Goal: Task Accomplishment & Management: Manage account settings

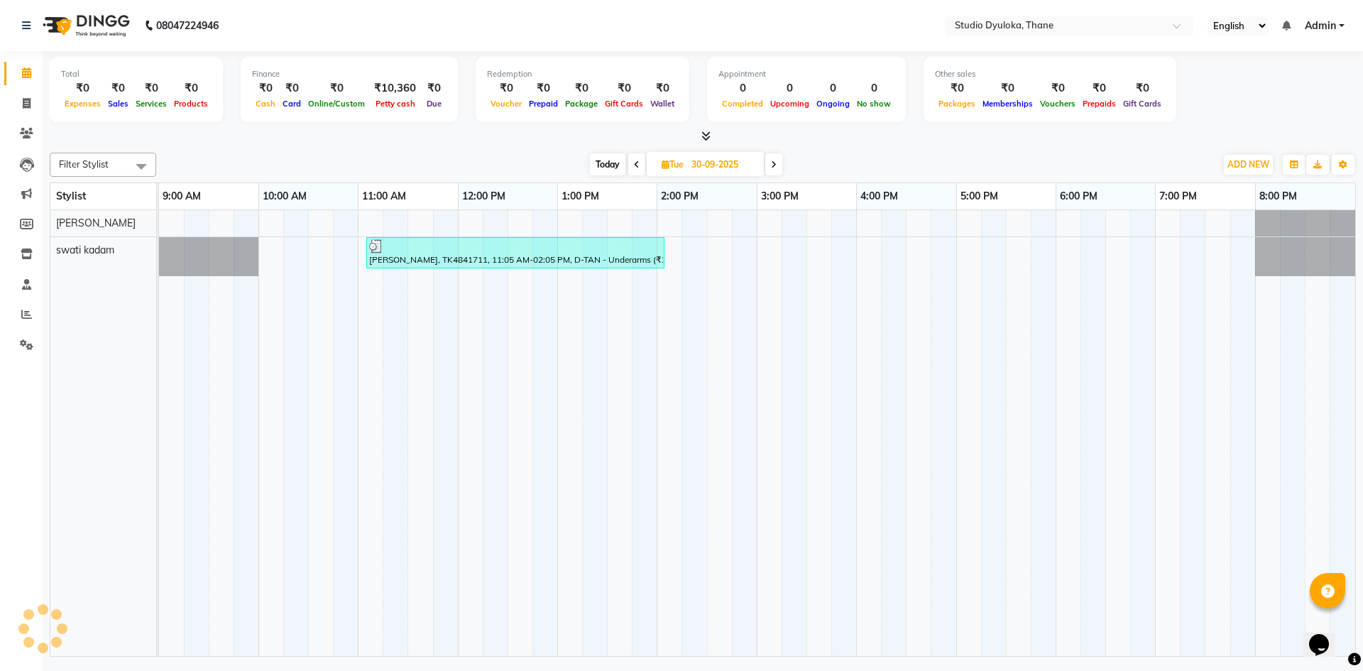
select select "6575"
select select "service"
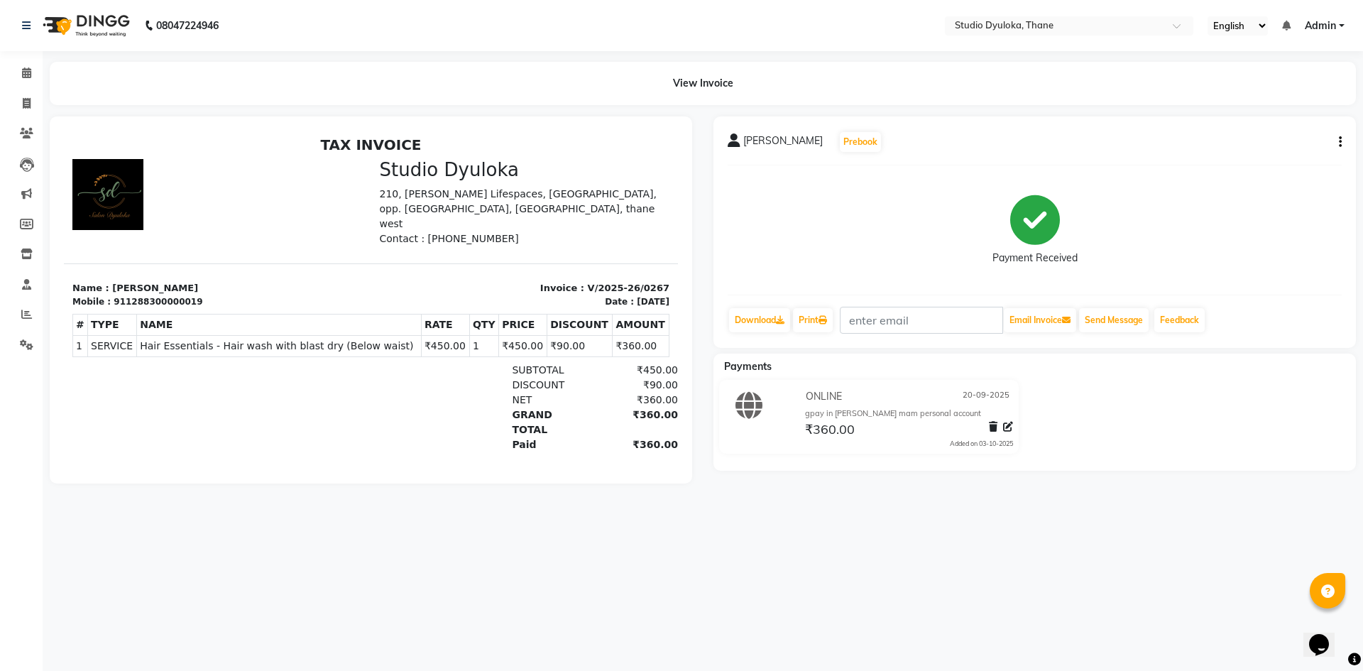
select select "6575"
select select "service"
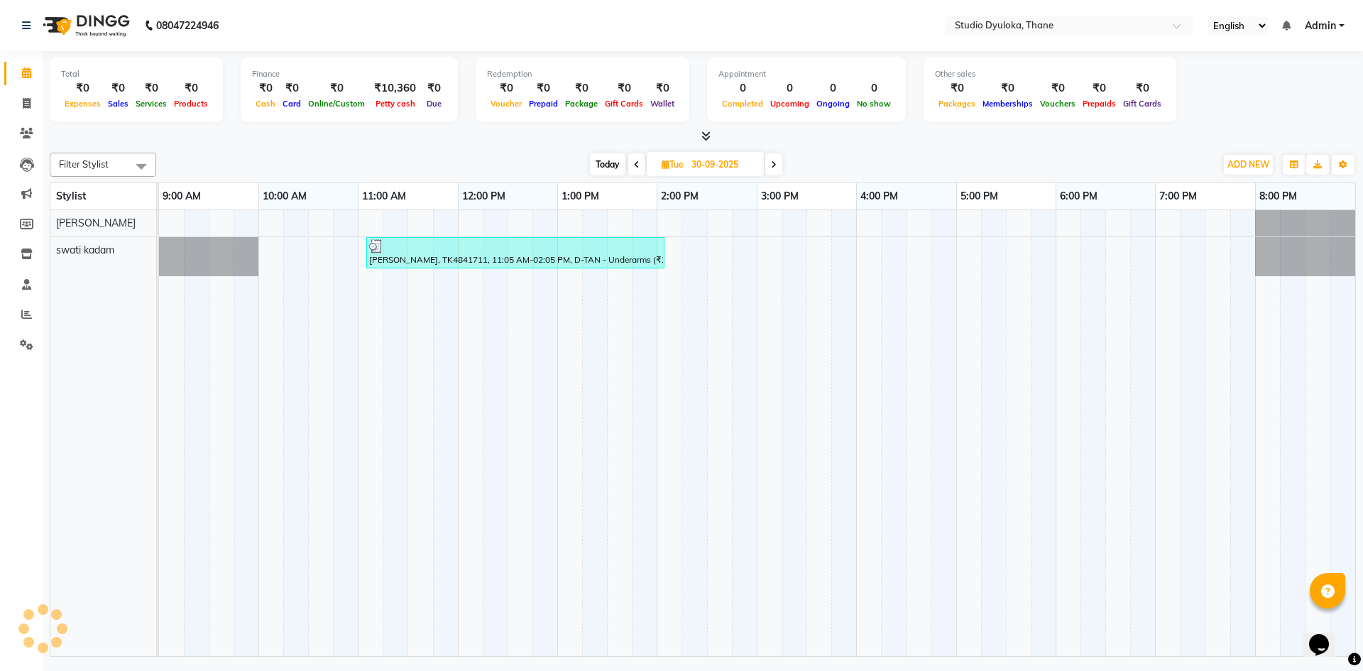
select select "service"
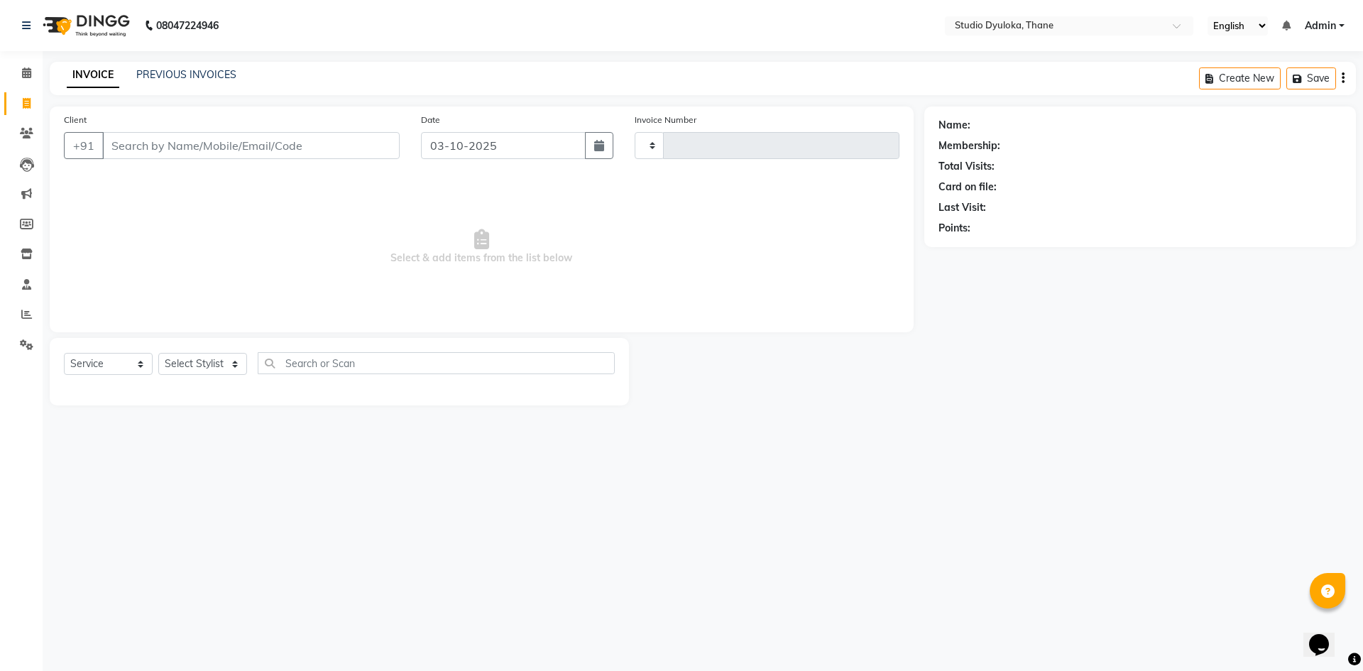
type input "0271"
select select "6575"
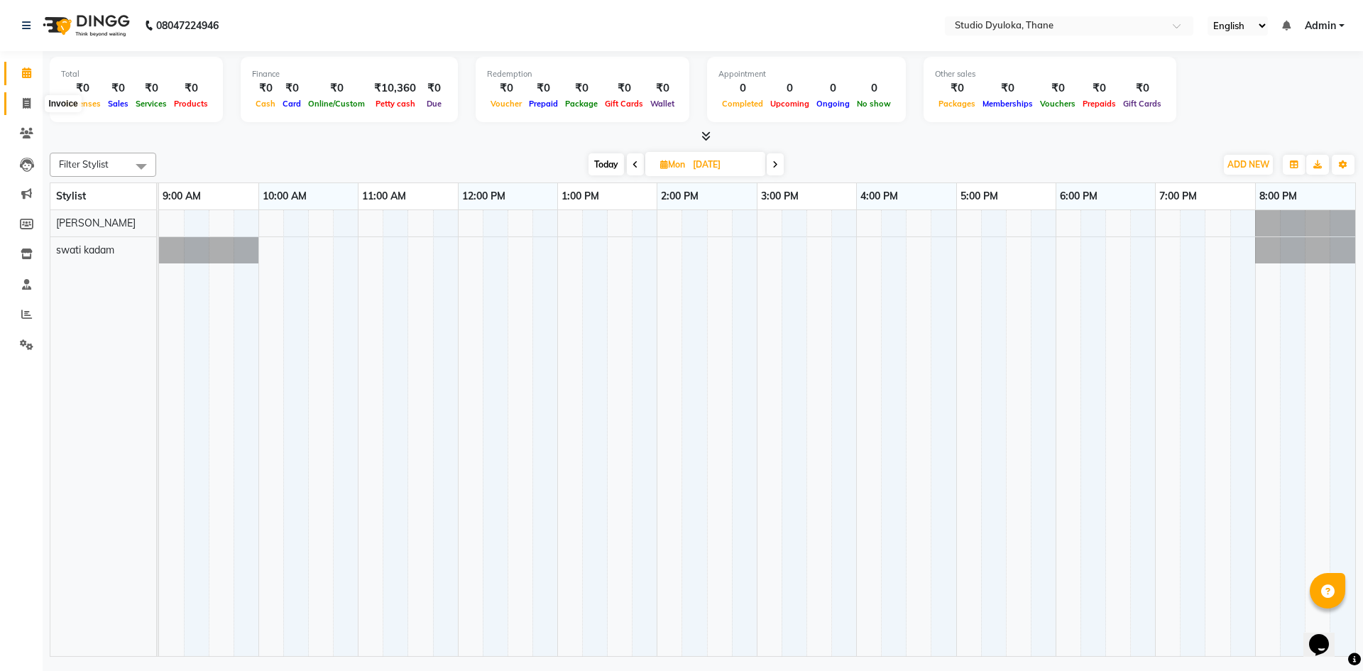
click at [31, 104] on span at bounding box center [26, 104] width 25 height 16
select select "6575"
select select "service"
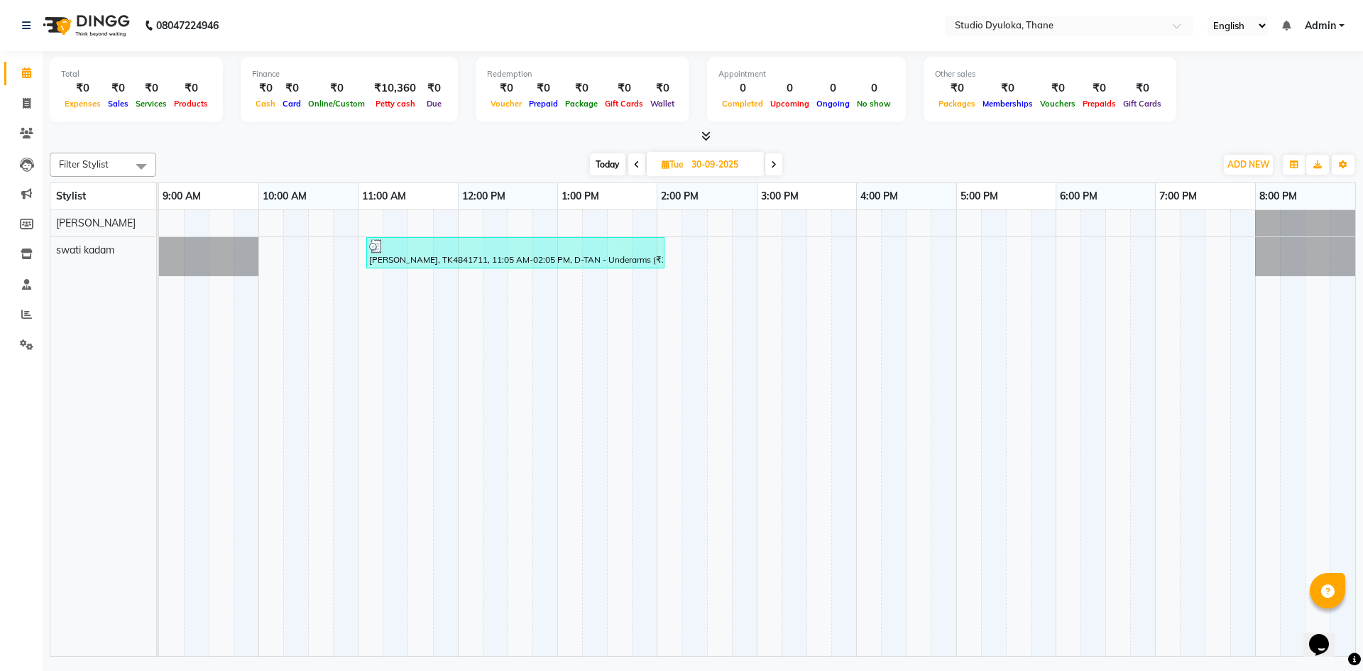
select select "6575"
select select "service"
select select "6575"
select select "service"
select select "6575"
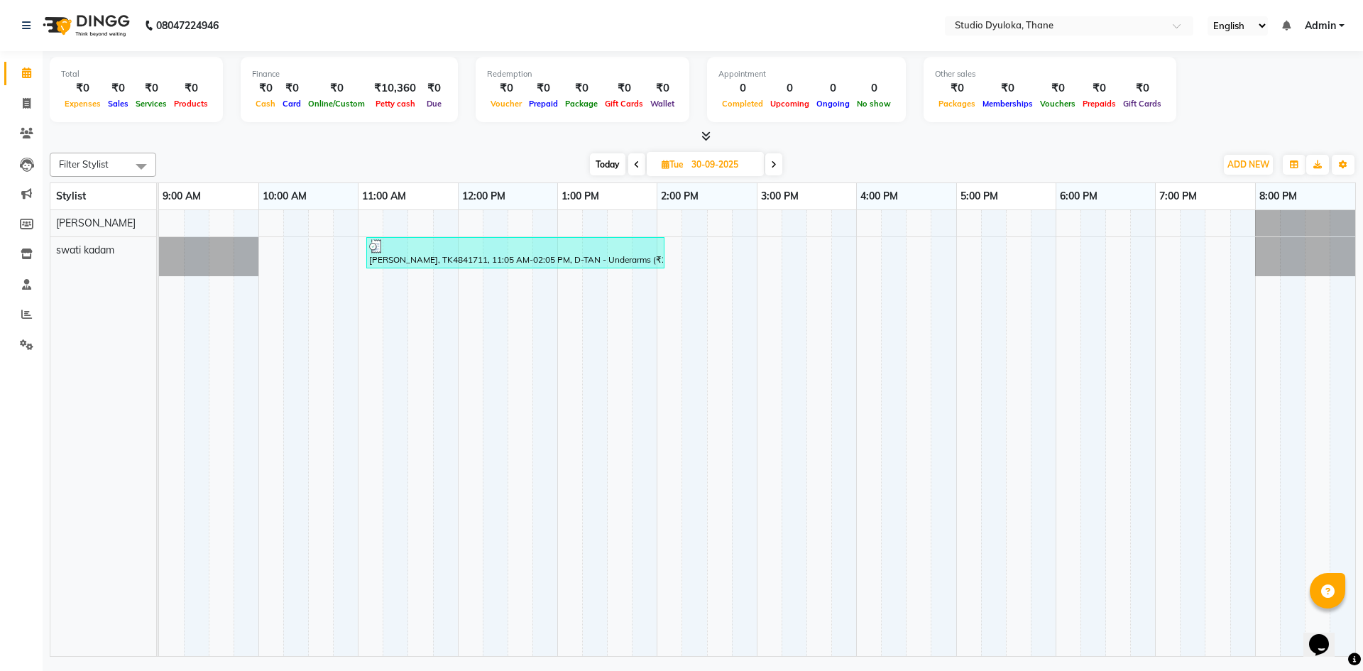
select select "service"
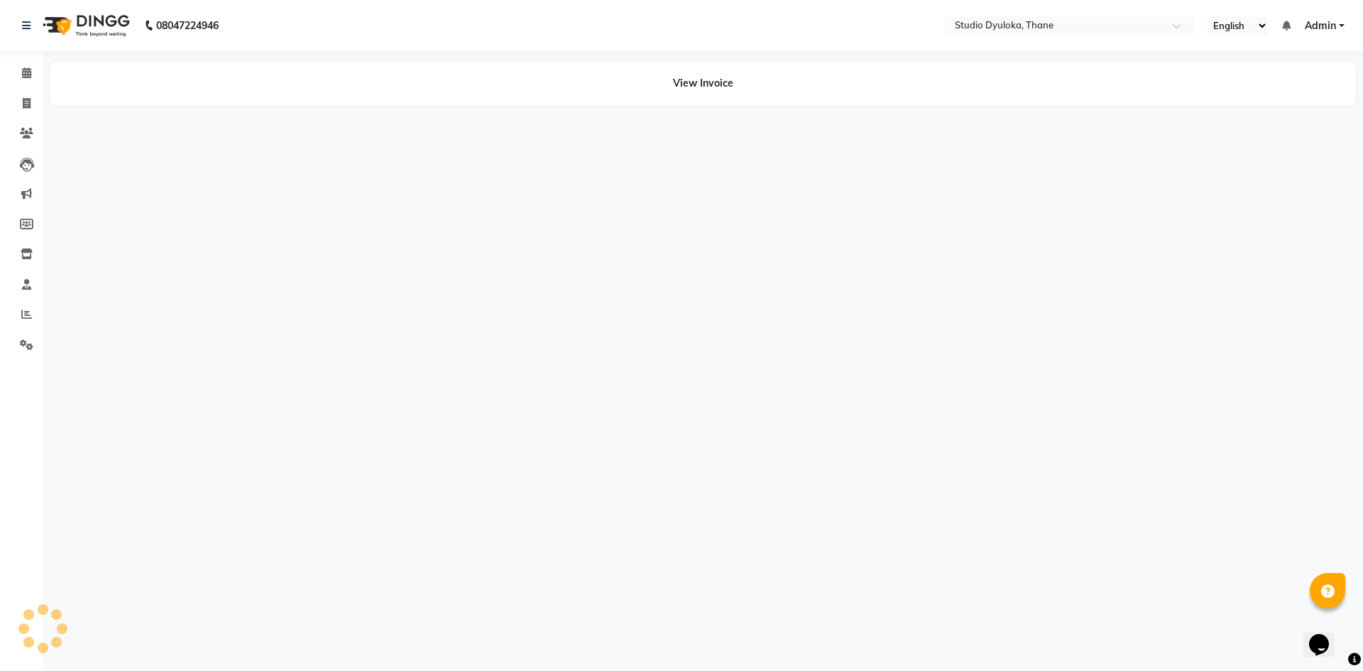
select select "6575"
select select "service"
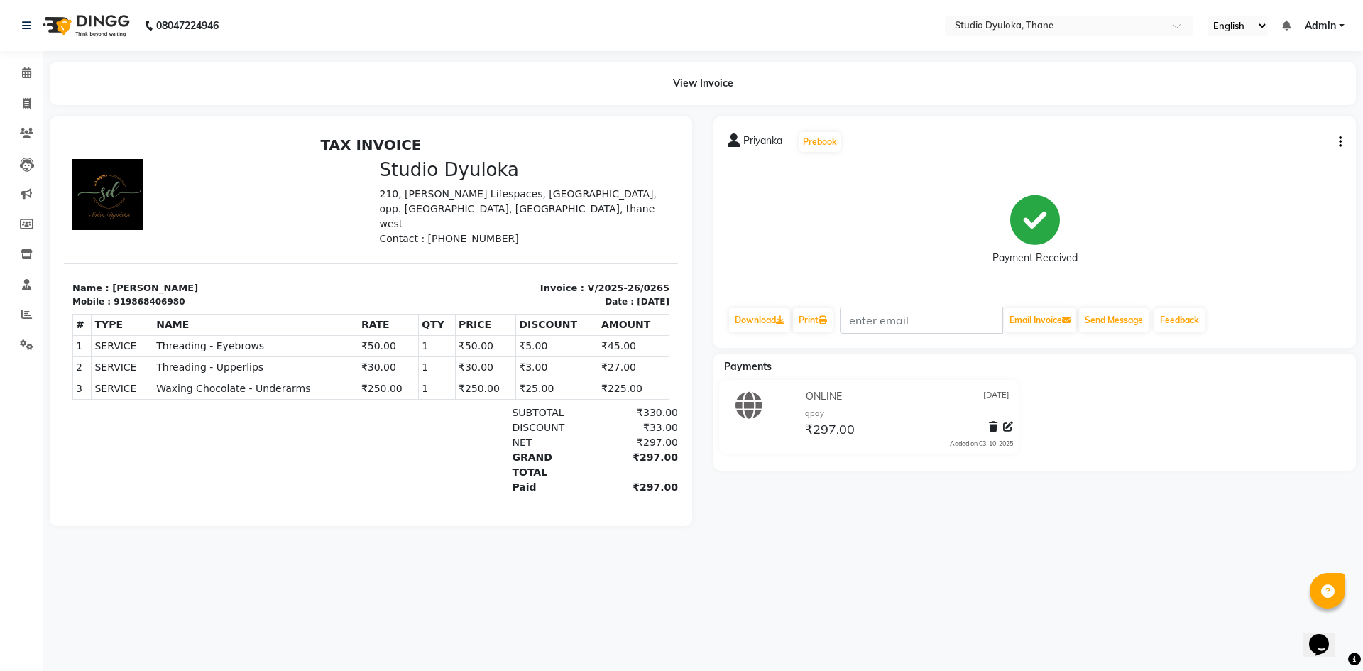
select select "6575"
select select "service"
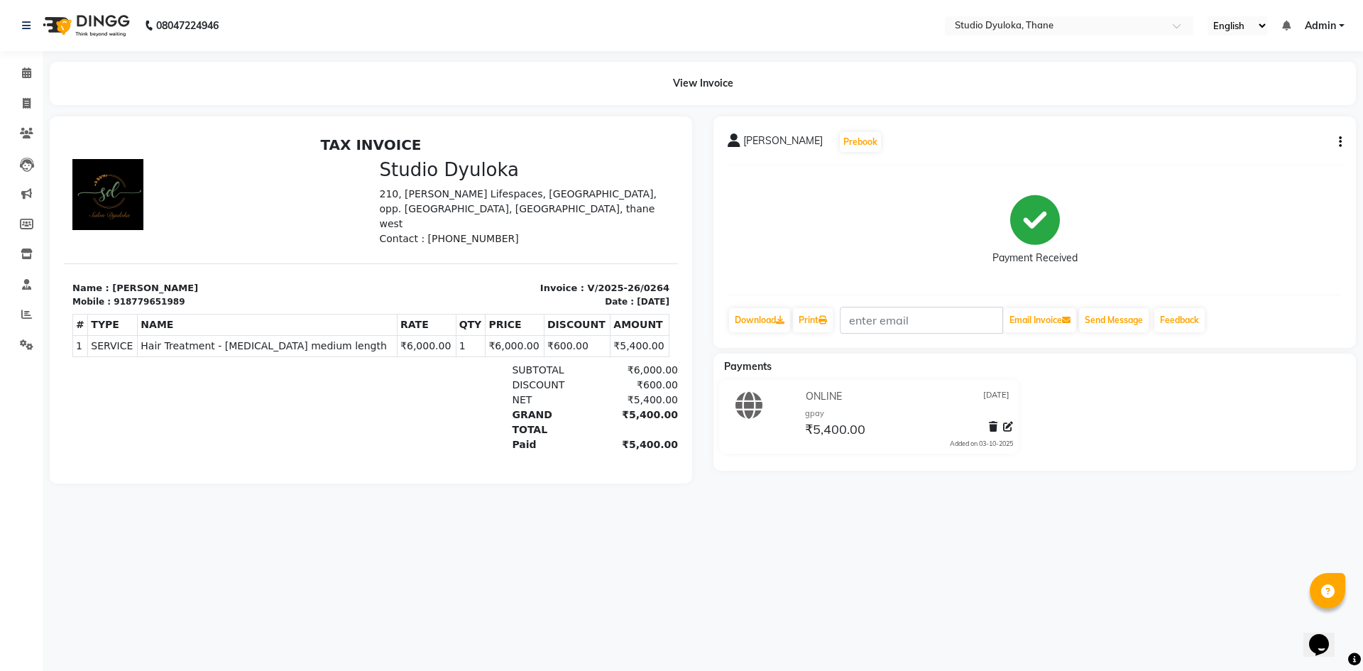
select select "service"
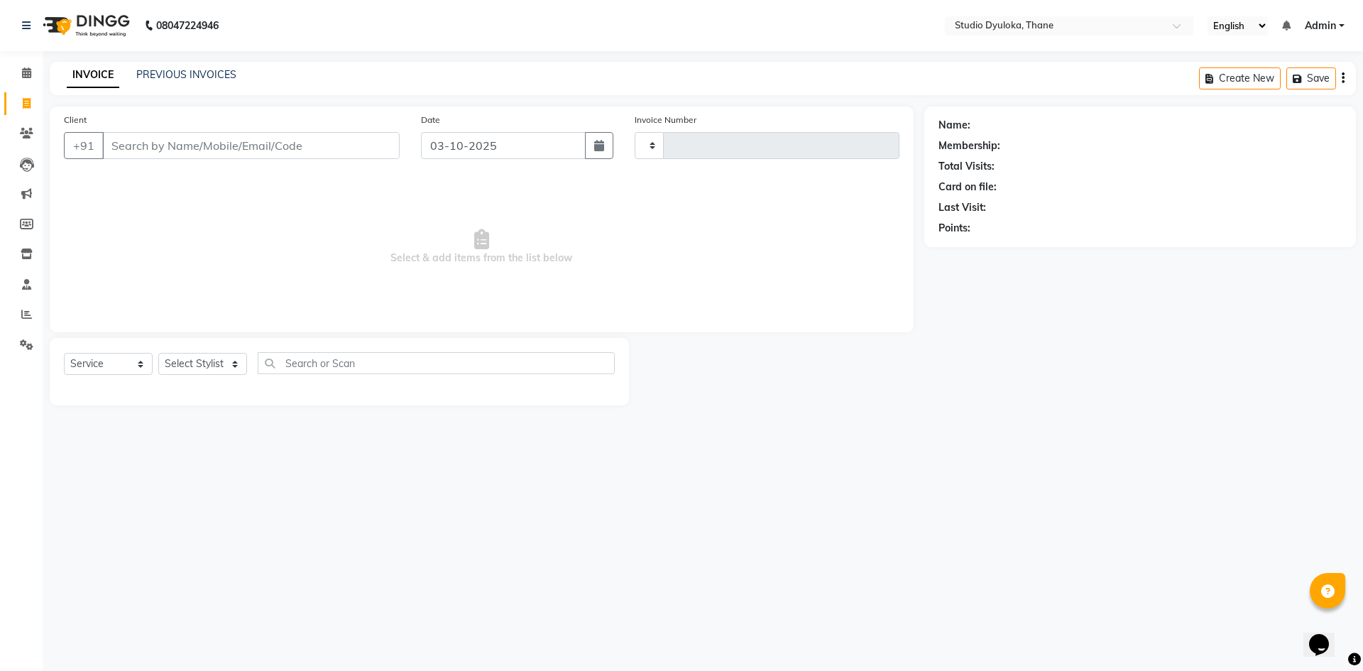
type input "0271"
select select "6575"
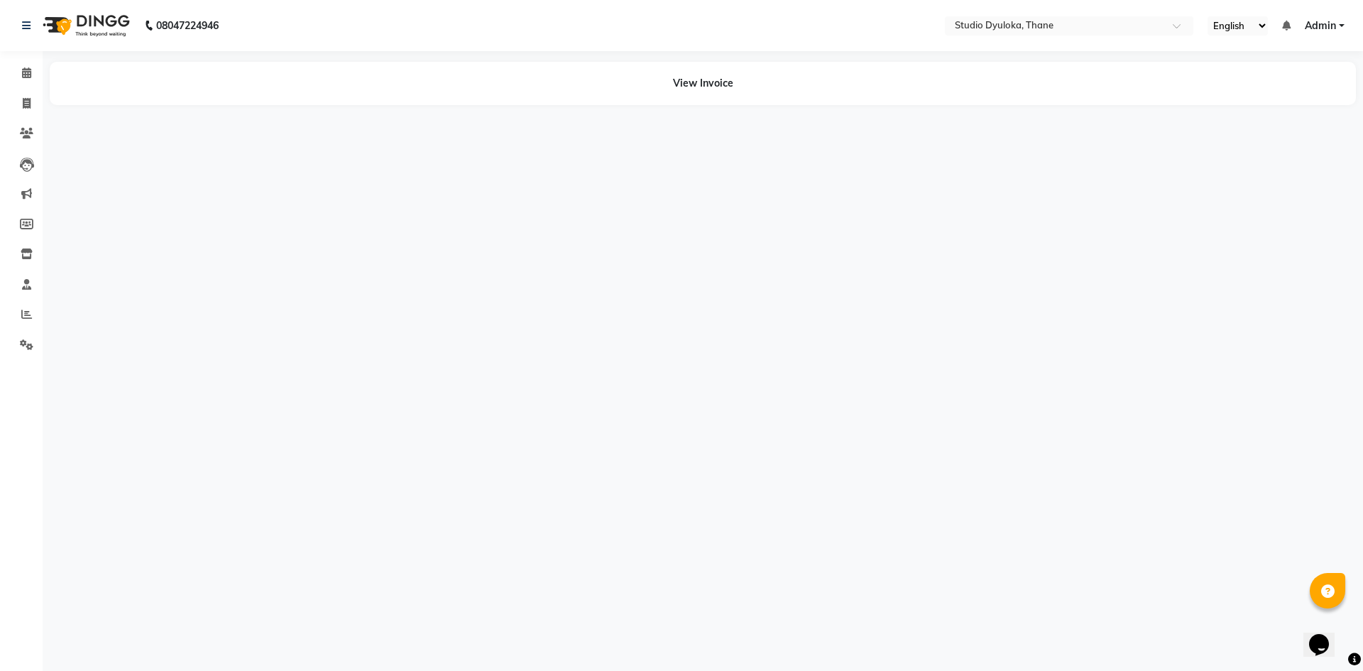
select select "6575"
select select "service"
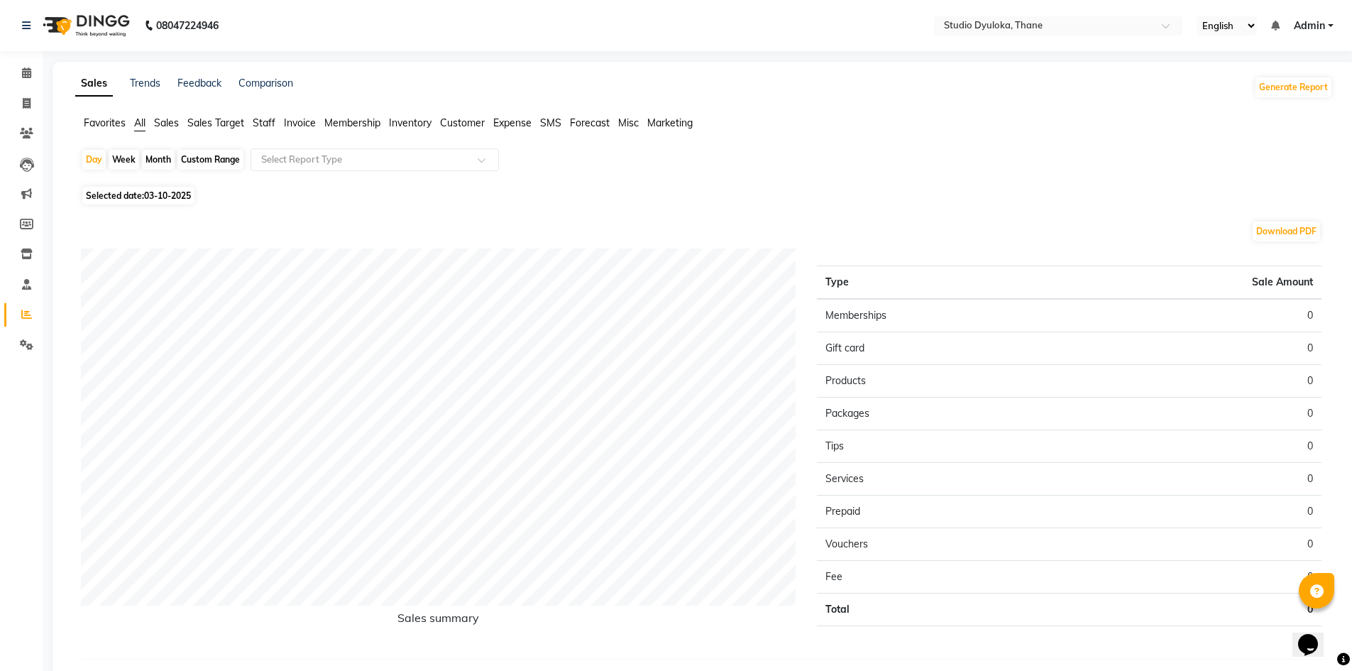
click at [24, 300] on li "Reports" at bounding box center [21, 315] width 43 height 31
click at [23, 273] on link "Staff" at bounding box center [21, 284] width 34 height 23
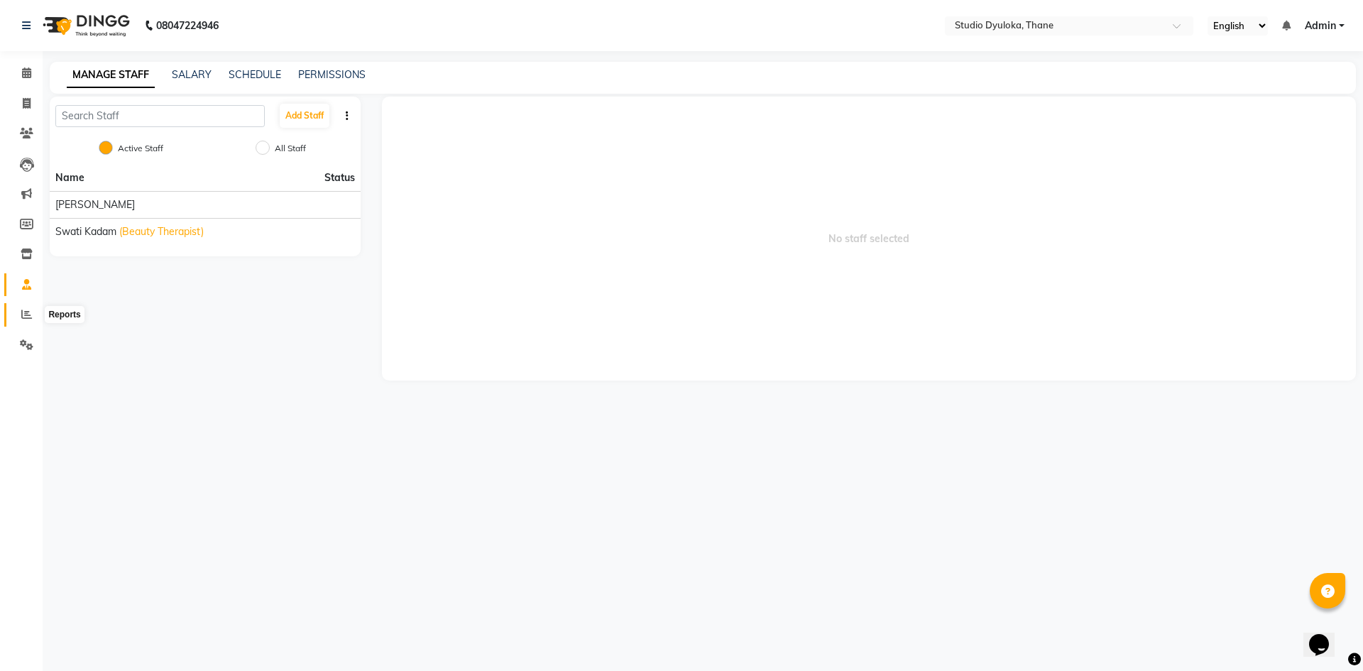
click at [28, 312] on icon at bounding box center [26, 314] width 11 height 11
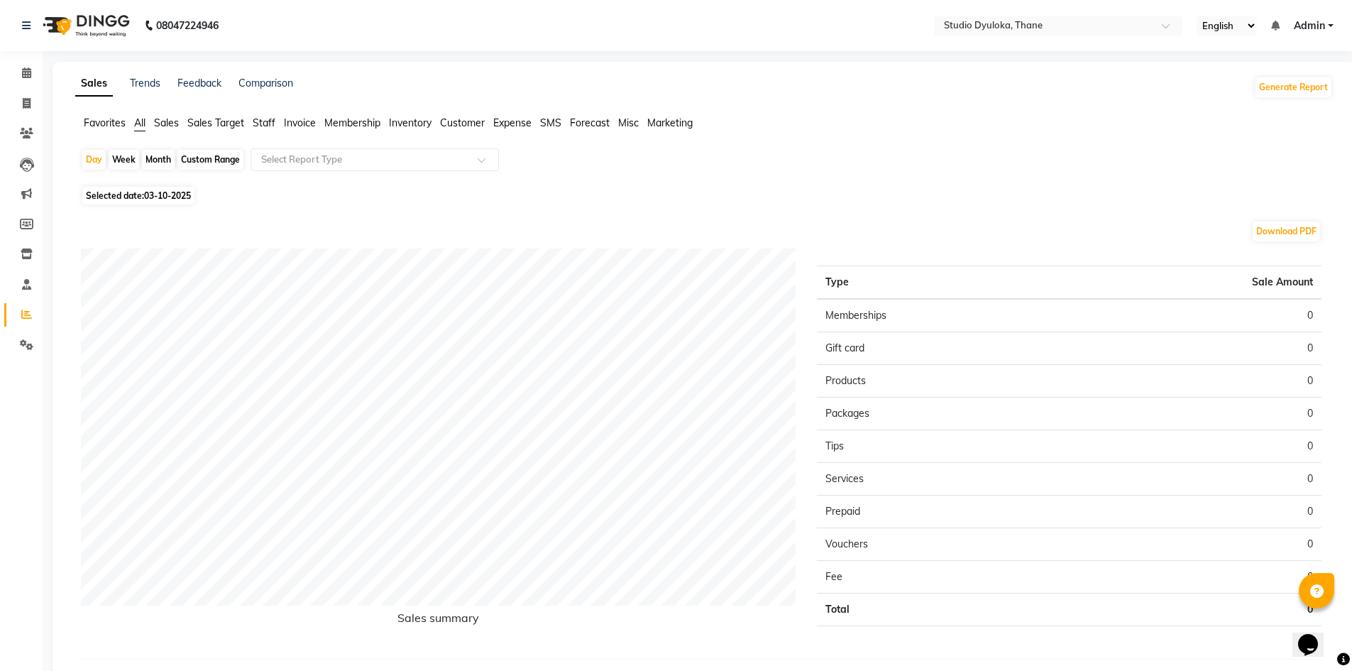
click at [268, 126] on span "Staff" at bounding box center [264, 122] width 23 height 13
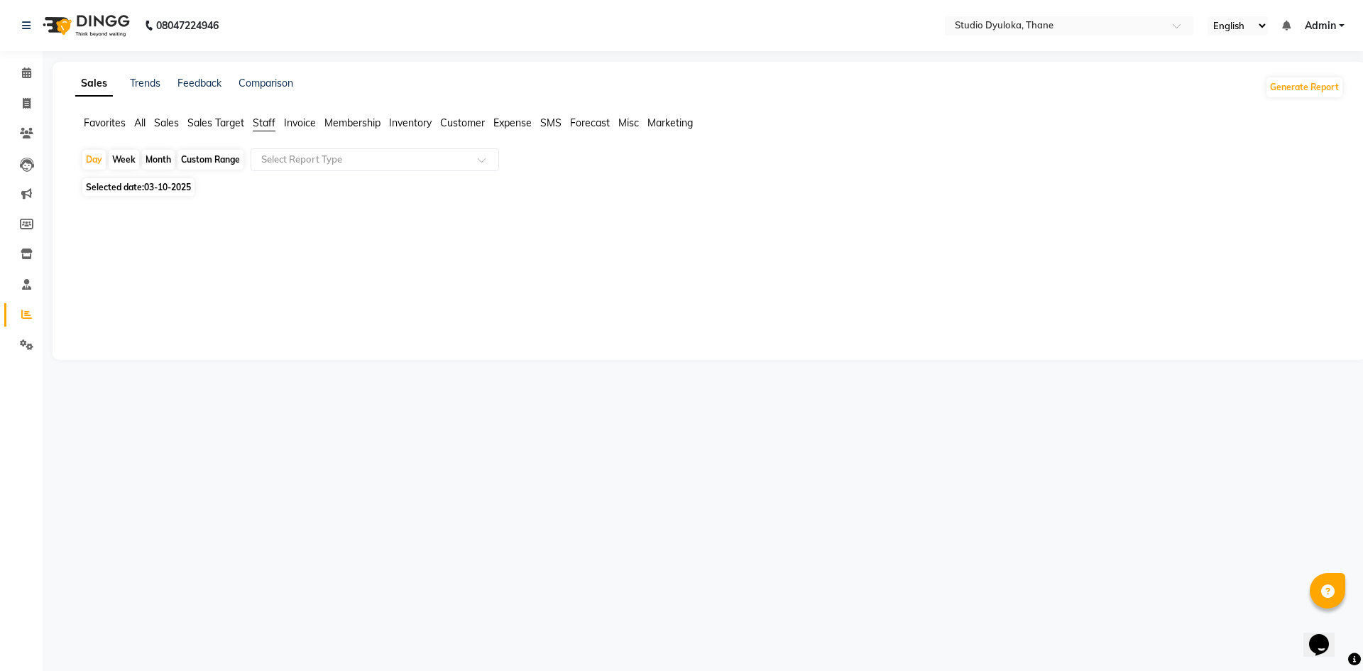
click at [230, 123] on span "Sales Target" at bounding box center [215, 122] width 57 height 13
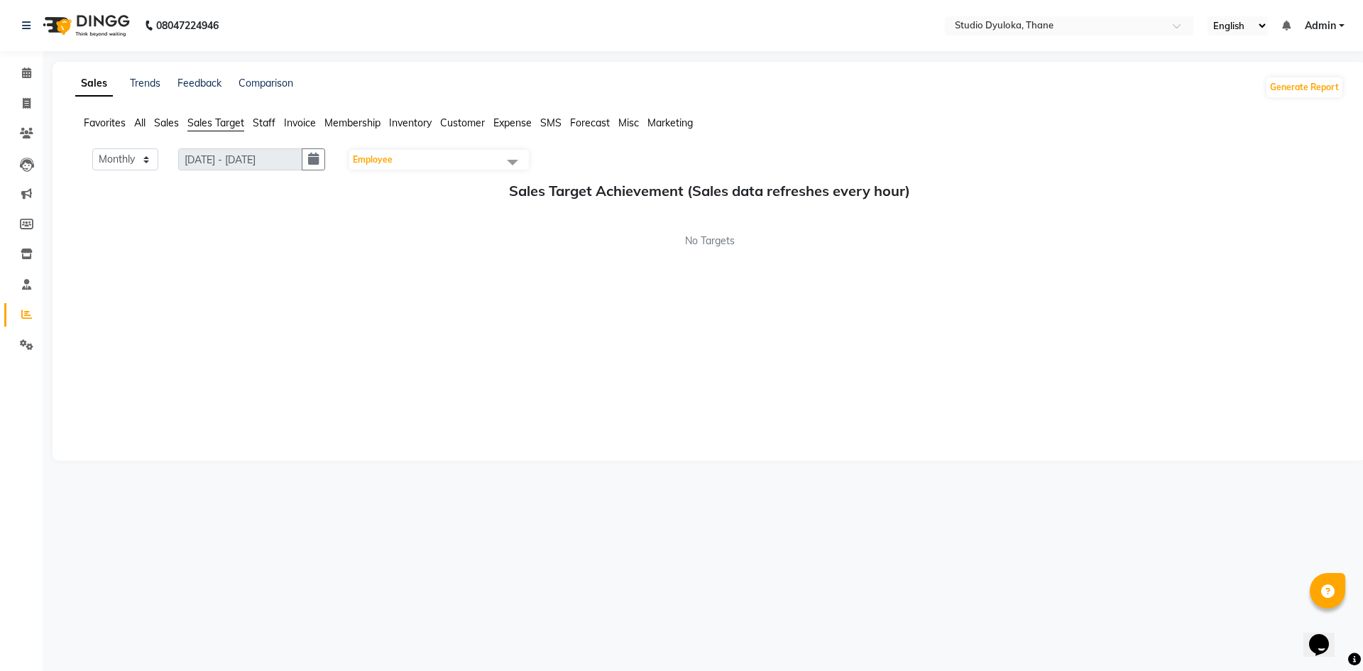
click at [257, 120] on span "Staff" at bounding box center [264, 122] width 23 height 13
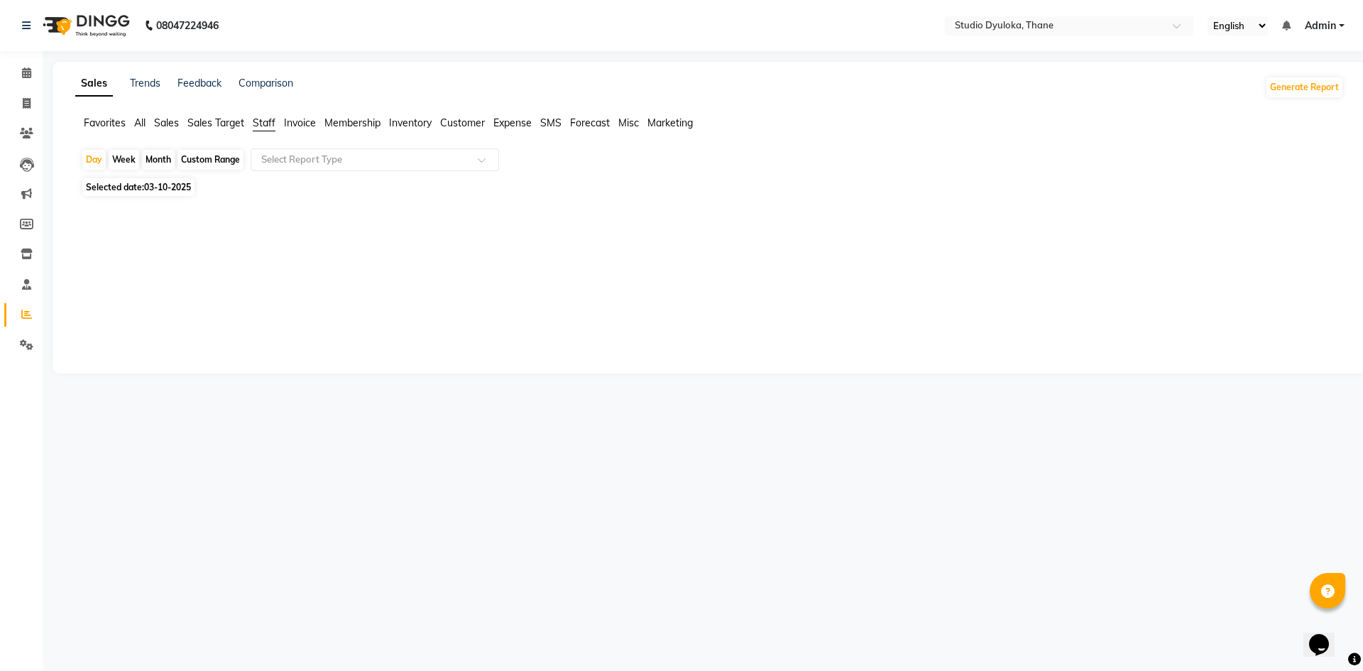
click at [233, 162] on div "Custom Range" at bounding box center [210, 160] width 66 height 20
select select "10"
select select "2025"
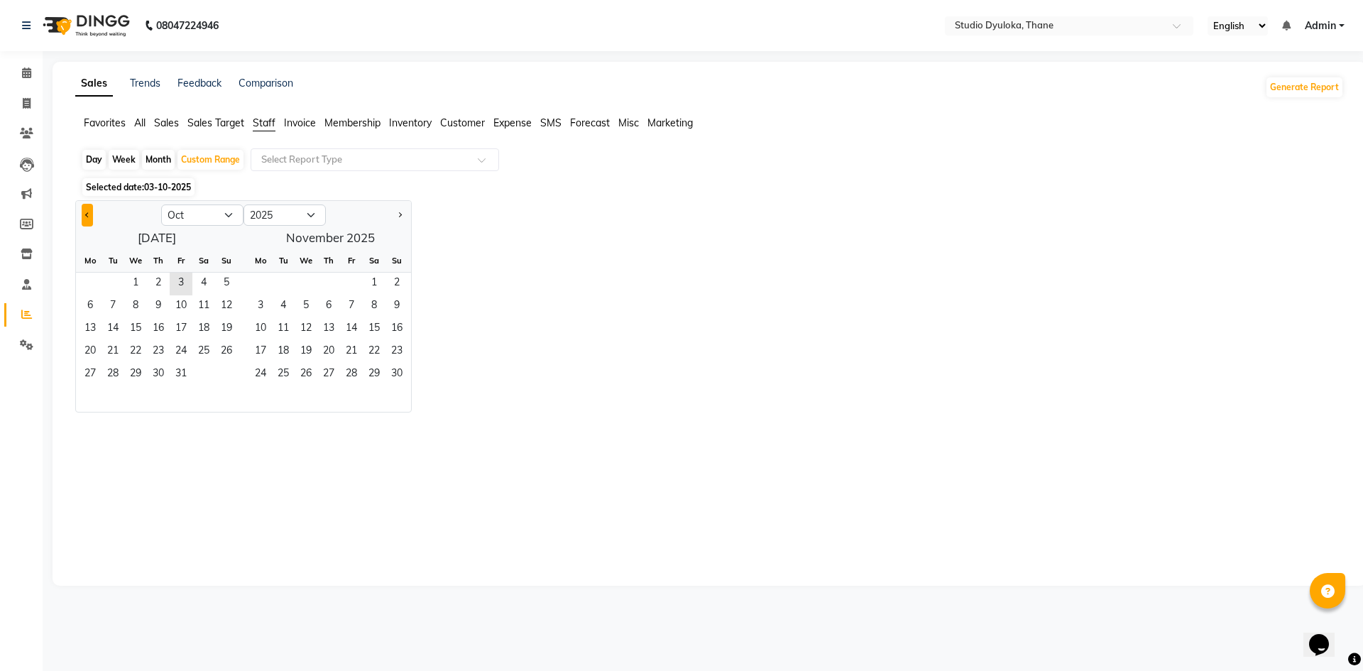
click at [93, 214] on button "Previous month" at bounding box center [87, 215] width 11 height 23
select select "9"
click at [83, 280] on span "1" at bounding box center [90, 284] width 23 height 23
click at [109, 363] on span "23" at bounding box center [113, 352] width 23 height 23
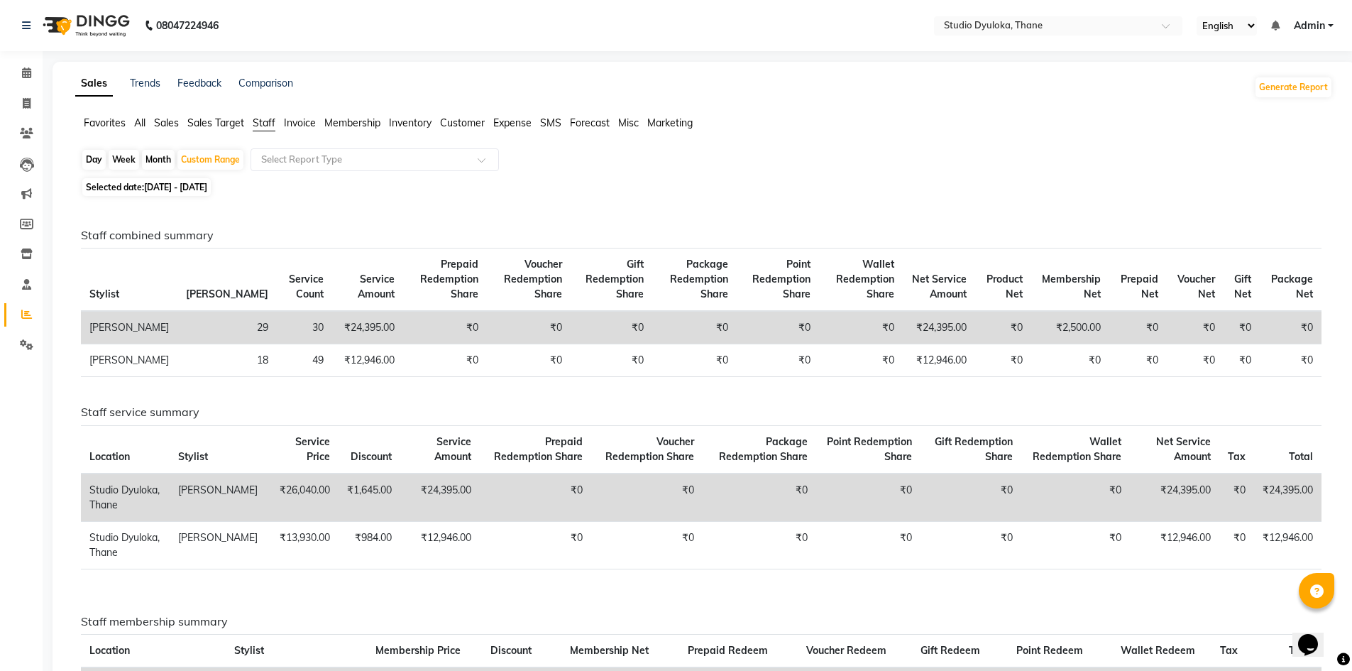
click at [164, 192] on span "01-09-2025 - 23-09-2025" at bounding box center [175, 187] width 63 height 11
select select "9"
select select "2025"
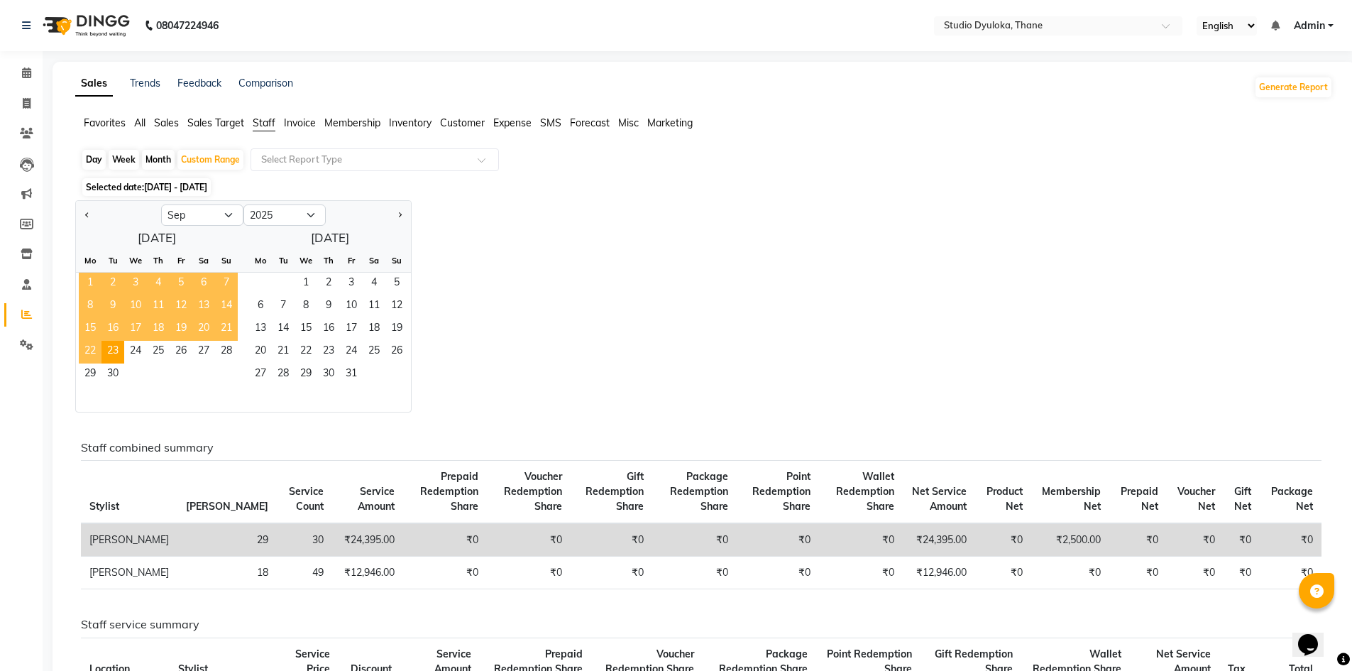
click at [97, 278] on span "1" at bounding box center [90, 284] width 23 height 23
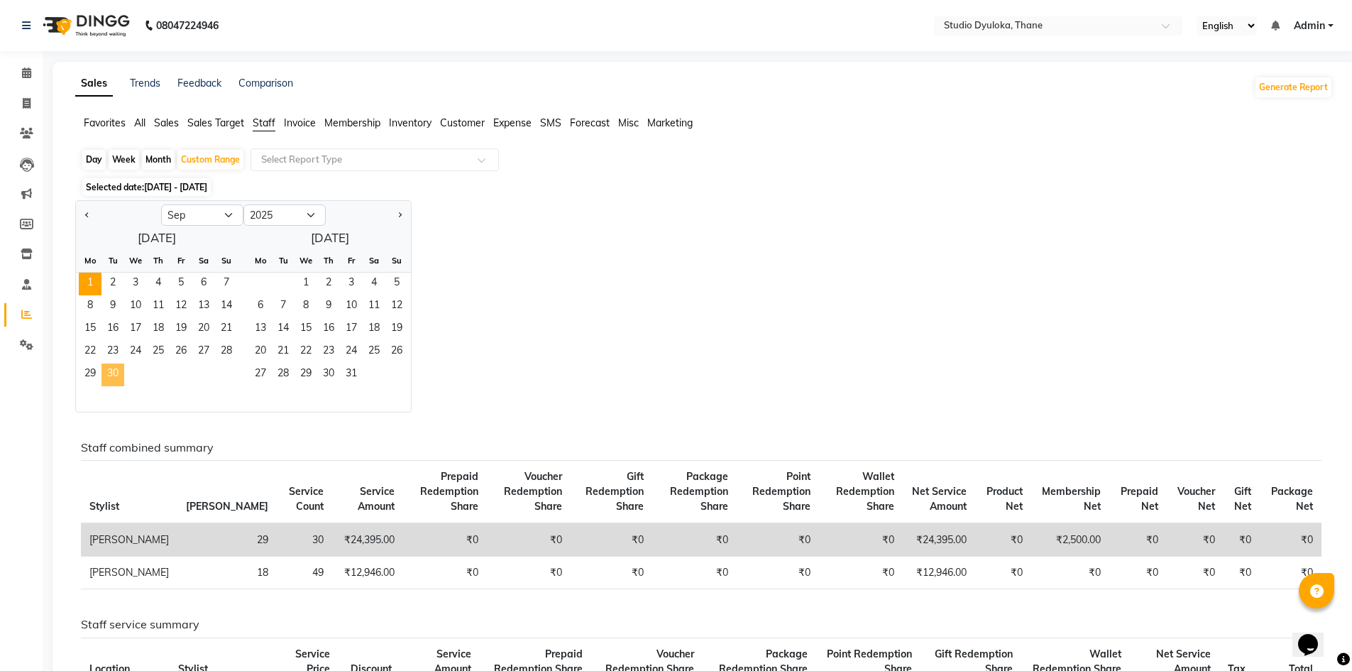
click at [109, 376] on span "30" at bounding box center [113, 374] width 23 height 23
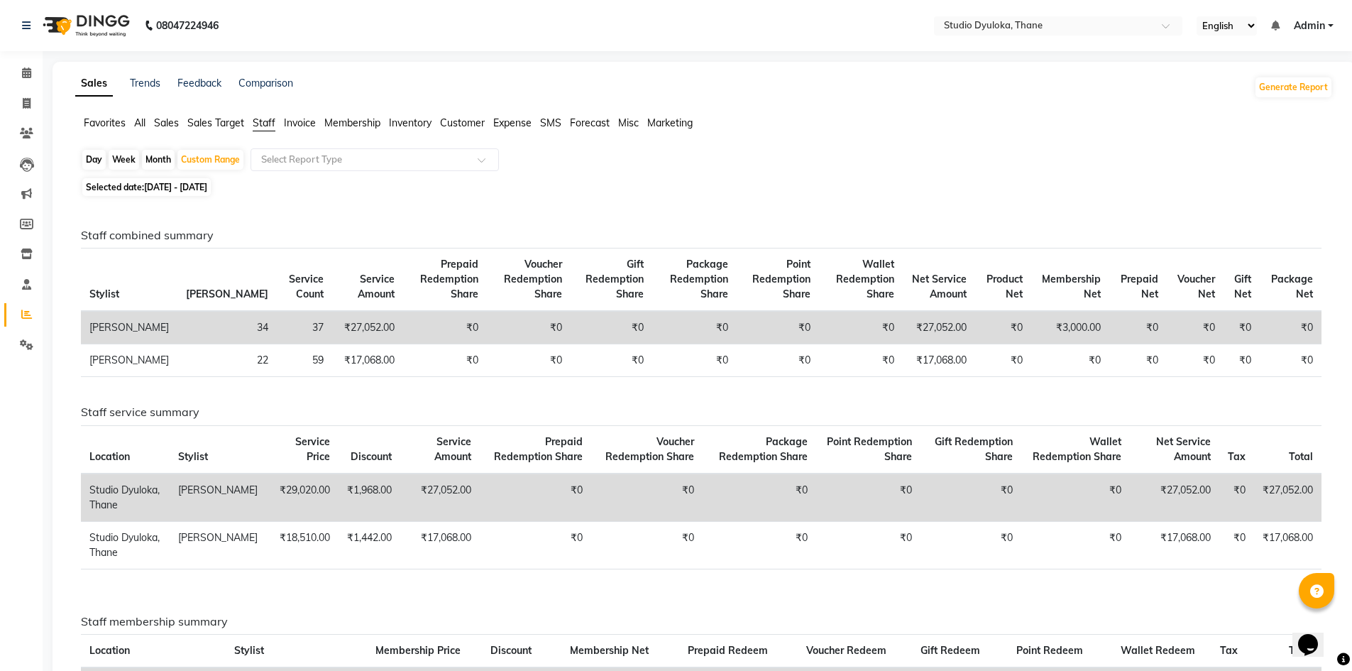
click at [208, 125] on span "Sales Target" at bounding box center [215, 122] width 57 height 13
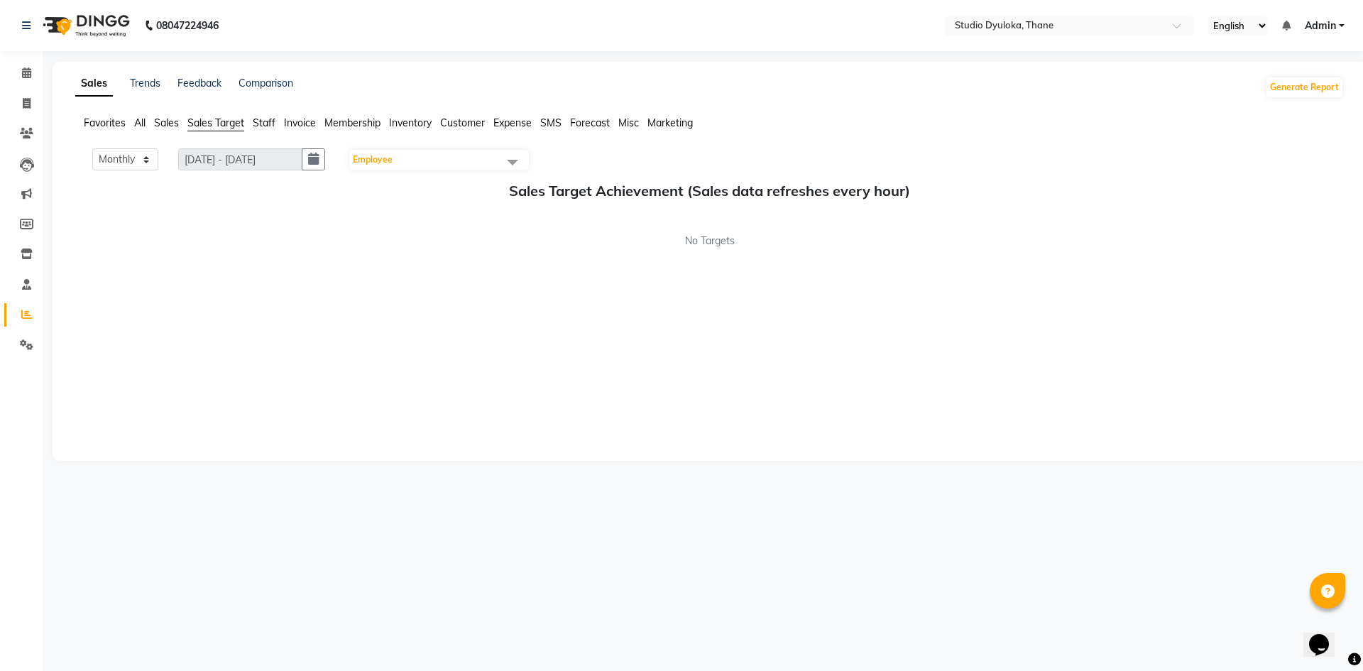
click at [229, 124] on span "Sales Target" at bounding box center [215, 122] width 57 height 13
click at [273, 122] on span "Staff" at bounding box center [264, 122] width 23 height 13
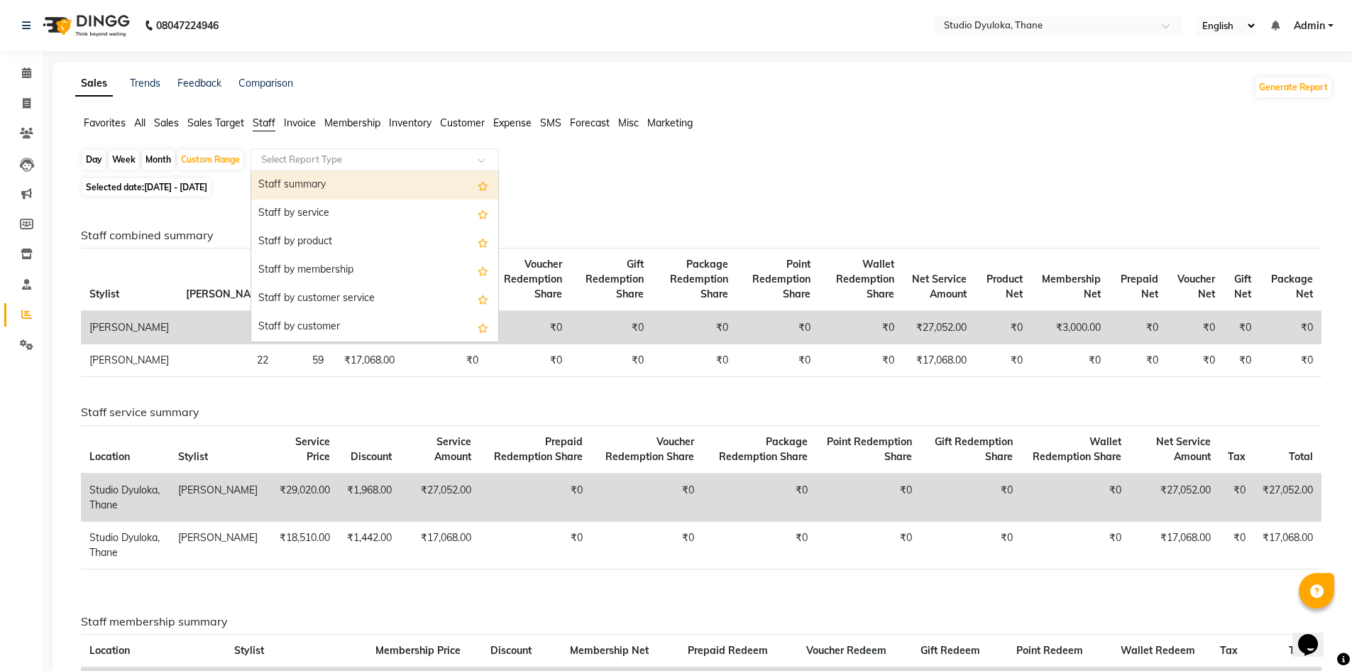
click at [277, 160] on input "text" at bounding box center [360, 160] width 204 height 14
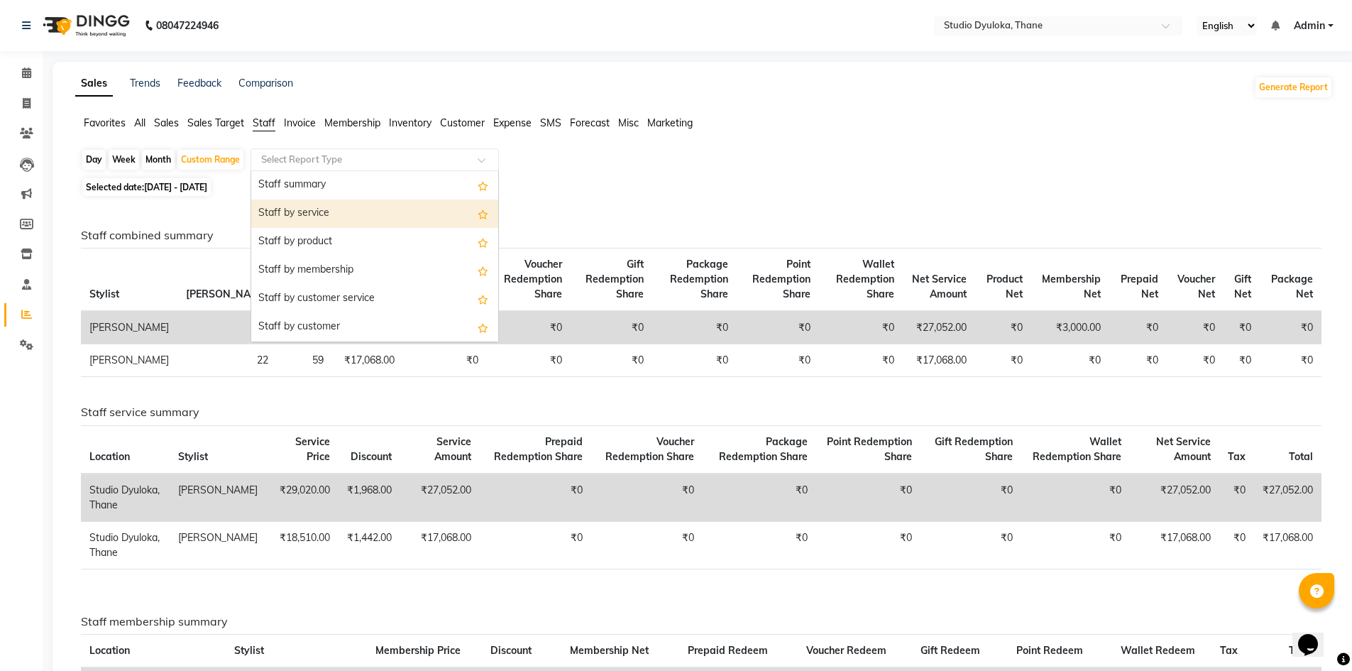
click at [279, 214] on div "Staff by service" at bounding box center [374, 213] width 247 height 28
select select "filtered_report"
select select "pdf"
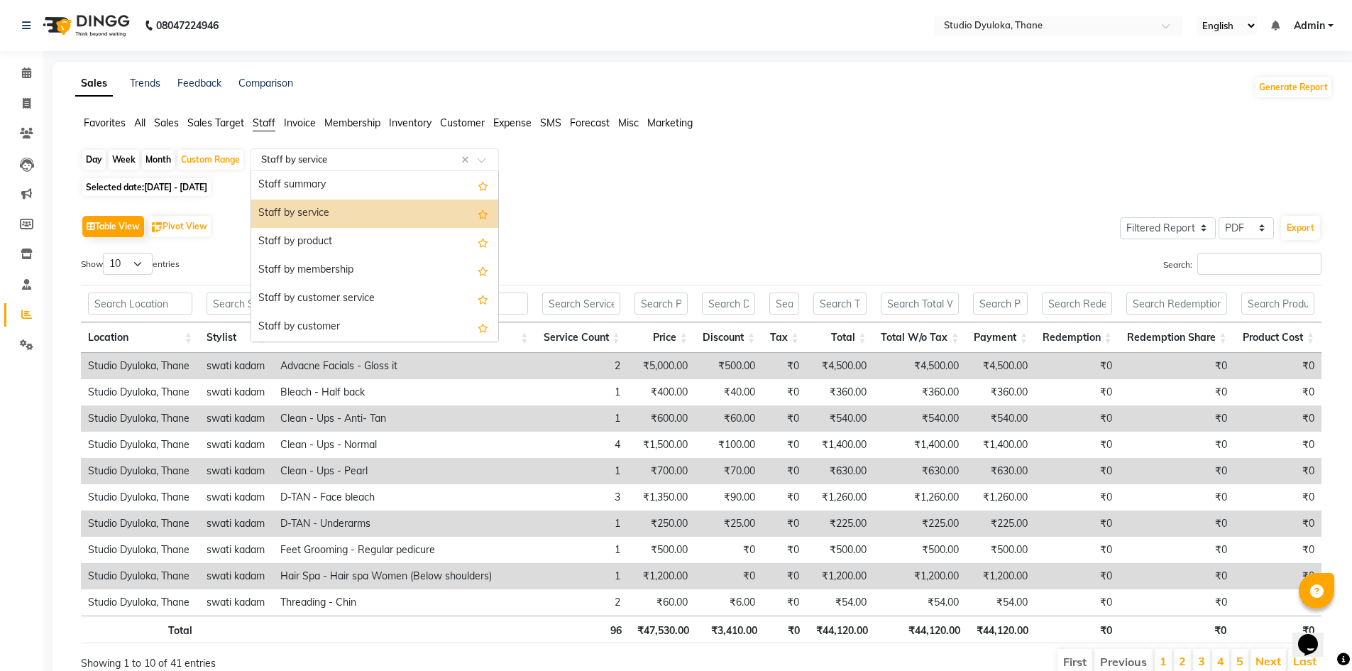
click at [270, 161] on input "text" at bounding box center [360, 160] width 204 height 14
click at [313, 296] on div "Staff by customer service" at bounding box center [374, 299] width 247 height 28
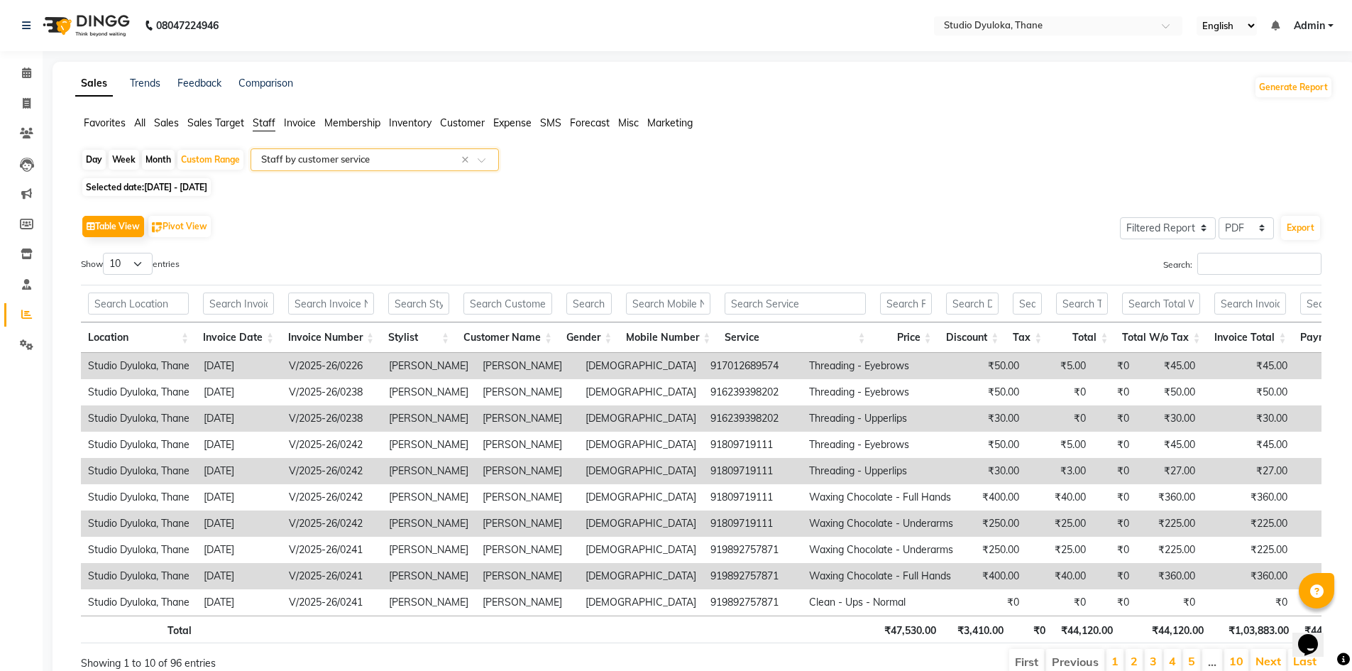
click at [292, 169] on div "Select Report Type × Staff by customer service ×" at bounding box center [375, 159] width 248 height 23
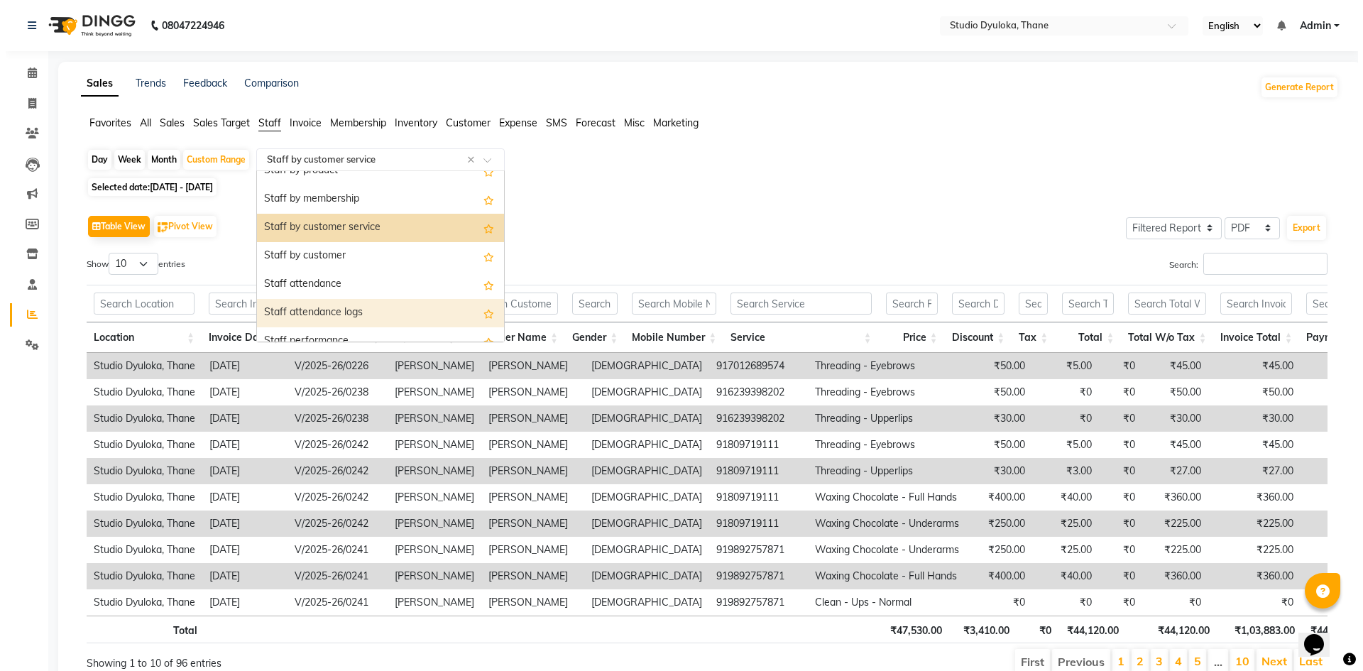
scroll to position [142, 0]
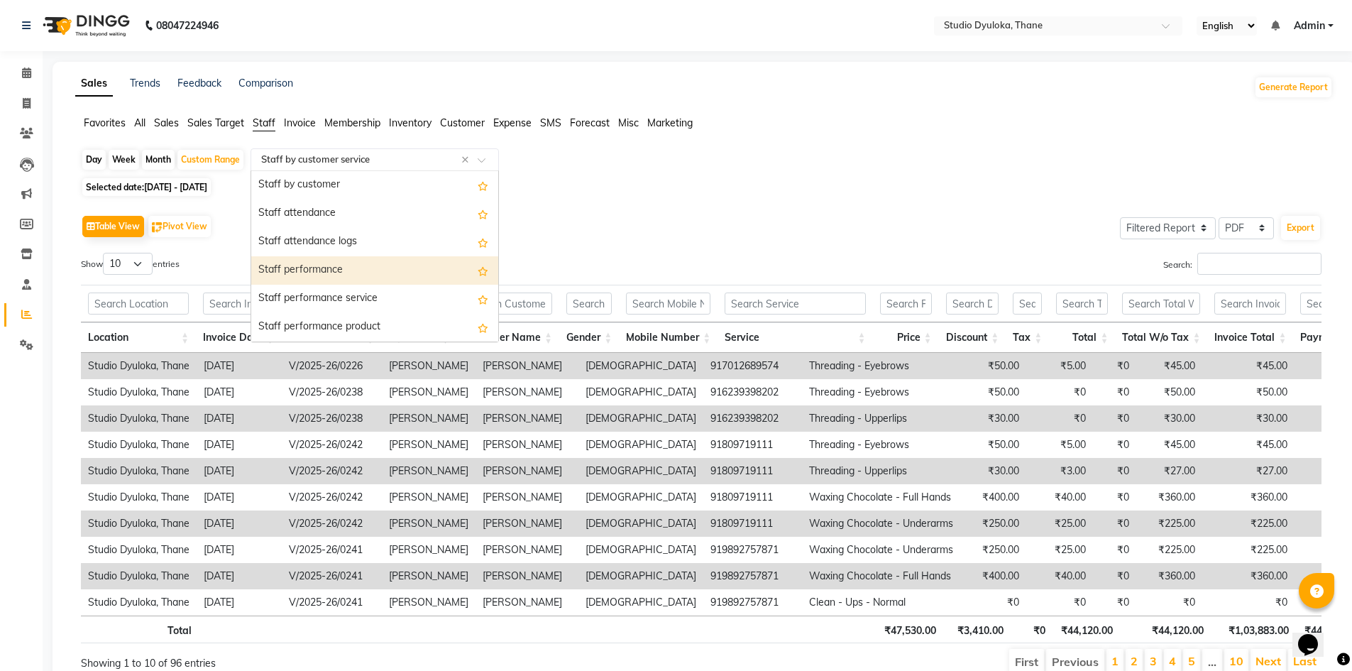
click at [300, 282] on div "Staff performance" at bounding box center [374, 270] width 247 height 28
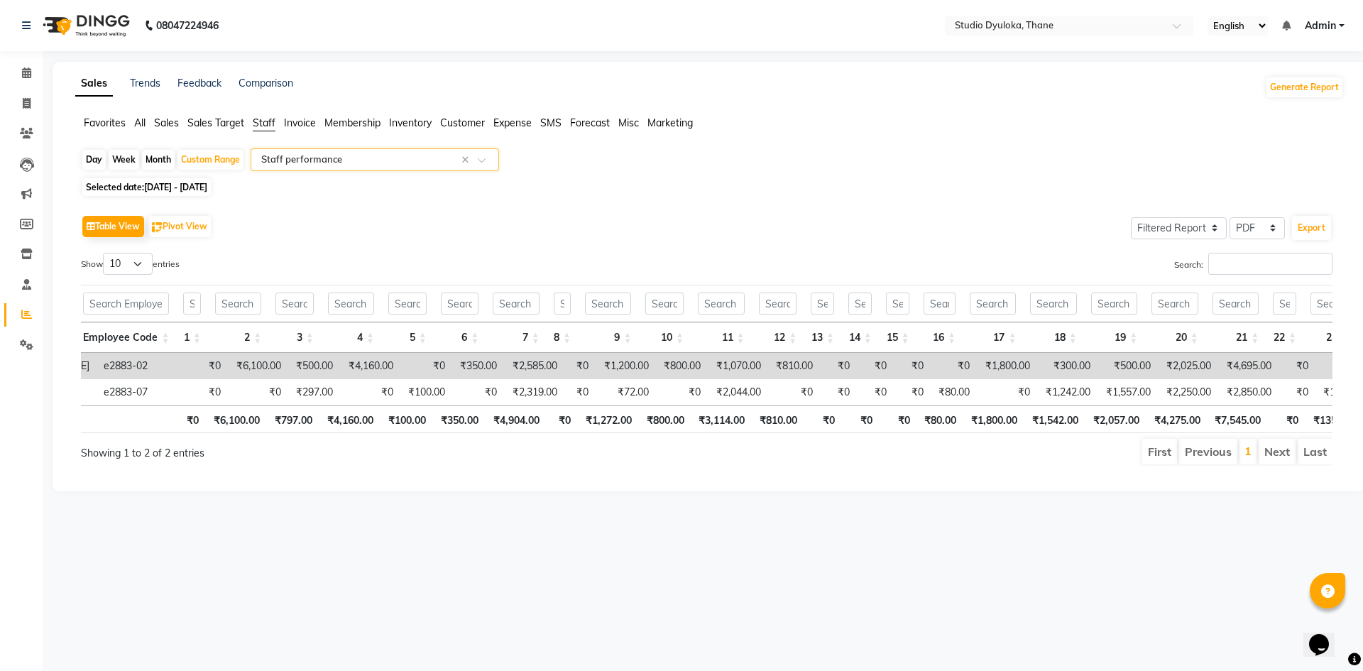
scroll to position [0, 98]
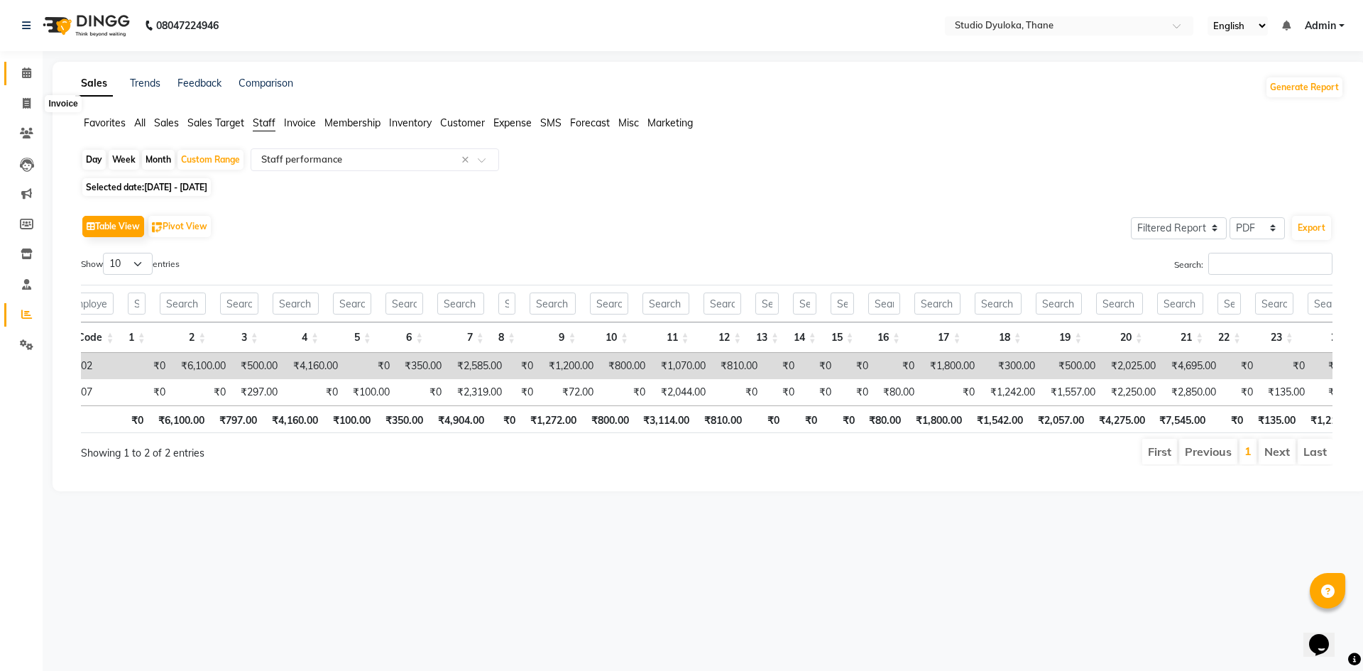
drag, startPoint x: 26, startPoint y: 97, endPoint x: 30, endPoint y: 67, distance: 30.7
click at [184, 159] on div "Custom Range" at bounding box center [210, 160] width 66 height 20
select select "9"
select select "2025"
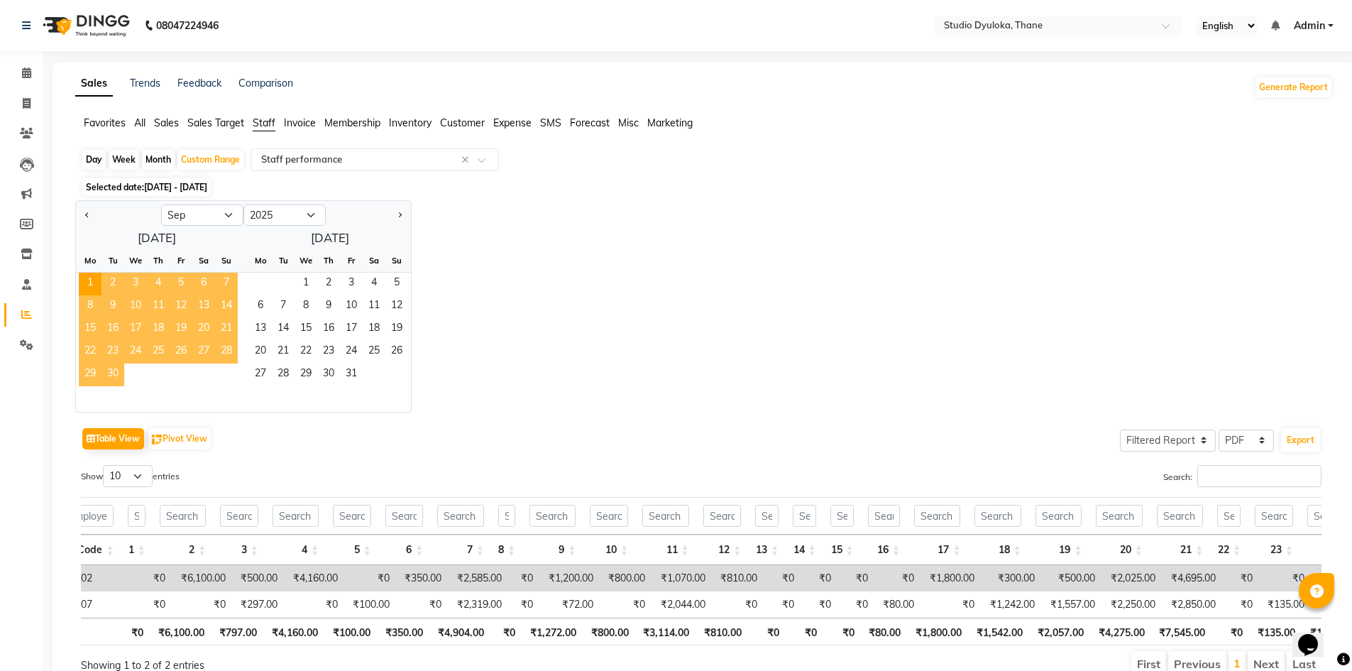
click at [115, 364] on span "30" at bounding box center [113, 374] width 23 height 23
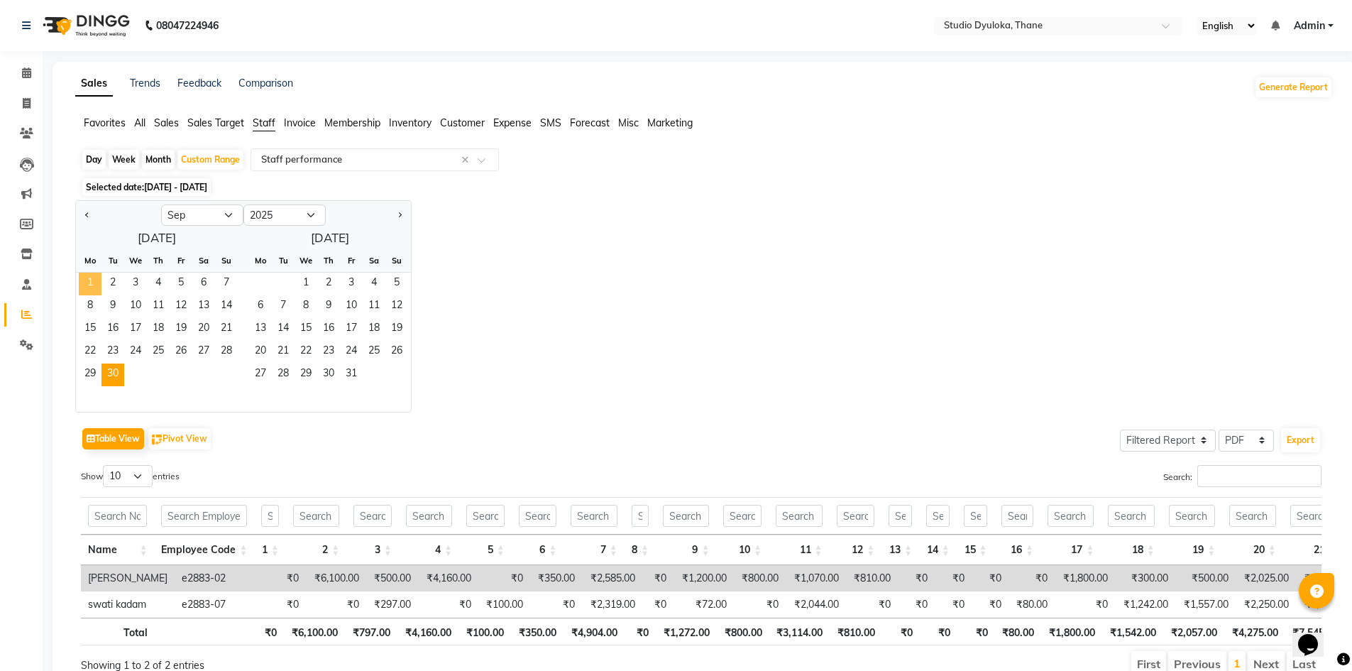
click at [94, 287] on span "1" at bounding box center [90, 284] width 23 height 23
drag, startPoint x: 110, startPoint y: 362, endPoint x: 117, endPoint y: 359, distance: 7.6
click at [111, 361] on span "23" at bounding box center [113, 352] width 23 height 23
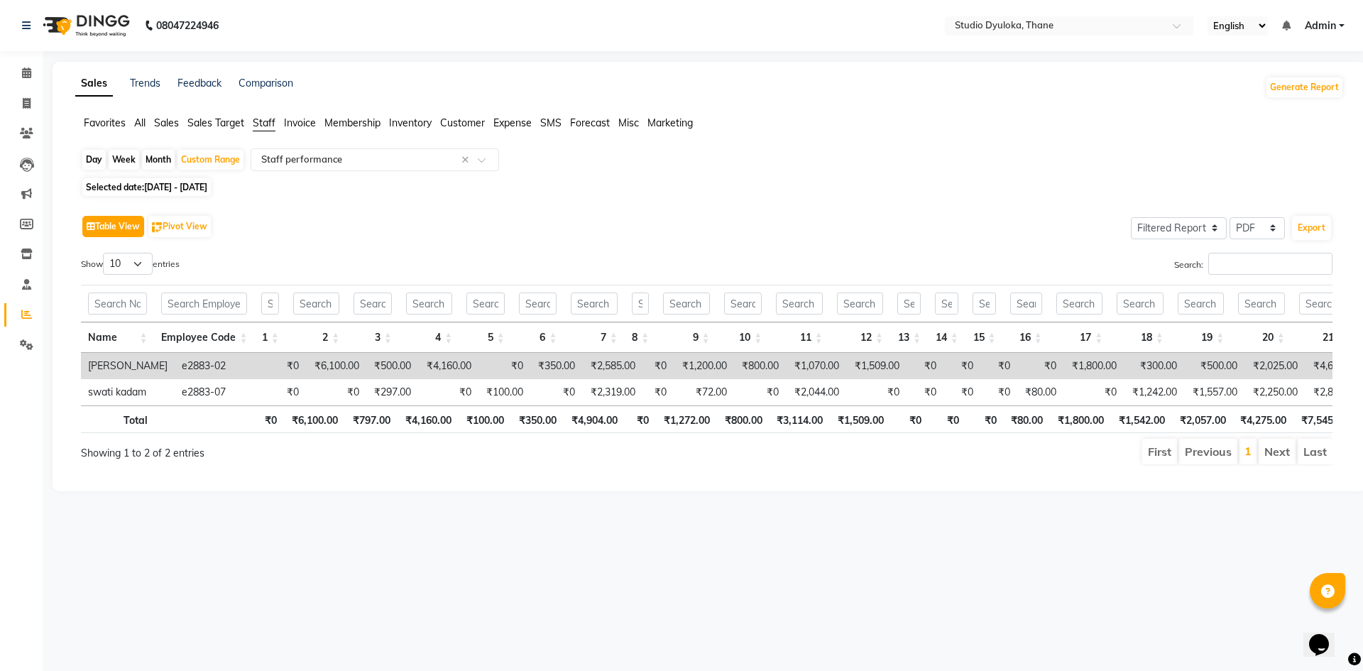
click at [95, 226] on button "Table View" at bounding box center [113, 226] width 62 height 21
click at [104, 177] on div "Day Week Month Custom Range Select Report Type × Staff performance × Selected d…" at bounding box center [709, 312] width 1268 height 329
click at [102, 187] on span "Selected date: 01-09-2025 - 23-09-2025" at bounding box center [146, 187] width 128 height 18
select select "9"
select select "2025"
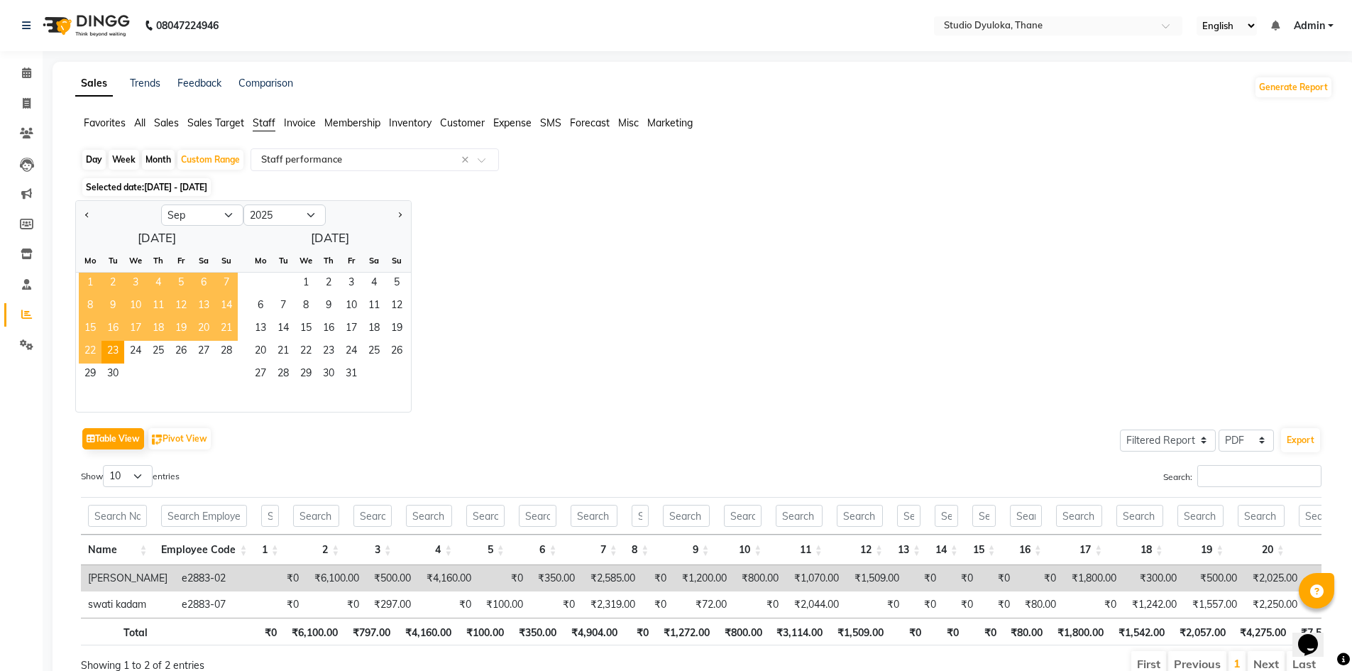
click at [81, 273] on span "1" at bounding box center [90, 284] width 23 height 23
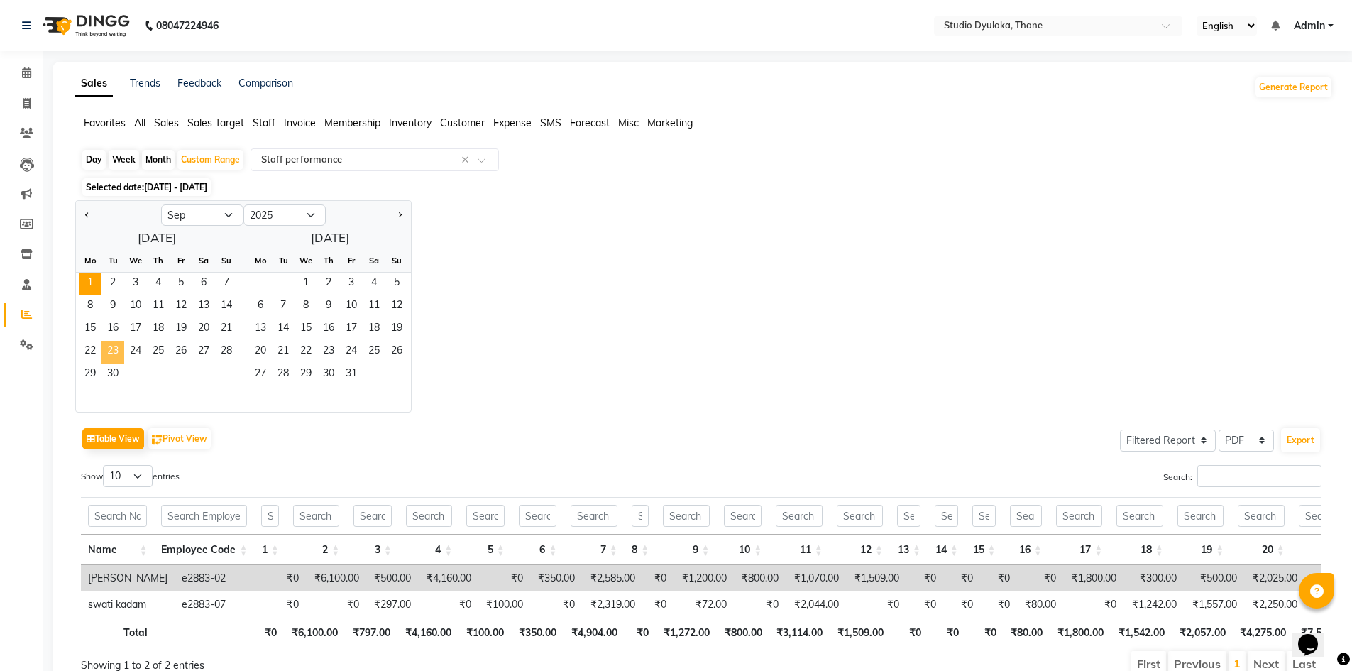
click at [109, 361] on span "23" at bounding box center [113, 352] width 23 height 23
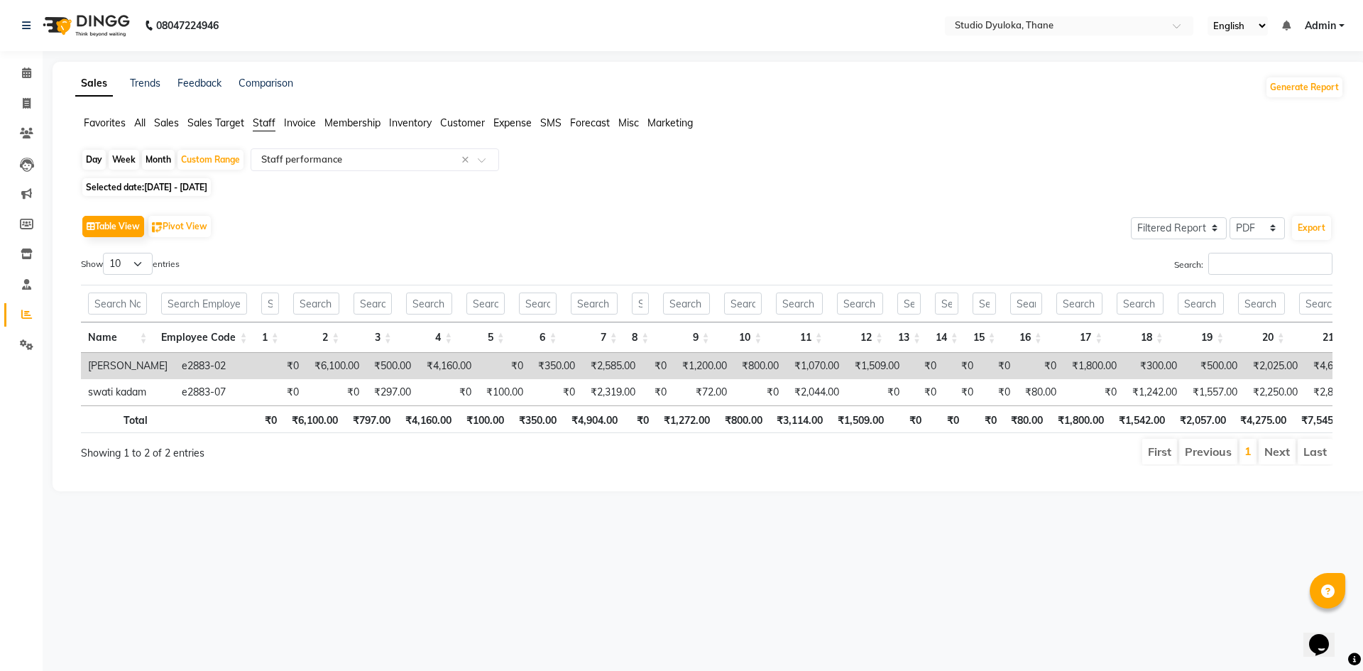
click at [104, 190] on span "Selected date: 01-09-2025 - 23-09-2025" at bounding box center [146, 187] width 128 height 18
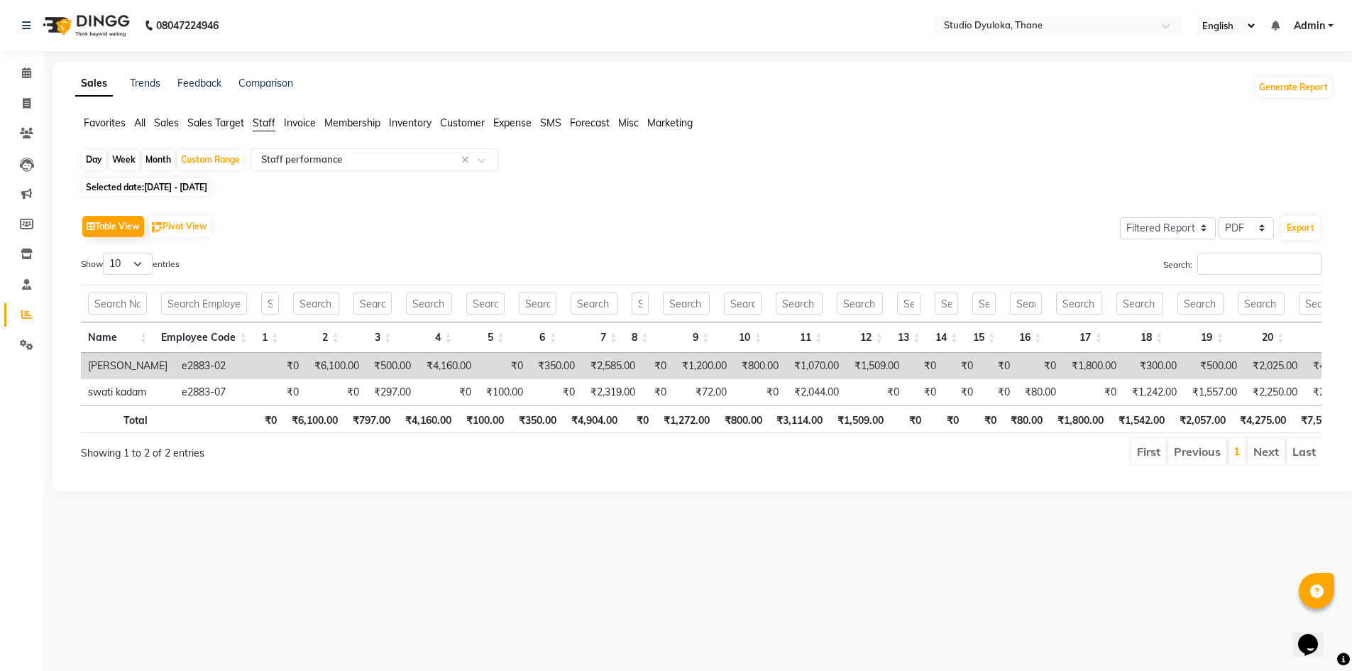
select select "9"
select select "2025"
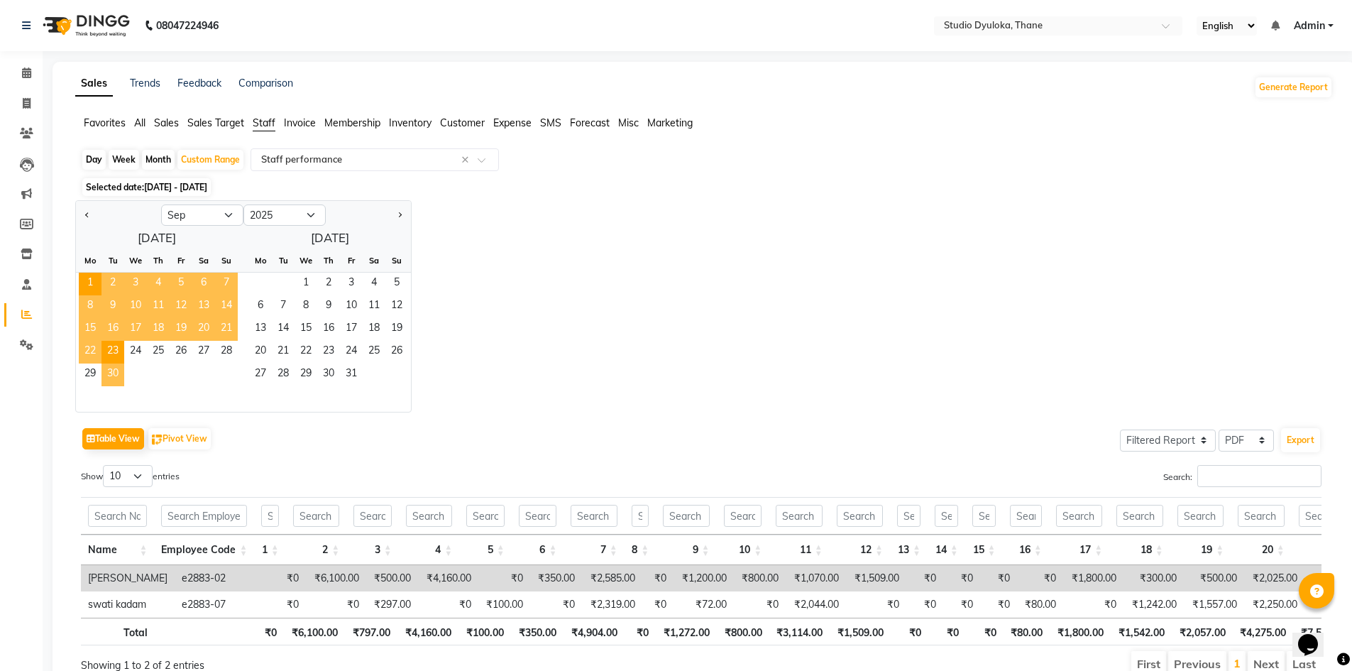
click at [110, 369] on span "30" at bounding box center [113, 374] width 23 height 23
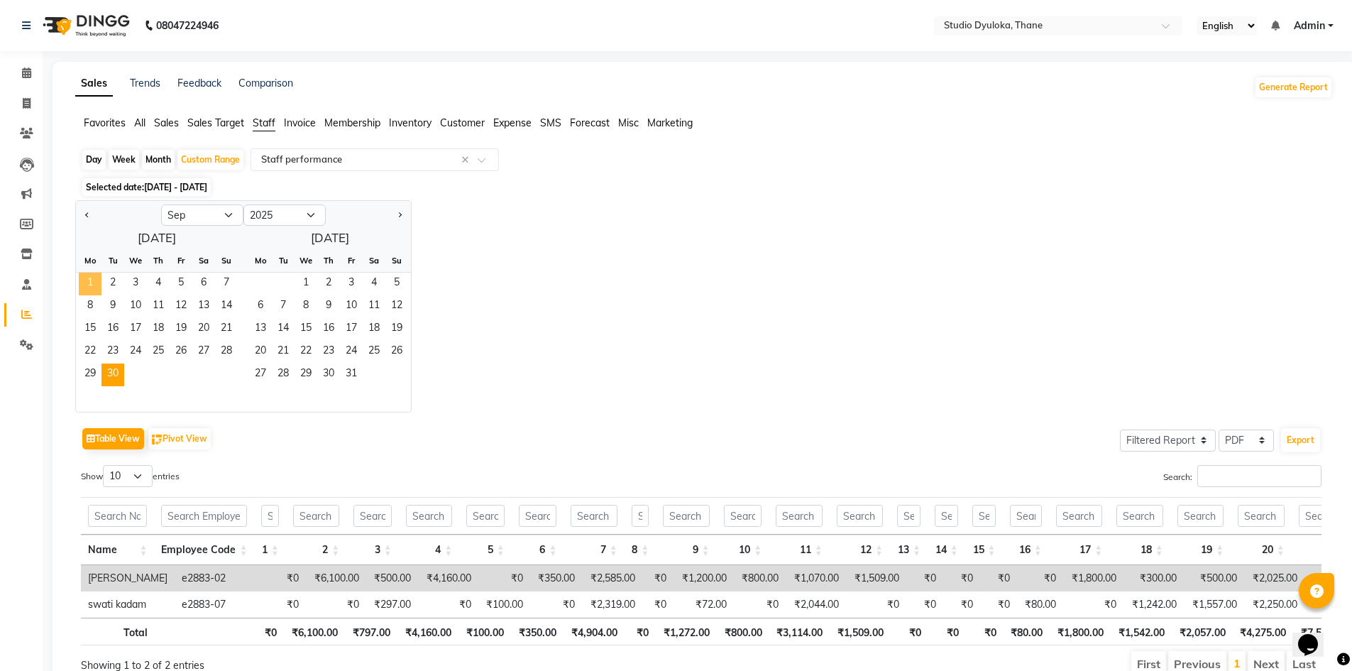
click at [87, 282] on span "1" at bounding box center [90, 284] width 23 height 23
drag, startPoint x: 116, startPoint y: 369, endPoint x: 115, endPoint y: 362, distance: 7.1
click at [115, 369] on span "30" at bounding box center [113, 374] width 23 height 23
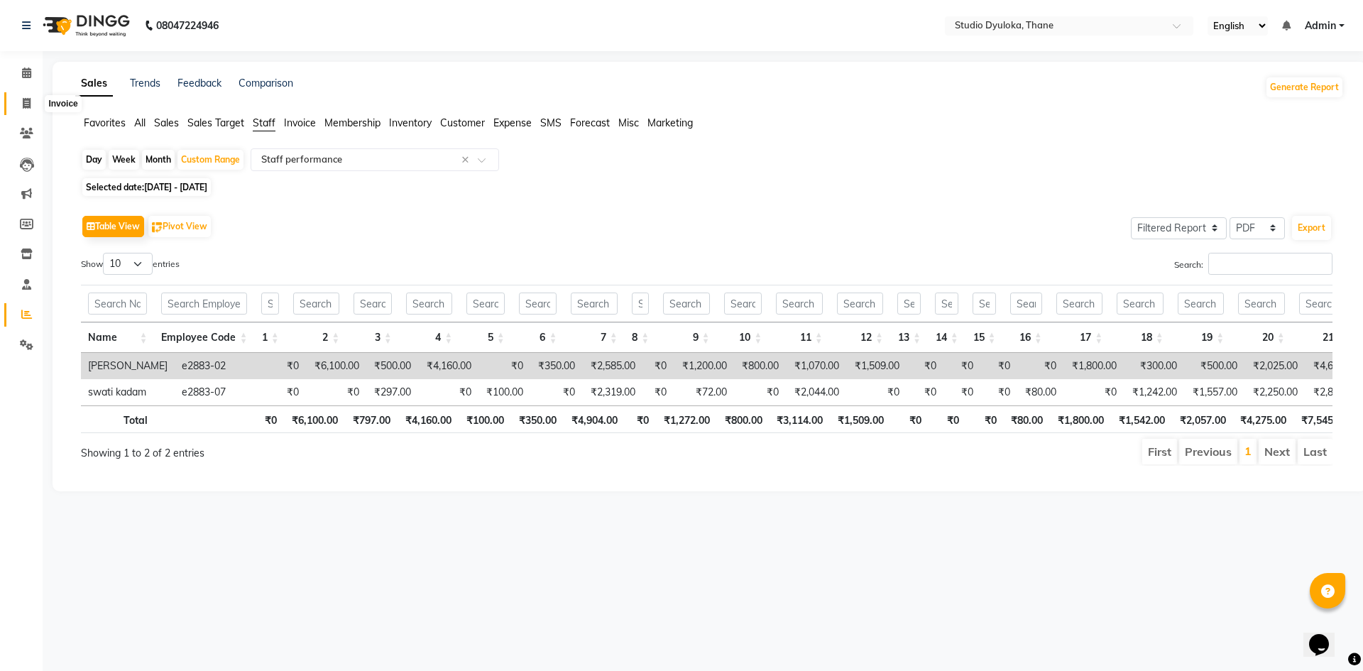
click at [18, 102] on span at bounding box center [26, 104] width 25 height 16
select select "6575"
select select "service"
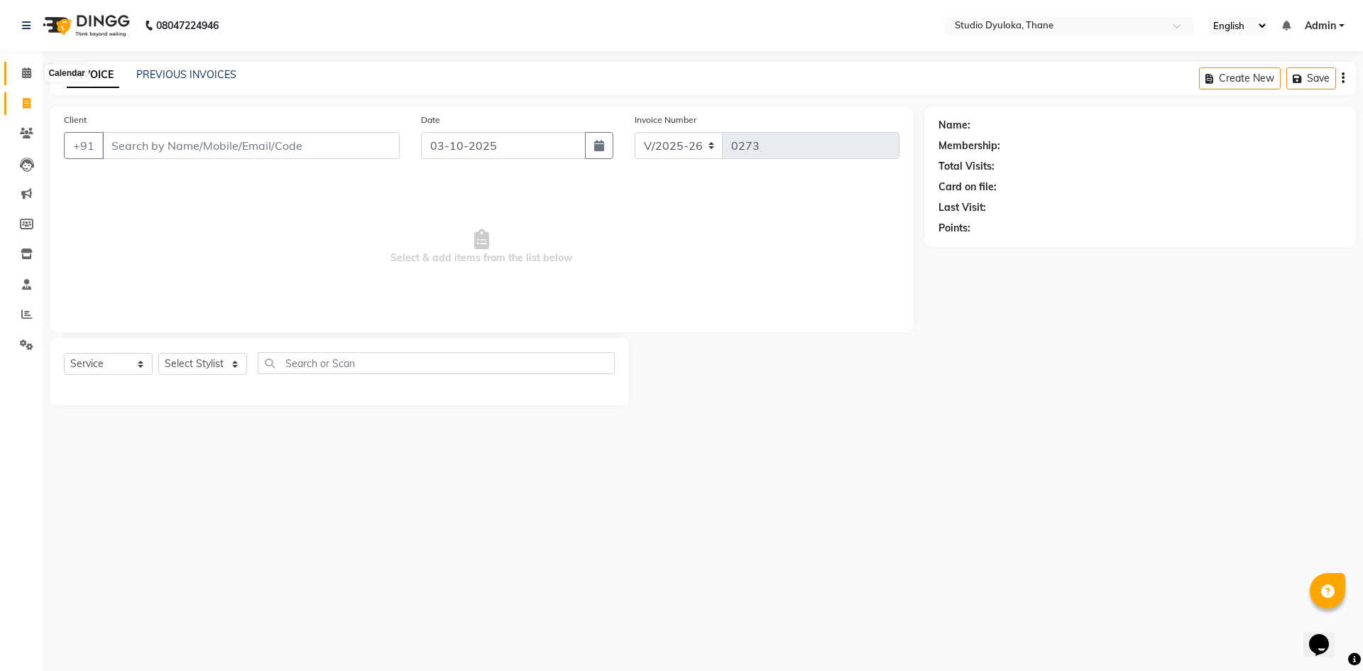
click at [23, 67] on span at bounding box center [26, 73] width 25 height 16
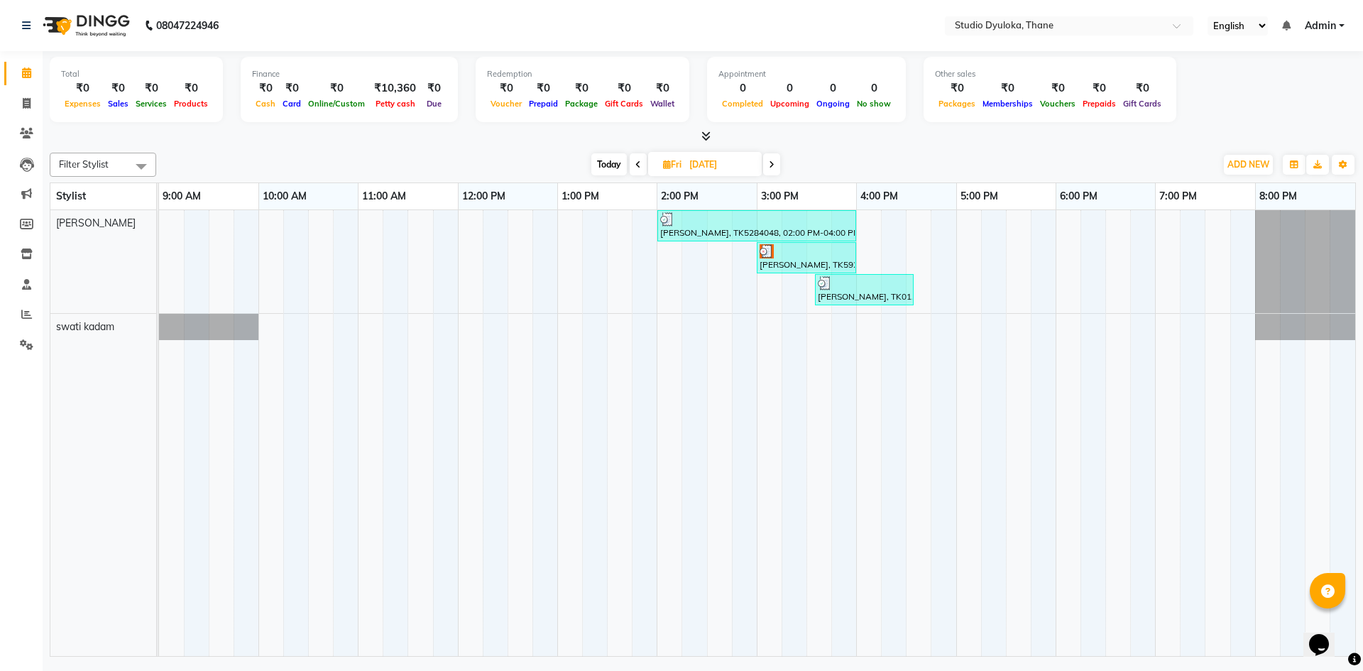
click at [770, 168] on icon at bounding box center [772, 164] width 6 height 9
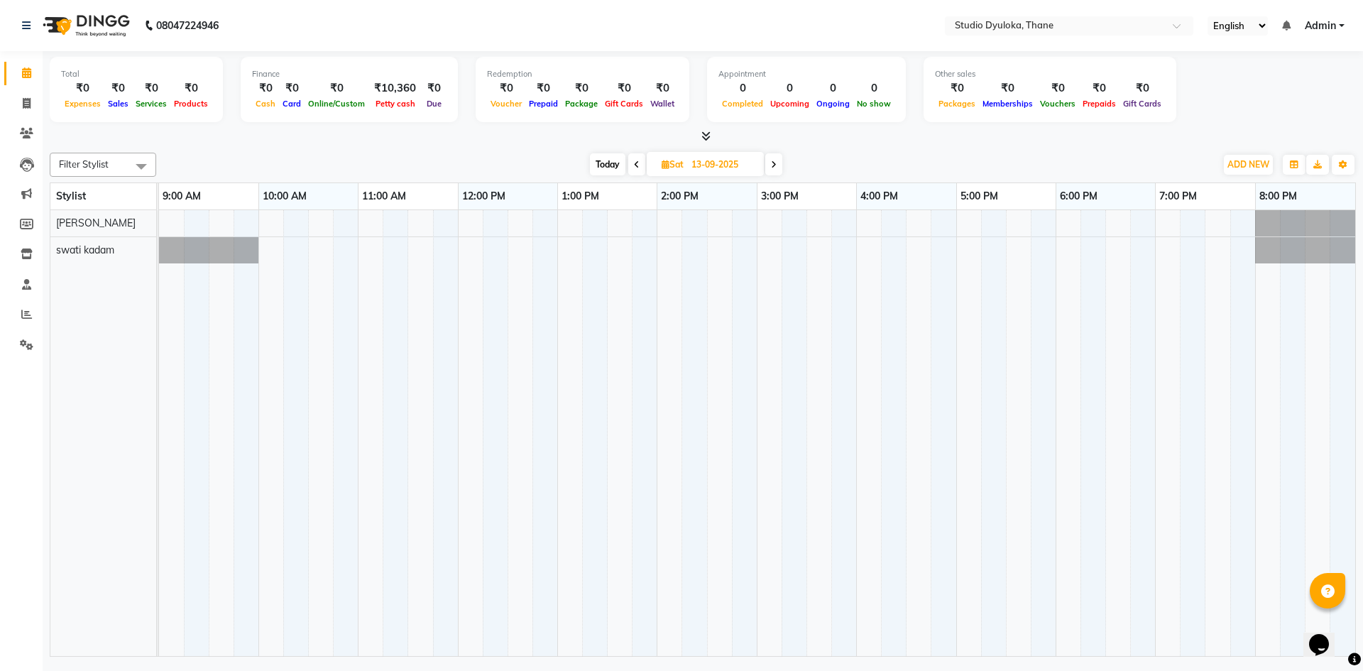
click at [773, 172] on span at bounding box center [773, 164] width 17 height 22
click at [772, 166] on icon at bounding box center [775, 164] width 6 height 9
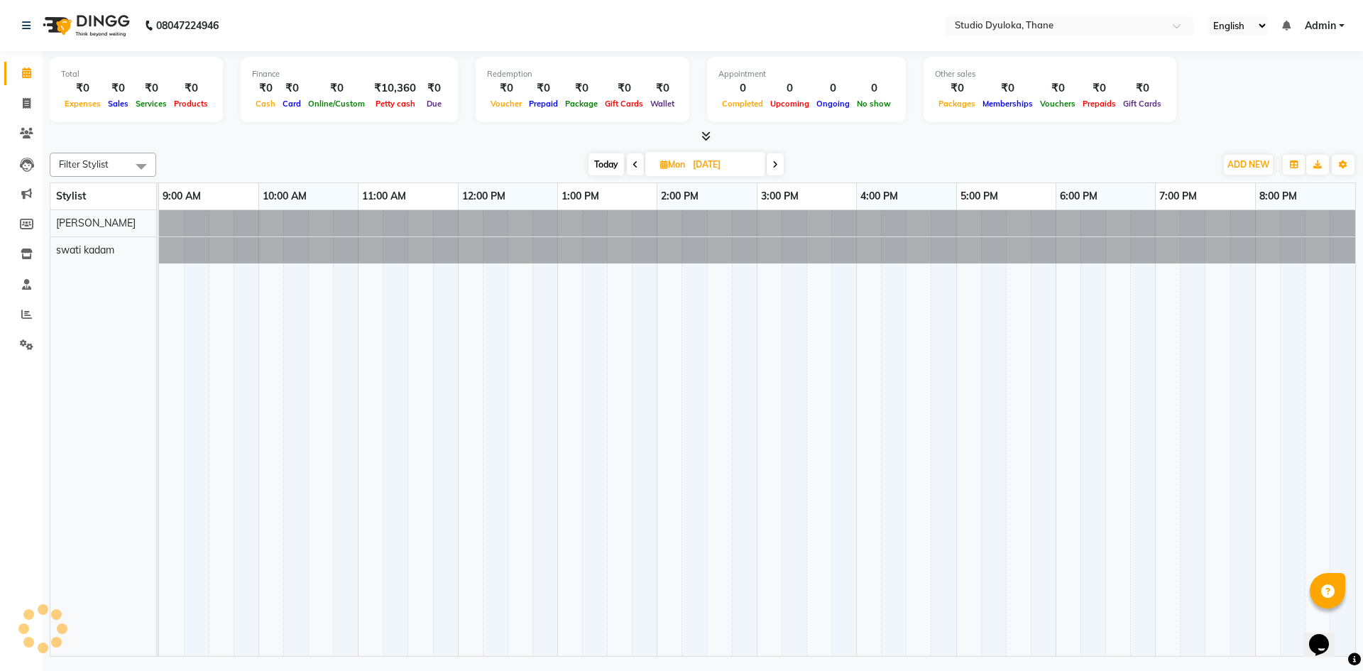
click at [774, 166] on icon at bounding box center [775, 164] width 6 height 9
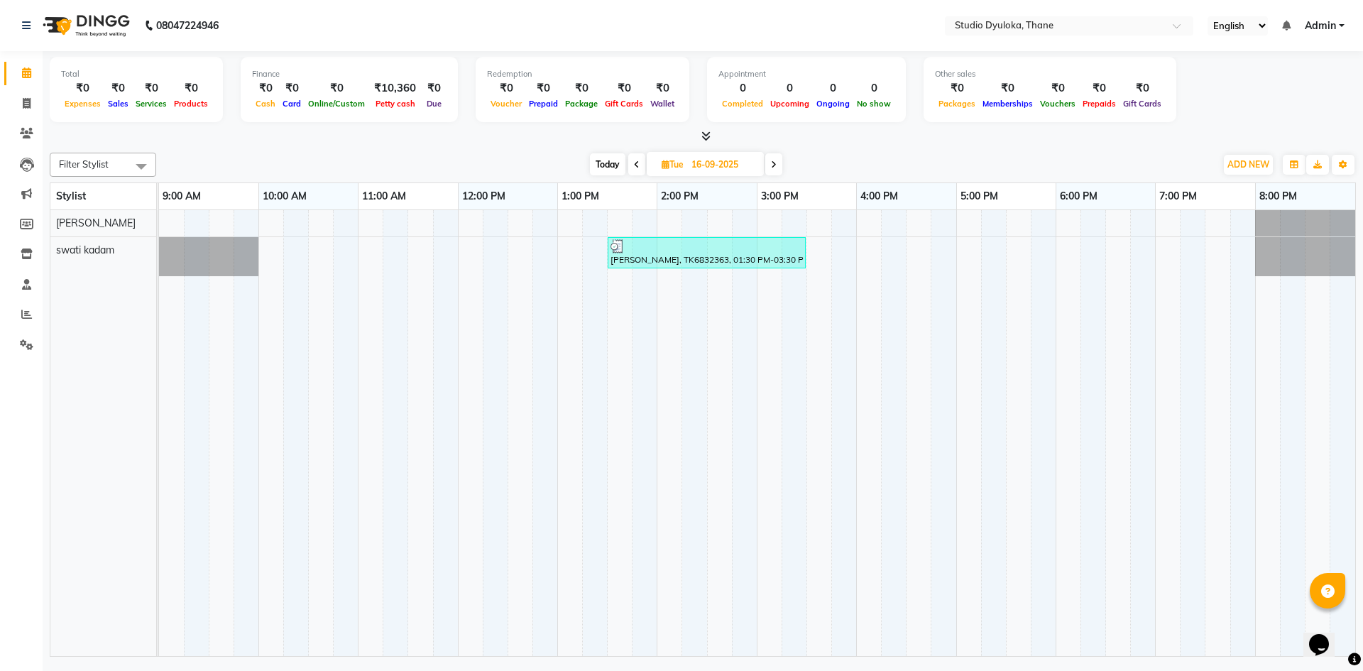
click at [774, 166] on icon at bounding box center [774, 164] width 6 height 9
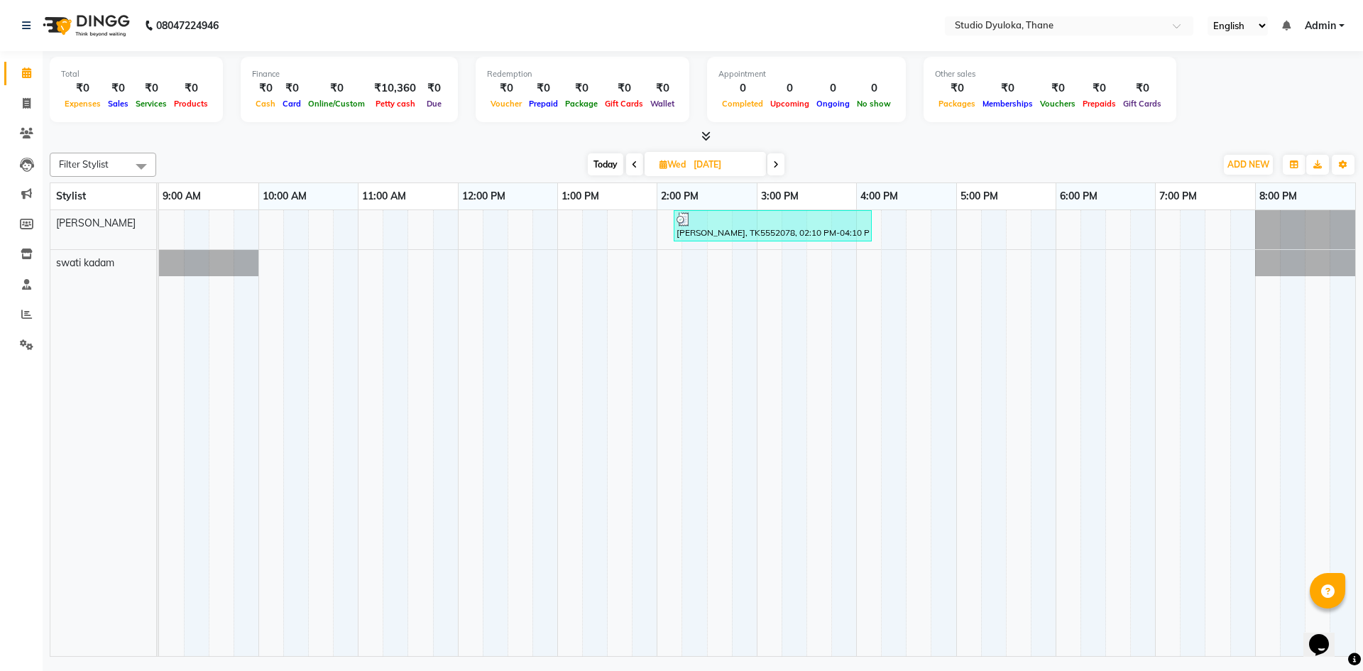
click at [775, 166] on icon at bounding box center [776, 164] width 6 height 9
type input "[DATE]"
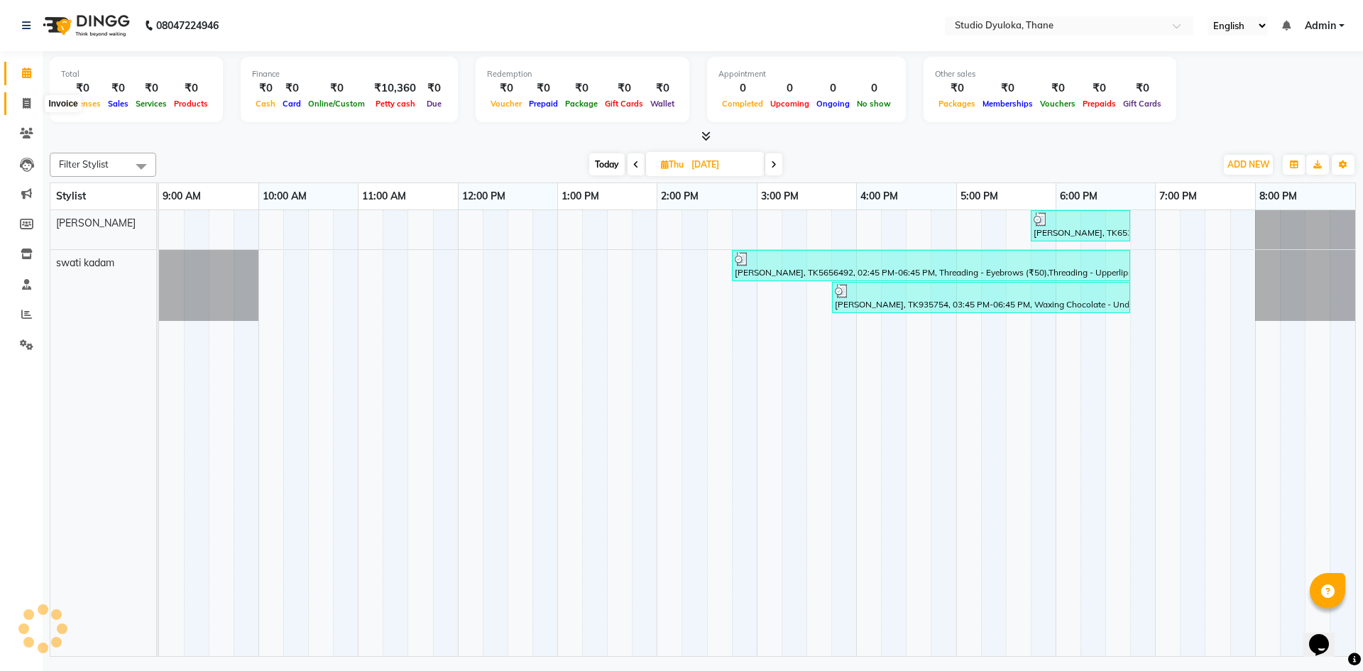
click at [31, 96] on span at bounding box center [26, 104] width 25 height 16
select select "6575"
select select "service"
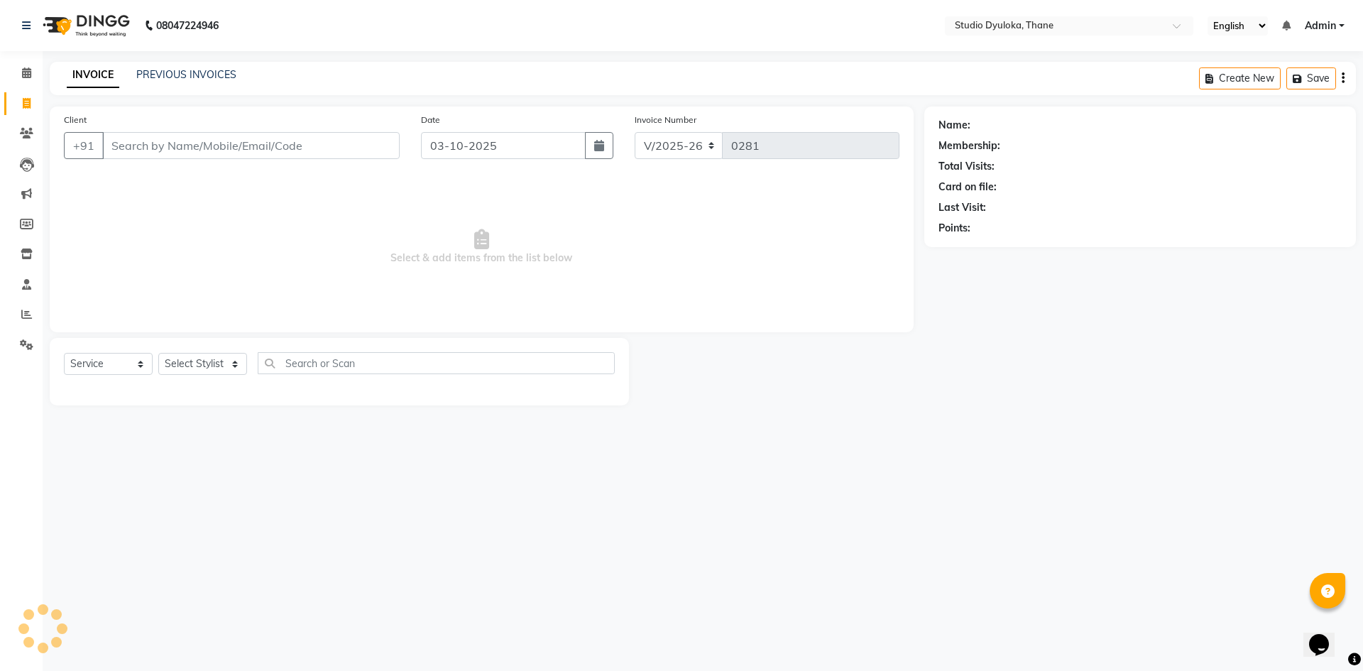
click at [325, 148] on input "Client" at bounding box center [250, 145] width 297 height 27
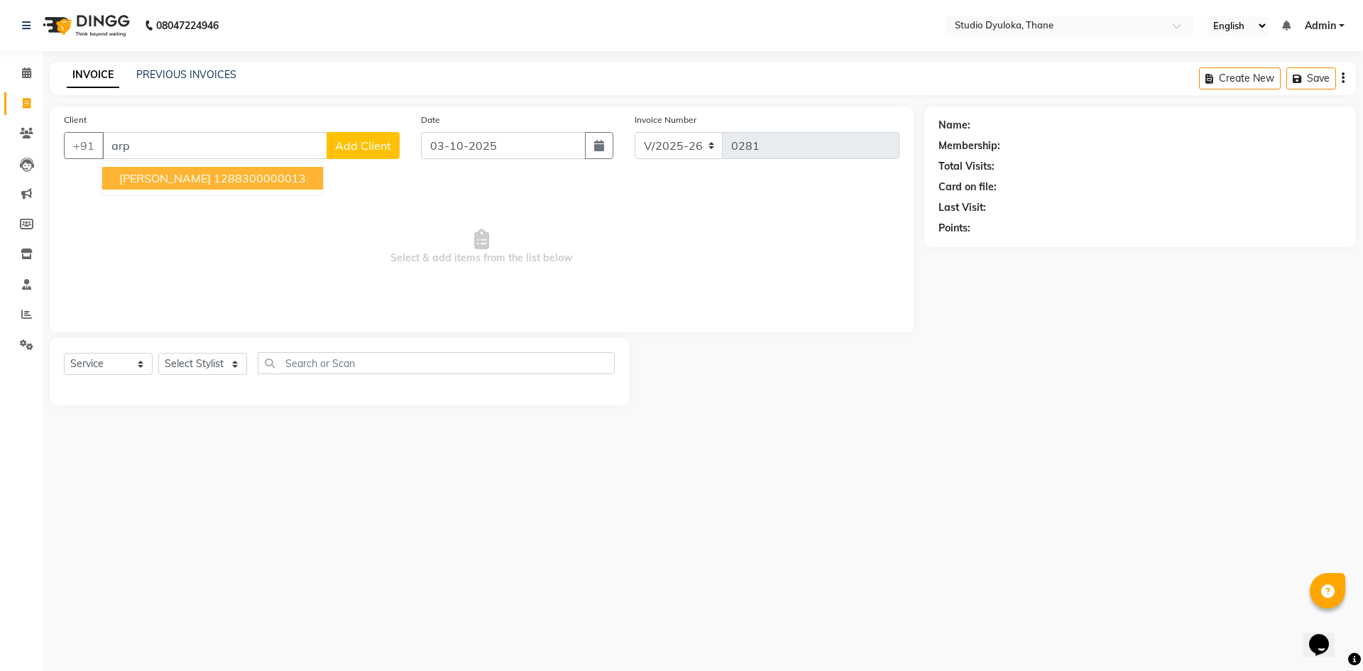
click at [243, 178] on ngb-highlight "1288300000013" at bounding box center [260, 178] width 92 height 14
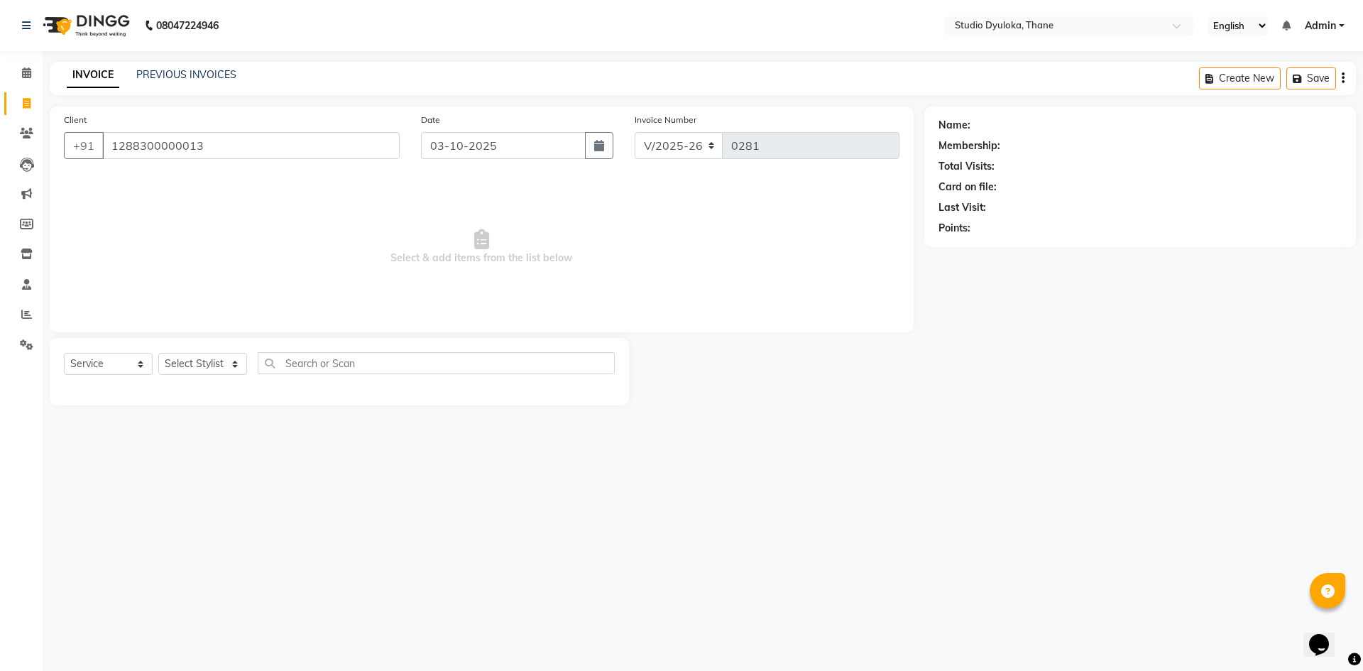
type input "1288300000013"
click at [603, 148] on icon "button" at bounding box center [599, 145] width 10 height 11
select select "10"
select select "2025"
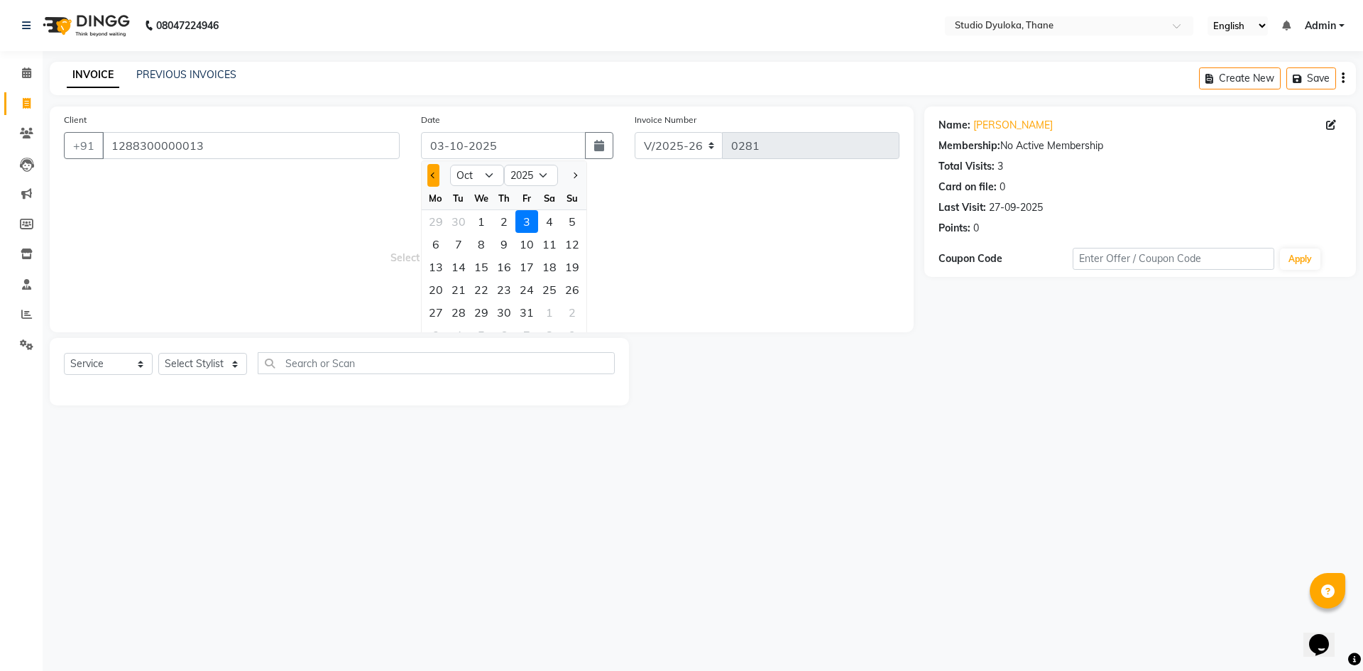
click at [438, 173] on button "Previous month" at bounding box center [433, 175] width 12 height 23
select select "9"
click at [499, 266] on div "18" at bounding box center [504, 267] width 23 height 23
type input "[DATE]"
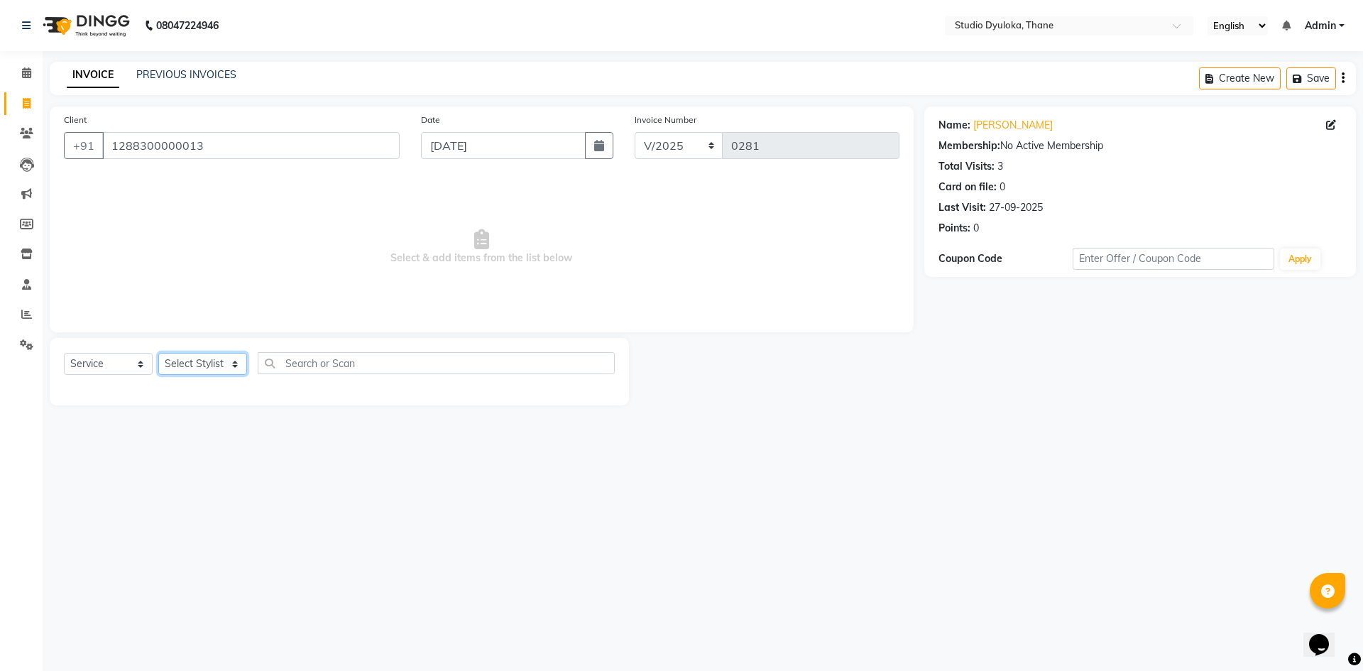
click at [212, 361] on select "Select Stylist [PERSON_NAME] [PERSON_NAME]" at bounding box center [202, 364] width 89 height 22
select select "50640"
click at [158, 353] on select "Select Stylist [PERSON_NAME] [PERSON_NAME]" at bounding box center [202, 364] width 89 height 22
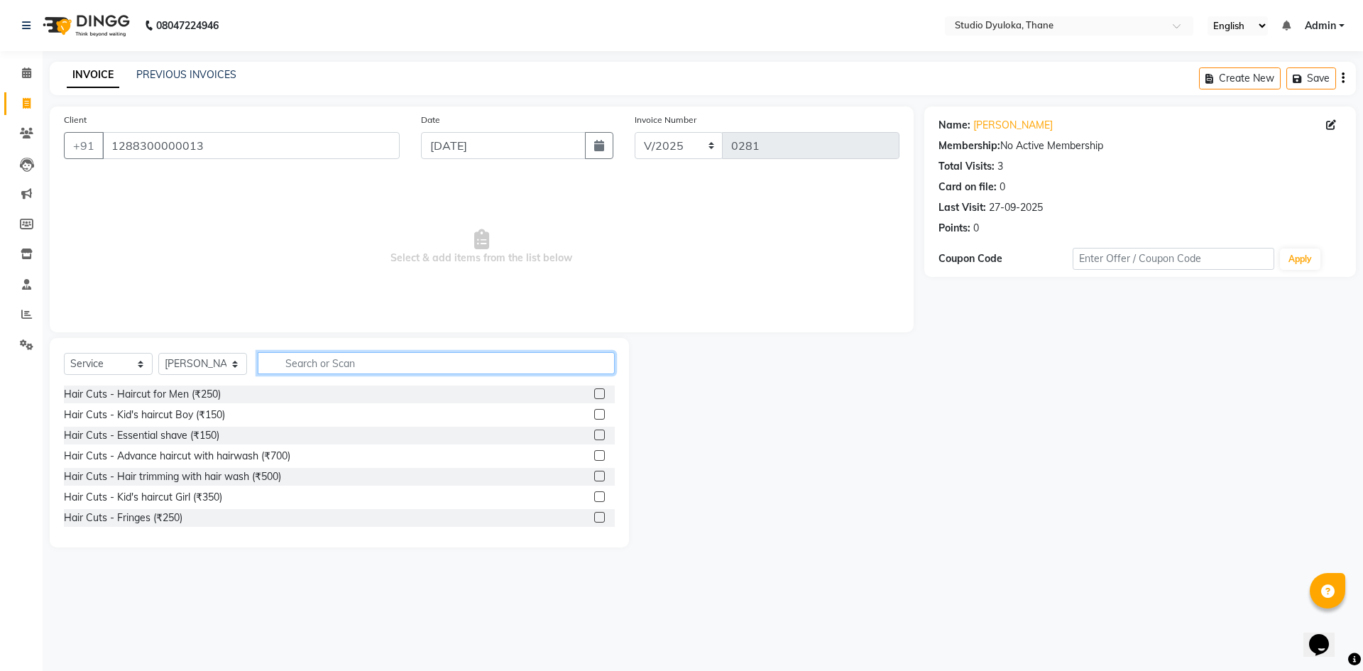
click at [289, 363] on input "text" at bounding box center [436, 363] width 357 height 22
click at [594, 456] on label at bounding box center [599, 455] width 11 height 11
click at [594, 456] on input "checkbox" at bounding box center [598, 455] width 9 height 9
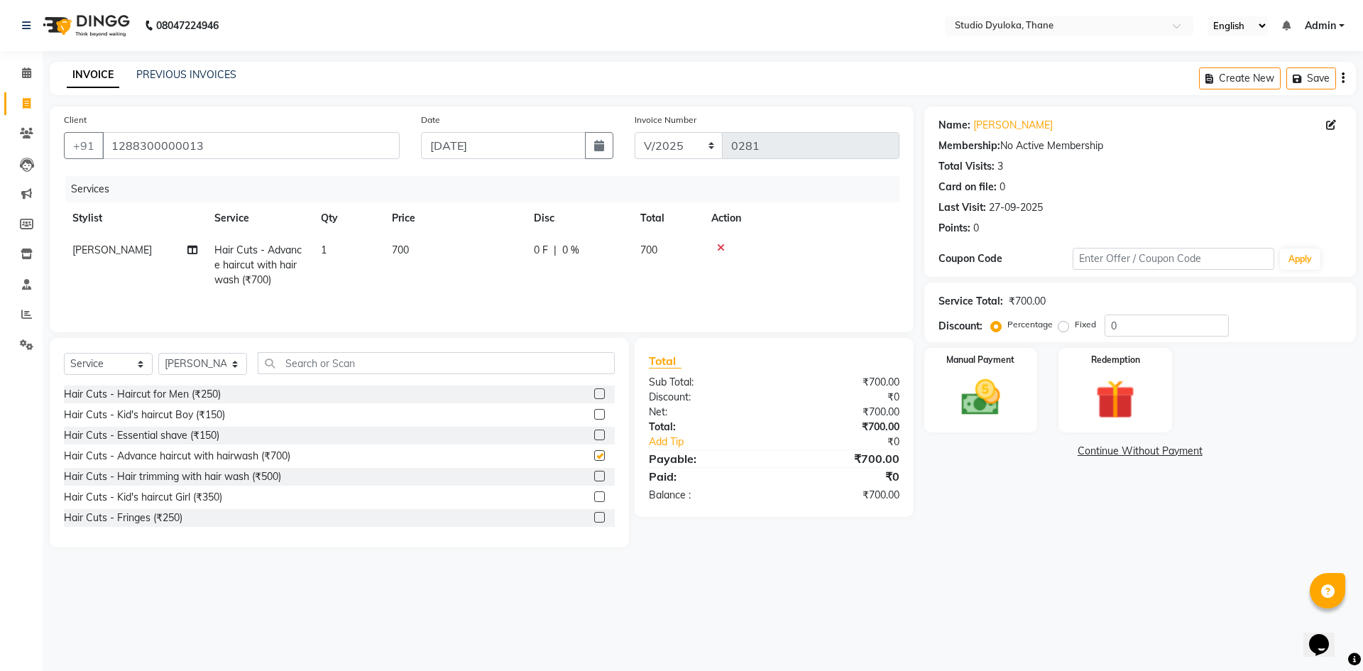
checkbox input "false"
click at [718, 249] on icon at bounding box center [721, 248] width 8 height 10
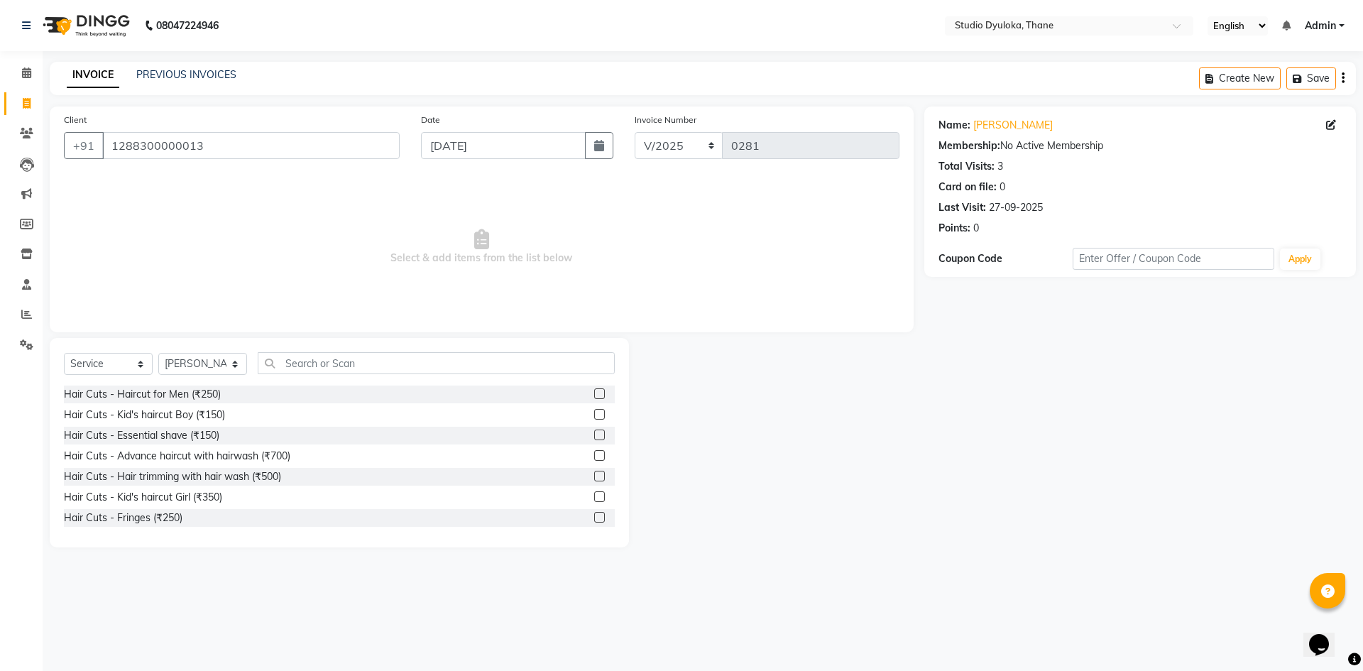
click at [594, 473] on label at bounding box center [599, 476] width 11 height 11
click at [594, 473] on input "checkbox" at bounding box center [598, 476] width 9 height 9
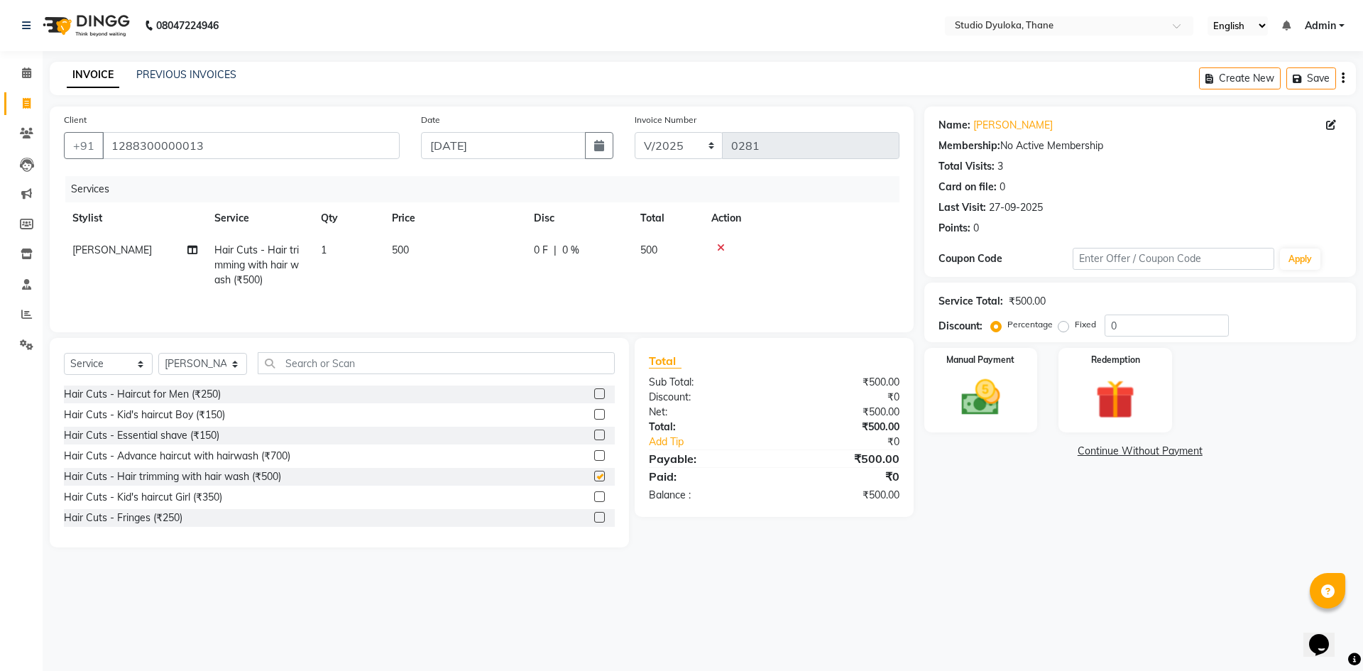
checkbox input "false"
click at [454, 363] on input "text" at bounding box center [436, 363] width 357 height 22
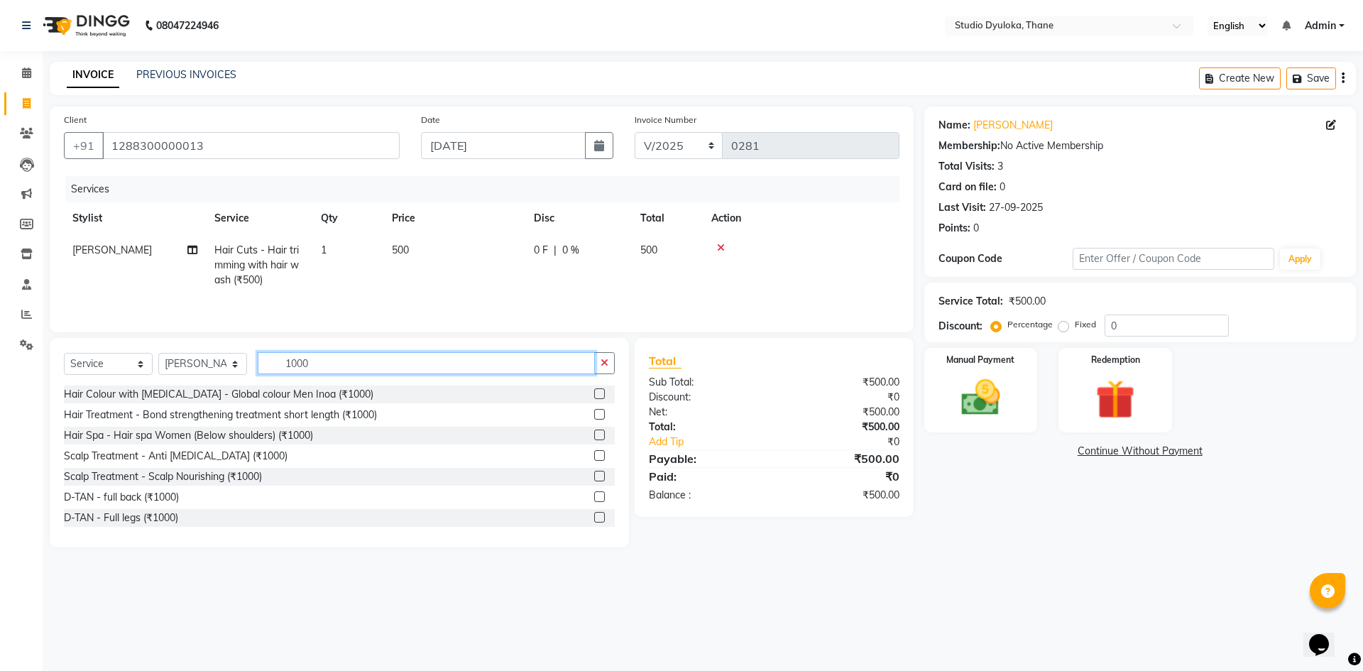
type input "1000"
click at [594, 476] on label at bounding box center [599, 476] width 11 height 11
click at [594, 476] on input "checkbox" at bounding box center [598, 476] width 9 height 9
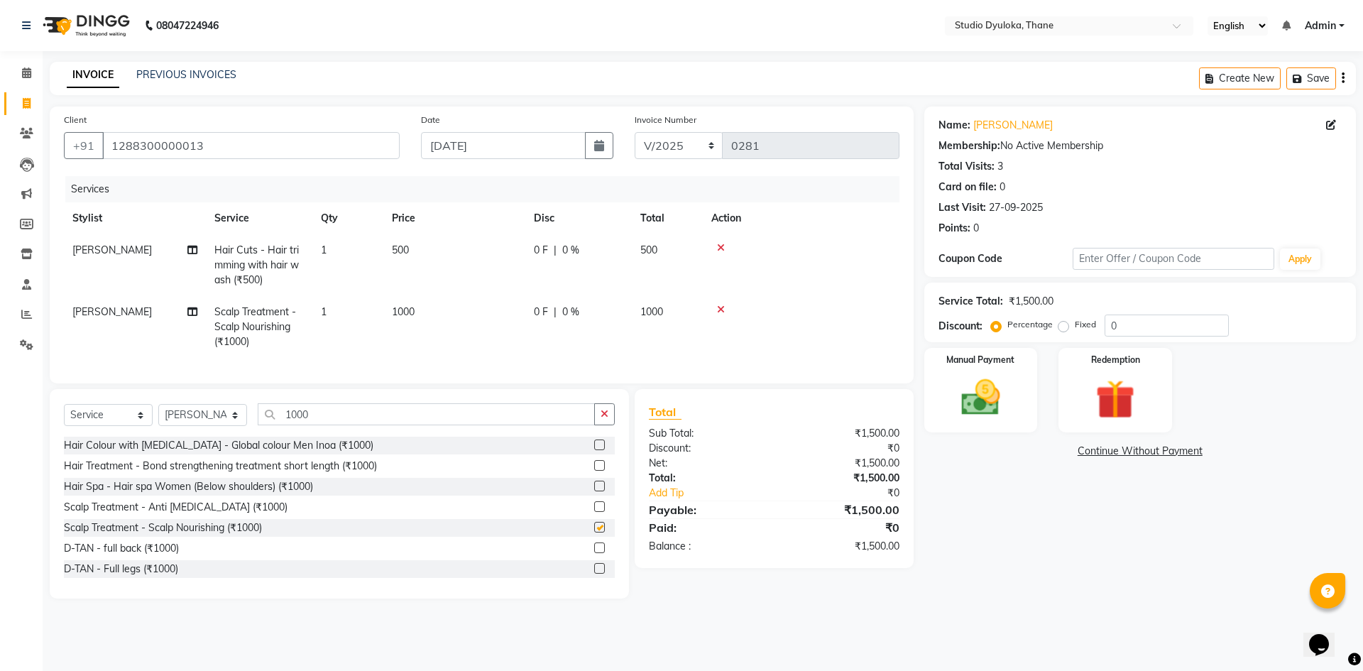
checkbox input "false"
click at [1003, 489] on div "Name: Arpita Membership: No Active Membership Total Visits: 3 Card on file: 0 L…" at bounding box center [1145, 352] width 442 height 492
click at [388, 256] on td "500" at bounding box center [454, 265] width 142 height 62
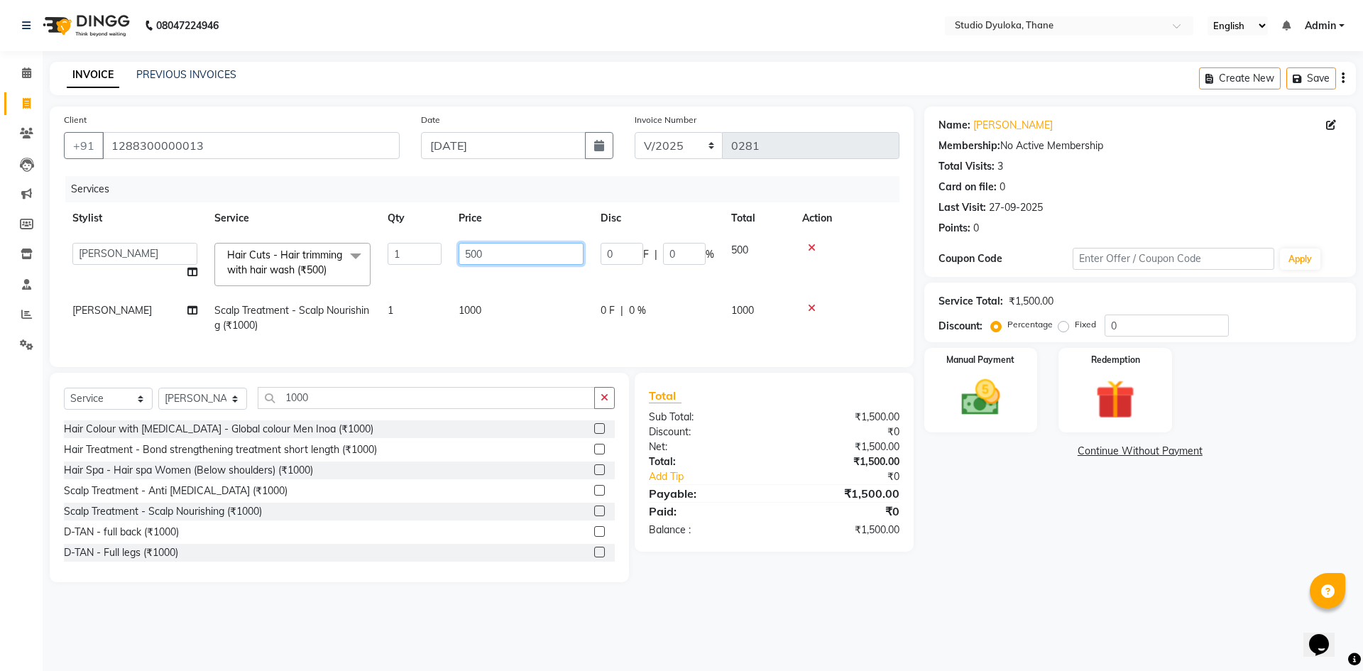
drag, startPoint x: 484, startPoint y: 258, endPoint x: 419, endPoint y: 270, distance: 66.4
click at [419, 270] on tr "Sumesh swati kadam Hair Cuts - Hair trimming with hair wash (₹500) x Hair Cuts …" at bounding box center [481, 264] width 835 height 60
type input "300"
click at [1055, 578] on div "Name: Arpita Membership: No Active Membership Total Visits: 3 Card on file: 0 L…" at bounding box center [1145, 344] width 442 height 476
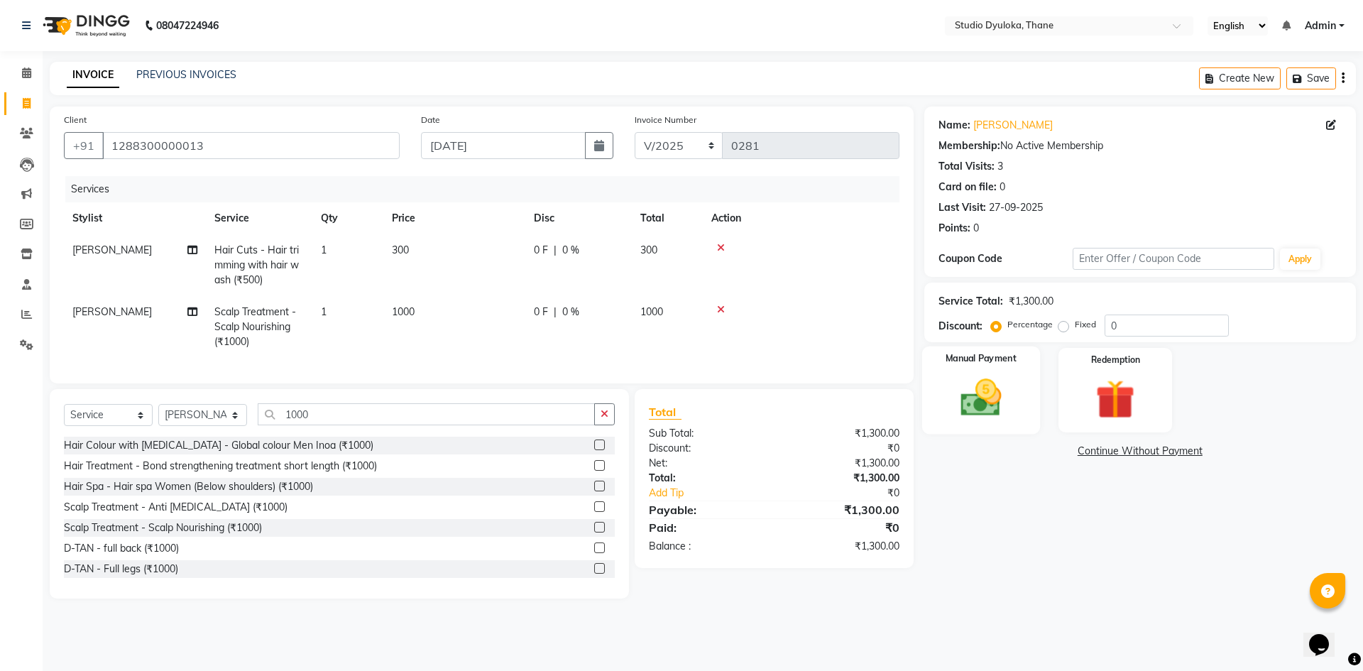
click at [1020, 380] on div "Manual Payment" at bounding box center [980, 389] width 118 height 87
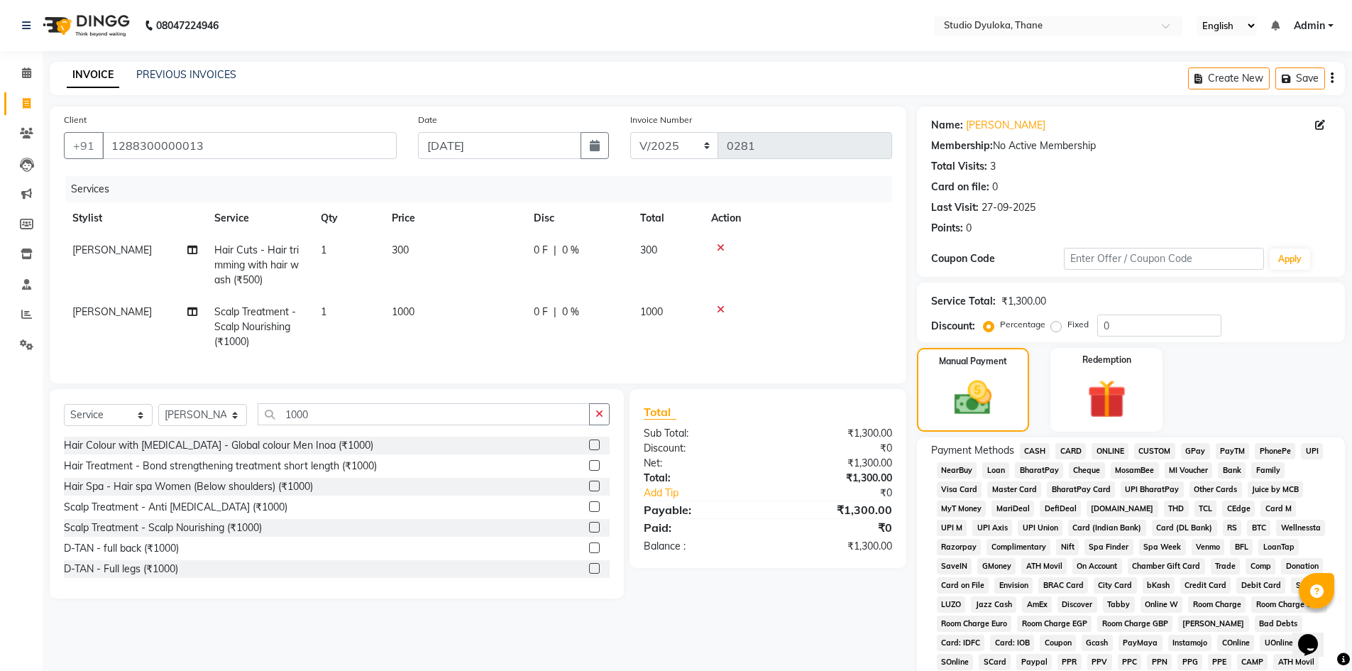
click at [1124, 451] on span "ONLINE" at bounding box center [1110, 451] width 37 height 16
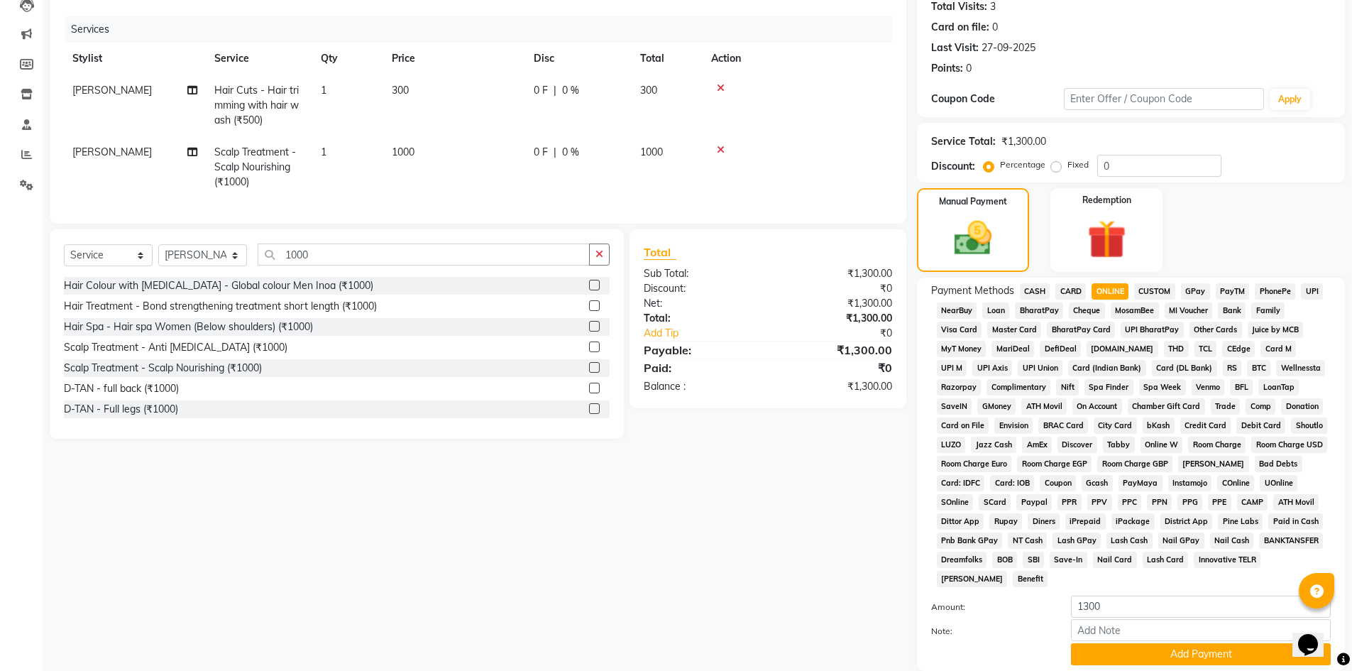
scroll to position [264, 0]
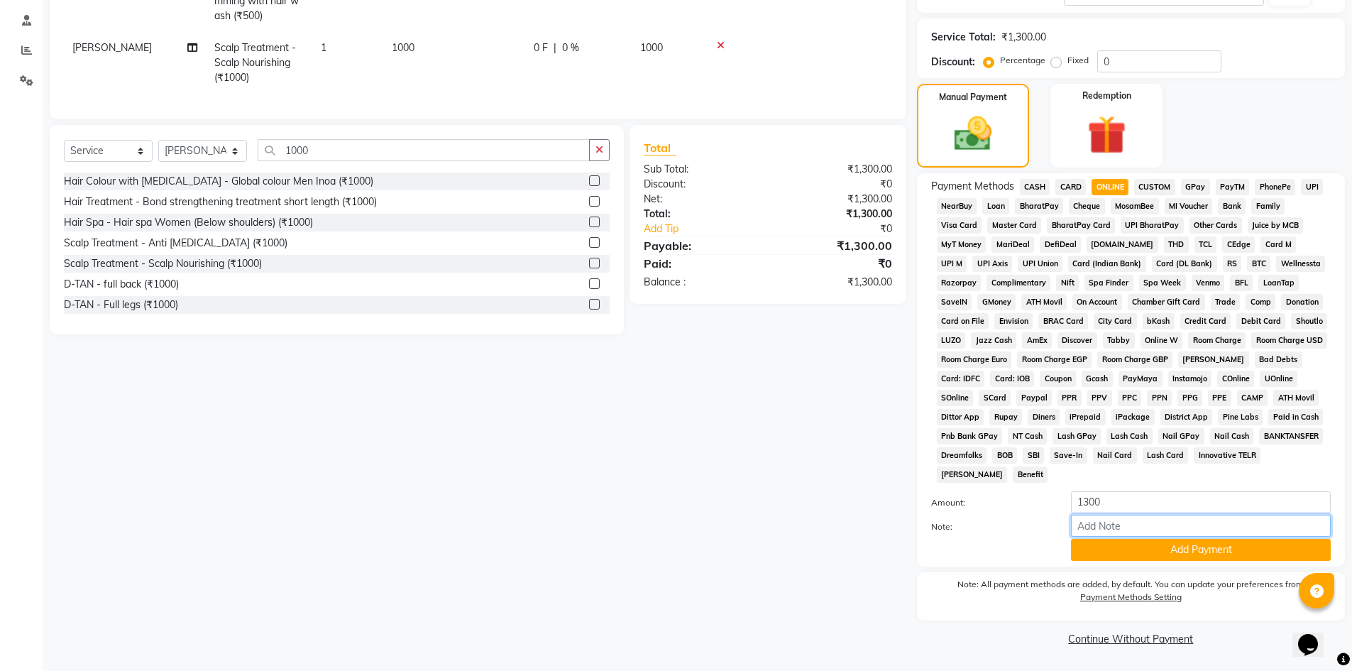
click at [1139, 520] on input "Note:" at bounding box center [1201, 526] width 260 height 22
type input "gpay"
click at [1168, 547] on button "Add Payment" at bounding box center [1201, 550] width 260 height 22
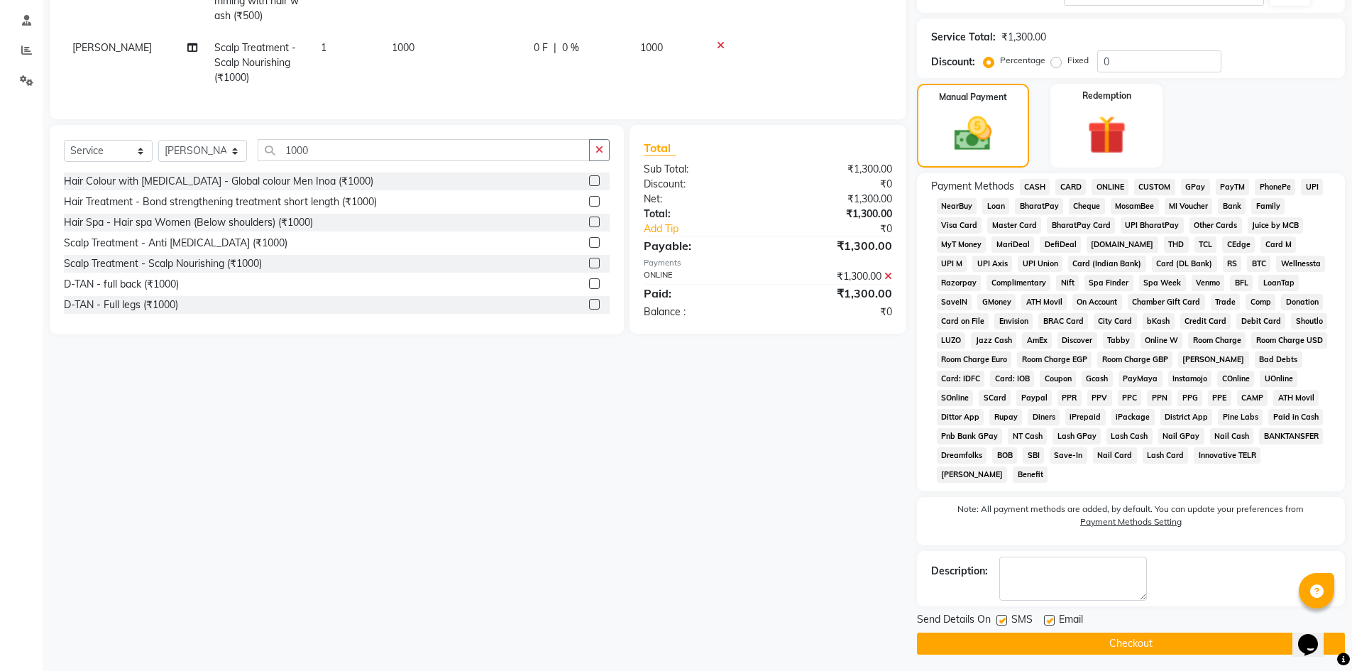
click at [1159, 627] on div "Send Details On SMS Email" at bounding box center [1131, 621] width 428 height 18
click at [1151, 642] on button "Checkout" at bounding box center [1131, 643] width 428 height 22
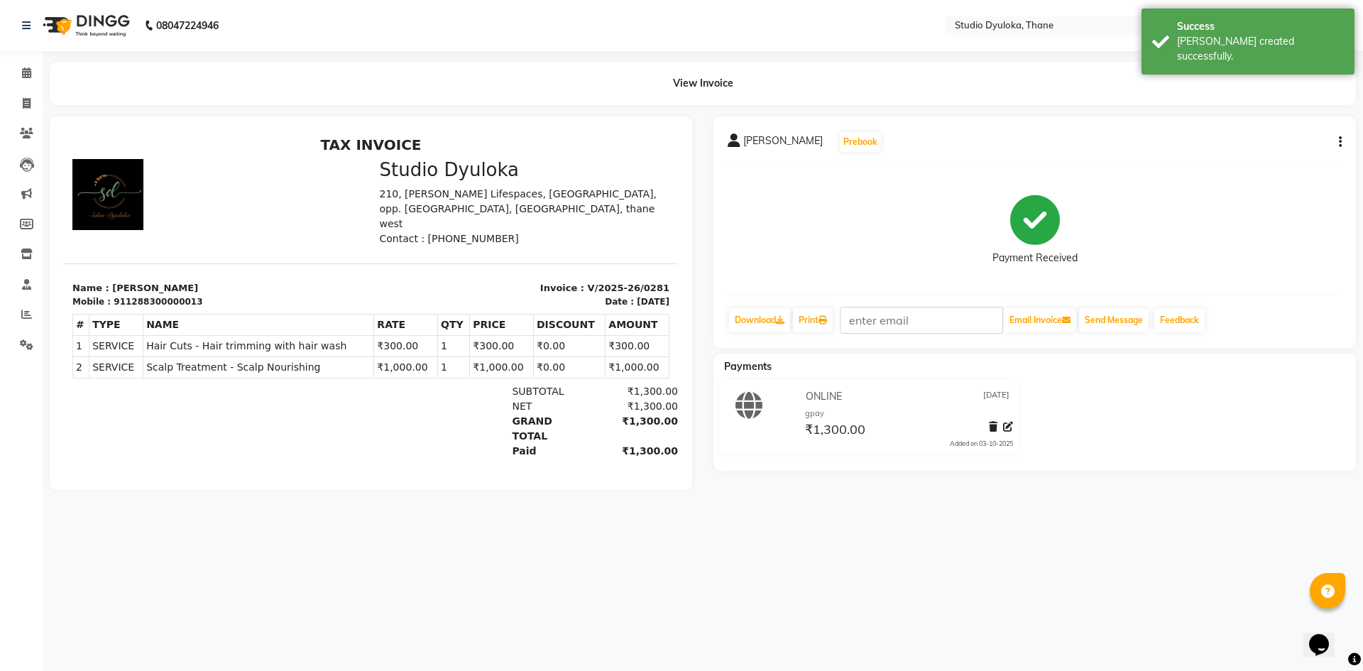
click at [1338, 137] on button "button" at bounding box center [1337, 142] width 9 height 15
click at [1273, 160] on div "Edit Invoice" at bounding box center [1269, 160] width 97 height 18
select select "service"
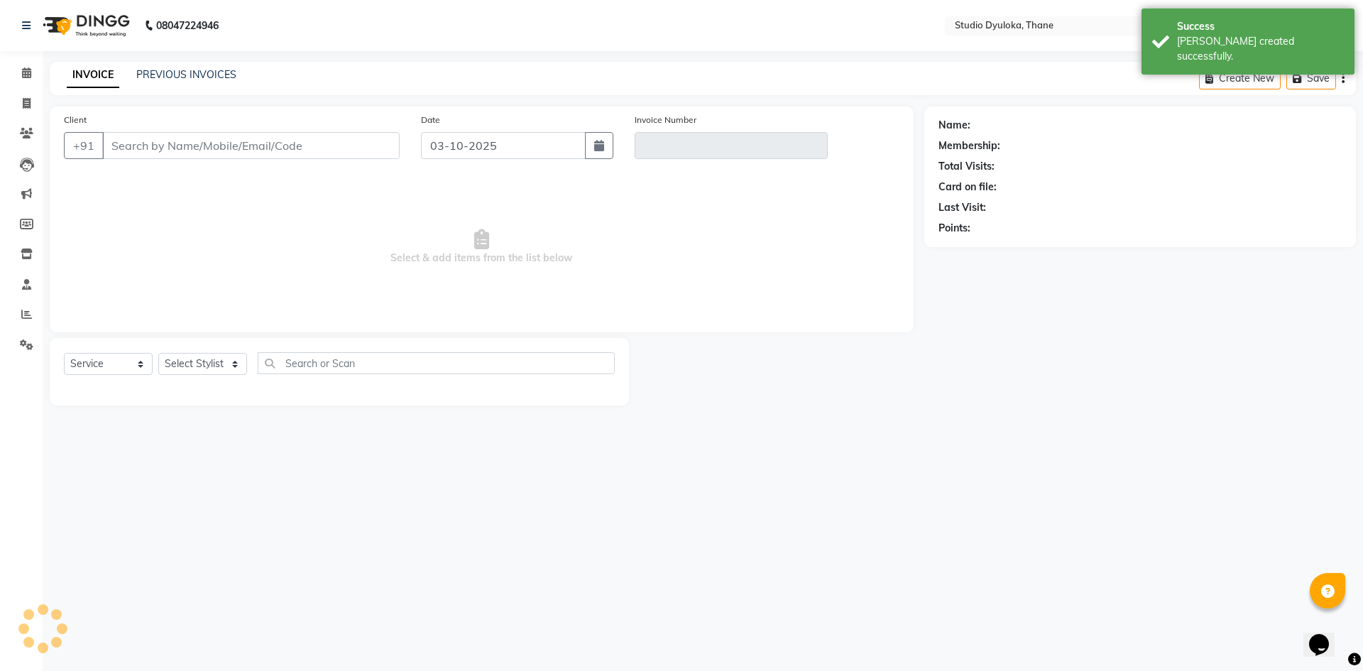
type input "1288300000013"
type input "V/2025-26/0281"
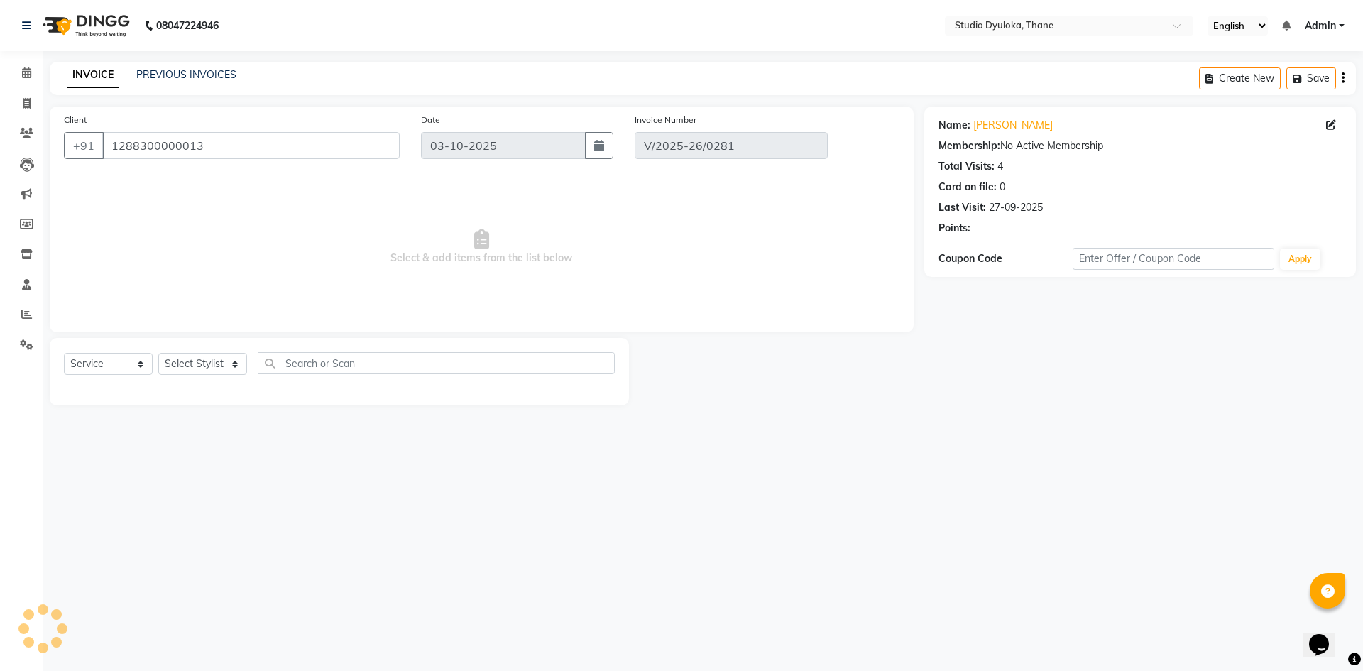
type input "[DATE]"
select select "select"
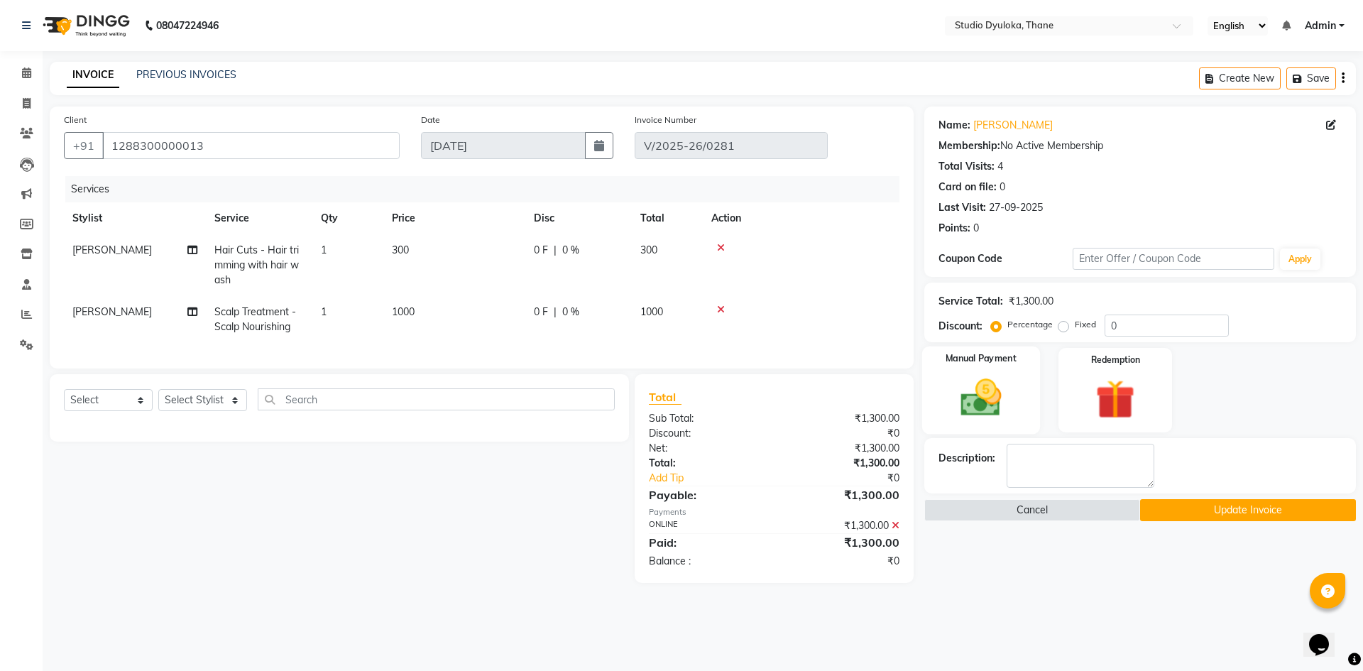
click at [987, 393] on img at bounding box center [981, 397] width 66 height 47
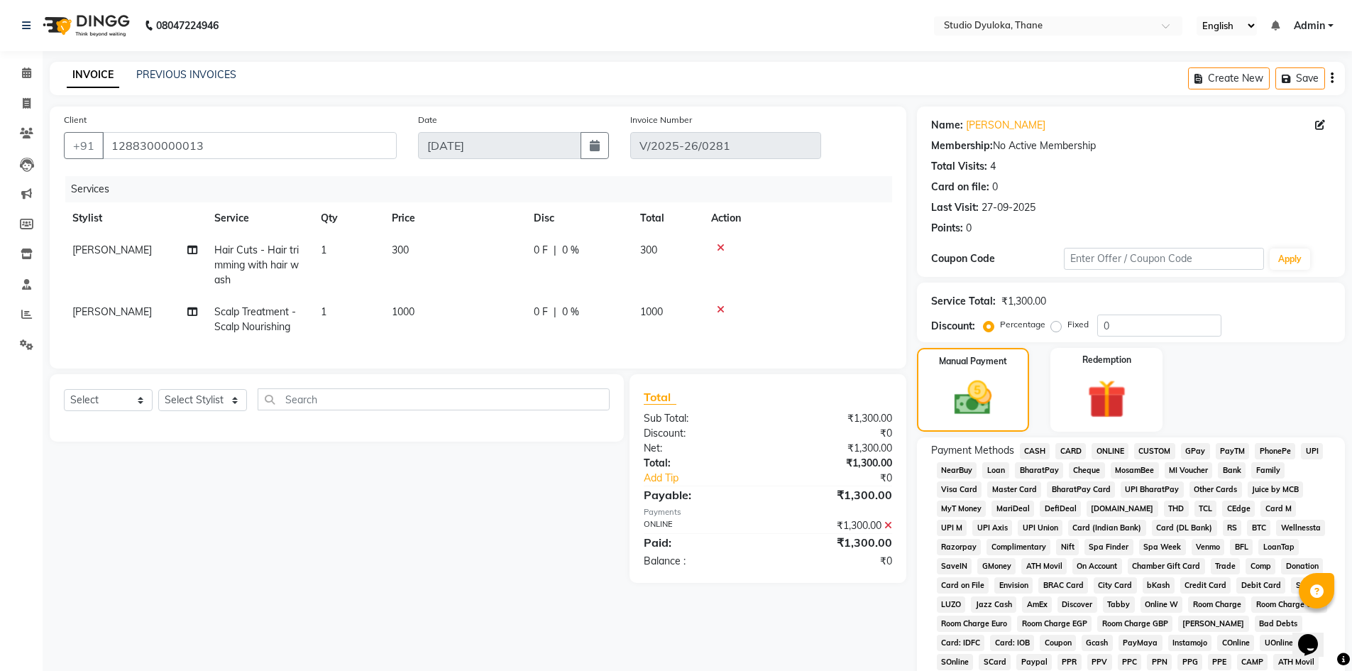
click at [1038, 448] on span "CASH" at bounding box center [1035, 451] width 31 height 16
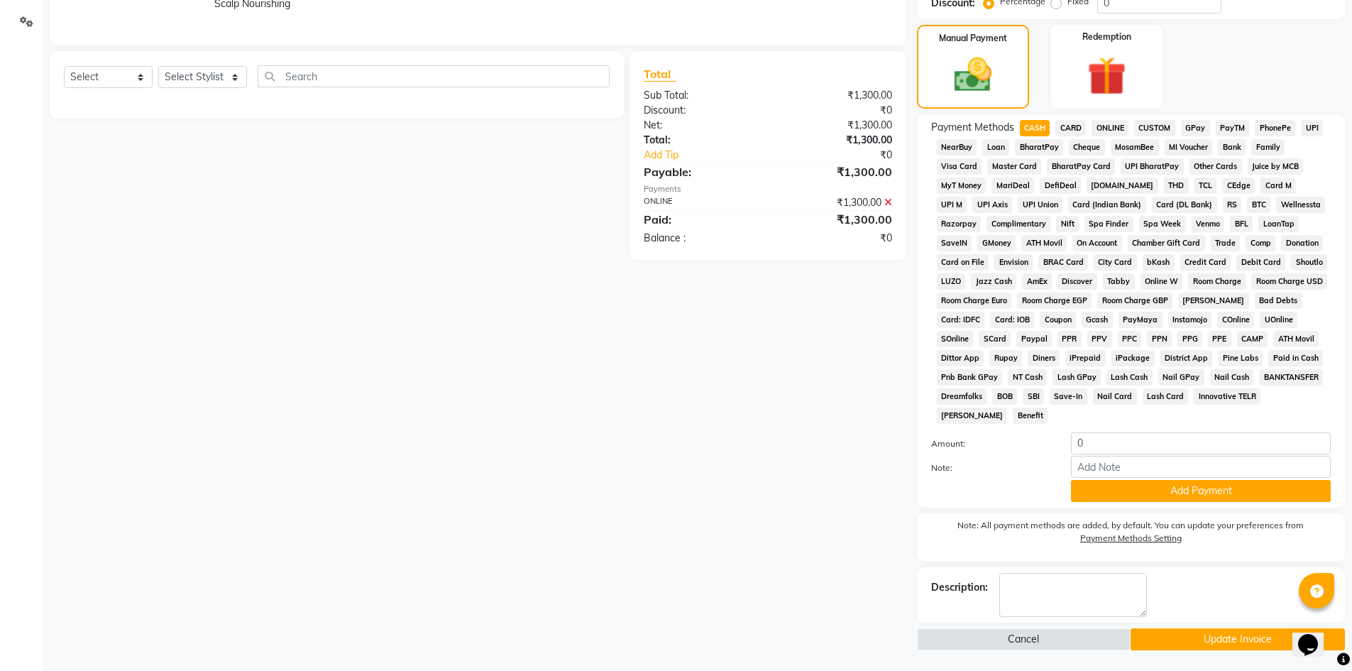
scroll to position [324, 0]
click at [1116, 446] on input "0" at bounding box center [1201, 443] width 260 height 22
click at [883, 209] on div "₹1,300.00" at bounding box center [835, 201] width 135 height 15
click at [893, 209] on div "₹1,300.00" at bounding box center [835, 201] width 135 height 15
click at [889, 207] on icon at bounding box center [888, 202] width 8 height 10
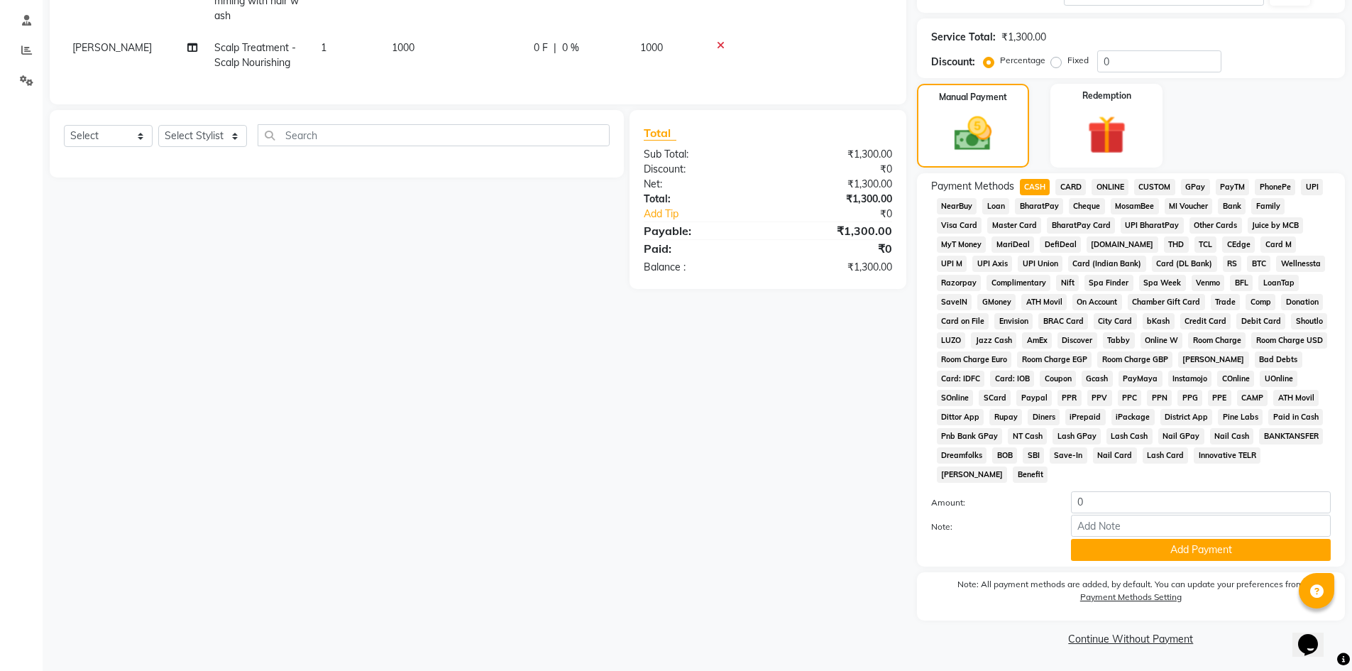
scroll to position [264, 0]
click at [1122, 507] on input "0" at bounding box center [1201, 502] width 260 height 22
type input "810"
click at [1122, 527] on input "Note:" at bounding box center [1201, 526] width 260 height 22
type input "cash"
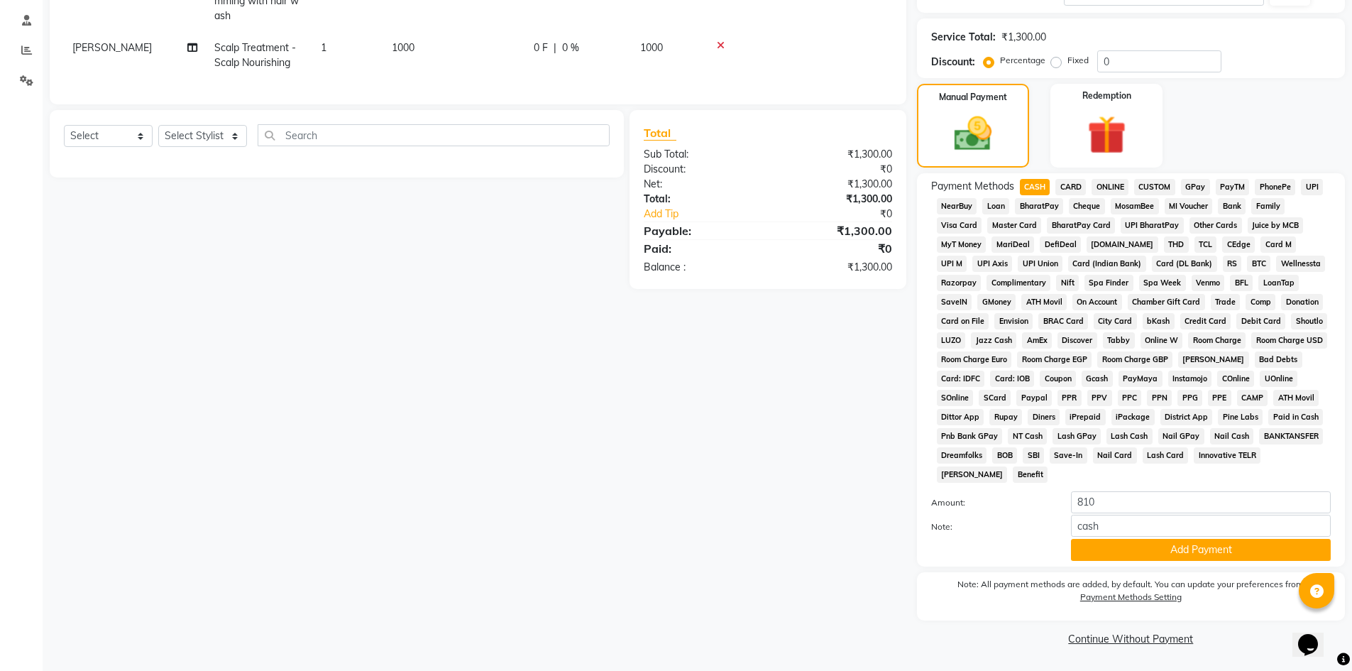
click at [1239, 547] on button "Add Payment" at bounding box center [1201, 550] width 260 height 22
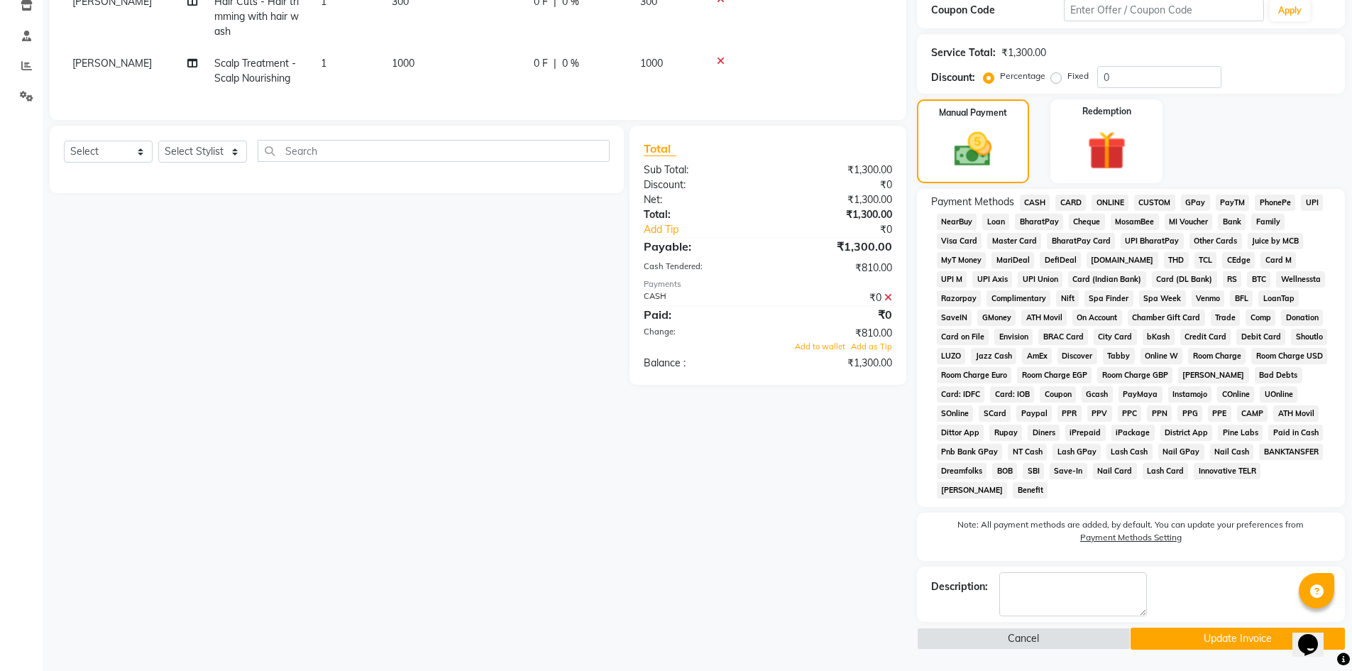
click at [1237, 634] on button "Update Invoice" at bounding box center [1238, 638] width 214 height 22
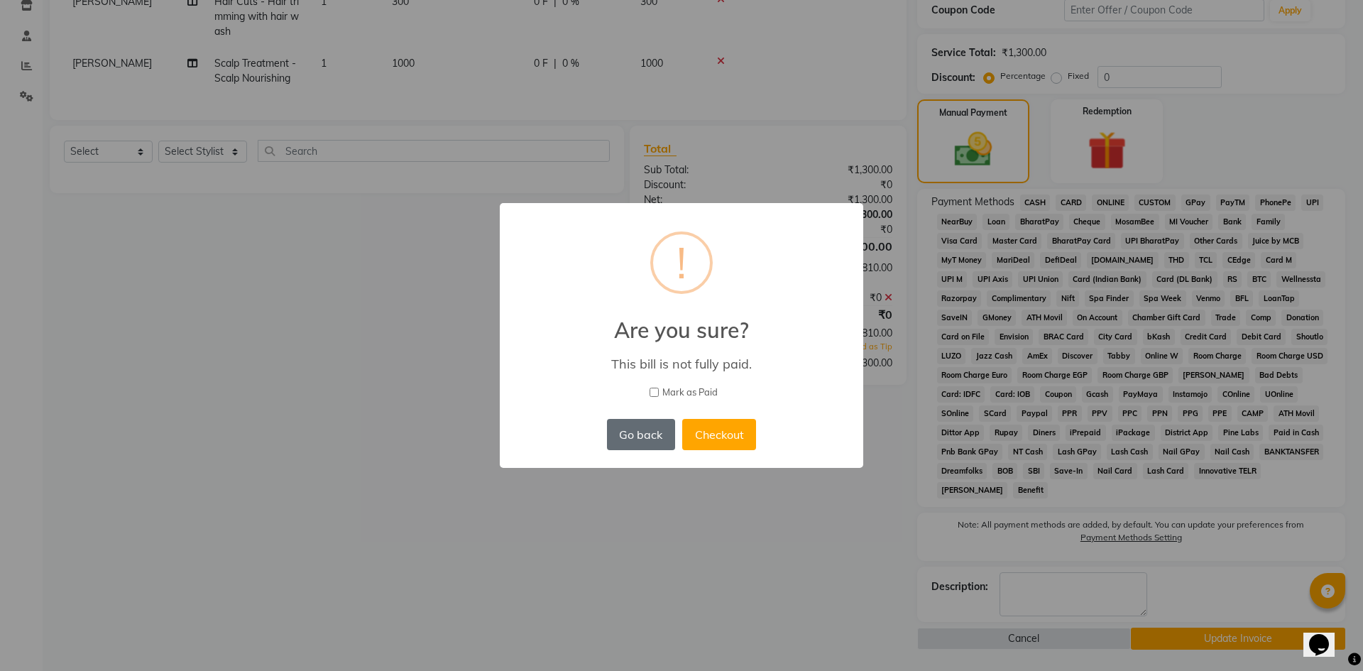
click at [628, 429] on button "Go back" at bounding box center [641, 434] width 68 height 31
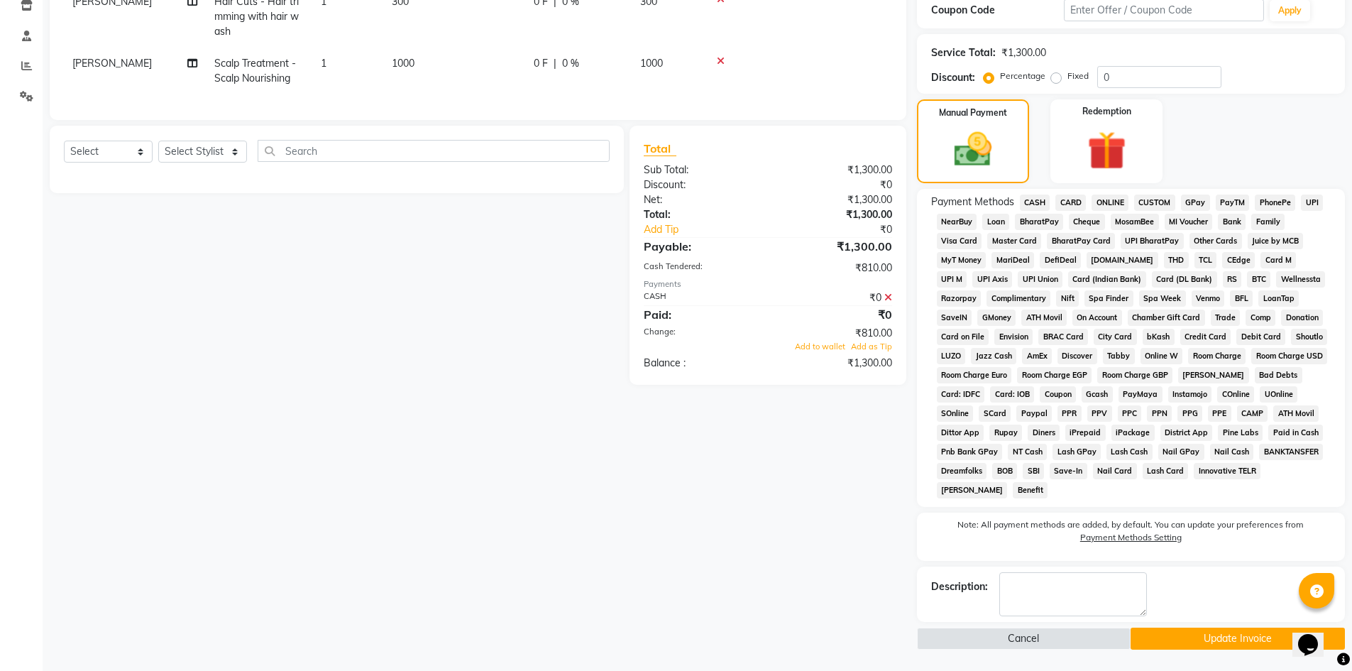
click at [886, 302] on icon at bounding box center [888, 297] width 8 height 10
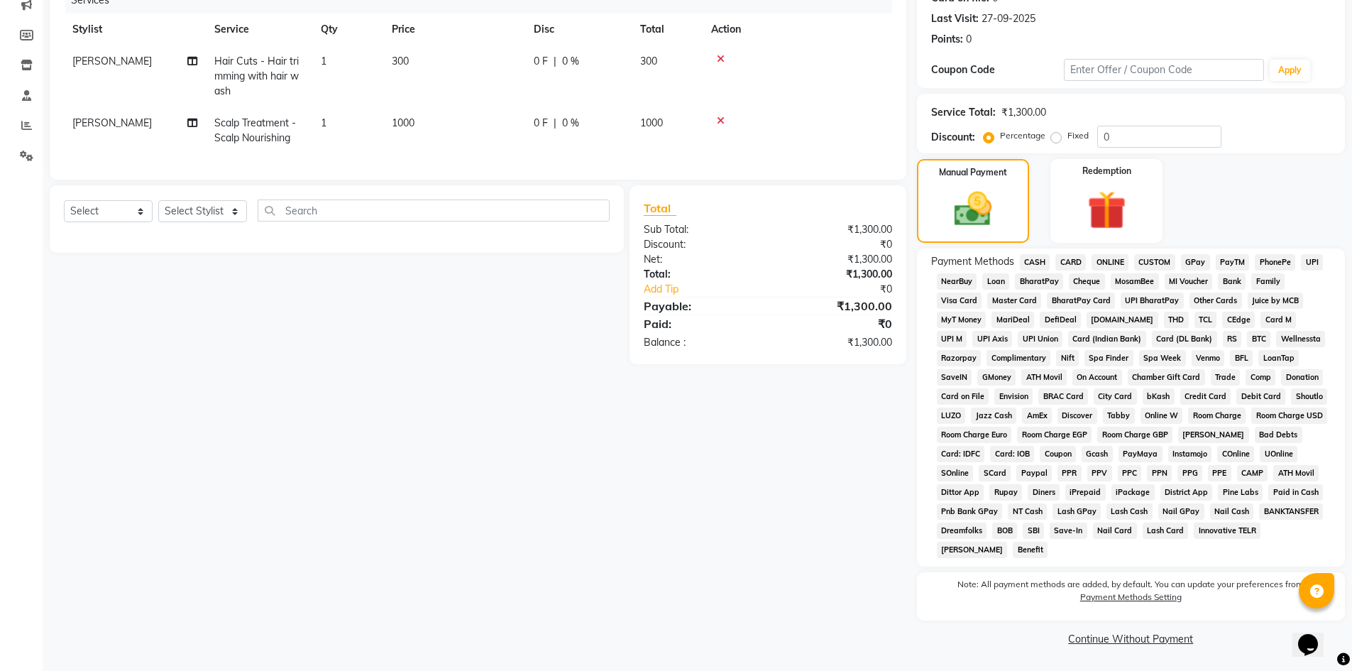
click at [1033, 257] on span "CASH" at bounding box center [1035, 262] width 31 height 16
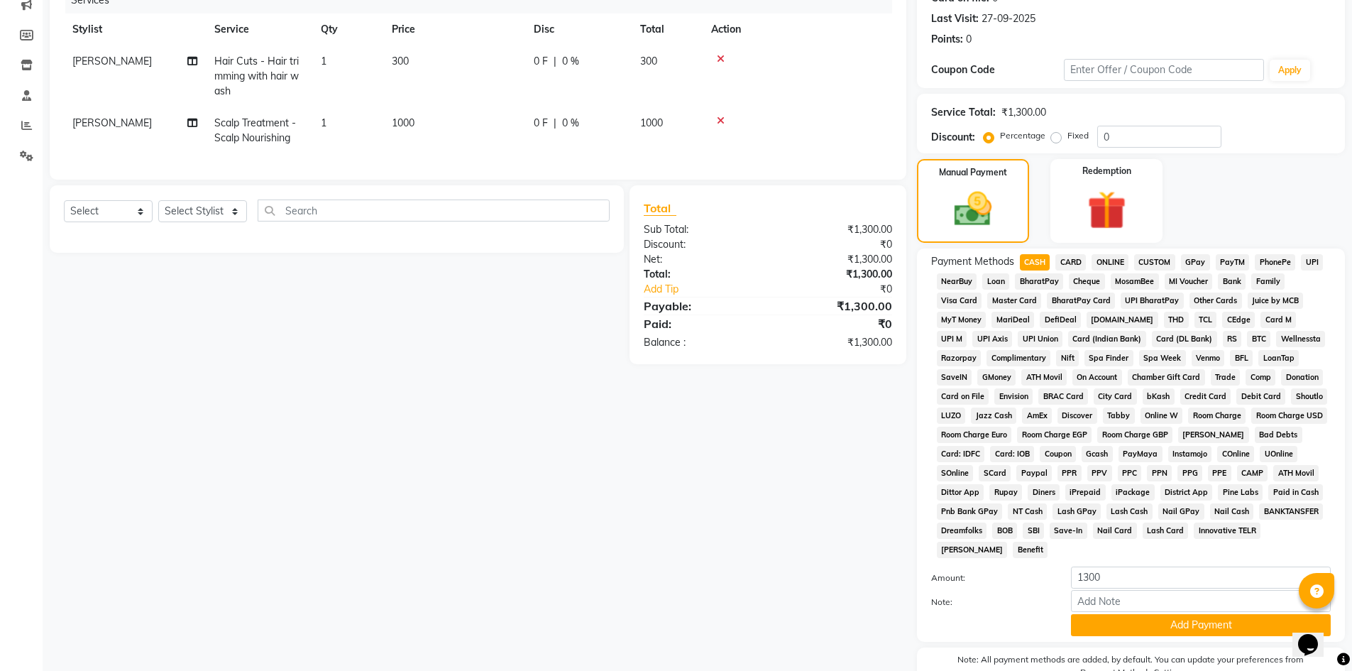
scroll to position [248, 0]
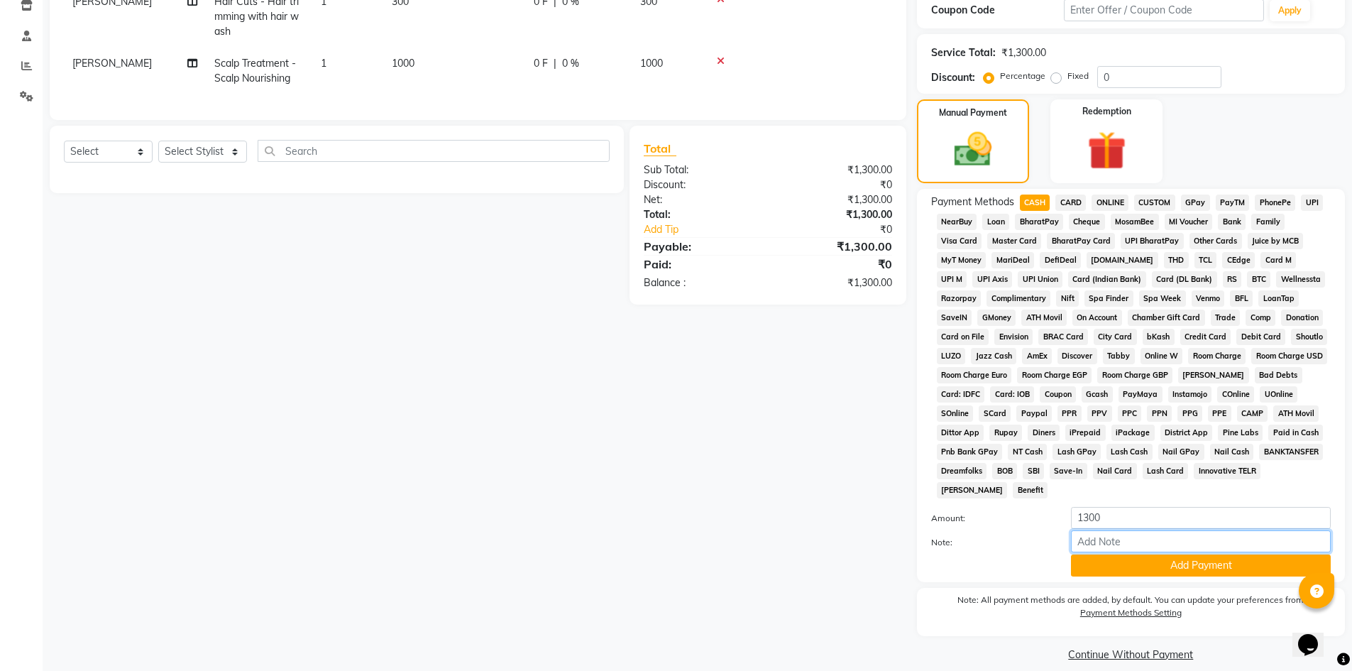
click at [1166, 548] on input "Note:" at bounding box center [1201, 541] width 260 height 22
type input "cash"
click at [1188, 567] on button "Add Payment" at bounding box center [1201, 565] width 260 height 22
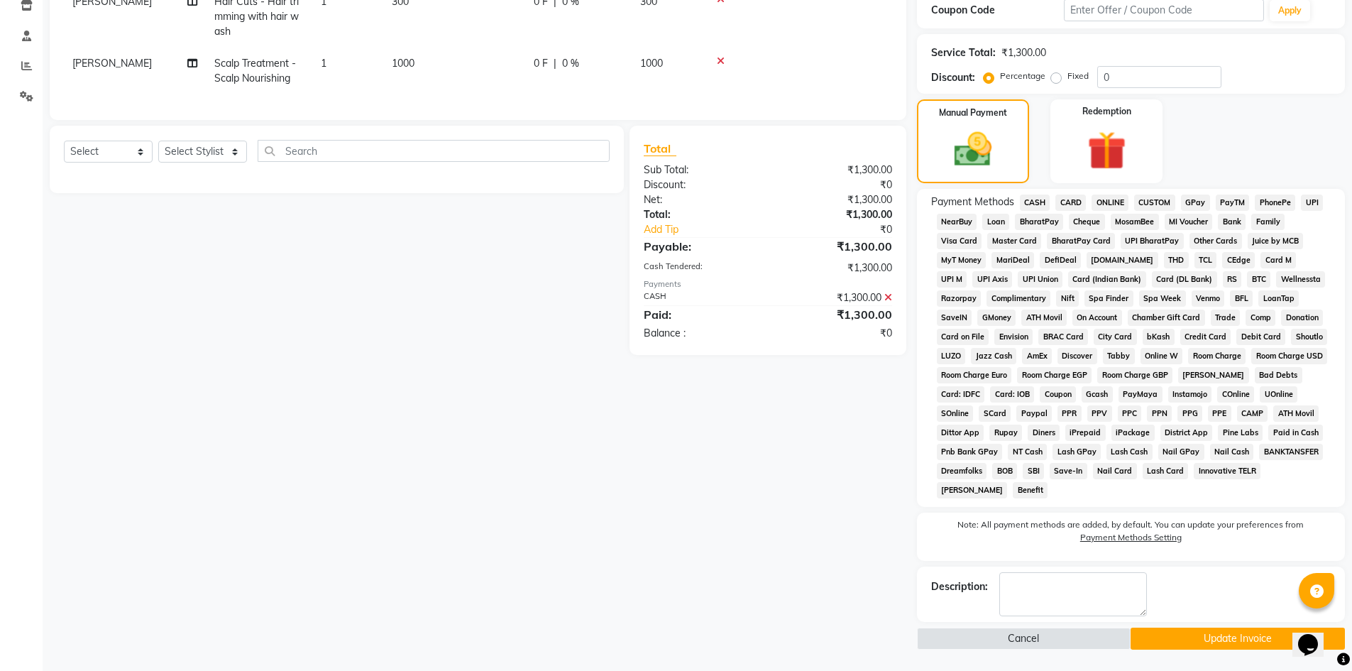
click at [1182, 638] on button "Update Invoice" at bounding box center [1238, 638] width 214 height 22
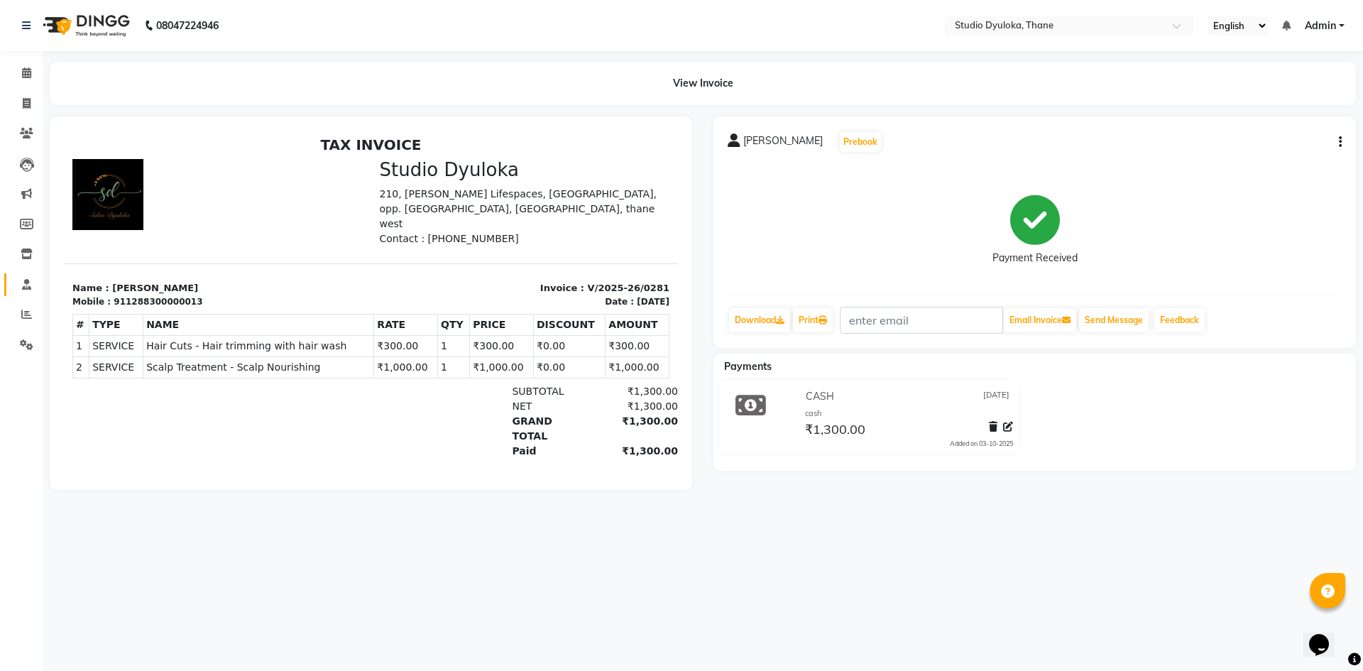
click at [20, 295] on link "Staff" at bounding box center [21, 284] width 34 height 23
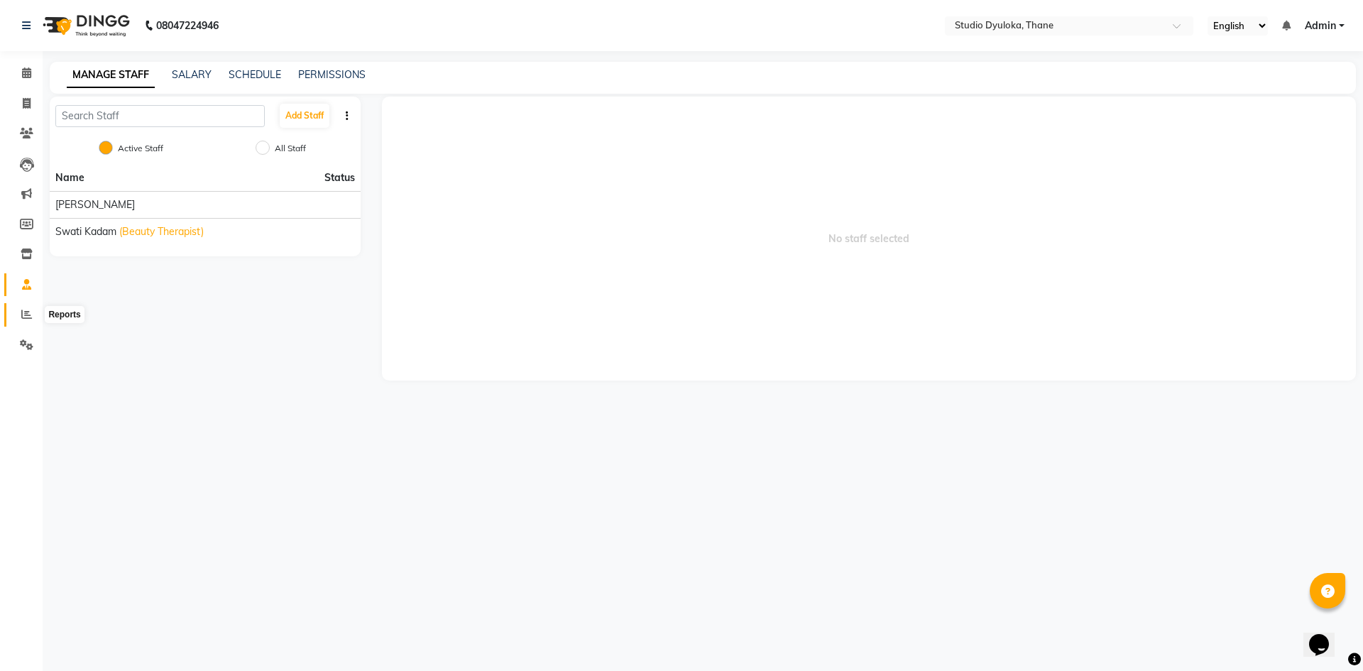
click at [31, 311] on icon at bounding box center [26, 314] width 11 height 11
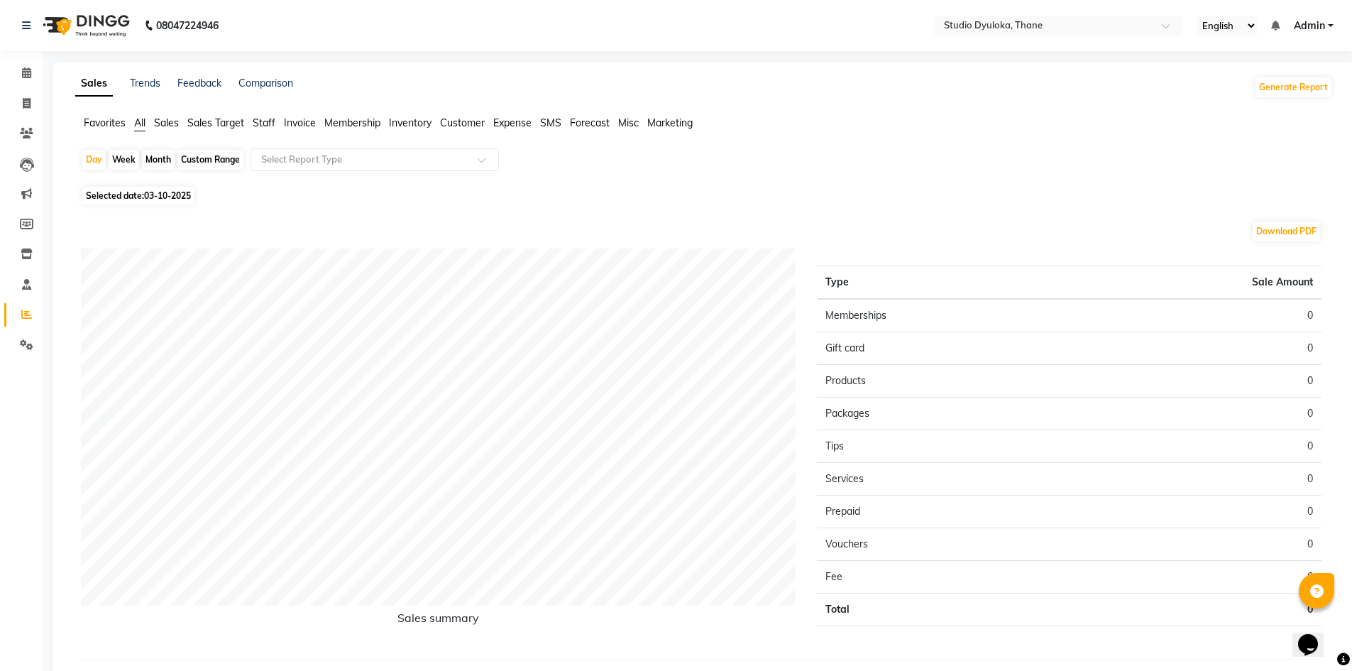
click at [265, 127] on span "Staff" at bounding box center [264, 122] width 23 height 13
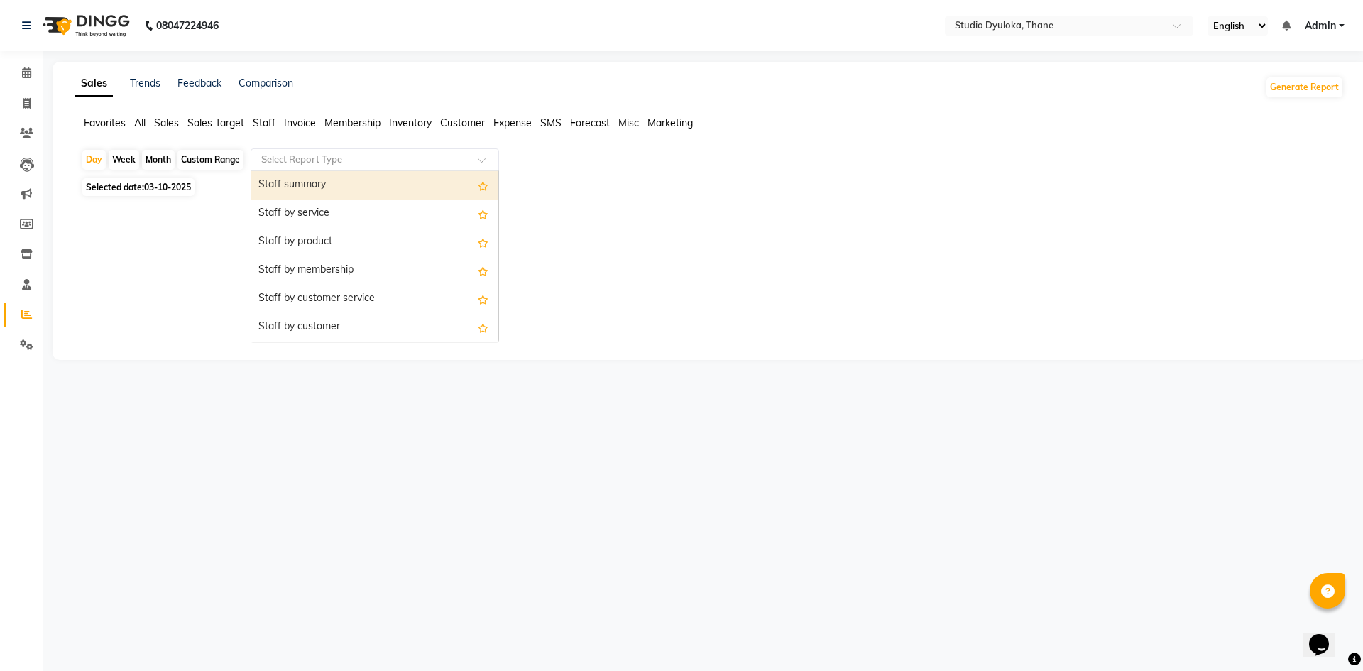
click at [279, 157] on input "text" at bounding box center [360, 160] width 204 height 14
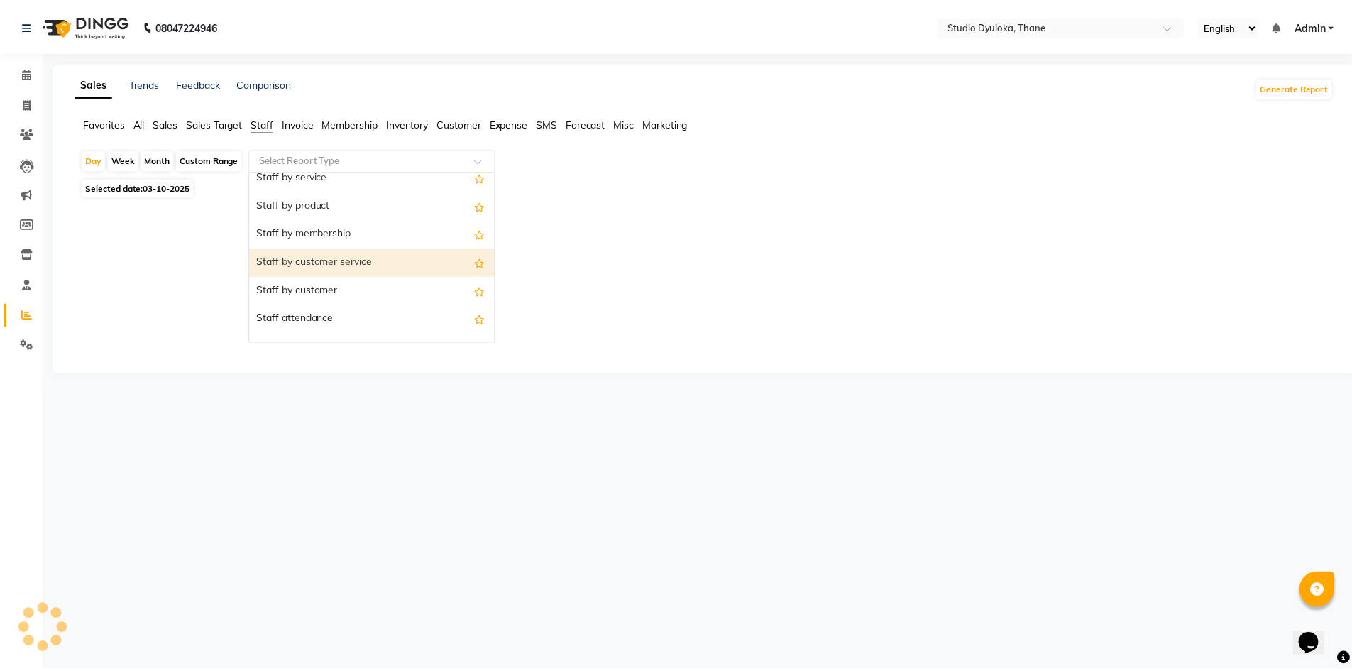
scroll to position [71, 0]
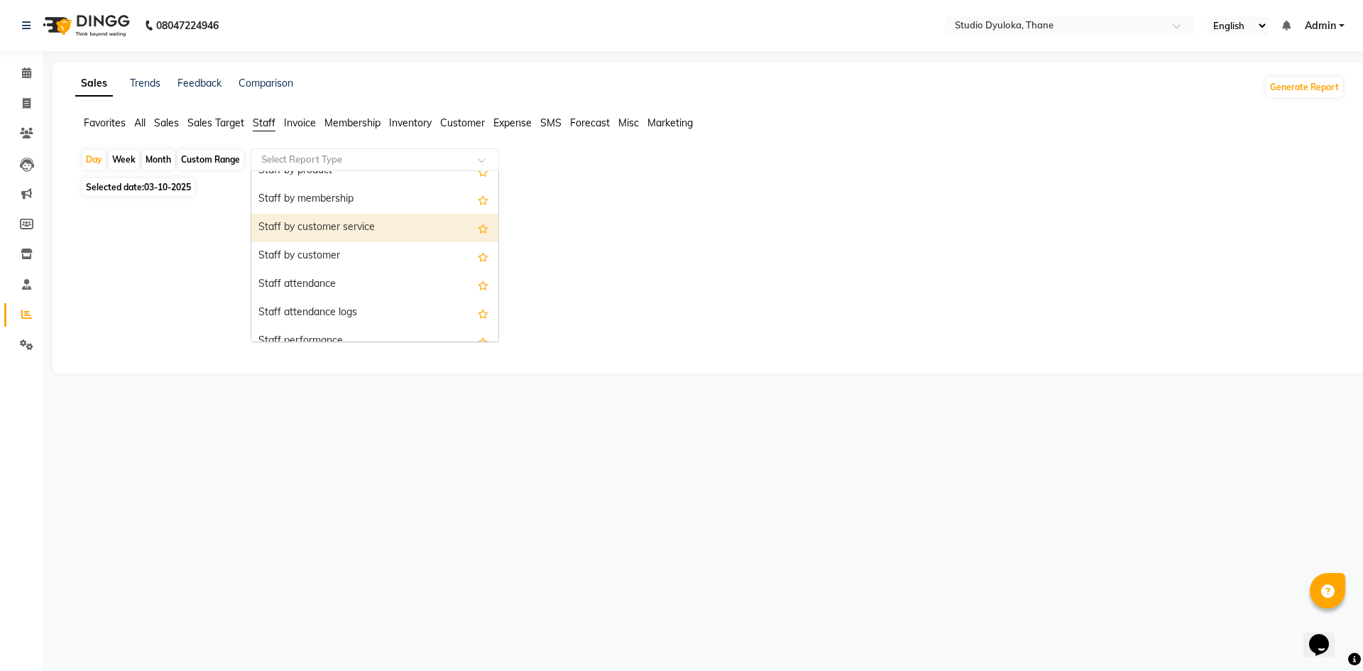
click at [304, 234] on div "Staff by customer service" at bounding box center [374, 228] width 247 height 28
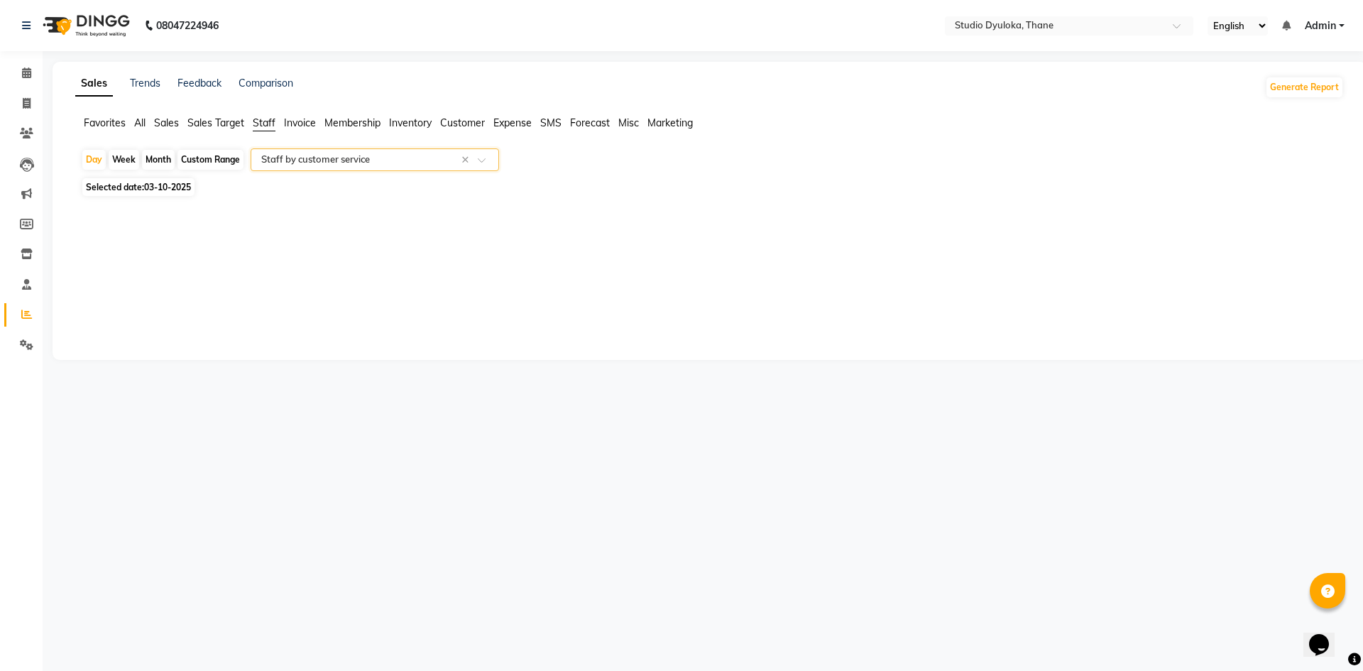
click at [207, 158] on div "Custom Range" at bounding box center [210, 160] width 66 height 20
select select "10"
select select "2025"
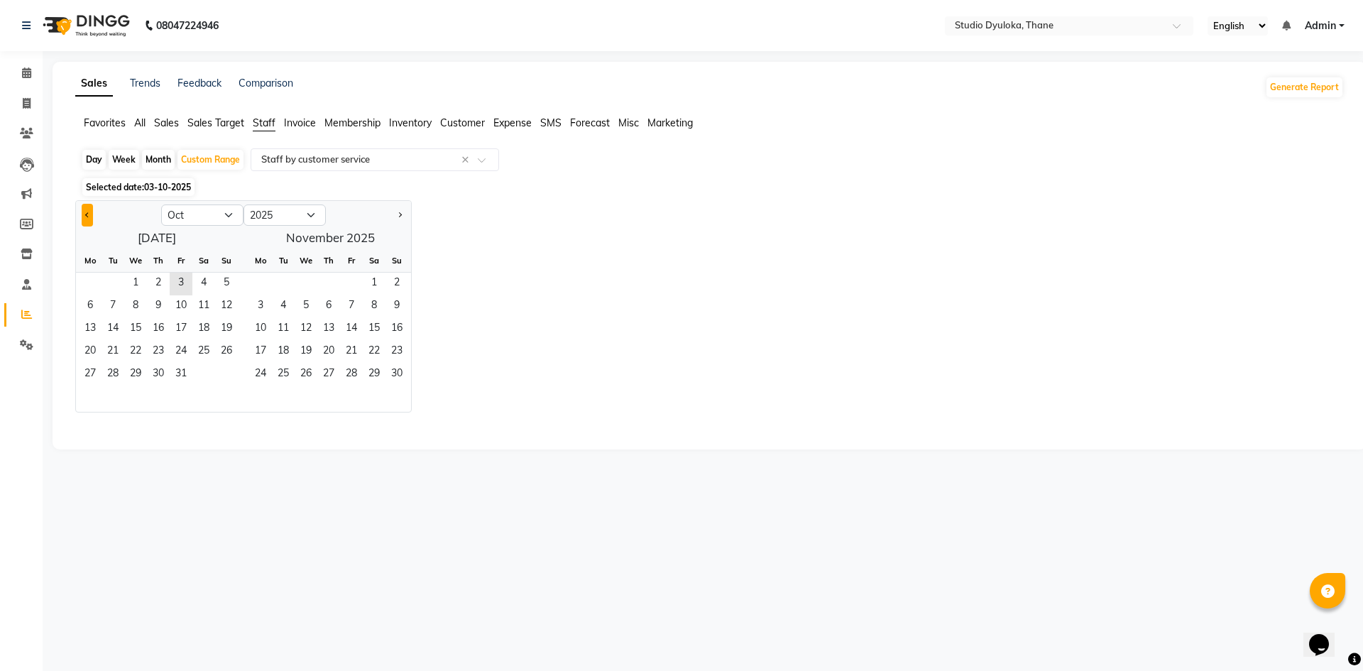
click at [92, 213] on button "Previous month" at bounding box center [87, 215] width 11 height 23
select select "9"
click at [81, 280] on span "1" at bounding box center [90, 284] width 23 height 23
click at [105, 361] on span "23" at bounding box center [113, 352] width 23 height 23
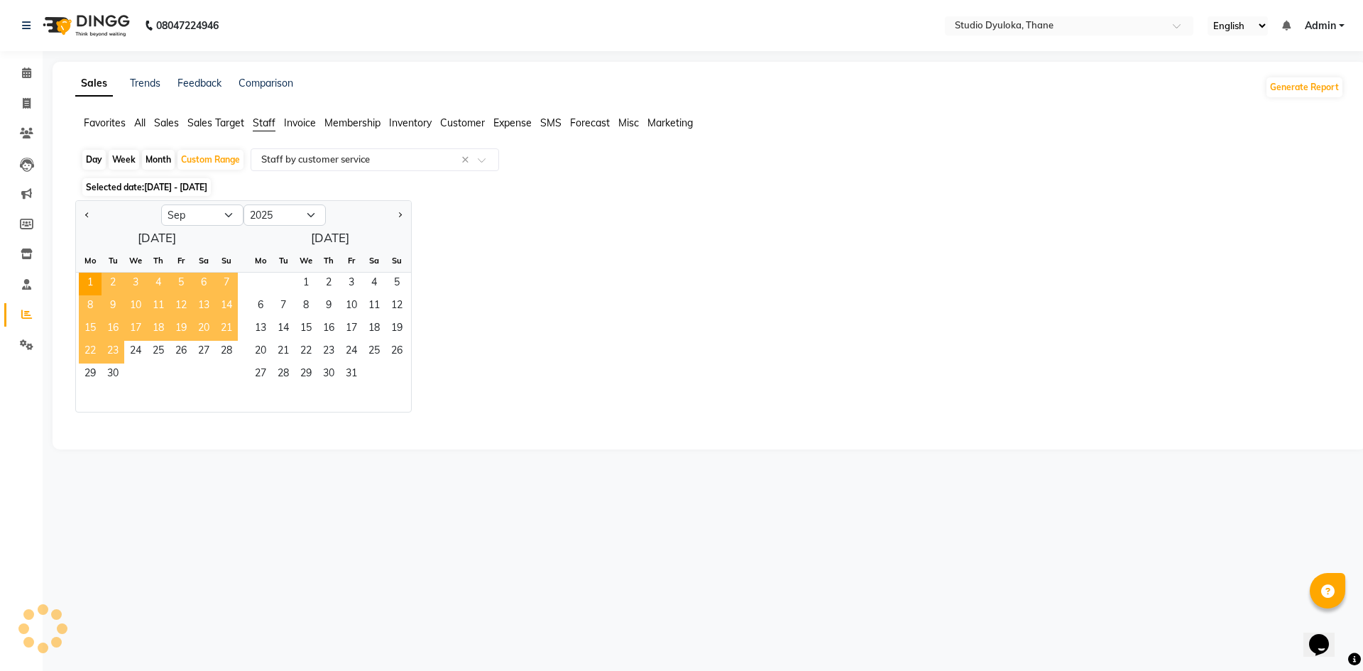
select select "filtered_report"
select select "pdf"
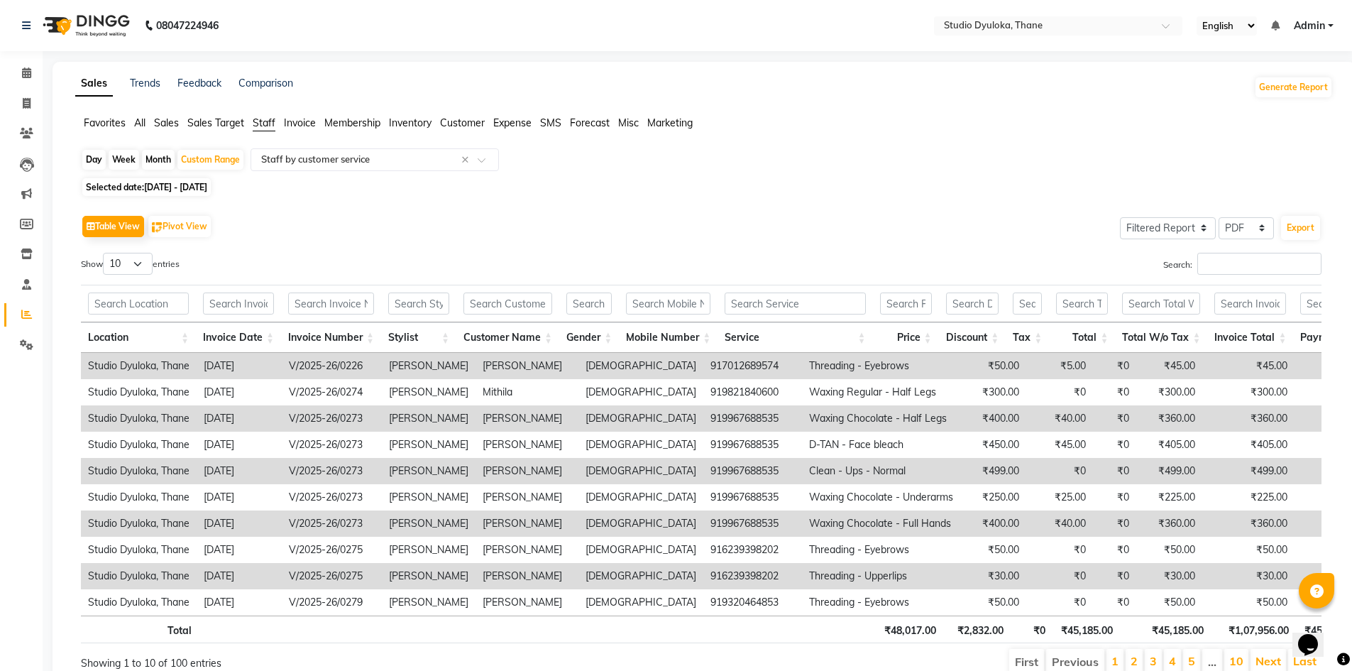
click at [104, 186] on span "Selected date: 01-09-2025 - 23-09-2025" at bounding box center [146, 187] width 128 height 18
select select "9"
select select "2025"
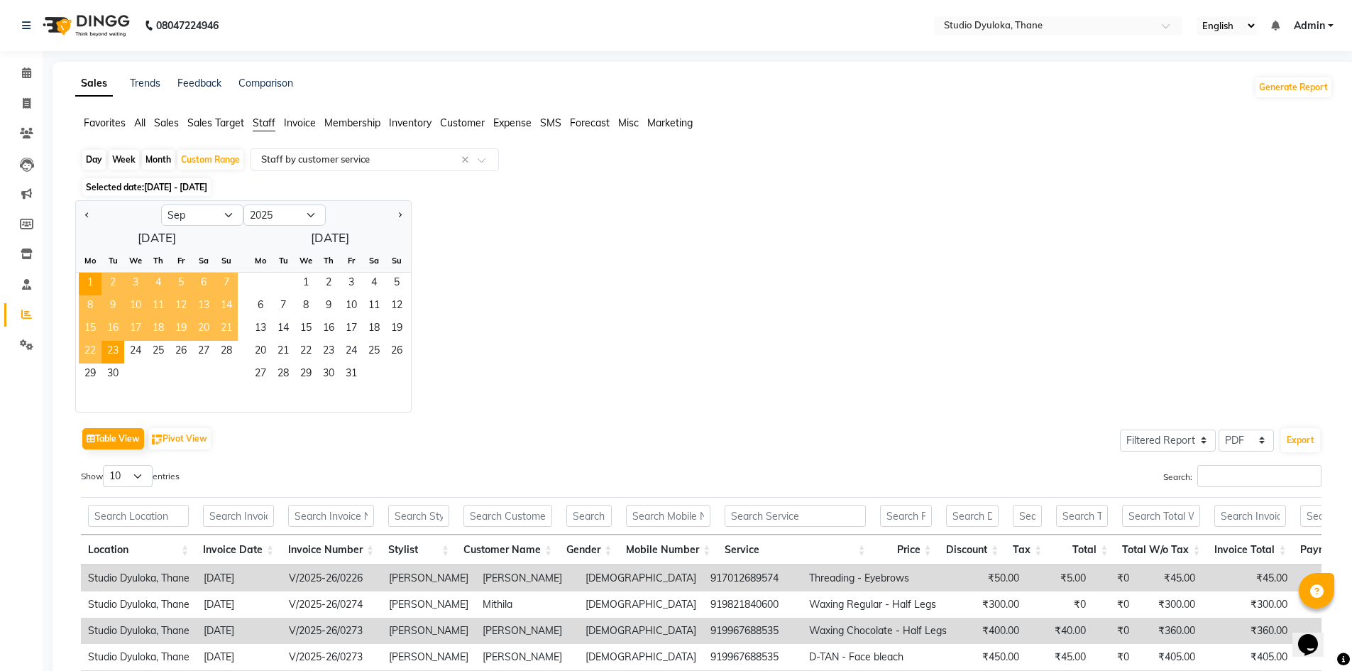
click at [81, 272] on div "Mo" at bounding box center [90, 260] width 23 height 23
click at [99, 285] on span "1" at bounding box center [90, 284] width 23 height 23
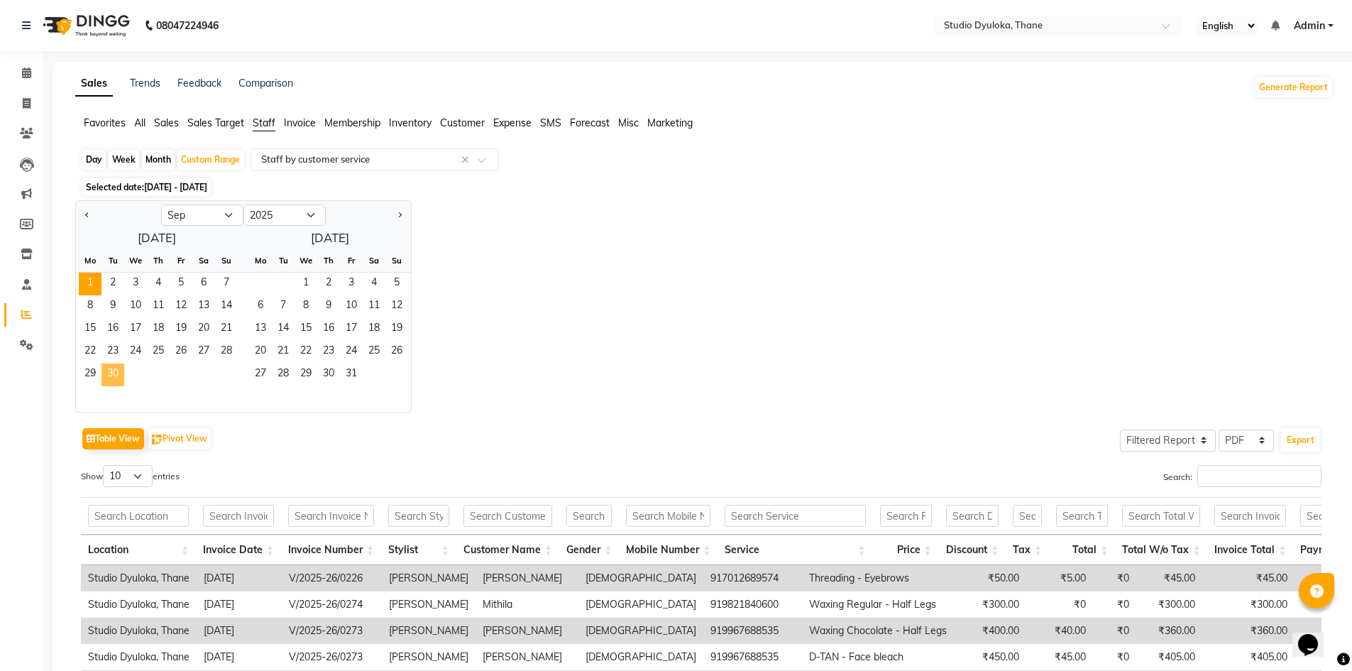
click at [112, 364] on span "30" at bounding box center [113, 374] width 23 height 23
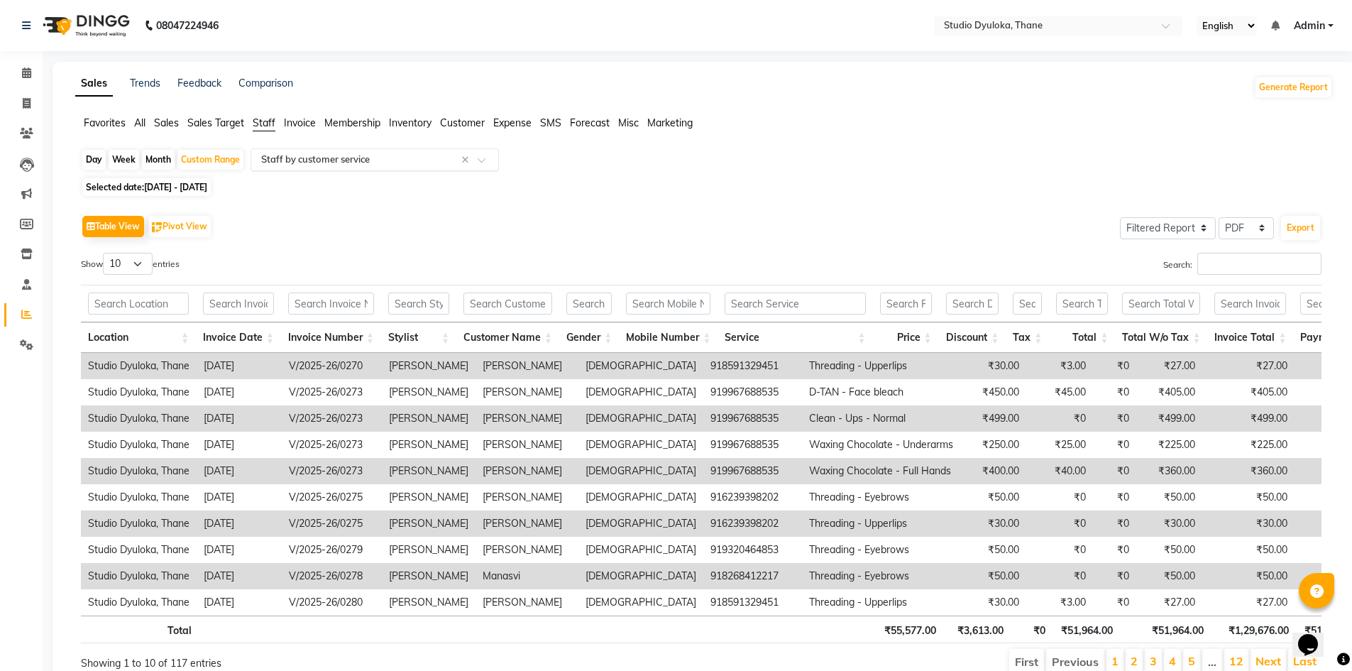
click at [353, 153] on input "text" at bounding box center [360, 160] width 204 height 14
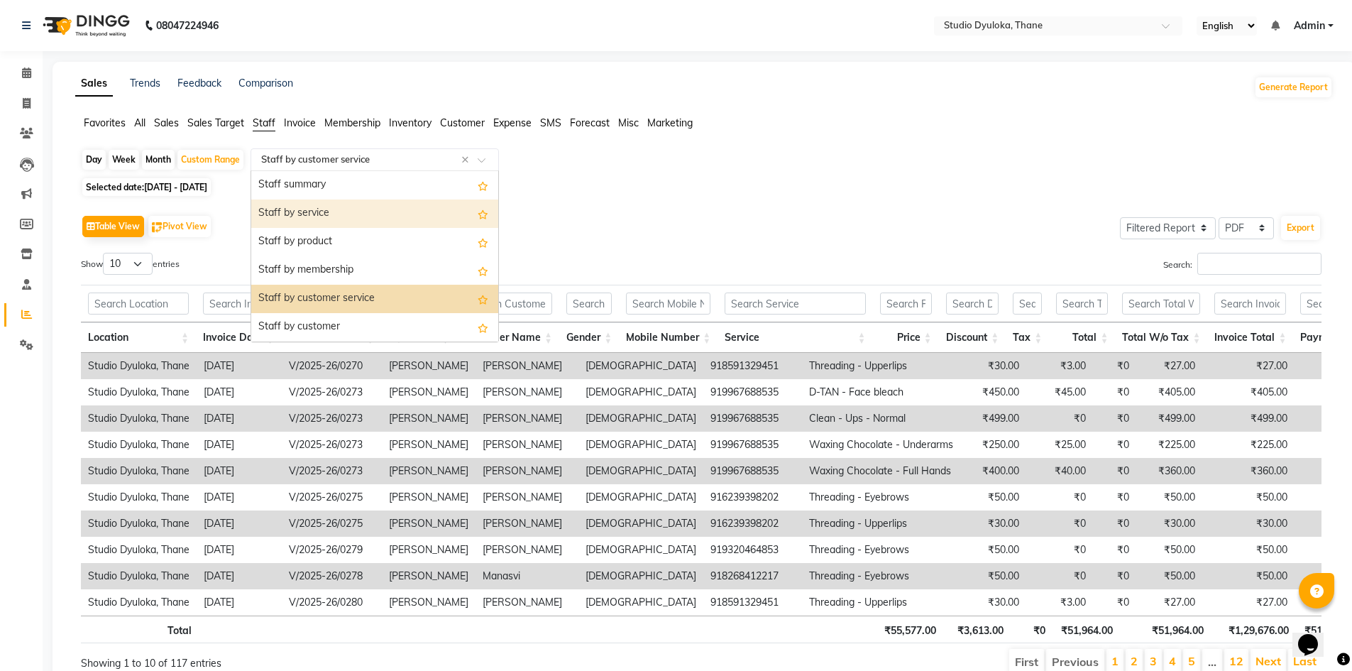
click at [334, 220] on div "Staff by service" at bounding box center [374, 213] width 247 height 28
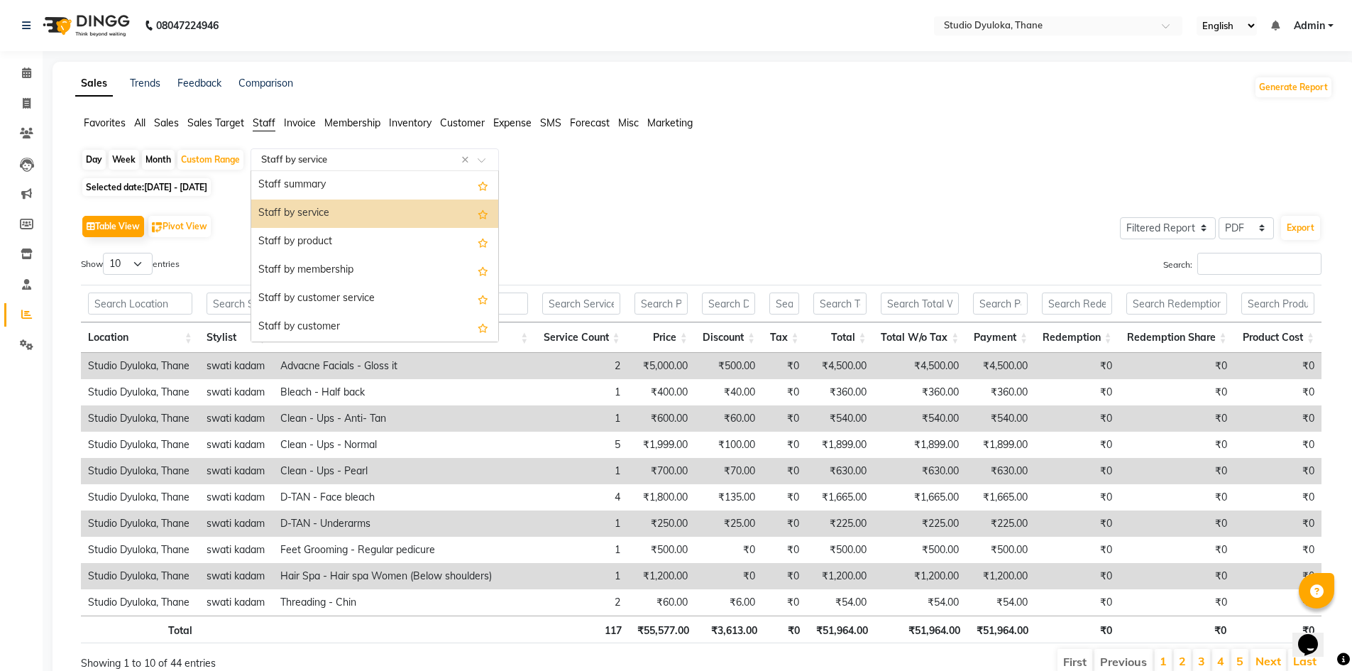
click at [353, 155] on input "text" at bounding box center [360, 160] width 204 height 14
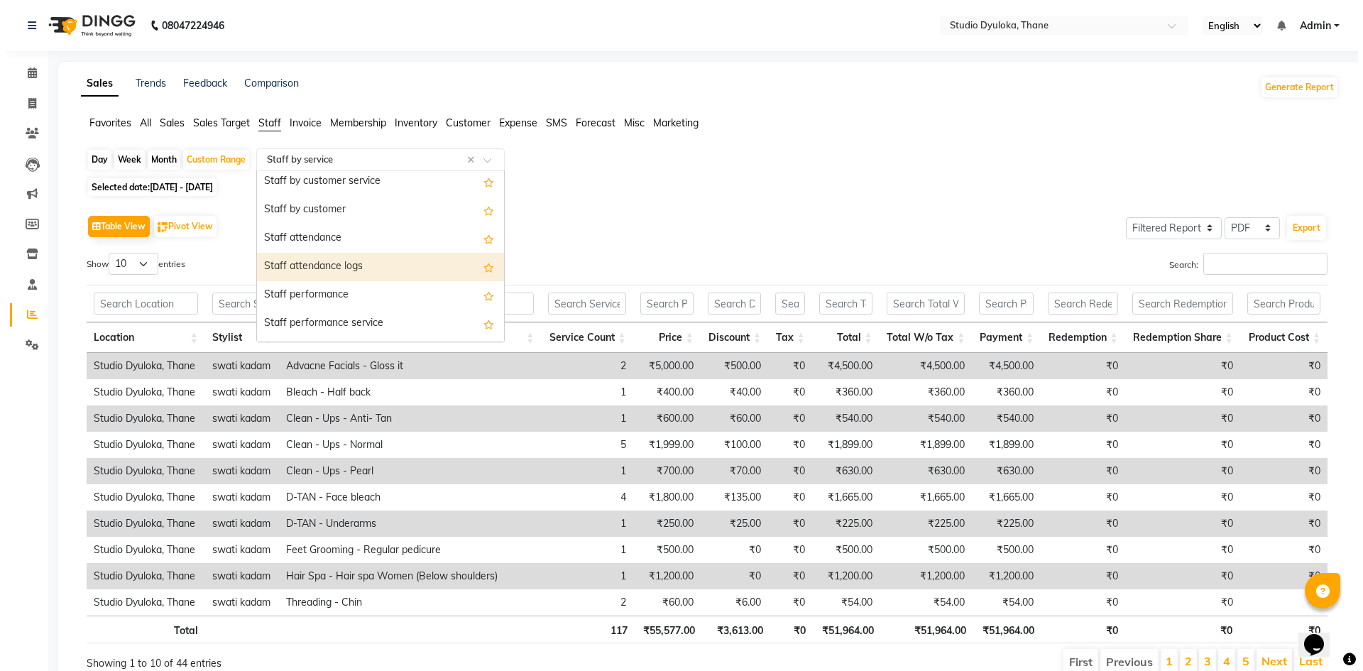
scroll to position [142, 0]
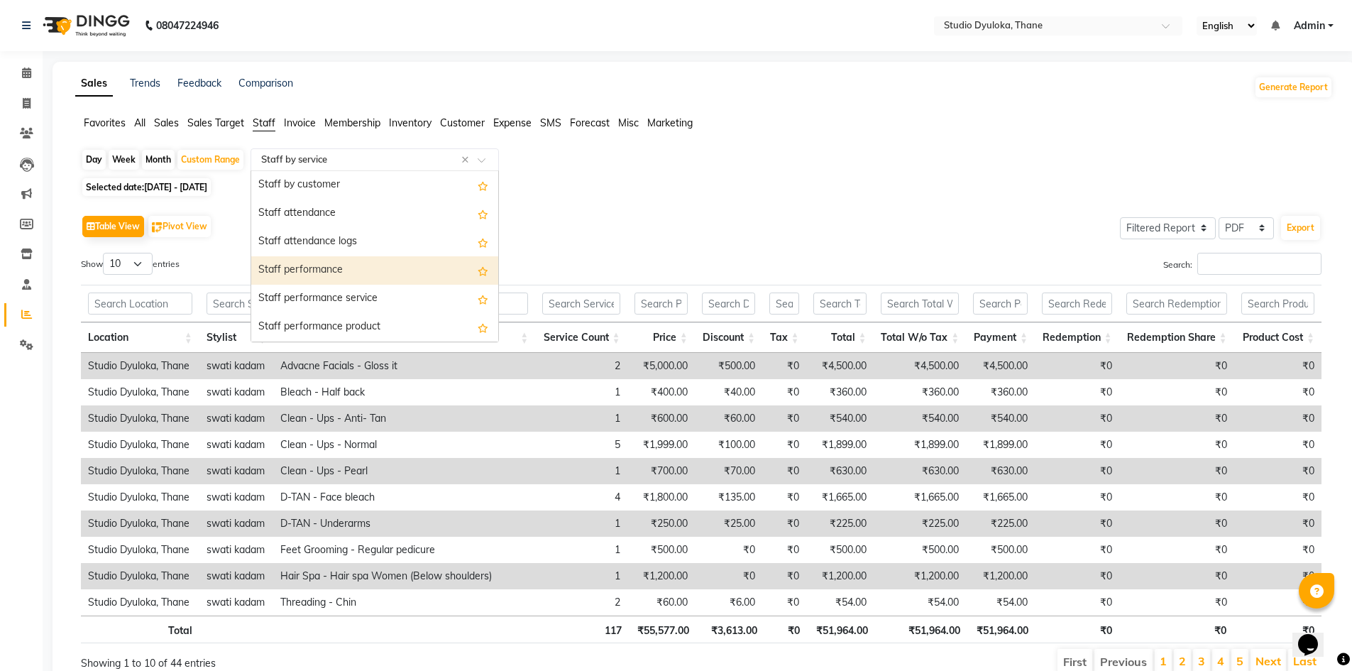
click at [338, 275] on div "Staff performance" at bounding box center [374, 270] width 247 height 28
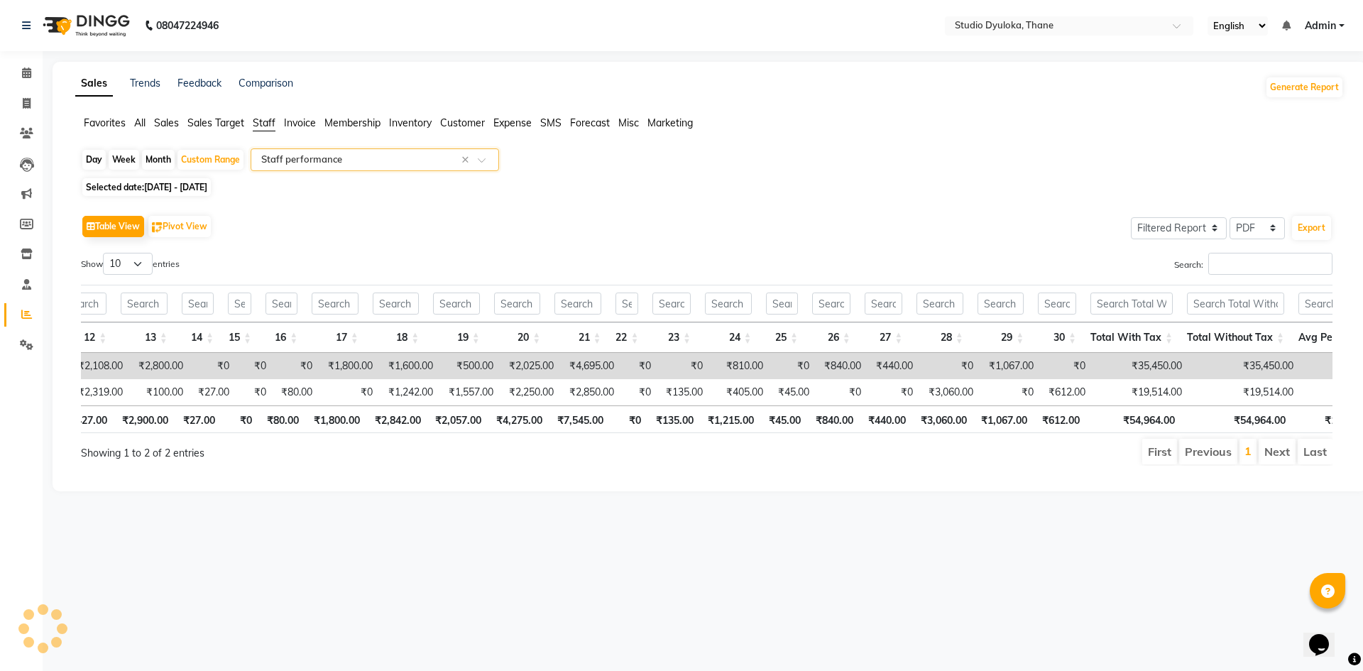
scroll to position [0, 728]
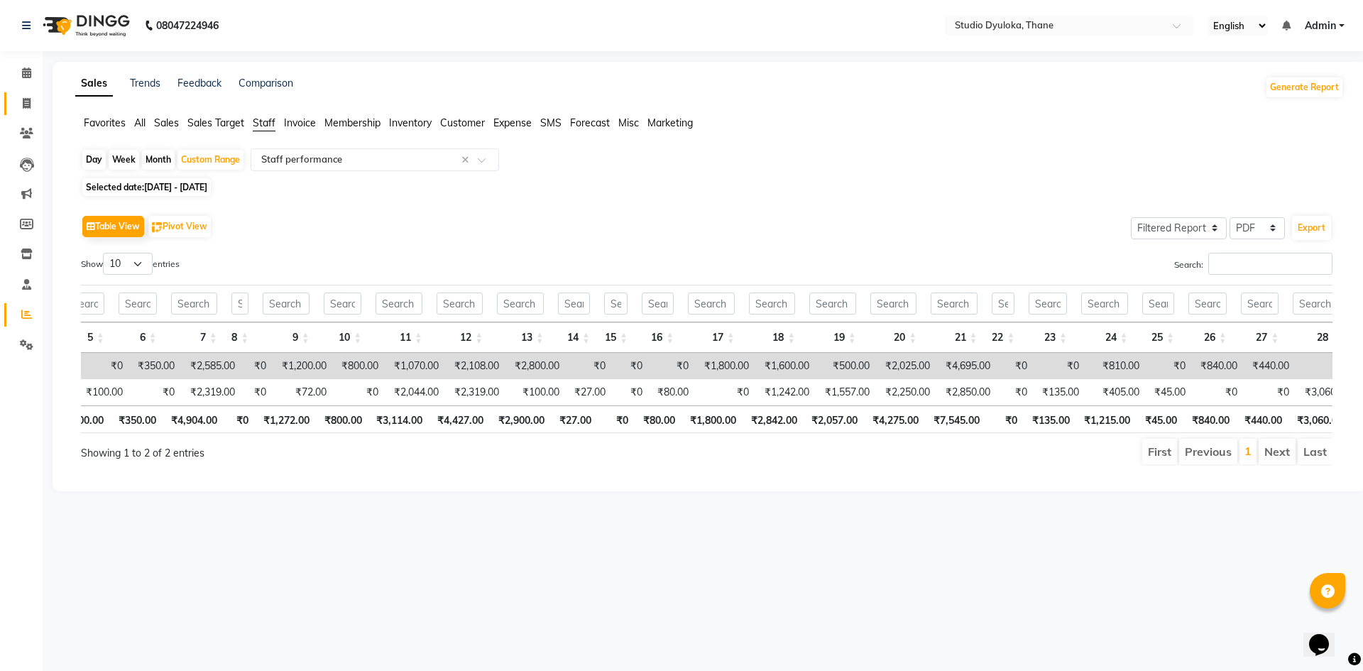
click at [23, 111] on link "Invoice" at bounding box center [21, 103] width 34 height 23
select select "6575"
select select "service"
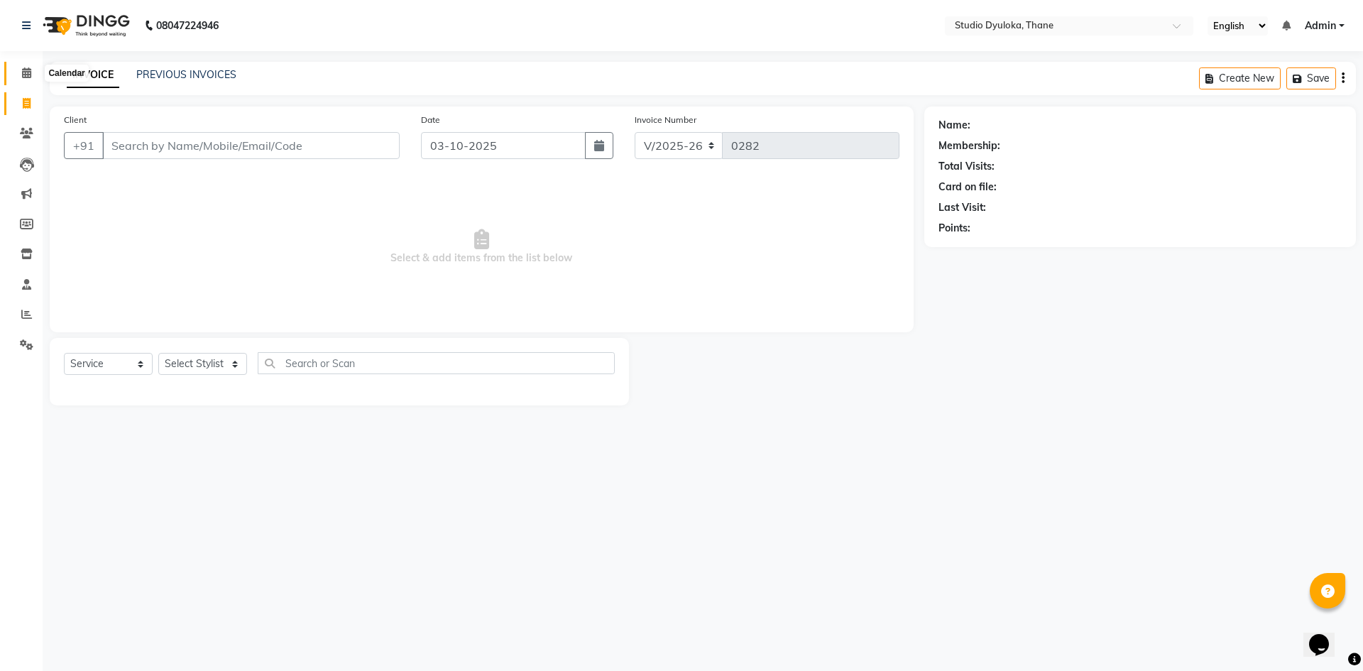
click at [26, 71] on icon at bounding box center [26, 72] width 9 height 11
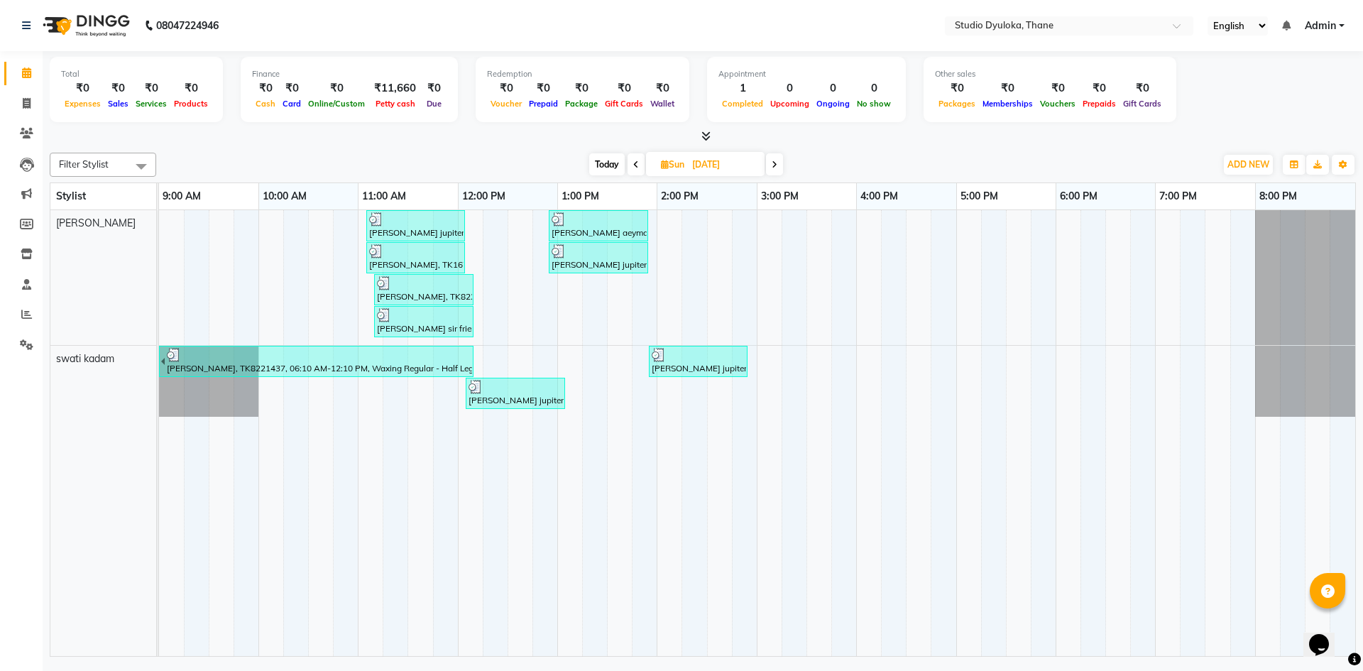
click at [430, 296] on div "[PERSON_NAME], TK8221437, 11:10 AM-12:10 PM, Hair Spa - Keratin hair spa Women …" at bounding box center [423, 289] width 97 height 27
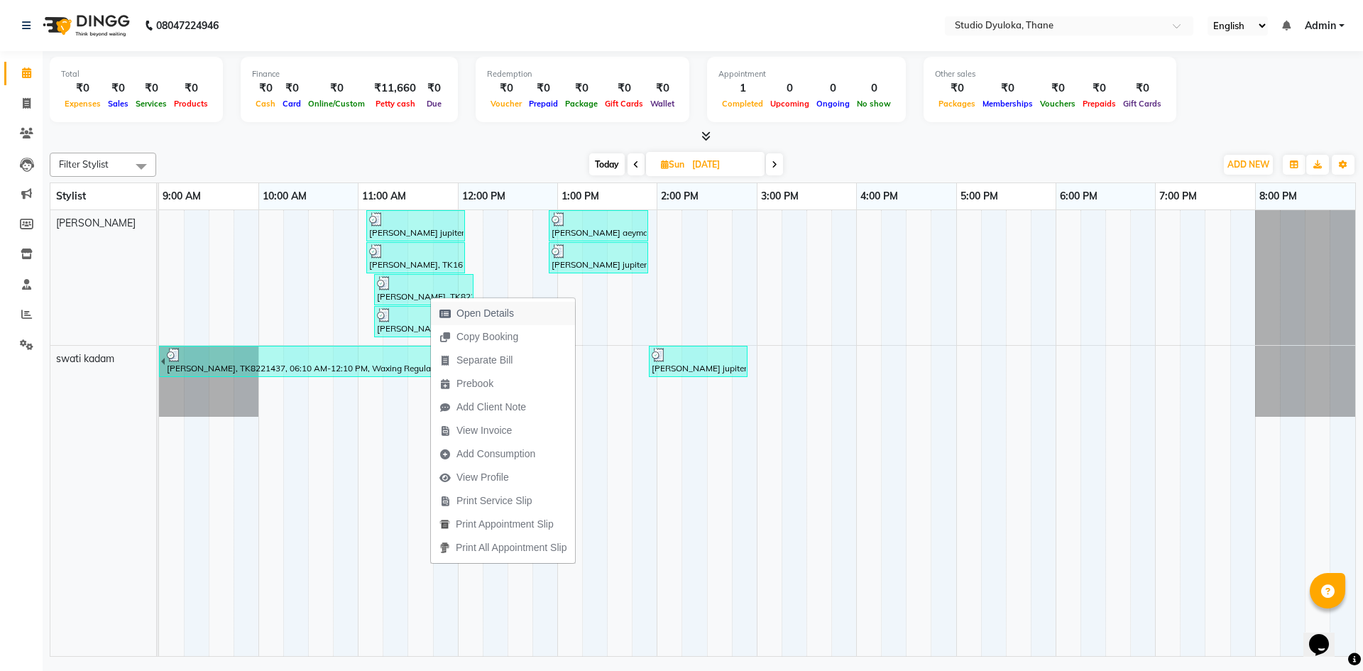
click at [457, 314] on span "Open Details" at bounding box center [484, 313] width 57 height 15
select select "3"
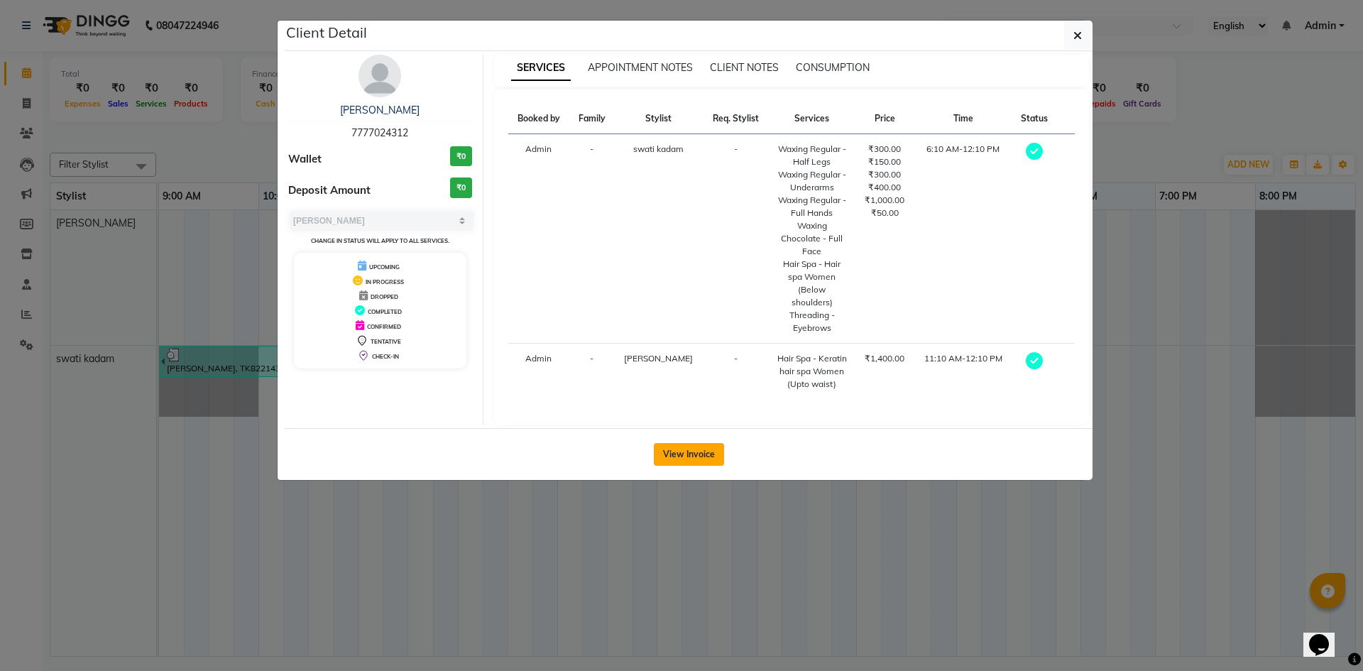
click at [684, 443] on button "View Invoice" at bounding box center [689, 454] width 70 height 23
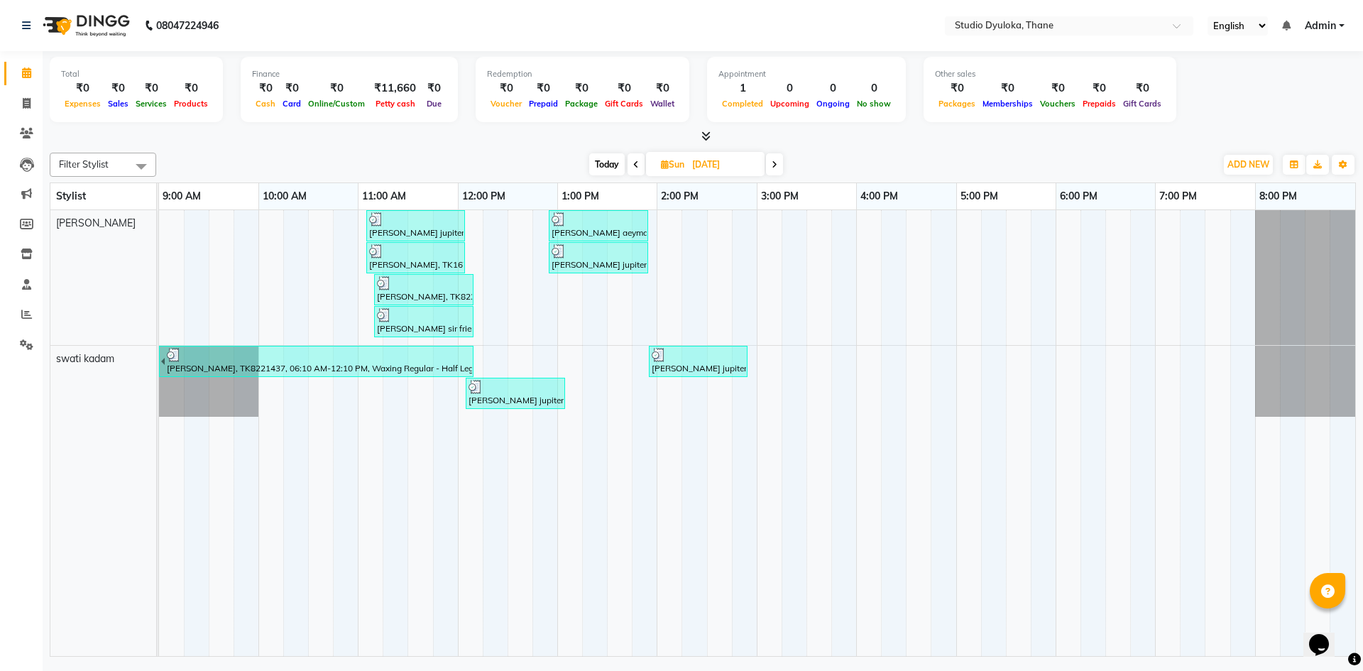
click at [574, 232] on div "[PERSON_NAME] aeyman, TK8360685, 12:55 PM-01:55 PM, Hair Spa - Keratin hair spa…" at bounding box center [598, 225] width 97 height 27
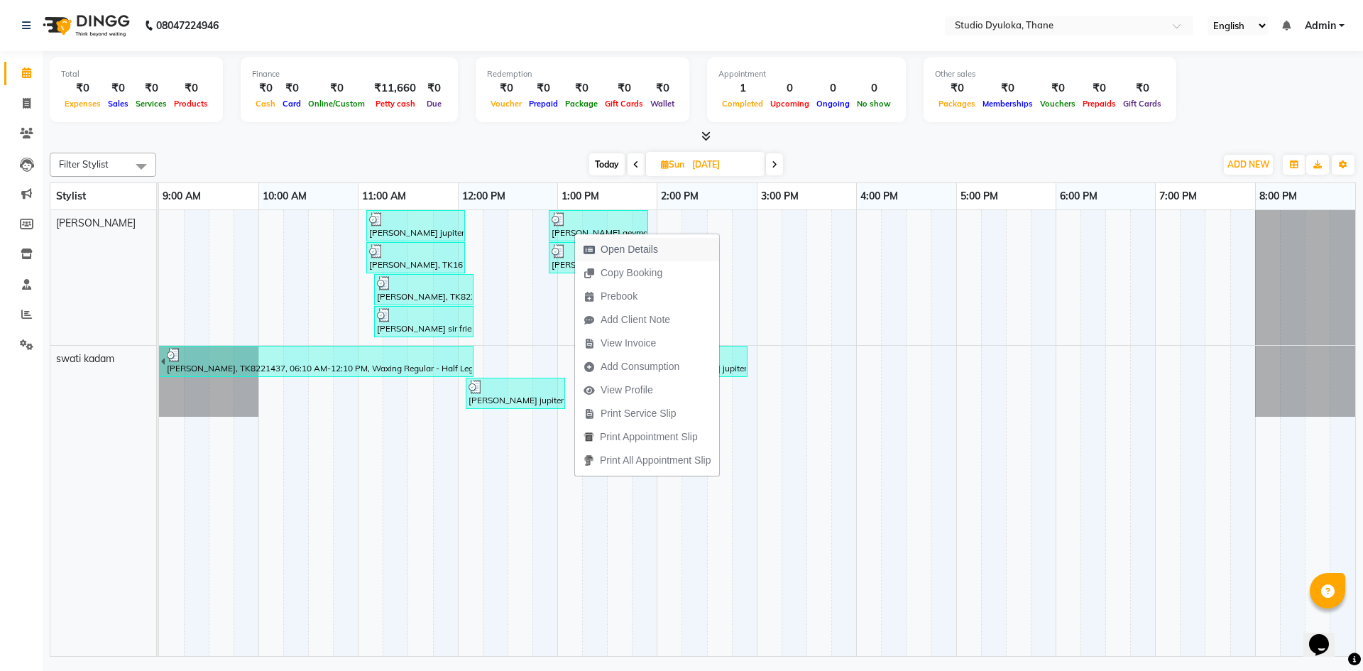
click at [586, 243] on span "Open Details" at bounding box center [621, 249] width 92 height 23
select select "3"
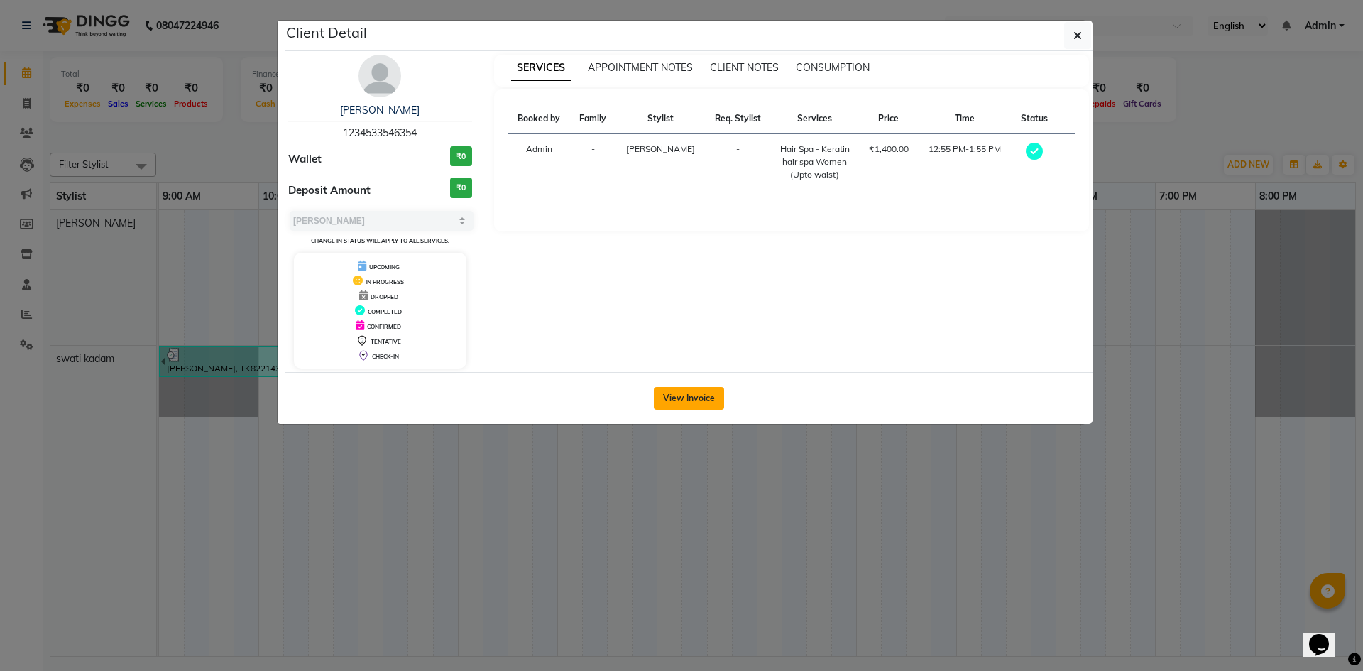
click at [684, 405] on button "View Invoice" at bounding box center [689, 398] width 70 height 23
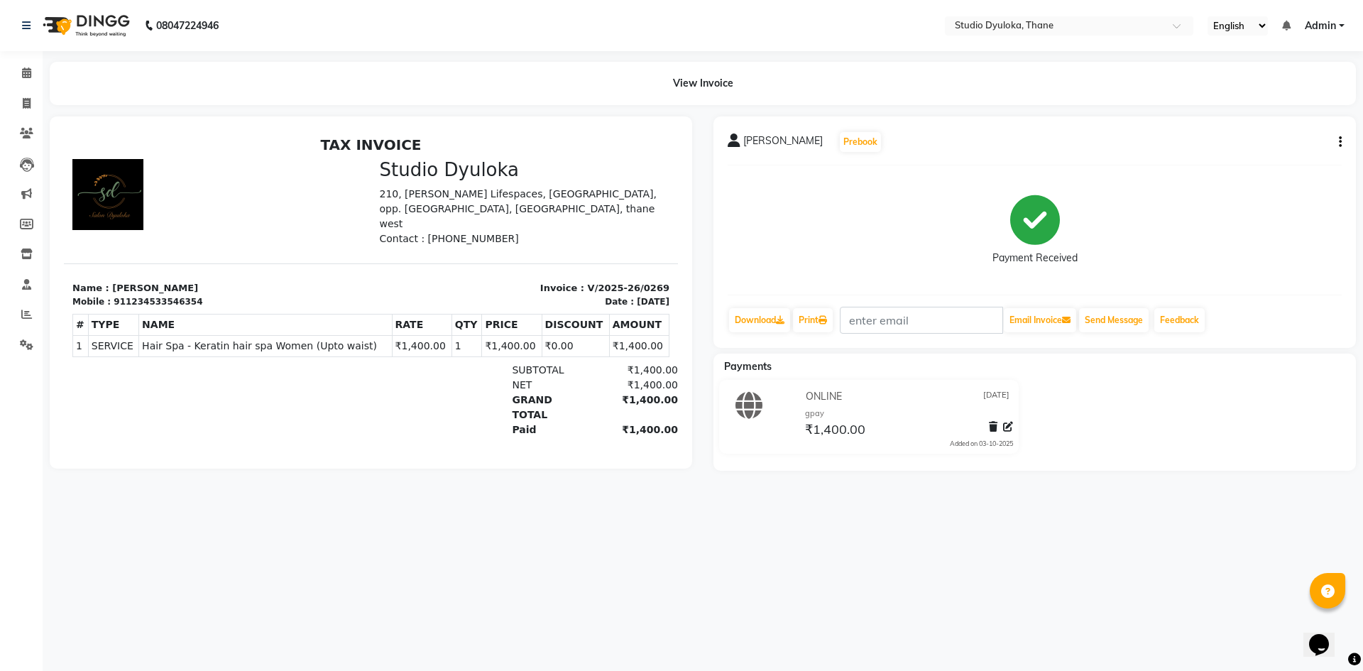
click at [1336, 143] on button "button" at bounding box center [1337, 142] width 9 height 15
click at [1253, 108] on div "Cancel Invoice" at bounding box center [1269, 107] width 97 height 18
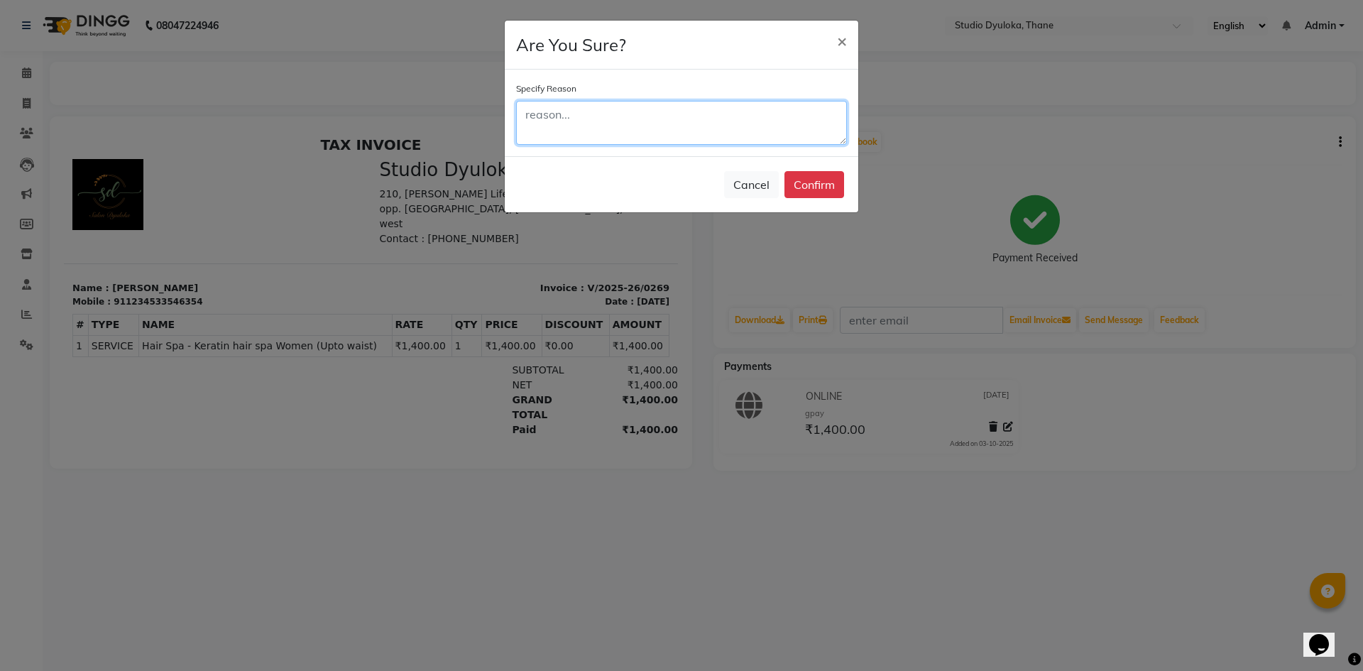
click at [691, 128] on textarea at bounding box center [681, 123] width 331 height 44
type textarea "double bill"
click at [800, 180] on button "Confirm" at bounding box center [814, 184] width 60 height 27
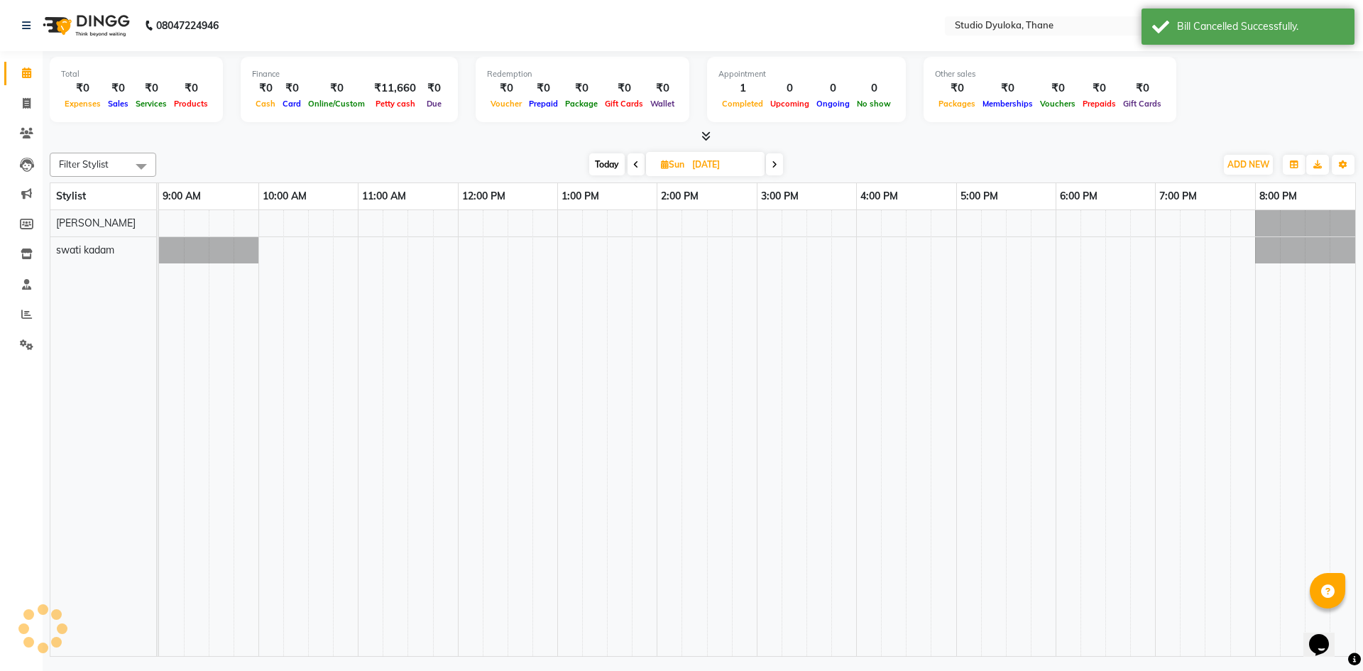
select select "service"
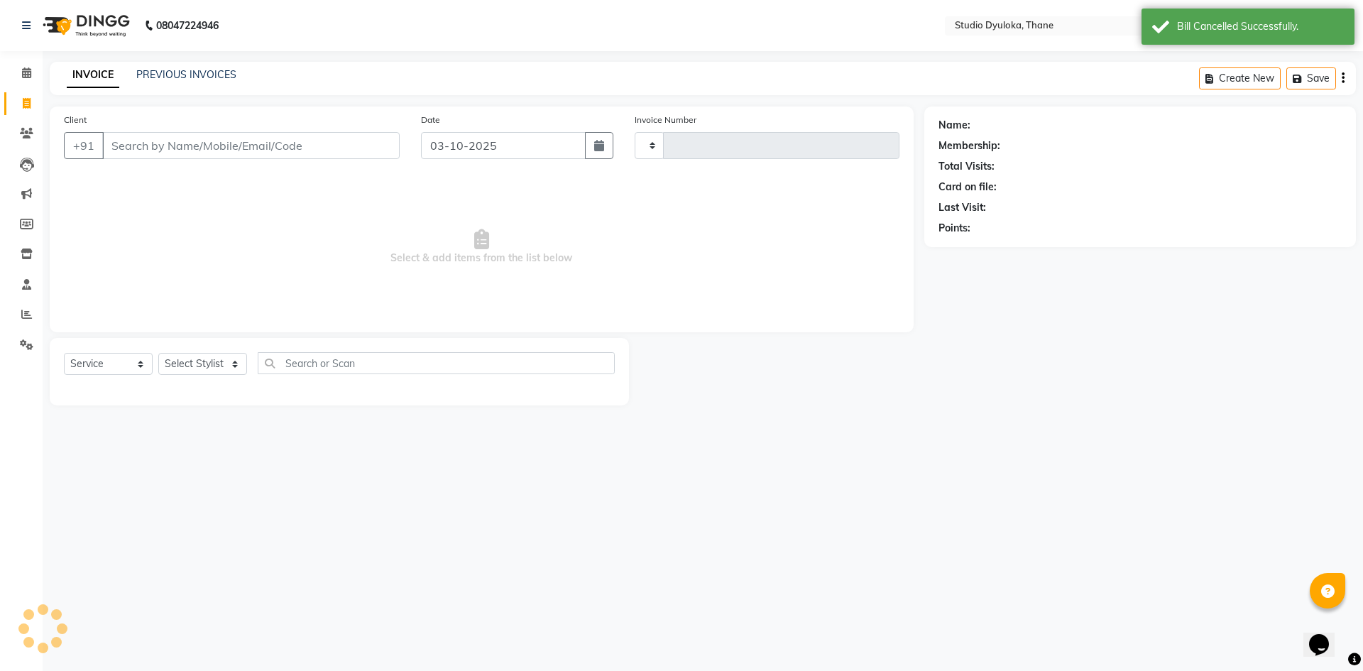
type input "0282"
select select "6575"
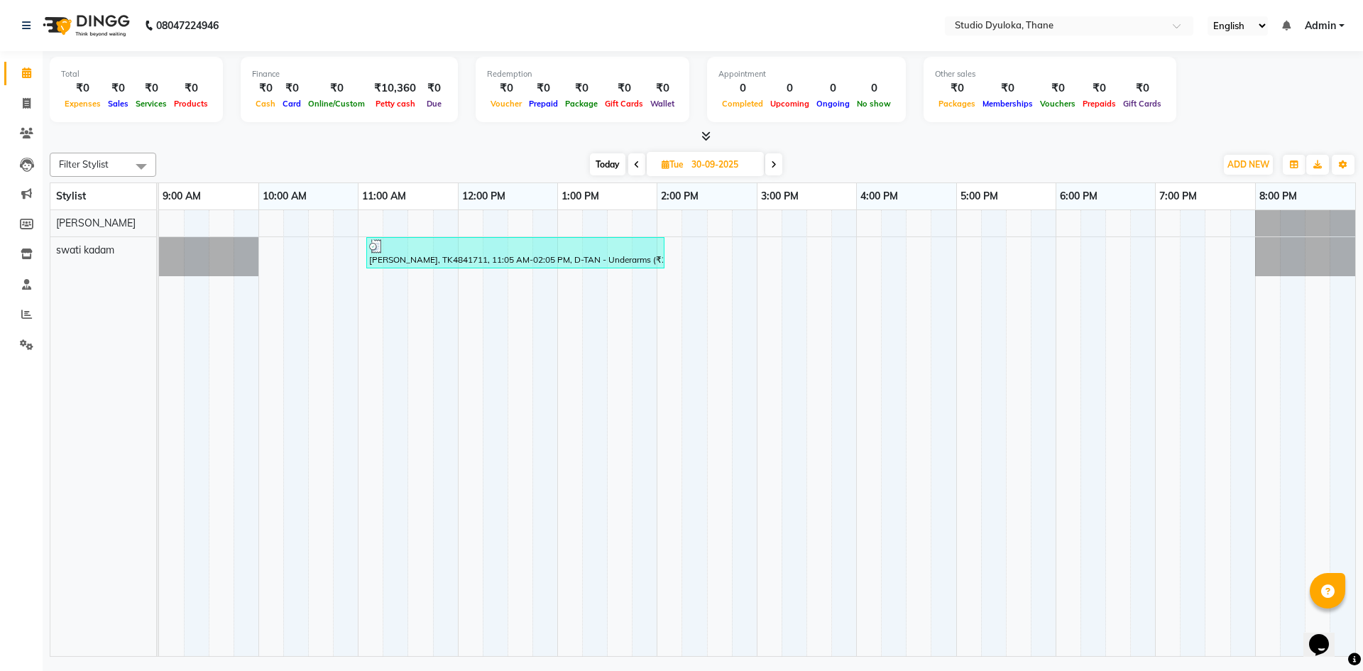
click at [666, 160] on icon at bounding box center [666, 164] width 8 height 9
select select "9"
select select "2025"
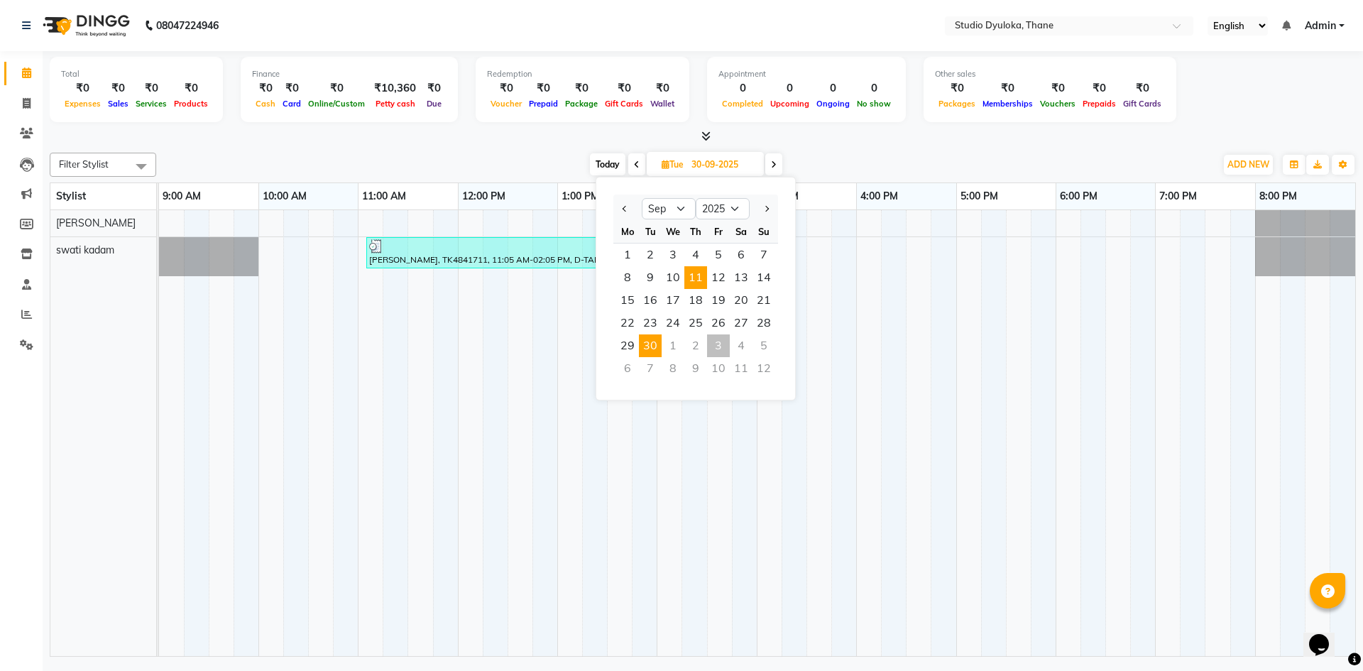
click at [693, 274] on span "11" at bounding box center [695, 277] width 23 height 23
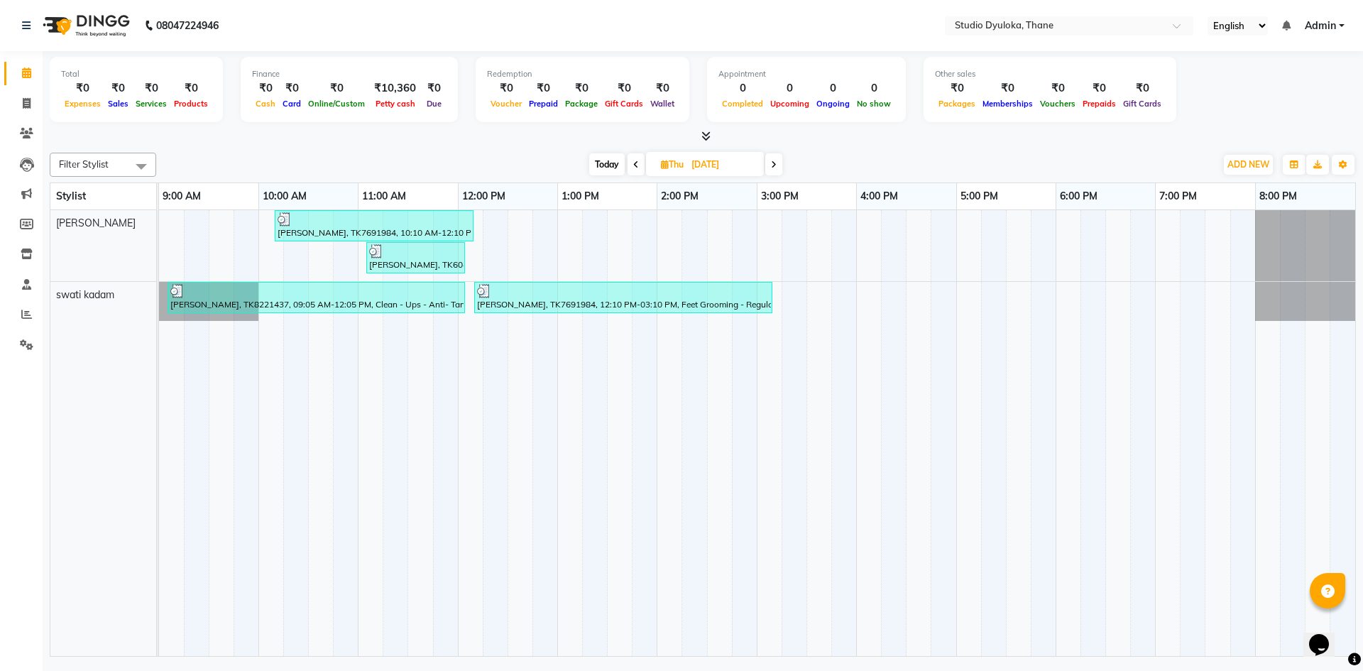
click at [774, 159] on span at bounding box center [773, 164] width 17 height 22
type input "[DATE]"
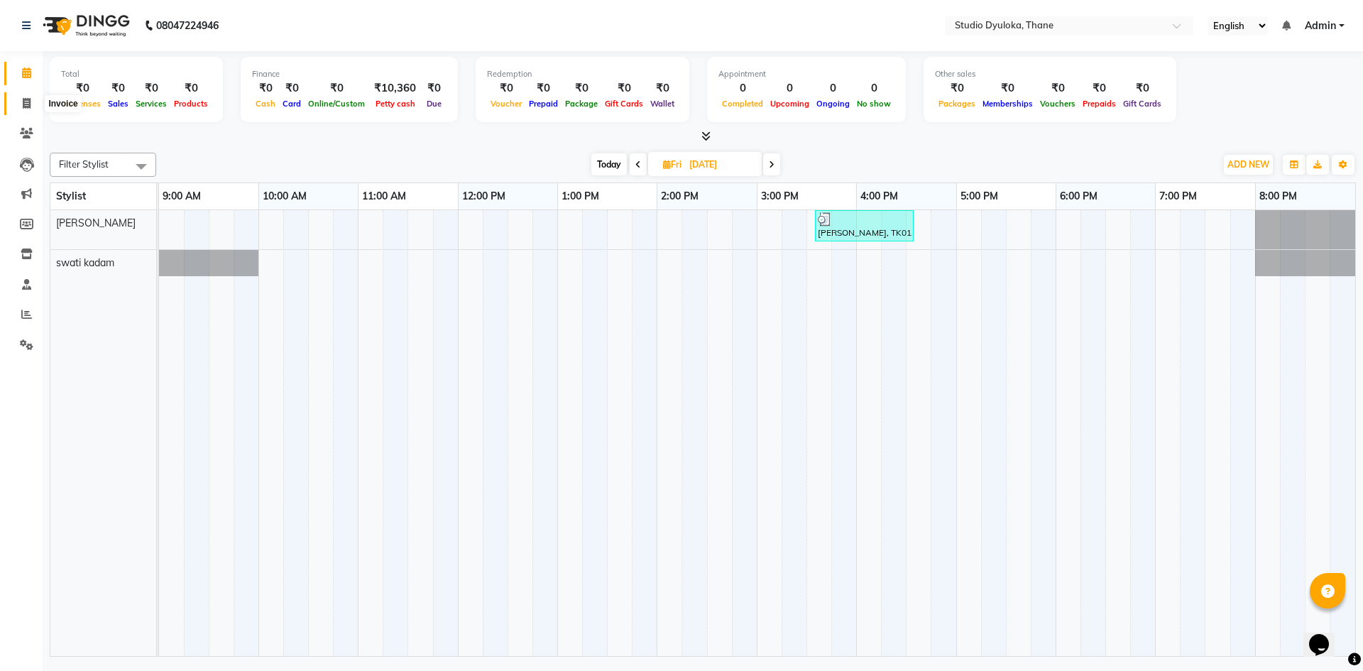
click at [21, 105] on span at bounding box center [26, 104] width 25 height 16
select select "6575"
select select "service"
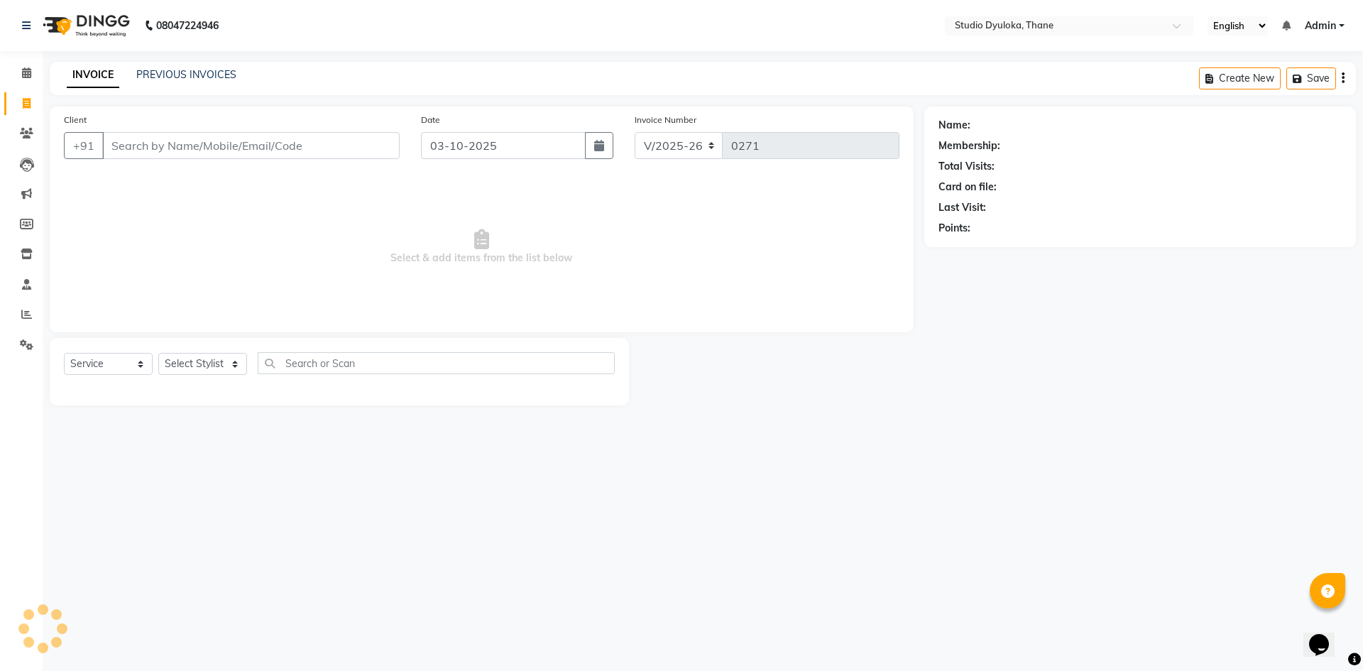
click at [293, 142] on input "Client" at bounding box center [250, 145] width 297 height 27
click at [603, 149] on icon "button" at bounding box center [599, 145] width 10 height 11
select select "10"
select select "2025"
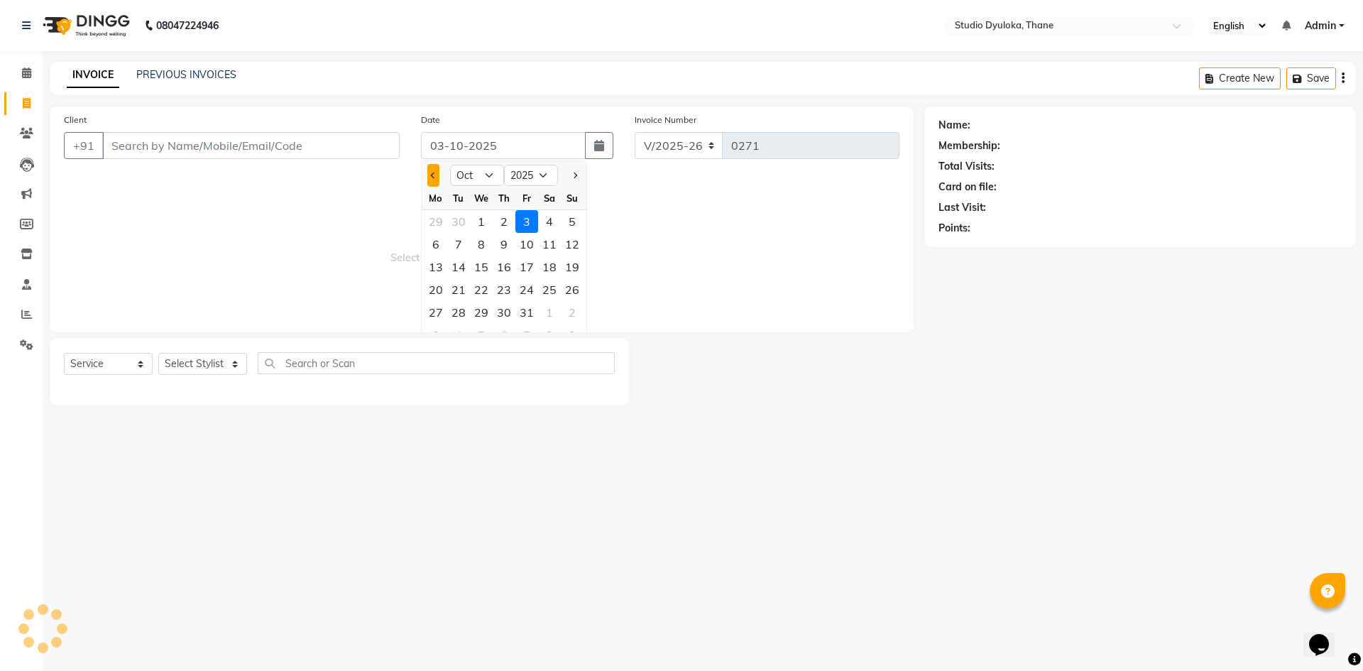
click at [429, 185] on button "Previous month" at bounding box center [433, 175] width 12 height 23
select select "9"
click at [530, 246] on div "12" at bounding box center [526, 244] width 23 height 23
type input "[DATE]"
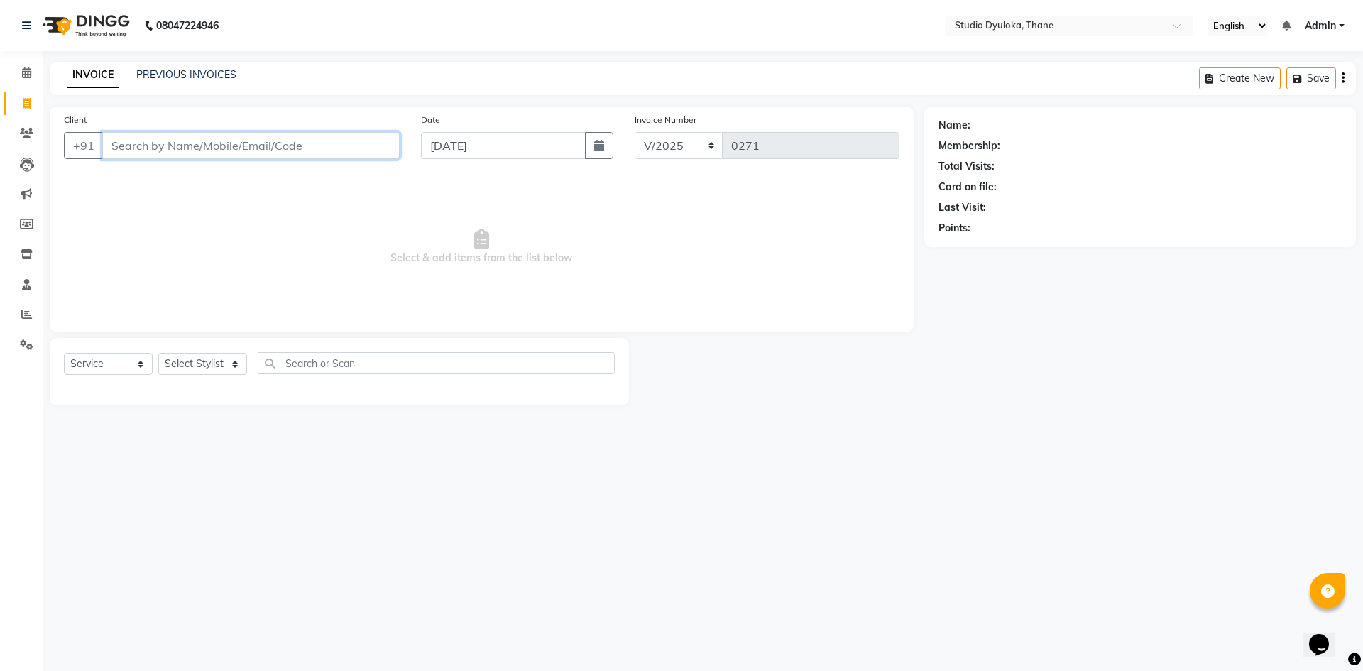
drag, startPoint x: 313, startPoint y: 144, endPoint x: 321, endPoint y: 146, distance: 8.1
click at [313, 145] on input "Client" at bounding box center [250, 145] width 297 height 27
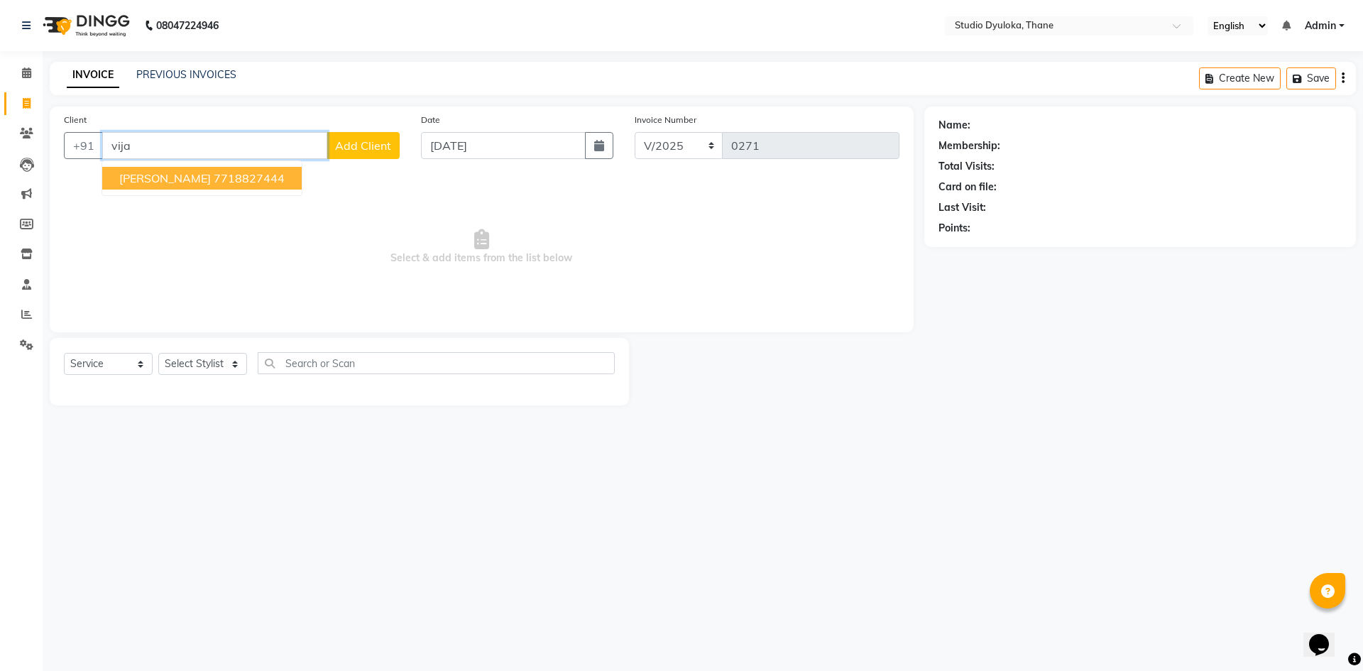
click at [258, 171] on ngb-highlight "7718827444" at bounding box center [249, 178] width 71 height 14
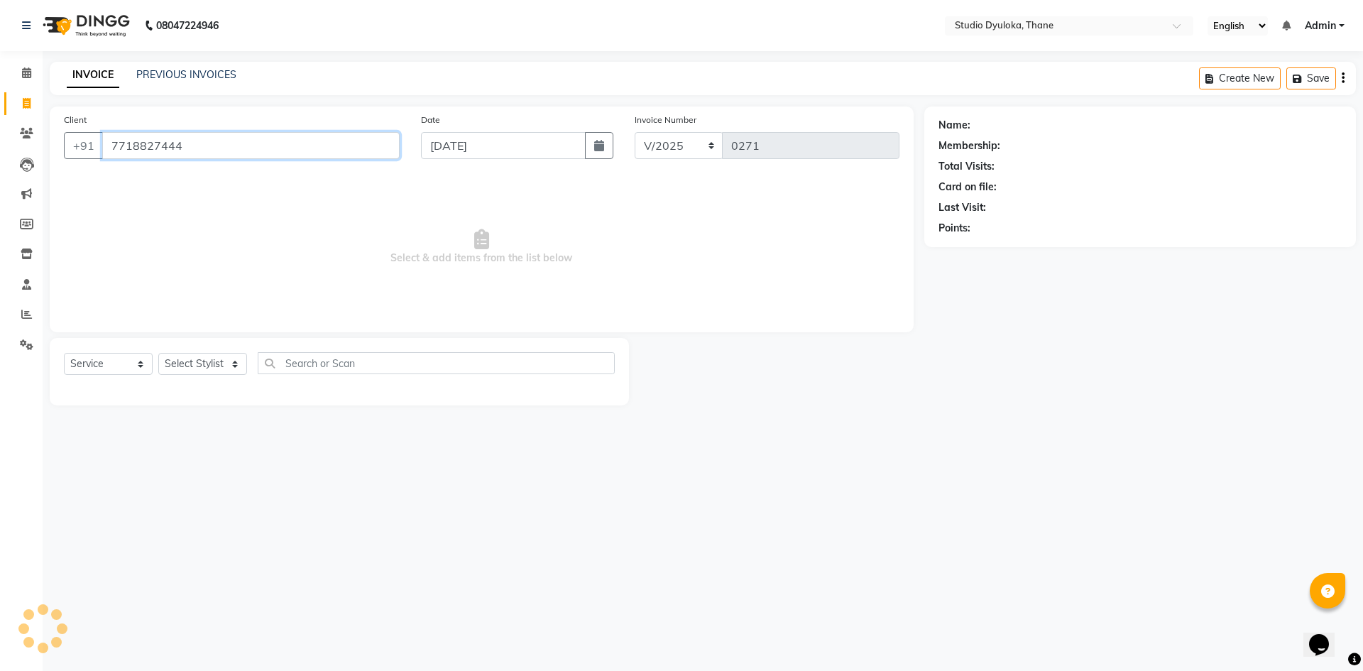
type input "7718827444"
drag, startPoint x: 215, startPoint y: 345, endPoint x: 216, endPoint y: 352, distance: 7.1
click at [216, 349] on div "Select Service Product Membership Package Voucher Prepaid Gift Card Select Styl…" at bounding box center [339, 371] width 579 height 67
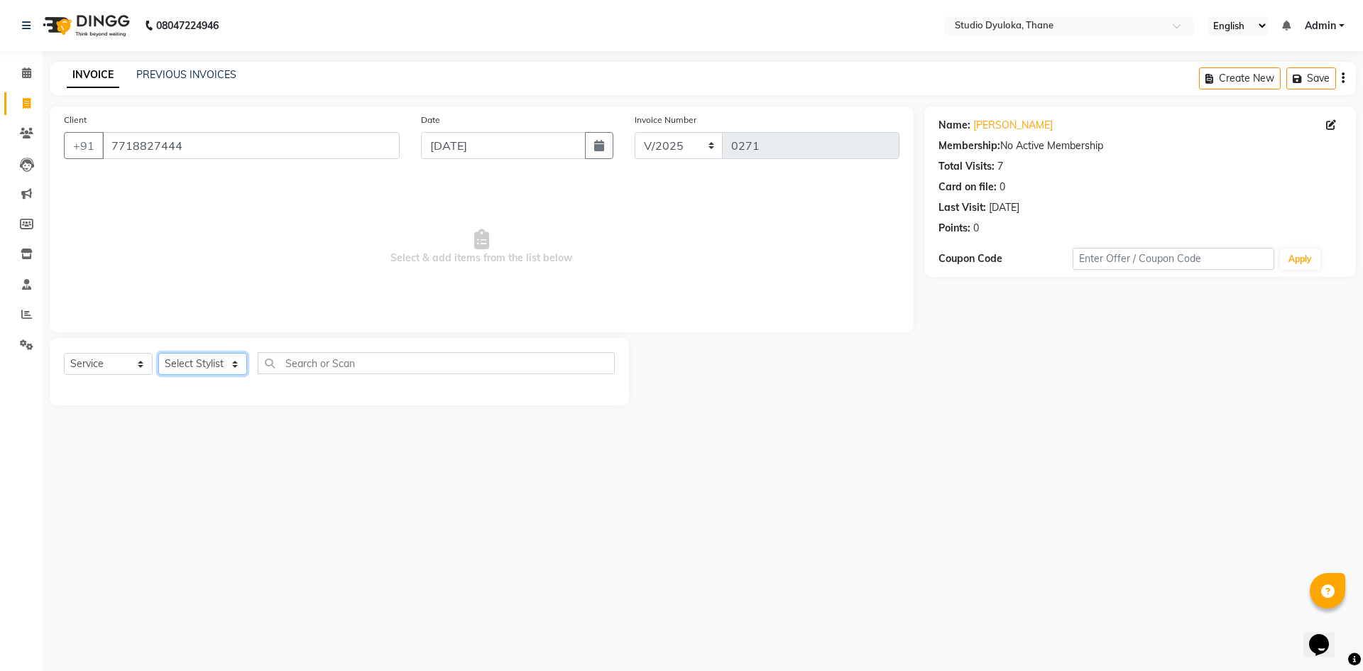
click at [216, 356] on select "Select Stylist [PERSON_NAME] [PERSON_NAME]" at bounding box center [202, 364] width 89 height 22
select select "50640"
click at [158, 353] on select "Select Stylist [PERSON_NAME] [PERSON_NAME]" at bounding box center [202, 364] width 89 height 22
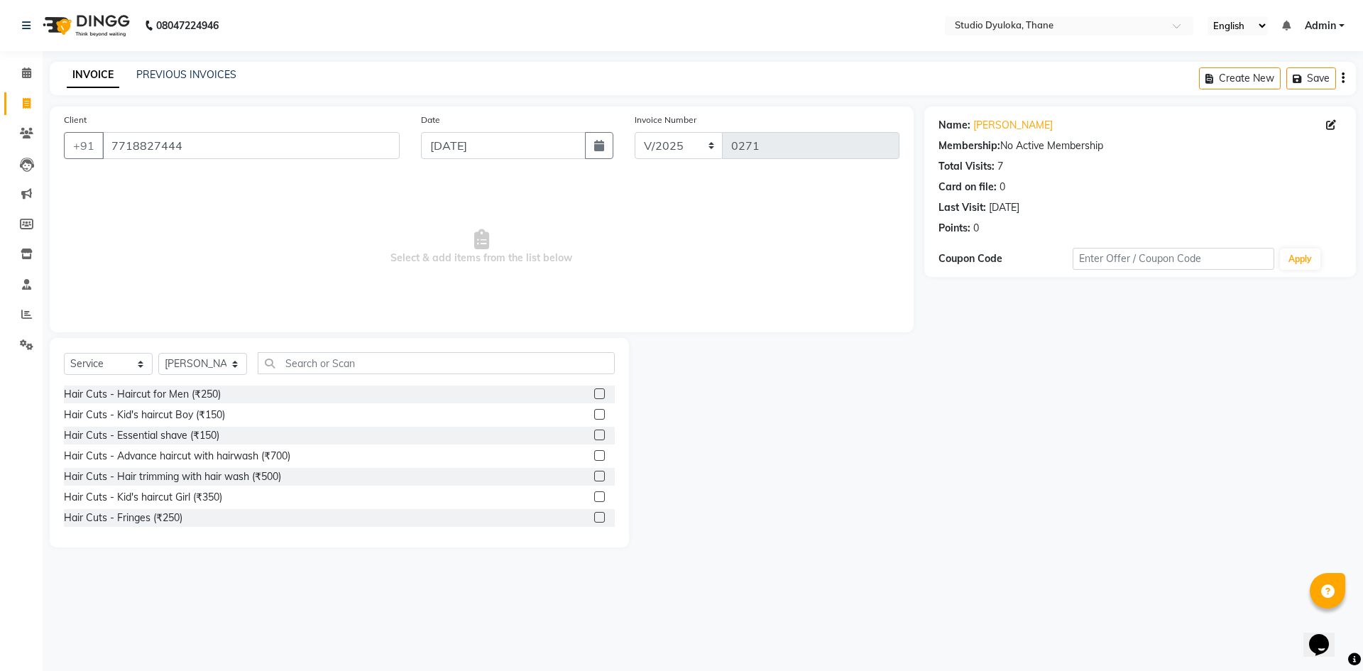
click at [366, 351] on div "Select Service Product Membership Package Voucher Prepaid Gift Card Select Styl…" at bounding box center [339, 442] width 579 height 209
click at [374, 373] on input "text" at bounding box center [436, 363] width 357 height 22
type input "hair"
click at [594, 388] on label at bounding box center [599, 393] width 11 height 11
click at [594, 390] on input "checkbox" at bounding box center [598, 394] width 9 height 9
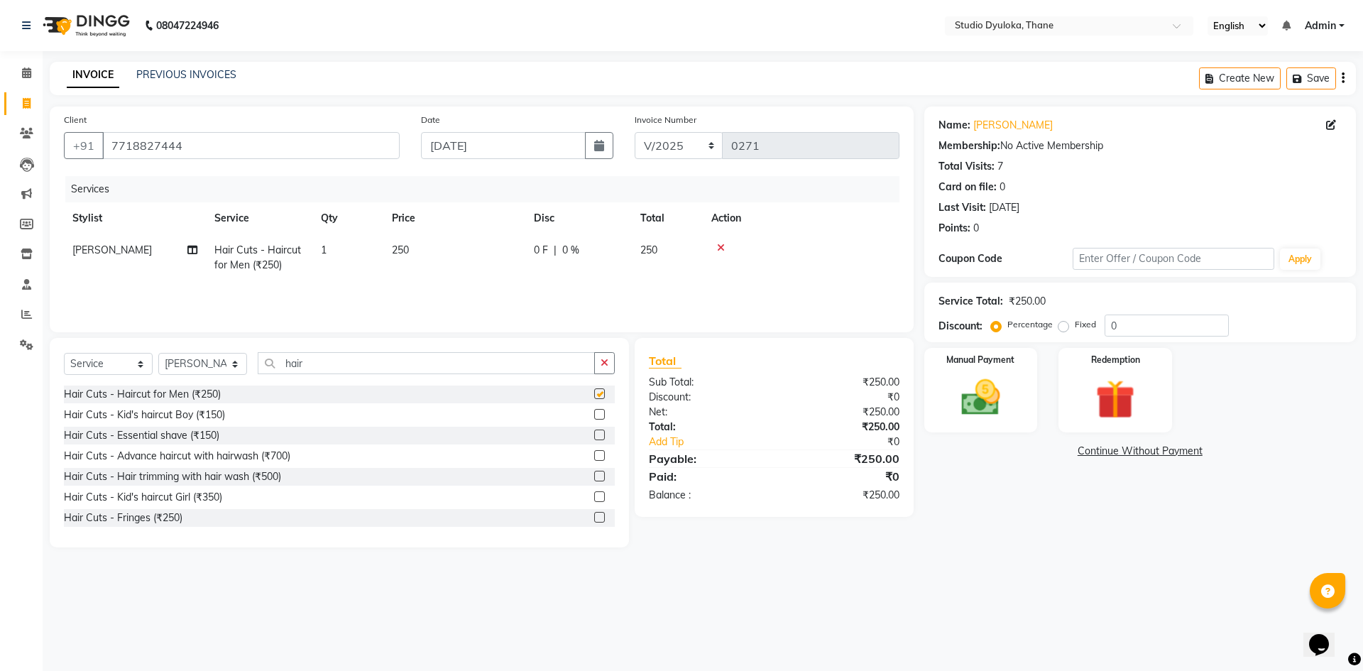
checkbox input "false"
click at [573, 370] on input "hair" at bounding box center [426, 363] width 337 height 22
type input "h"
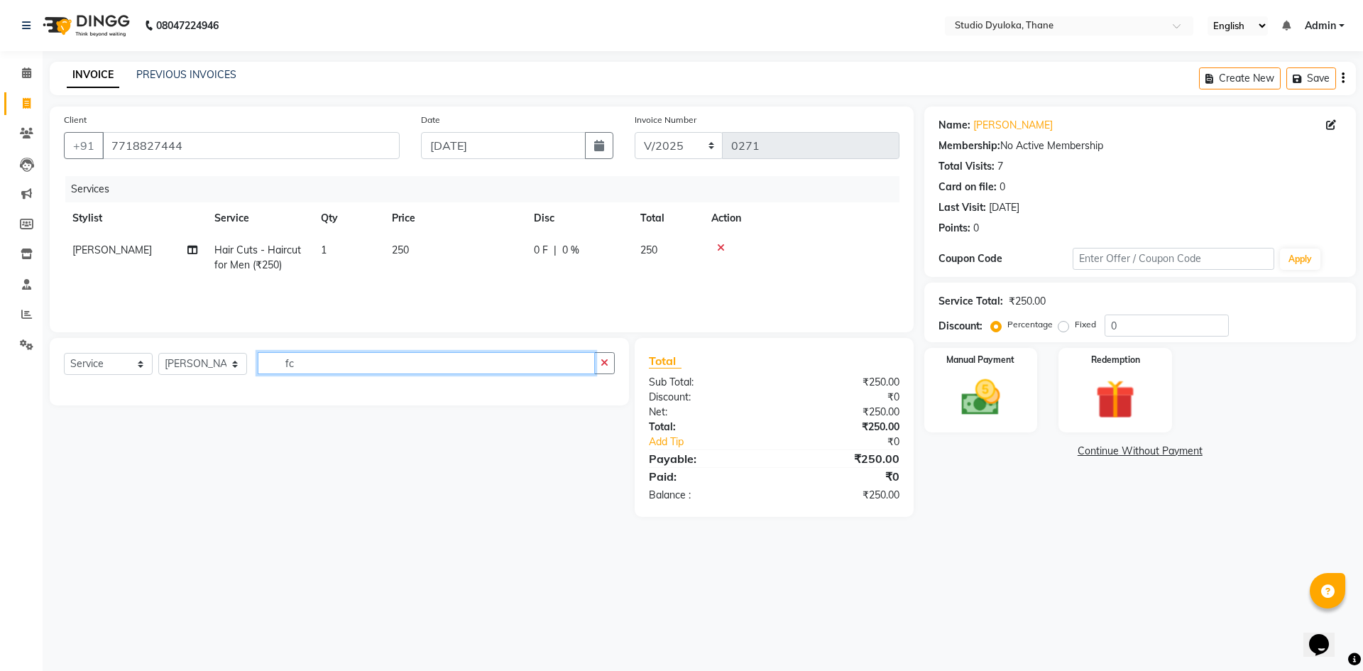
type input "f"
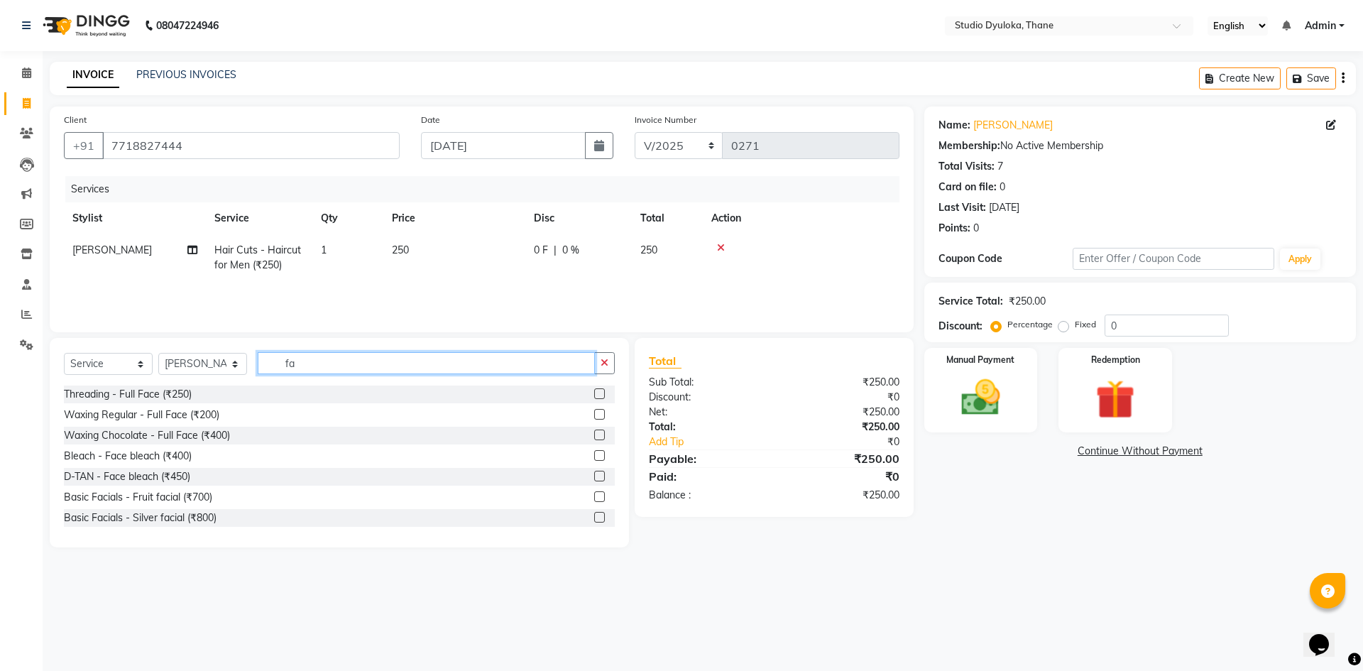
type input "f"
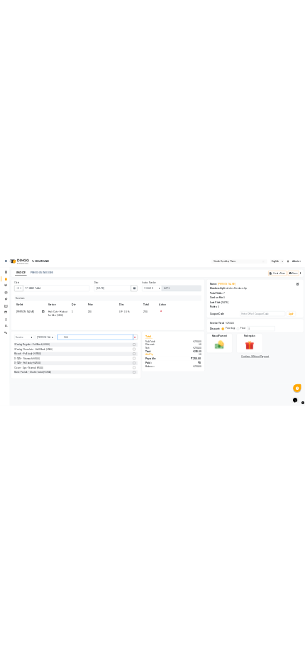
scroll to position [284, 0]
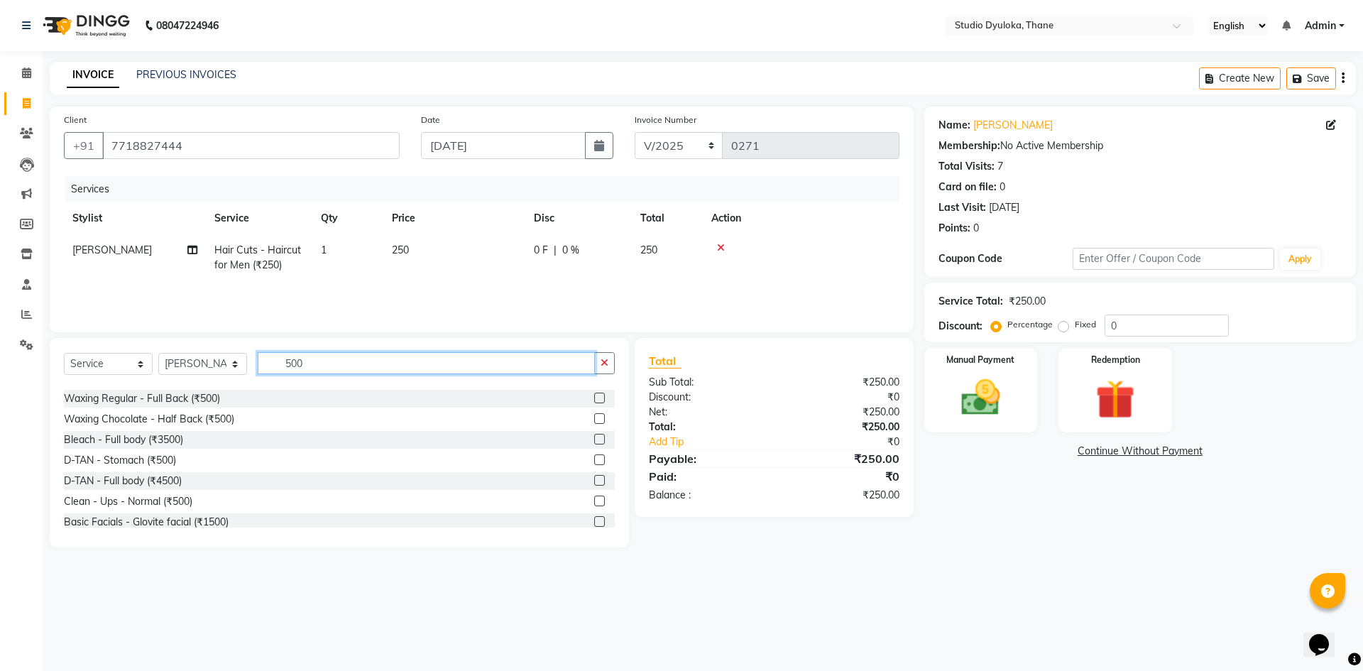
type input "500"
click at [594, 495] on label at bounding box center [599, 500] width 11 height 11
click at [594, 497] on input "checkbox" at bounding box center [598, 501] width 9 height 9
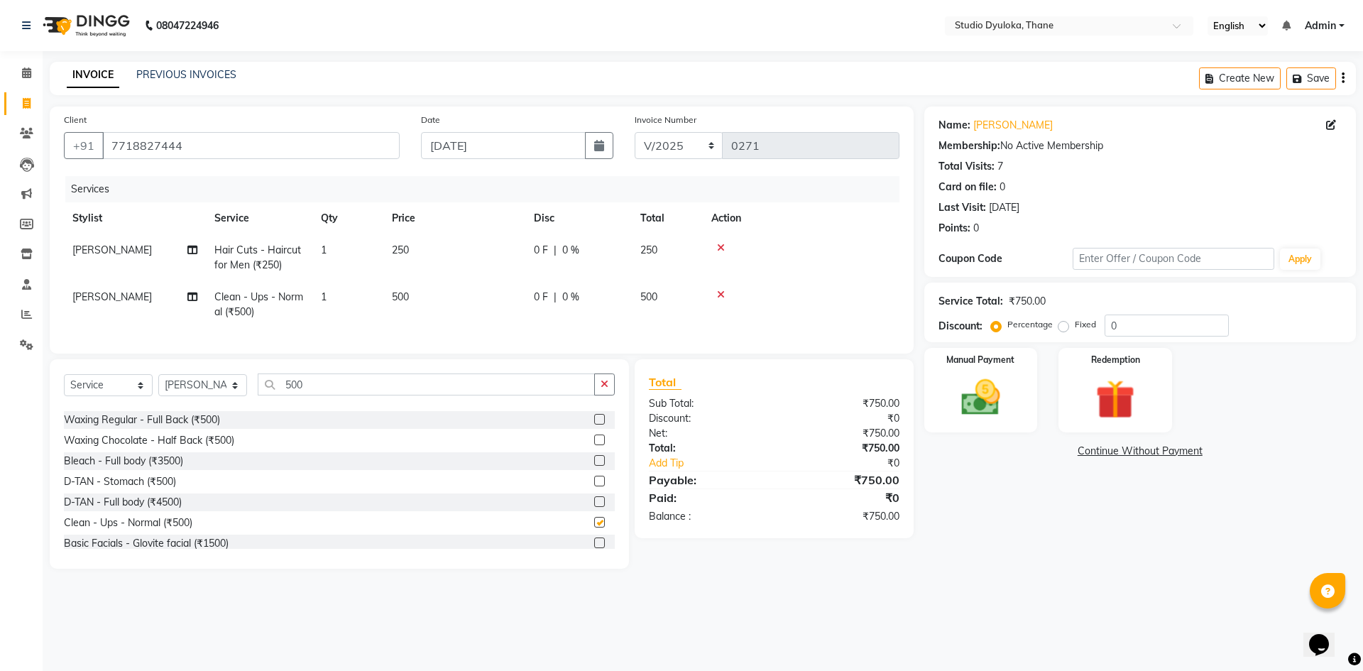
checkbox input "false"
click at [564, 248] on span "0 %" at bounding box center [570, 250] width 17 height 15
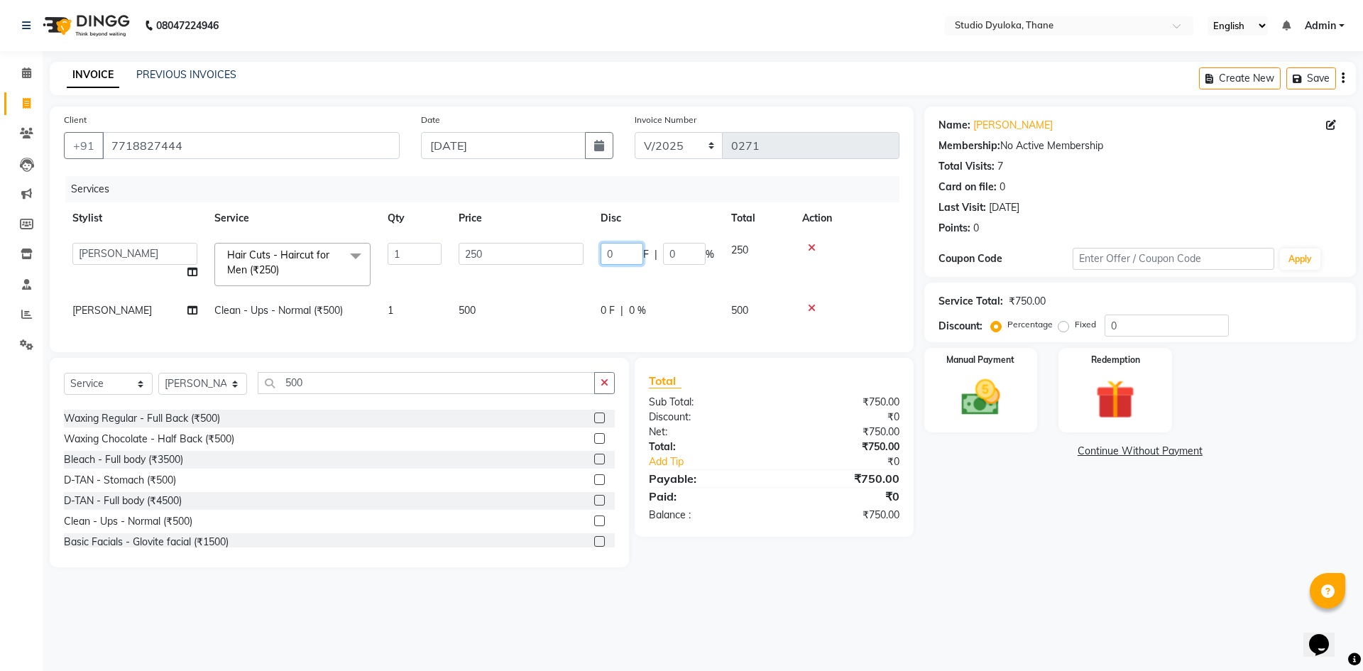
click at [627, 253] on input "0" at bounding box center [621, 254] width 43 height 22
type input "2"
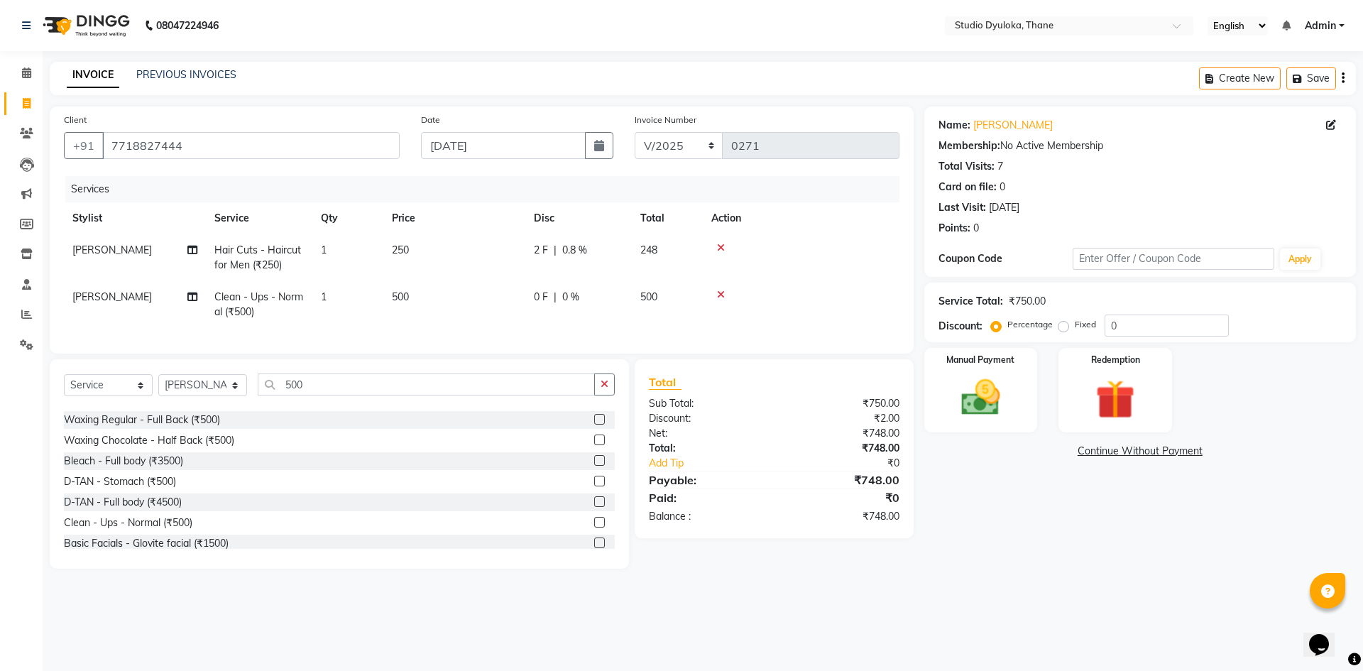
click at [1085, 500] on div "Name: [PERSON_NAME] Membership: No Active Membership Total Visits: 7 Card on fi…" at bounding box center [1145, 337] width 442 height 462
drag, startPoint x: 556, startPoint y: 253, endPoint x: 598, endPoint y: 243, distance: 43.9
click at [557, 252] on div "2 F | 0.8 %" at bounding box center [578, 250] width 89 height 15
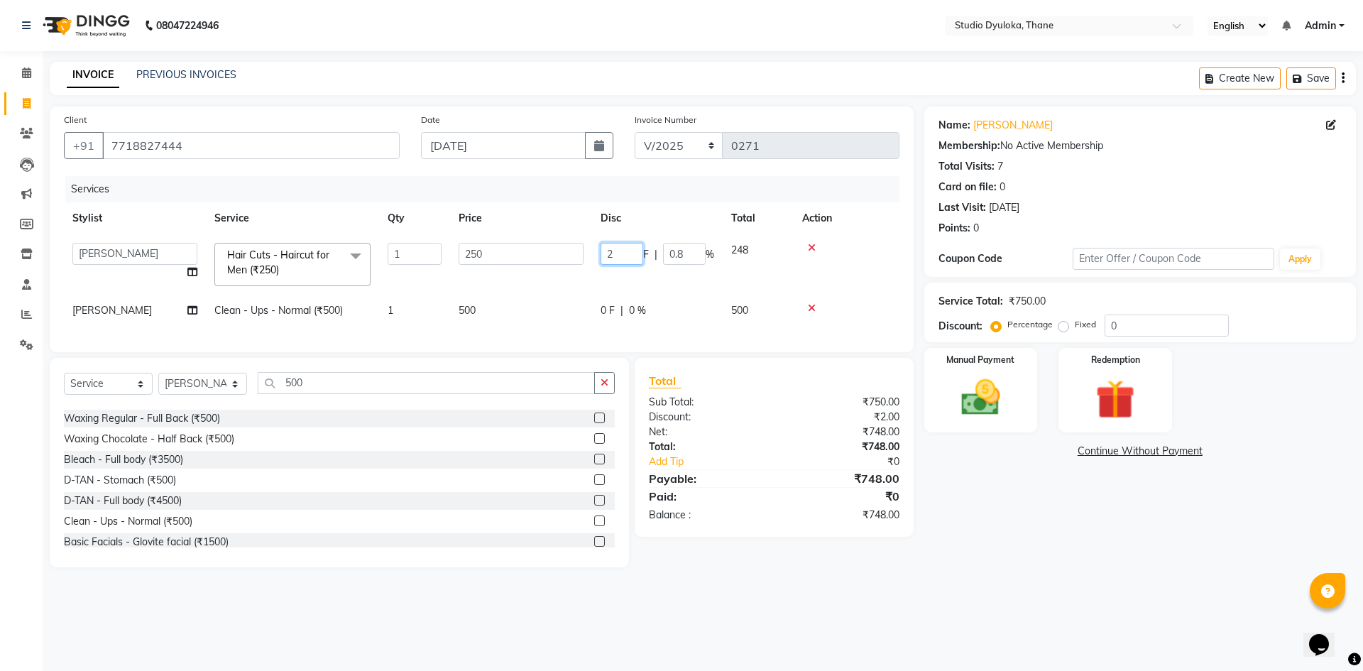
click at [630, 255] on input "2" at bounding box center [621, 254] width 43 height 22
type input "20"
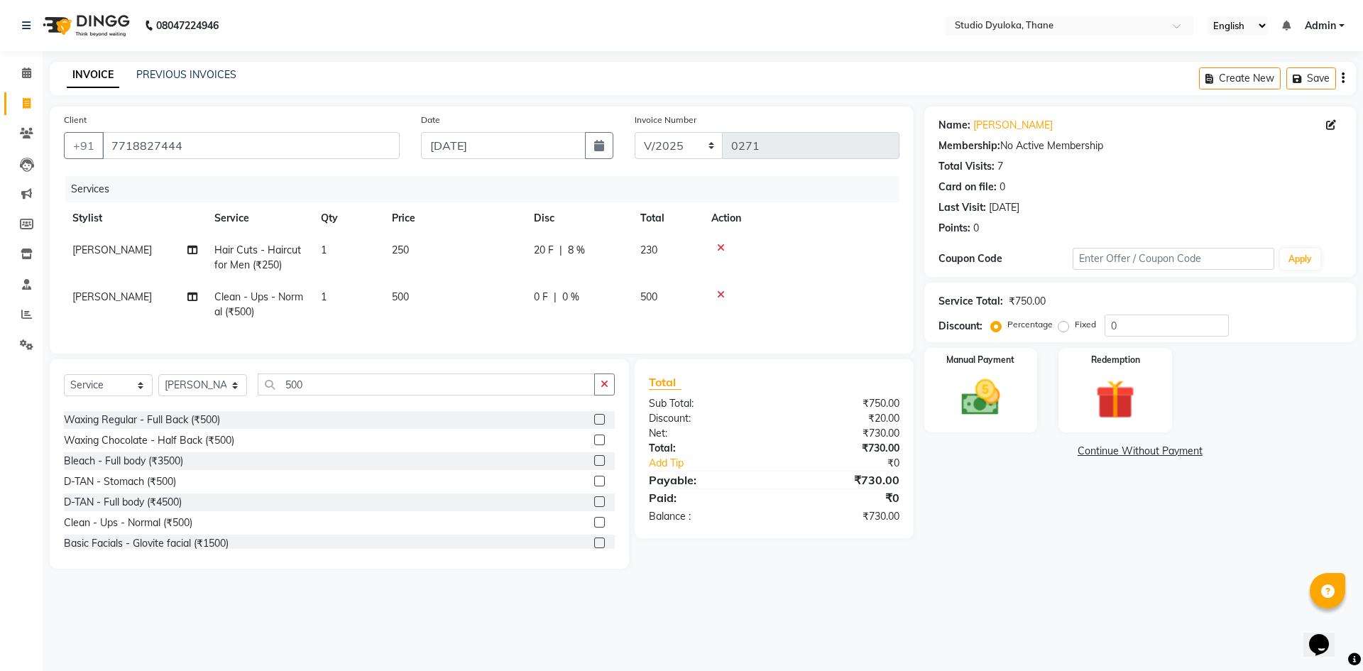
click at [982, 521] on div "Name: [PERSON_NAME] Membership: No Active Membership Total Visits: 7 Card on fi…" at bounding box center [1145, 337] width 442 height 462
click at [534, 246] on span "20 F" at bounding box center [544, 250] width 20 height 15
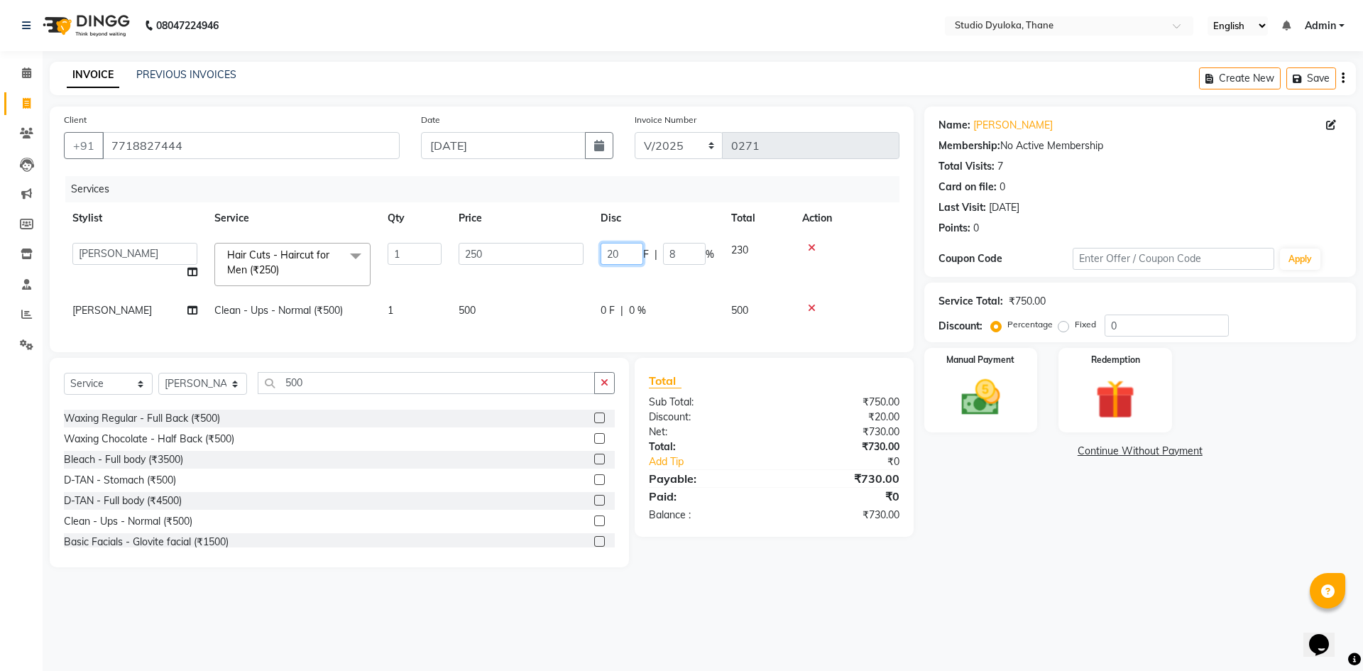
click at [627, 254] on input "20" at bounding box center [621, 254] width 43 height 22
click at [1190, 517] on div "Name: [PERSON_NAME] Membership: No Active Membership Total Visits: 7 Card on fi…" at bounding box center [1145, 336] width 442 height 461
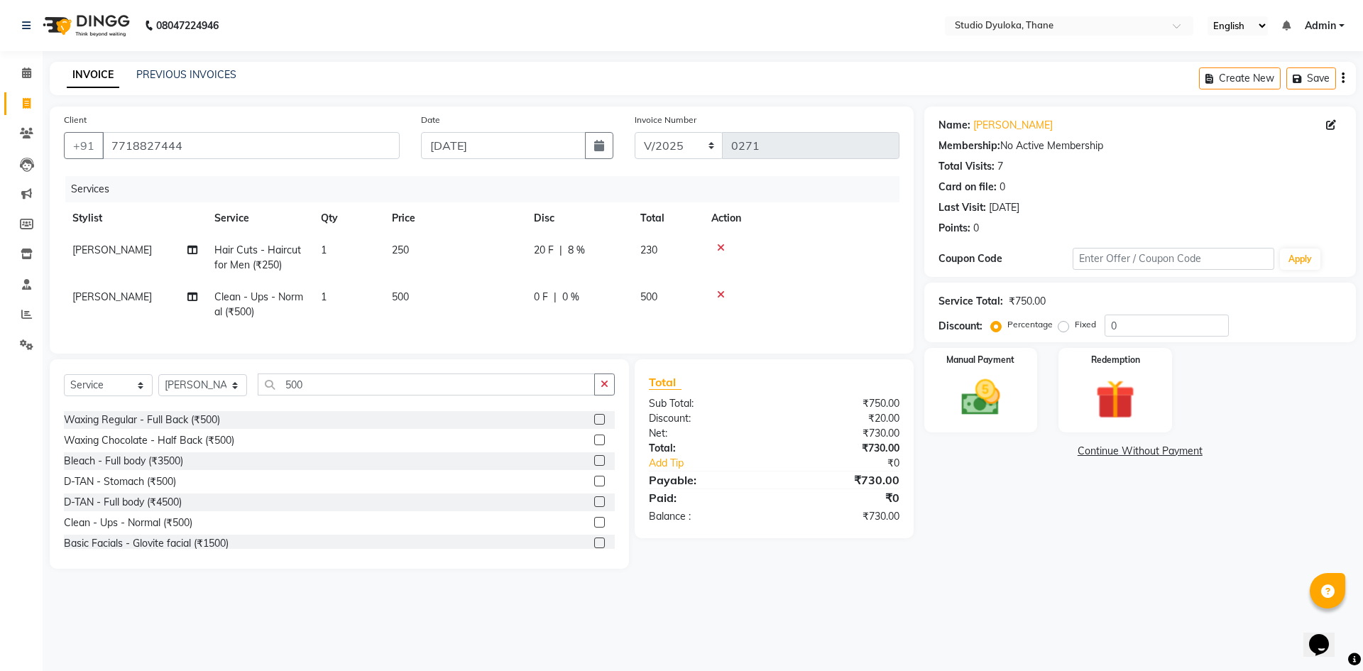
click at [412, 244] on td "250" at bounding box center [454, 257] width 142 height 47
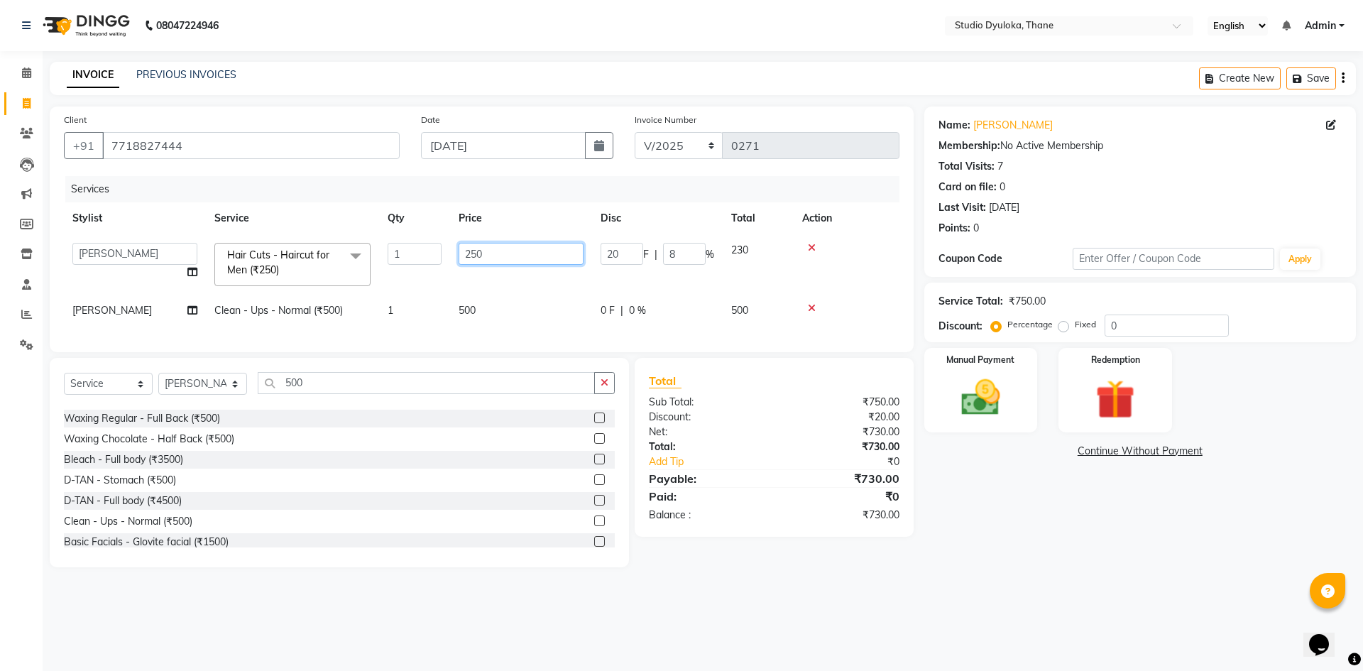
click at [515, 260] on input "250" at bounding box center [521, 254] width 125 height 22
type input "2"
type input "250"
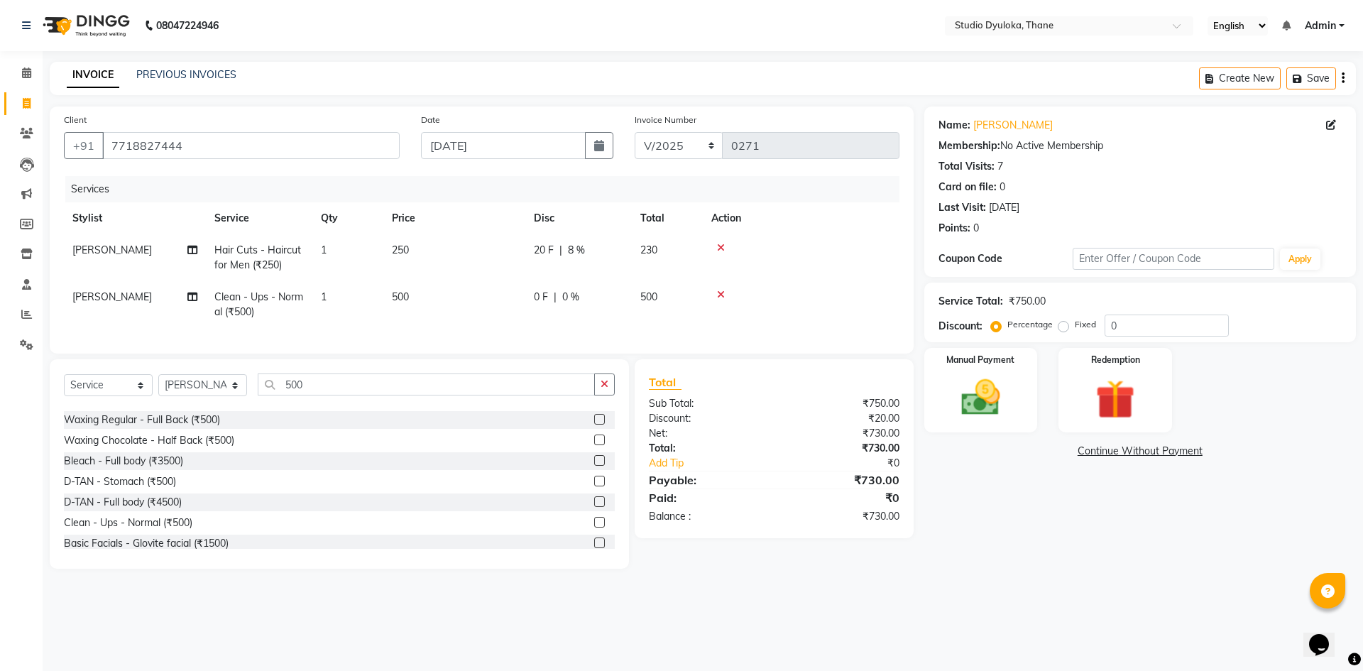
click at [1116, 496] on div "Name: [PERSON_NAME] Membership: No Active Membership Total Visits: 7 Card on fi…" at bounding box center [1145, 337] width 442 height 462
click at [600, 252] on div "20 F | 8 %" at bounding box center [578, 250] width 89 height 15
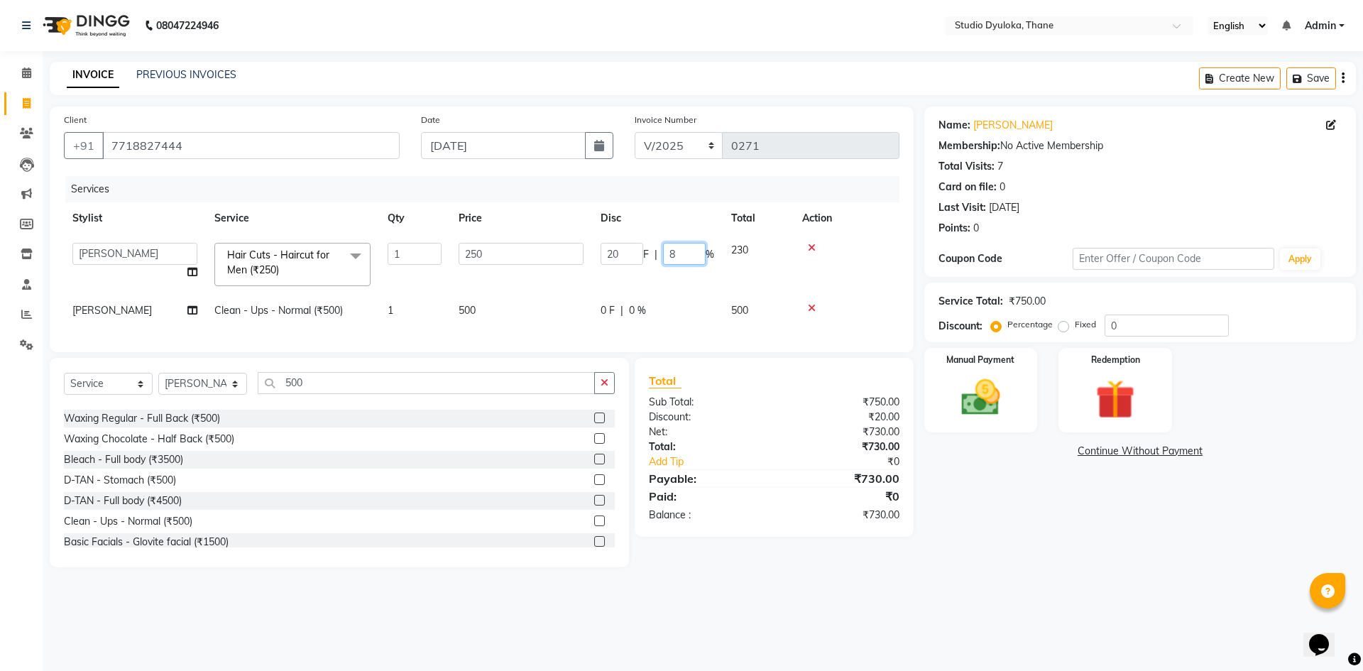
click at [693, 249] on input "8" at bounding box center [684, 254] width 43 height 22
click at [1160, 484] on div "Name: [PERSON_NAME] Membership: No Active Membership Total Visits: 7 Card on fi…" at bounding box center [1145, 336] width 442 height 461
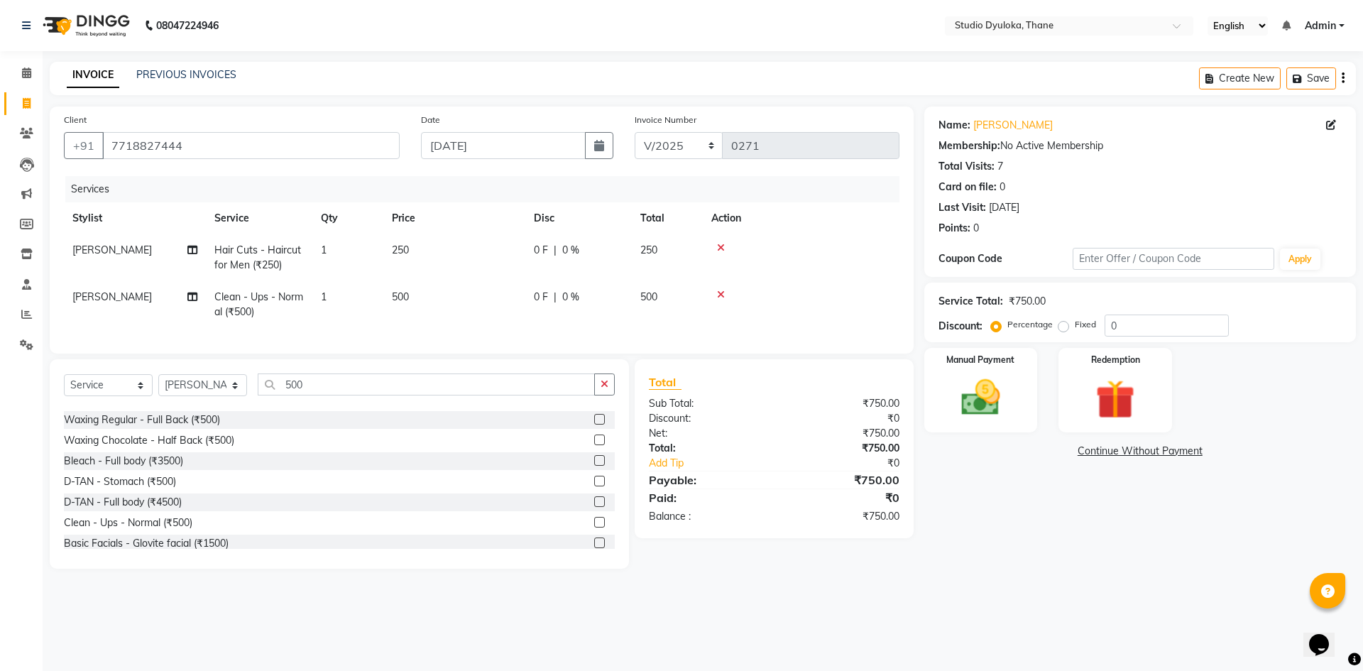
click at [568, 253] on span "0 %" at bounding box center [570, 250] width 17 height 15
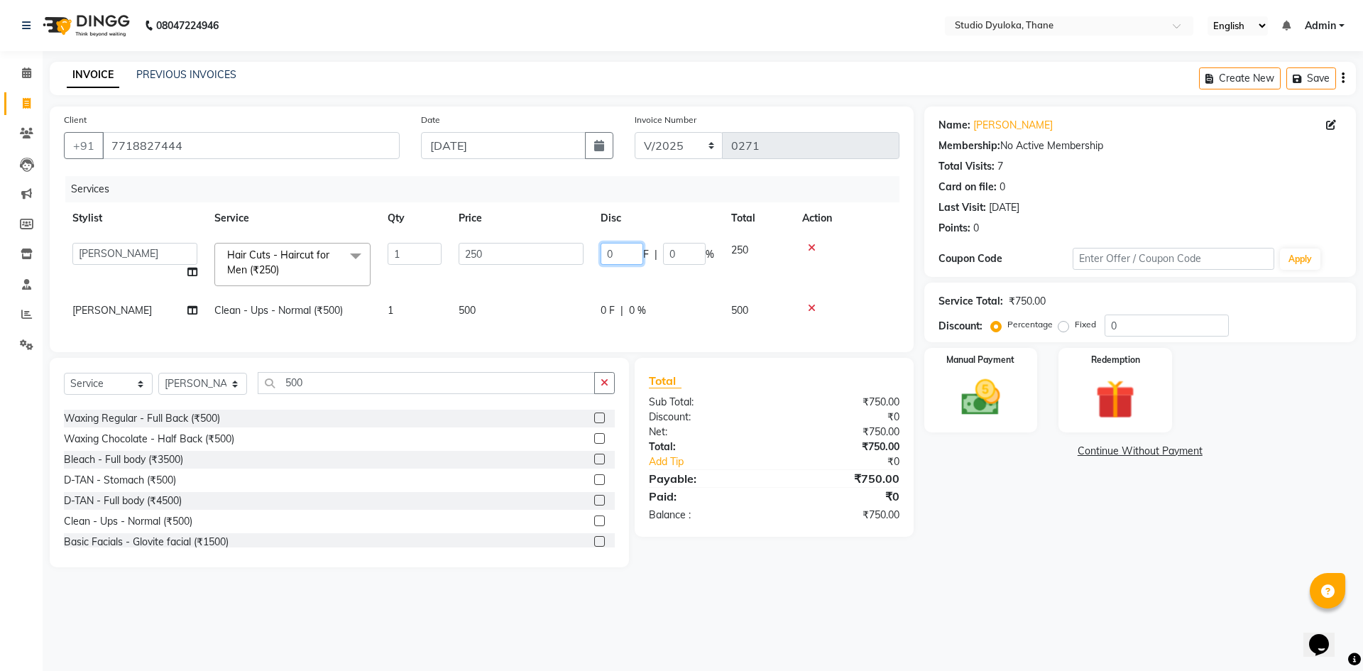
drag, startPoint x: 632, startPoint y: 253, endPoint x: 603, endPoint y: 246, distance: 30.0
click at [631, 253] on input "0" at bounding box center [621, 254] width 43 height 22
type input "200"
click at [1014, 515] on div "Name: [PERSON_NAME] Membership: No Active Membership Total Visits: 7 Card on fi…" at bounding box center [1145, 336] width 442 height 461
click at [999, 522] on div "Name: [PERSON_NAME] Membership: No Active Membership Total Visits: 7 Card on fi…" at bounding box center [1145, 336] width 442 height 461
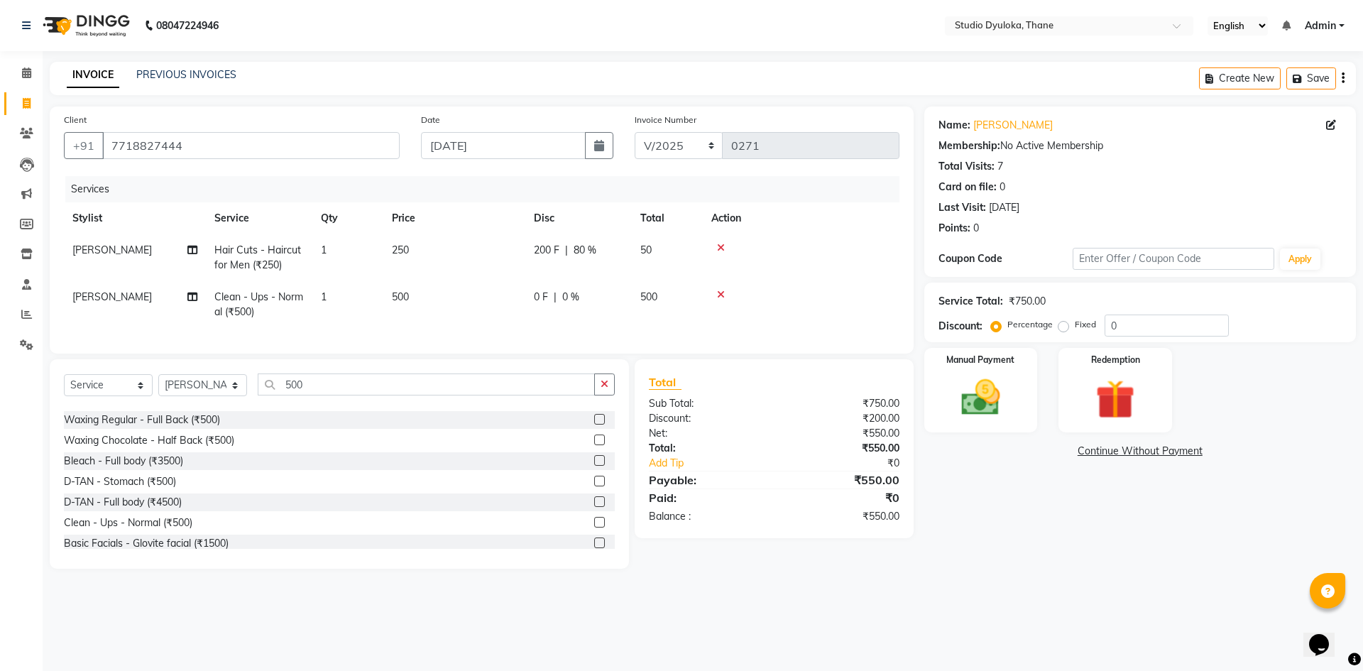
click at [1002, 528] on div "Name: [PERSON_NAME] Membership: No Active Membership Total Visits: 7 Card on fi…" at bounding box center [1145, 337] width 442 height 462
drag, startPoint x: 562, startPoint y: 256, endPoint x: 593, endPoint y: 246, distance: 32.8
click at [562, 256] on div "200 F | 80 %" at bounding box center [578, 250] width 89 height 15
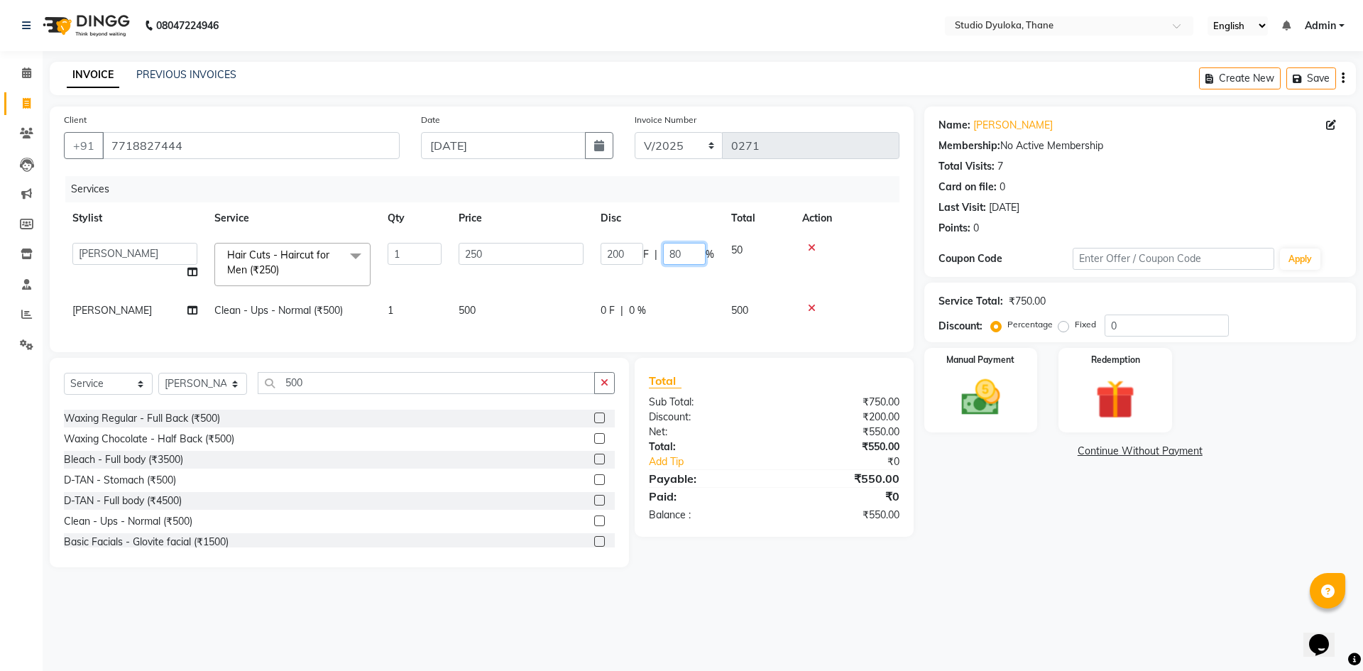
drag, startPoint x: 703, startPoint y: 256, endPoint x: 611, endPoint y: 274, distance: 93.4
click at [613, 274] on td "200 F | 80 %" at bounding box center [657, 264] width 131 height 60
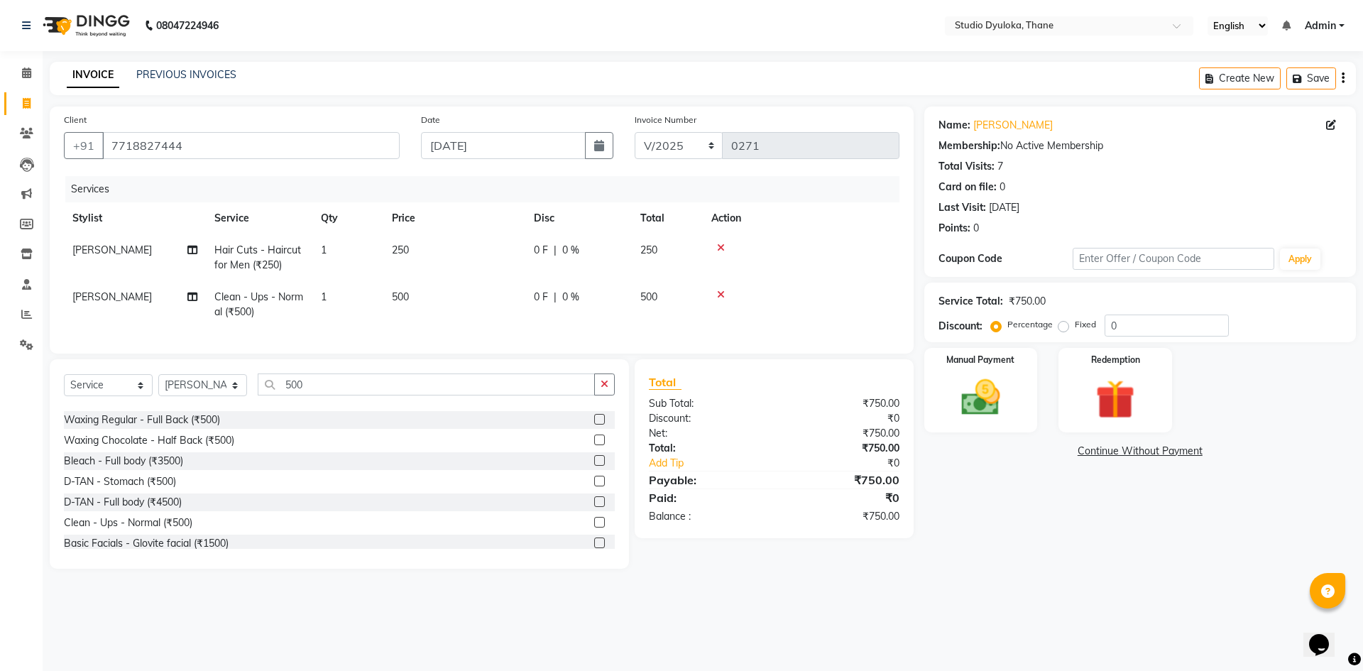
drag, startPoint x: 631, startPoint y: 251, endPoint x: 544, endPoint y: 263, distance: 88.1
click at [583, 238] on td "0 F | 0 %" at bounding box center [578, 257] width 106 height 47
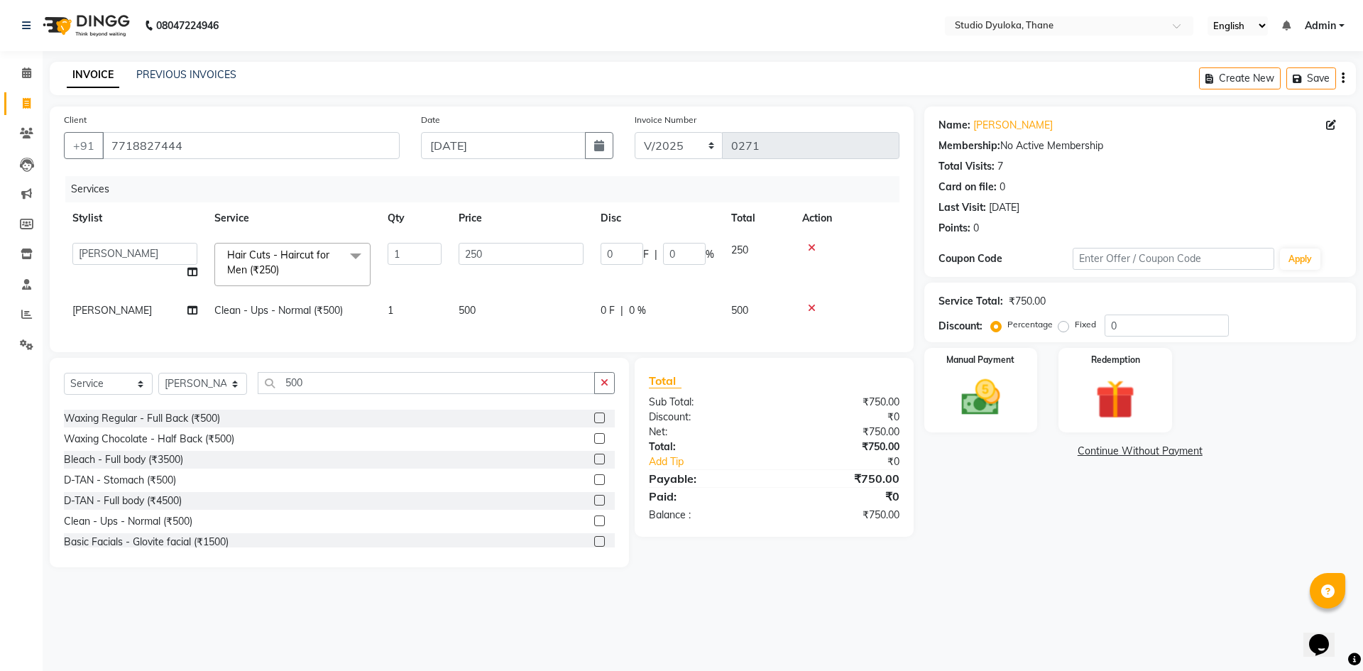
click at [706, 254] on span "%" at bounding box center [710, 254] width 9 height 15
click at [700, 249] on input "0" at bounding box center [684, 254] width 43 height 22
type input "20"
click at [1016, 542] on div "Name: [PERSON_NAME] Membership: No Active Membership Total Visits: 7 Card on fi…" at bounding box center [1145, 336] width 442 height 461
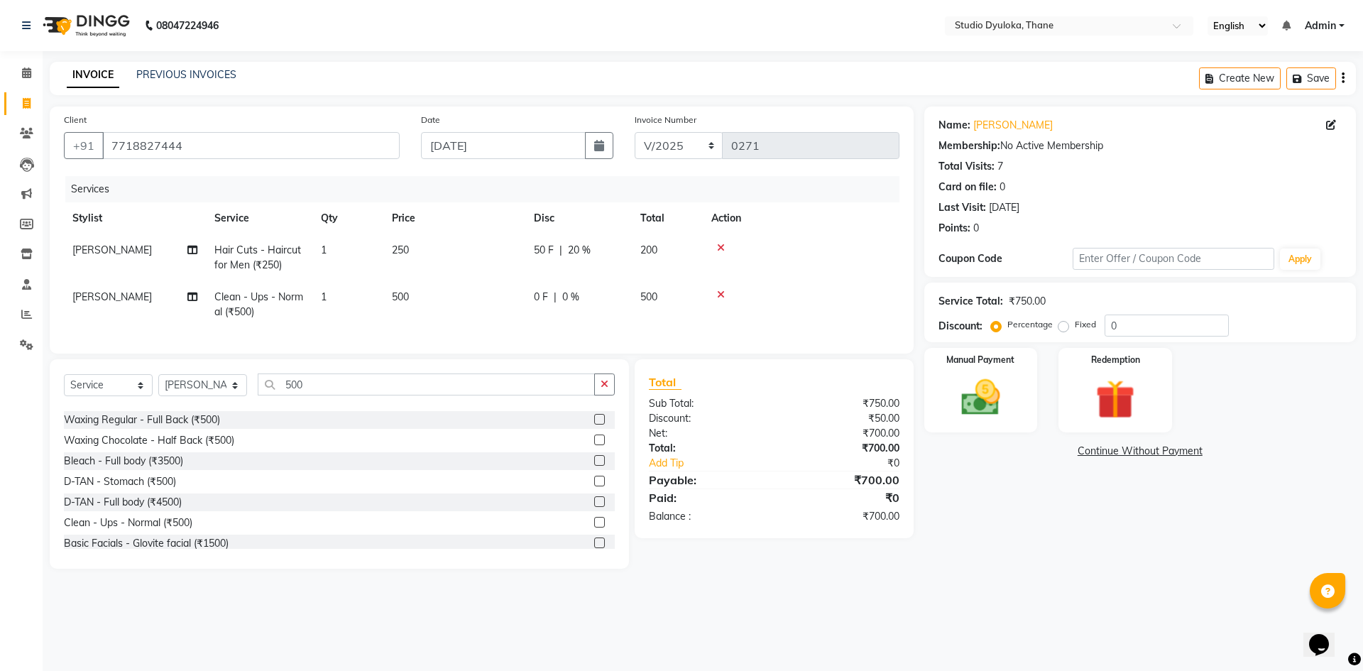
click at [660, 297] on td "500" at bounding box center [667, 304] width 71 height 47
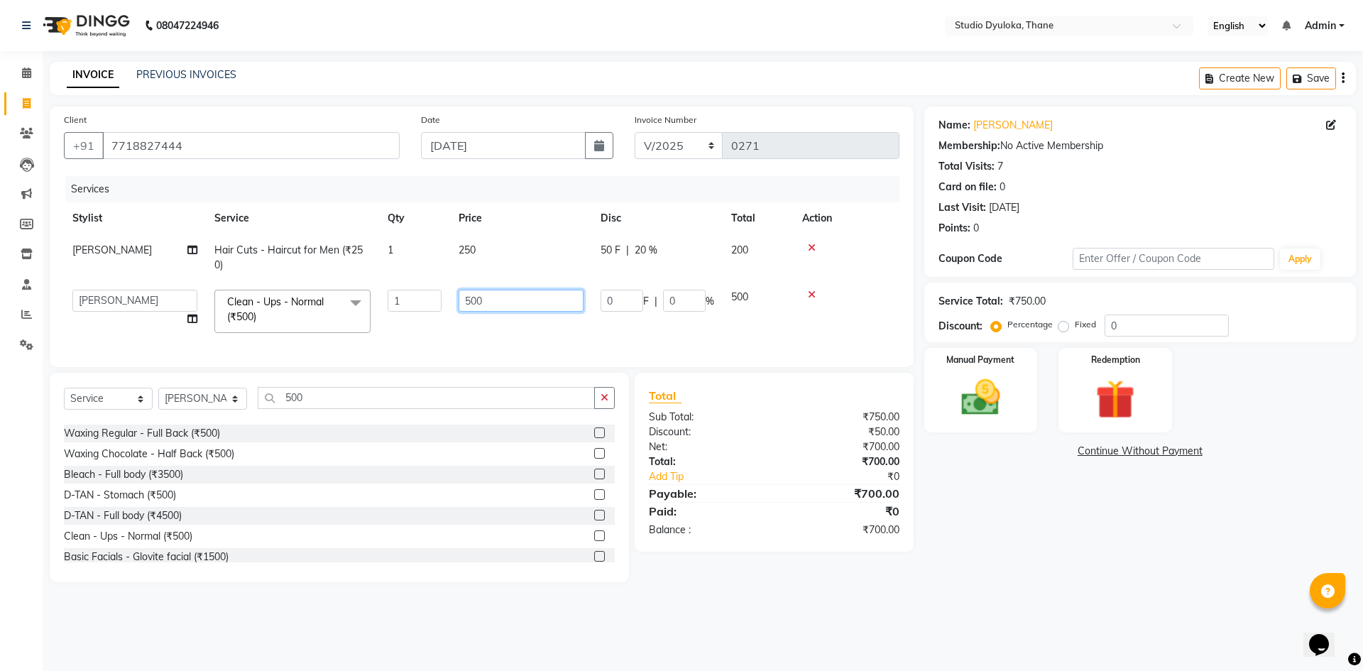
click at [529, 290] on input "500" at bounding box center [521, 301] width 125 height 22
type input "5"
type input "499"
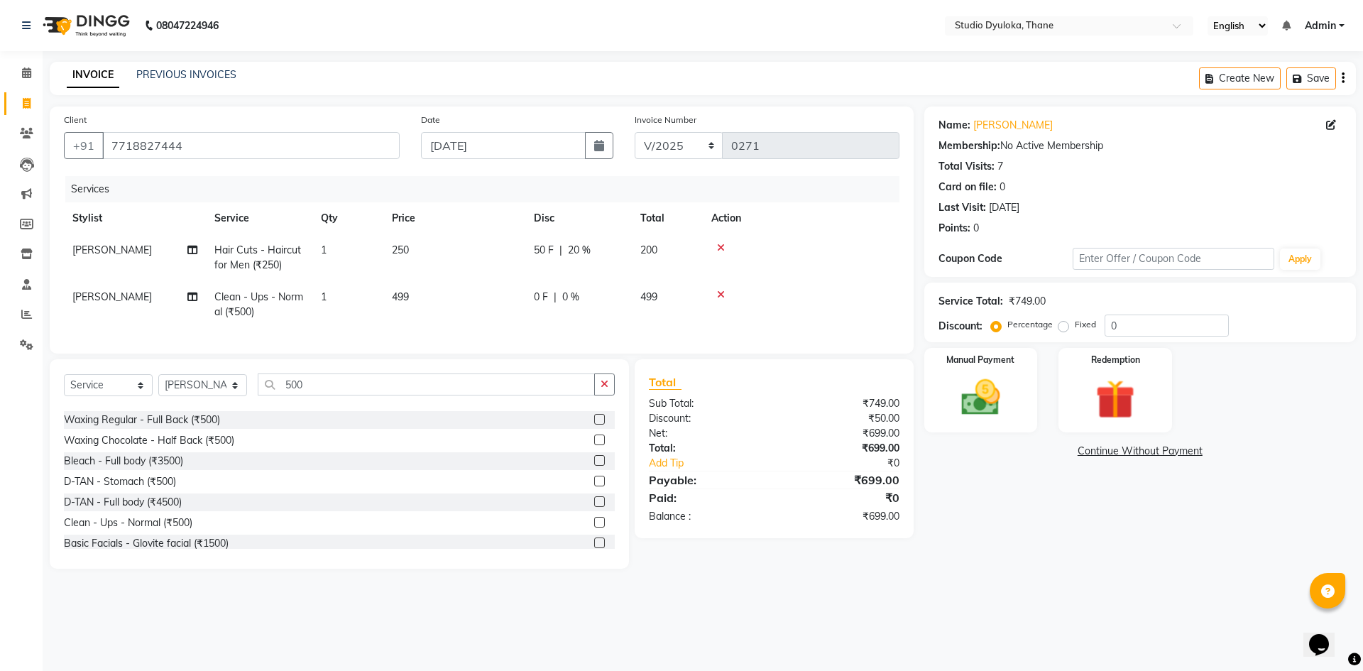
click at [1055, 534] on div "Name: [PERSON_NAME] Membership: No Active Membership Total Visits: 7 Card on fi…" at bounding box center [1145, 337] width 442 height 462
click at [997, 363] on label "Manual Payment" at bounding box center [980, 358] width 71 height 13
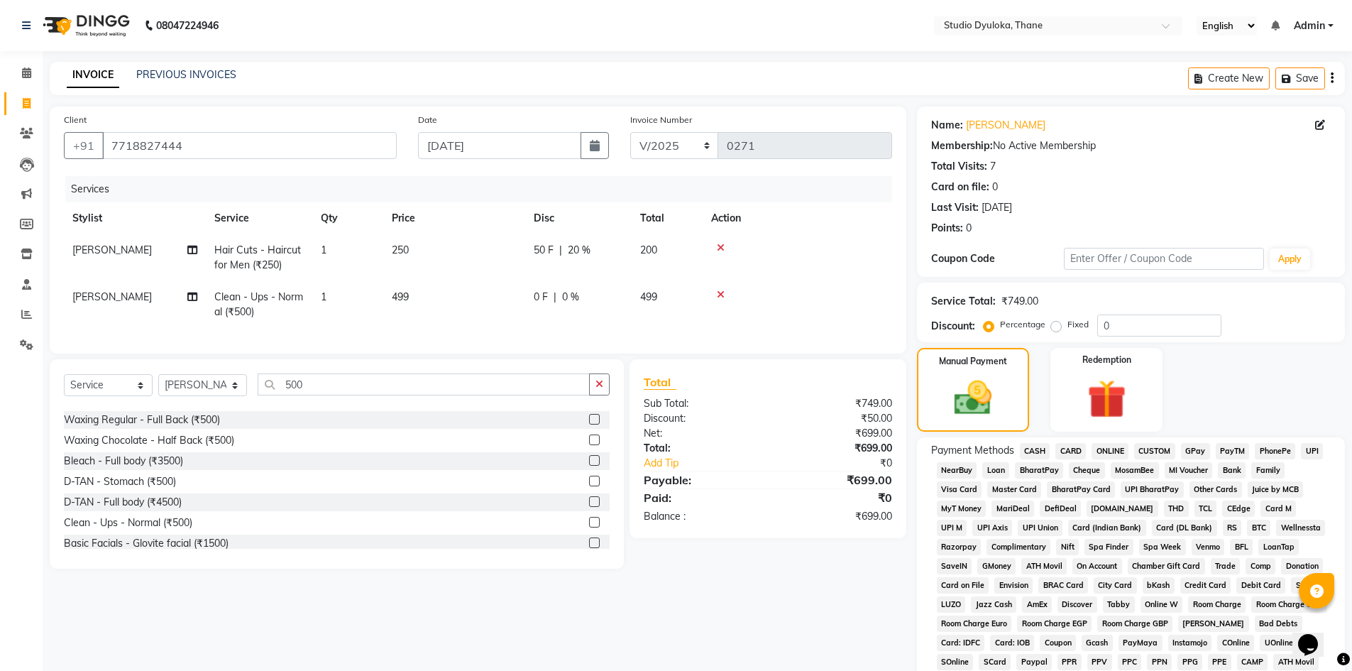
click at [1107, 449] on span "ONLINE" at bounding box center [1110, 451] width 37 height 16
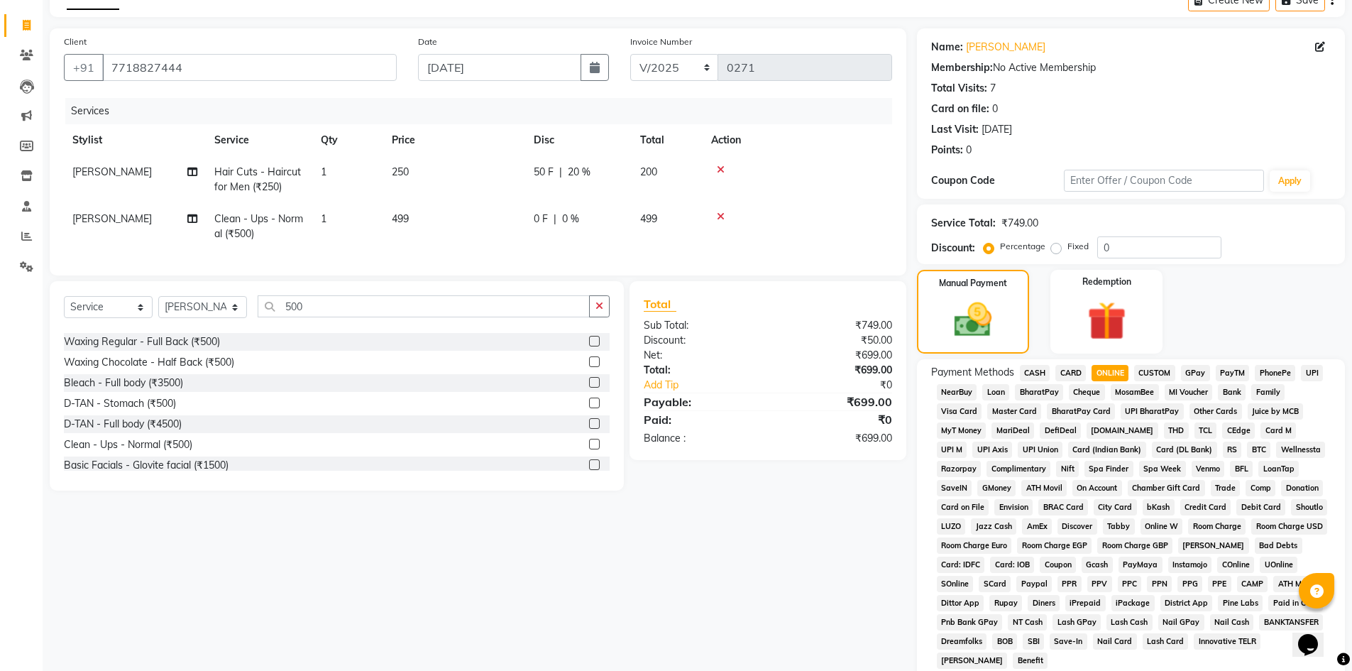
scroll to position [264, 0]
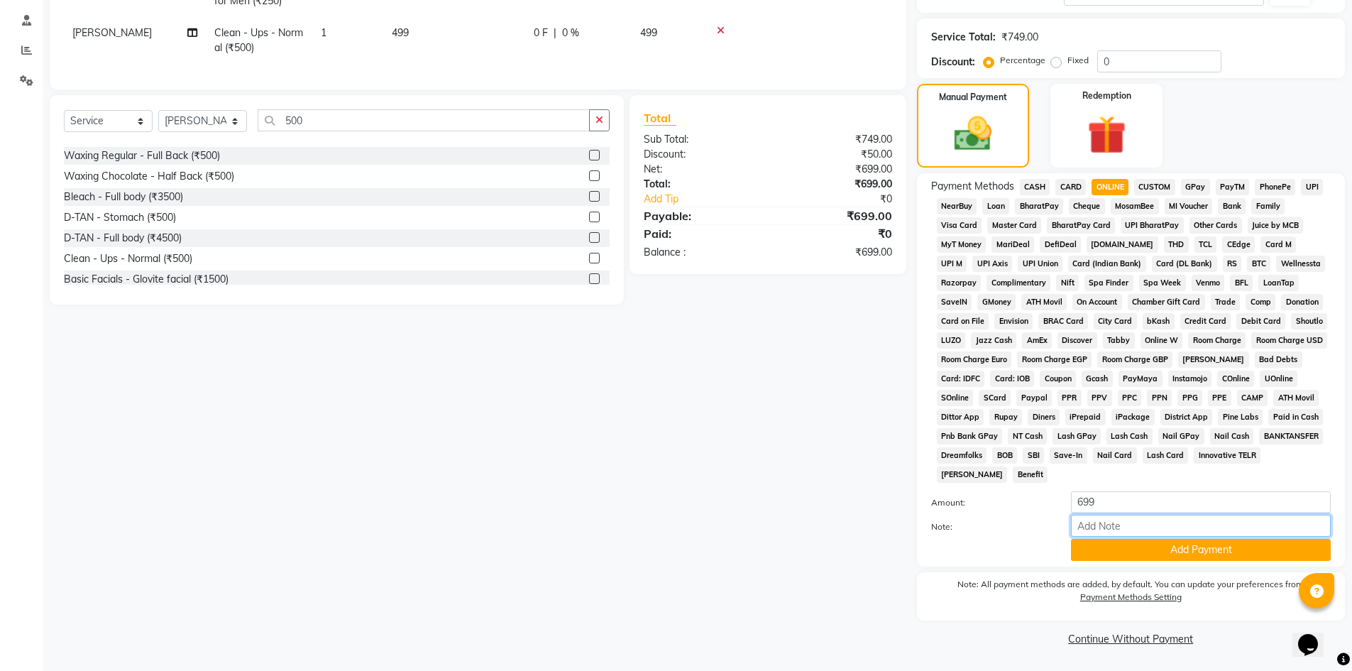
click at [1190, 515] on input "Note:" at bounding box center [1201, 526] width 260 height 22
type input "gpay"
click at [1221, 548] on button "Add Payment" at bounding box center [1201, 550] width 260 height 22
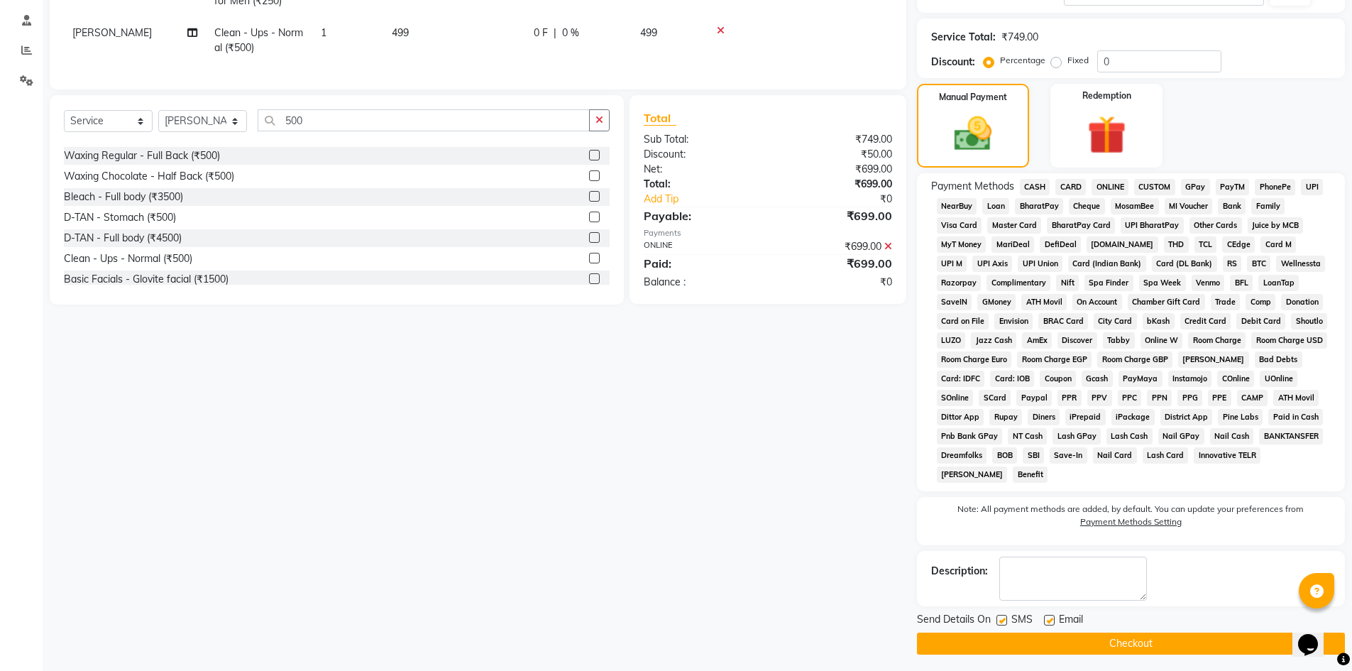
click at [1180, 633] on button "Checkout" at bounding box center [1131, 643] width 428 height 22
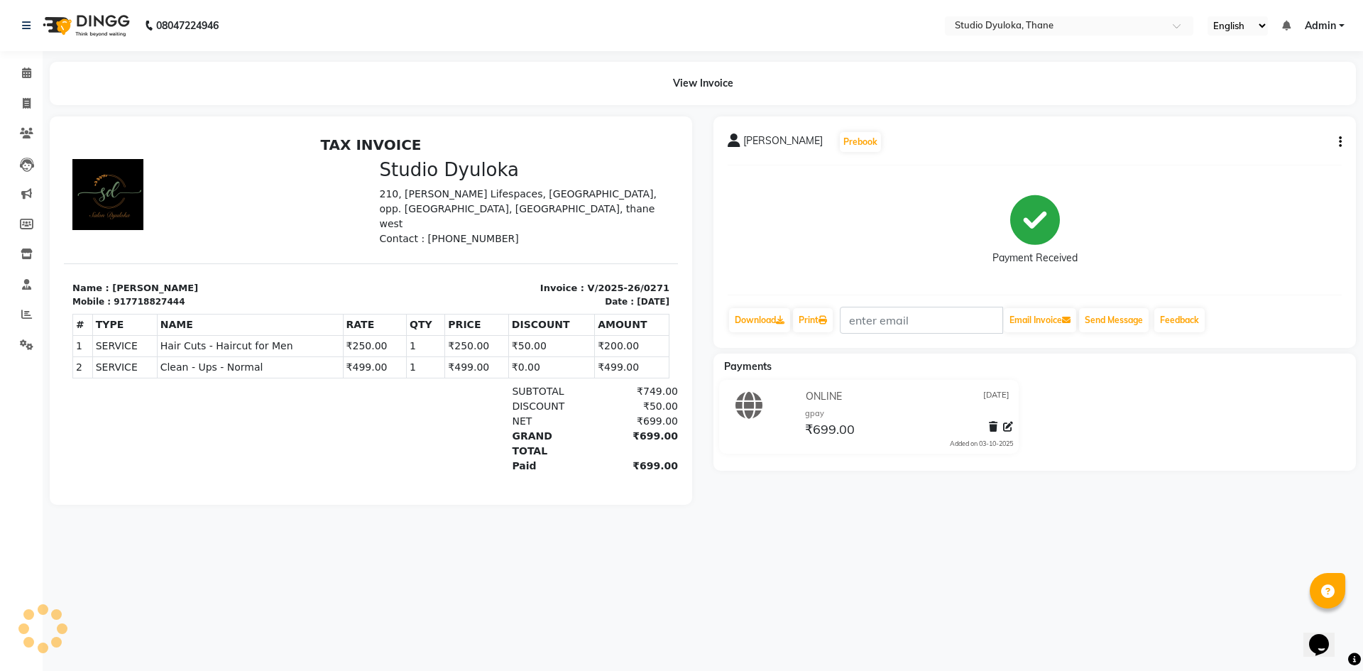
select select "6575"
select select "service"
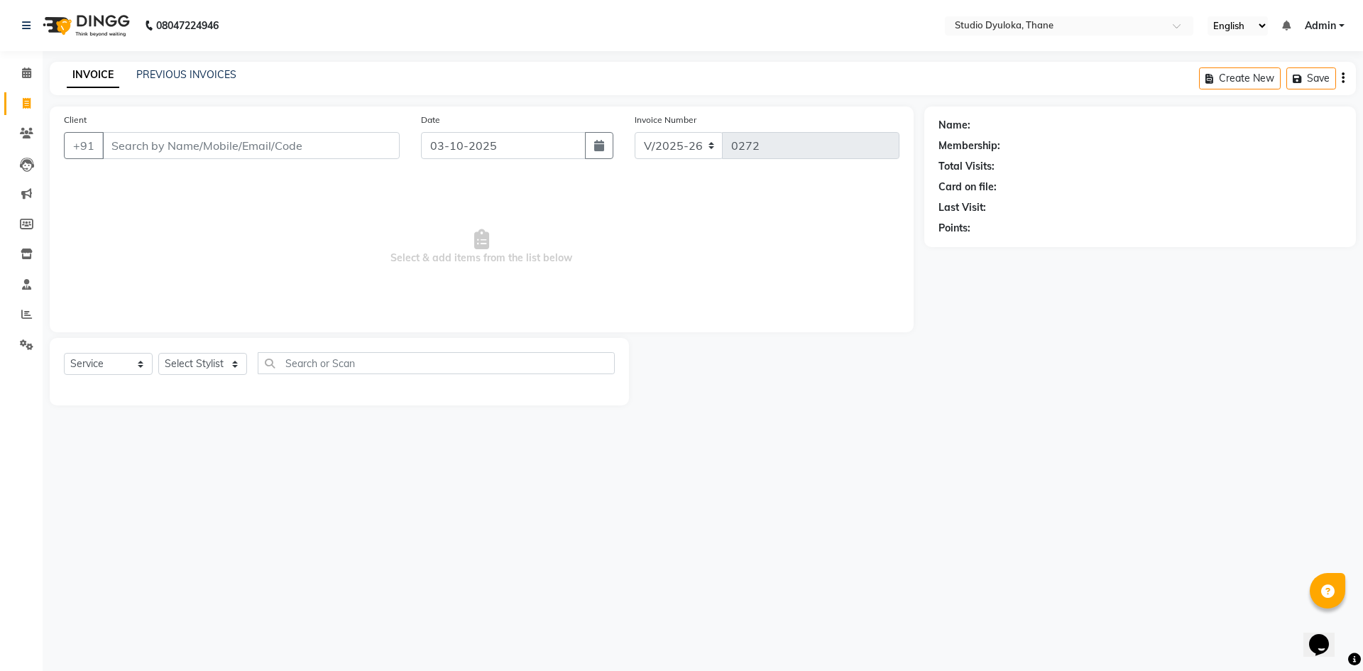
click at [162, 143] on input "Client" at bounding box center [250, 145] width 297 height 27
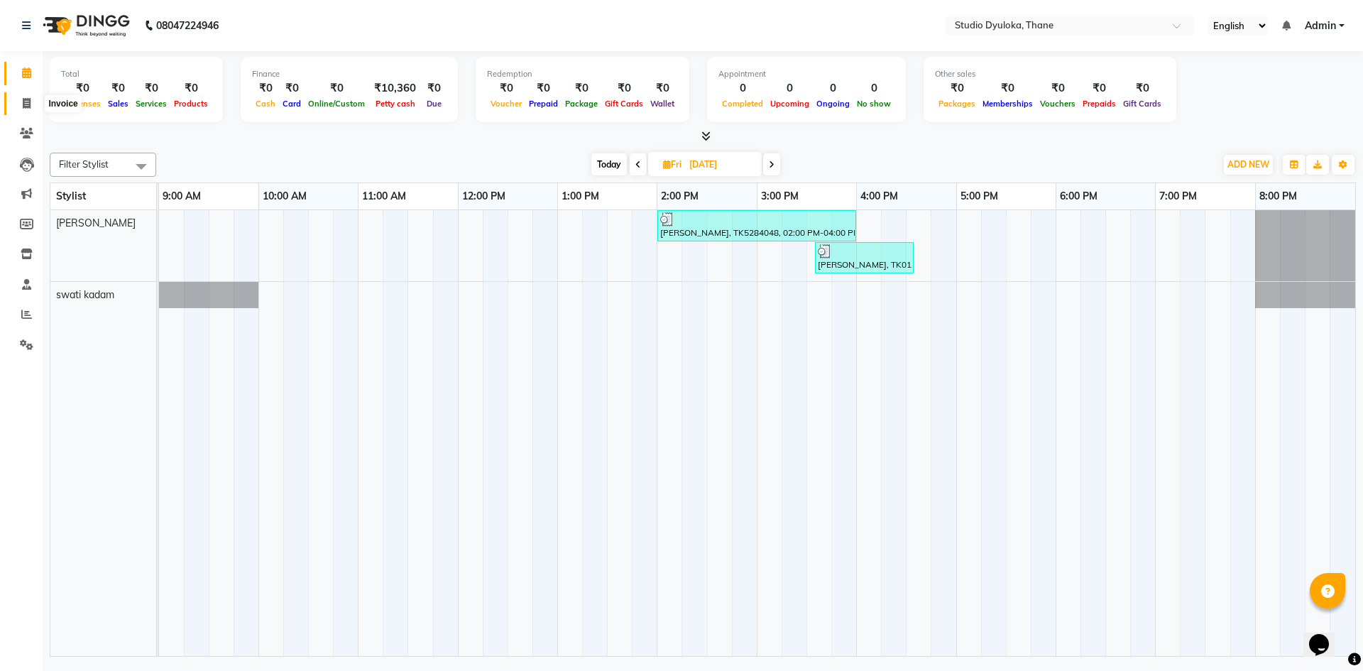
click at [31, 102] on span at bounding box center [26, 104] width 25 height 16
select select "6575"
select select "service"
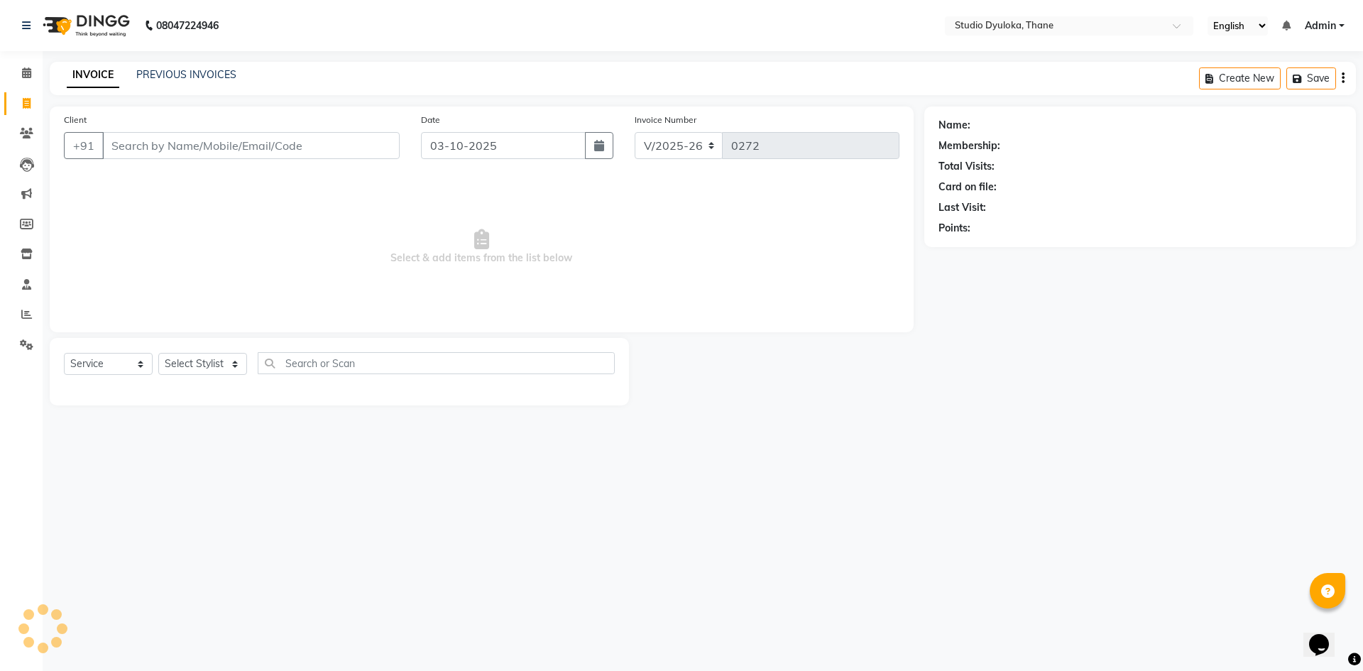
click at [128, 146] on input "Client" at bounding box center [250, 145] width 297 height 27
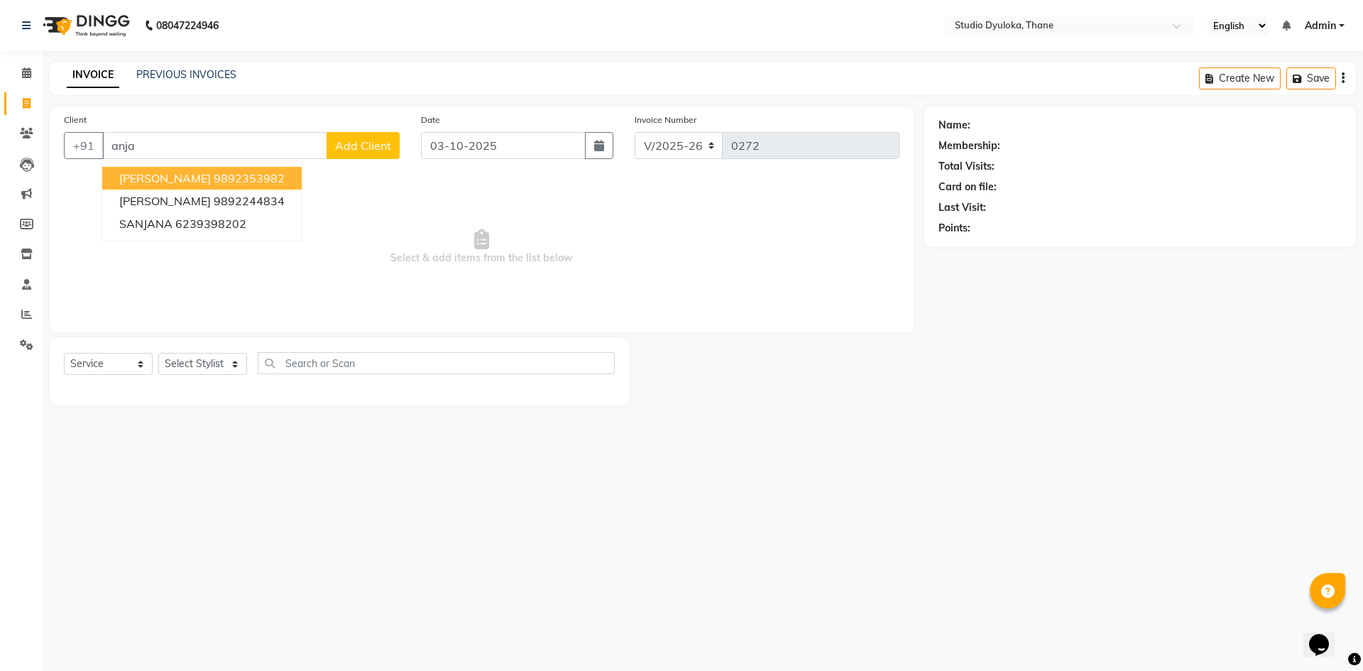
click at [124, 172] on span "[PERSON_NAME]" at bounding box center [165, 178] width 92 height 14
type input "9892353982"
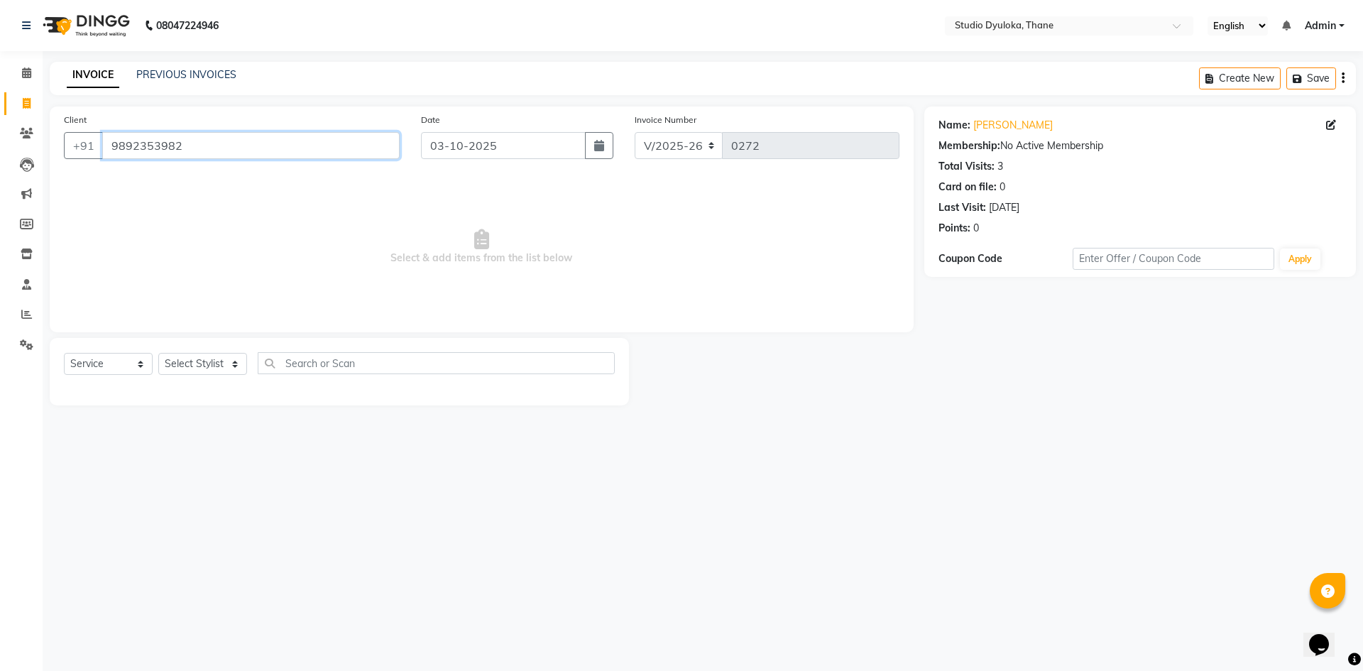
click at [342, 150] on input "9892353982" at bounding box center [250, 145] width 297 height 27
click at [349, 145] on input "9892353982" at bounding box center [250, 145] width 297 height 27
click at [176, 357] on select "Select Stylist [PERSON_NAME] [PERSON_NAME]" at bounding box center [202, 364] width 89 height 22
select select "50640"
click at [158, 353] on select "Select Stylist [PERSON_NAME] [PERSON_NAME]" at bounding box center [202, 364] width 89 height 22
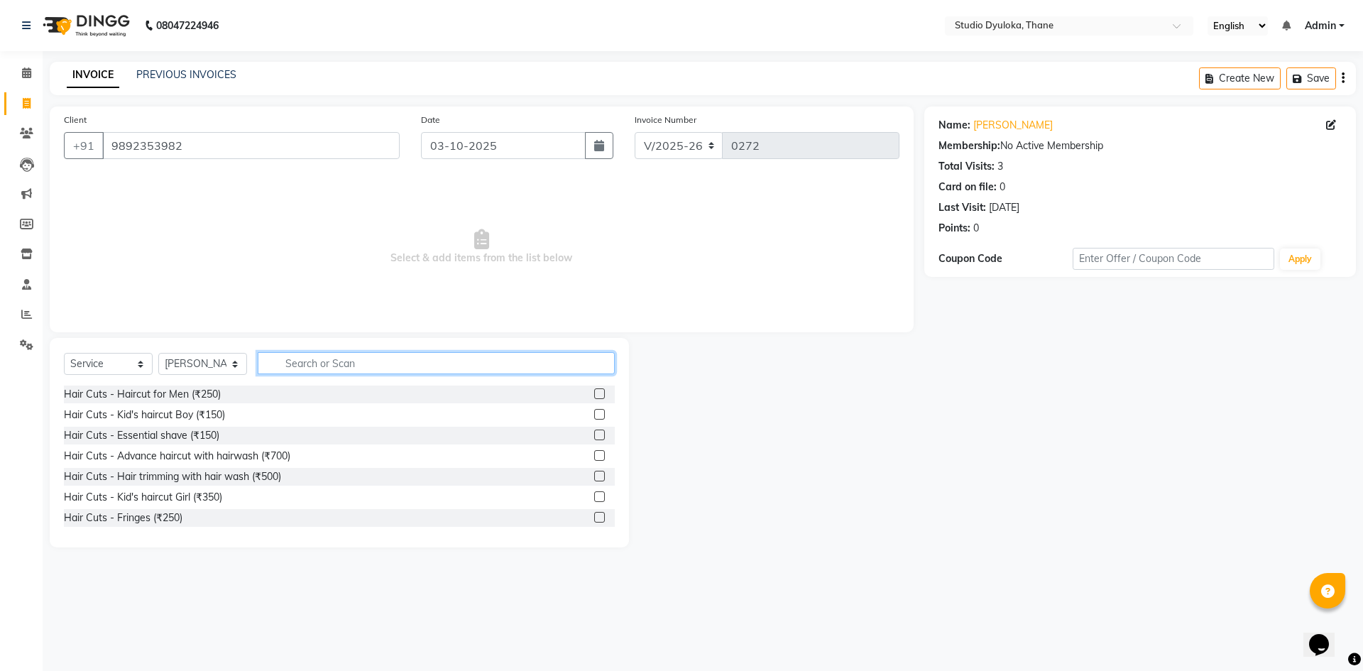
click at [280, 360] on input "text" at bounding box center [436, 363] width 357 height 22
type input "hai"
click at [596, 455] on div at bounding box center [604, 456] width 21 height 18
click at [594, 455] on label at bounding box center [599, 455] width 11 height 11
click at [594, 455] on input "checkbox" at bounding box center [598, 455] width 9 height 9
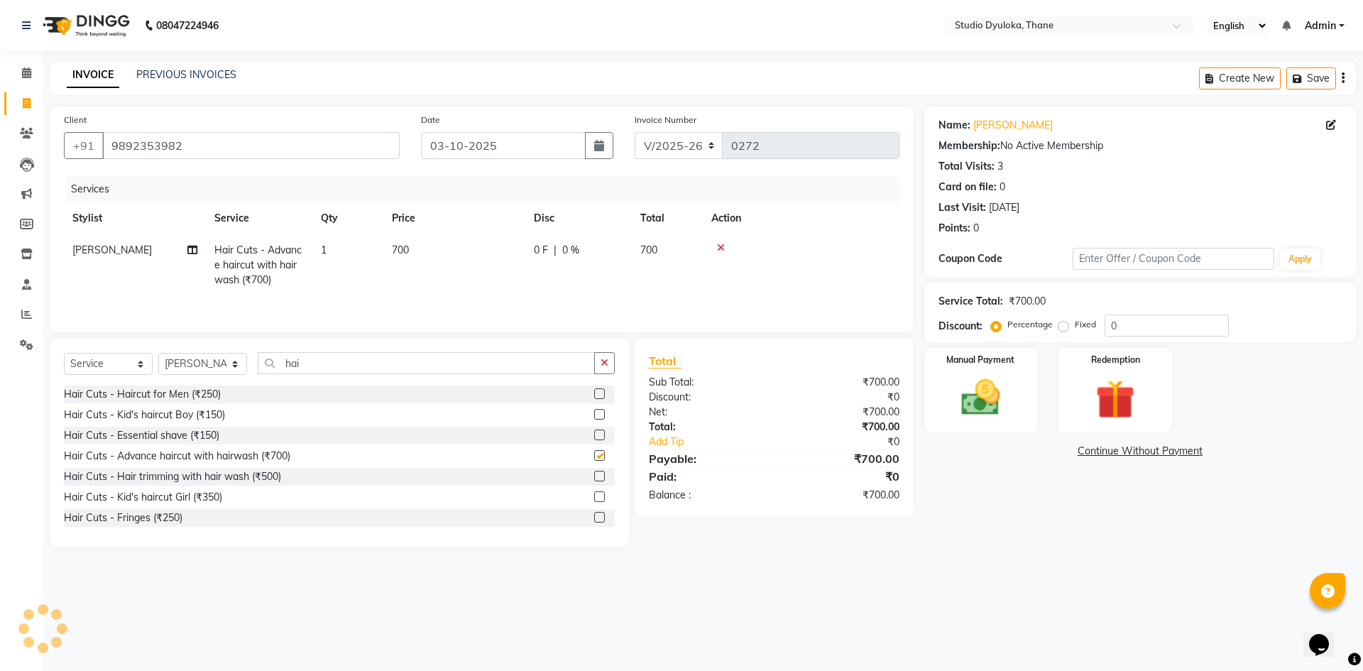
checkbox input "false"
click at [416, 252] on td "700" at bounding box center [454, 265] width 142 height 62
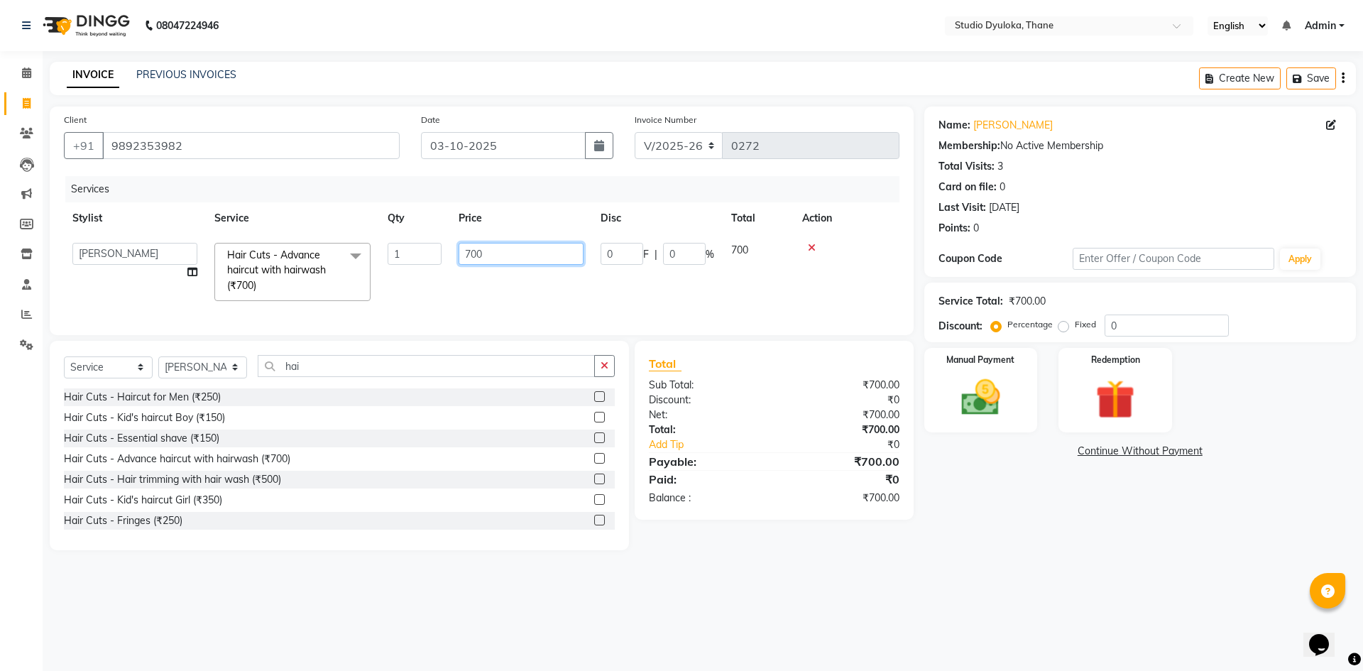
click at [473, 250] on input "700" at bounding box center [521, 254] width 125 height 22
type input "900"
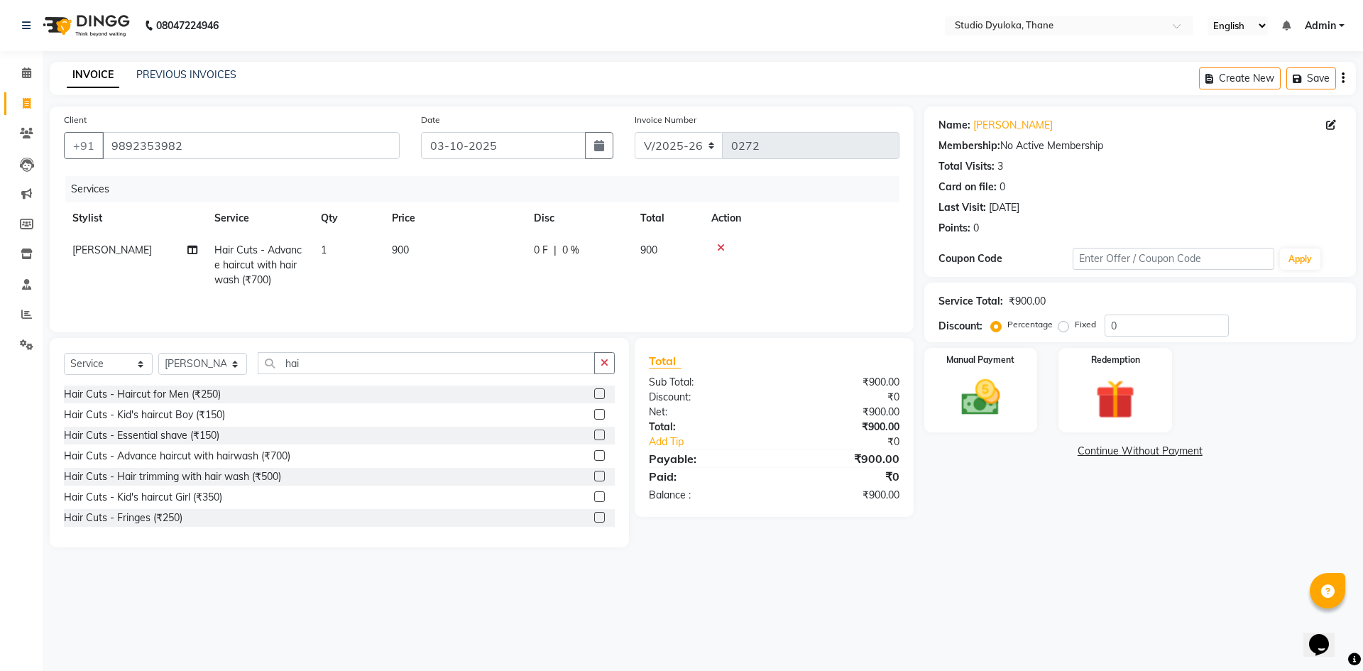
click at [601, 245] on div "0 F | 0 %" at bounding box center [578, 250] width 89 height 15
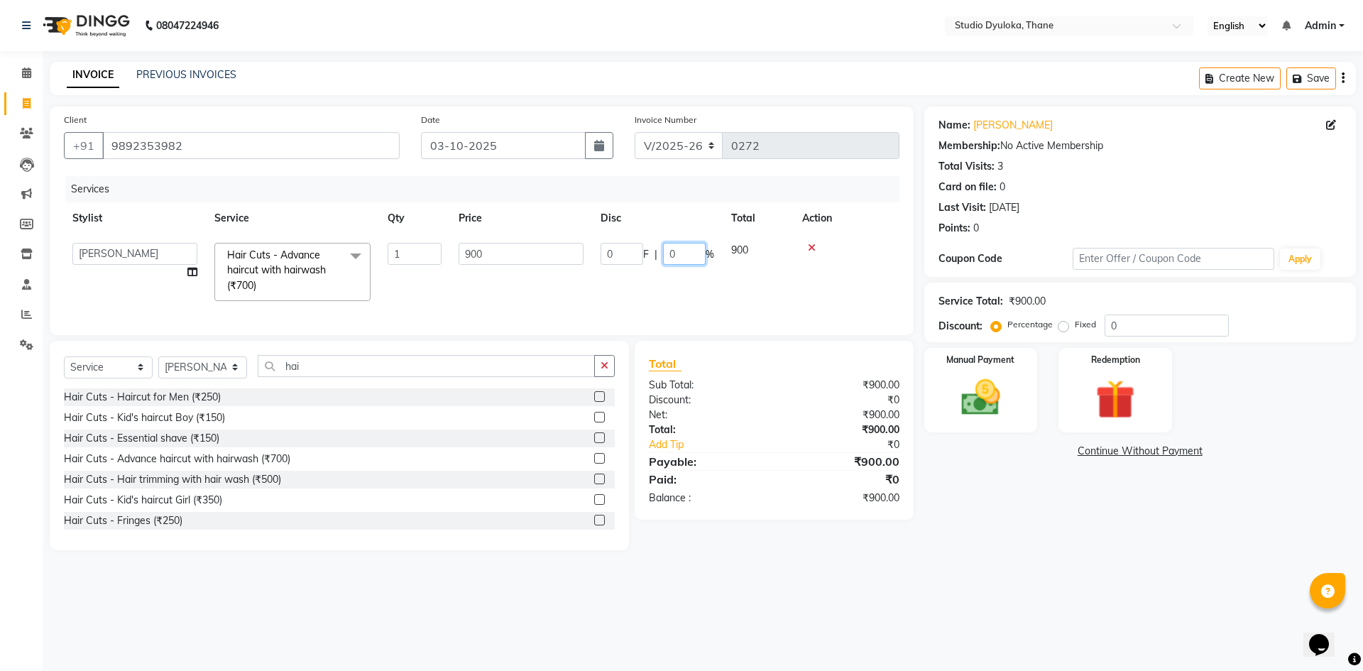
click at [690, 255] on input "0" at bounding box center [684, 254] width 43 height 22
type input "10"
click at [961, 572] on div "08047224946 Select Location × Studio Dyuloka, Thane English ENGLISH Español الع…" at bounding box center [681, 335] width 1363 height 671
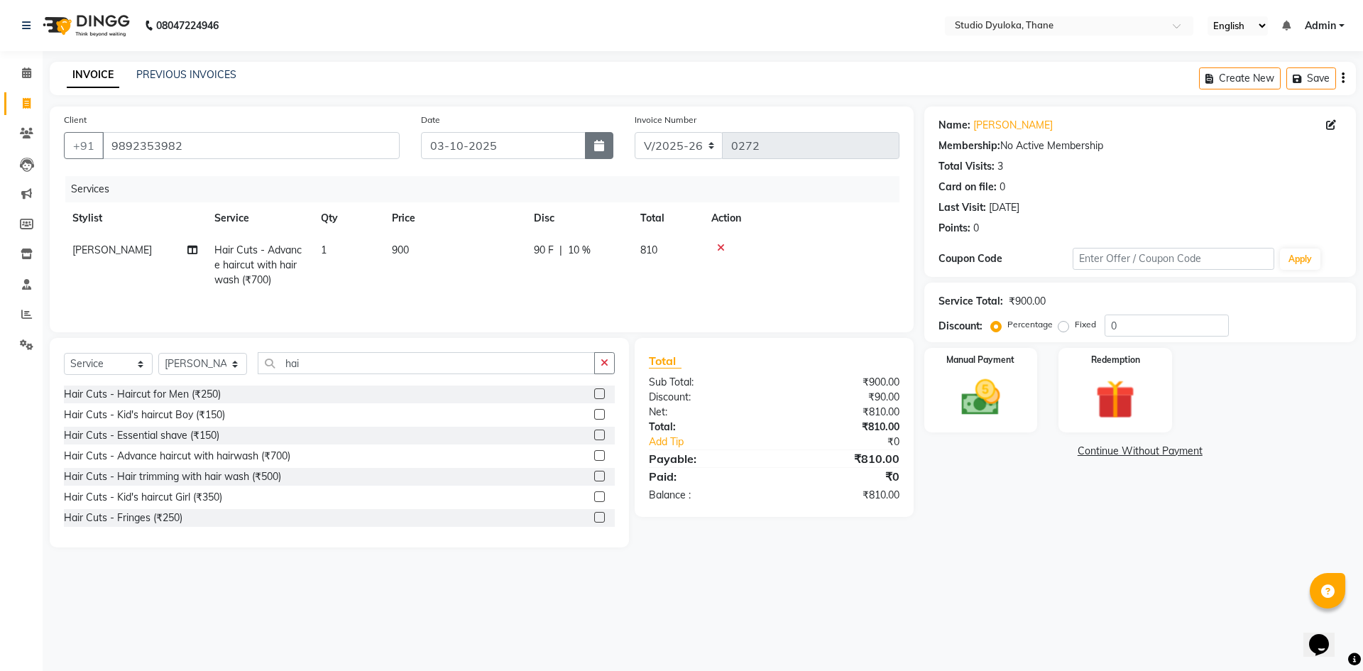
click at [585, 151] on button "button" at bounding box center [599, 145] width 28 height 27
select select "10"
select select "2025"
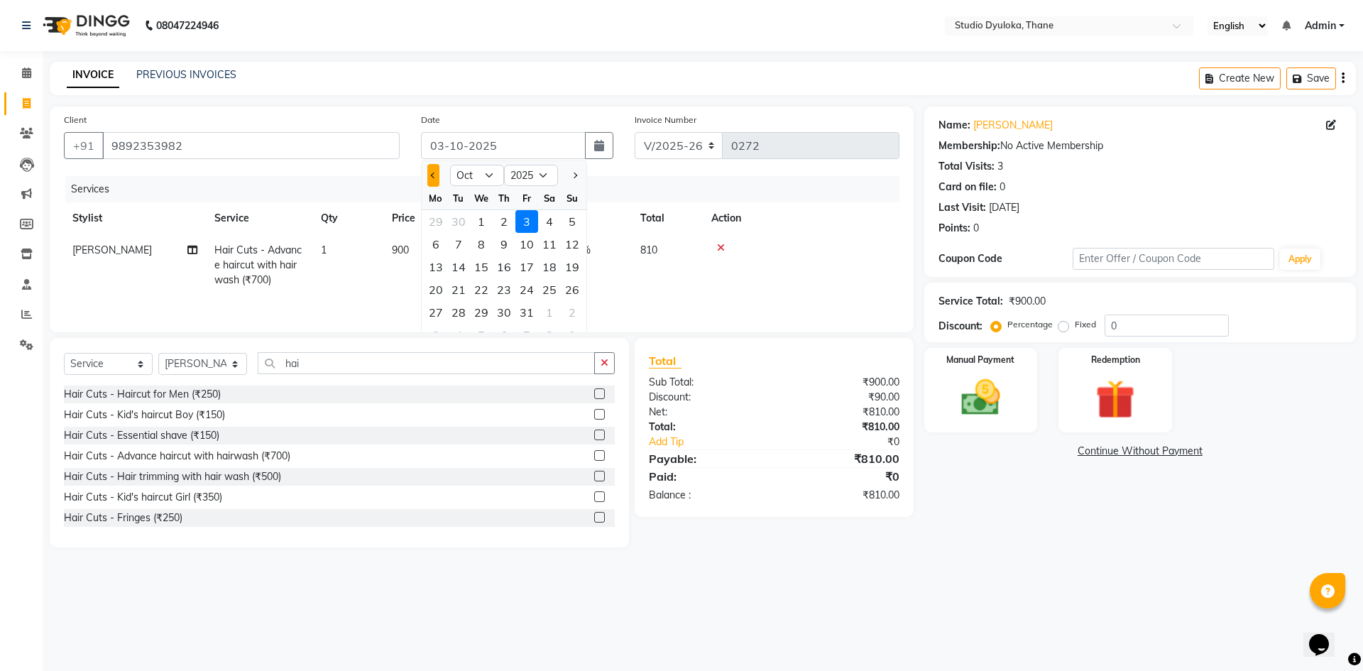
click at [436, 171] on button "Previous month" at bounding box center [433, 175] width 12 height 23
select select "9"
click at [522, 246] on div "12" at bounding box center [526, 244] width 23 height 23
type input "[DATE]"
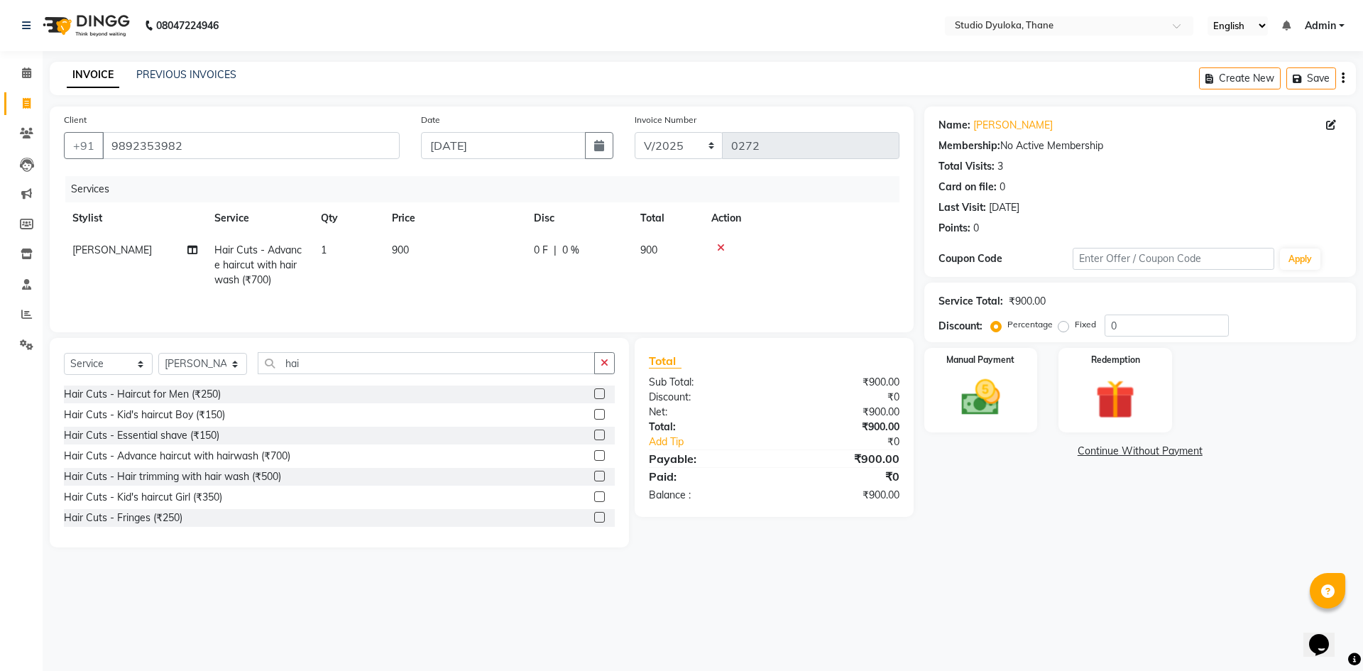
click at [1093, 575] on div "08047224946 Select Location × Studio Dyuloka, Thane English ENGLISH Español الع…" at bounding box center [681, 335] width 1363 height 671
click at [578, 256] on span "0 %" at bounding box center [570, 250] width 17 height 15
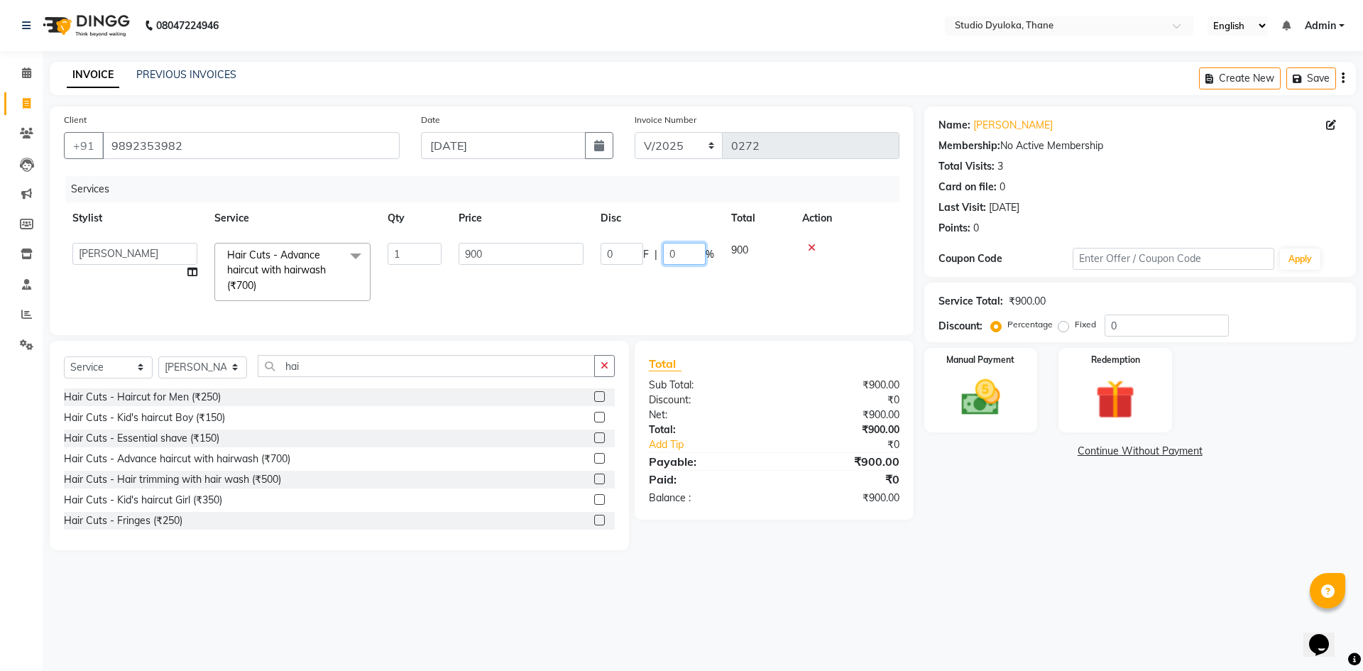
click at [687, 259] on input "0" at bounding box center [684, 254] width 43 height 22
type input "10"
click at [1072, 519] on div "Name: [PERSON_NAME] Membership: No Active Membership Total Visits: 3 Card on fi…" at bounding box center [1145, 328] width 442 height 444
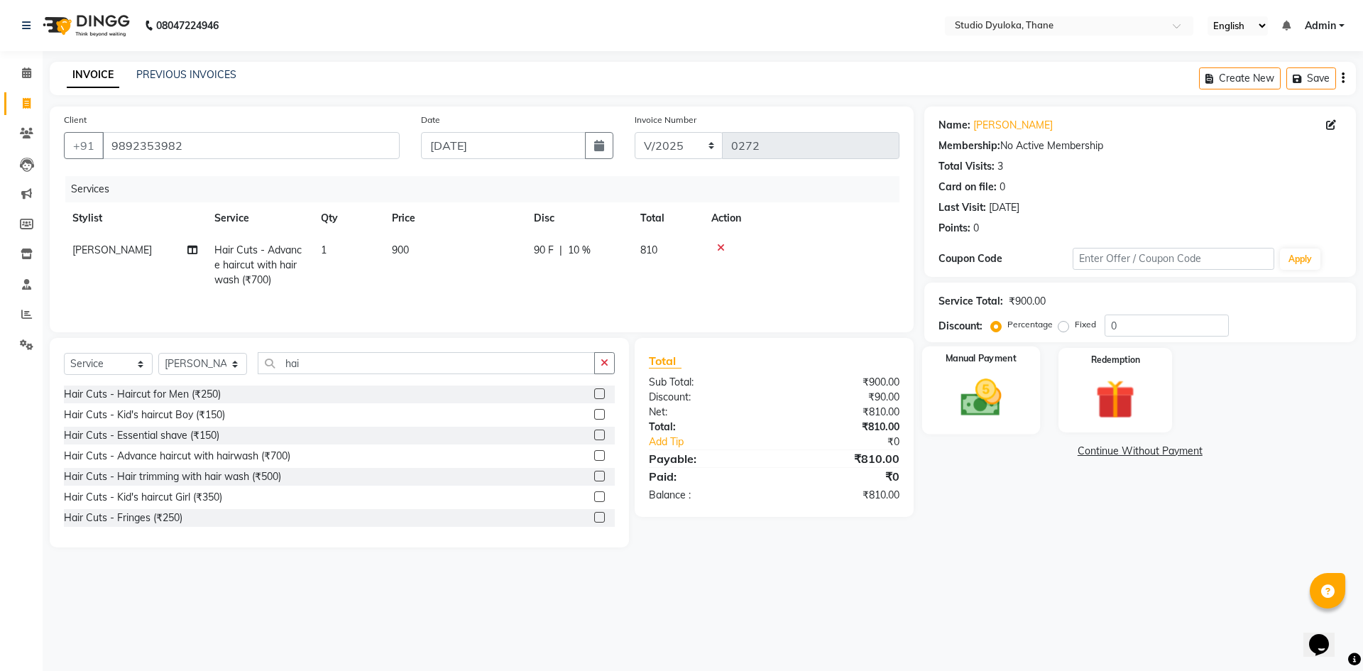
click at [989, 388] on img at bounding box center [981, 397] width 66 height 47
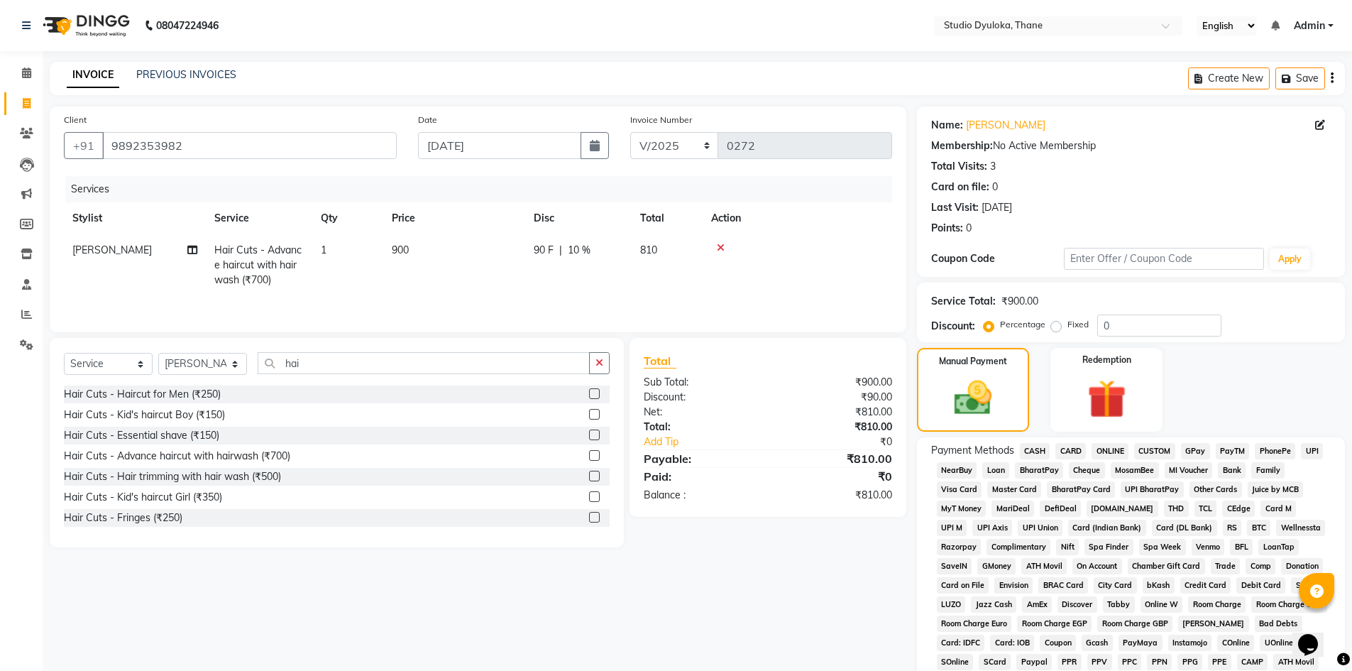
click at [1114, 450] on span "ONLINE" at bounding box center [1110, 451] width 37 height 16
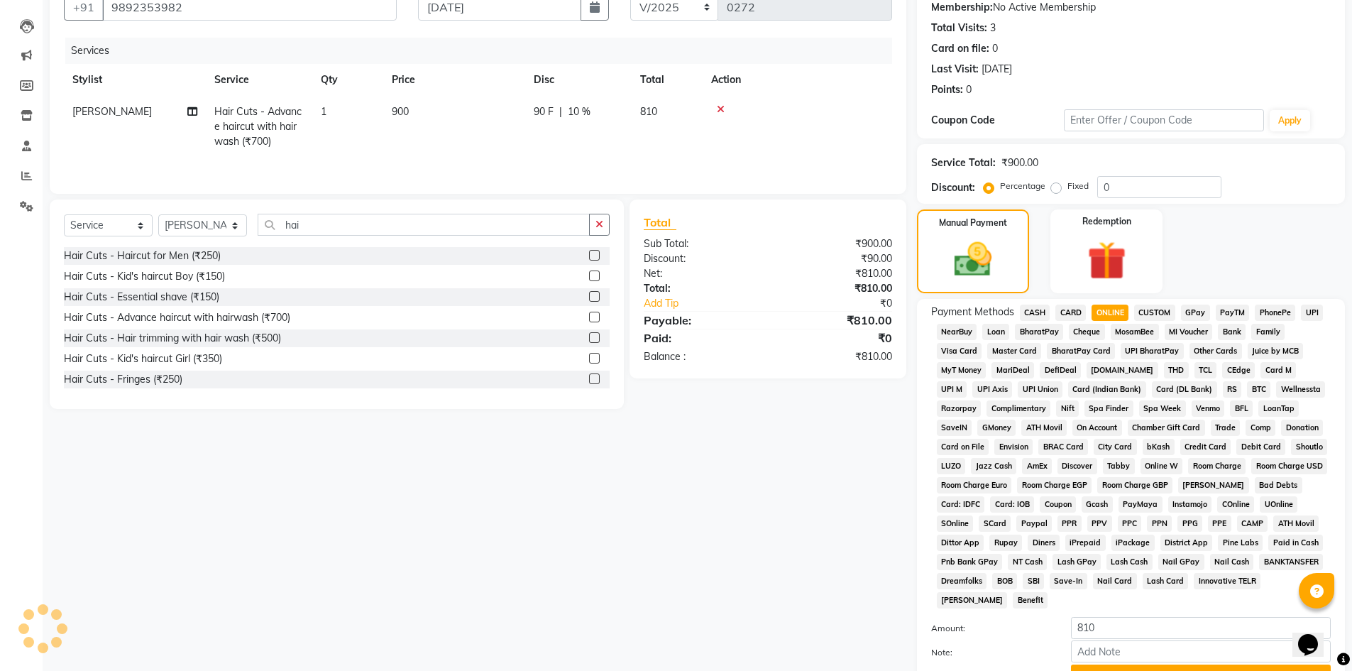
scroll to position [264, 0]
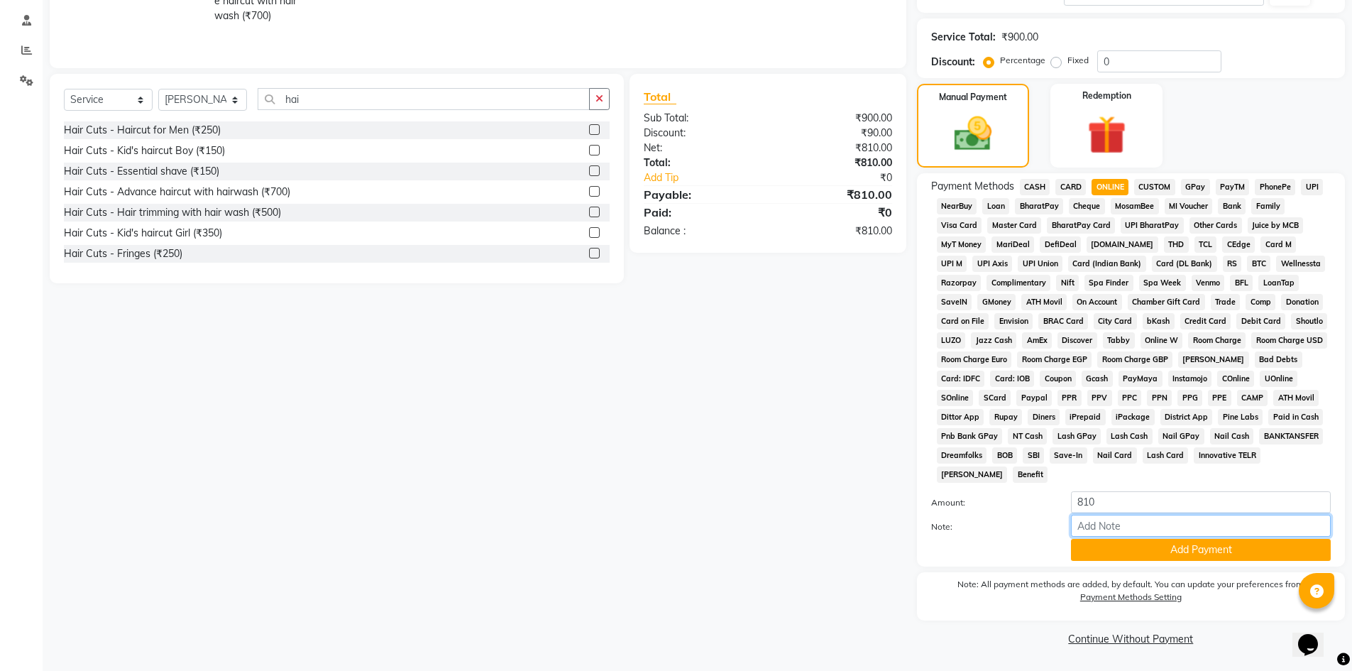
click at [1178, 524] on input "Note:" at bounding box center [1201, 526] width 260 height 22
type input "gpay"
click at [1193, 544] on button "Add Payment" at bounding box center [1201, 550] width 260 height 22
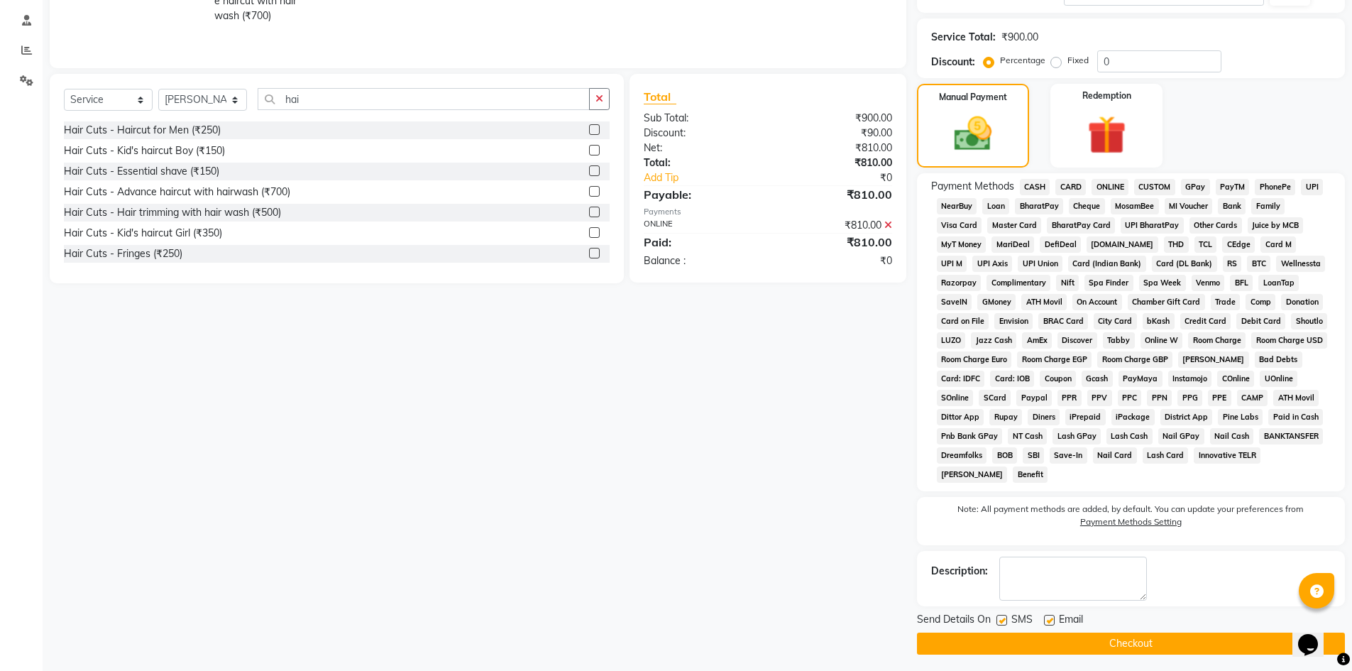
click at [1204, 640] on button "Checkout" at bounding box center [1131, 643] width 428 height 22
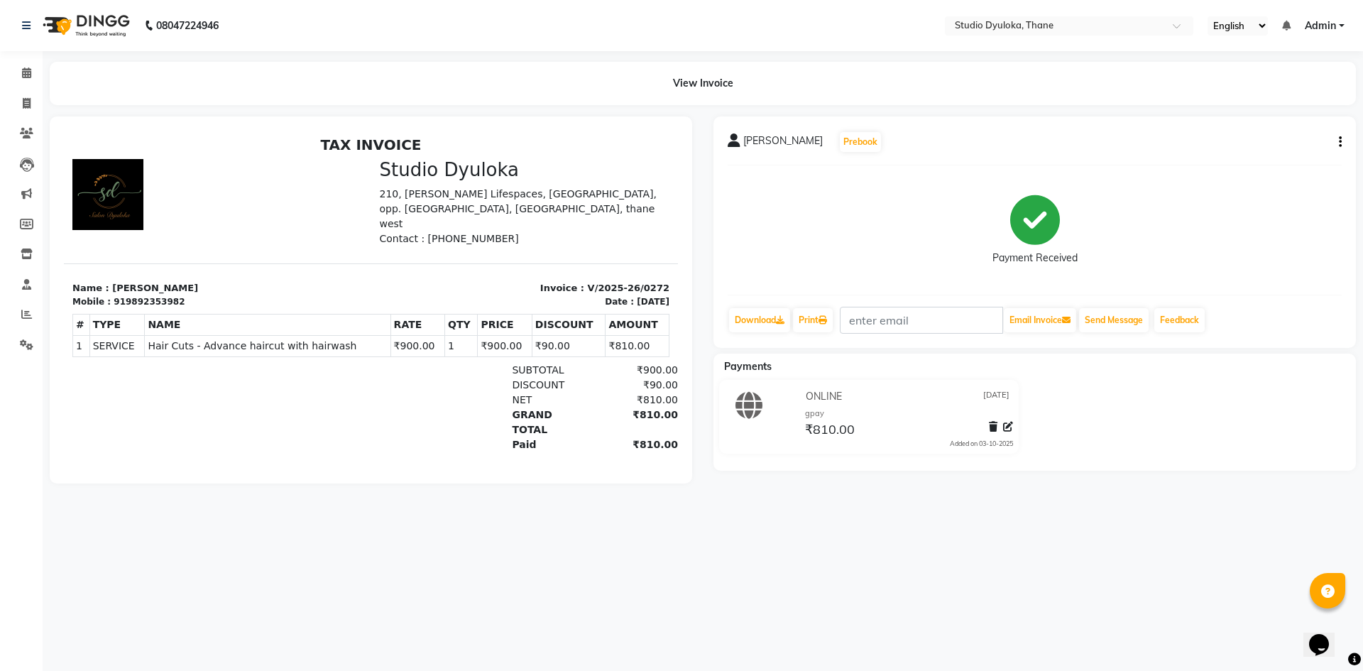
select select "service"
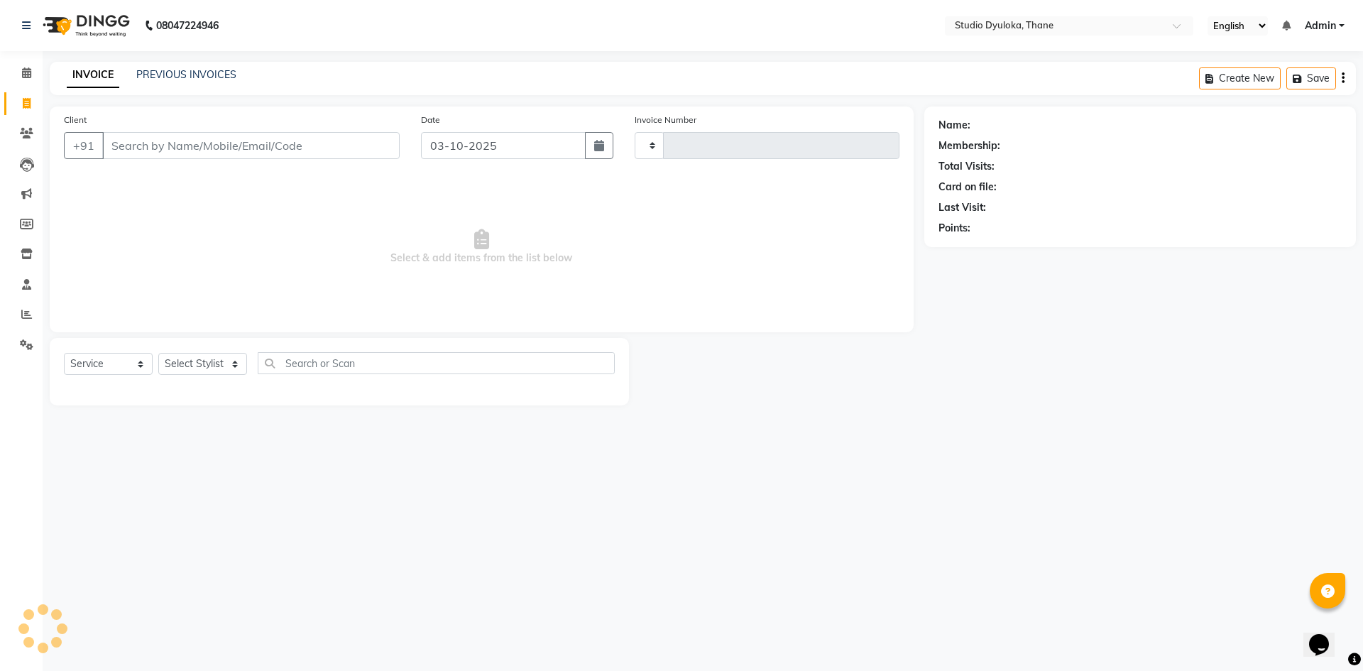
type input "0273"
select select "6575"
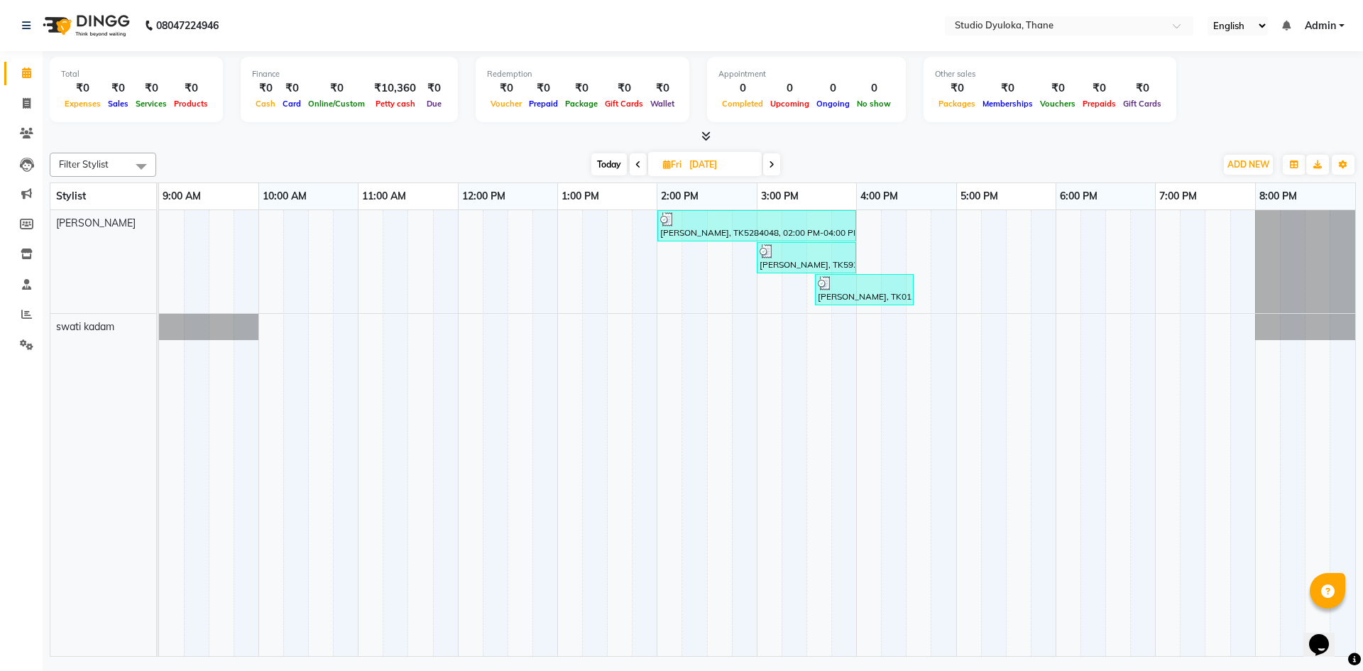
click at [805, 234] on div "[PERSON_NAME], TK5284048, 02:00 PM-04:00 PM, Hair Cuts - Haircut for Men (₹250)…" at bounding box center [757, 225] width 196 height 27
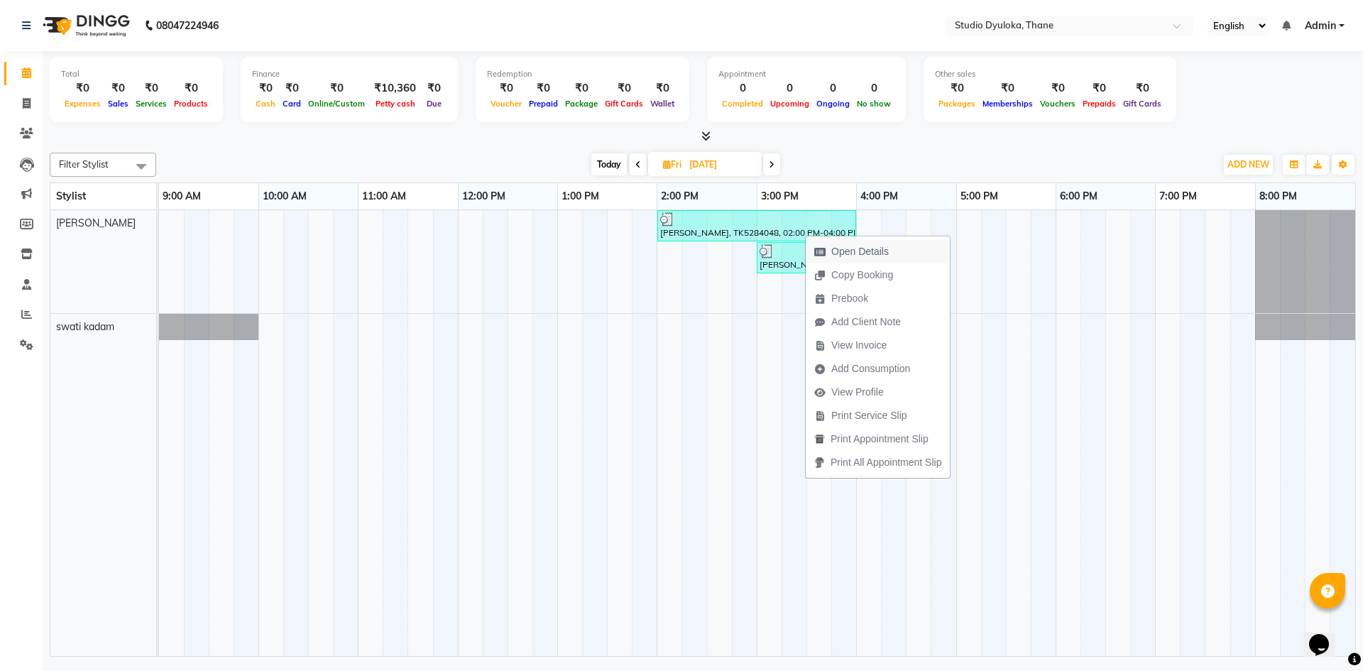
click at [819, 253] on icon "button" at bounding box center [819, 252] width 11 height 10
select select "3"
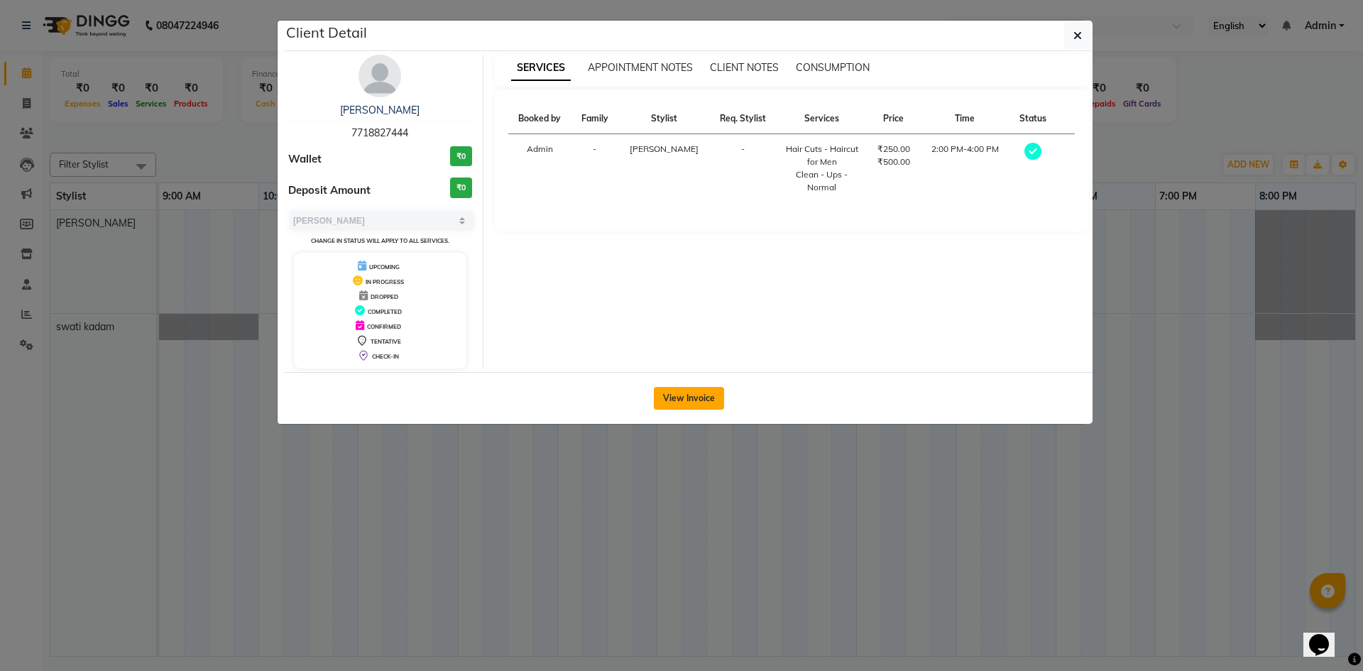
click at [693, 405] on button "View Invoice" at bounding box center [689, 398] width 70 height 23
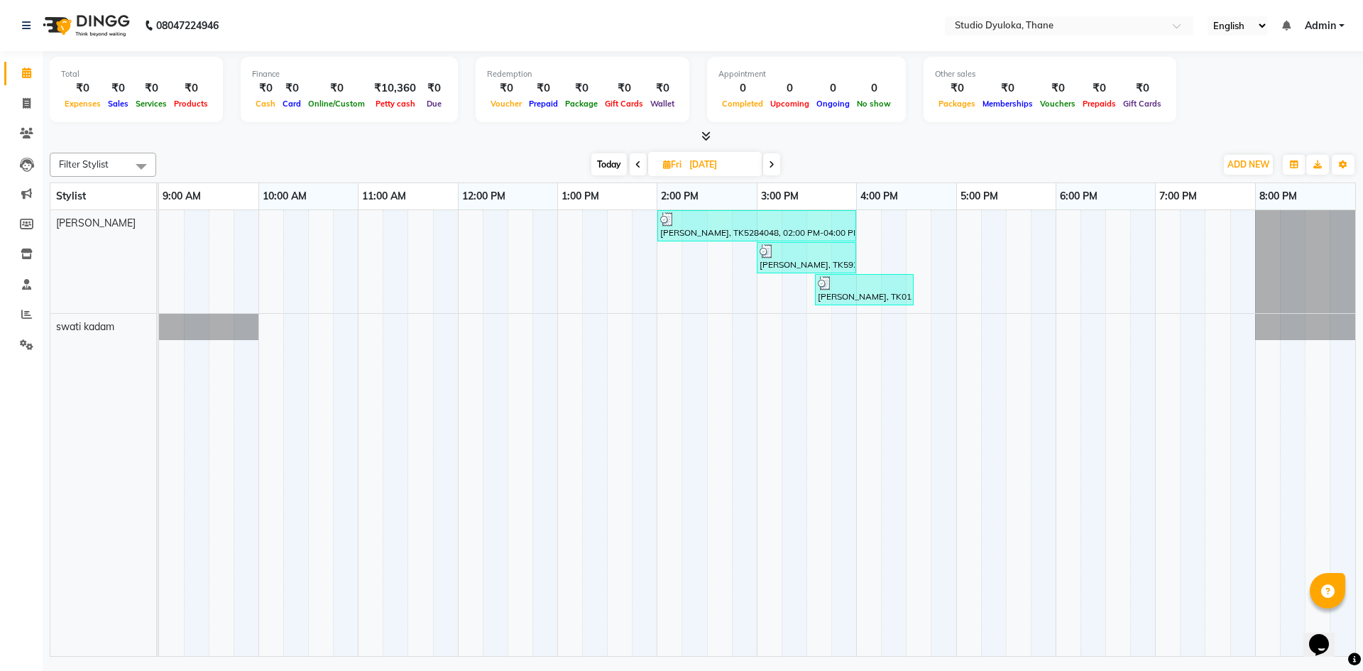
click at [831, 260] on div "[PERSON_NAME], TK5927413, 03:00 PM-04:00 PM, Hair Cuts - Advance haircut with h…" at bounding box center [806, 257] width 97 height 27
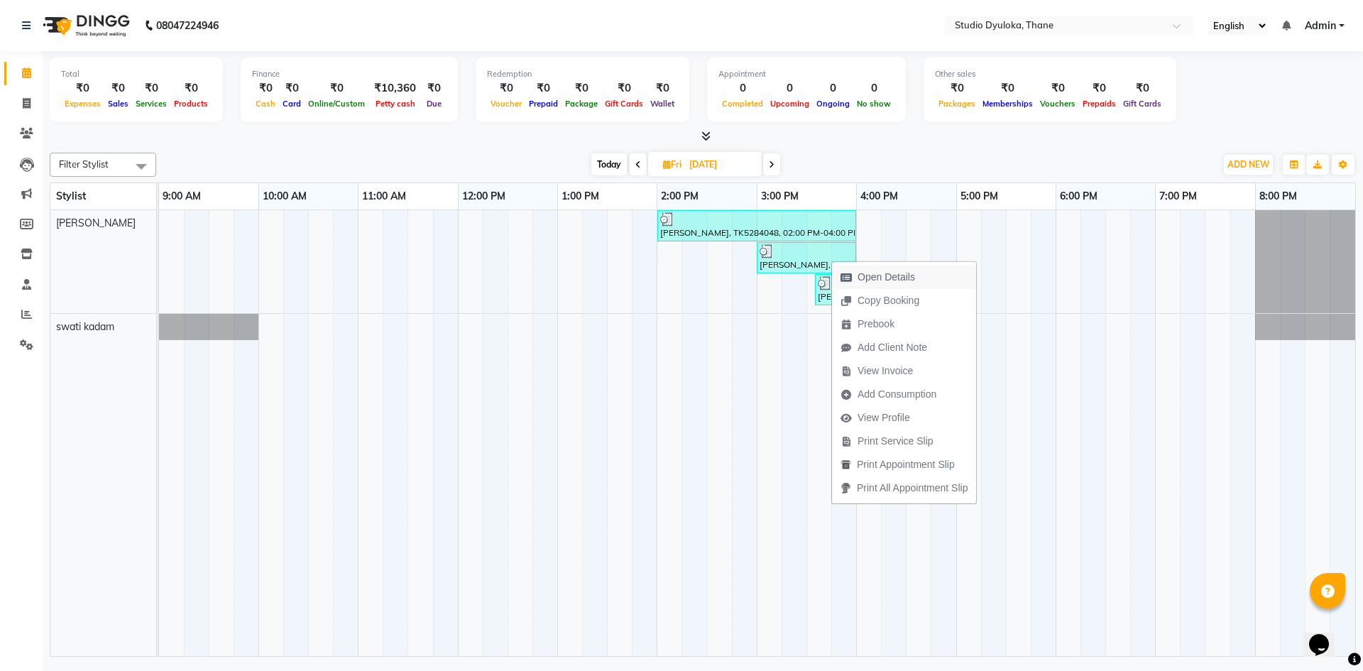
click at [835, 276] on span "Open Details" at bounding box center [878, 276] width 92 height 23
select select "3"
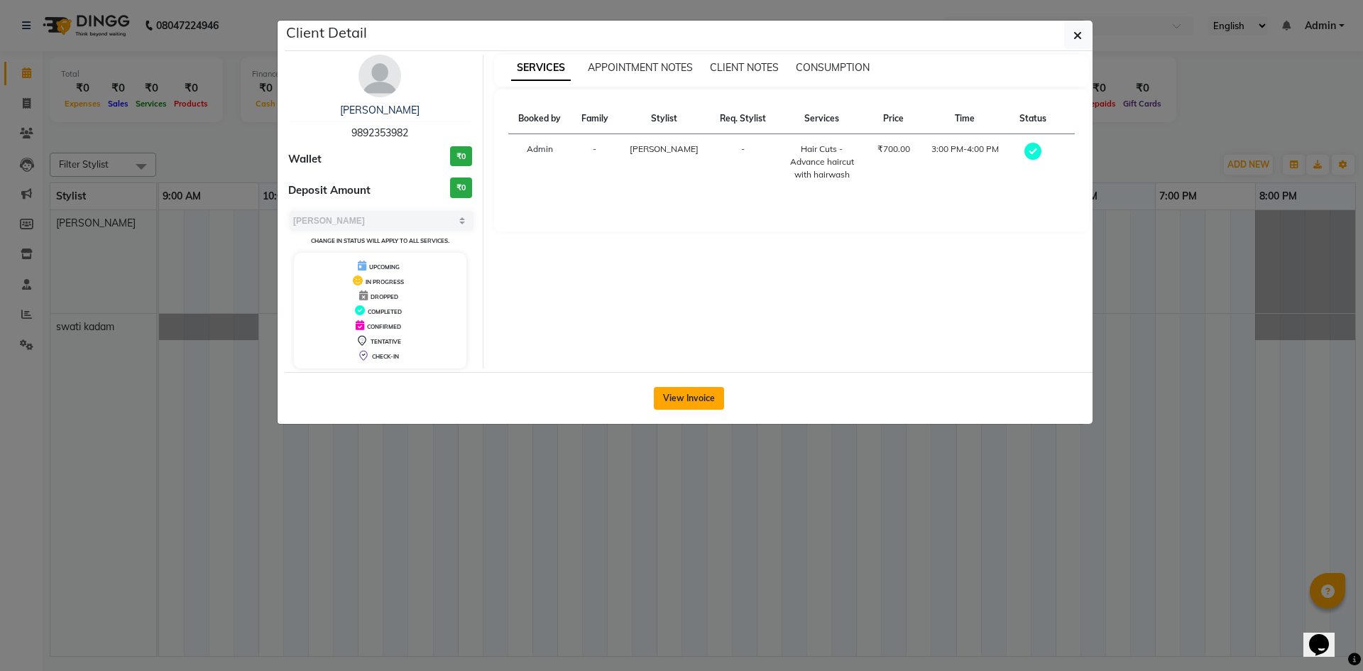
click at [696, 404] on button "View Invoice" at bounding box center [689, 398] width 70 height 23
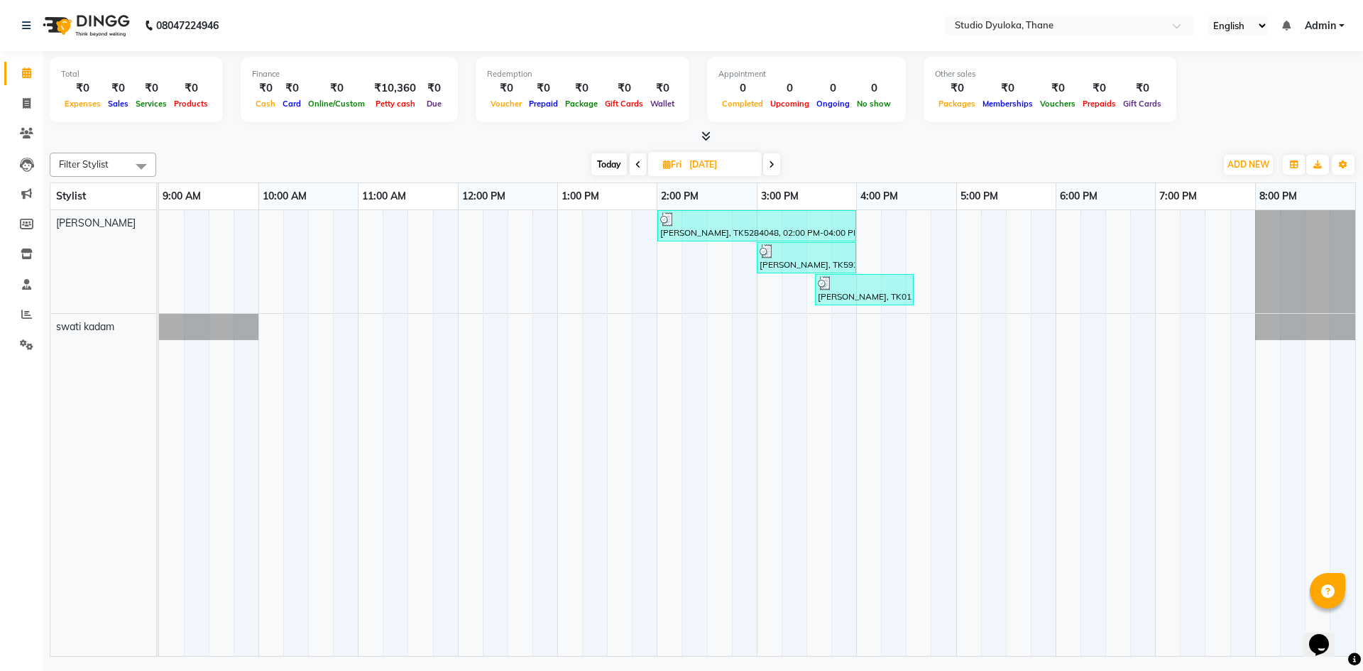
click at [830, 294] on div "[PERSON_NAME], TK01, 03:35 PM-04:35 PM, Hair Cuts - Advance haircut with hairwa…" at bounding box center [864, 289] width 96 height 27
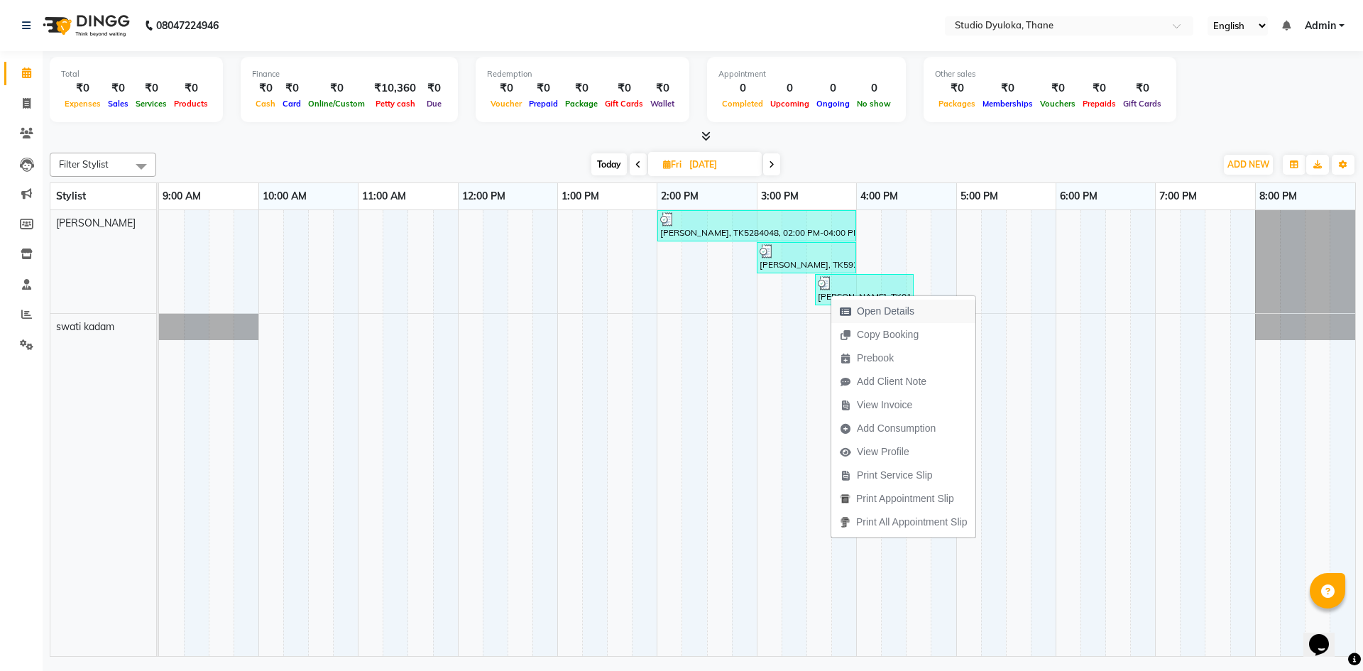
click at [874, 305] on span "Open Details" at bounding box center [885, 311] width 57 height 15
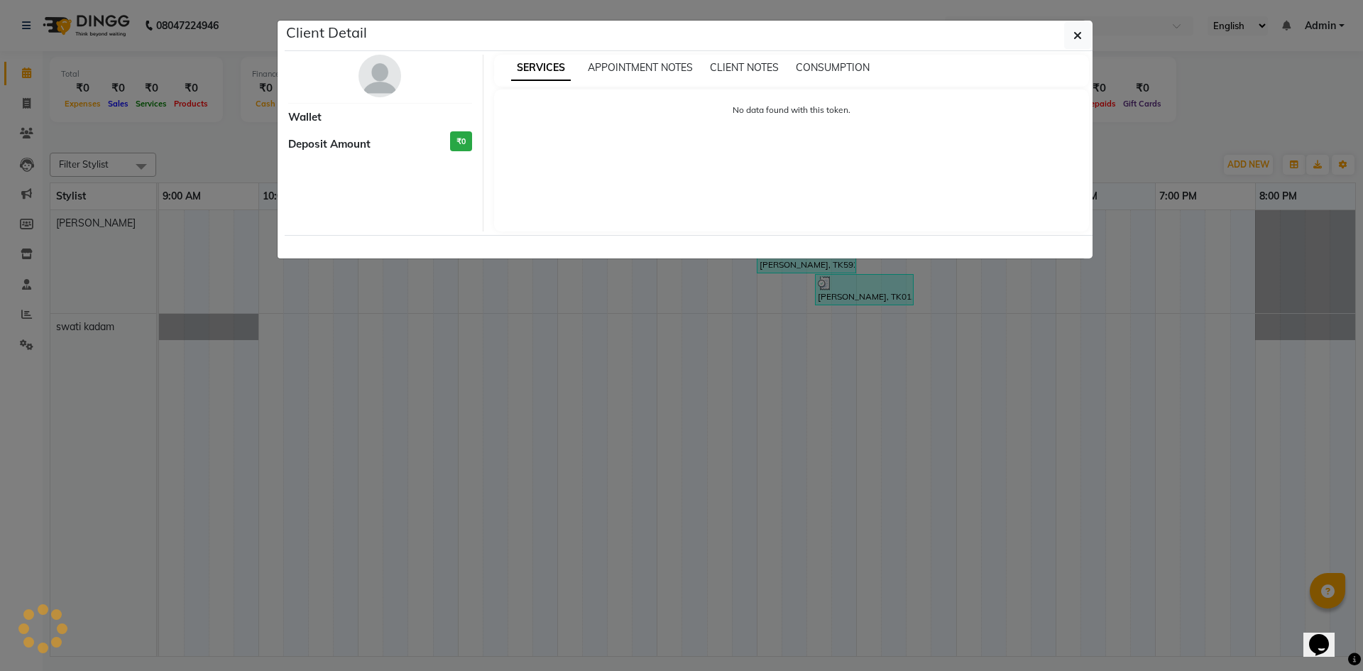
select select "3"
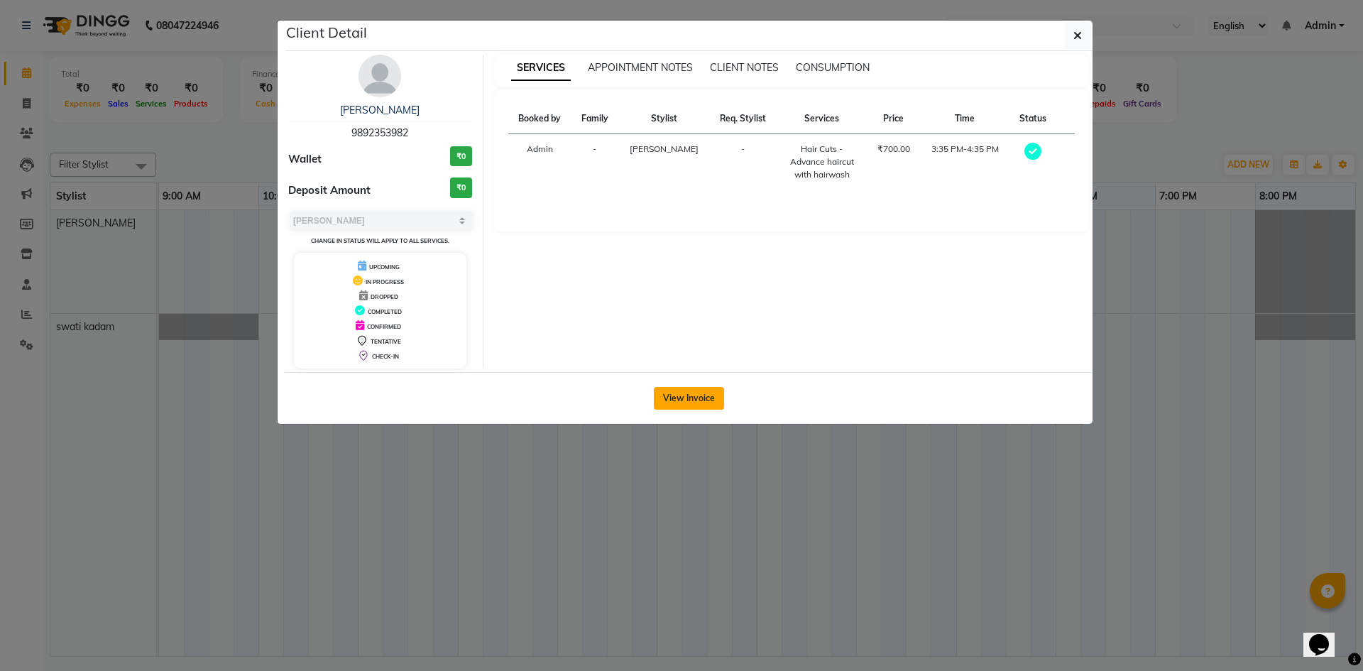
click at [709, 406] on button "View Invoice" at bounding box center [689, 398] width 70 height 23
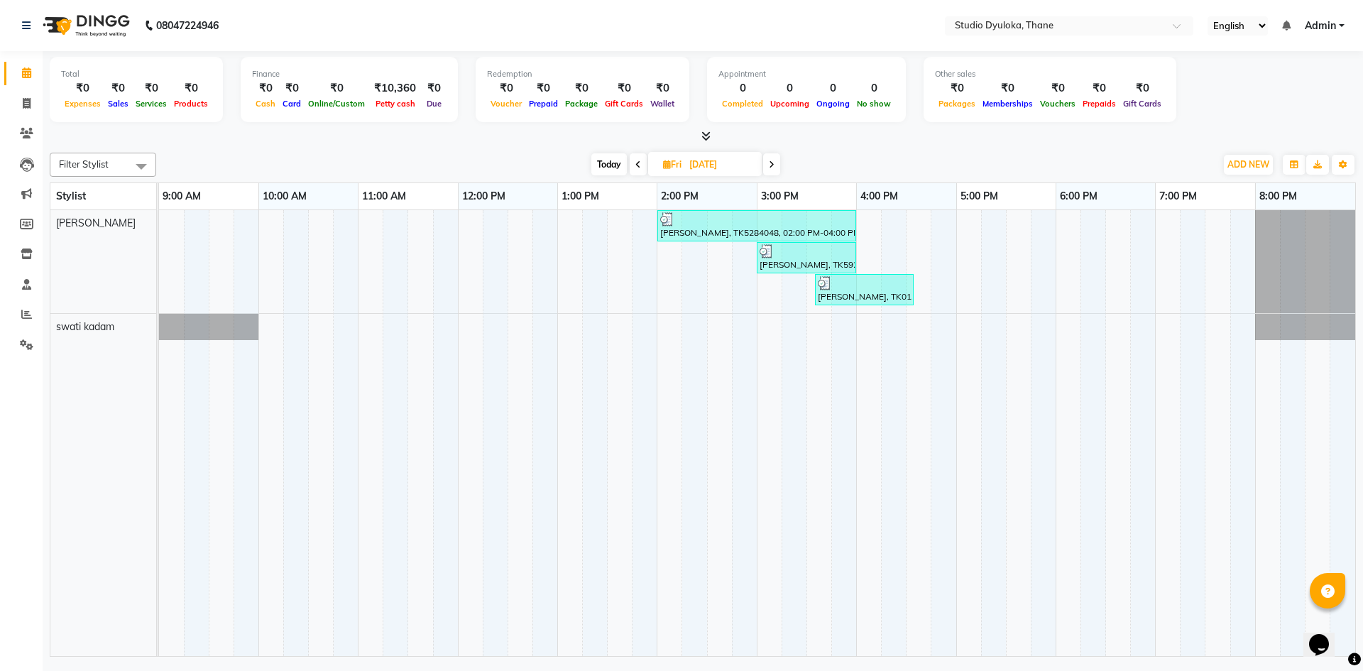
click at [843, 287] on div at bounding box center [864, 283] width 93 height 14
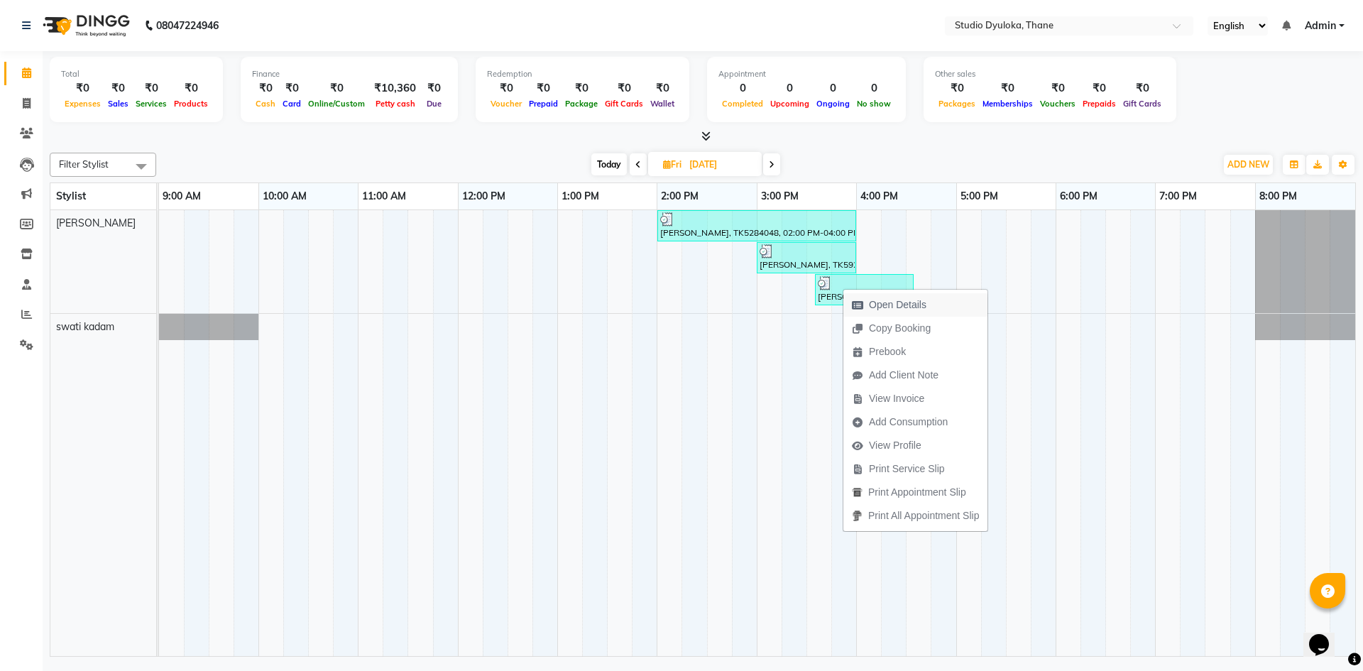
click at [885, 309] on span "Open Details" at bounding box center [897, 304] width 57 height 15
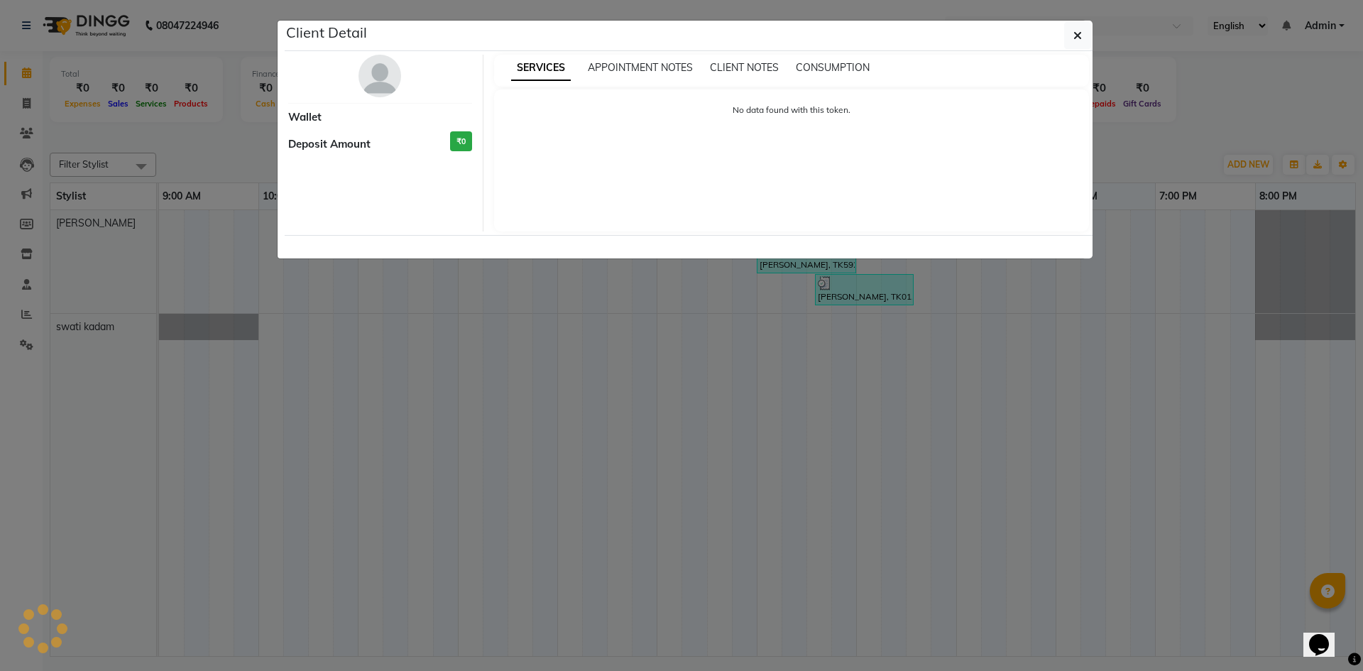
select select "3"
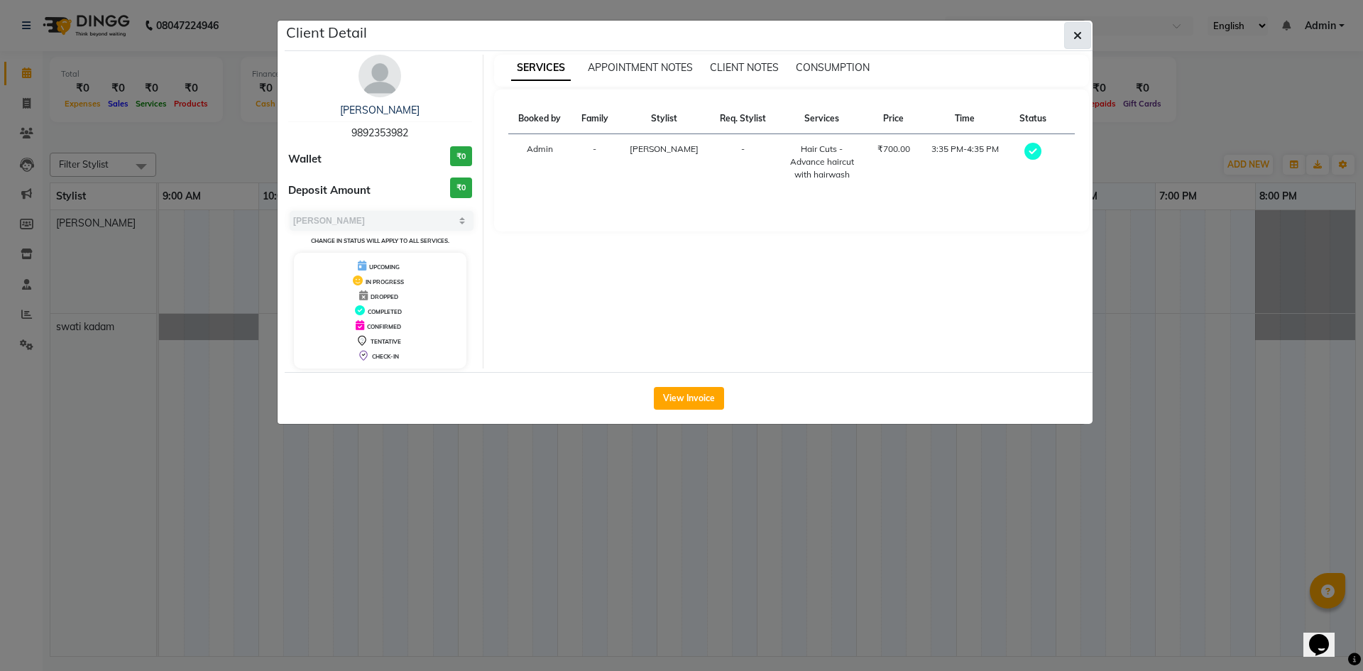
drag, startPoint x: 1075, startPoint y: 39, endPoint x: 911, endPoint y: 234, distance: 255.4
click at [1075, 40] on icon "button" at bounding box center [1077, 35] width 9 height 11
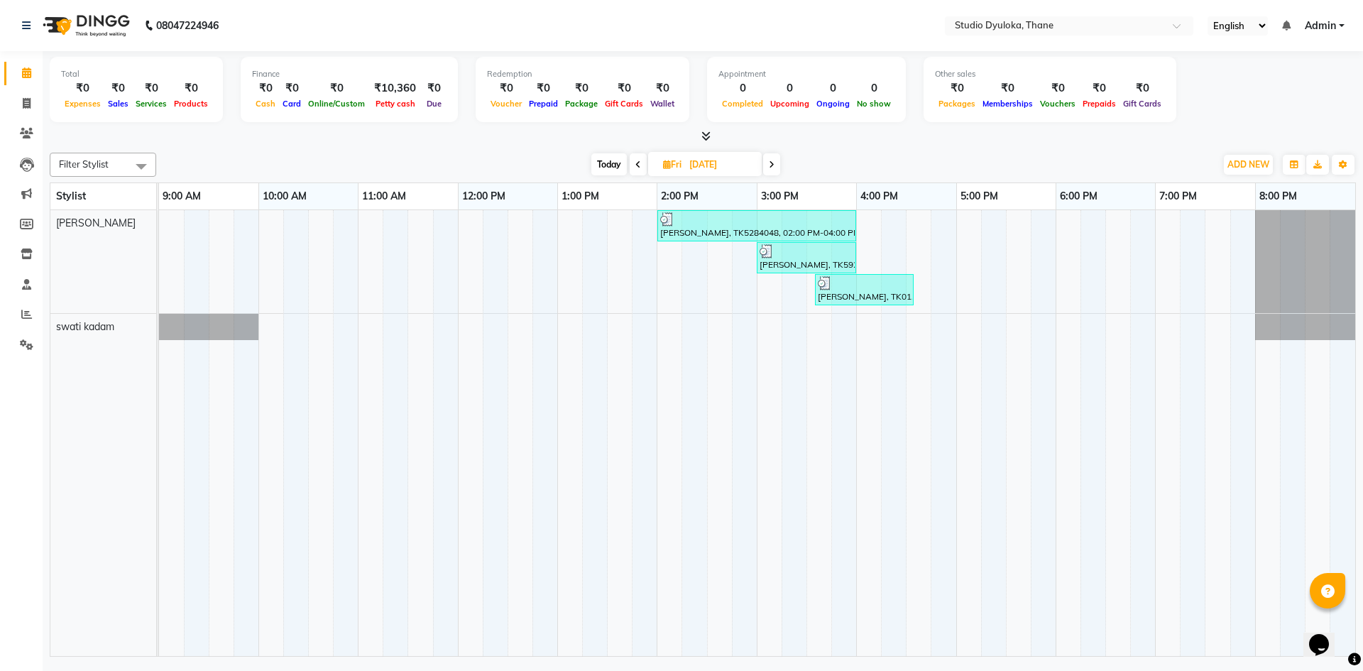
click at [806, 249] on div at bounding box center [806, 251] width 94 height 14
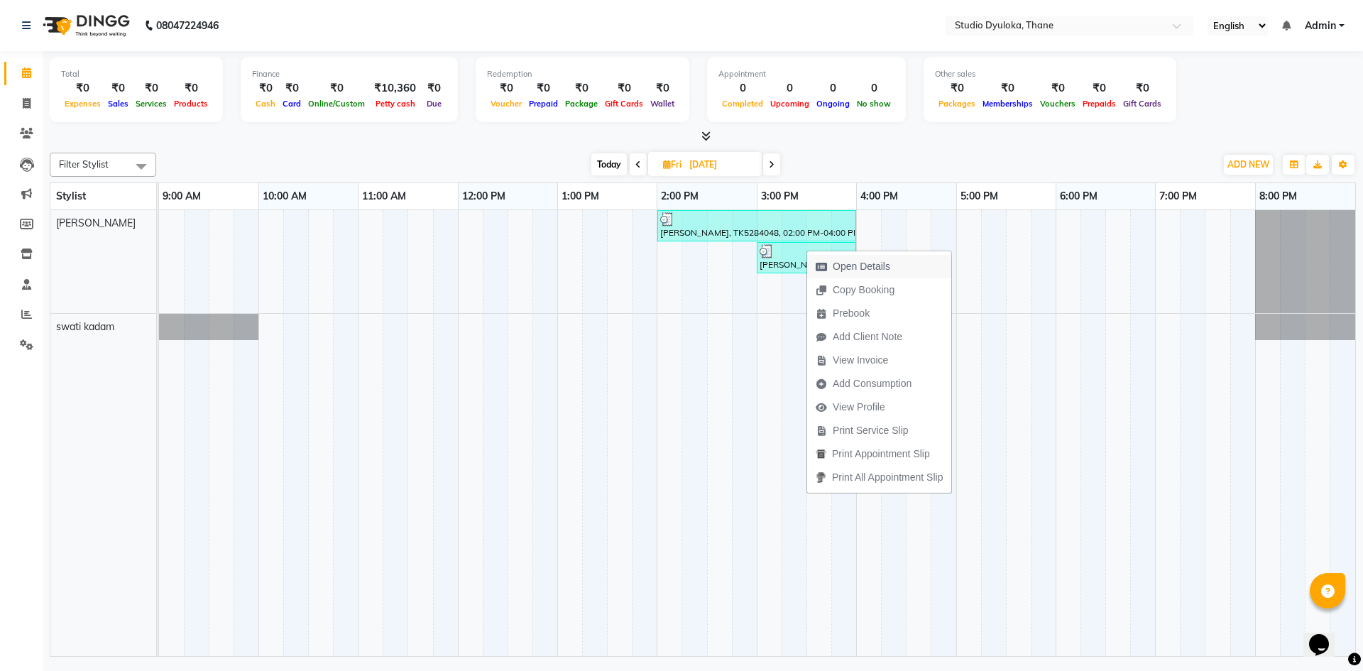
click at [850, 270] on span "Open Details" at bounding box center [861, 266] width 57 height 15
select select "3"
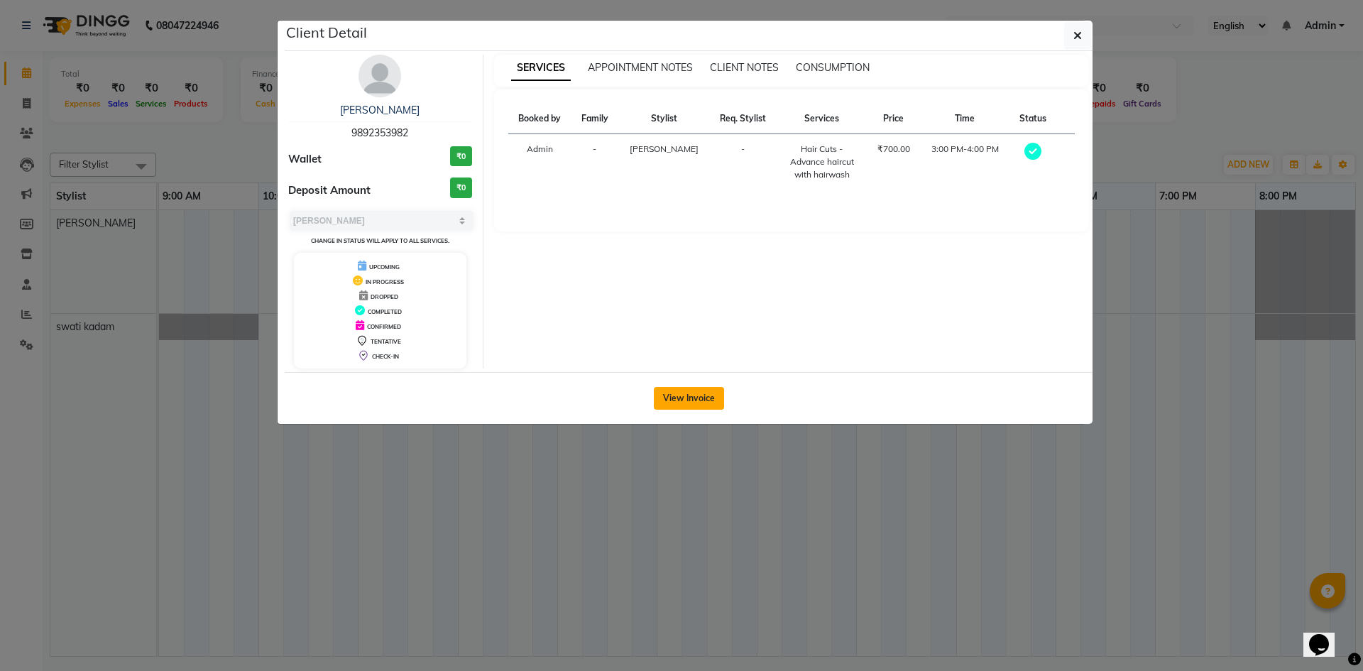
click at [700, 404] on button "View Invoice" at bounding box center [689, 398] width 70 height 23
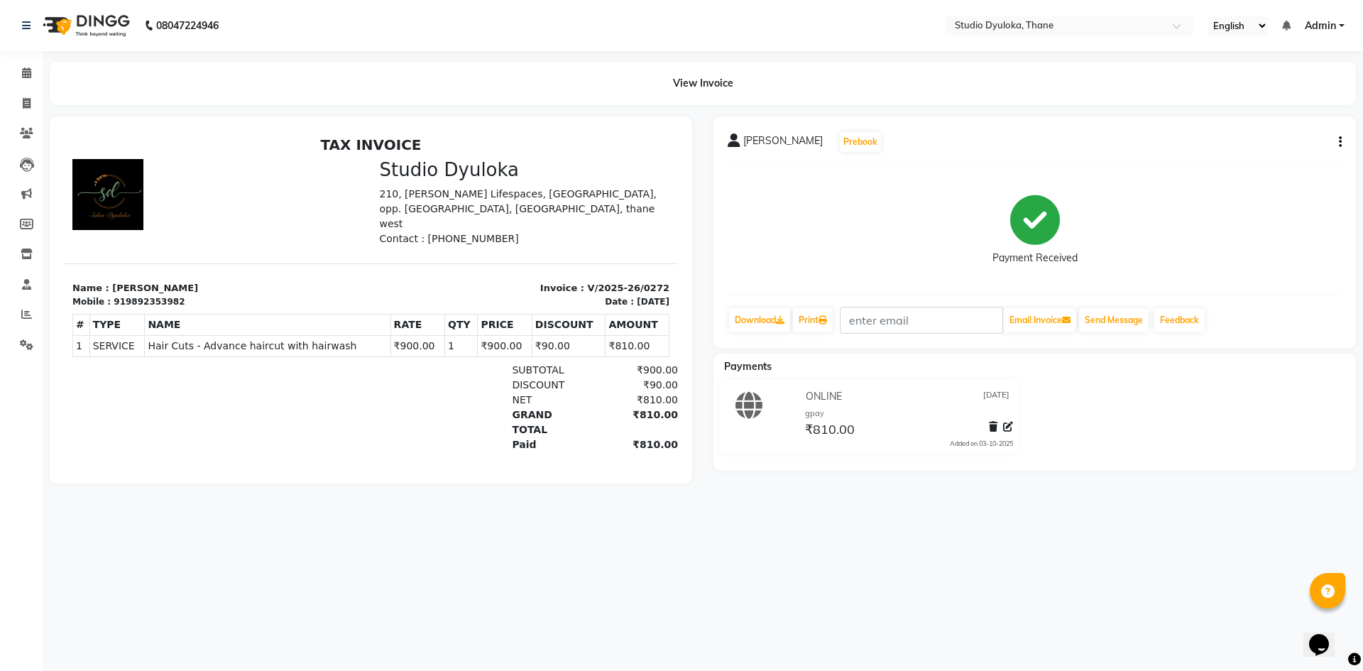
click at [1335, 146] on button "button" at bounding box center [1337, 142] width 9 height 15
click at [1256, 163] on div "Edit Invoice" at bounding box center [1269, 160] width 97 height 18
select select "service"
click at [1341, 142] on icon "button" at bounding box center [1340, 142] width 3 height 1
click at [1275, 111] on div "Cancel Invoice" at bounding box center [1269, 107] width 97 height 18
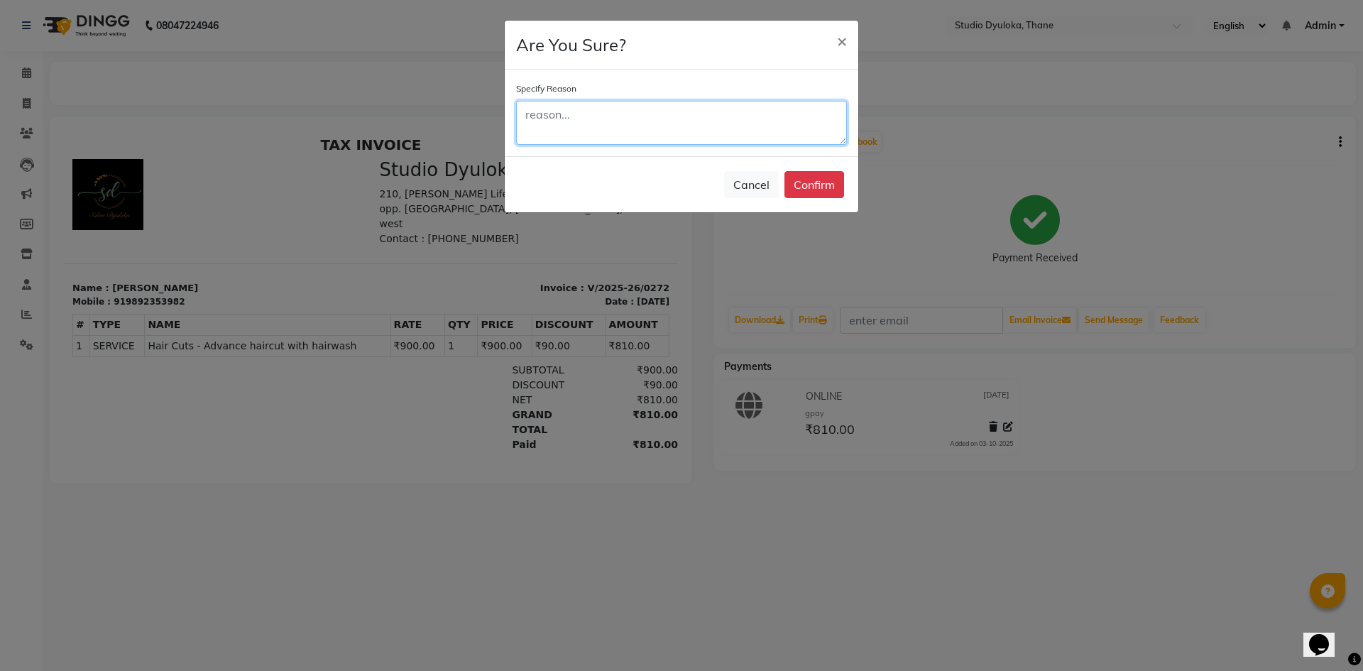
click at [603, 127] on textarea at bounding box center [681, 123] width 331 height 44
type textarea "double bill"
click at [839, 183] on button "Confirm" at bounding box center [814, 184] width 60 height 27
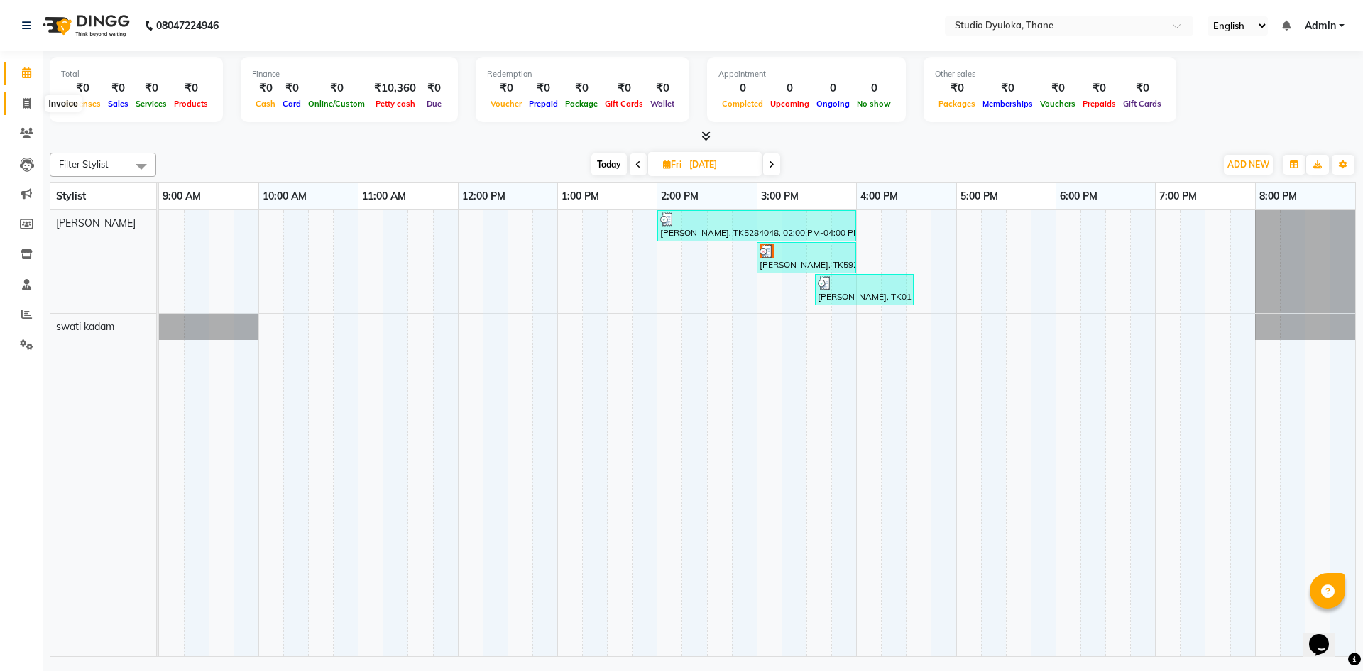
drag, startPoint x: 21, startPoint y: 104, endPoint x: 39, endPoint y: 104, distance: 18.5
click at [21, 104] on span at bounding box center [26, 104] width 25 height 16
select select "service"
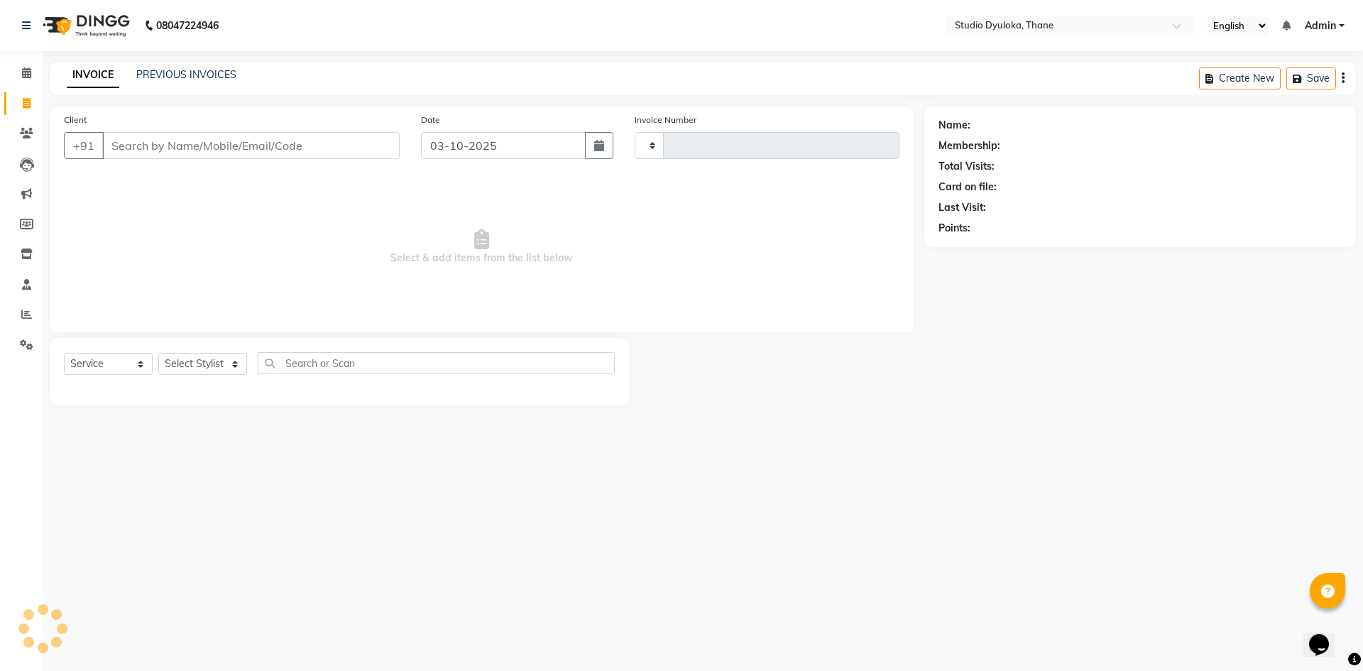
type input "0273"
select select "6575"
click at [303, 150] on input "Client" at bounding box center [250, 145] width 297 height 27
click at [594, 144] on icon "button" at bounding box center [599, 145] width 10 height 11
select select "10"
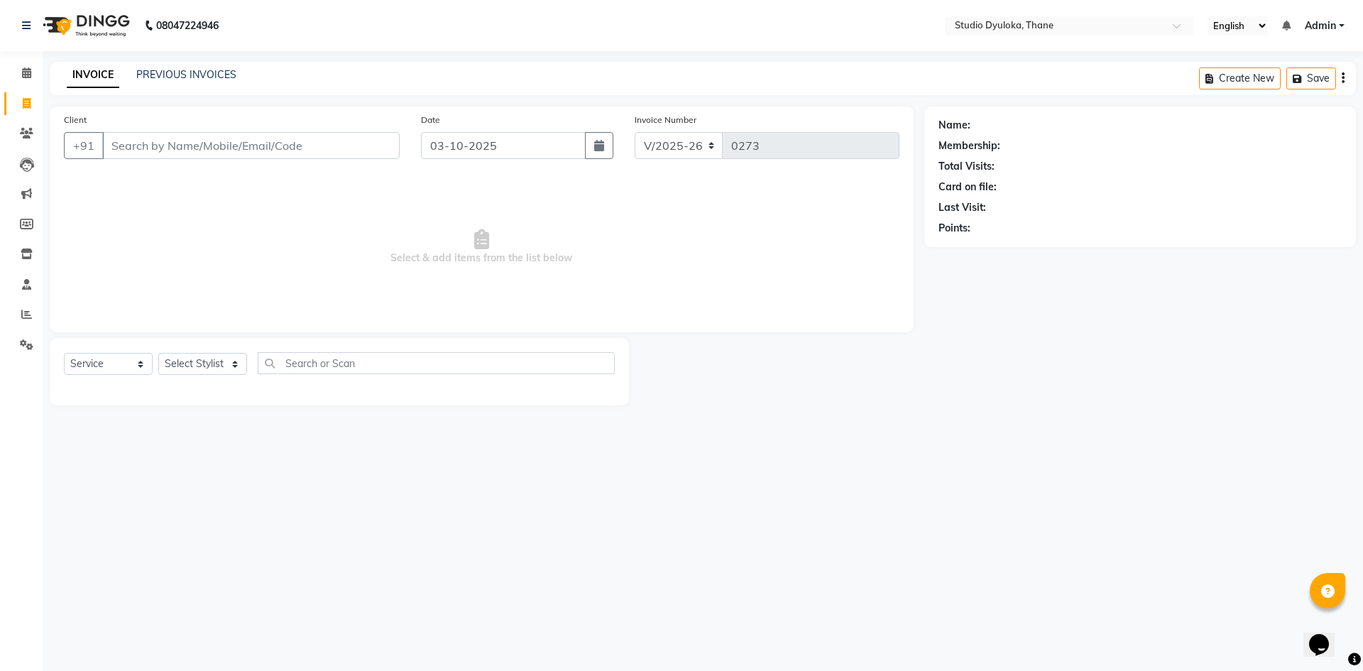
select select "2025"
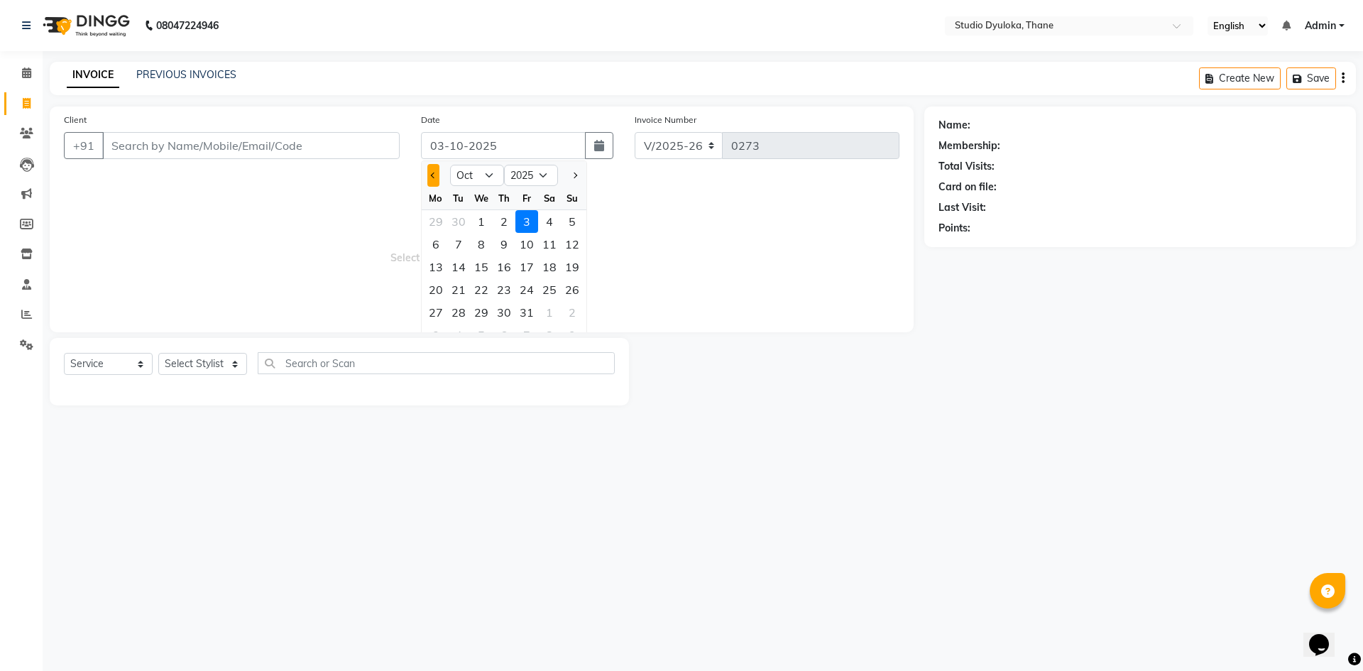
click at [435, 185] on button "Previous month" at bounding box center [433, 175] width 12 height 23
select select "9"
click at [517, 245] on div "12" at bounding box center [526, 244] width 23 height 23
type input "[DATE]"
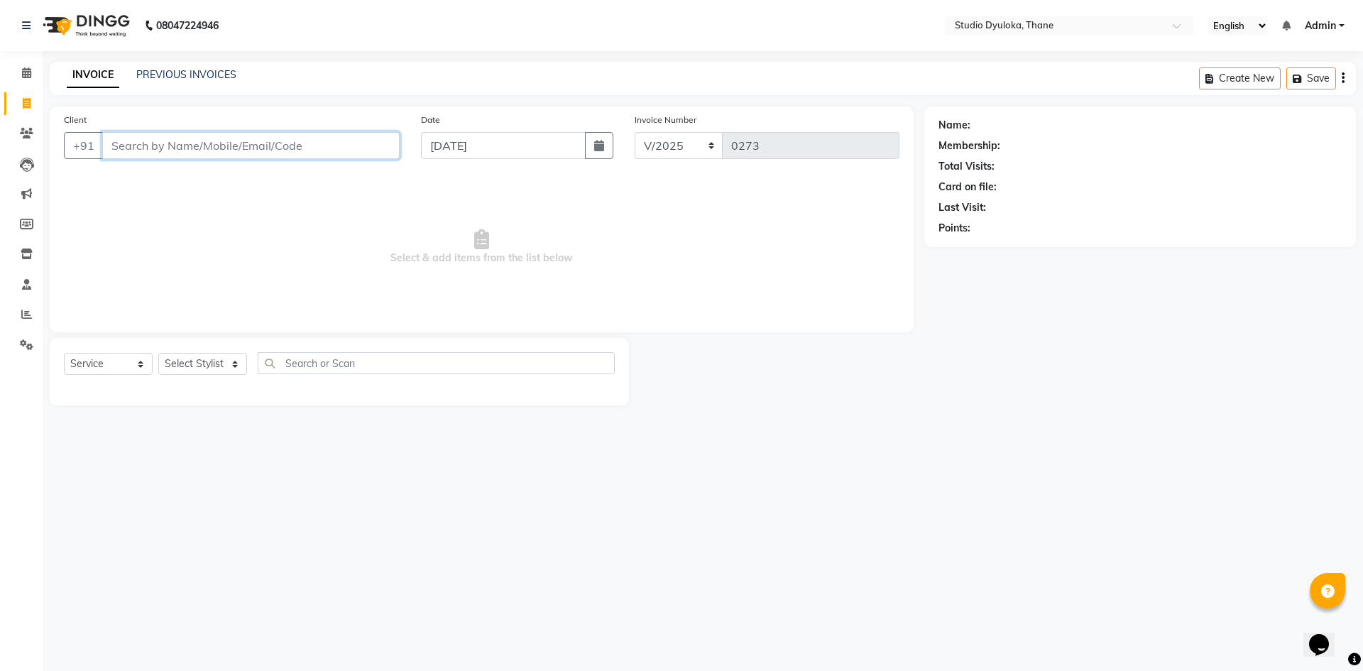
click at [275, 146] on input "Client" at bounding box center [250, 145] width 297 height 27
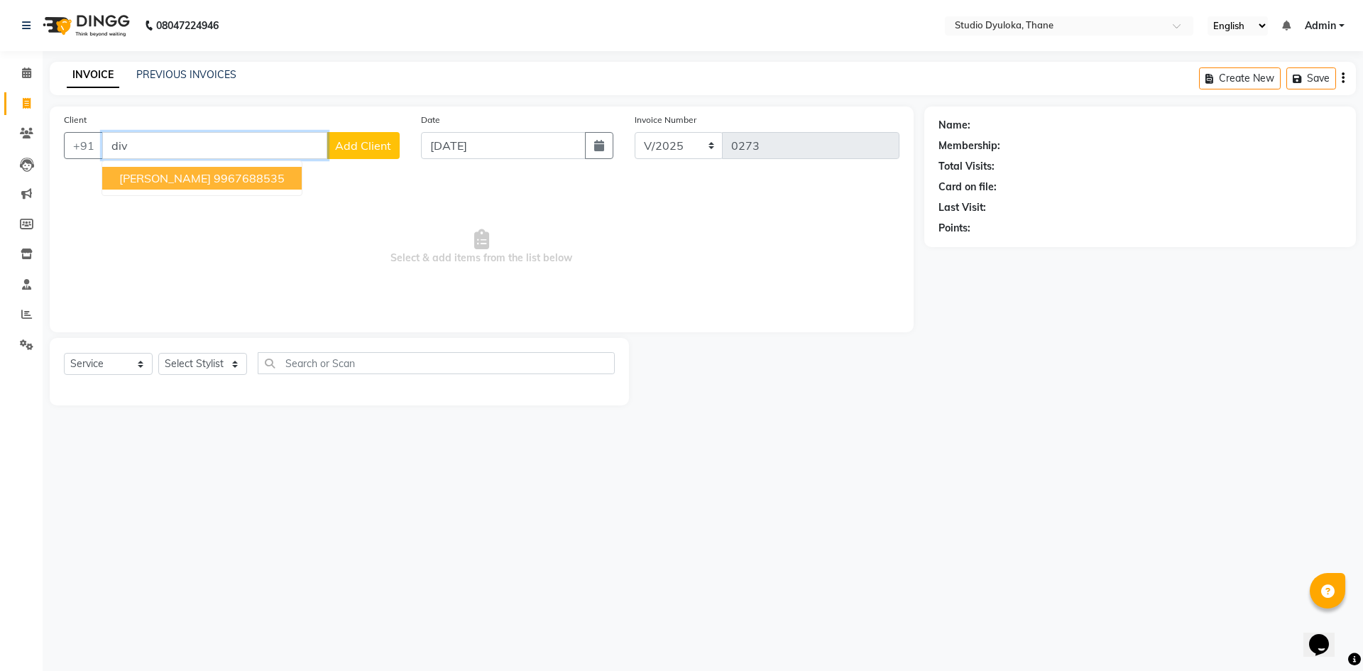
click at [131, 167] on button "[PERSON_NAME] 9967688535" at bounding box center [201, 178] width 199 height 23
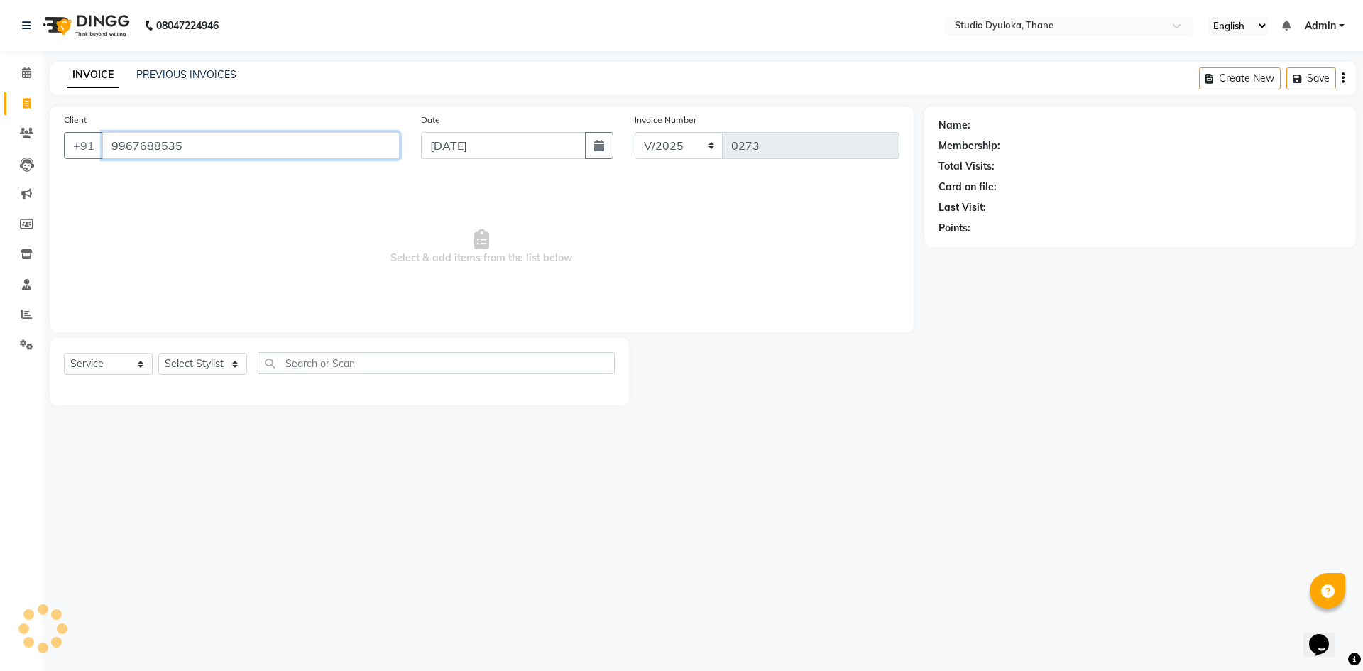
type input "9967688535"
select select "1: Object"
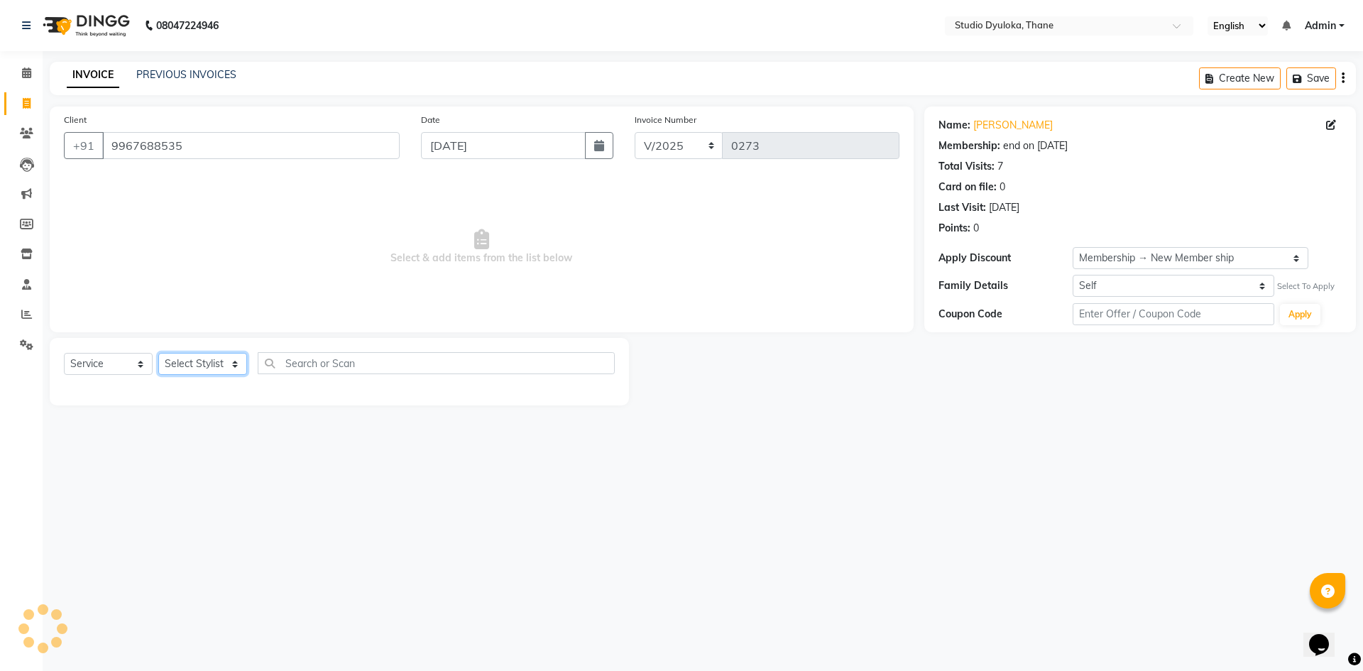
drag, startPoint x: 193, startPoint y: 363, endPoint x: 197, endPoint y: 371, distance: 8.3
click at [193, 363] on select "Select Stylist [PERSON_NAME] [PERSON_NAME]" at bounding box center [202, 364] width 89 height 22
select select "50640"
click at [158, 353] on select "Select Stylist [PERSON_NAME] [PERSON_NAME]" at bounding box center [202, 364] width 89 height 22
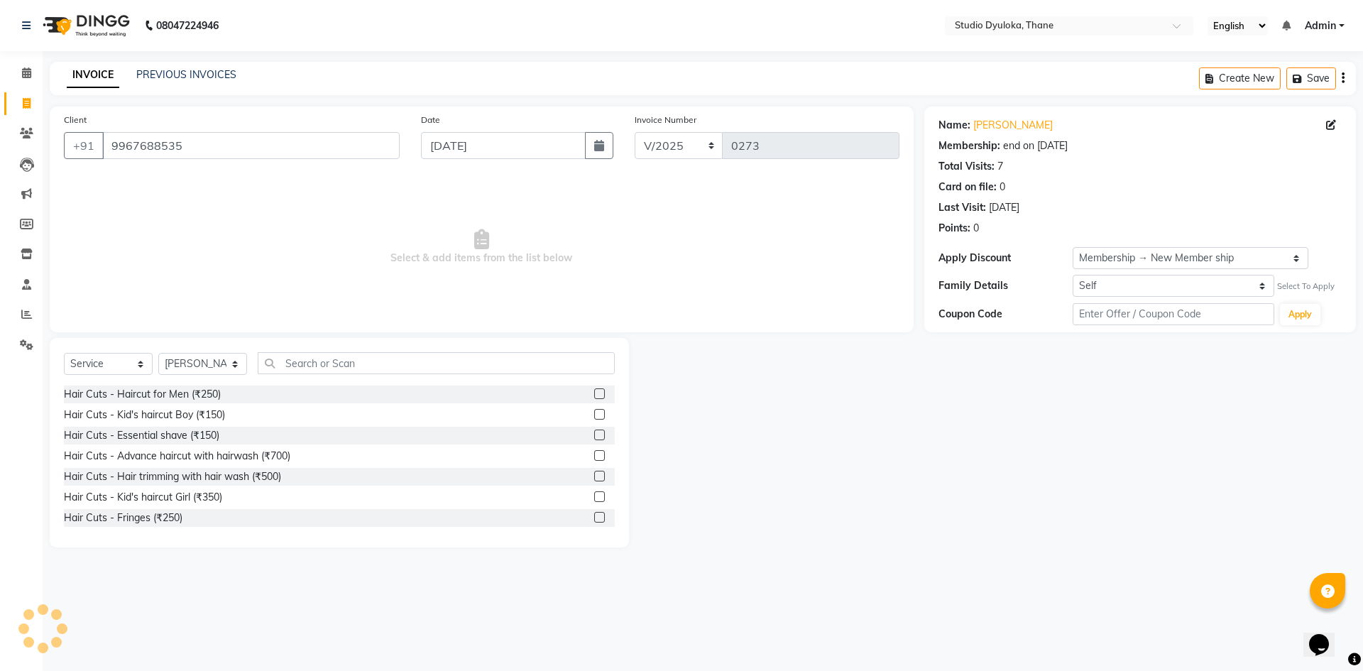
click at [594, 462] on div at bounding box center [598, 457] width 9 height 15
click at [594, 459] on label at bounding box center [599, 455] width 11 height 11
click at [594, 459] on input "checkbox" at bounding box center [598, 455] width 9 height 9
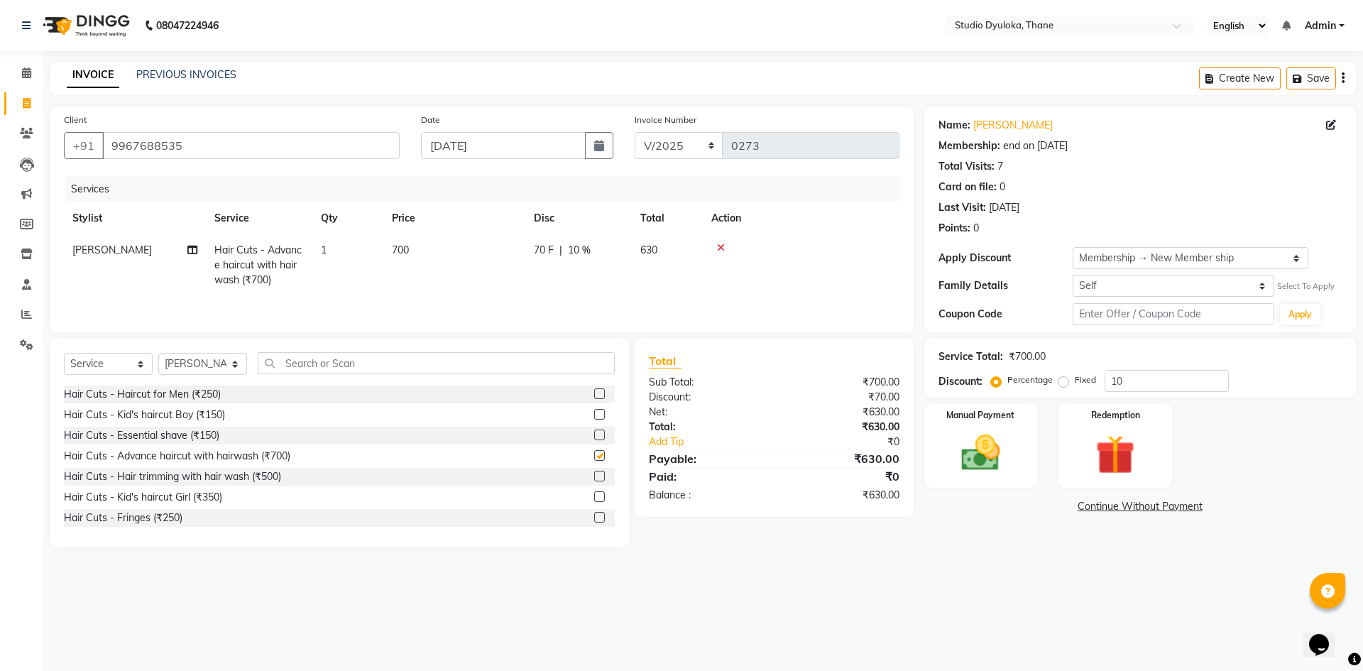
checkbox input "false"
click at [430, 250] on td "700" at bounding box center [454, 265] width 142 height 62
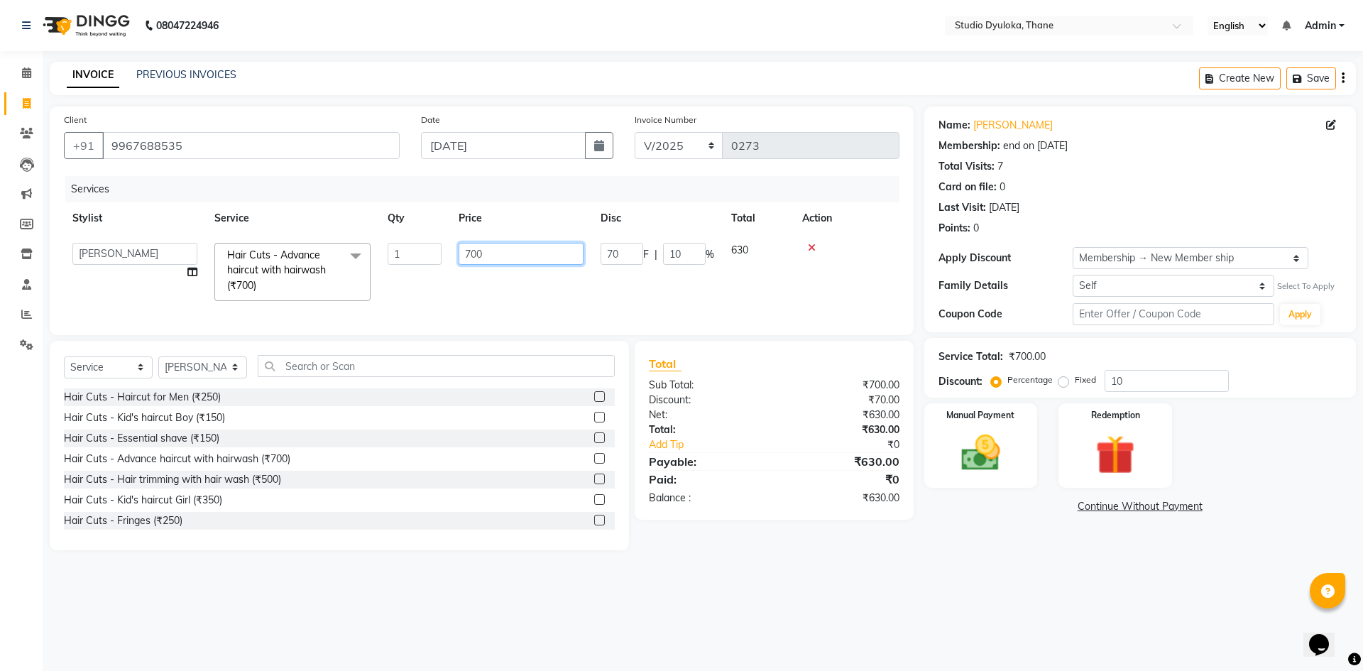
click at [496, 258] on input "700" at bounding box center [521, 254] width 125 height 22
type input "7"
type input "599"
click at [590, 594] on div "08047224946 Select Location × Studio Dyuloka, Thane English ENGLISH Español الع…" at bounding box center [681, 335] width 1363 height 671
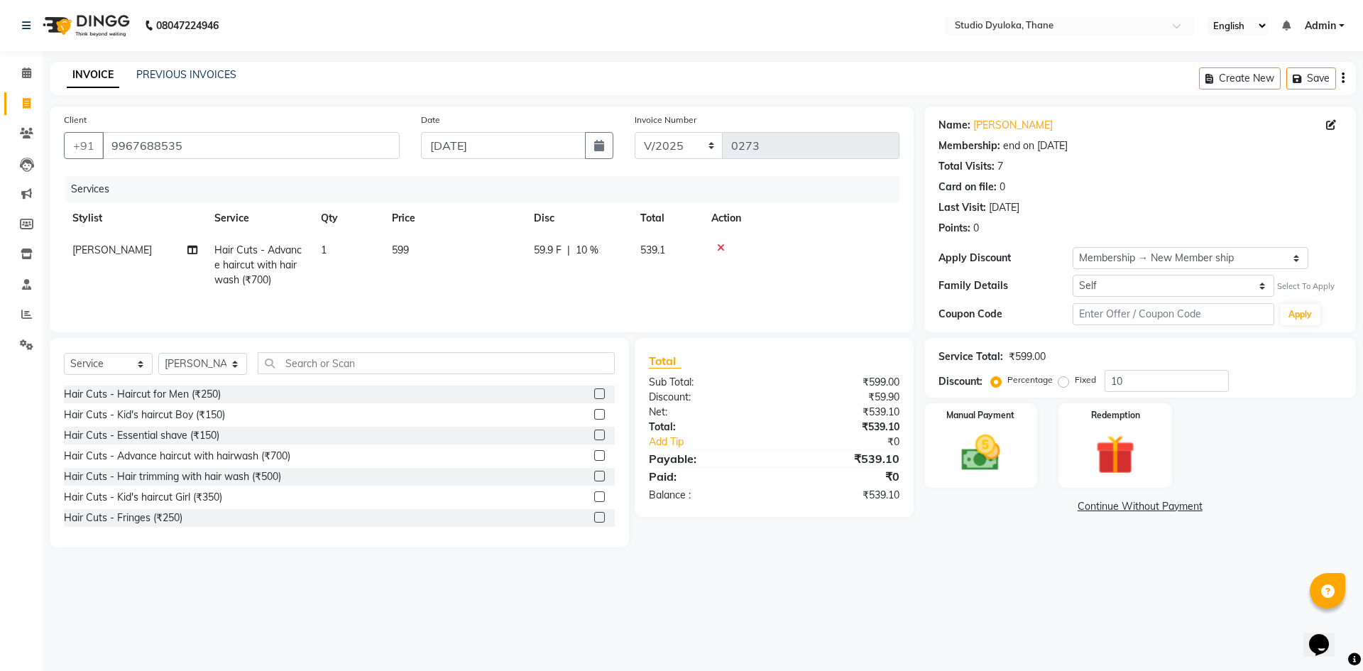
click at [593, 251] on span "10 %" at bounding box center [587, 250] width 23 height 15
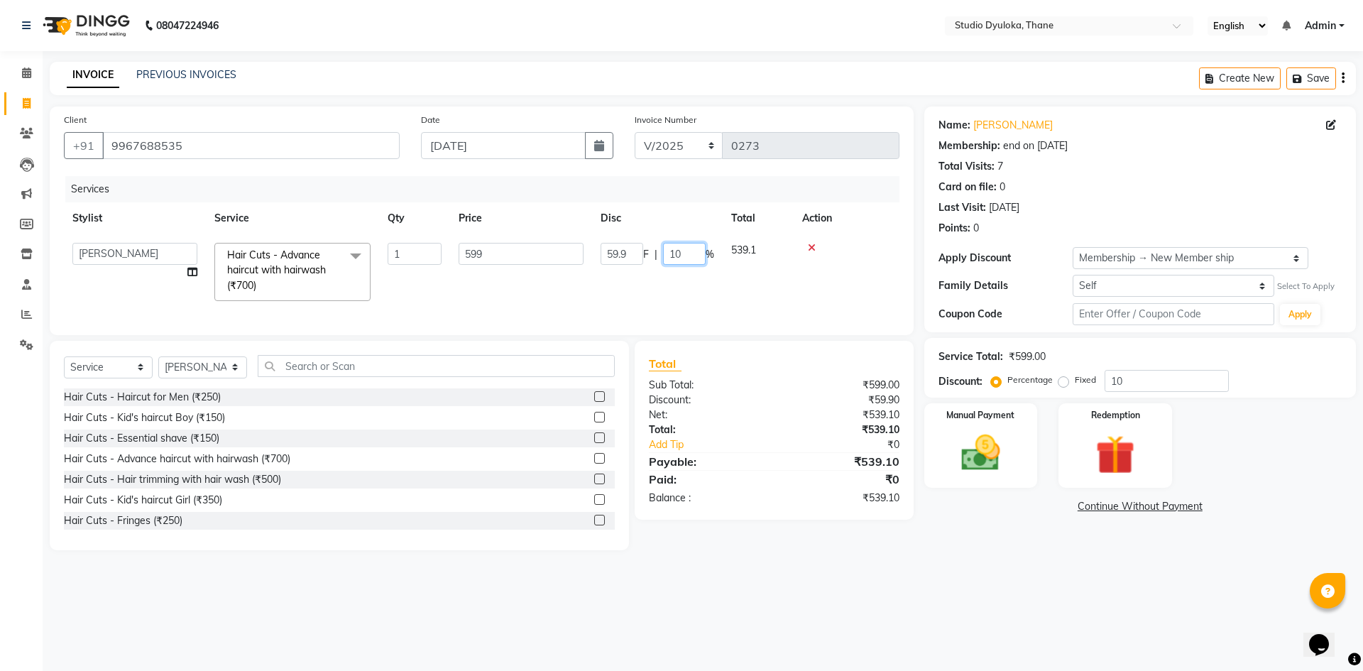
drag, startPoint x: 692, startPoint y: 255, endPoint x: 674, endPoint y: 257, distance: 18.6
click at [674, 257] on input "10" at bounding box center [684, 254] width 43 height 22
type input "1"
click at [758, 571] on div "08047224946 Select Location × Studio Dyuloka, Thane English ENGLISH Español الع…" at bounding box center [681, 335] width 1363 height 671
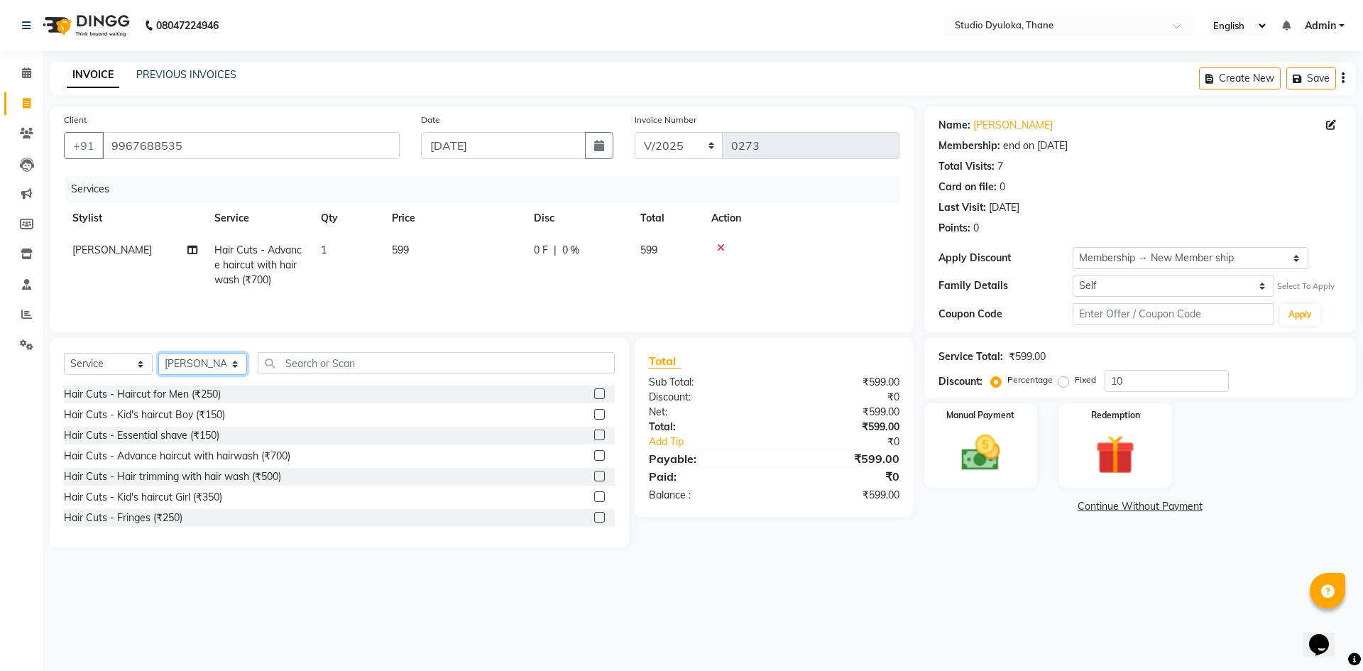
click at [230, 368] on select "Select Stylist [PERSON_NAME] [PERSON_NAME]" at bounding box center [202, 364] width 89 height 22
select select "72122"
click at [158, 353] on select "Select Stylist [PERSON_NAME] [PERSON_NAME]" at bounding box center [202, 364] width 89 height 22
click at [285, 372] on input "text" at bounding box center [436, 363] width 357 height 22
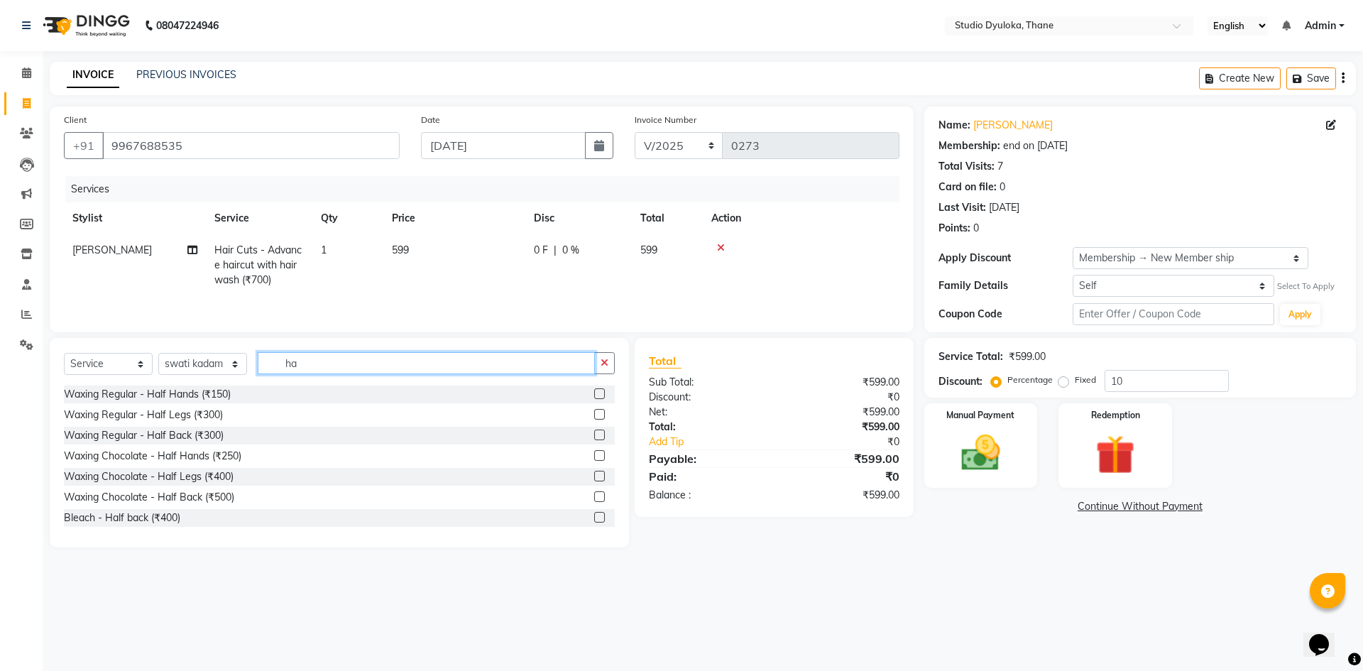
type input "h"
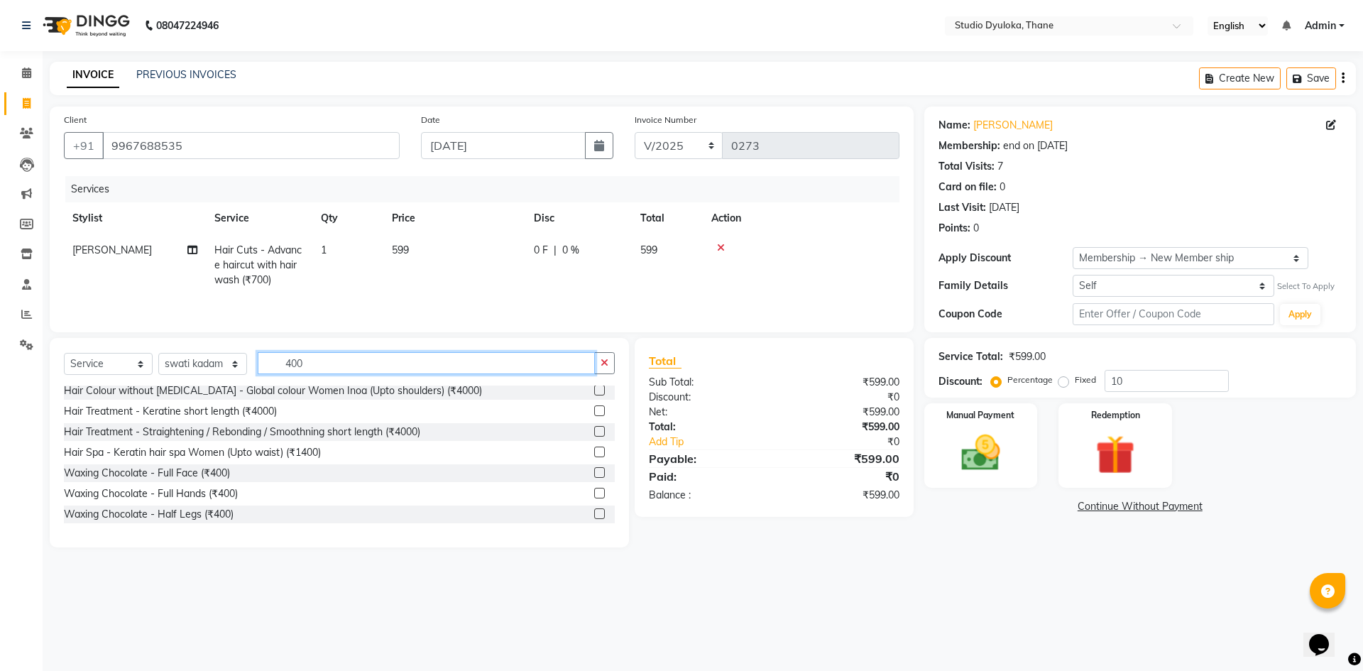
scroll to position [142, 0]
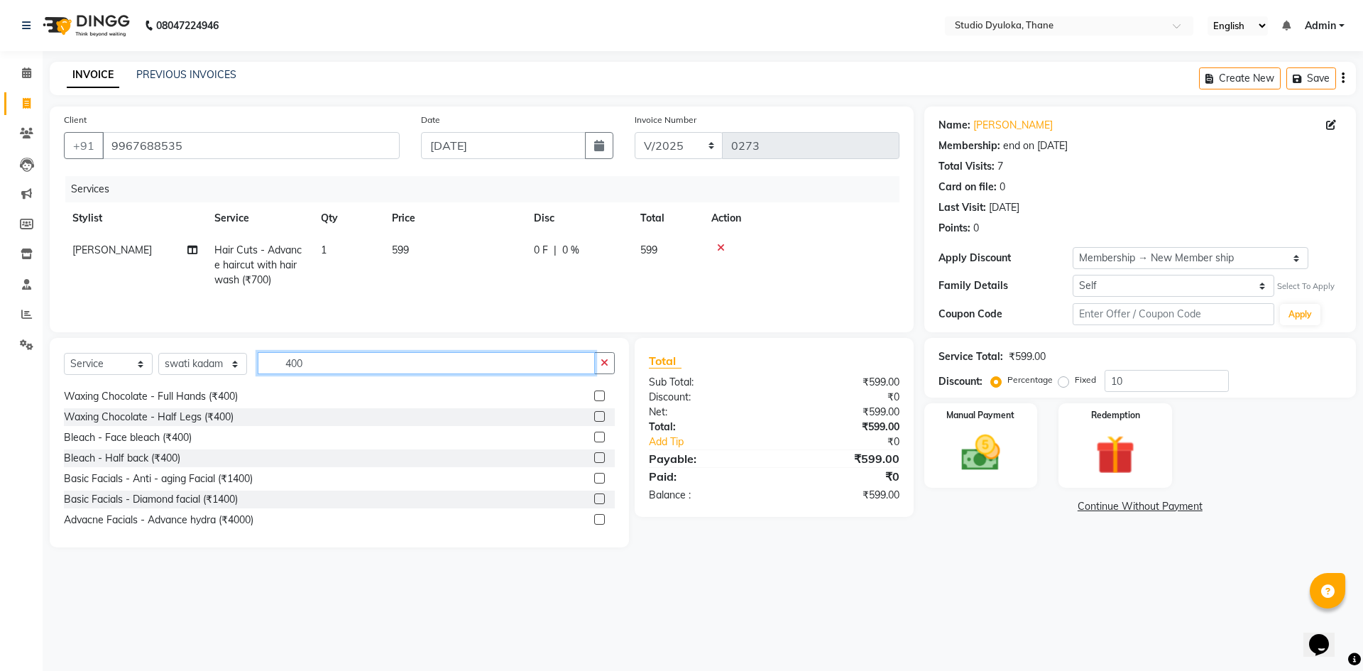
type input "400"
click at [594, 417] on label at bounding box center [599, 416] width 11 height 11
click at [594, 417] on input "checkbox" at bounding box center [598, 416] width 9 height 9
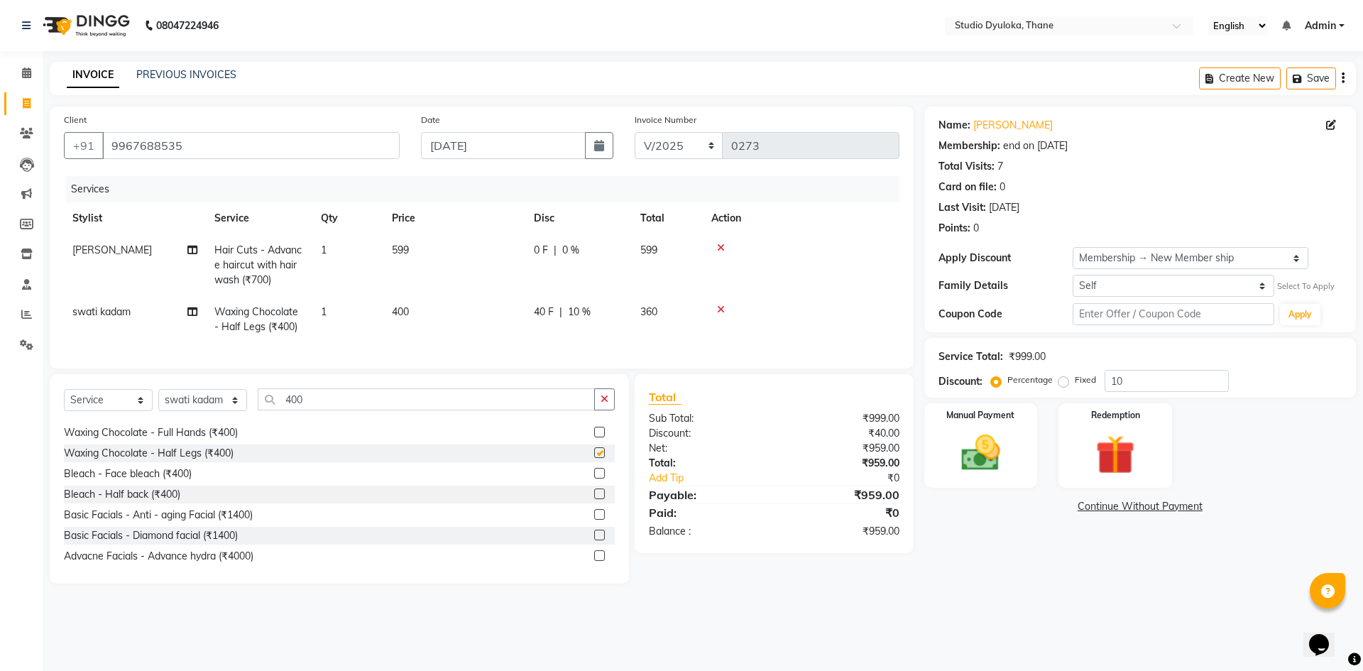
checkbox input "false"
click at [563, 405] on input "400" at bounding box center [426, 399] width 337 height 22
type input "4"
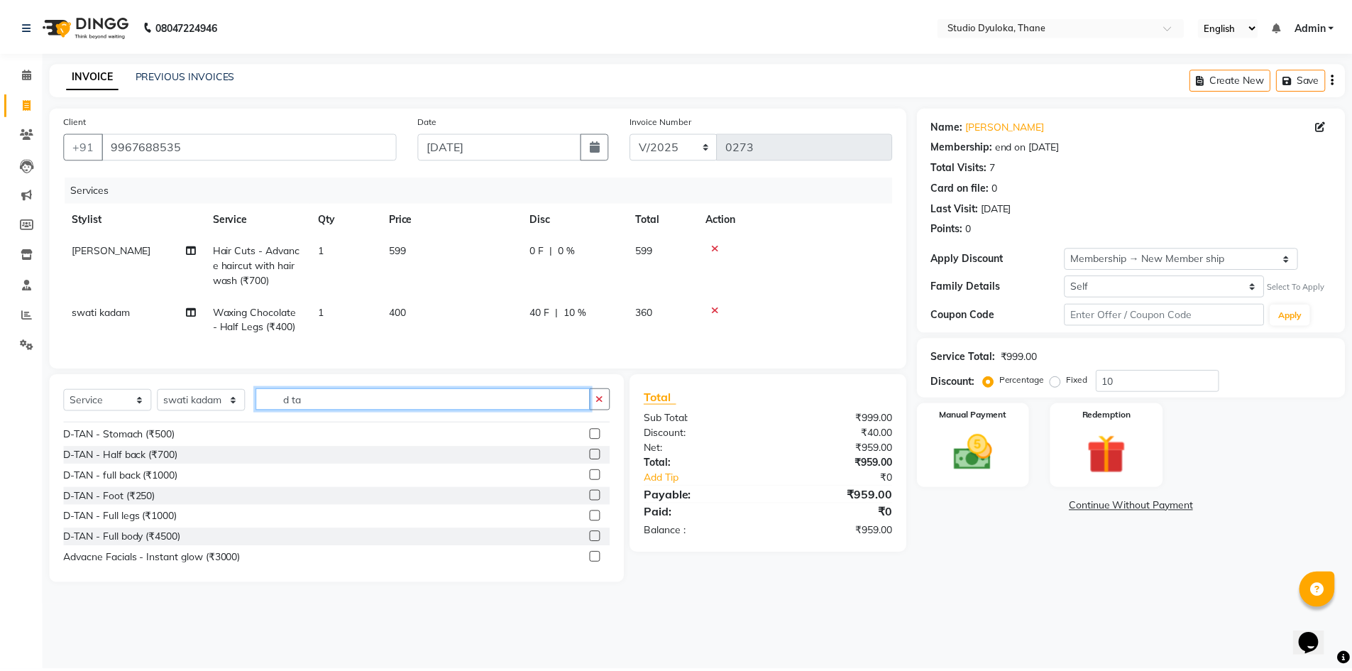
scroll to position [0, 0]
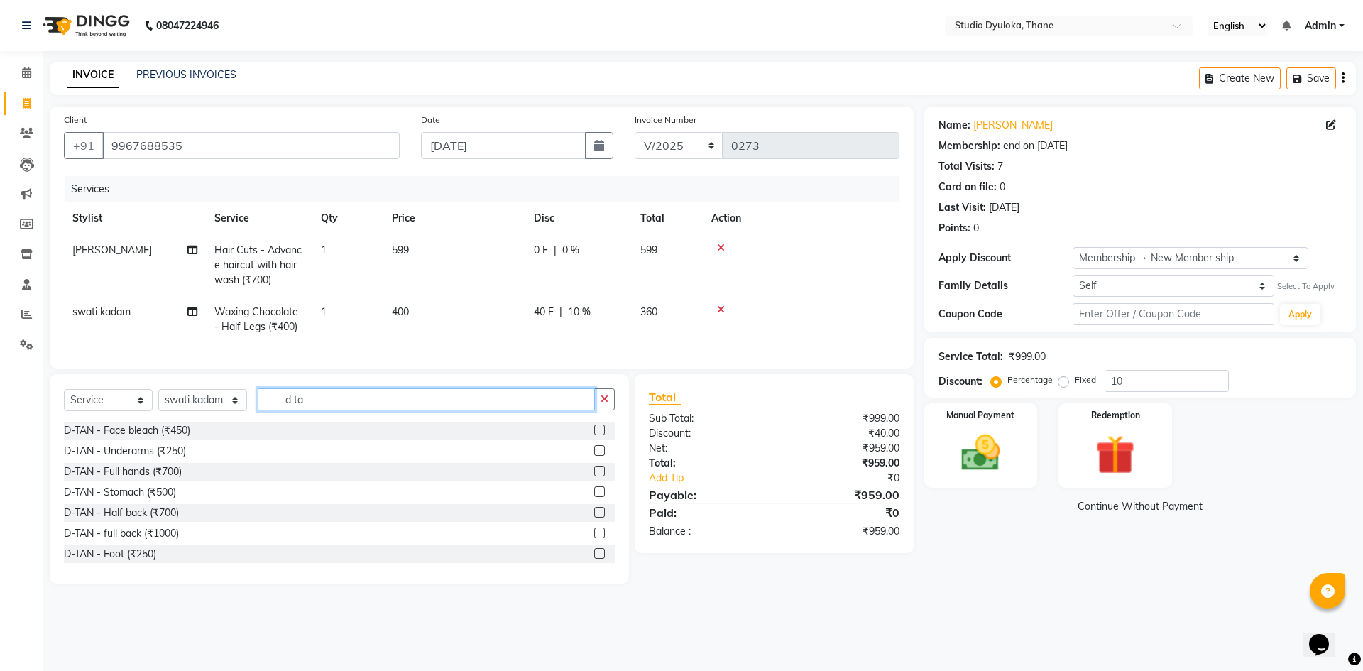
type input "d ta"
click at [594, 435] on label at bounding box center [599, 429] width 11 height 11
click at [594, 435] on input "checkbox" at bounding box center [598, 430] width 9 height 9
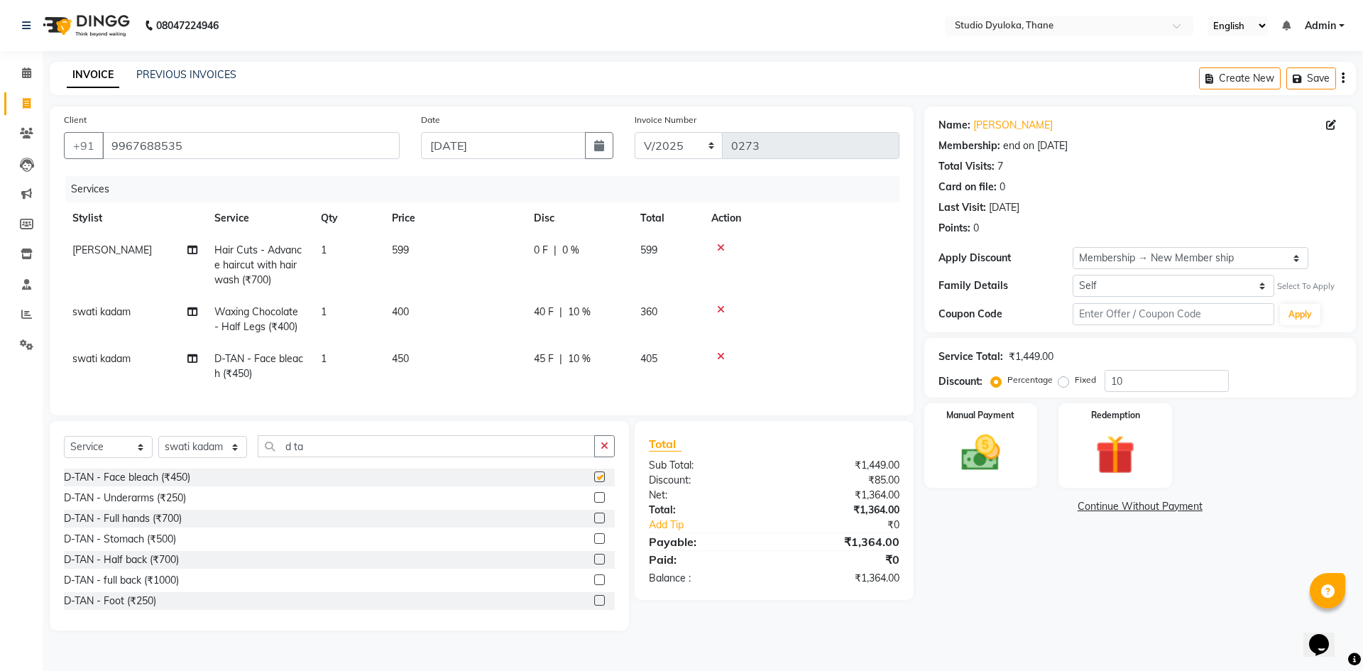
checkbox input "false"
click at [562, 456] on input "d ta" at bounding box center [426, 446] width 337 height 22
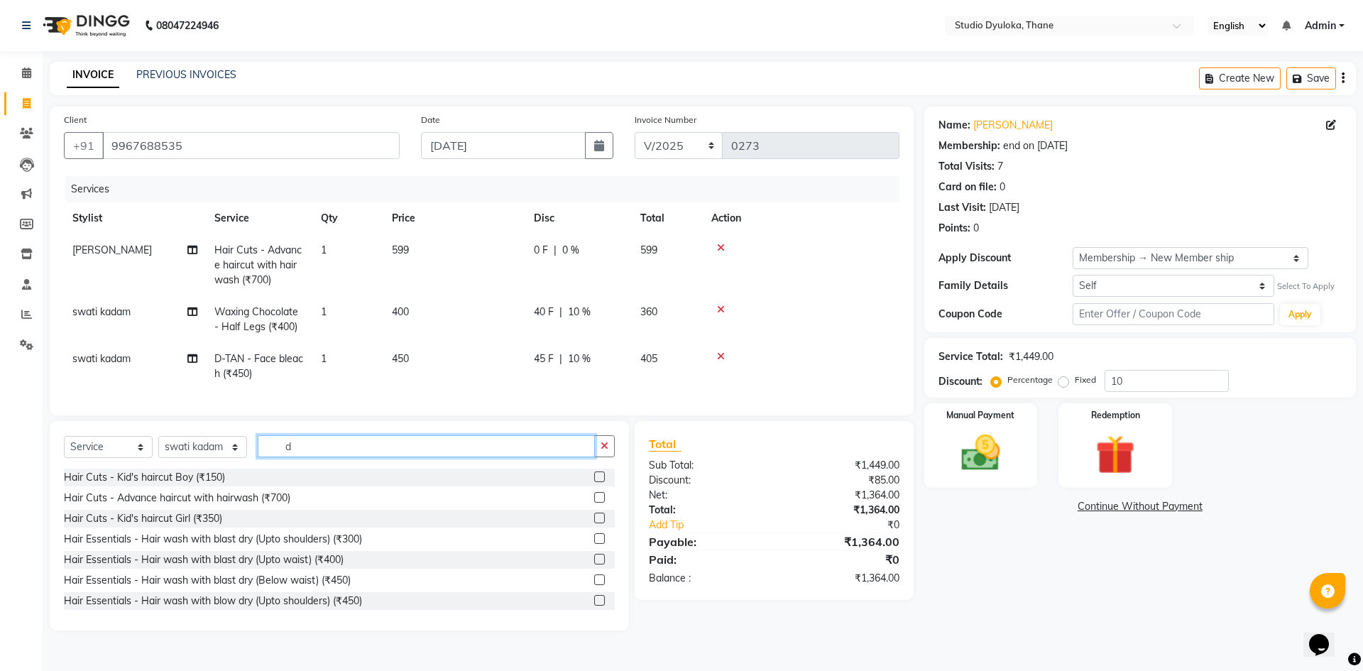
type input "d"
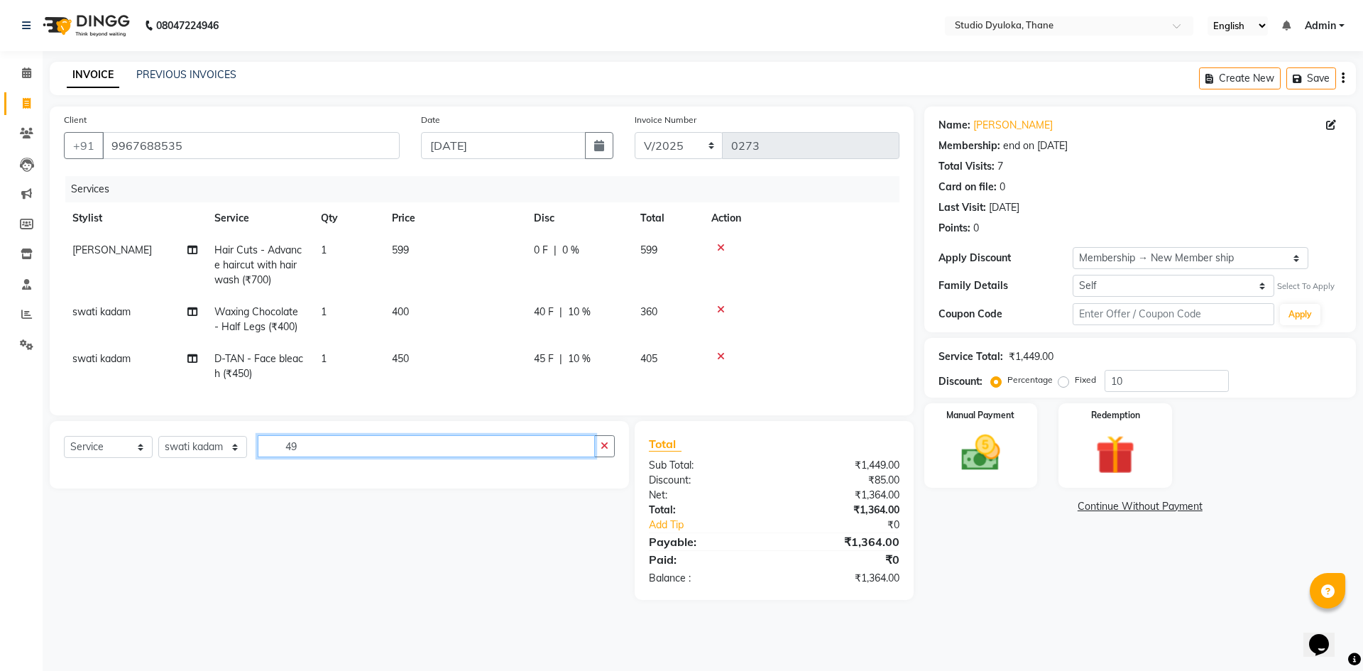
type input "4"
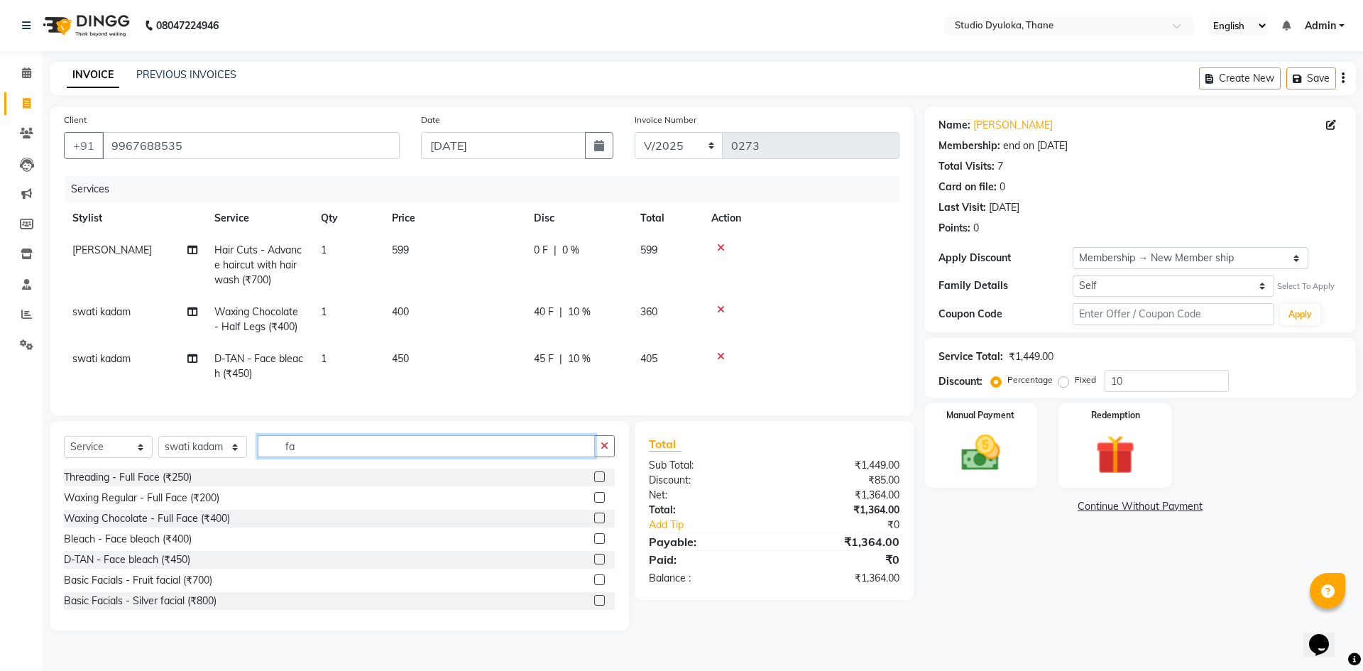
type input "f"
type input "clea"
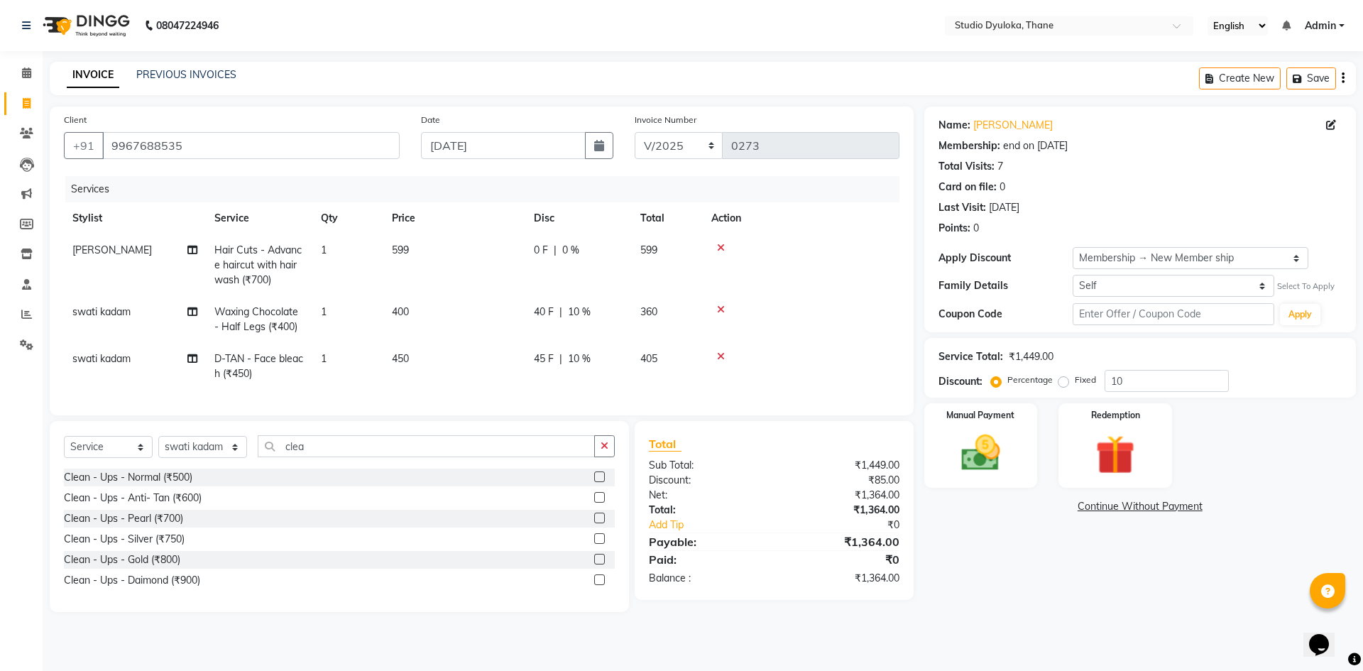
click at [604, 482] on label at bounding box center [599, 476] width 11 height 11
click at [603, 482] on input "checkbox" at bounding box center [598, 477] width 9 height 9
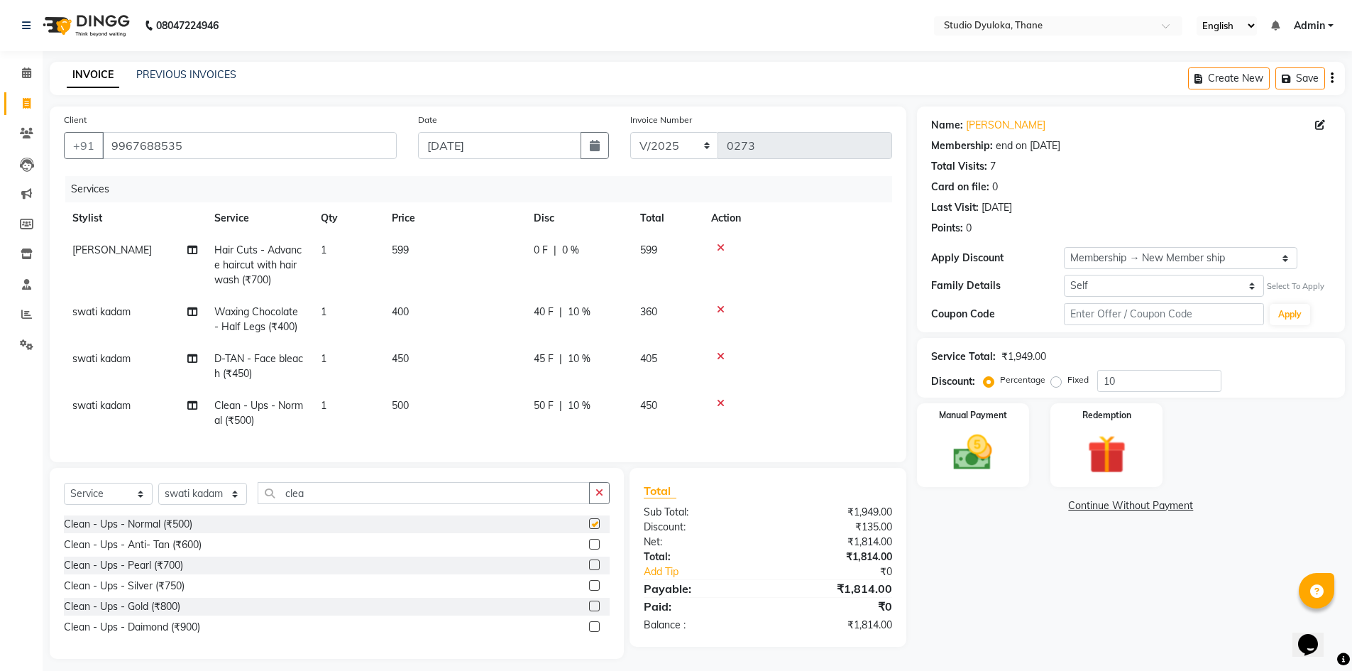
checkbox input "false"
drag, startPoint x: 576, startPoint y: 411, endPoint x: 599, endPoint y: 400, distance: 25.4
click at [576, 410] on span "10 %" at bounding box center [579, 405] width 23 height 15
select select "72122"
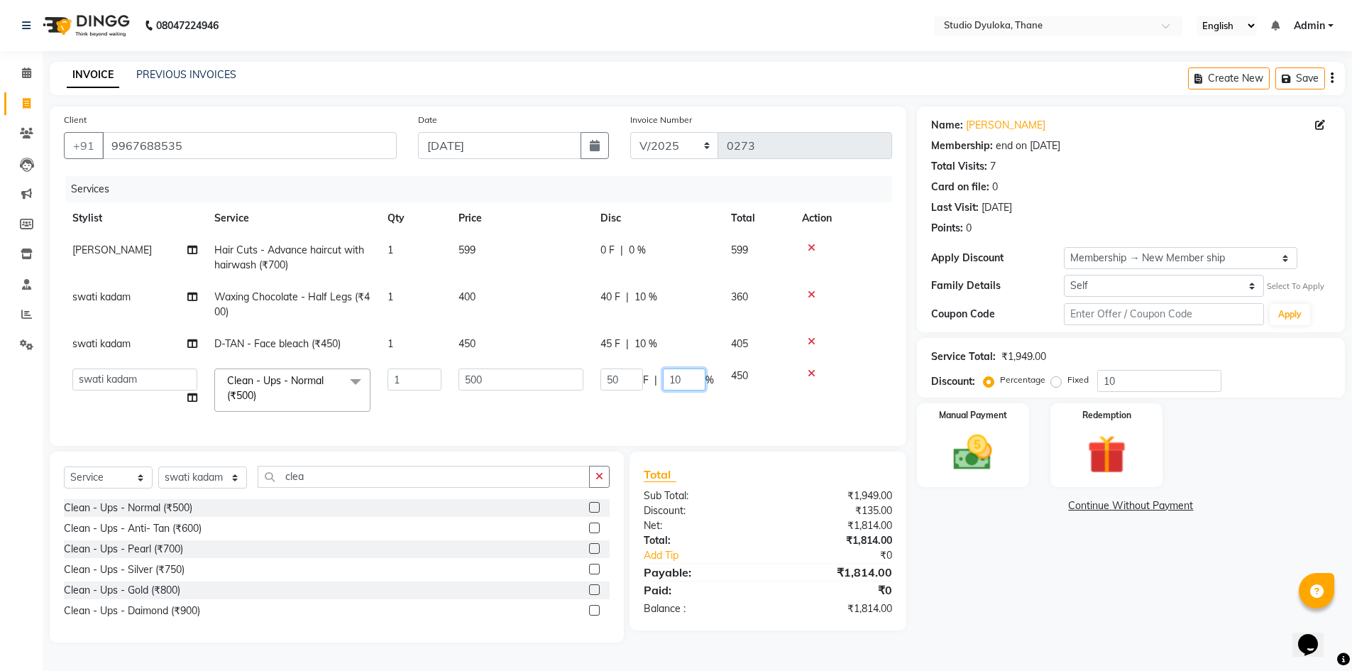
drag, startPoint x: 697, startPoint y: 373, endPoint x: 659, endPoint y: 398, distance: 45.5
click at [659, 398] on td "50 F | 10 %" at bounding box center [657, 390] width 131 height 60
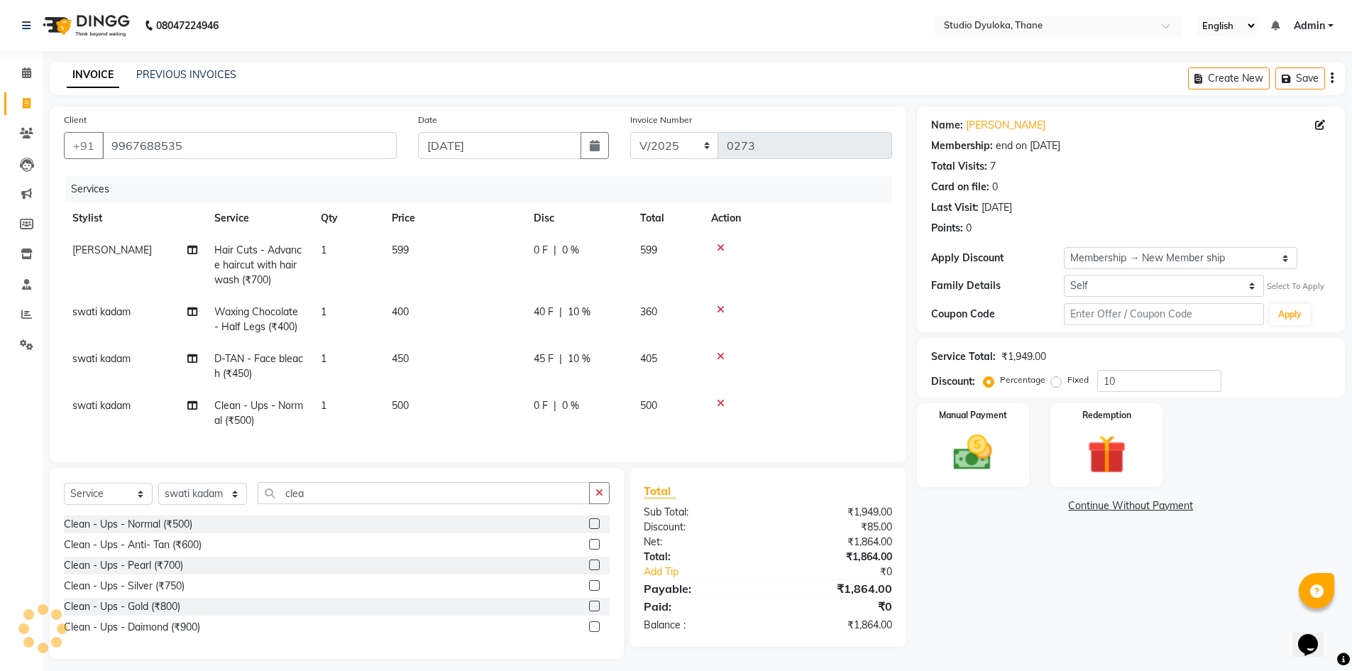
click at [407, 395] on td "500" at bounding box center [454, 413] width 142 height 47
select select "72122"
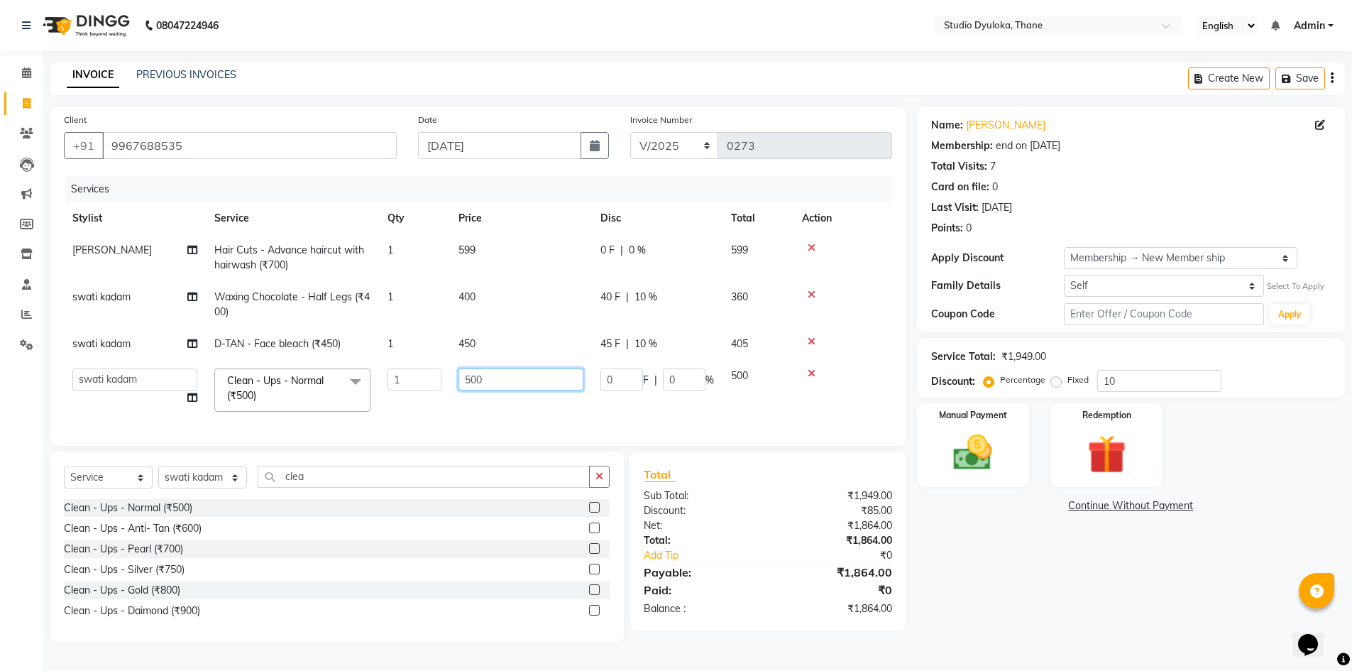
drag, startPoint x: 495, startPoint y: 378, endPoint x: 449, endPoint y: 388, distance: 46.5
click at [449, 388] on tr "[PERSON_NAME] [PERSON_NAME] Clean - Ups - Normal (₹500) x Hair Cuts - Haircut f…" at bounding box center [478, 390] width 828 height 60
type input "499"
click at [1024, 534] on div "Name: [PERSON_NAME] Membership: end on [DATE] Total Visits: 7 Card on file: 0 L…" at bounding box center [1136, 374] width 439 height 536
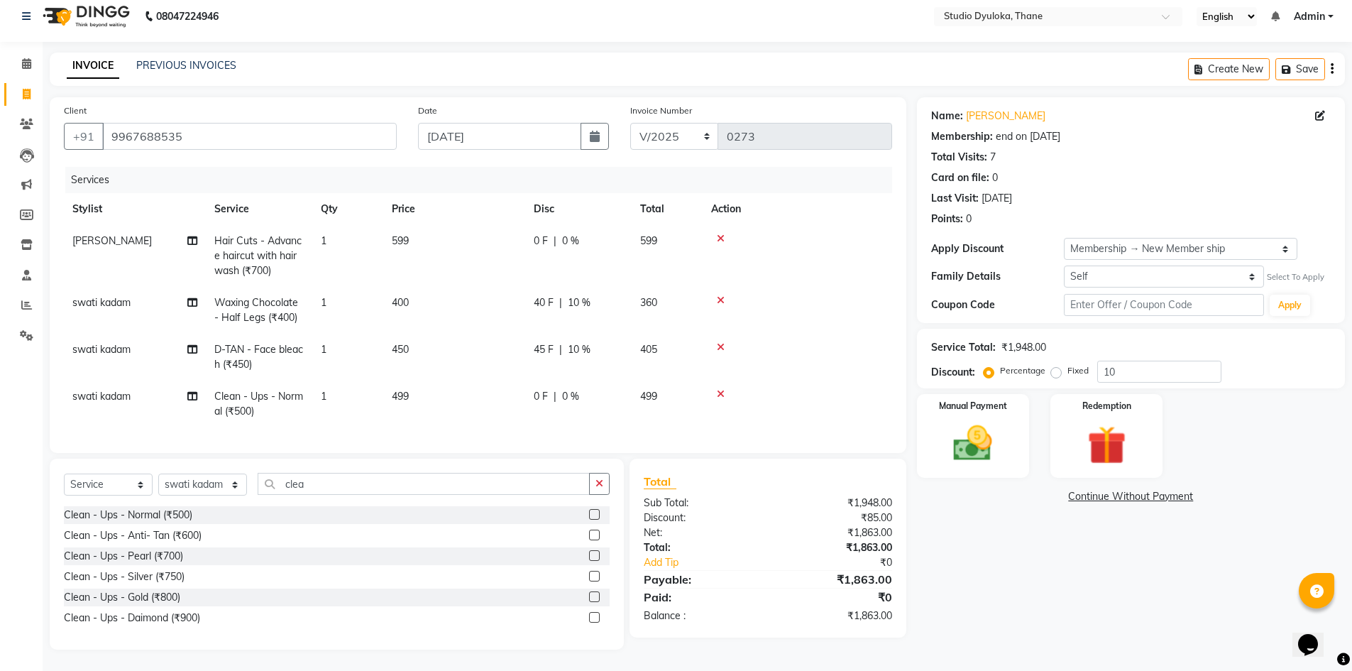
scroll to position [20, 0]
click at [559, 485] on input "clea" at bounding box center [424, 484] width 332 height 22
type input "c"
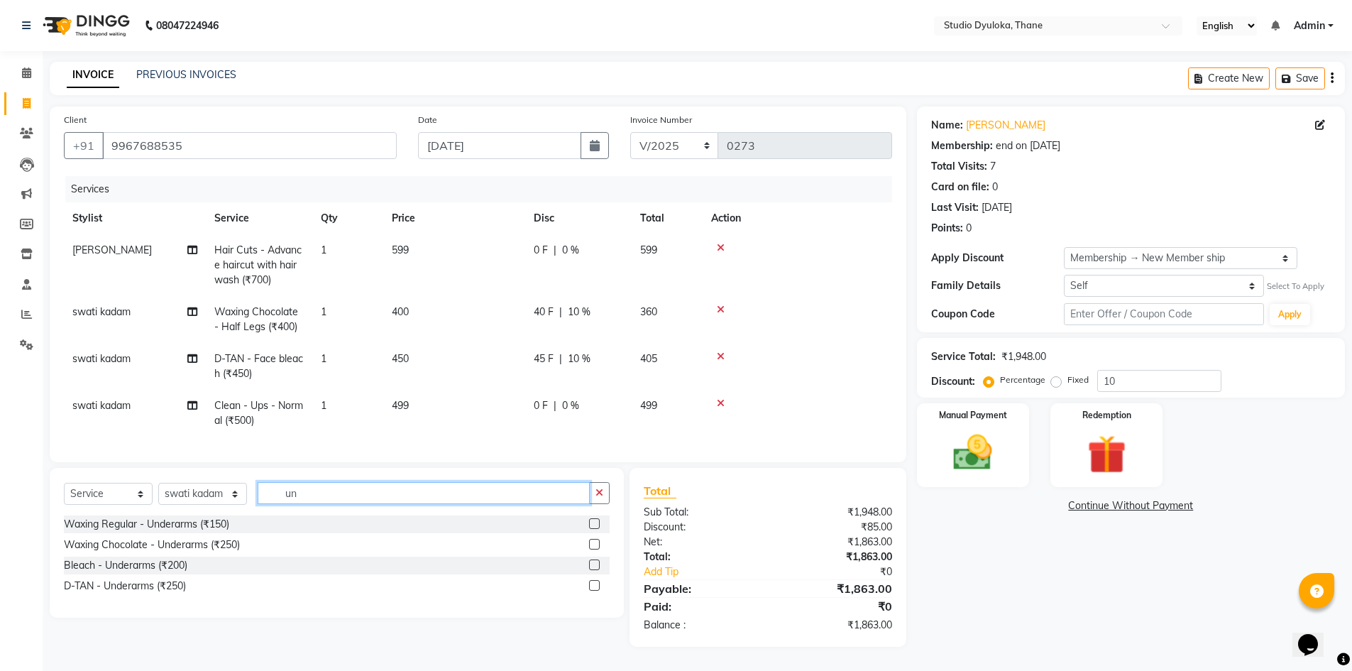
scroll to position [8, 0]
type input "unde"
click at [596, 545] on label at bounding box center [594, 544] width 11 height 11
click at [596, 545] on input "checkbox" at bounding box center [593, 544] width 9 height 9
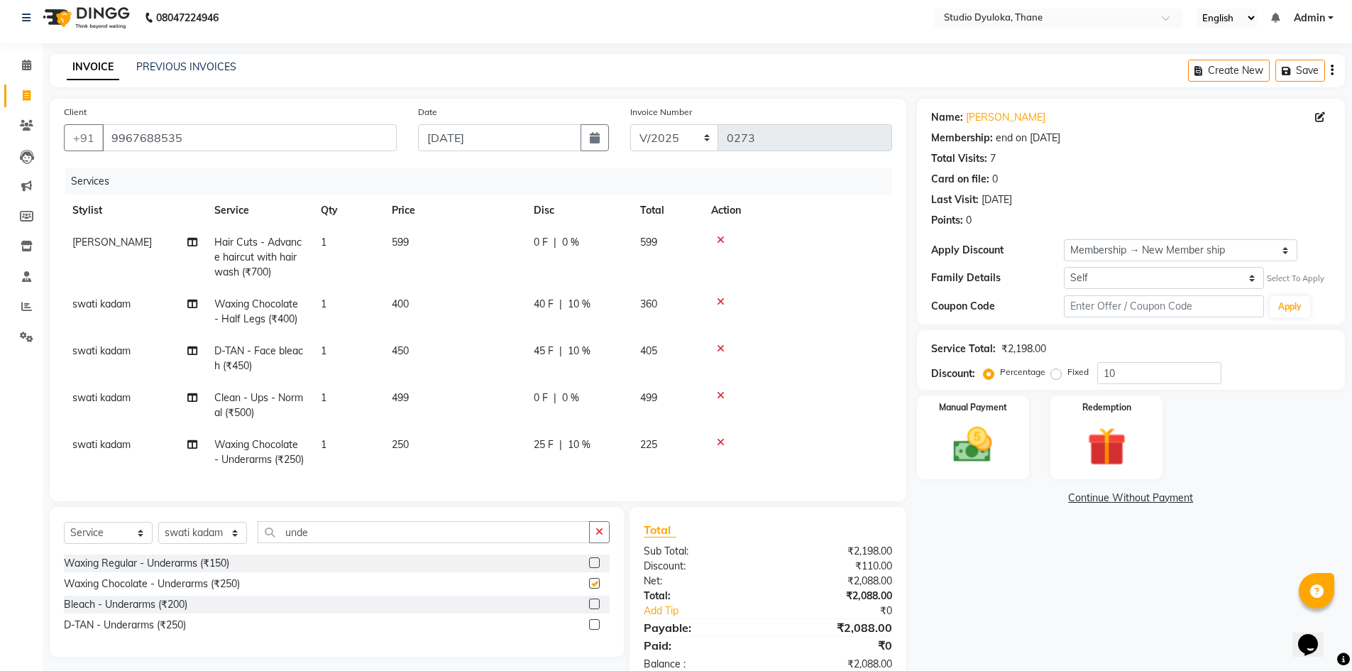
checkbox input "false"
click at [566, 543] on input "unde" at bounding box center [424, 532] width 332 height 22
type input "u"
type input "full ha"
click at [596, 588] on label at bounding box center [594, 583] width 11 height 11
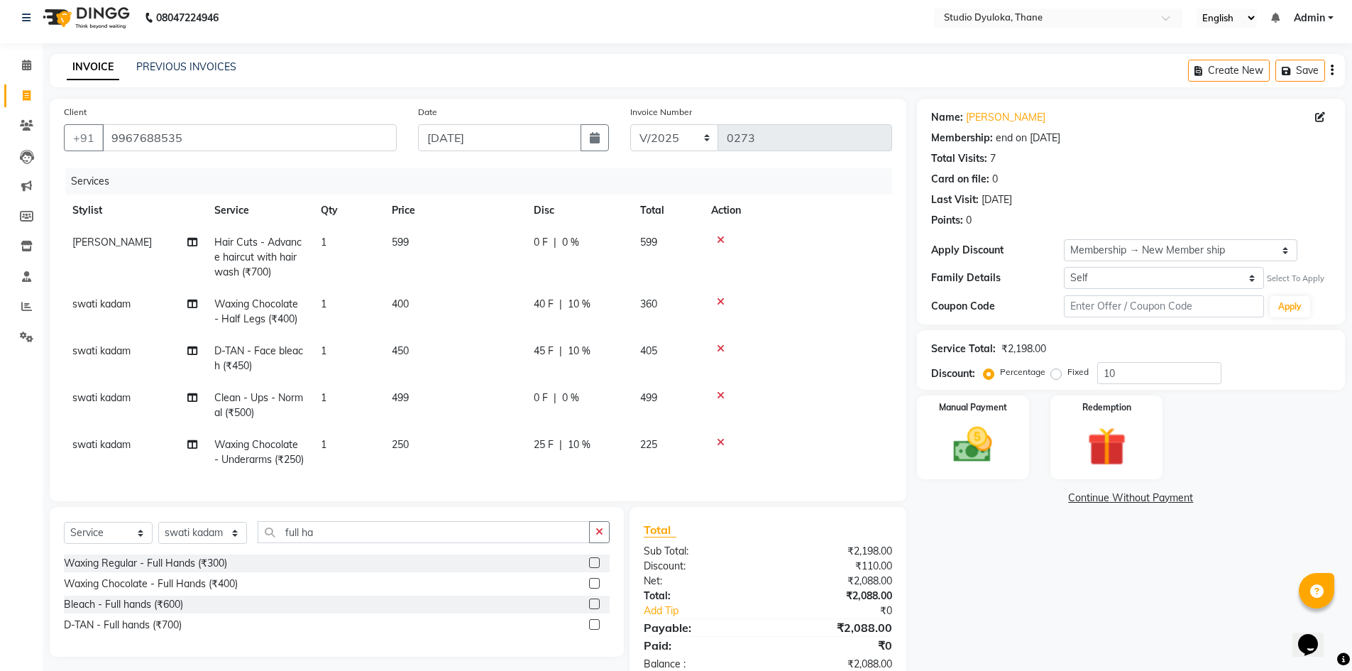
click at [596, 588] on input "checkbox" at bounding box center [593, 583] width 9 height 9
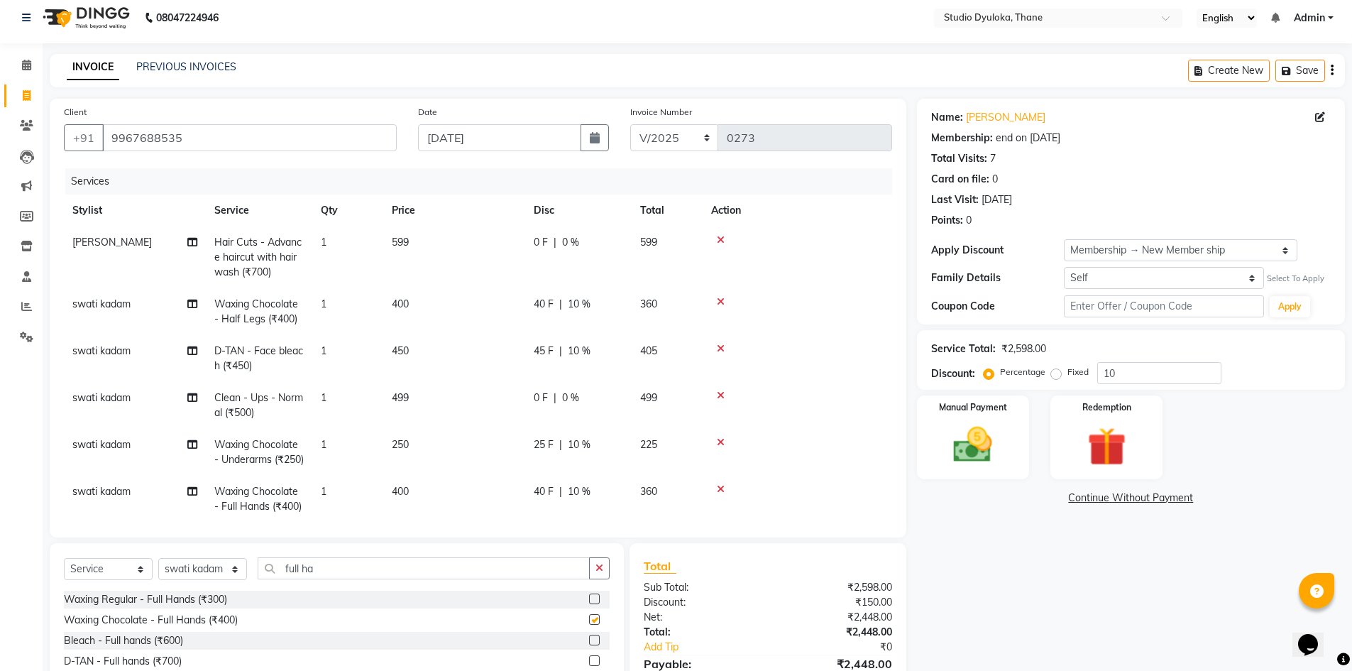
checkbox input "false"
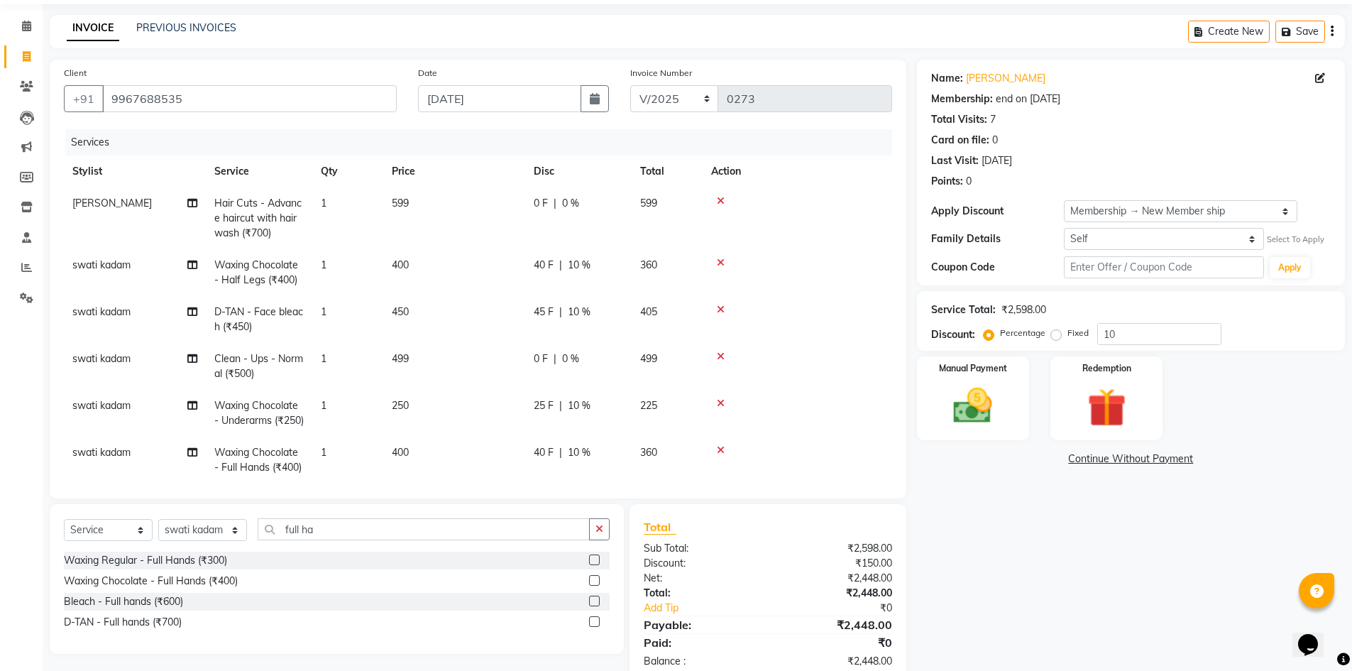
scroll to position [80, 0]
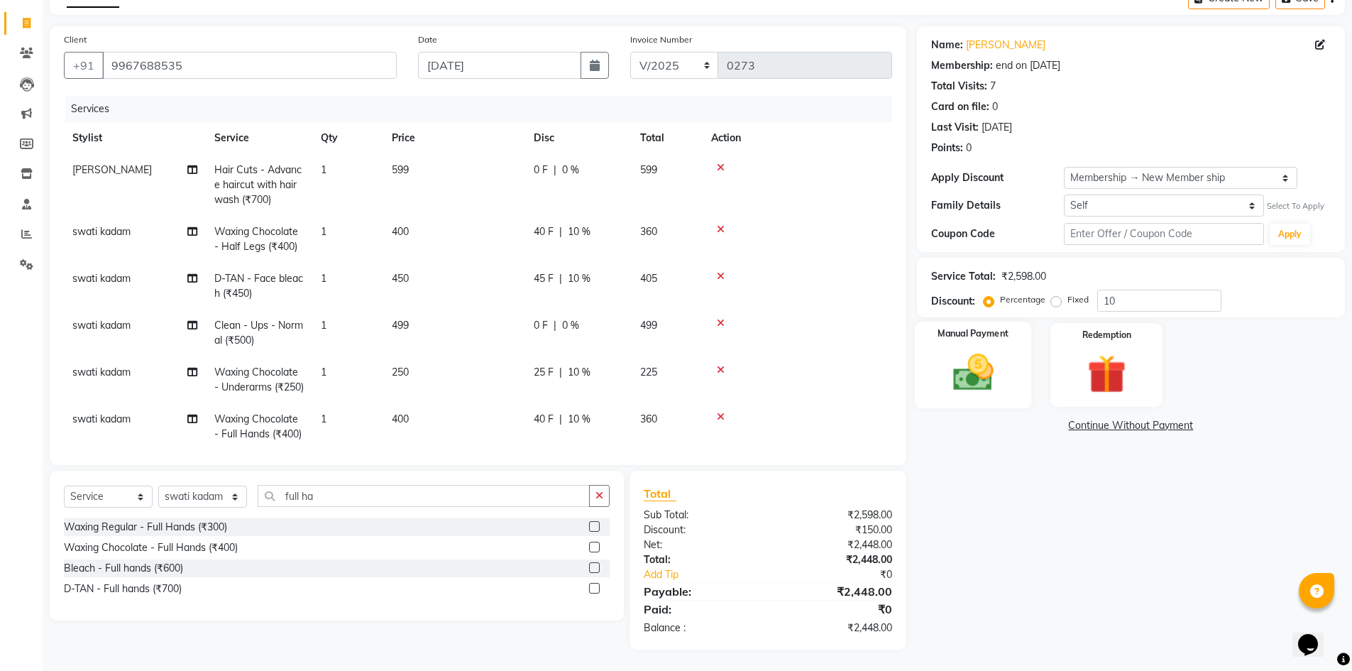
click at [980, 358] on img at bounding box center [972, 372] width 65 height 46
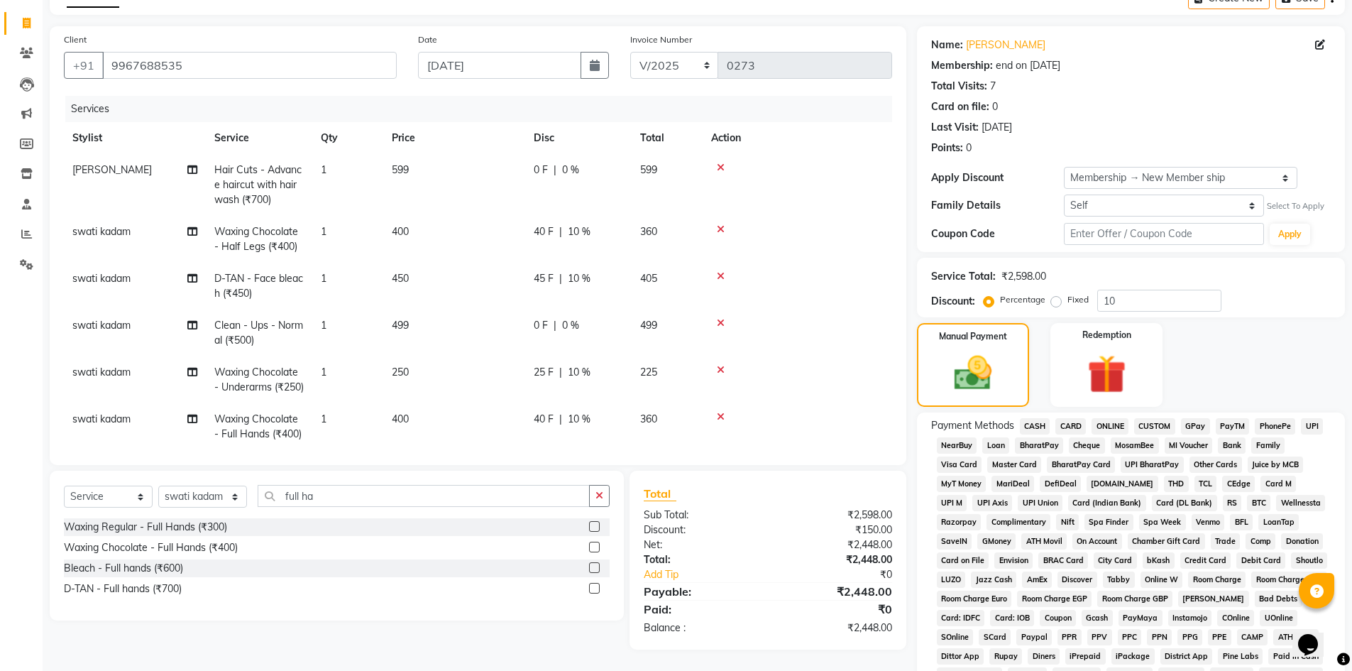
click at [1117, 422] on span "ONLINE" at bounding box center [1110, 426] width 37 height 16
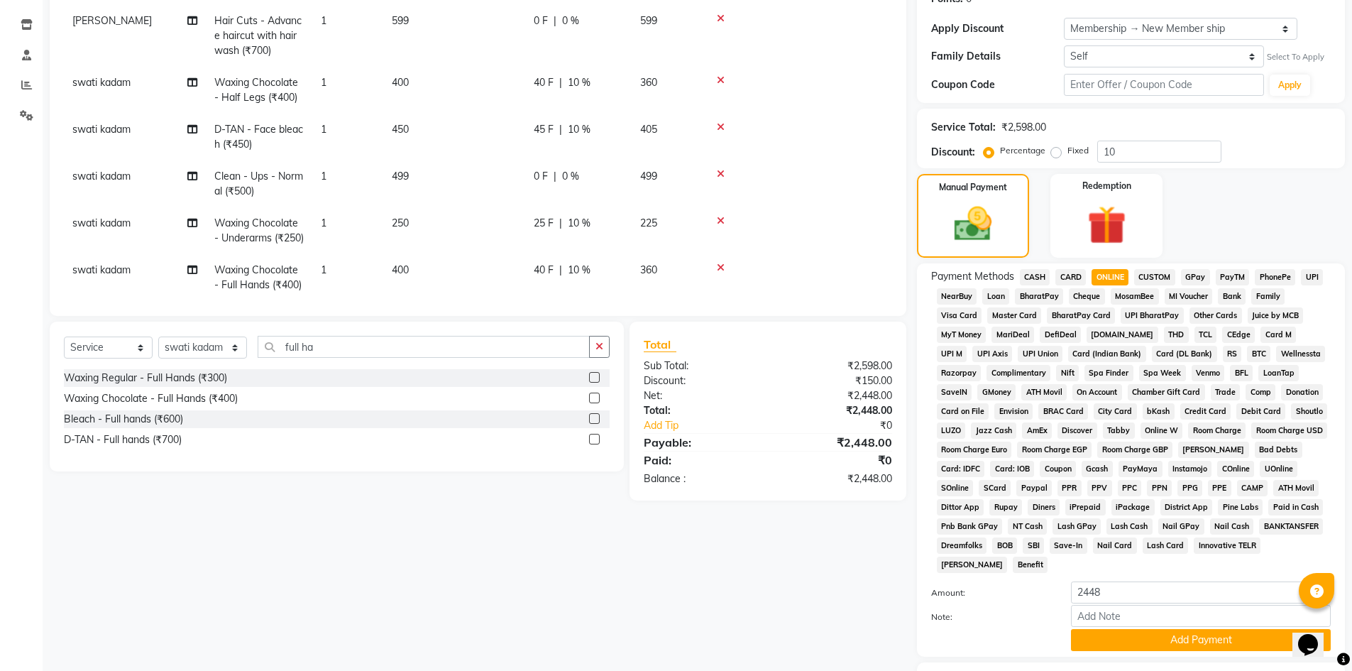
scroll to position [319, 0]
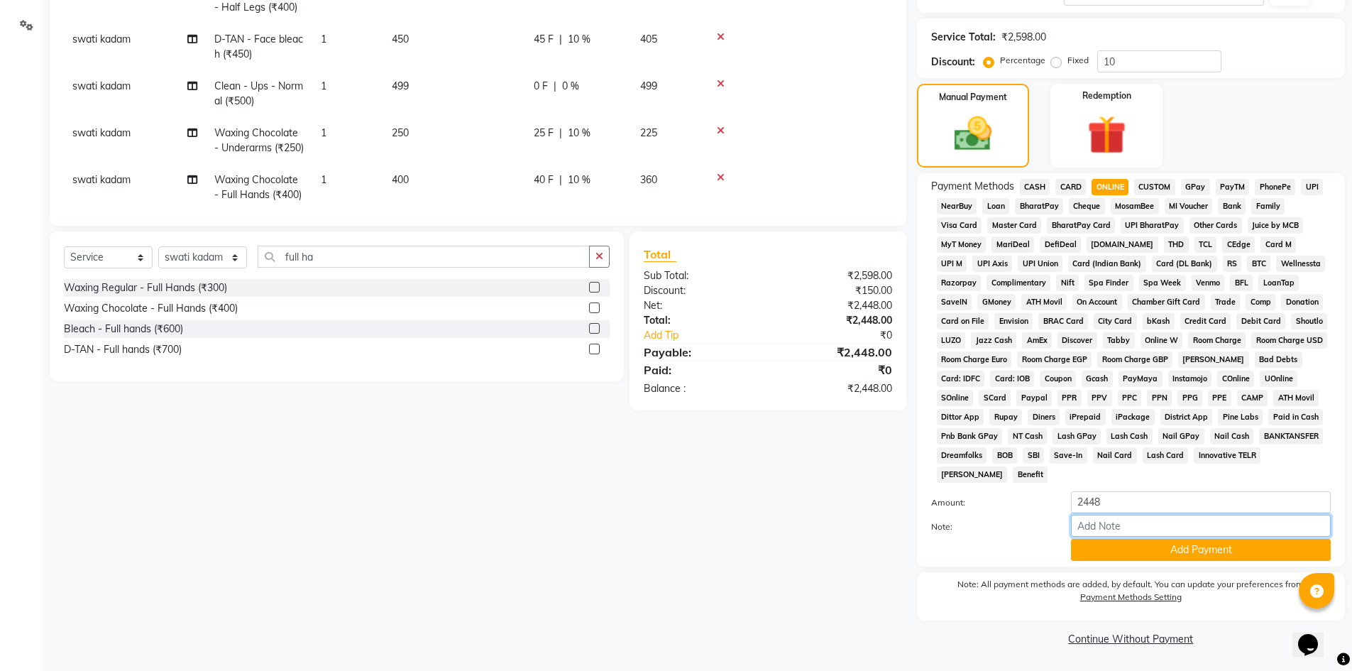
click at [1148, 526] on input "Note:" at bounding box center [1201, 526] width 260 height 22
type input "gpay"
click at [1190, 549] on button "Add Payment" at bounding box center [1201, 550] width 260 height 22
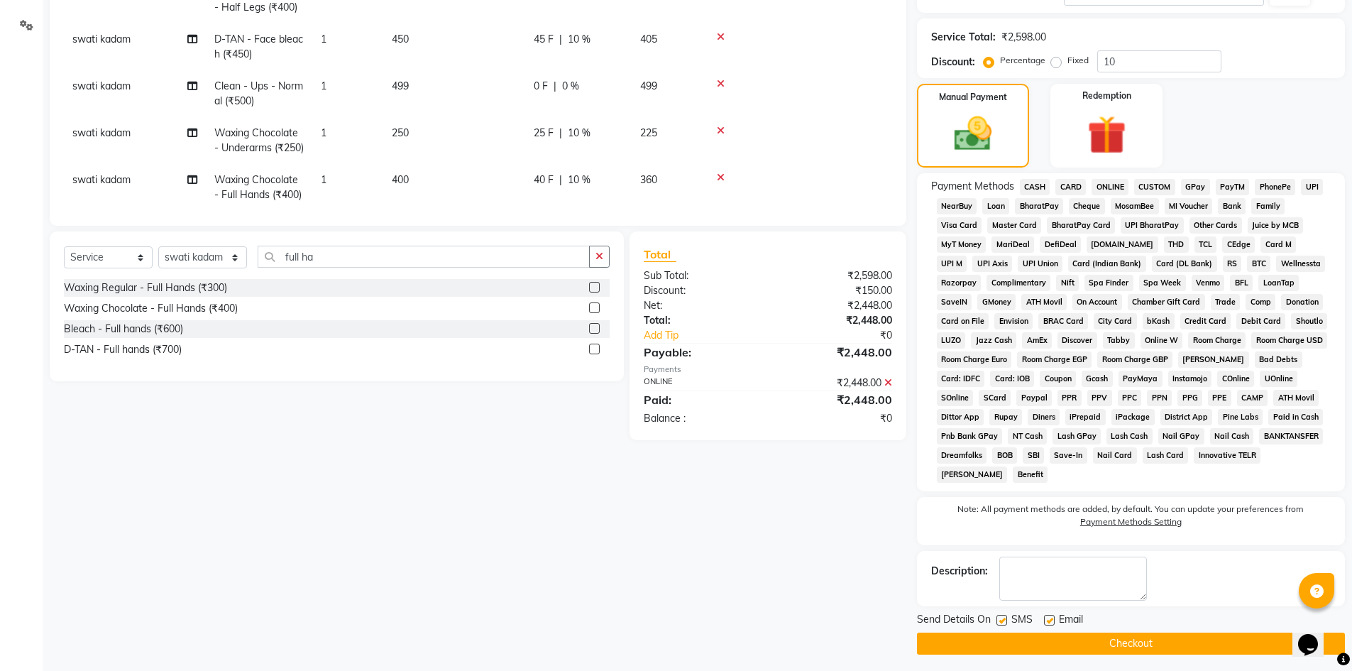
click at [1169, 638] on button "Checkout" at bounding box center [1131, 643] width 428 height 22
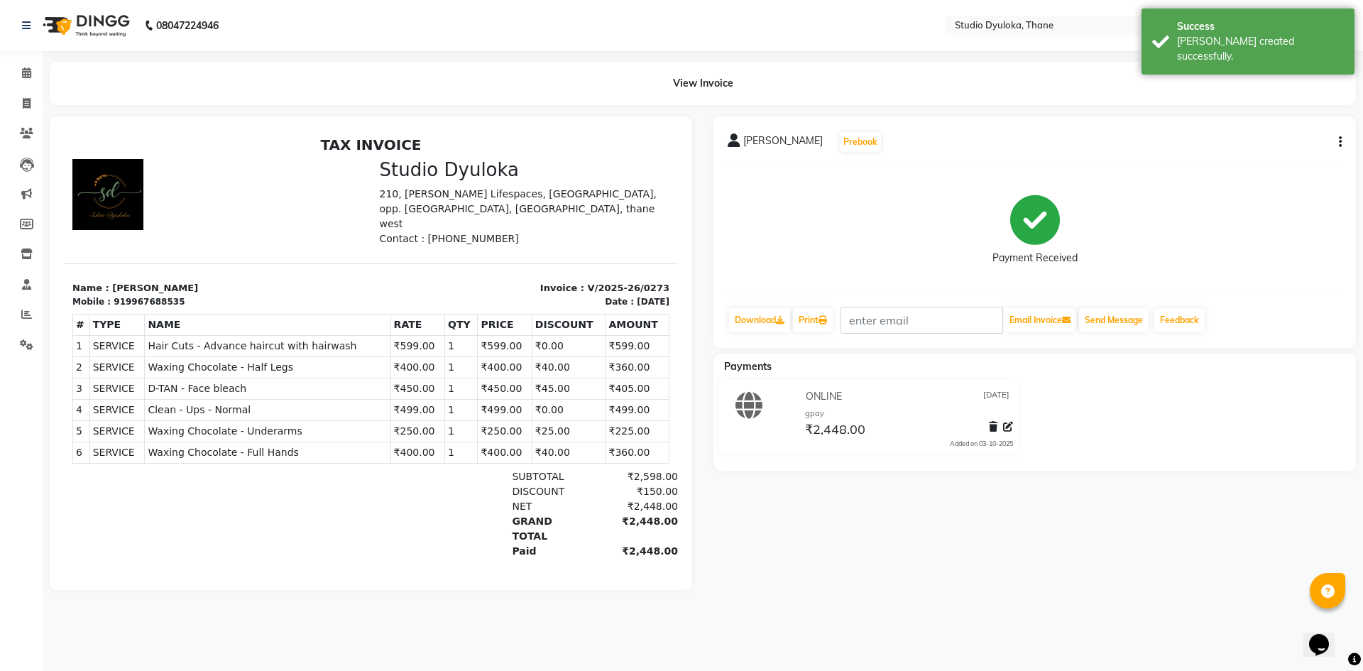
select select "6575"
select select "service"
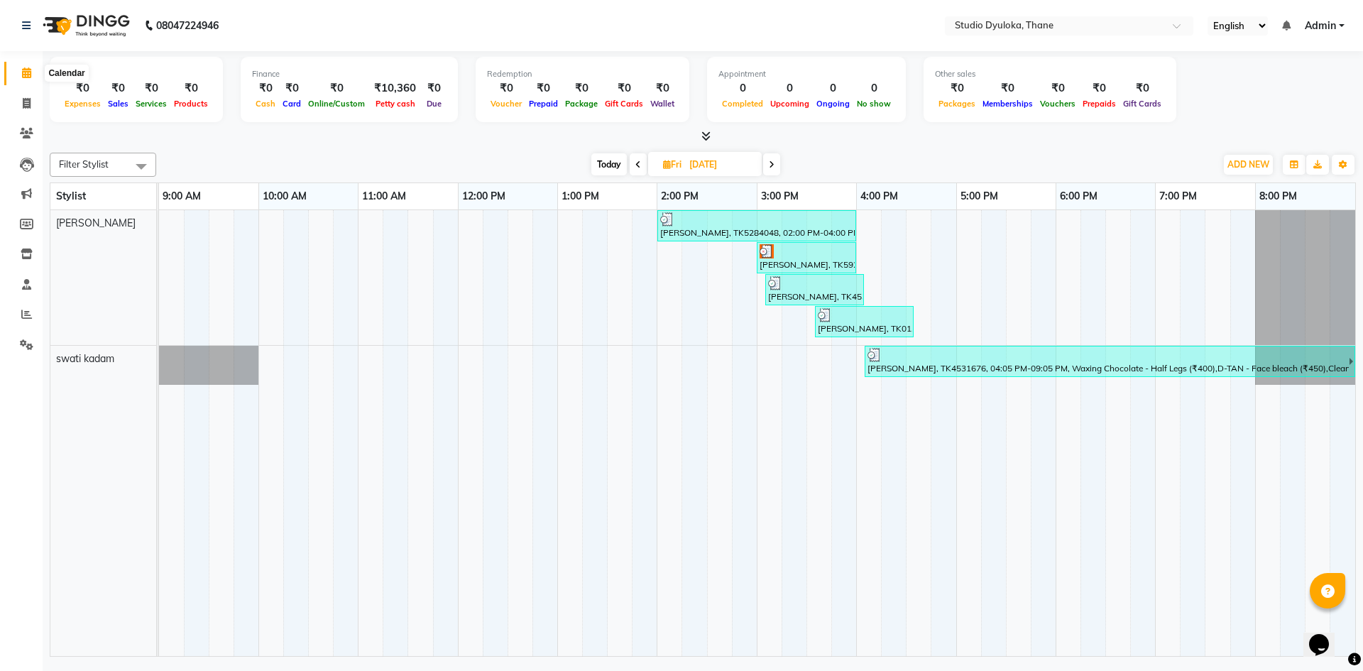
click at [31, 77] on icon at bounding box center [26, 72] width 9 height 11
click at [37, 107] on span at bounding box center [26, 104] width 25 height 16
select select "6575"
select select "service"
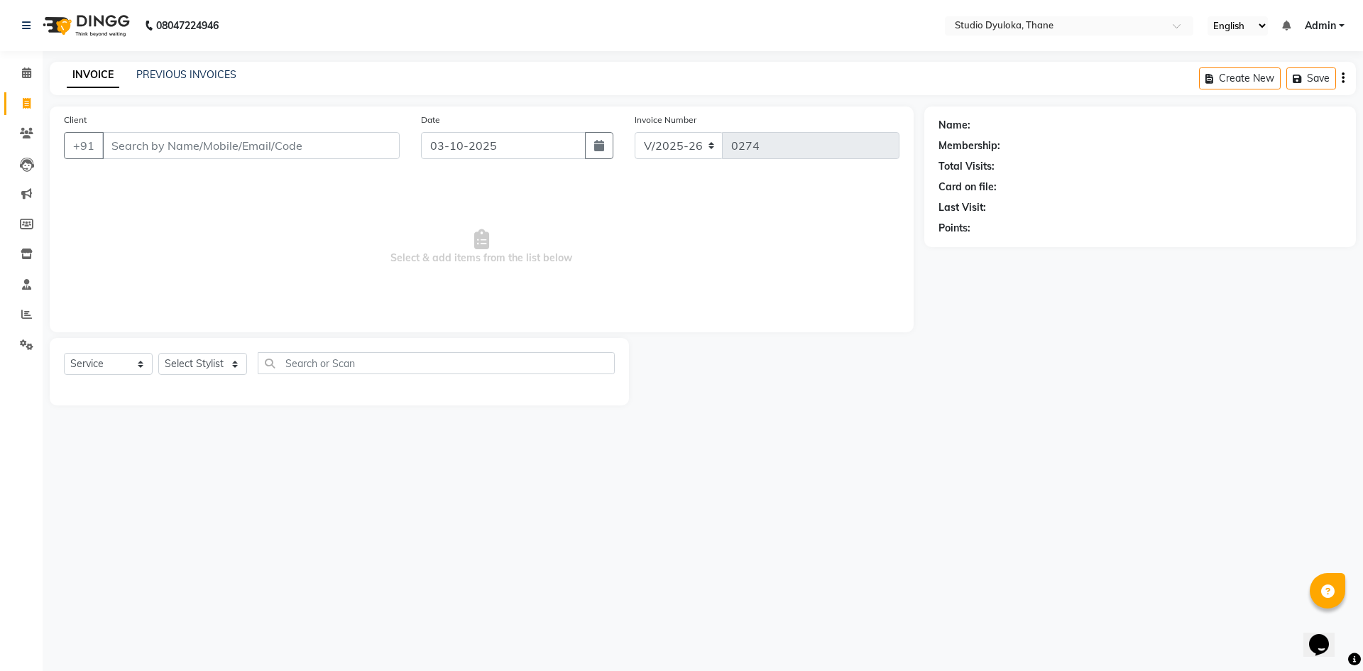
click at [139, 149] on input "Client" at bounding box center [250, 145] width 297 height 27
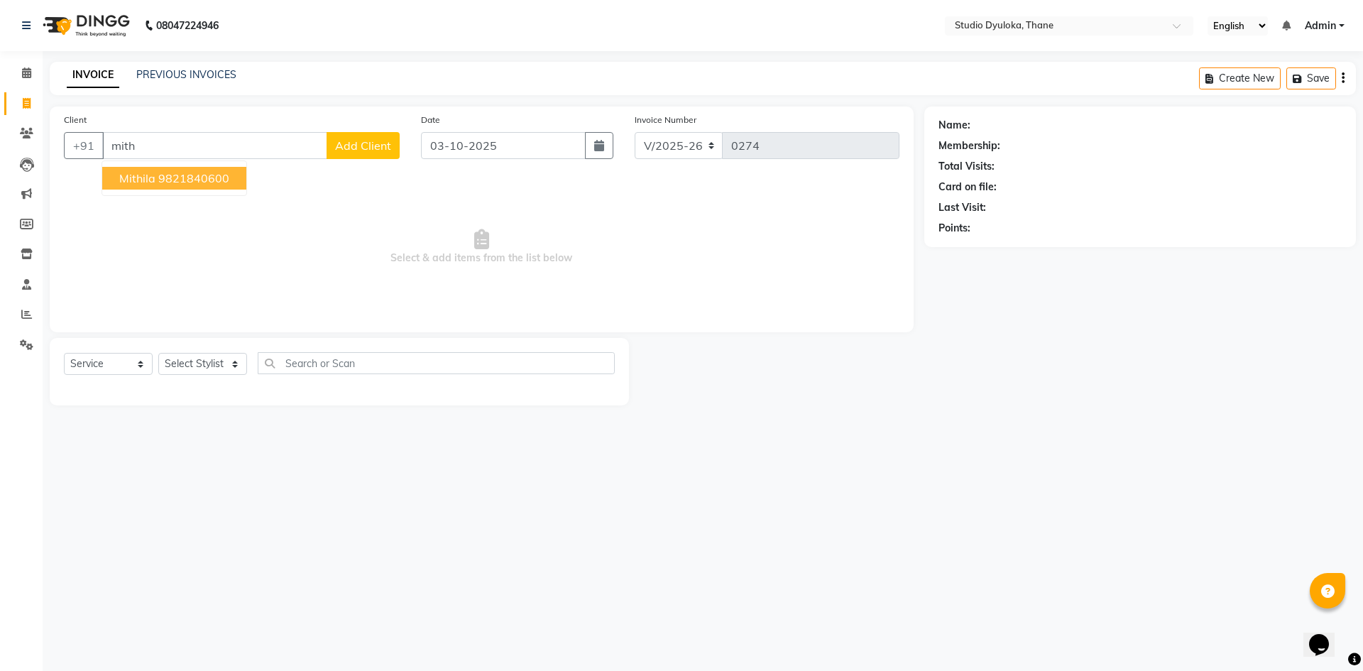
click at [229, 181] on button "Mithila 9821840600" at bounding box center [174, 178] width 144 height 23
type input "9821840600"
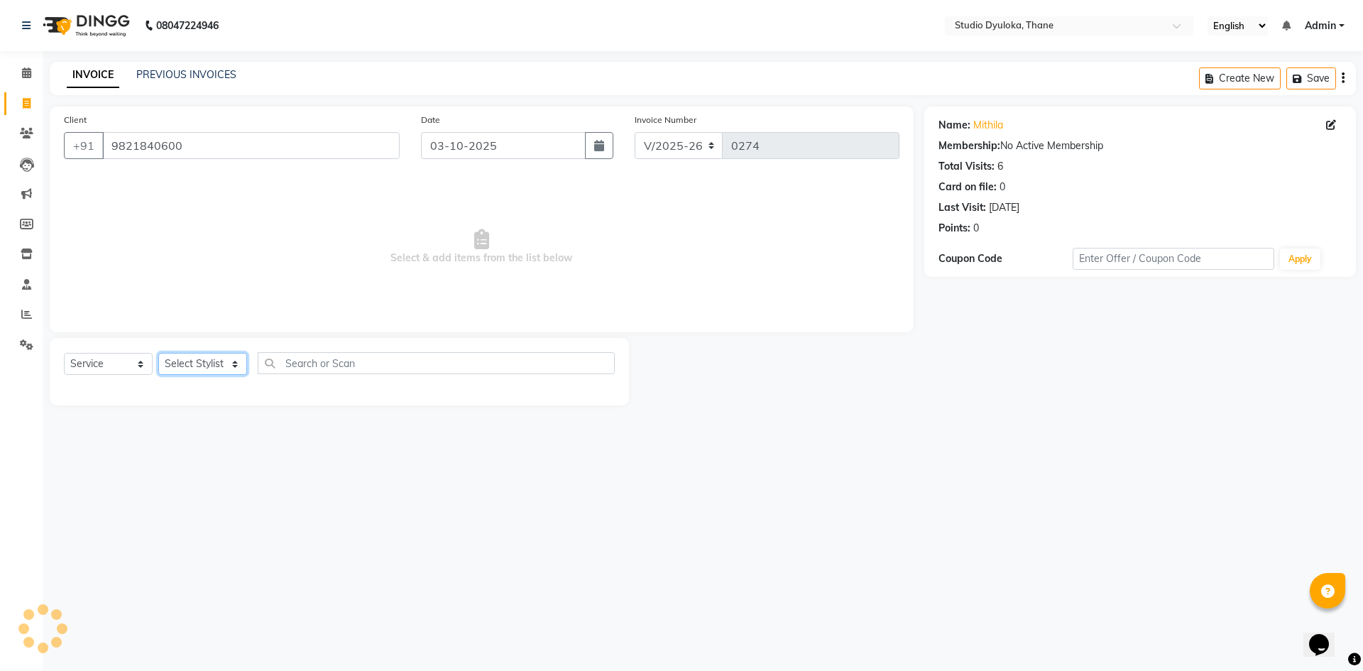
drag, startPoint x: 197, startPoint y: 365, endPoint x: 202, endPoint y: 373, distance: 9.3
click at [197, 365] on select "Select Stylist [PERSON_NAME] [PERSON_NAME]" at bounding box center [202, 364] width 89 height 22
select select "72122"
click at [158, 353] on select "Select Stylist [PERSON_NAME] [PERSON_NAME]" at bounding box center [202, 364] width 89 height 22
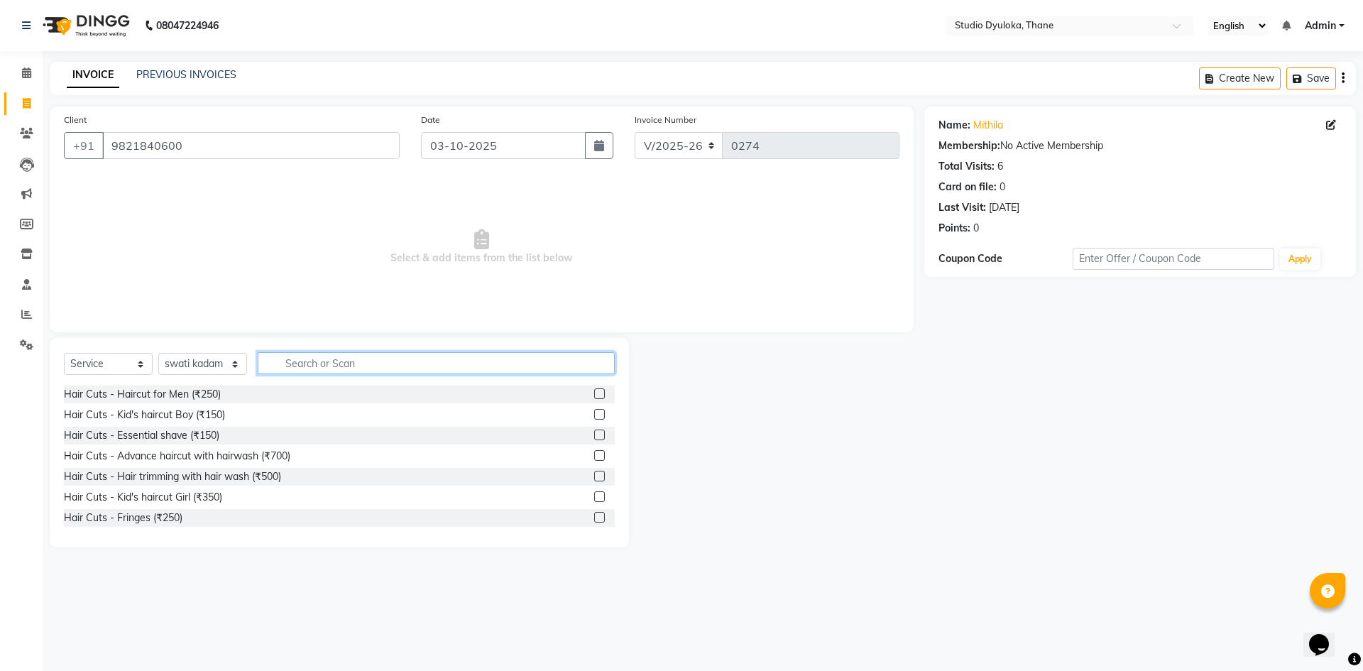
click at [309, 364] on input "text" at bounding box center [436, 363] width 357 height 22
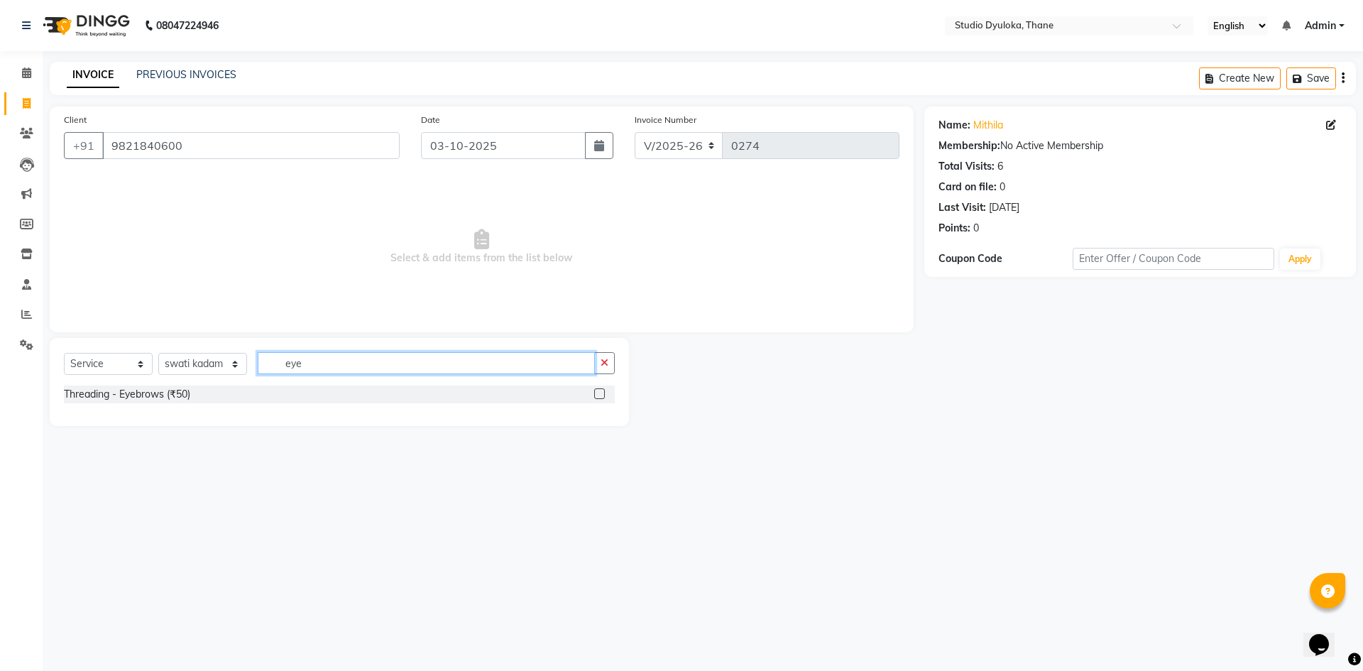
type input "eye"
click at [603, 395] on label at bounding box center [599, 393] width 11 height 11
click at [603, 395] on input "checkbox" at bounding box center [598, 394] width 9 height 9
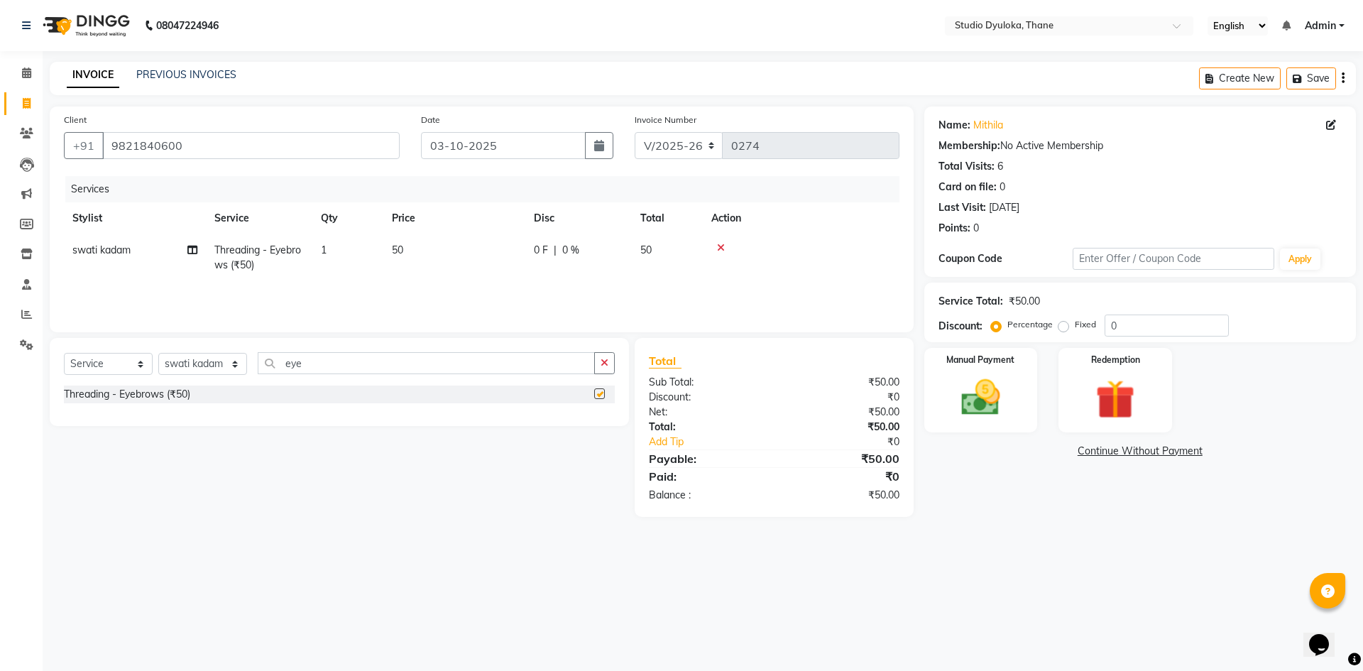
checkbox input "false"
click at [565, 367] on input "eye" at bounding box center [426, 363] width 337 height 22
type input "e"
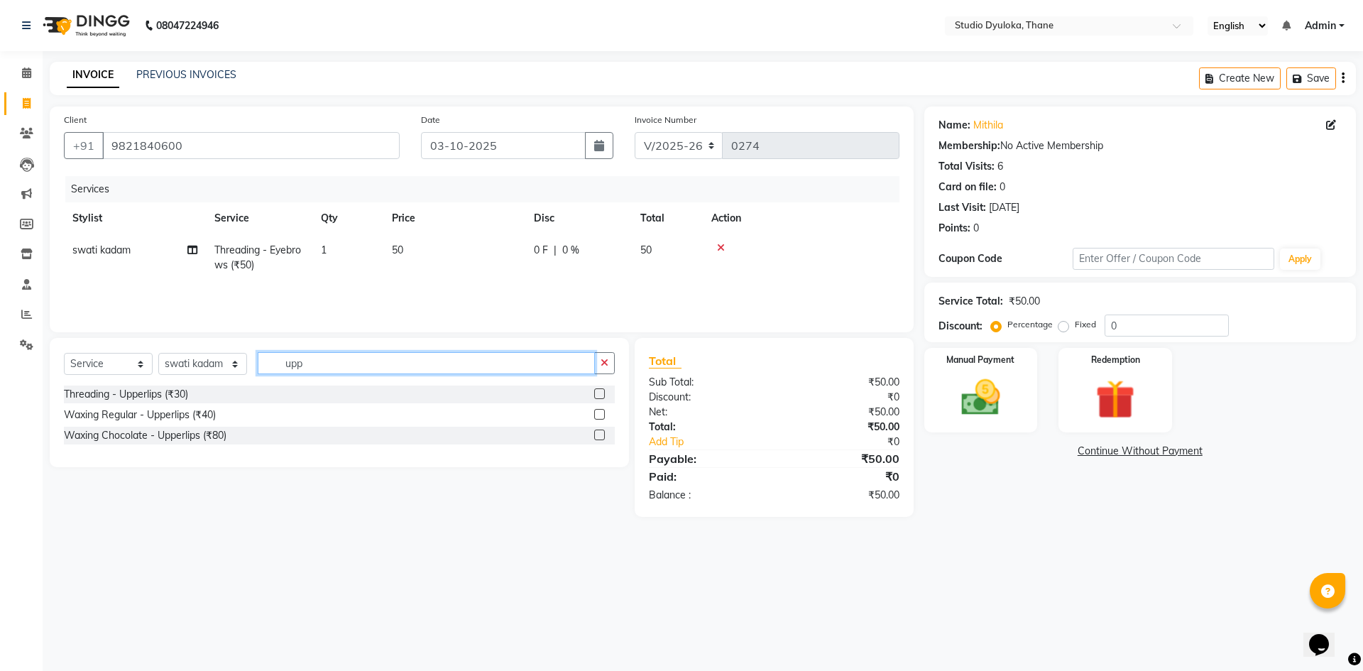
type input "upp"
drag, startPoint x: 600, startPoint y: 397, endPoint x: 510, endPoint y: 369, distance: 95.0
click at [600, 397] on label at bounding box center [599, 393] width 11 height 11
click at [600, 397] on input "checkbox" at bounding box center [598, 394] width 9 height 9
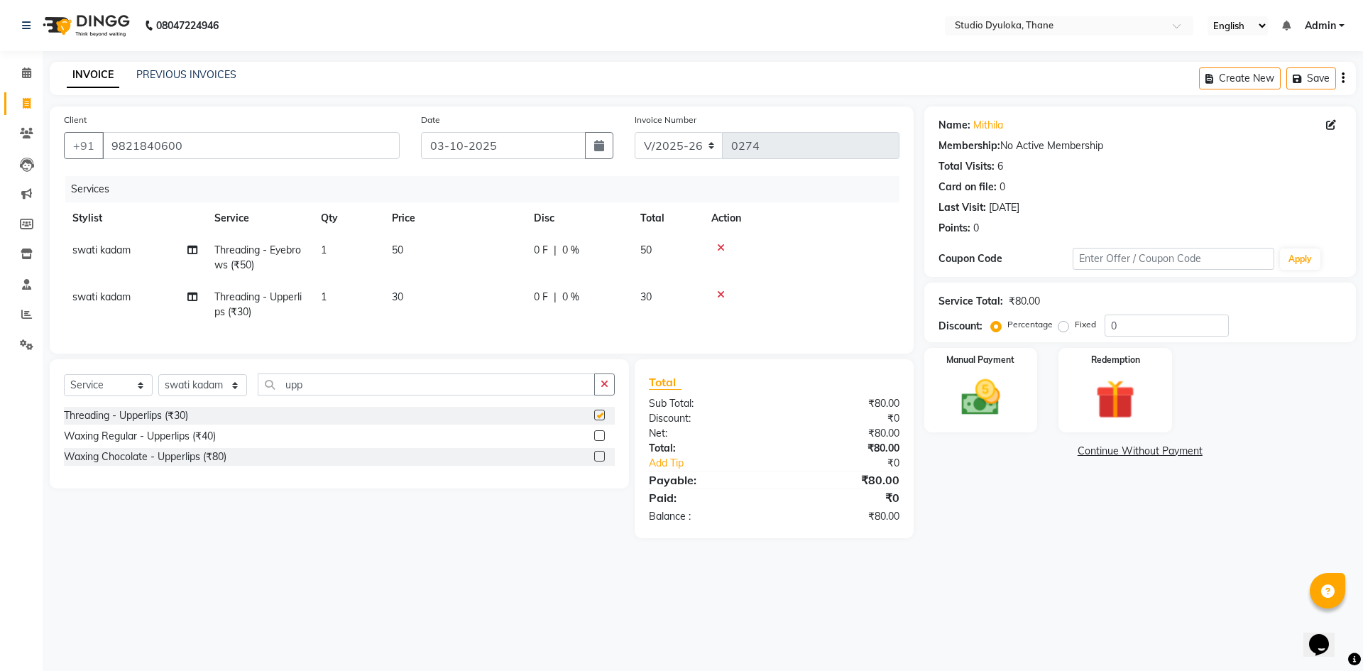
checkbox input "false"
click at [490, 390] on input "upp" at bounding box center [426, 384] width 337 height 22
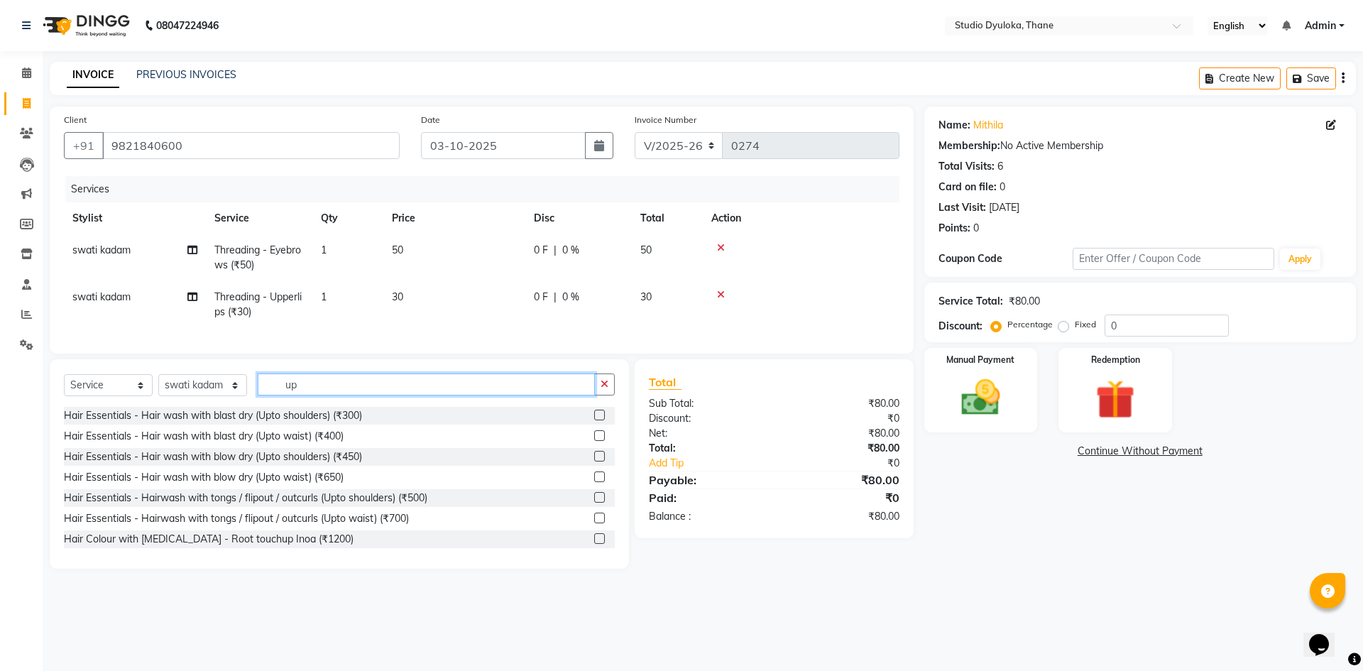
type input "u"
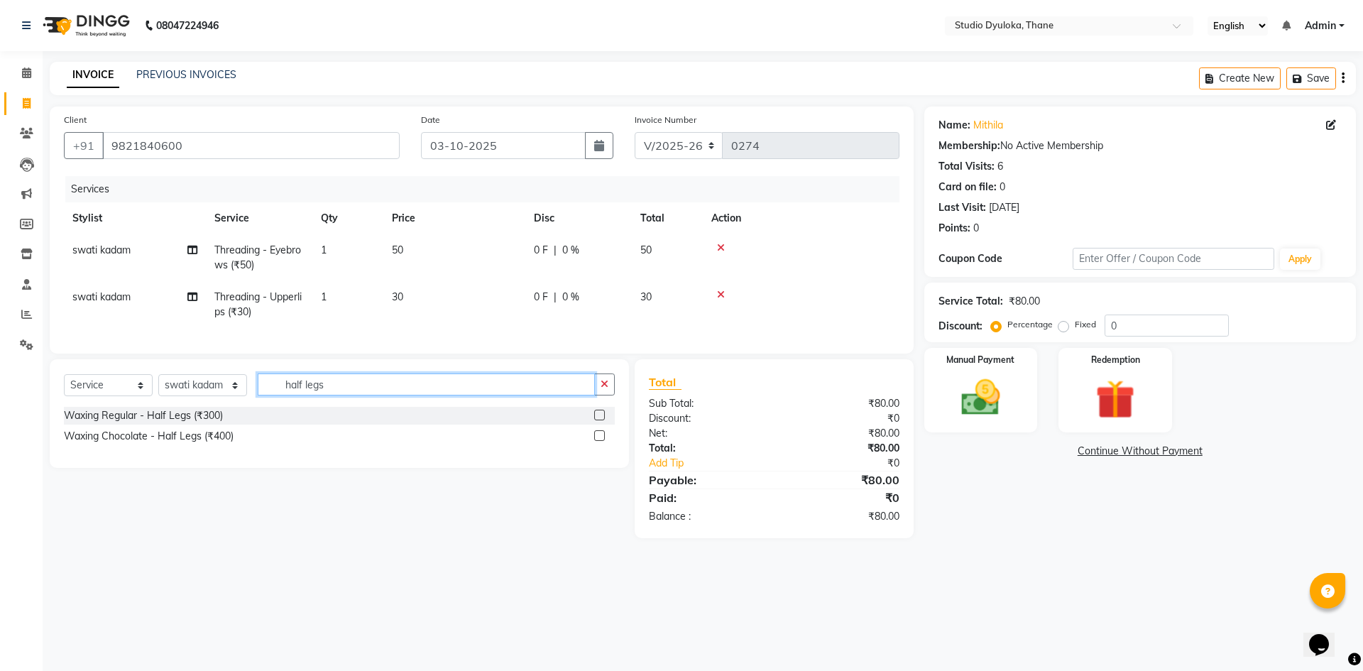
type input "half legs"
click at [600, 420] on label at bounding box center [599, 415] width 11 height 11
click at [600, 420] on input "checkbox" at bounding box center [598, 415] width 9 height 9
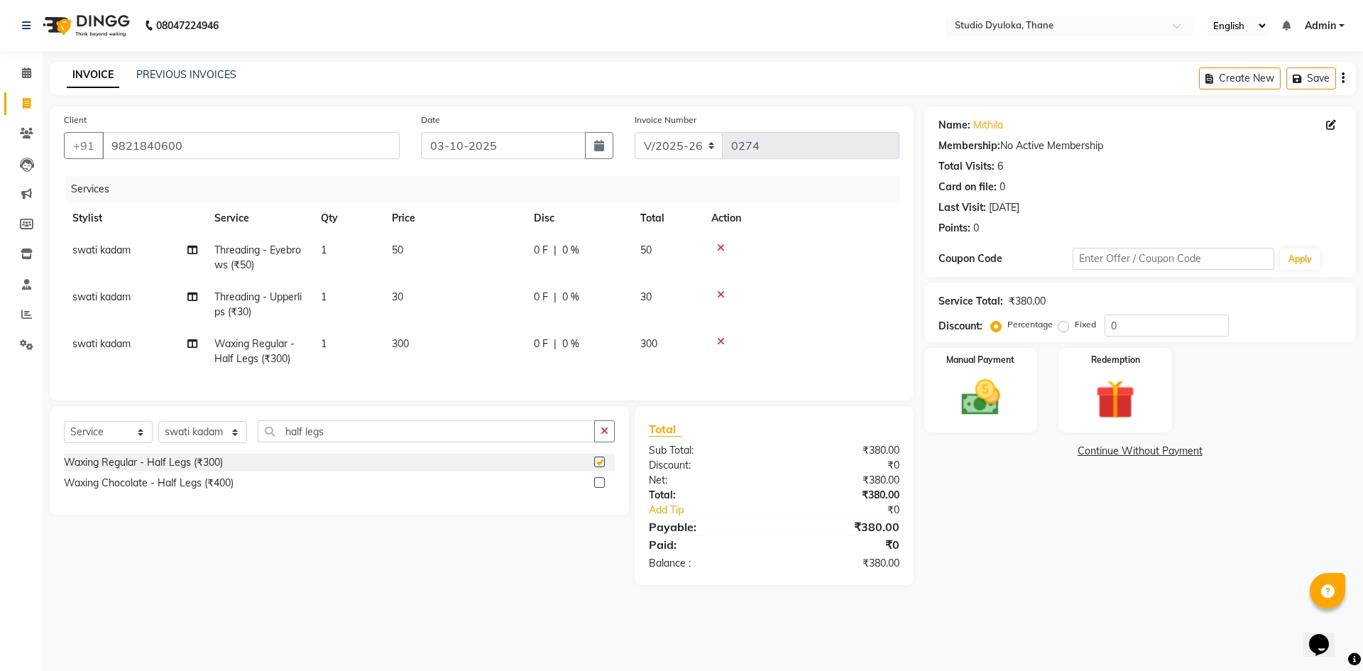
checkbox input "false"
click at [403, 297] on span "30" at bounding box center [397, 296] width 11 height 13
select select "72122"
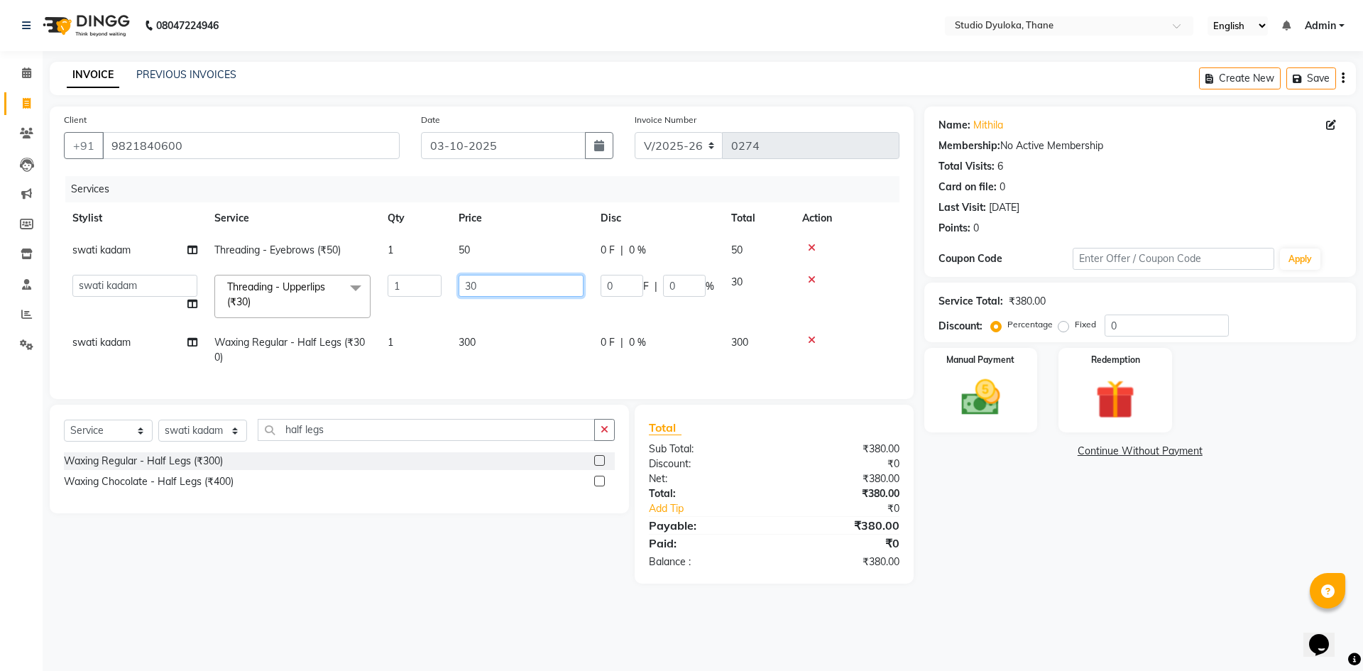
click at [472, 285] on input "30" at bounding box center [521, 286] width 125 height 22
type input "40"
click at [1090, 558] on div "Name: Mithila Membership: No Active Membership Total Visits: 6 Card on file: 0 …" at bounding box center [1145, 344] width 442 height 477
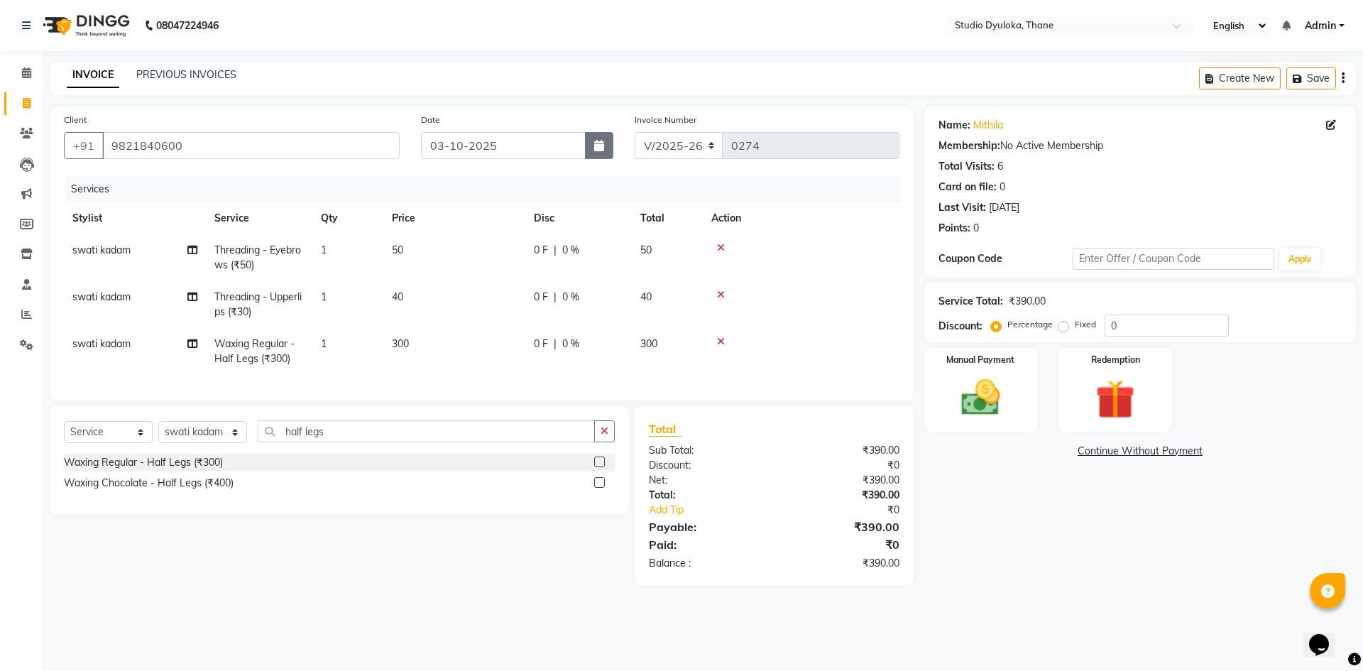
click at [591, 146] on button "button" at bounding box center [599, 145] width 28 height 27
select select "10"
select select "2025"
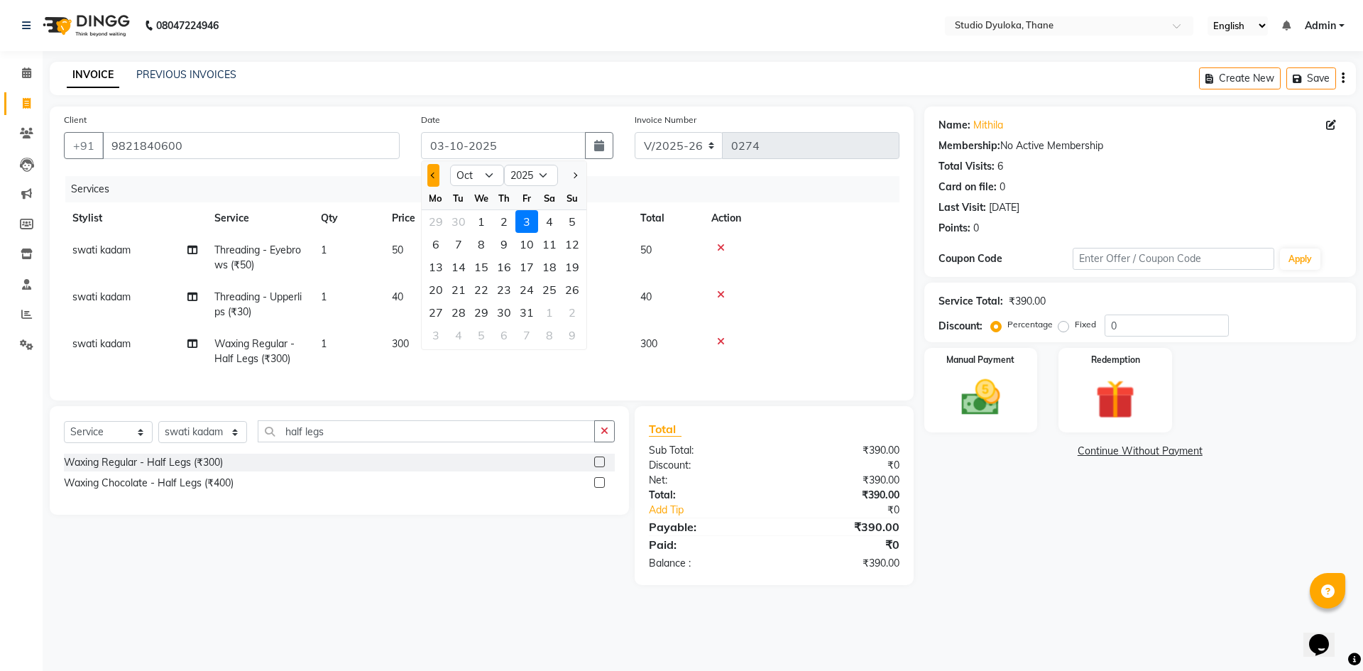
click at [438, 178] on button "Previous month" at bounding box center [433, 175] width 12 height 23
select select "9"
click at [522, 249] on div "12" at bounding box center [526, 244] width 23 height 23
type input "[DATE]"
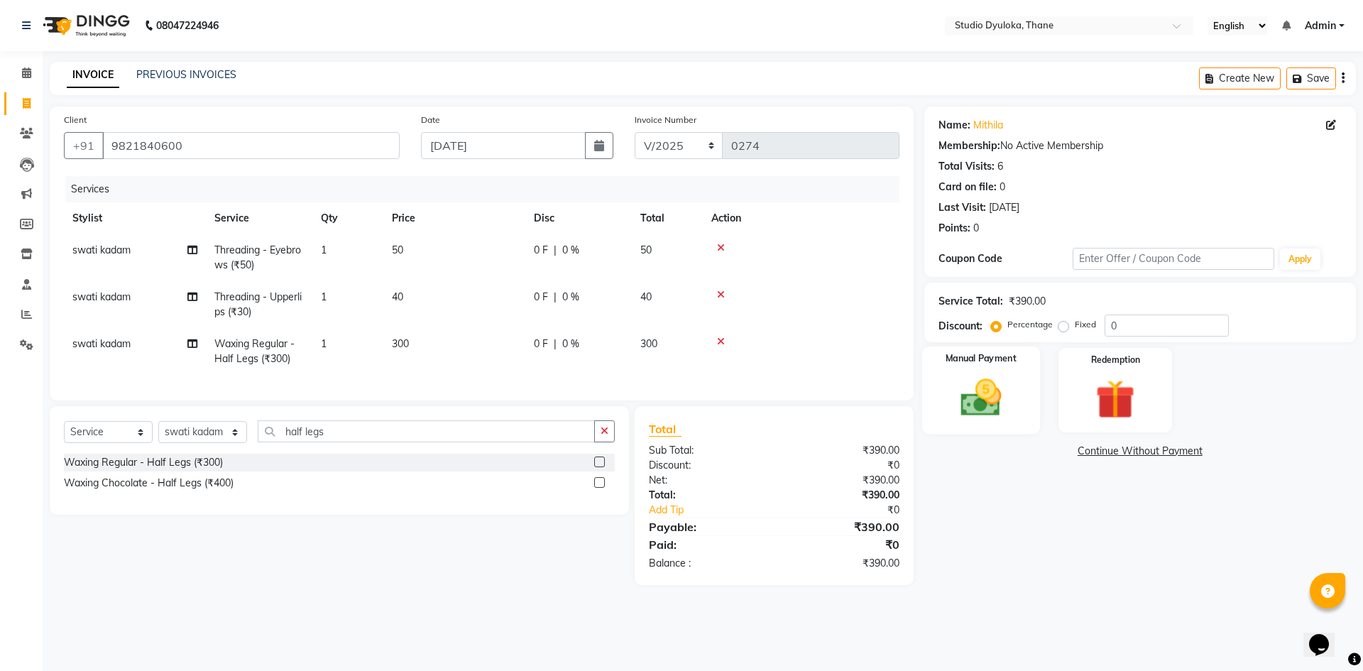
click at [1011, 376] on img at bounding box center [981, 397] width 66 height 47
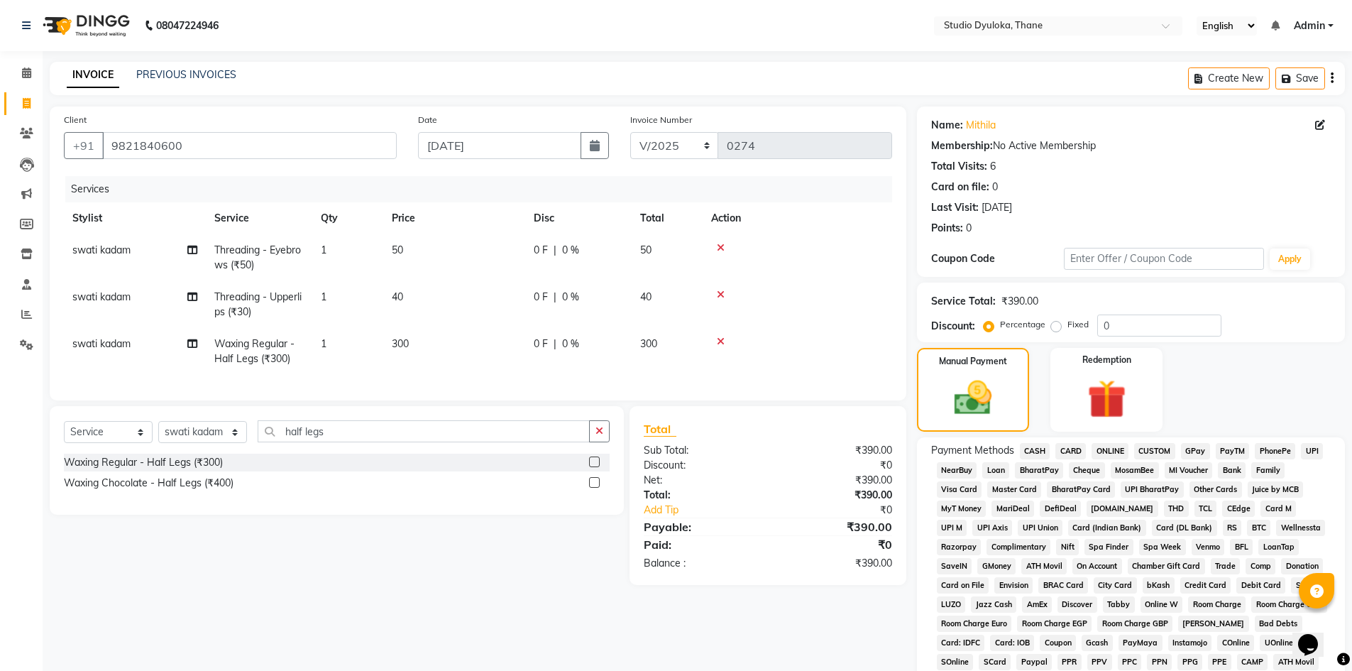
click at [1123, 446] on span "ONLINE" at bounding box center [1110, 451] width 37 height 16
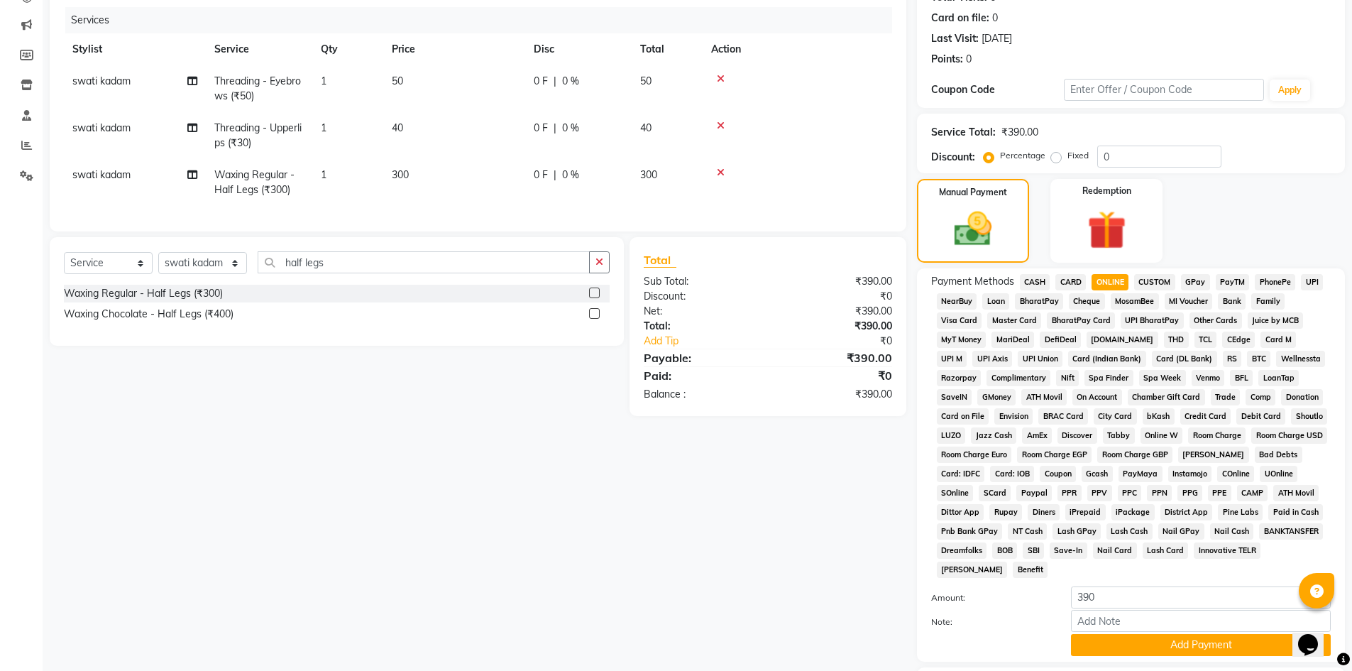
scroll to position [264, 0]
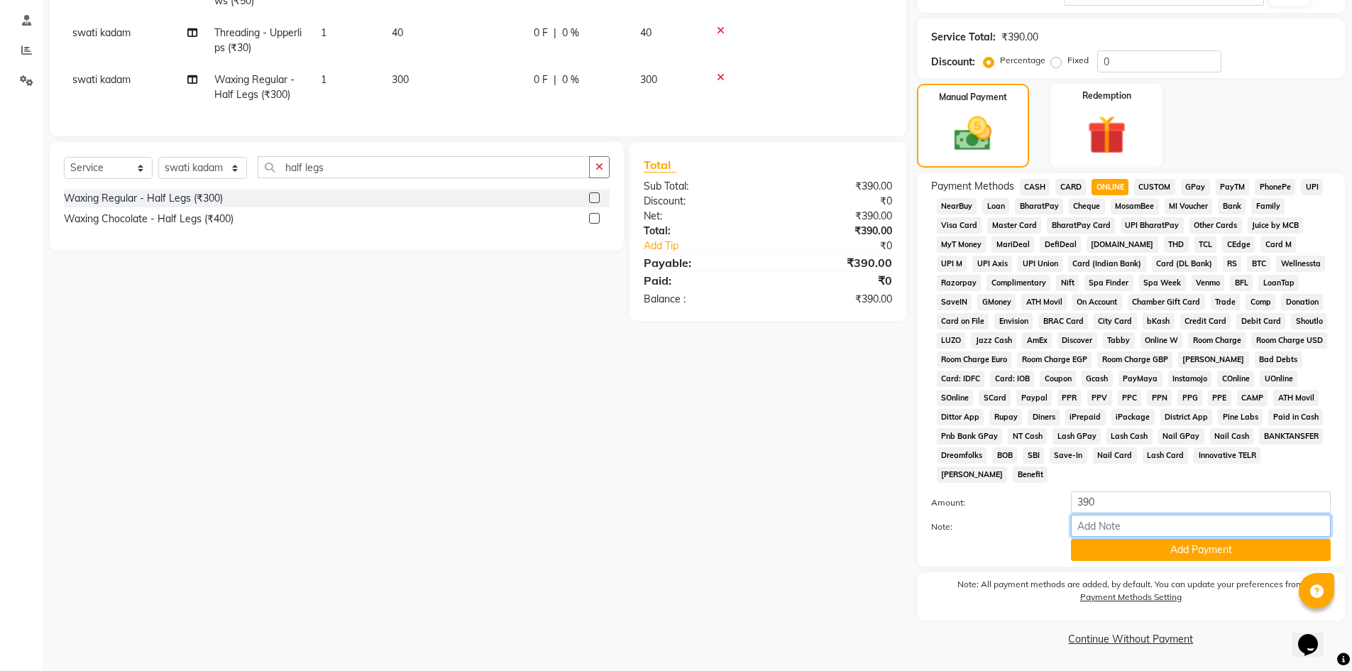
click at [1168, 521] on input "Note:" at bounding box center [1201, 526] width 260 height 22
type input "gpay"
click at [1190, 539] on button "Add Payment" at bounding box center [1201, 550] width 260 height 22
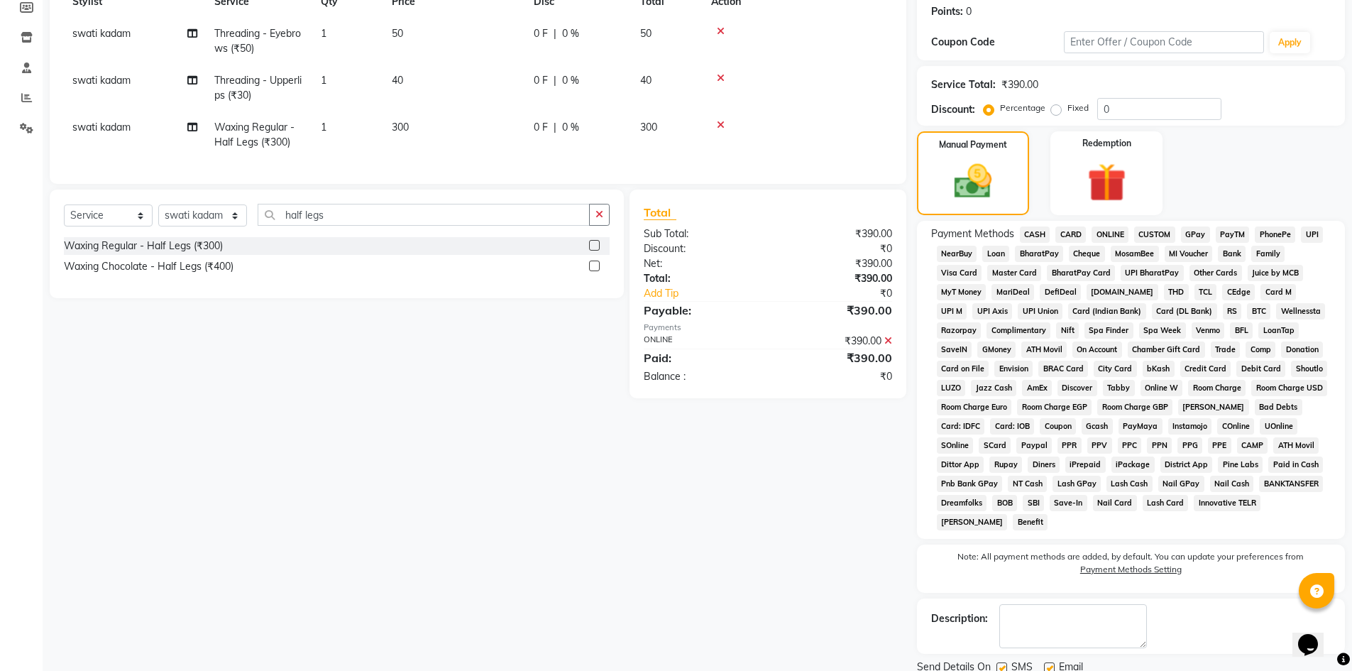
scroll to position [269, 0]
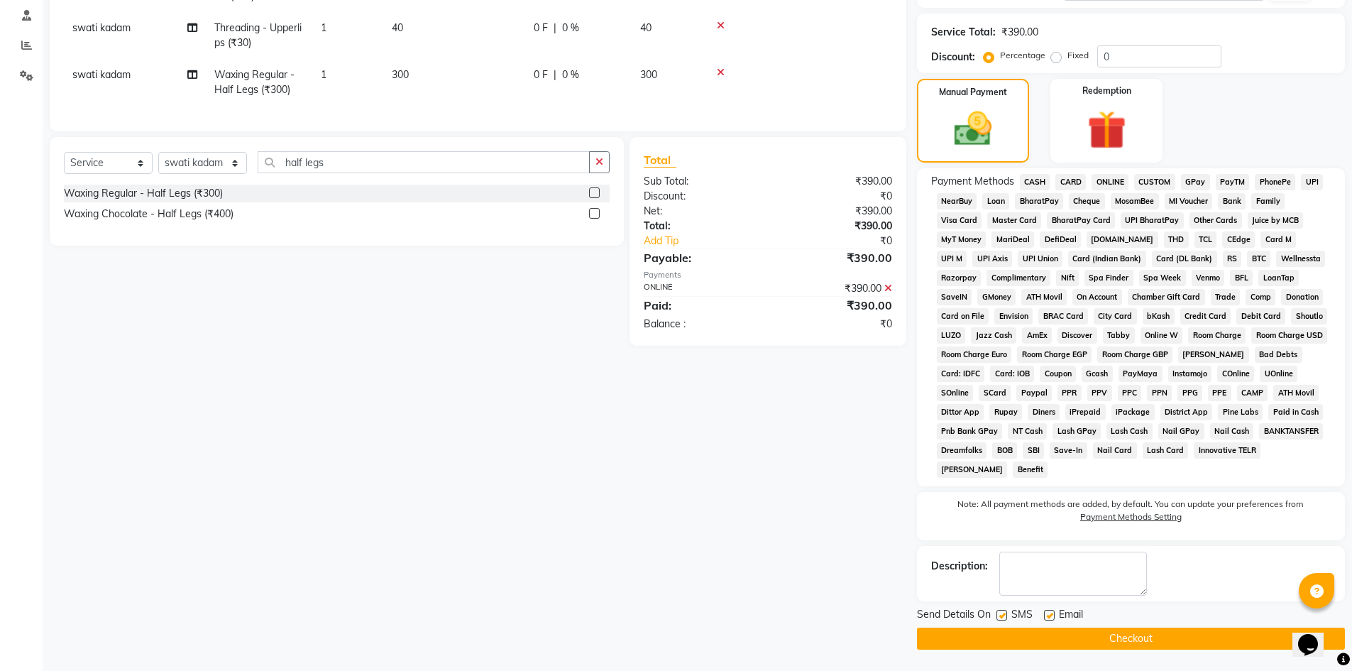
click at [1088, 635] on button "Checkout" at bounding box center [1131, 638] width 428 height 22
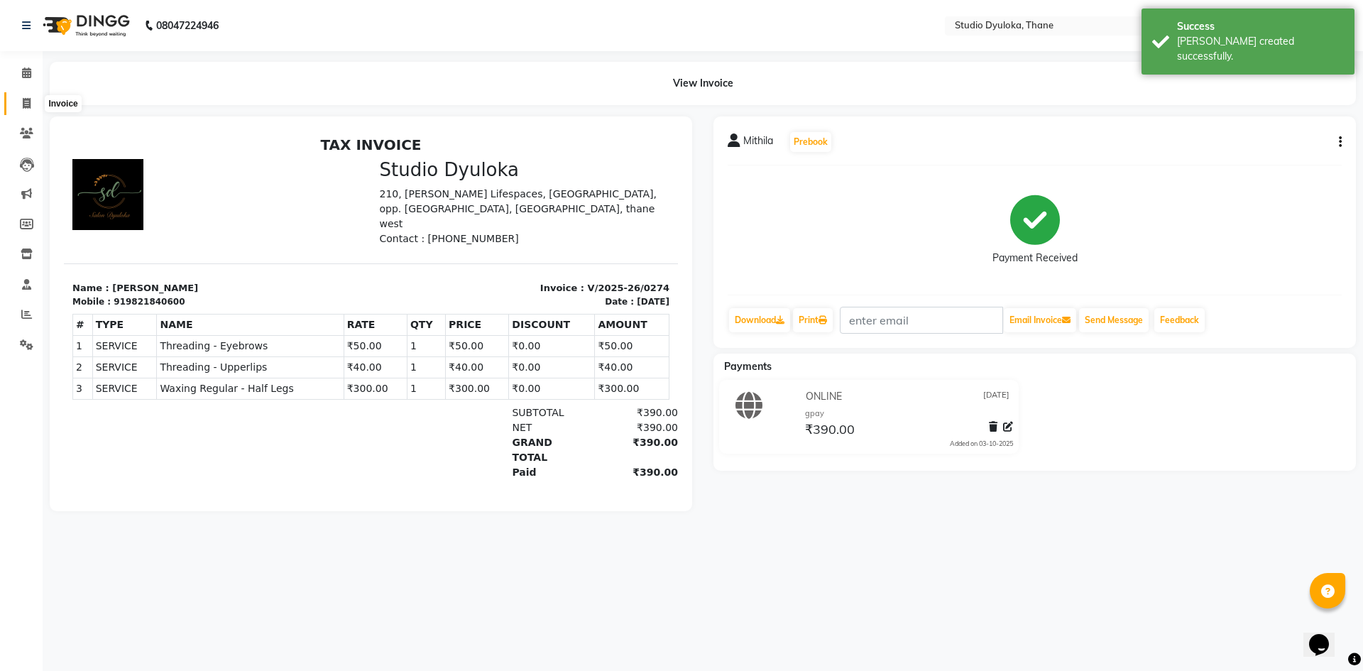
click at [29, 99] on span at bounding box center [26, 104] width 25 height 16
select select "6575"
select select "service"
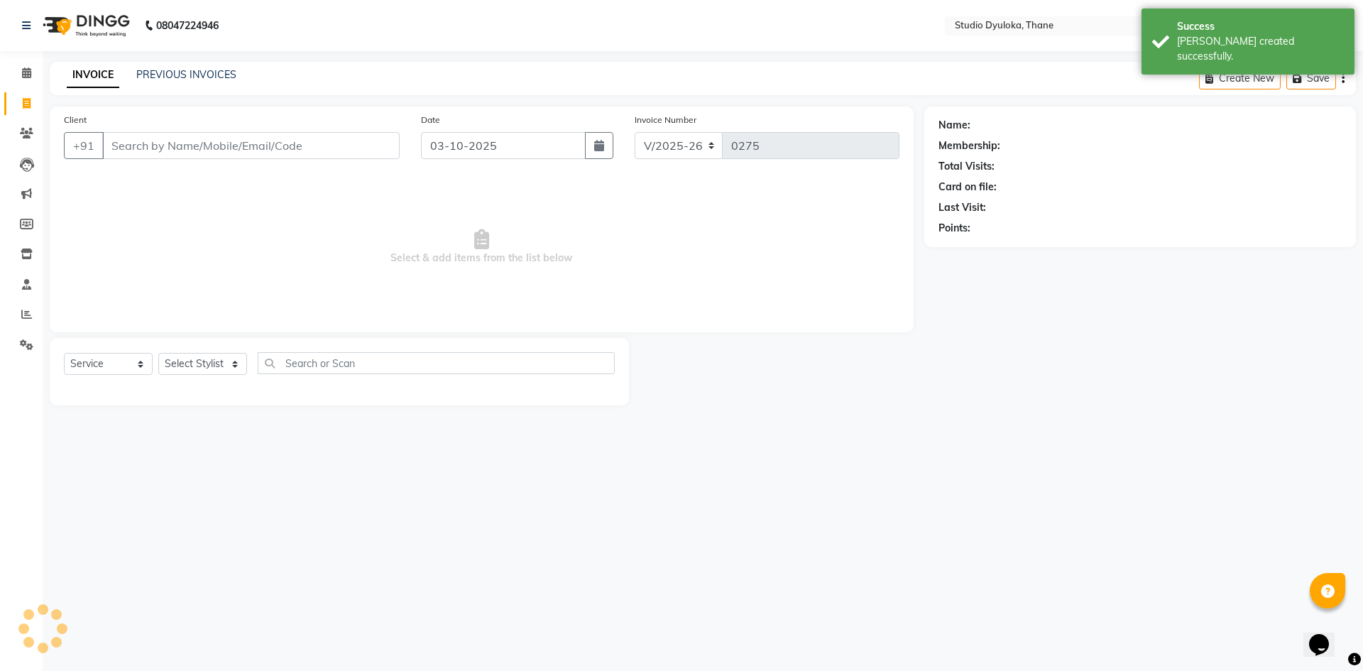
click at [221, 134] on input "Client" at bounding box center [250, 145] width 297 height 27
click at [221, 143] on input "Client" at bounding box center [250, 145] width 297 height 27
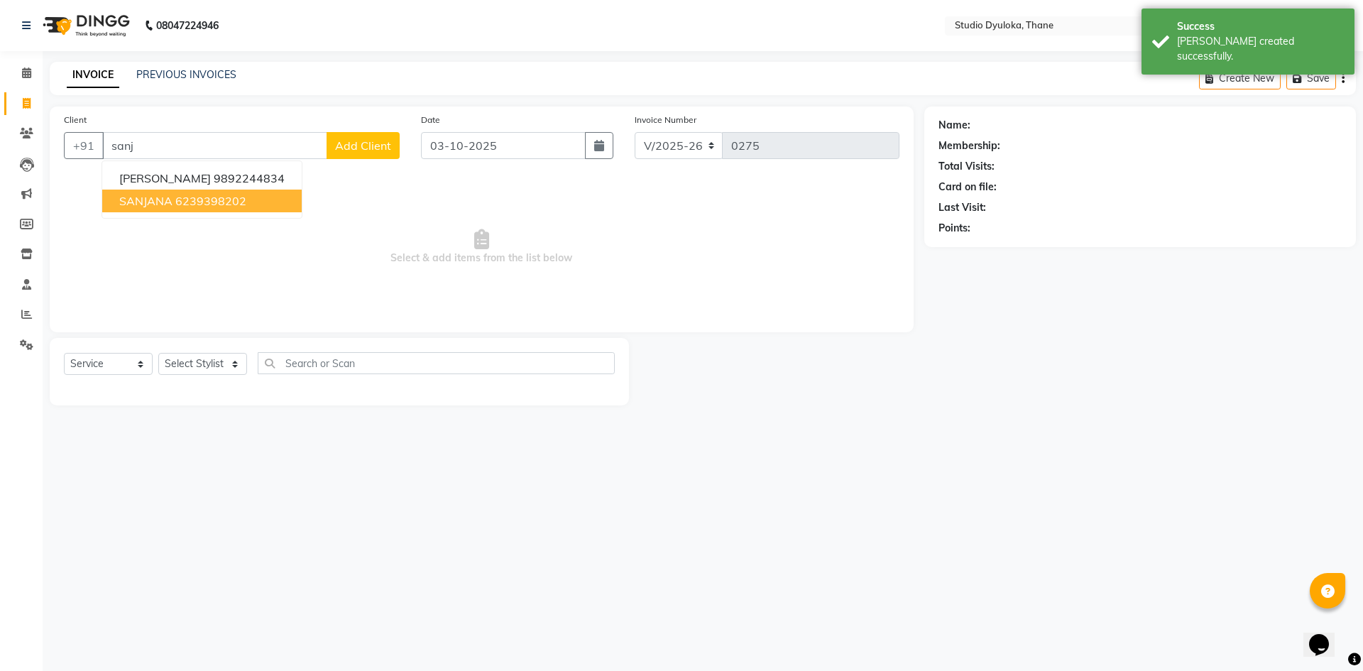
click at [242, 198] on ngb-highlight "6239398202" at bounding box center [210, 201] width 71 height 14
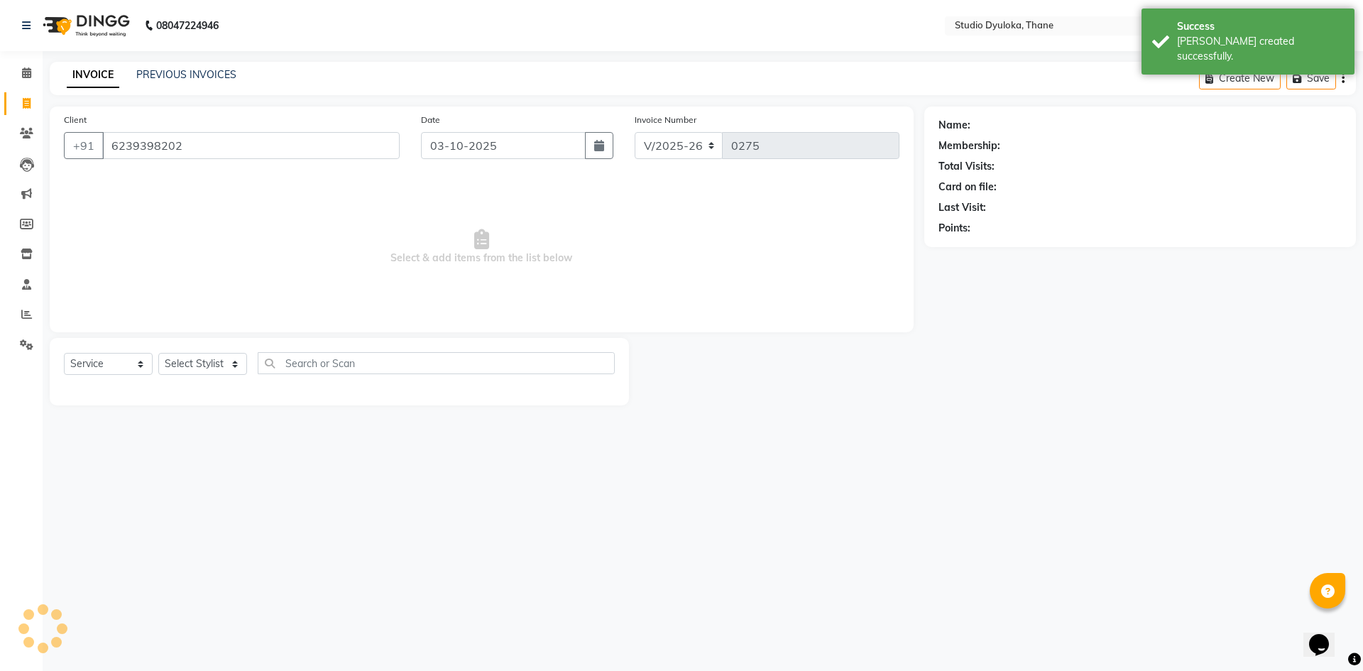
type input "6239398202"
click at [190, 368] on select "Select Stylist [PERSON_NAME] [PERSON_NAME]" at bounding box center [202, 364] width 89 height 22
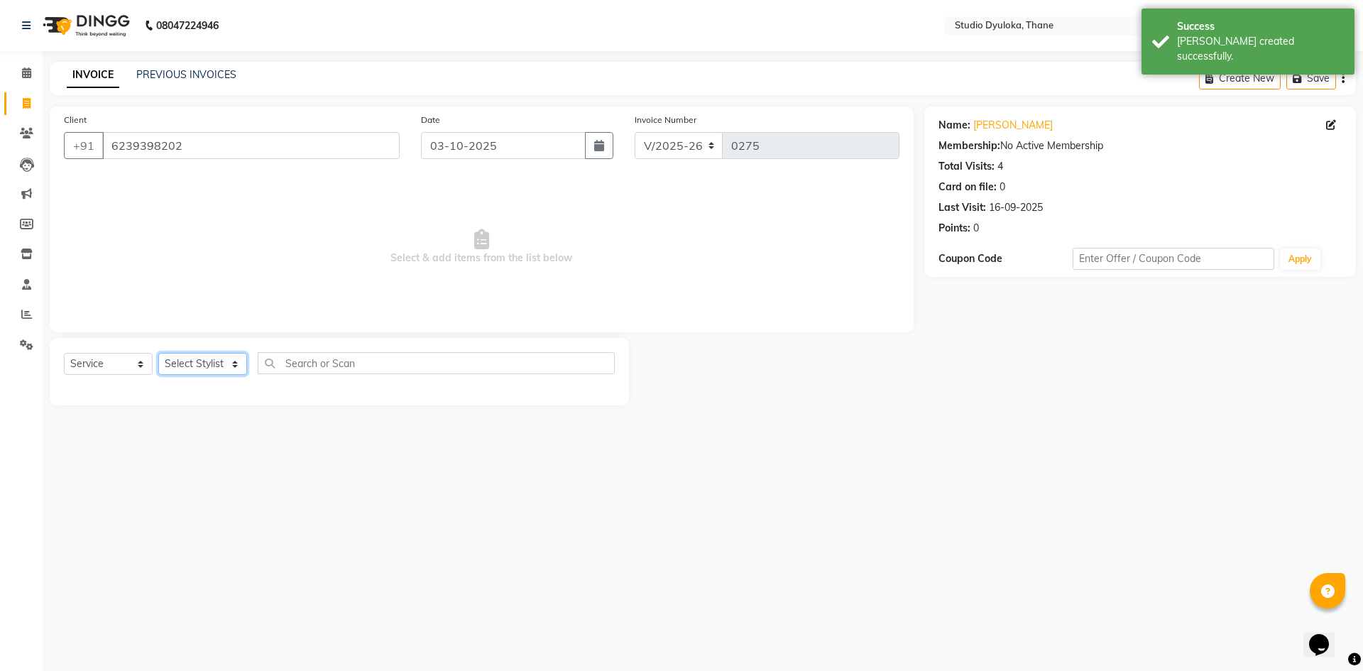
select select "72122"
click at [158, 353] on select "Select Stylist [PERSON_NAME] [PERSON_NAME]" at bounding box center [202, 364] width 89 height 22
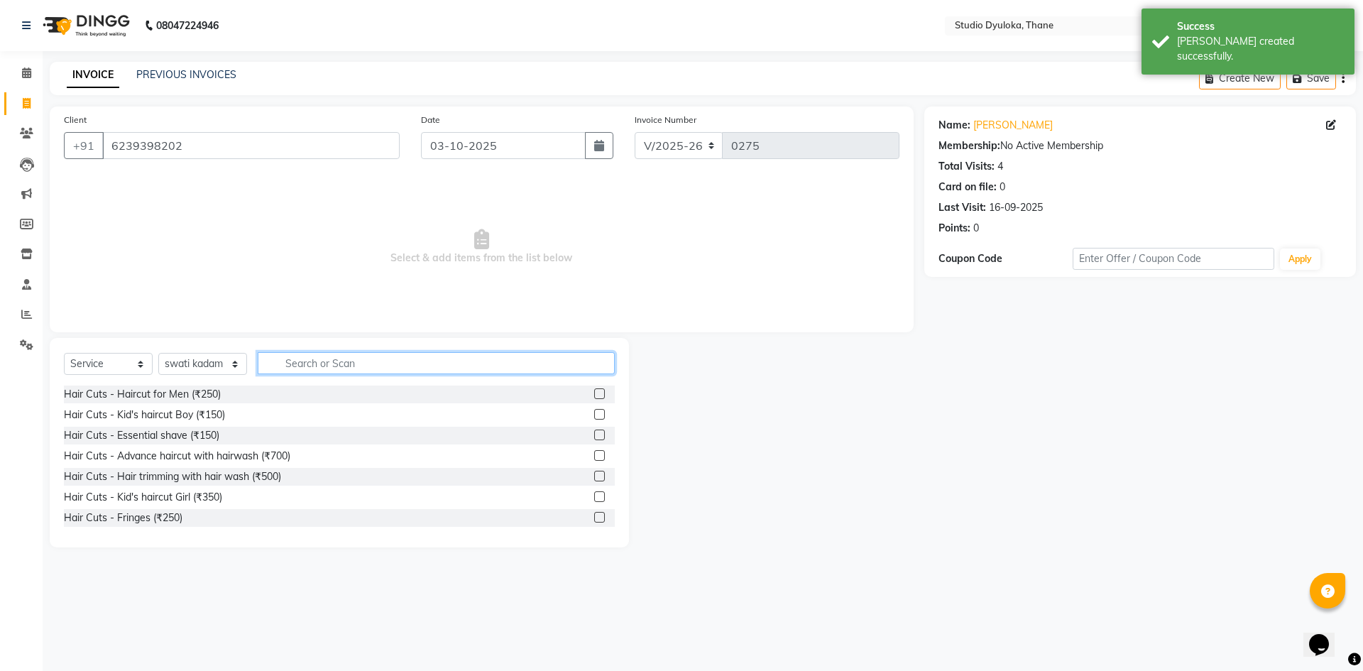
click at [287, 366] on input "text" at bounding box center [436, 363] width 357 height 22
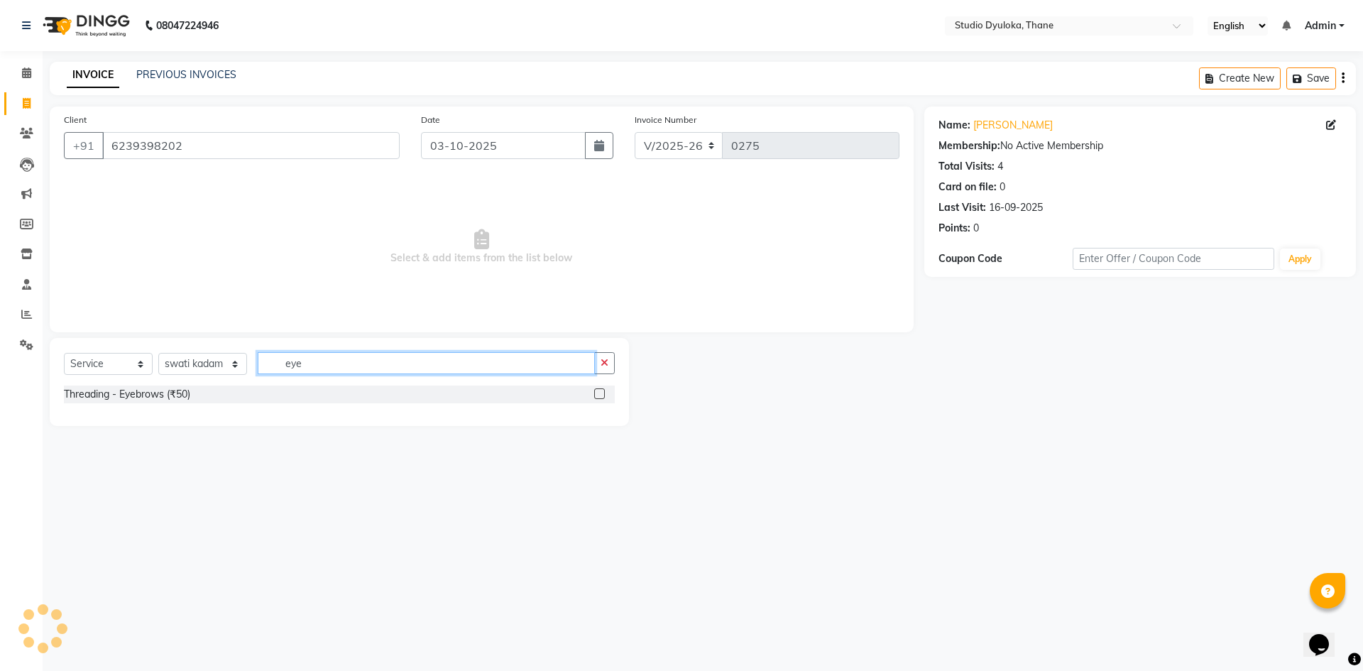
type input "eye"
click at [598, 395] on label at bounding box center [599, 393] width 11 height 11
click at [598, 395] on input "checkbox" at bounding box center [598, 394] width 9 height 9
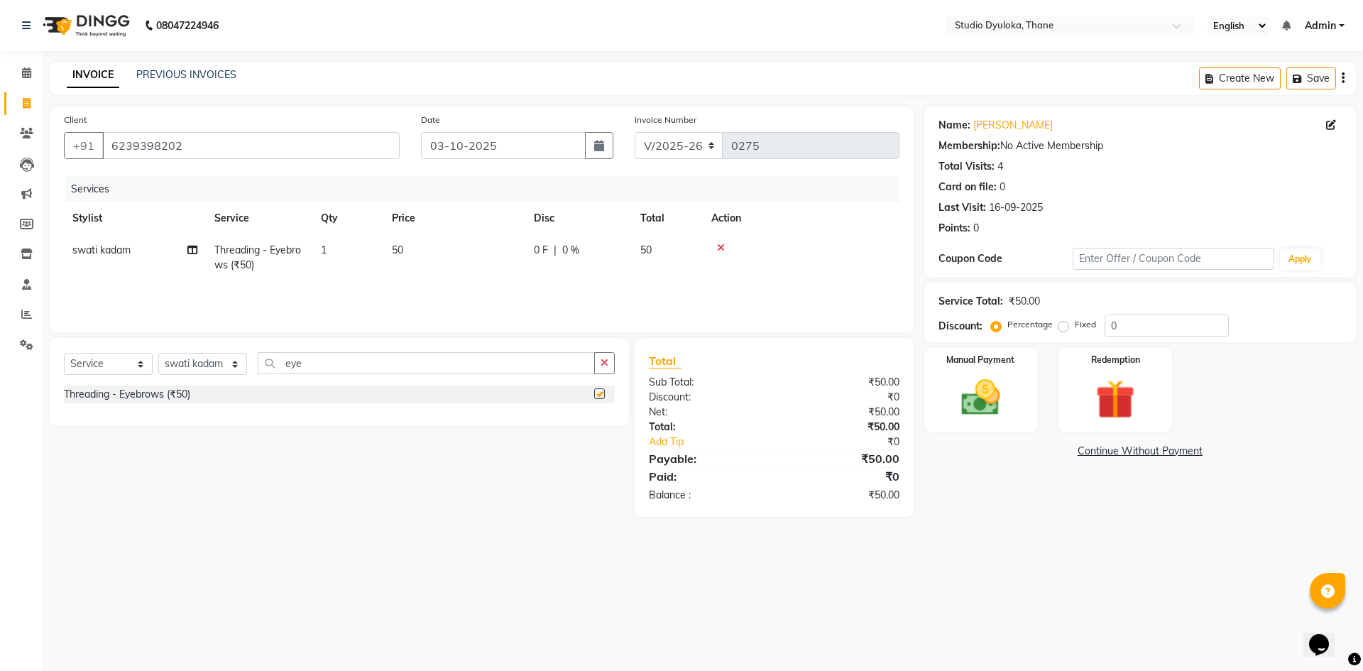
checkbox input "false"
click at [585, 368] on input "eye" at bounding box center [426, 363] width 337 height 22
type input "e"
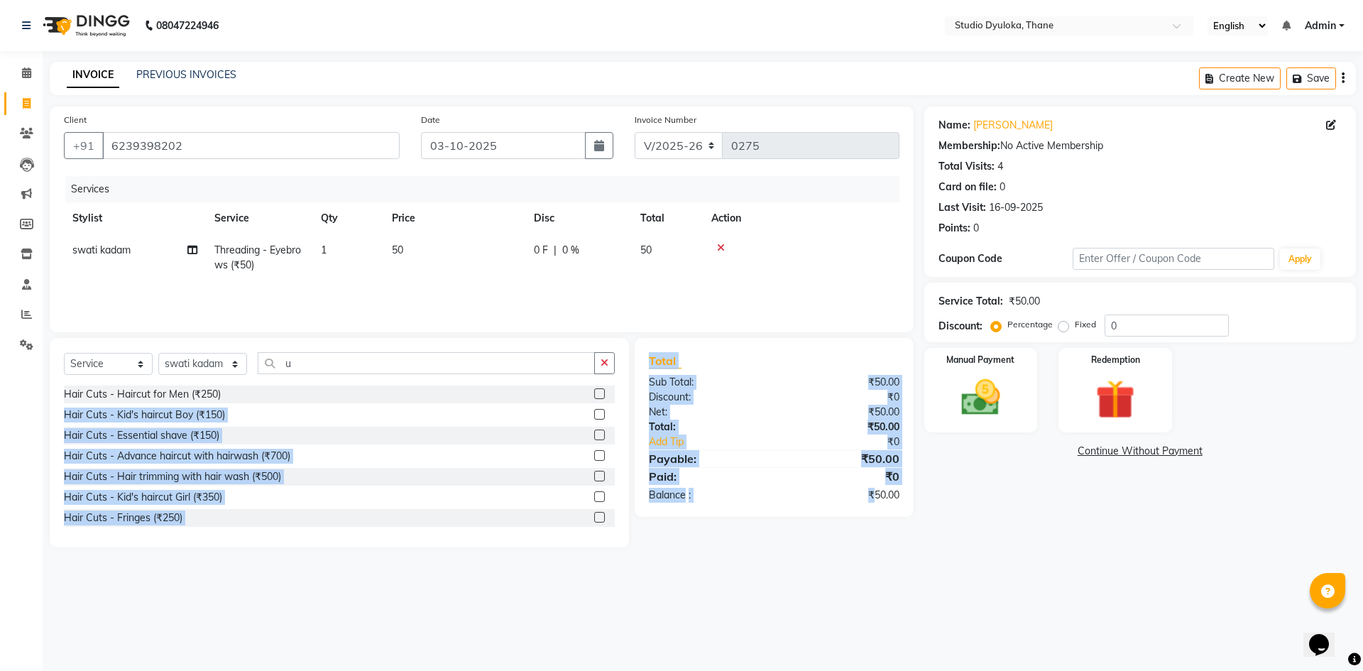
click at [1048, 670] on html "08047224946 Select Location × Studio Dyuloka, Thane English ENGLISH Español الع…" at bounding box center [681, 335] width 1363 height 671
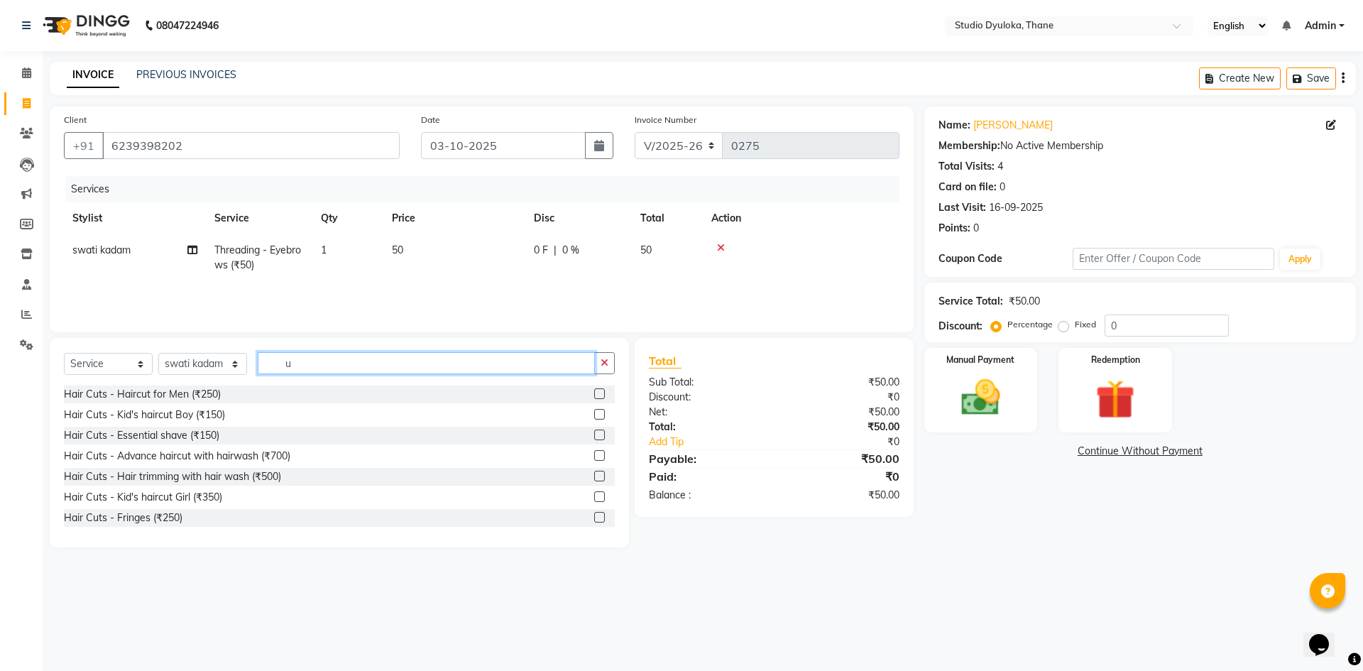
click at [341, 364] on input "u" at bounding box center [426, 363] width 337 height 22
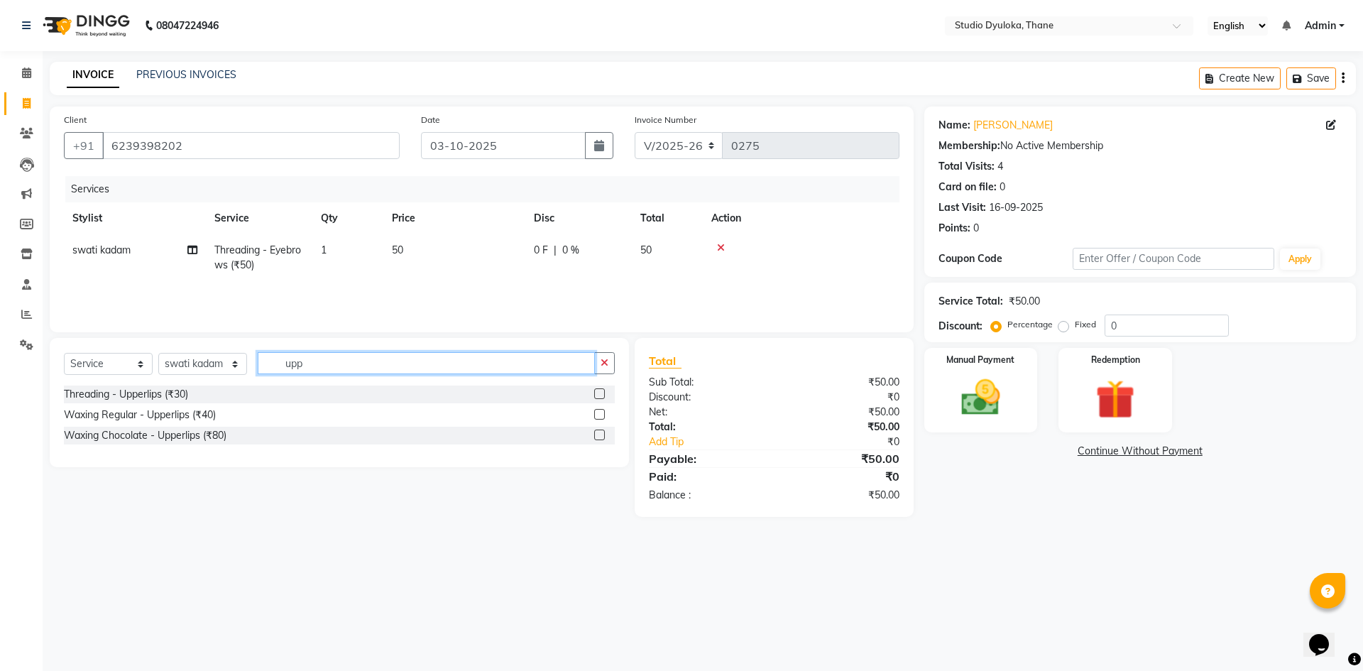
type input "upp"
click at [596, 391] on label at bounding box center [599, 393] width 11 height 11
click at [596, 391] on input "checkbox" at bounding box center [598, 394] width 9 height 9
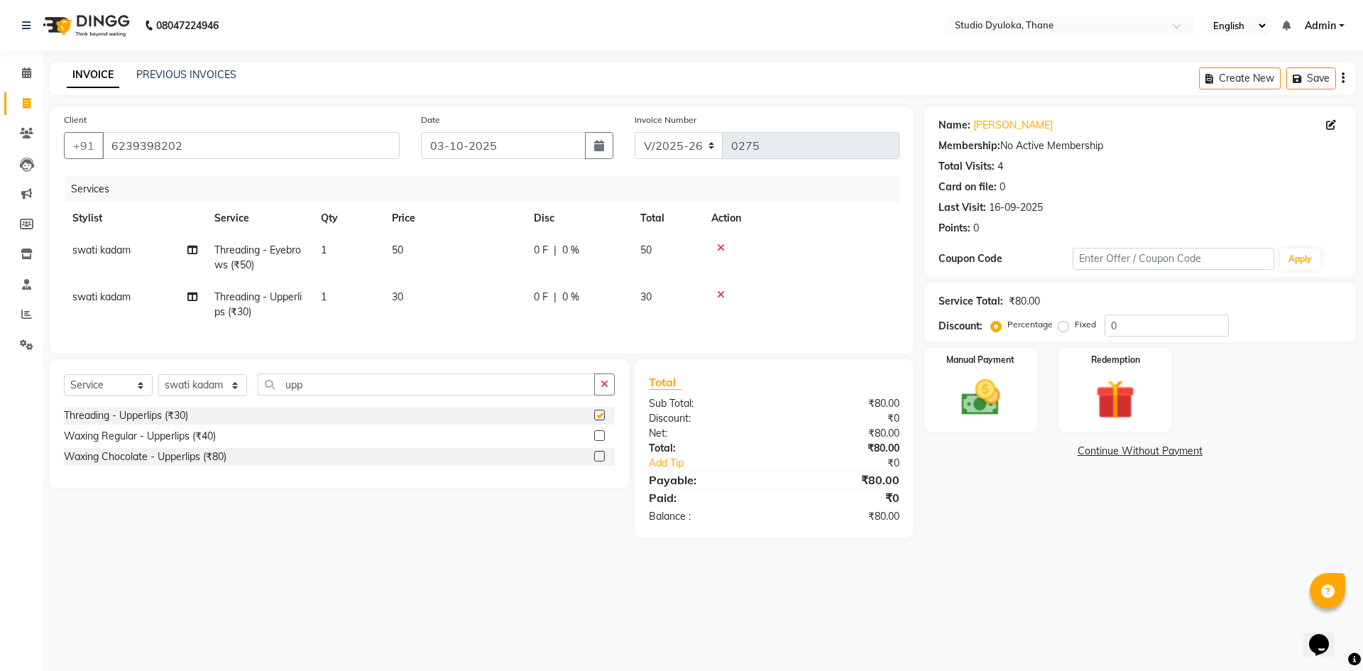
checkbox input "false"
click at [605, 152] on button "button" at bounding box center [599, 145] width 28 height 27
select select "10"
select select "2025"
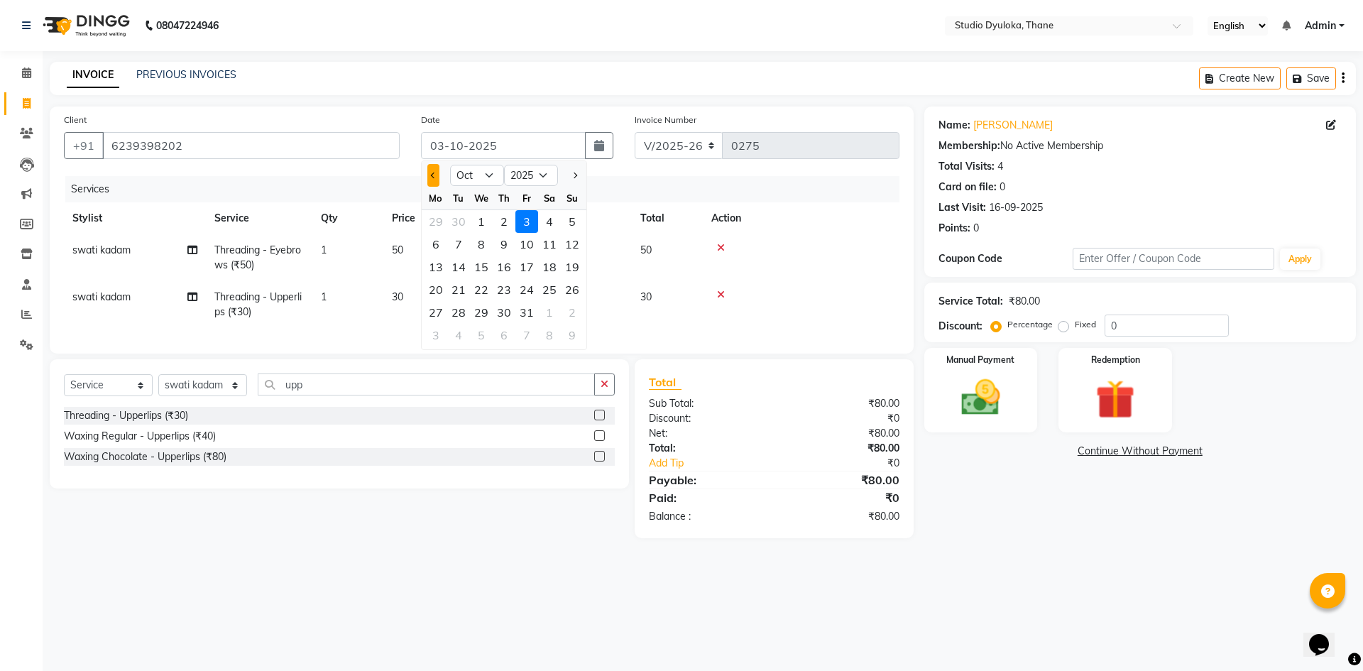
click at [436, 174] on span "Previous month" at bounding box center [434, 175] width 6 height 6
select select "9"
click at [520, 248] on div "12" at bounding box center [526, 244] width 23 height 23
type input "[DATE]"
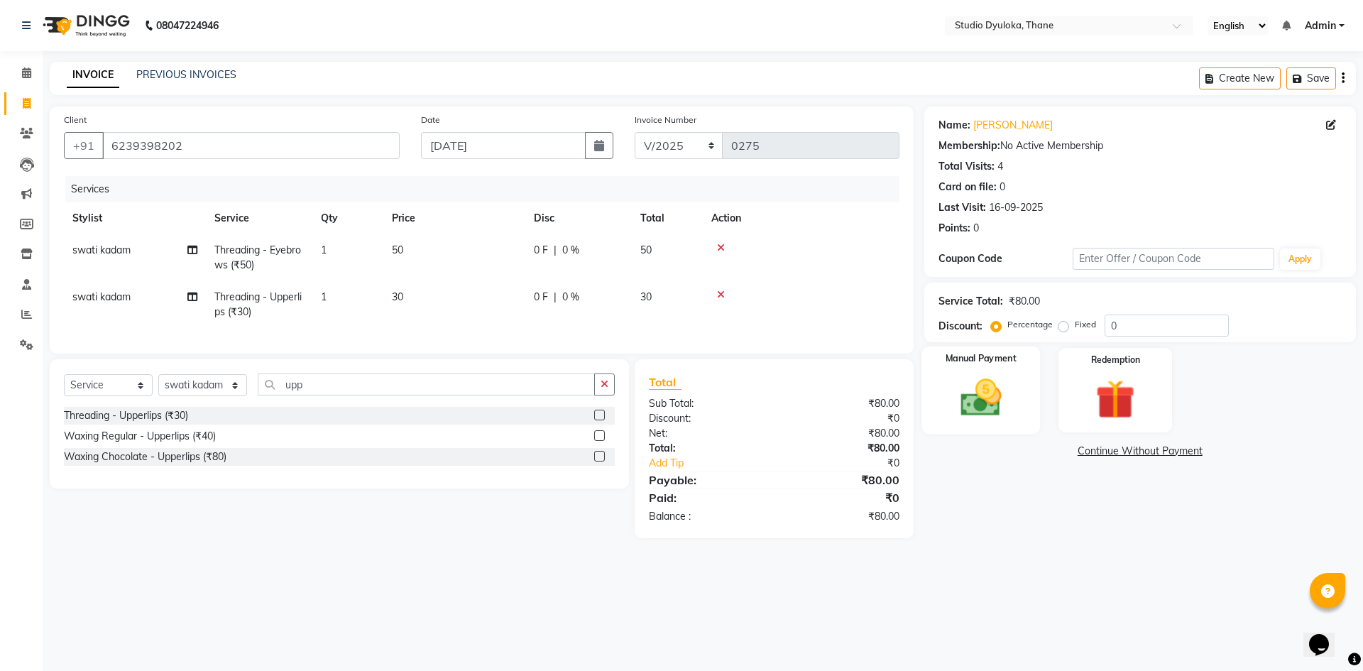
click at [999, 418] on img at bounding box center [981, 397] width 66 height 47
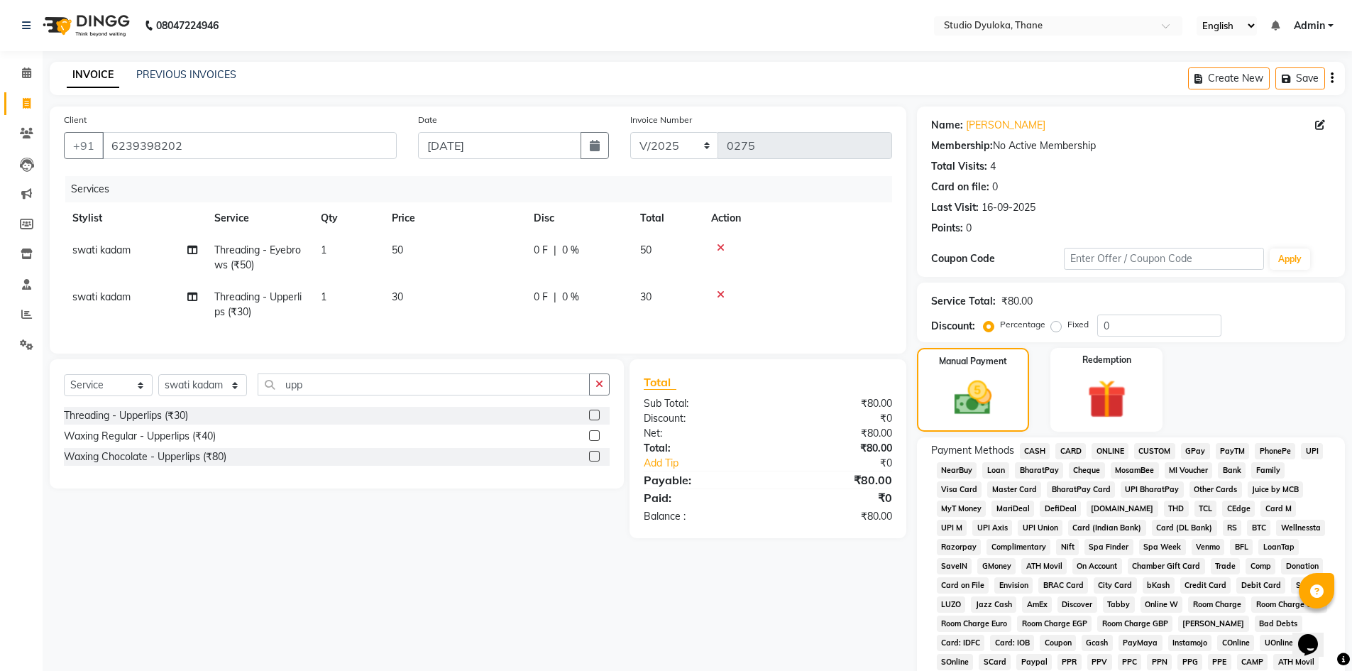
click at [1104, 449] on span "ONLINE" at bounding box center [1110, 451] width 37 height 16
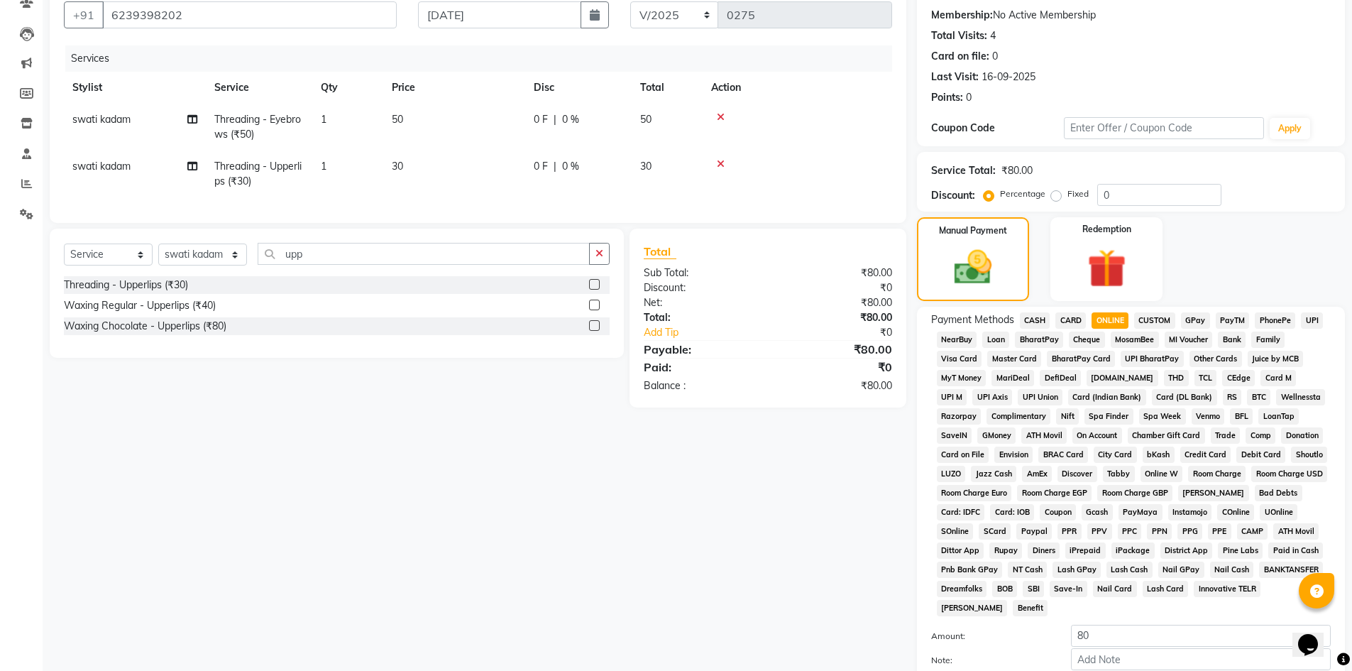
scroll to position [264, 0]
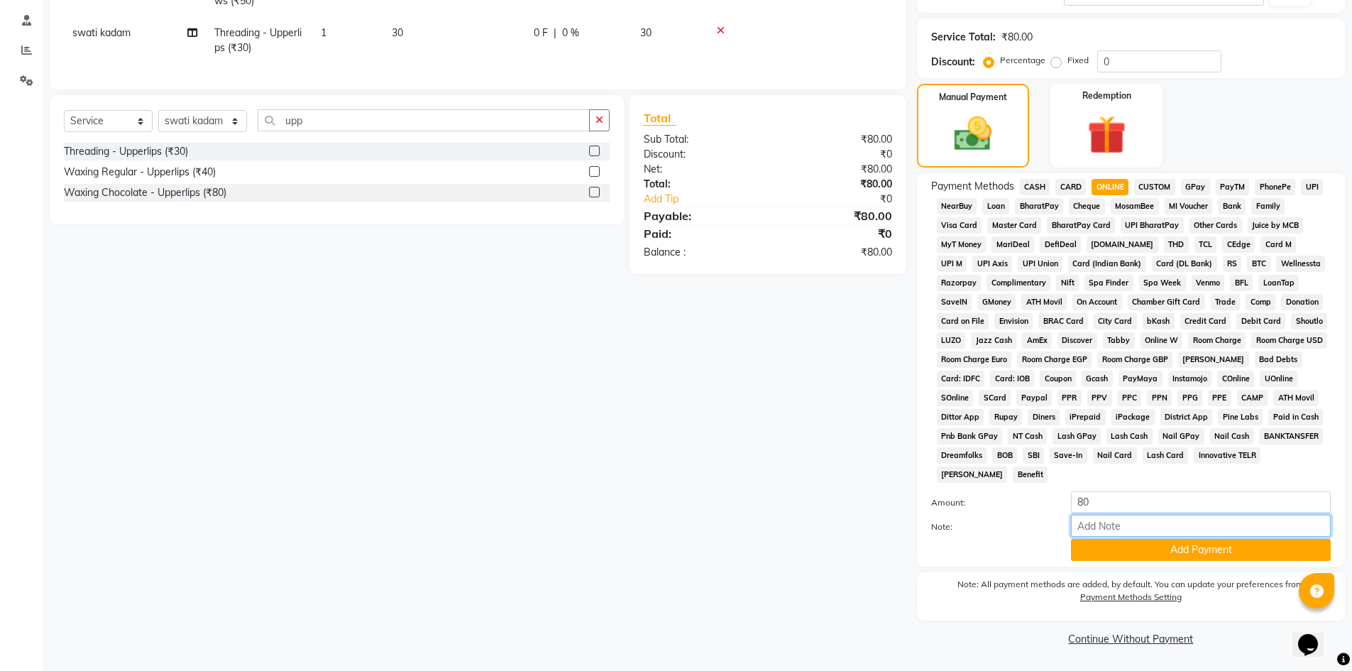
click at [1100, 523] on input "Note:" at bounding box center [1201, 526] width 260 height 22
type input "gpay"
click at [1150, 546] on button "Add Payment" at bounding box center [1201, 550] width 260 height 22
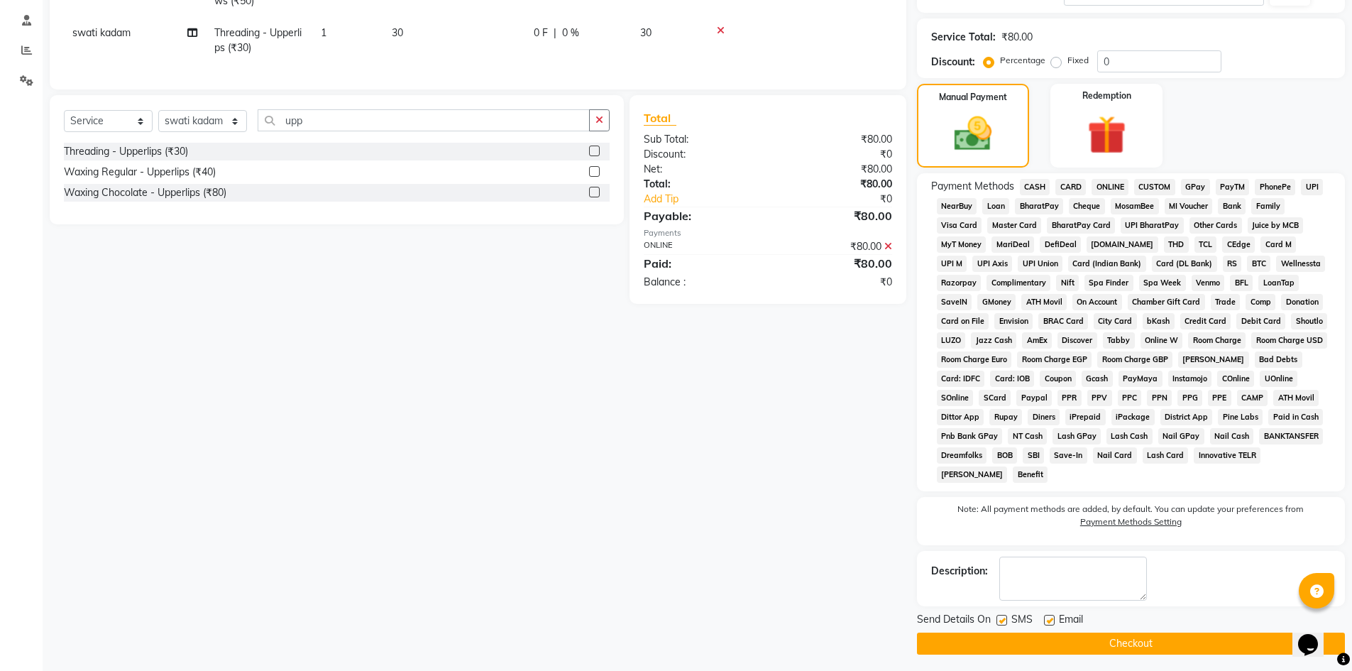
click at [1148, 643] on button "Checkout" at bounding box center [1131, 643] width 428 height 22
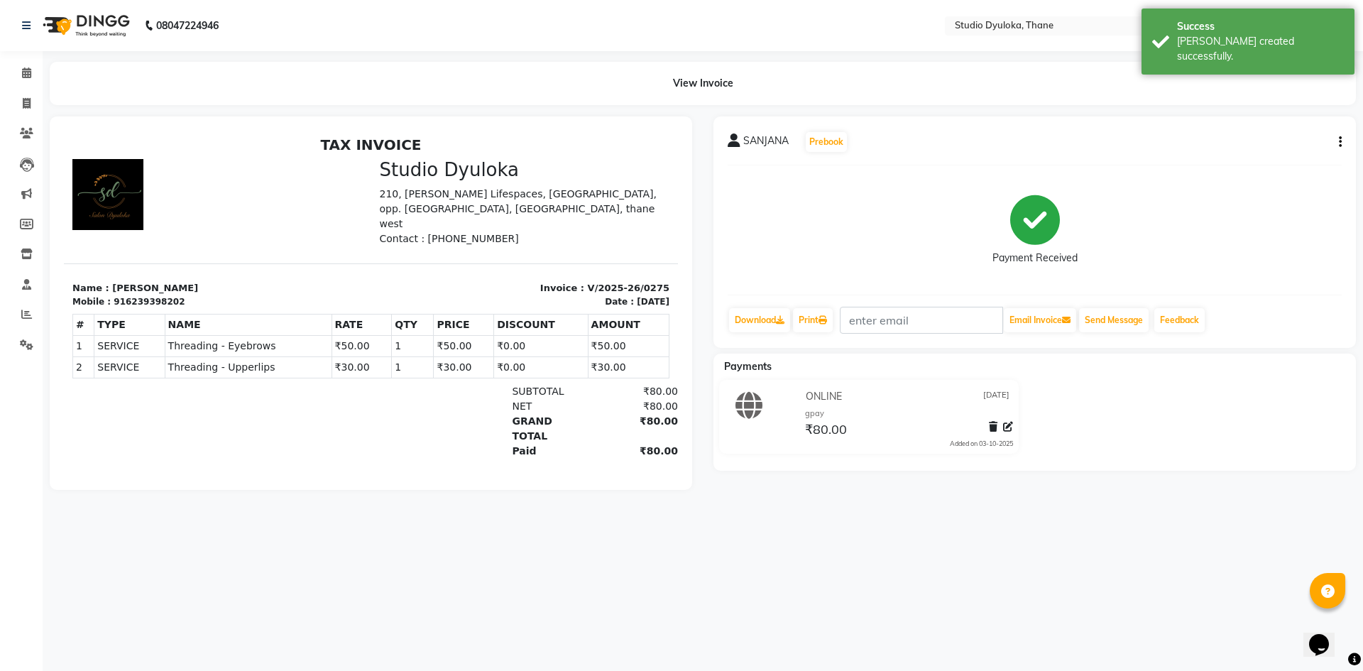
select select "6575"
select select "service"
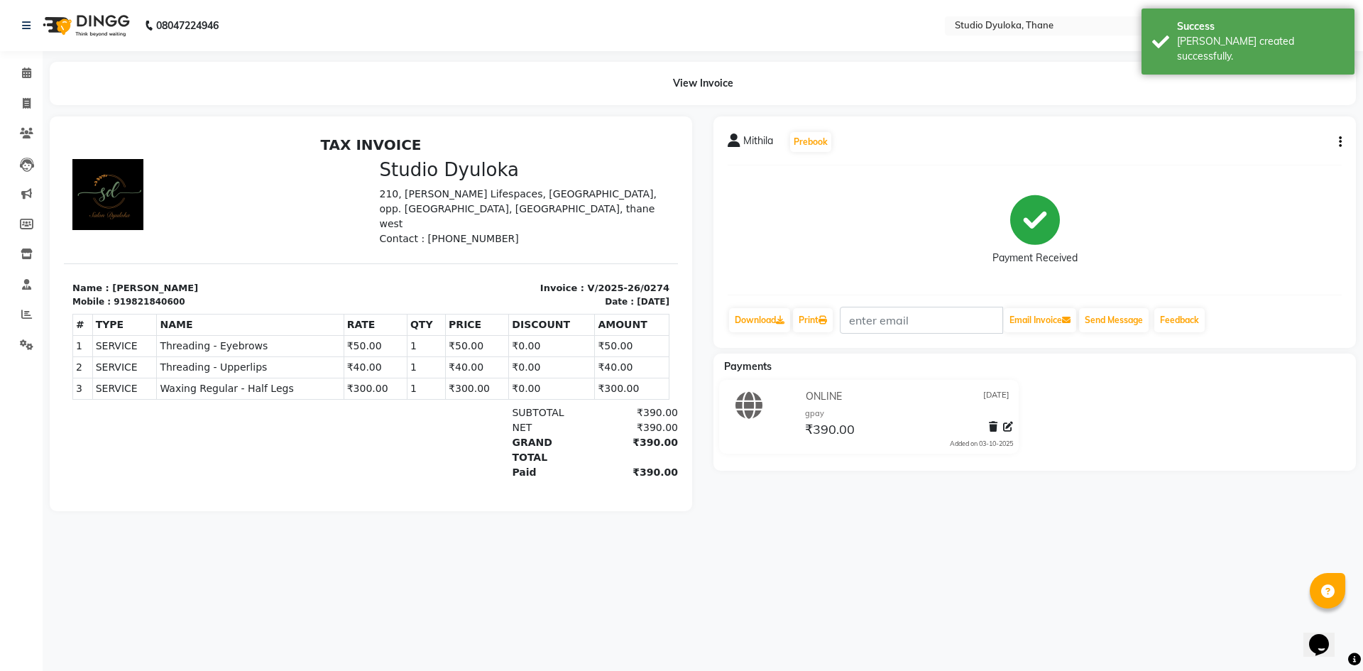
select select "service"
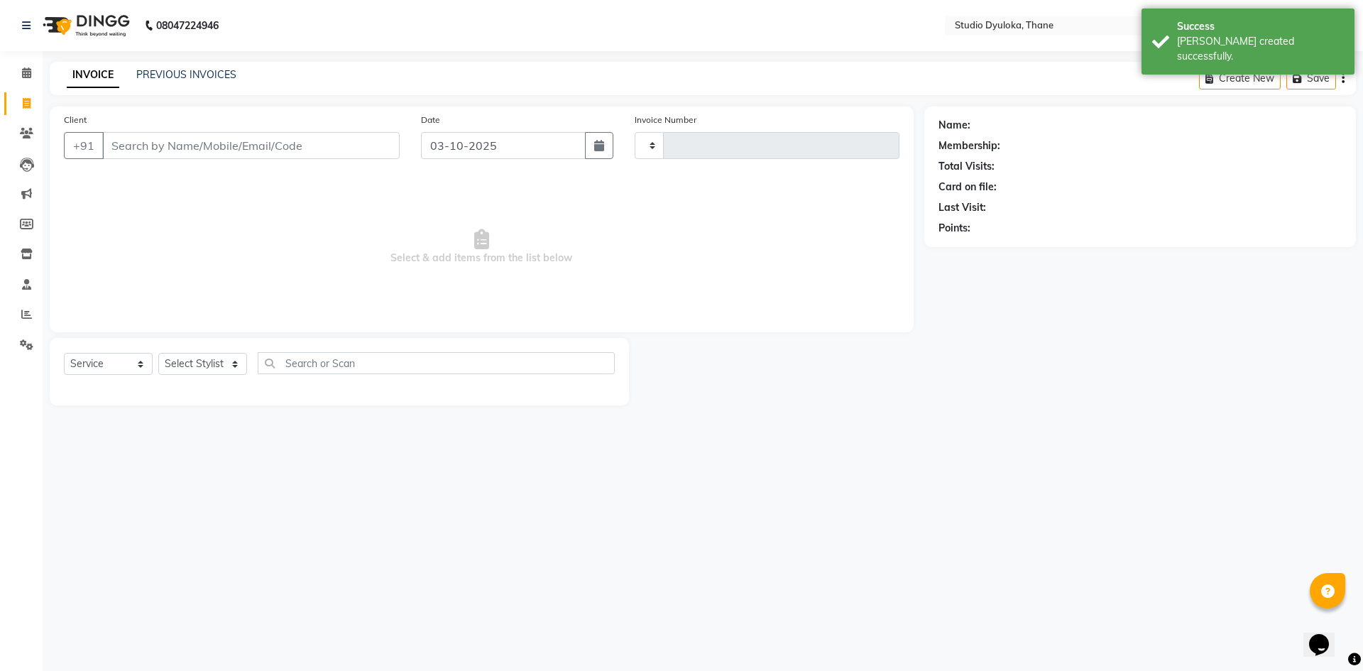
type input "0276"
select select "6575"
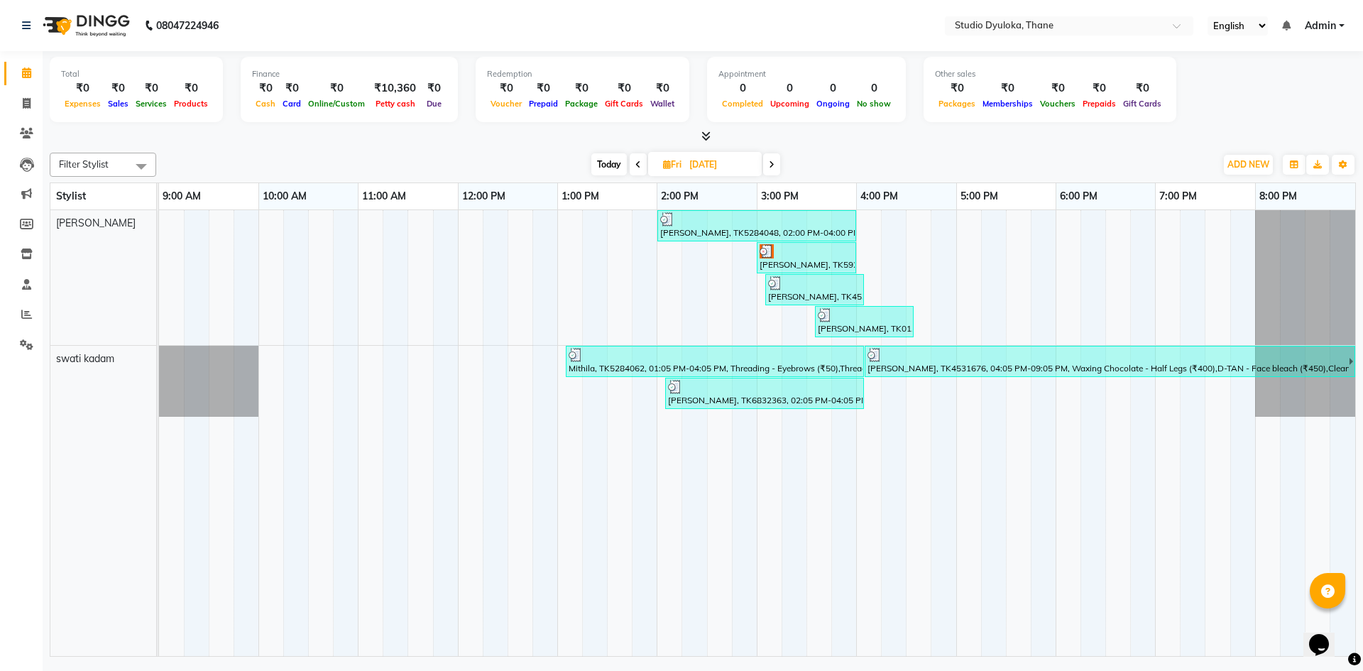
click at [770, 163] on icon at bounding box center [772, 164] width 6 height 9
type input "13-09-2025"
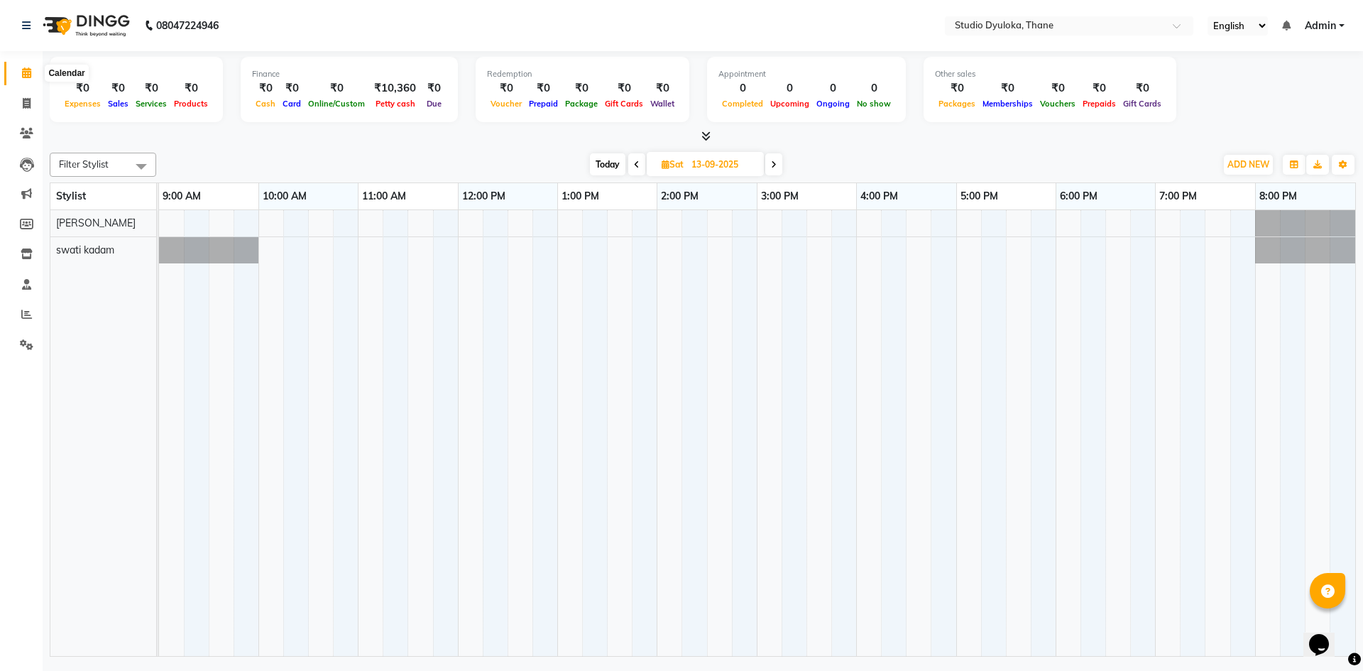
click at [20, 74] on span at bounding box center [26, 73] width 25 height 16
click at [23, 79] on span at bounding box center [26, 73] width 25 height 16
click at [35, 110] on span at bounding box center [26, 104] width 25 height 16
select select "6575"
select select "service"
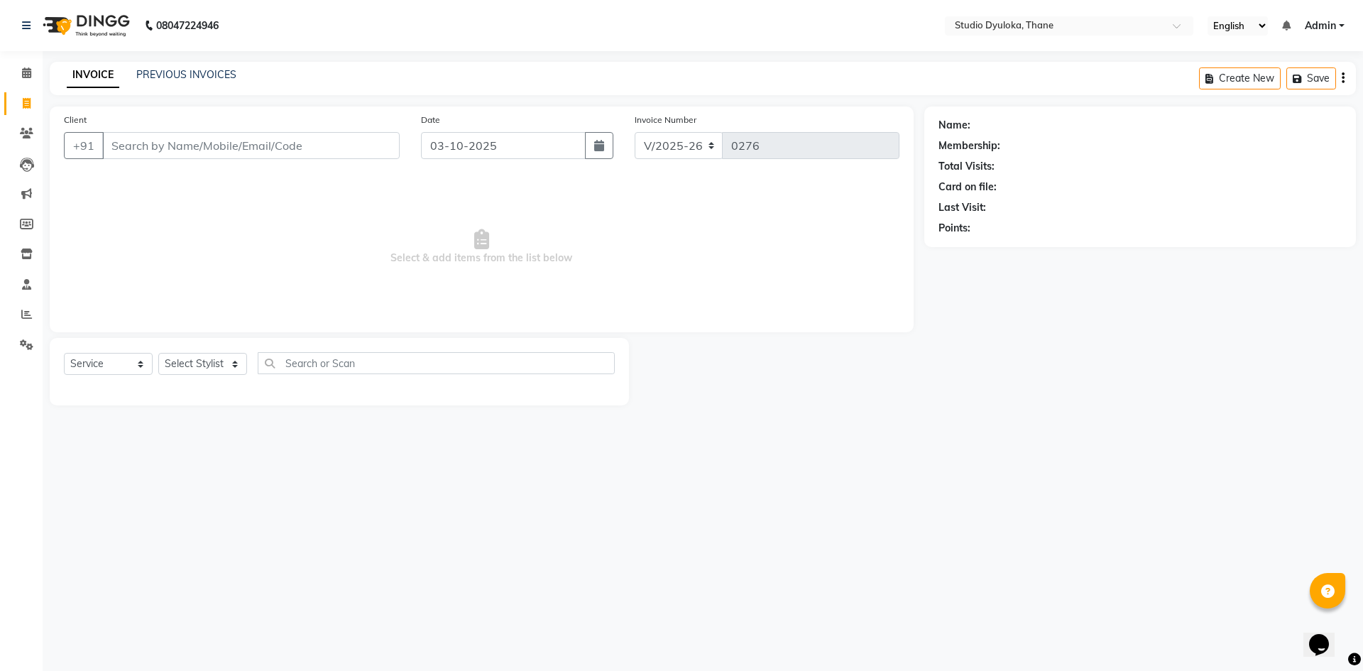
drag, startPoint x: 133, startPoint y: 153, endPoint x: 317, endPoint y: 187, distance: 187.7
click at [133, 153] on input "Client" at bounding box center [250, 145] width 297 height 27
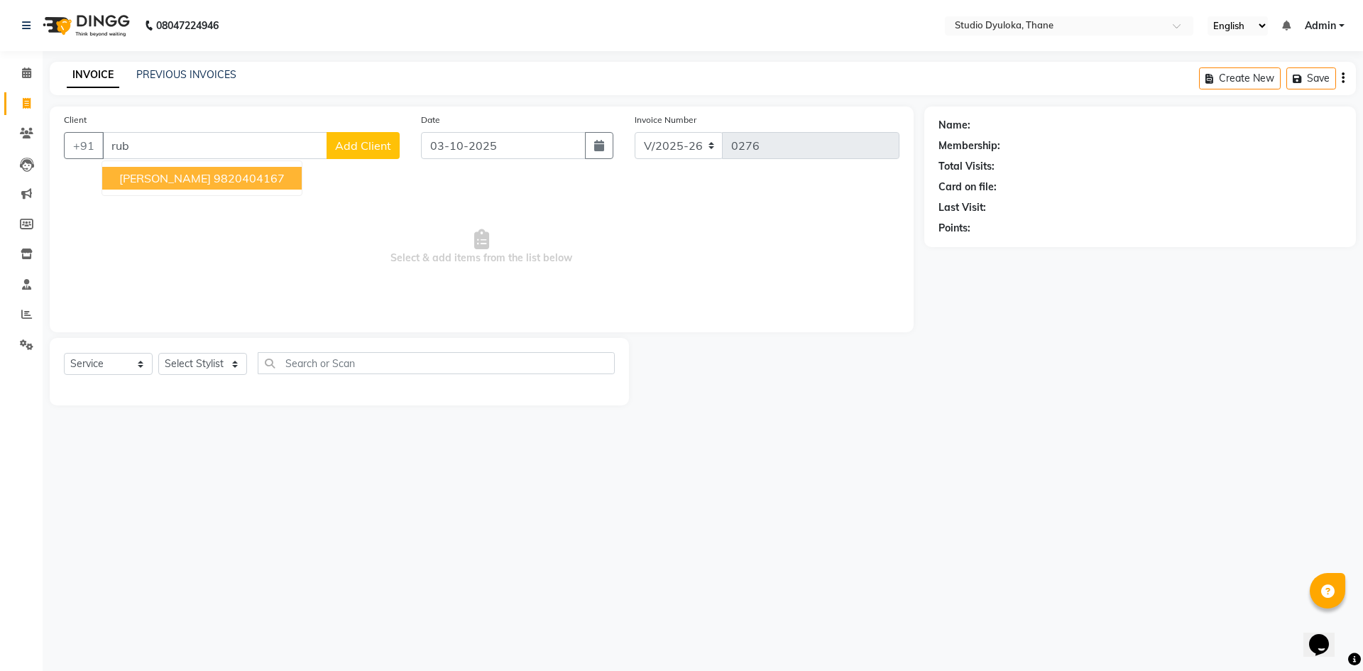
click at [282, 184] on button "[PERSON_NAME] 9820404167" at bounding box center [201, 178] width 199 height 23
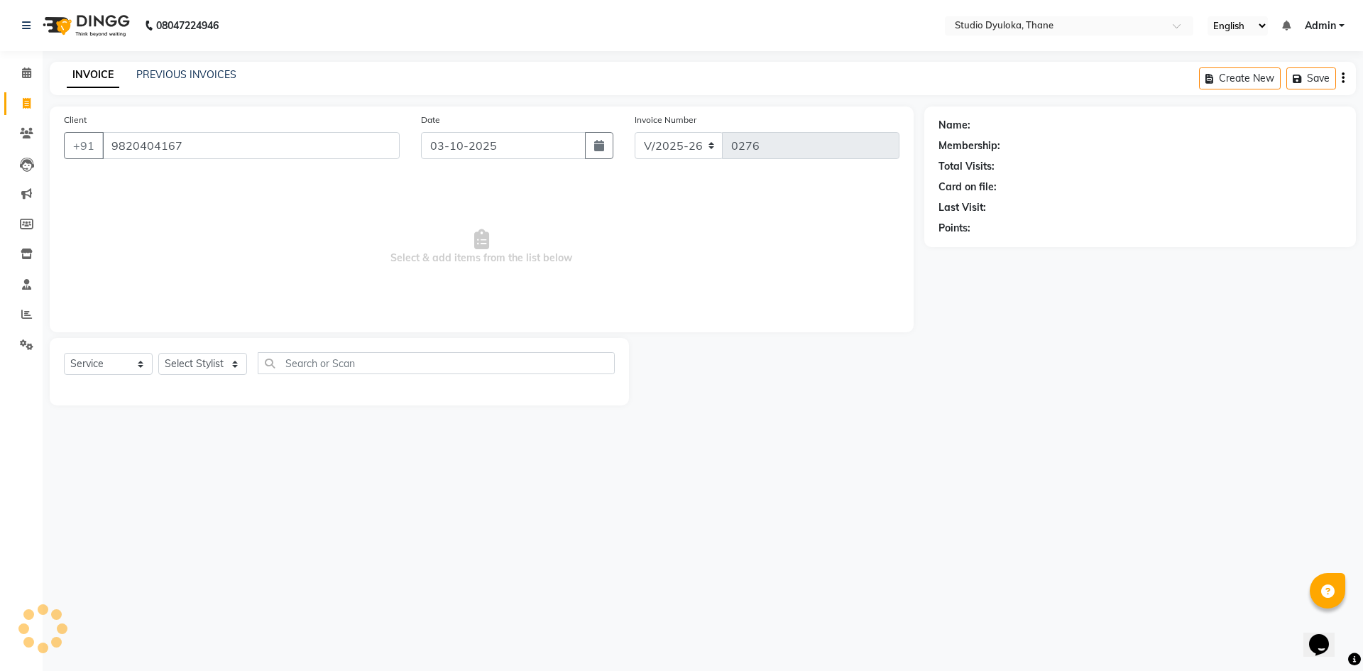
type input "9820404167"
click at [218, 358] on select "Select Stylist [PERSON_NAME] [PERSON_NAME]" at bounding box center [202, 364] width 89 height 22
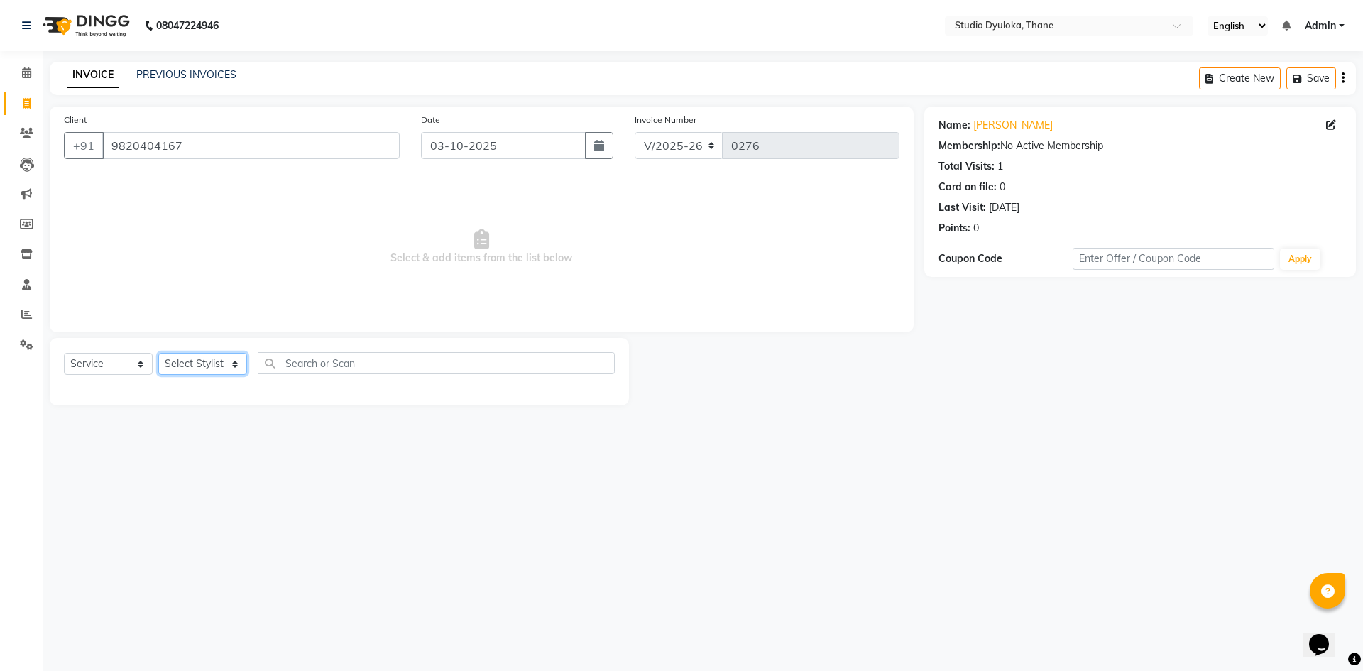
select select "50640"
click at [158, 353] on select "Select Stylist [PERSON_NAME] [PERSON_NAME]" at bounding box center [202, 364] width 89 height 22
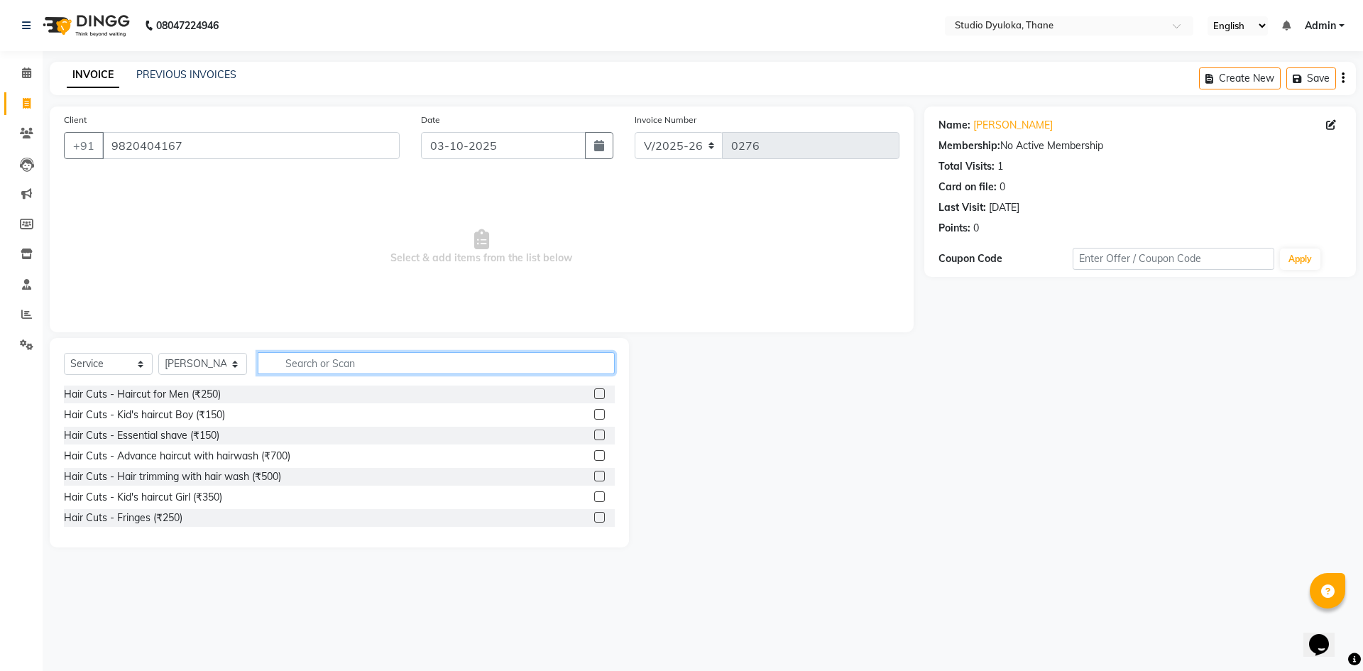
click at [303, 364] on input "text" at bounding box center [436, 363] width 357 height 22
type input "hair"
click at [594, 453] on label at bounding box center [599, 455] width 11 height 11
click at [594, 453] on input "checkbox" at bounding box center [598, 455] width 9 height 9
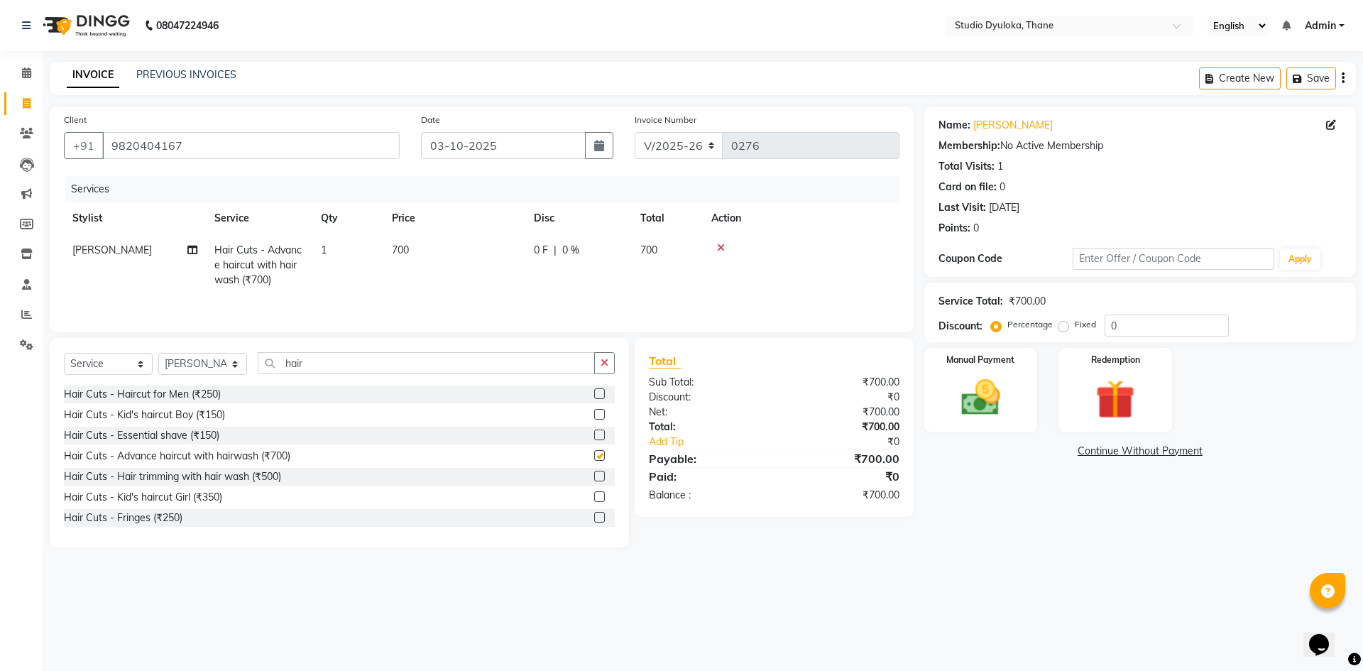
checkbox input "false"
click at [416, 251] on td "700" at bounding box center [454, 265] width 142 height 62
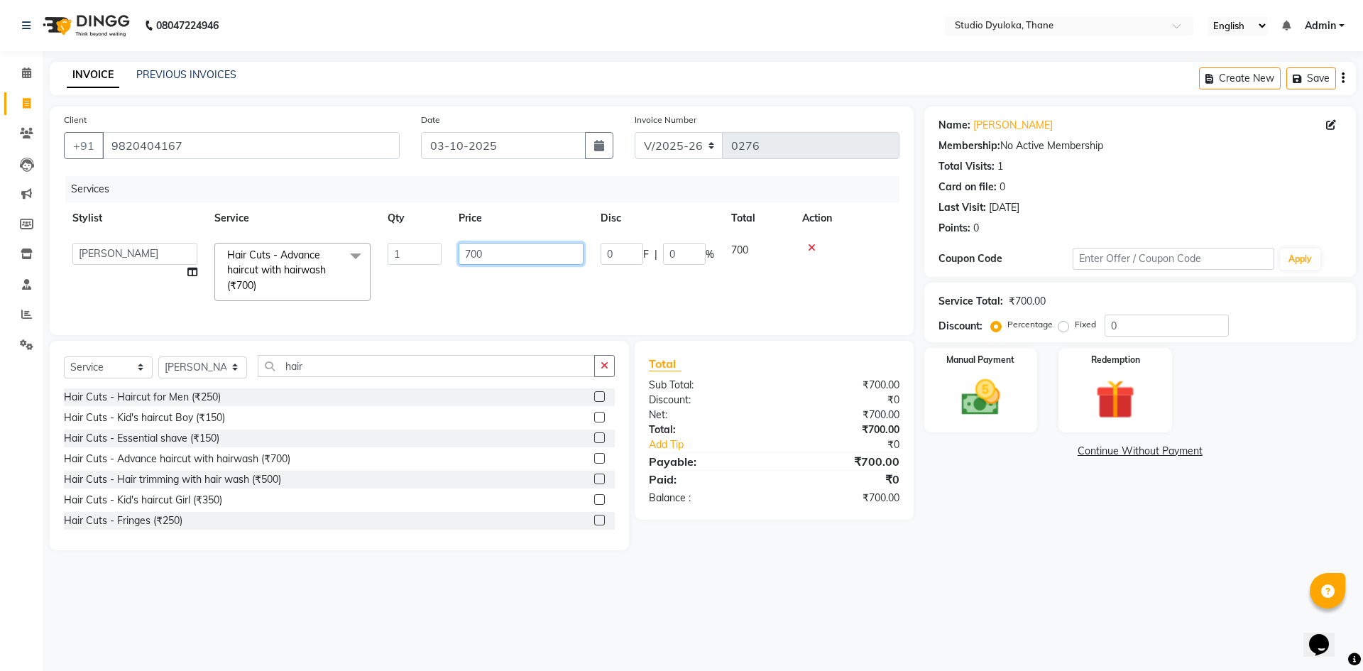
drag, startPoint x: 493, startPoint y: 258, endPoint x: 438, endPoint y: 265, distance: 55.0
click at [438, 265] on tr "[PERSON_NAME] [PERSON_NAME] Hair Cuts - Advance haircut with hairwash (₹700) x …" at bounding box center [481, 271] width 835 height 75
type input "900"
click at [778, 600] on div "08047224946 Select Location × Studio Dyuloka, Thane English ENGLISH Español الع…" at bounding box center [681, 335] width 1363 height 671
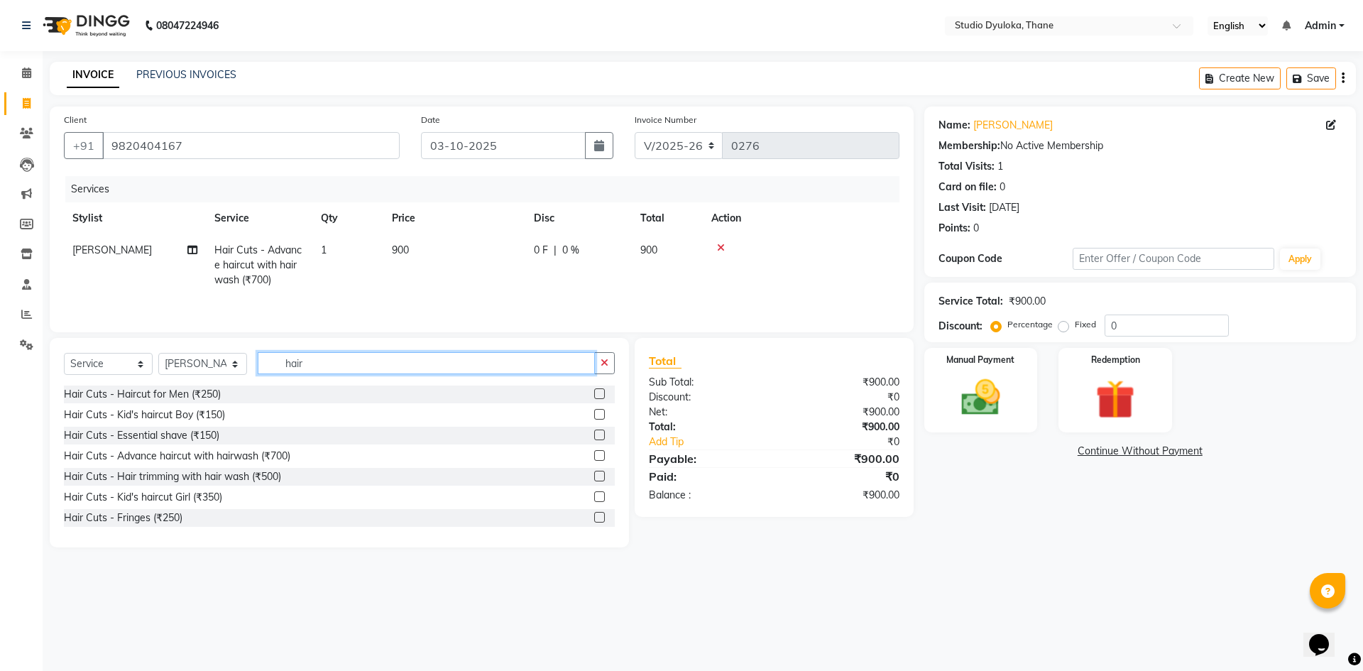
drag, startPoint x: 373, startPoint y: 355, endPoint x: 353, endPoint y: 356, distance: 19.9
click at [373, 356] on input "hair" at bounding box center [426, 363] width 337 height 22
type input "h"
type input "ker"
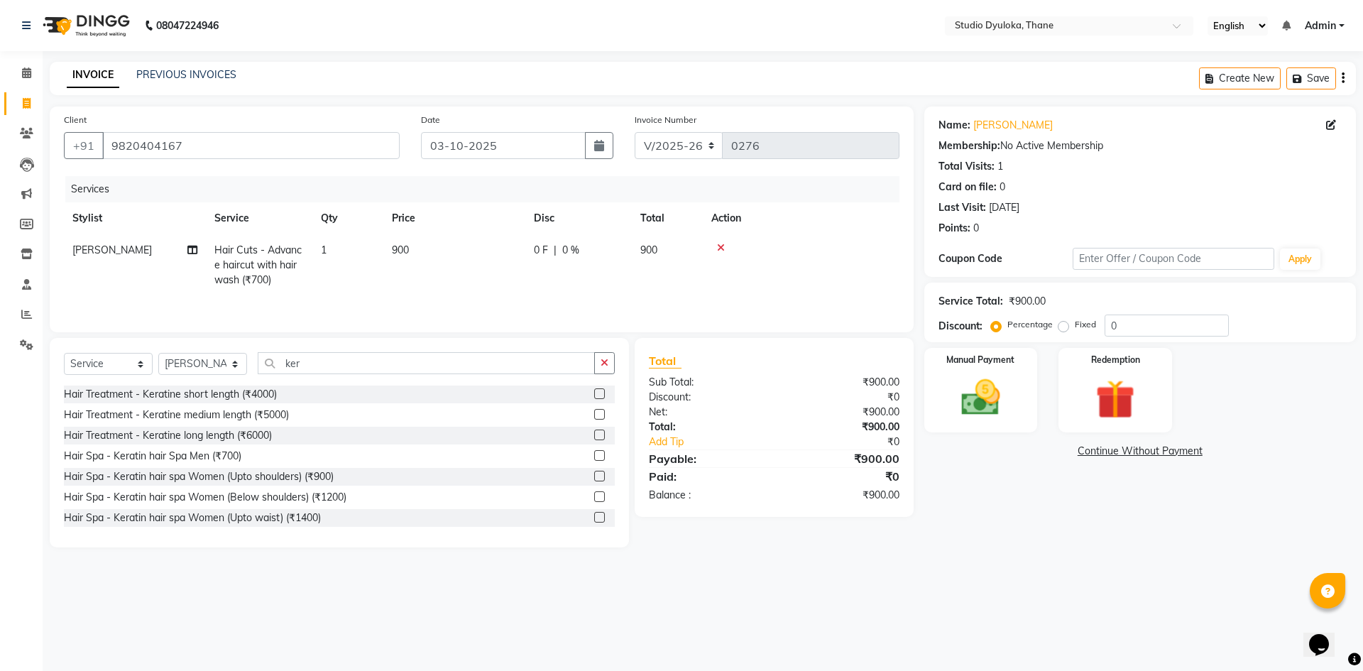
click at [594, 475] on label at bounding box center [599, 476] width 11 height 11
click at [594, 475] on input "checkbox" at bounding box center [598, 476] width 9 height 9
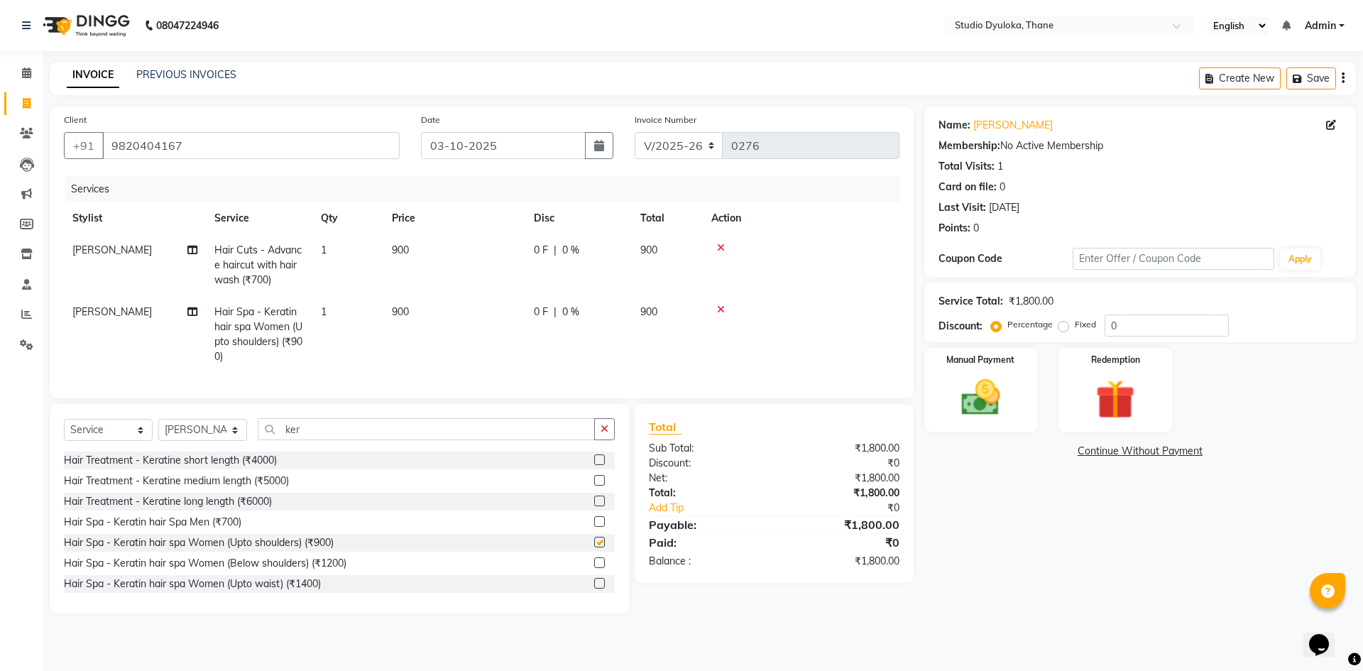
checkbox input "false"
click at [427, 314] on td "900" at bounding box center [454, 334] width 142 height 77
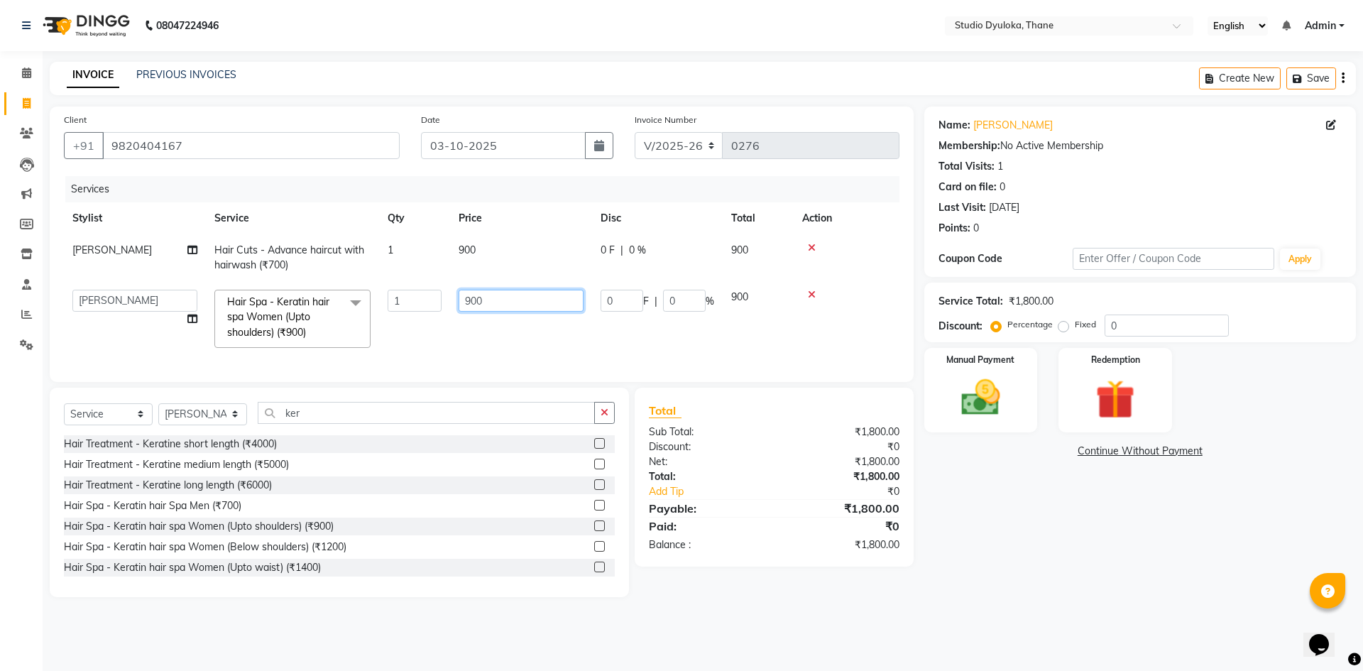
drag, startPoint x: 512, startPoint y: 302, endPoint x: 398, endPoint y: 311, distance: 114.6
click at [398, 311] on tr "[PERSON_NAME] [PERSON_NAME] Hair Spa - Keratin hair spa Women (Upto shoulders) …" at bounding box center [481, 318] width 835 height 75
type input "1000"
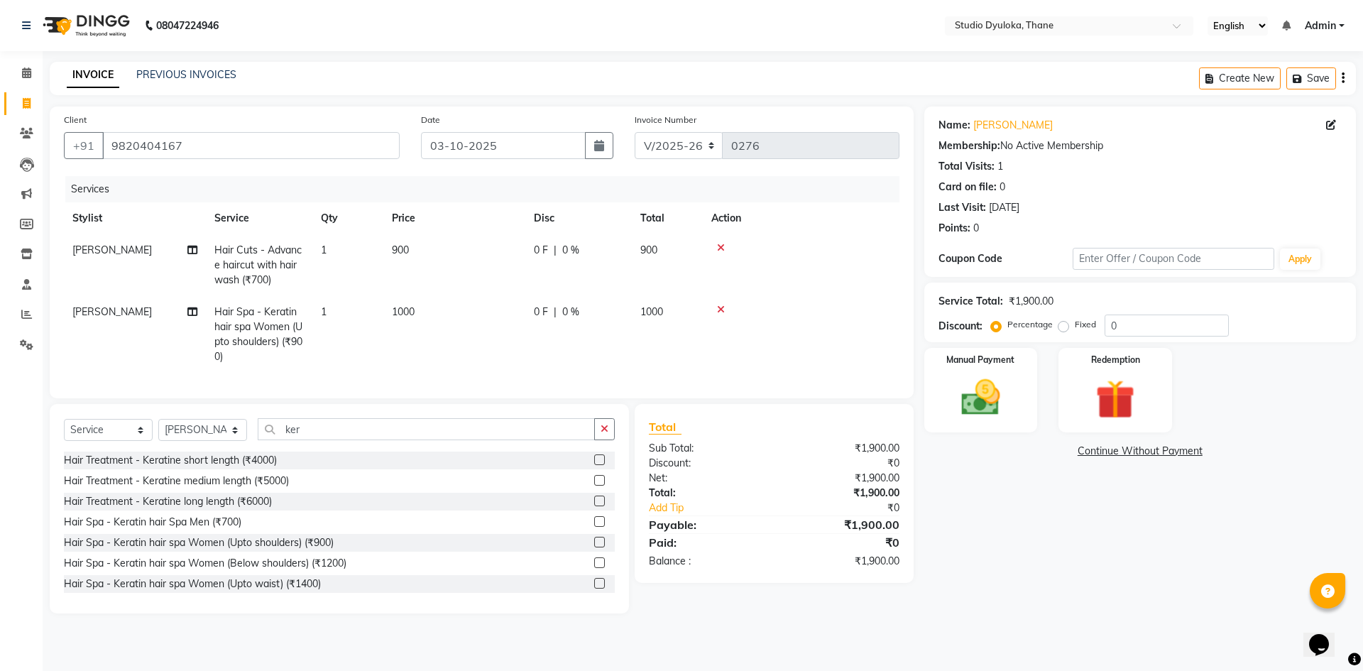
click at [1048, 549] on div "Name: [PERSON_NAME] Membership: No Active Membership Total Visits: 1 Card on fi…" at bounding box center [1145, 359] width 442 height 507
click at [996, 385] on img at bounding box center [981, 397] width 66 height 47
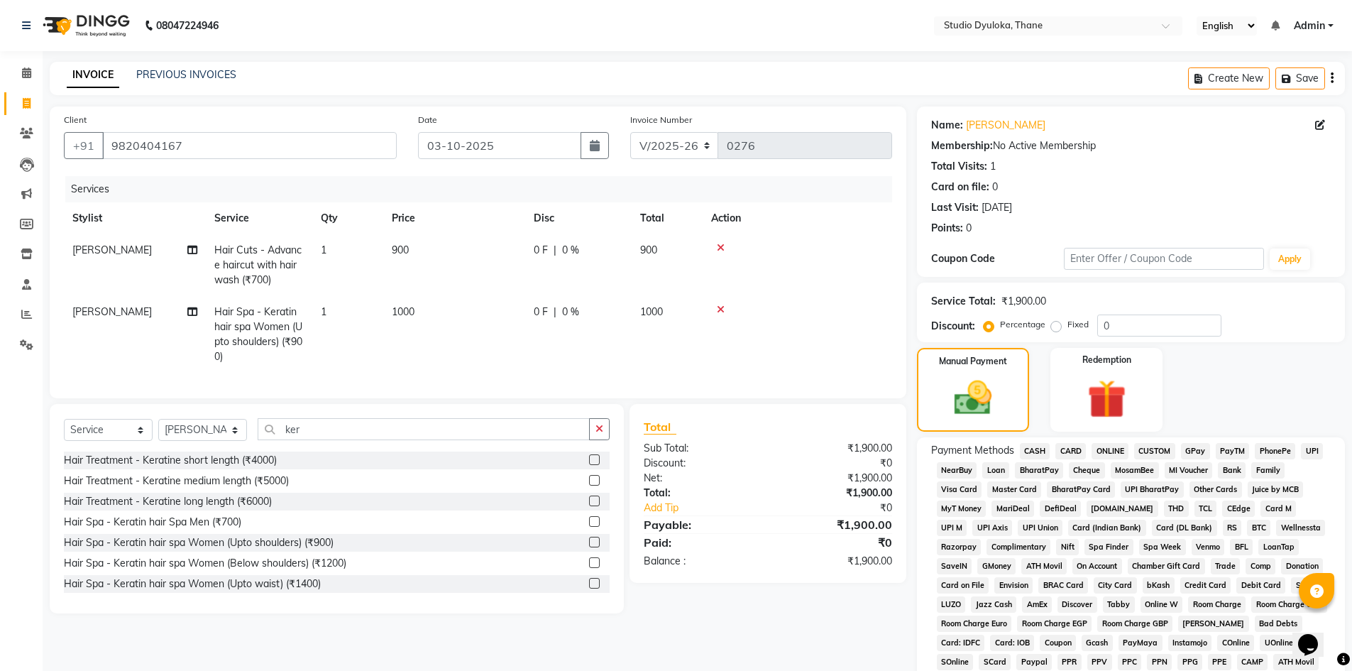
click at [1114, 454] on span "ONLINE" at bounding box center [1110, 451] width 37 height 16
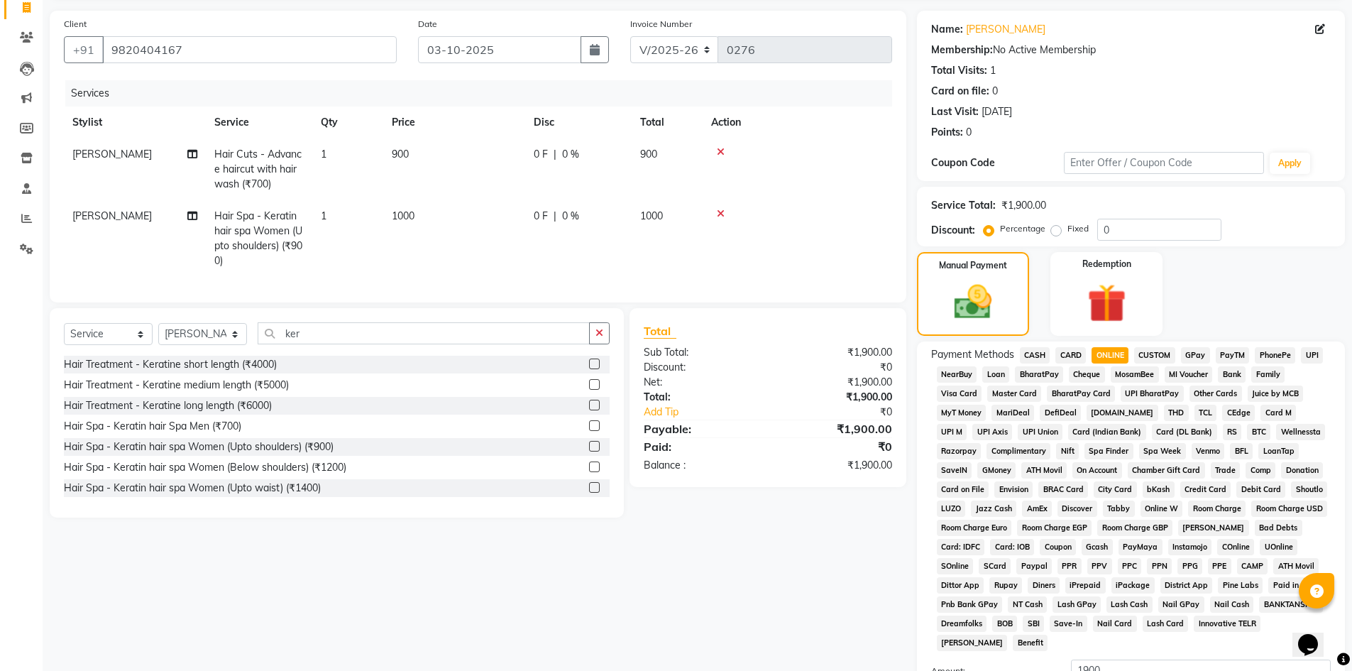
scroll to position [264, 0]
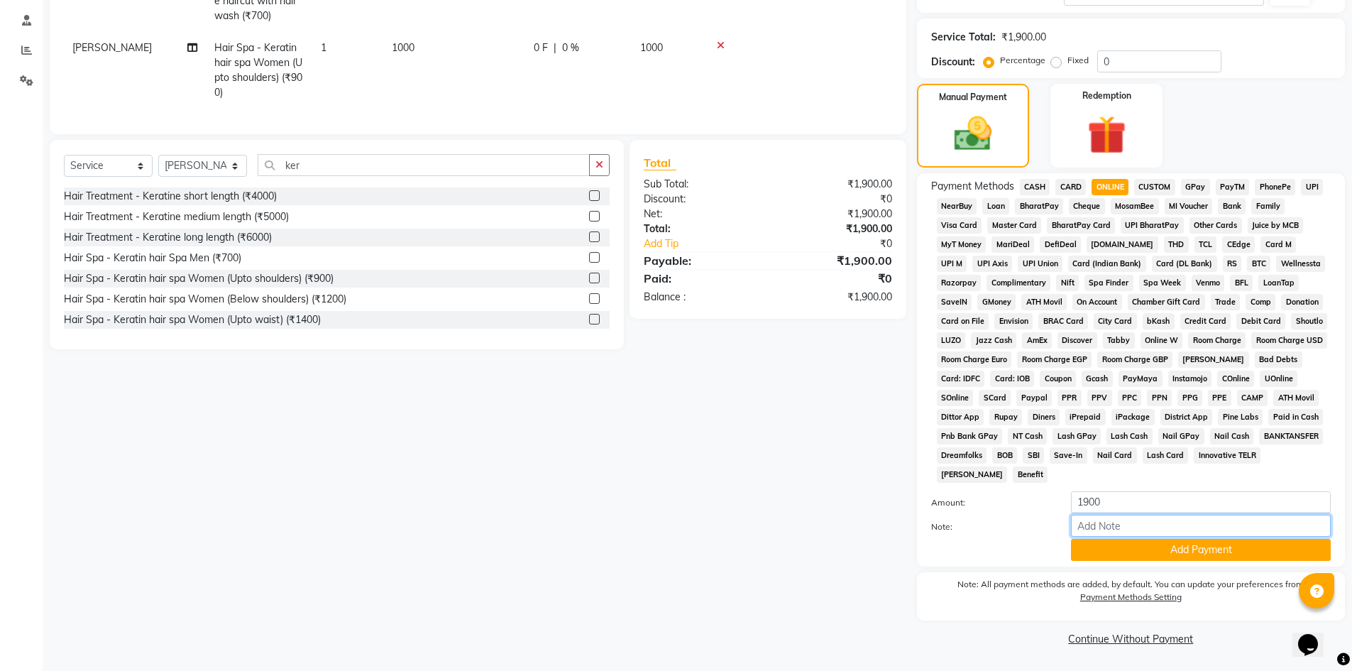
click at [1107, 519] on input "Note:" at bounding box center [1201, 526] width 260 height 22
type input "gpay"
click at [1163, 551] on button "Add Payment" at bounding box center [1201, 550] width 260 height 22
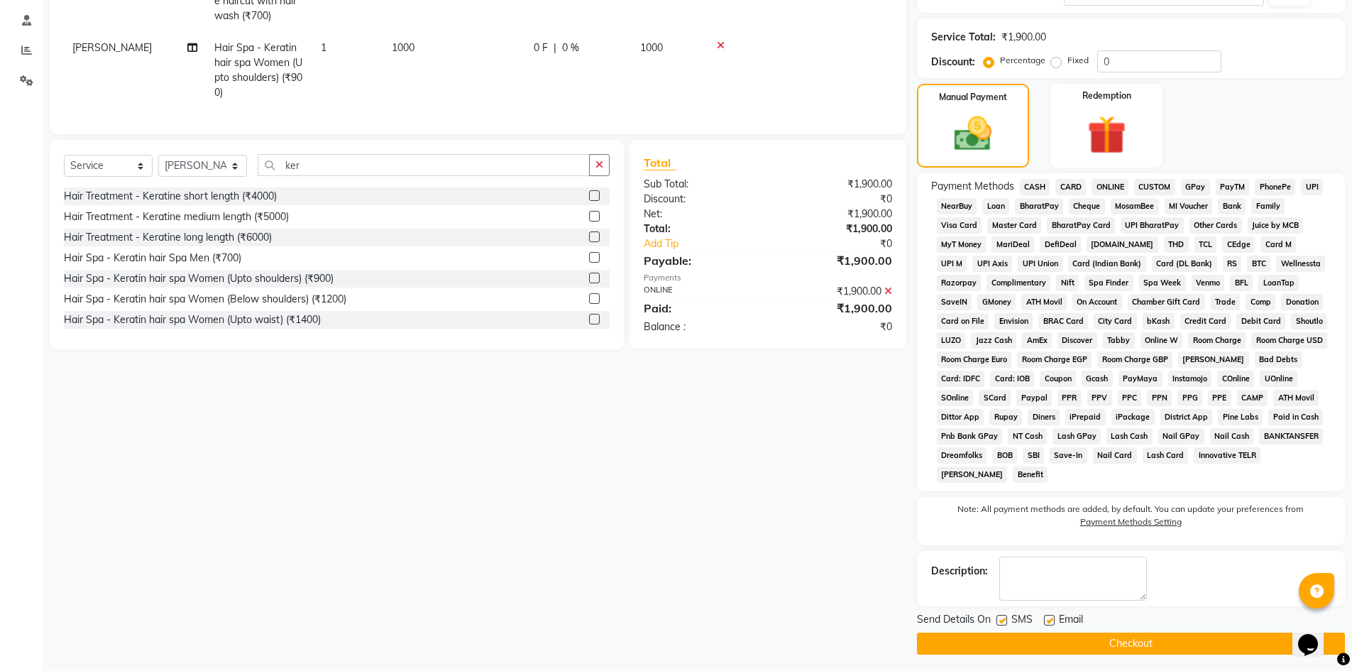
click at [1153, 642] on button "Checkout" at bounding box center [1131, 643] width 428 height 22
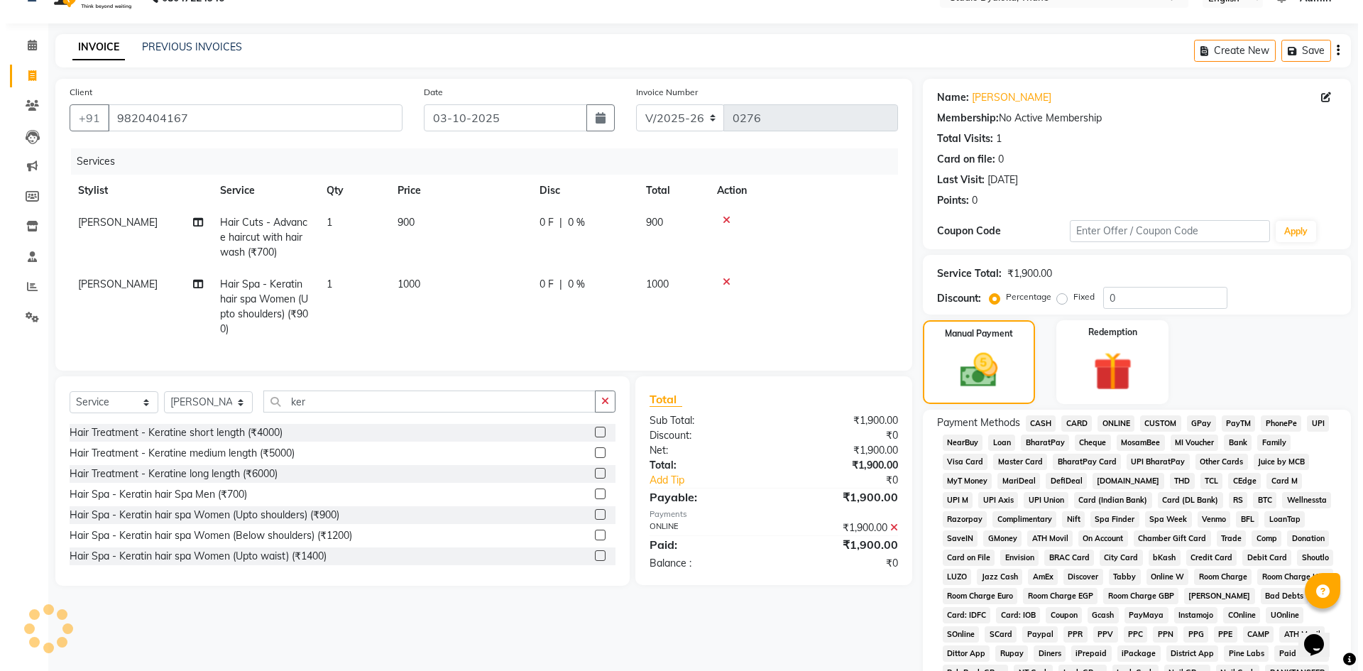
scroll to position [0, 0]
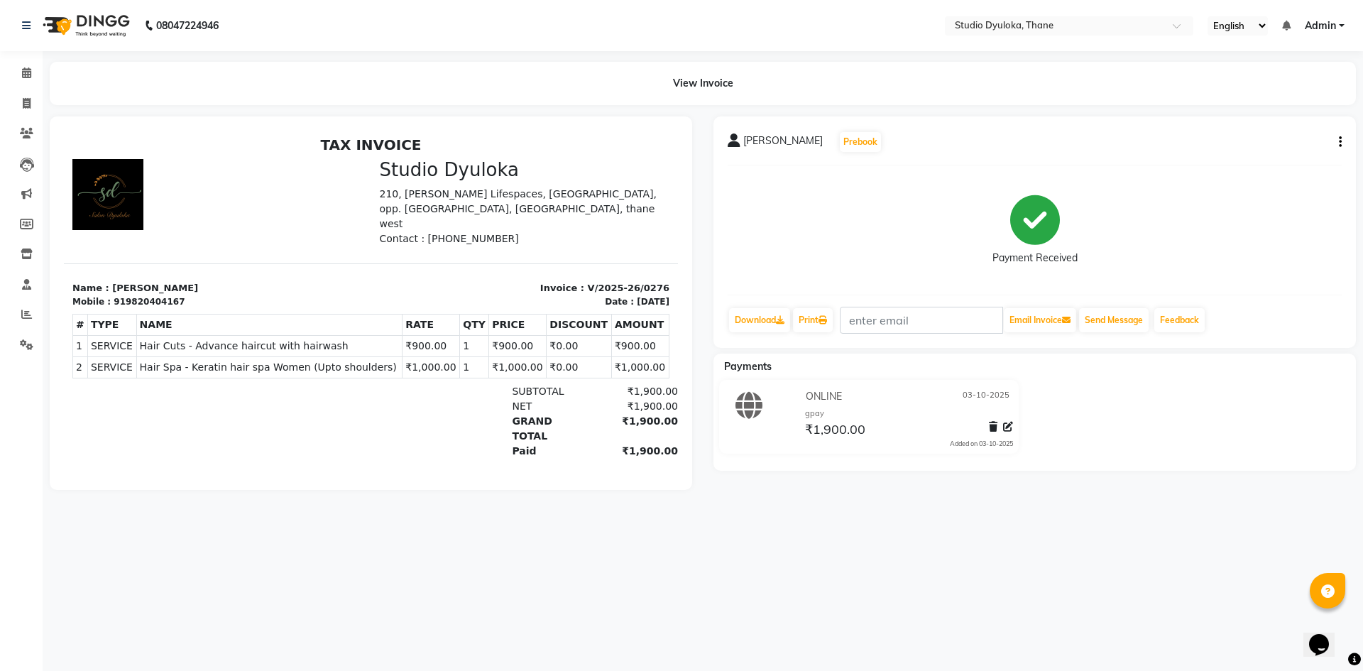
click at [1346, 146] on div "[PERSON_NAME] Prebook Payment Received Download Print Email Invoice Send Messag…" at bounding box center [1034, 231] width 642 height 231
click at [1337, 146] on button "button" at bounding box center [1337, 142] width 9 height 15
click at [1290, 159] on div "Edit Invoice" at bounding box center [1269, 160] width 97 height 18
select select "service"
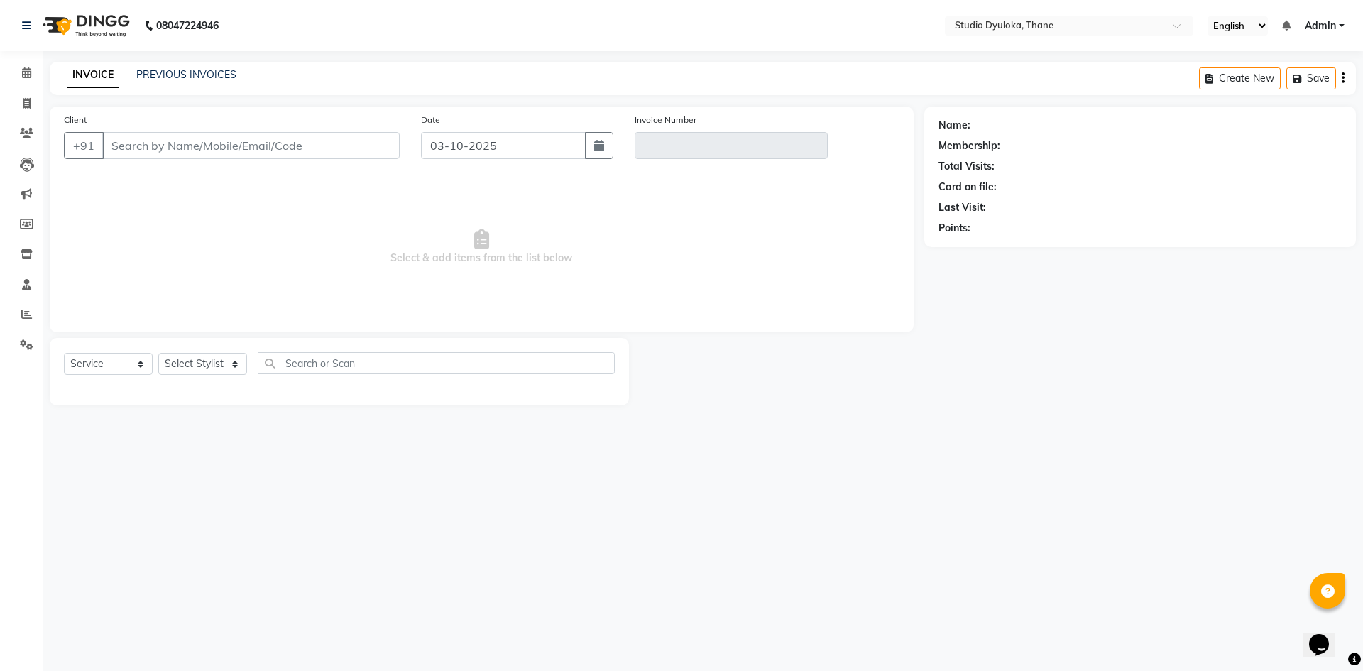
type input "9820404167"
type input "V/2025-26/0276"
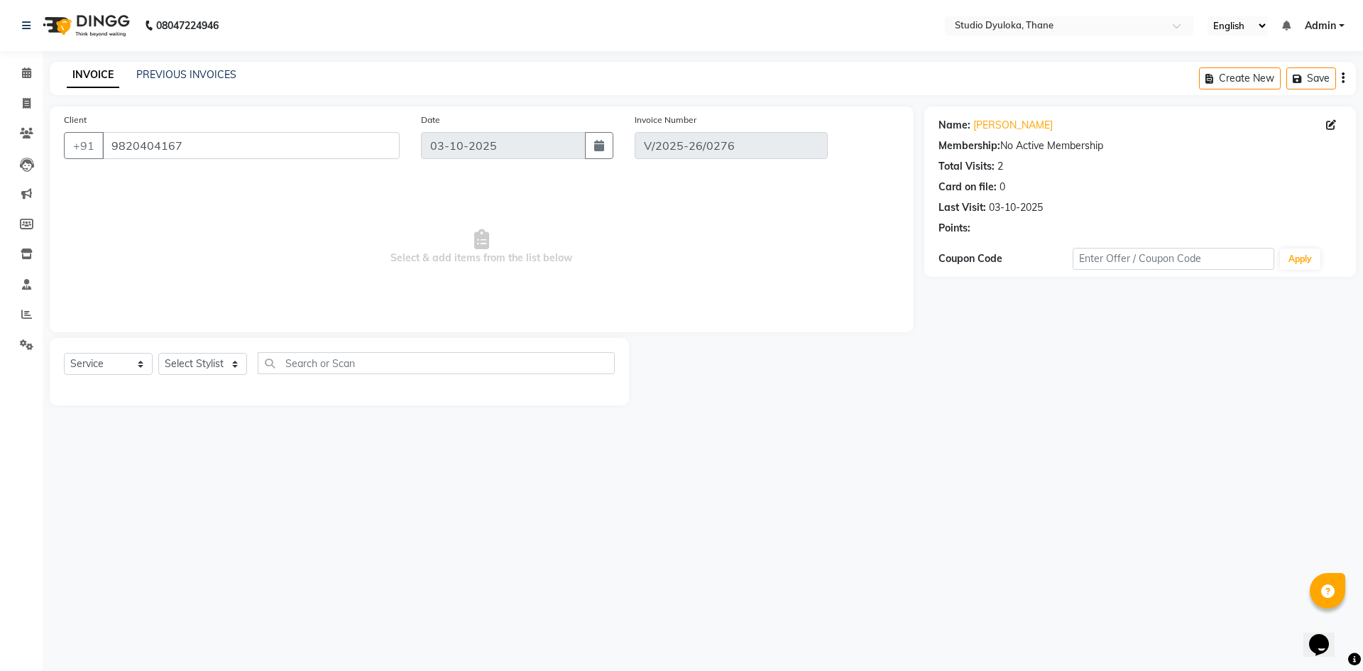
select select "select"
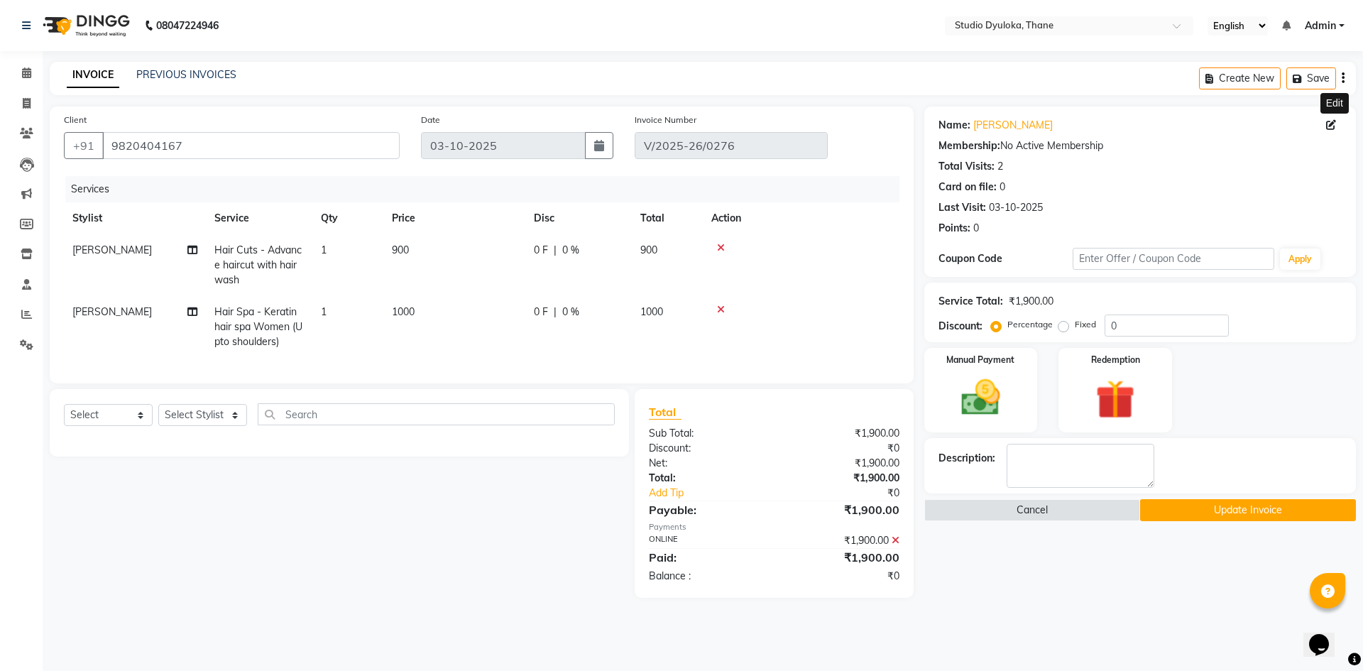
click at [1332, 120] on icon at bounding box center [1331, 125] width 10 height 10
select select "[DEMOGRAPHIC_DATA]"
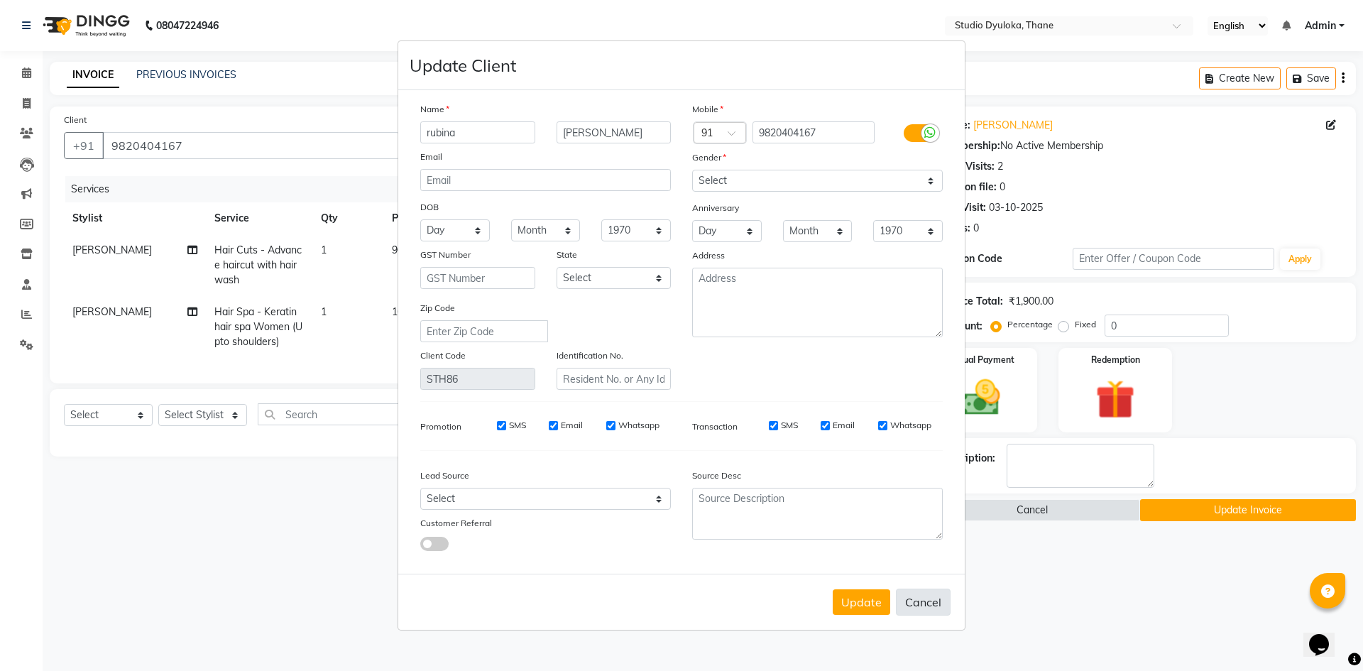
click at [921, 600] on button "Cancel" at bounding box center [923, 601] width 55 height 27
select select
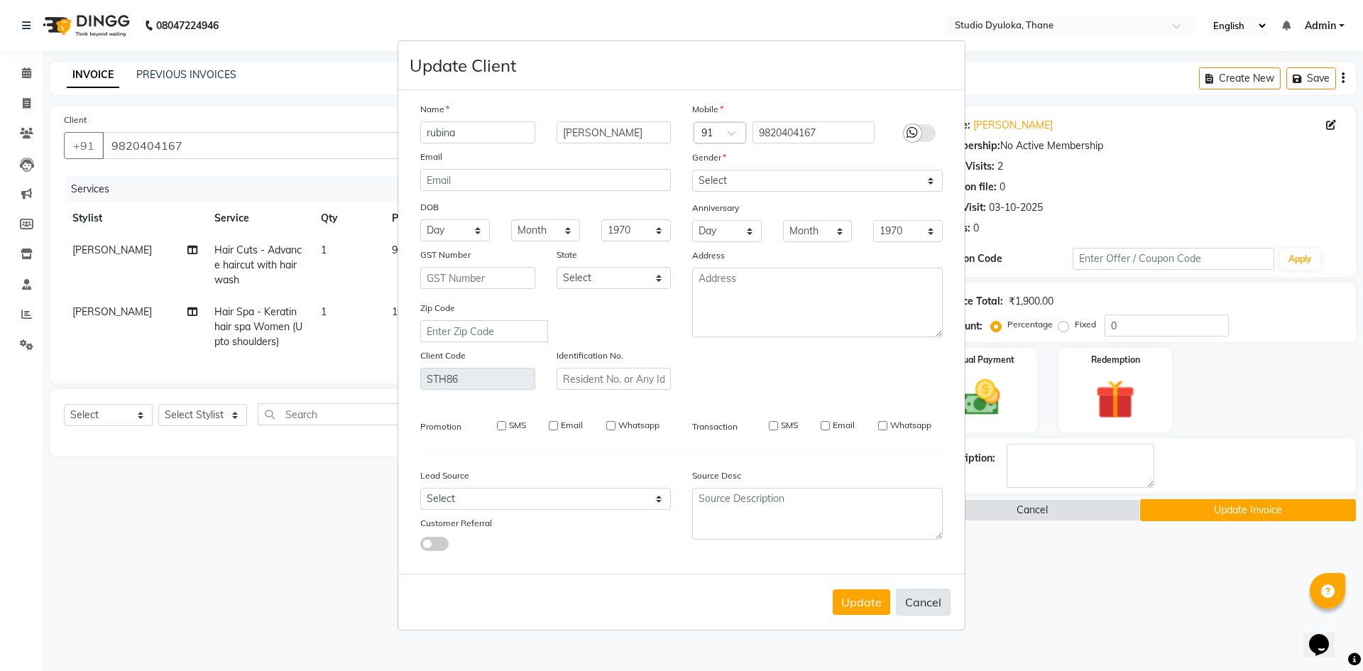
select select
checkbox input "false"
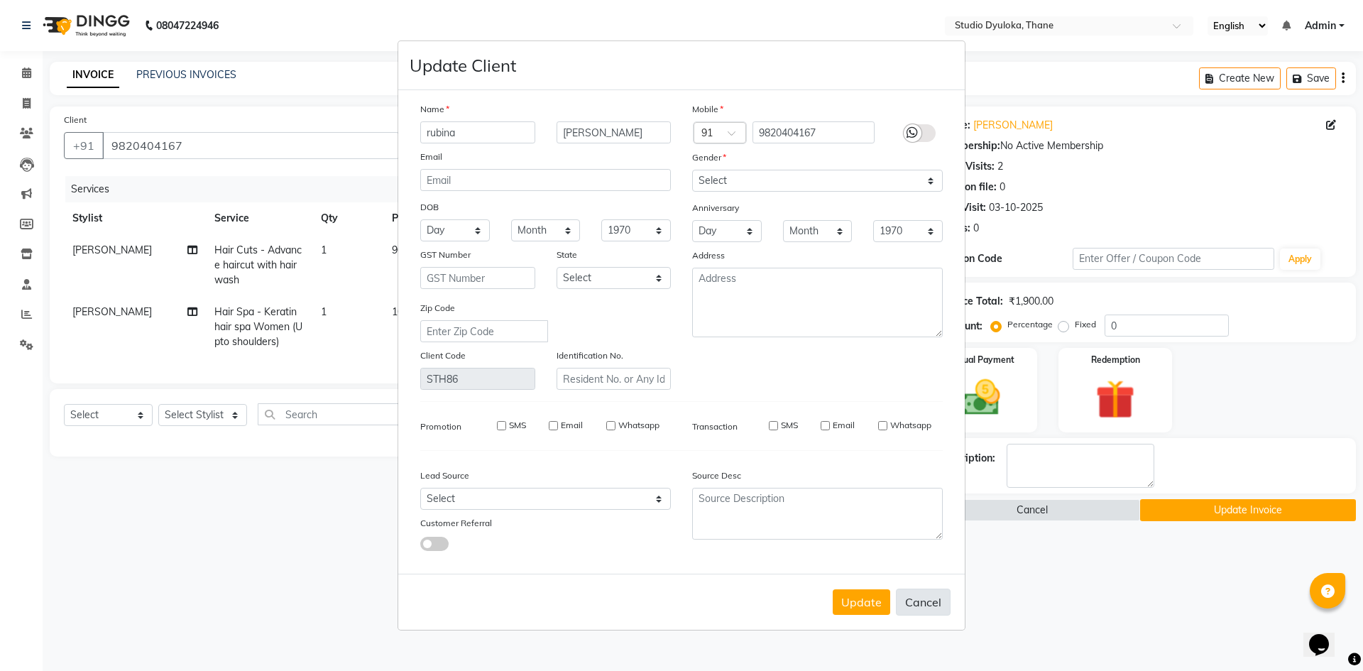
checkbox input "false"
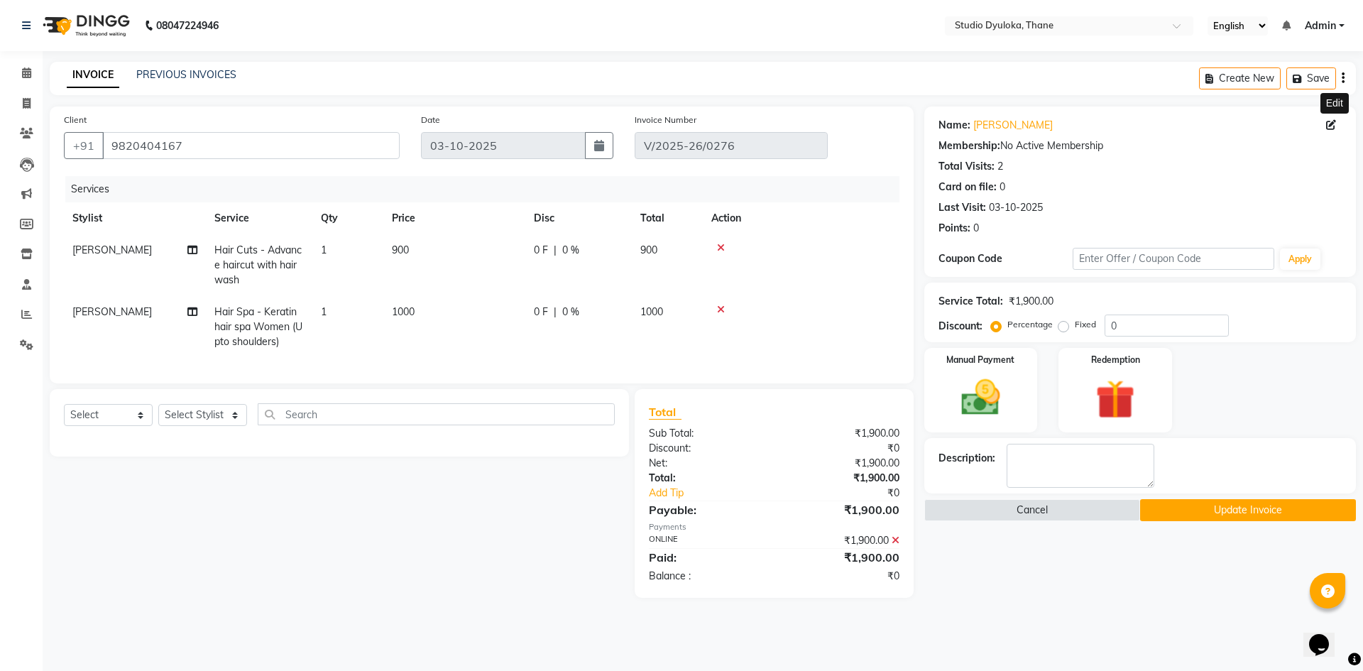
click at [1338, 81] on div "Create New Save" at bounding box center [1277, 78] width 157 height 33
click at [1340, 79] on div "Create New Save" at bounding box center [1277, 78] width 157 height 33
click at [1342, 80] on button "button" at bounding box center [1343, 78] width 3 height 33
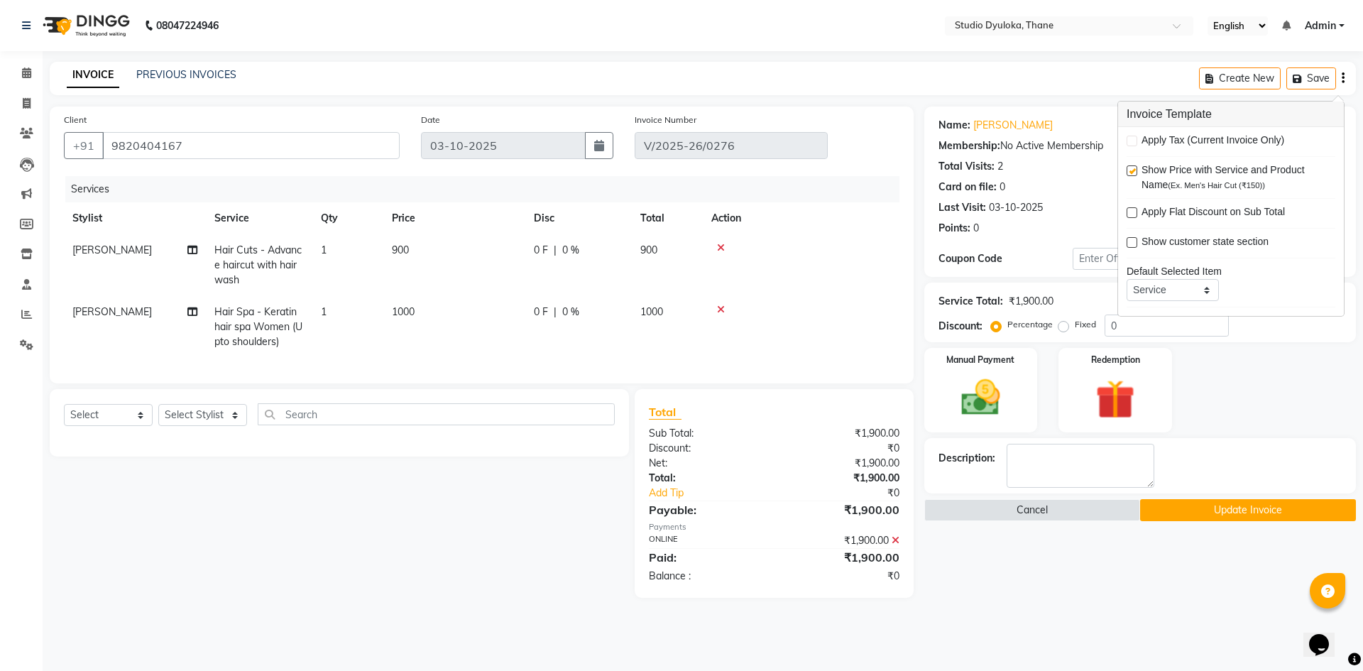
click at [1187, 77] on div "INVOICE PREVIOUS INVOICES Create New Save" at bounding box center [703, 78] width 1306 height 33
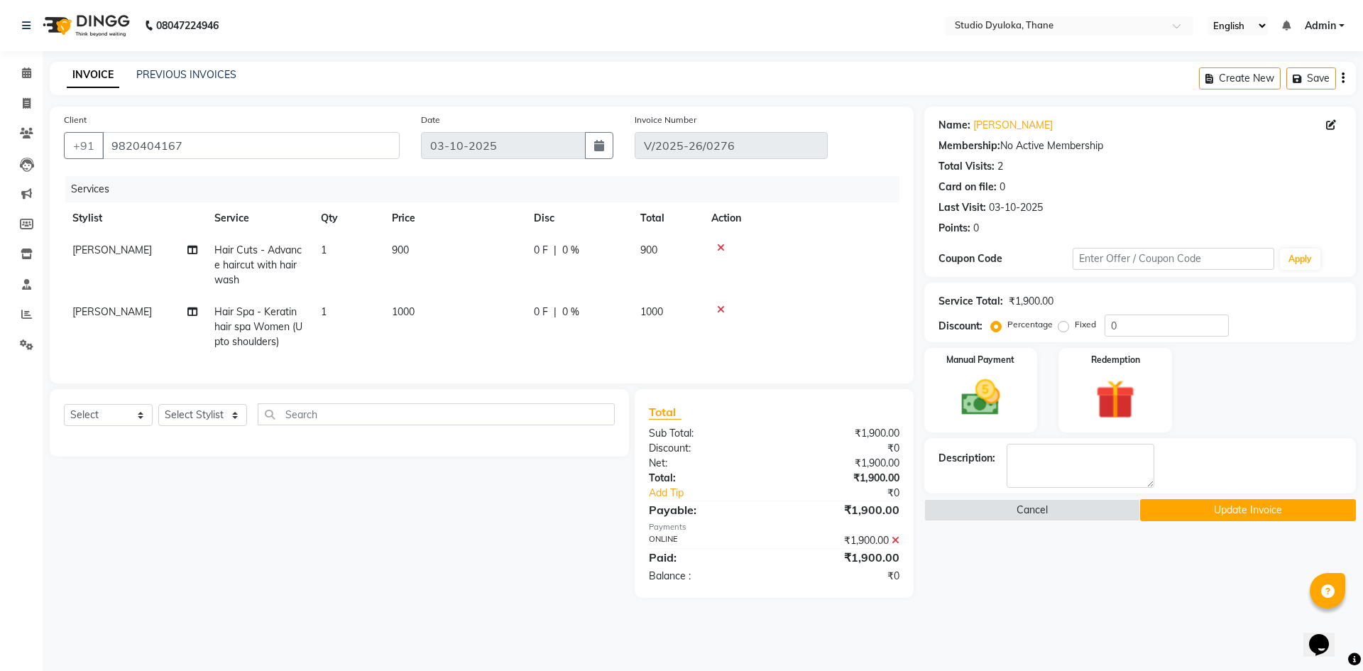
drag, startPoint x: 1126, startPoint y: 63, endPoint x: 1166, endPoint y: 70, distance: 41.1
click at [1136, 63] on div "INVOICE PREVIOUS INVOICES Create New Save" at bounding box center [703, 78] width 1306 height 33
click at [1063, 515] on button "Cancel" at bounding box center [1032, 510] width 216 height 22
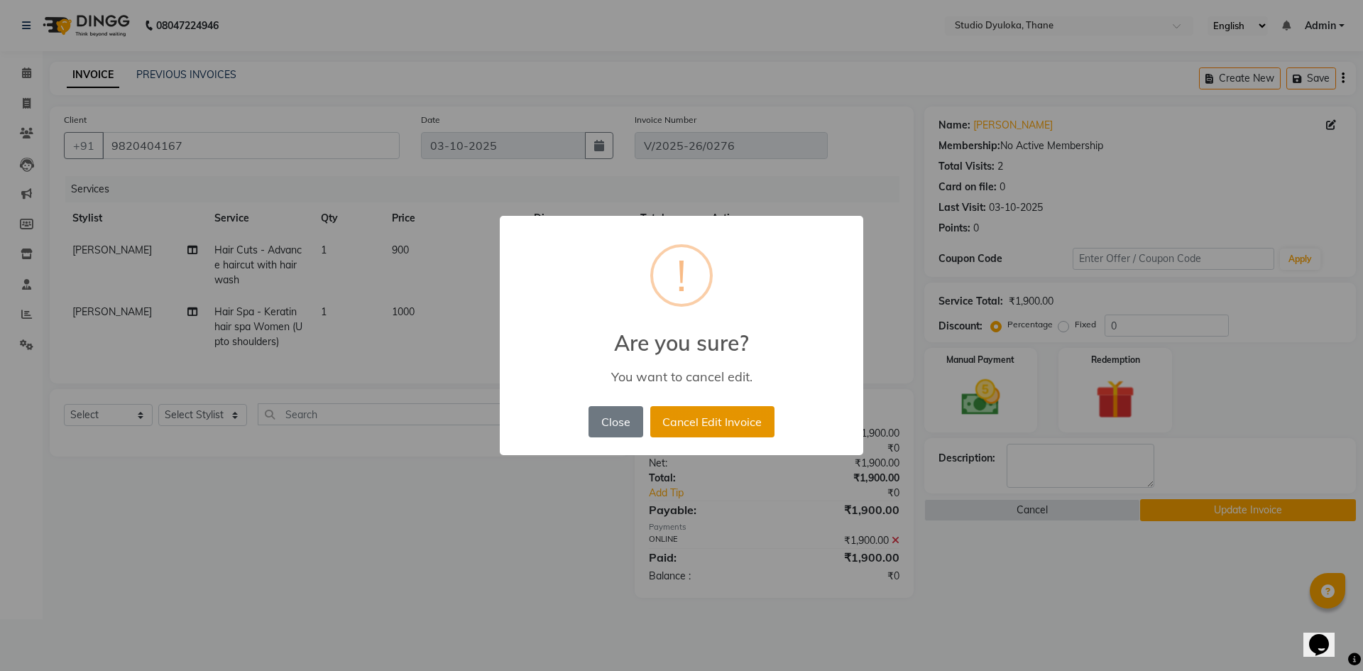
click at [708, 417] on button "Cancel Edit Invoice" at bounding box center [712, 421] width 124 height 31
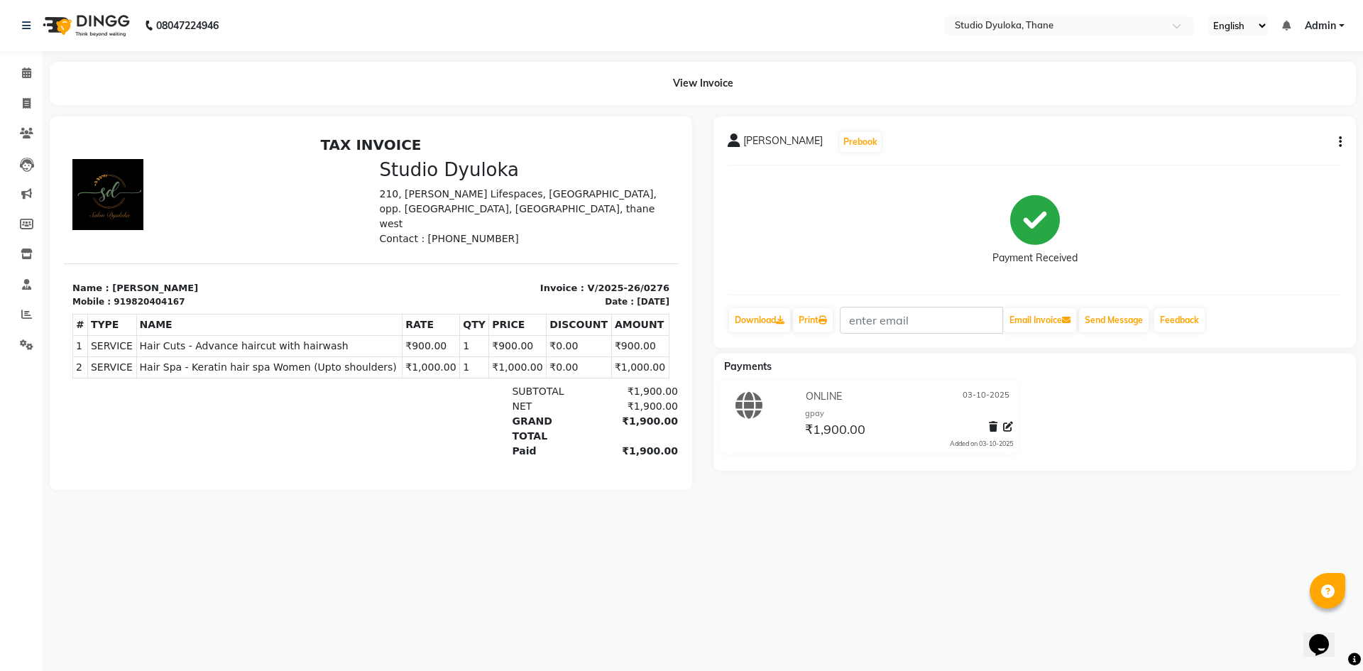
click at [1345, 131] on div "[PERSON_NAME] Prebook Payment Received Download Print Email Invoice Send Messag…" at bounding box center [1034, 231] width 642 height 231
click at [1341, 142] on icon "button" at bounding box center [1340, 142] width 3 height 1
click at [1265, 114] on div "Cancel Invoice" at bounding box center [1269, 107] width 97 height 18
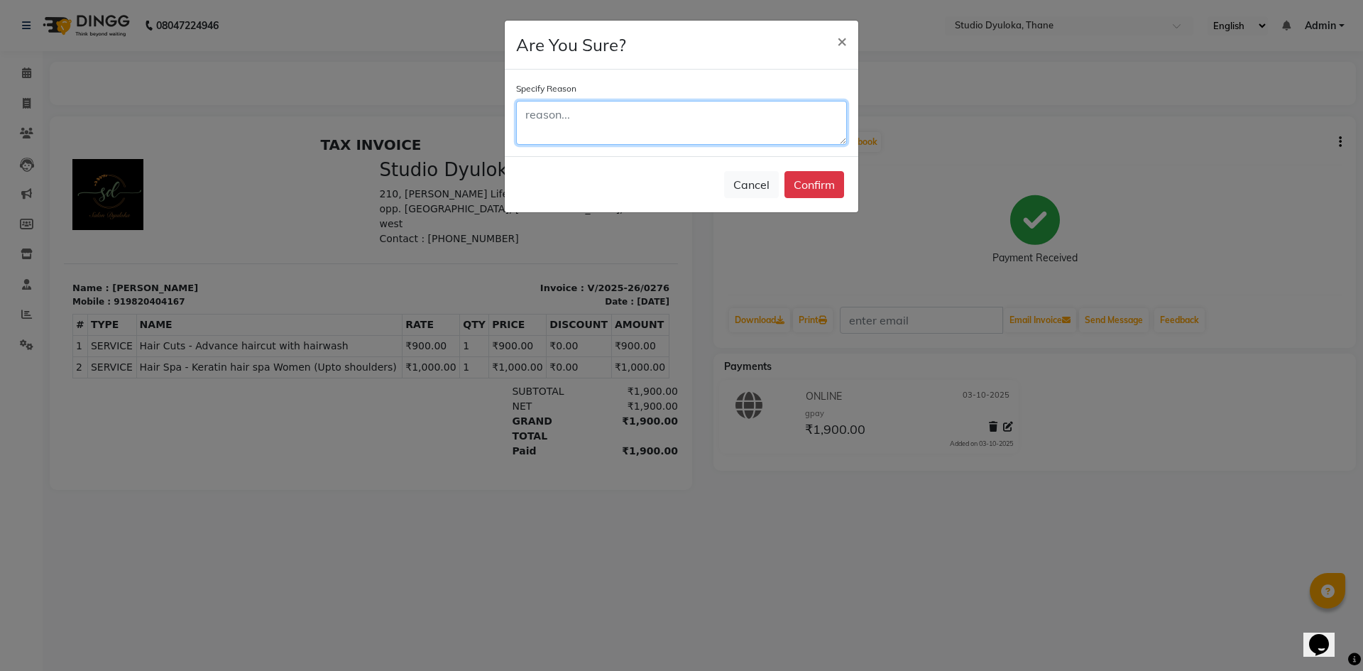
click at [744, 137] on textarea at bounding box center [681, 123] width 331 height 44
type textarea "wrong date"
click at [792, 180] on button "Confirm" at bounding box center [814, 184] width 60 height 27
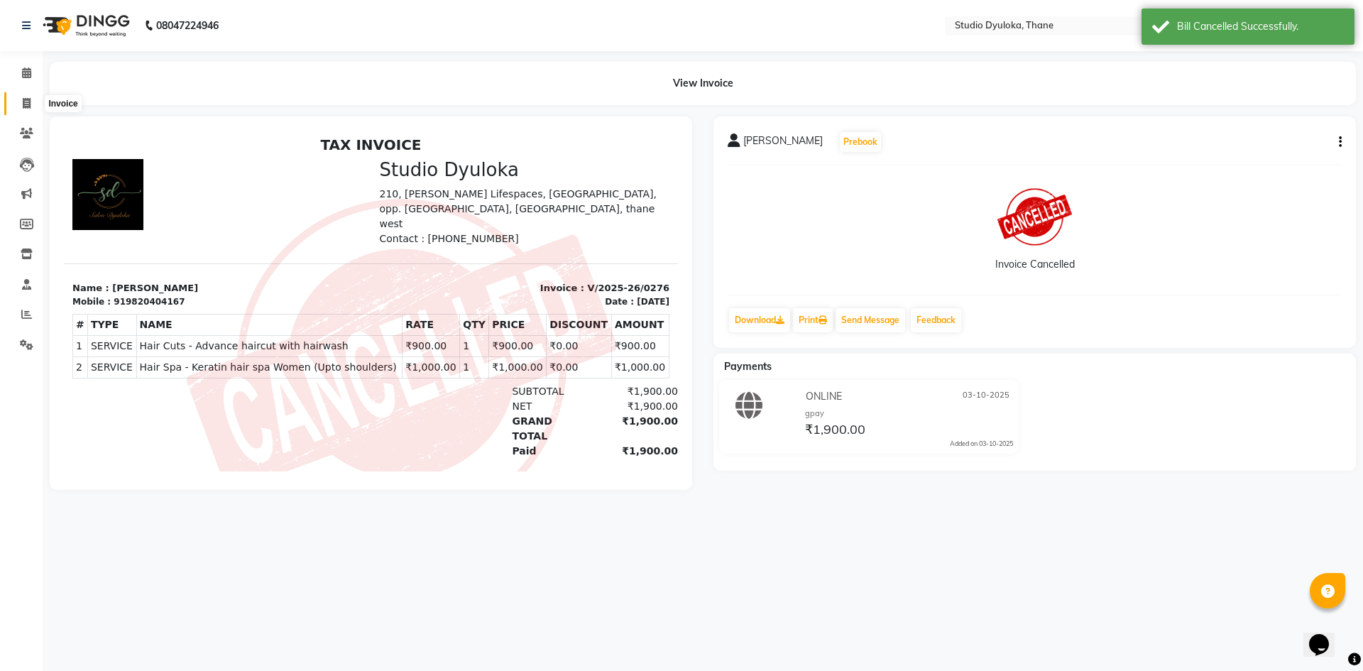
drag, startPoint x: 21, startPoint y: 95, endPoint x: 44, endPoint y: 106, distance: 25.7
click at [21, 96] on span at bounding box center [26, 104] width 25 height 16
select select "service"
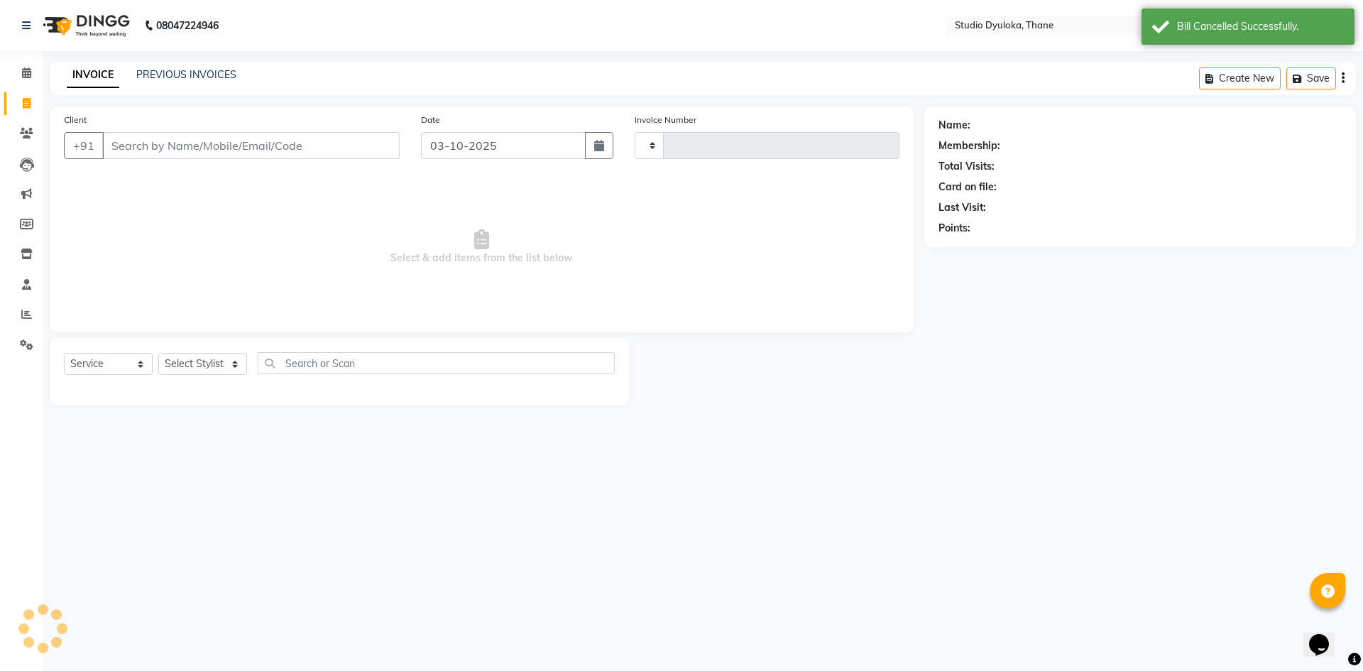
type input "0277"
select select "6575"
click at [610, 151] on button "button" at bounding box center [599, 145] width 28 height 27
select select "10"
select select "2025"
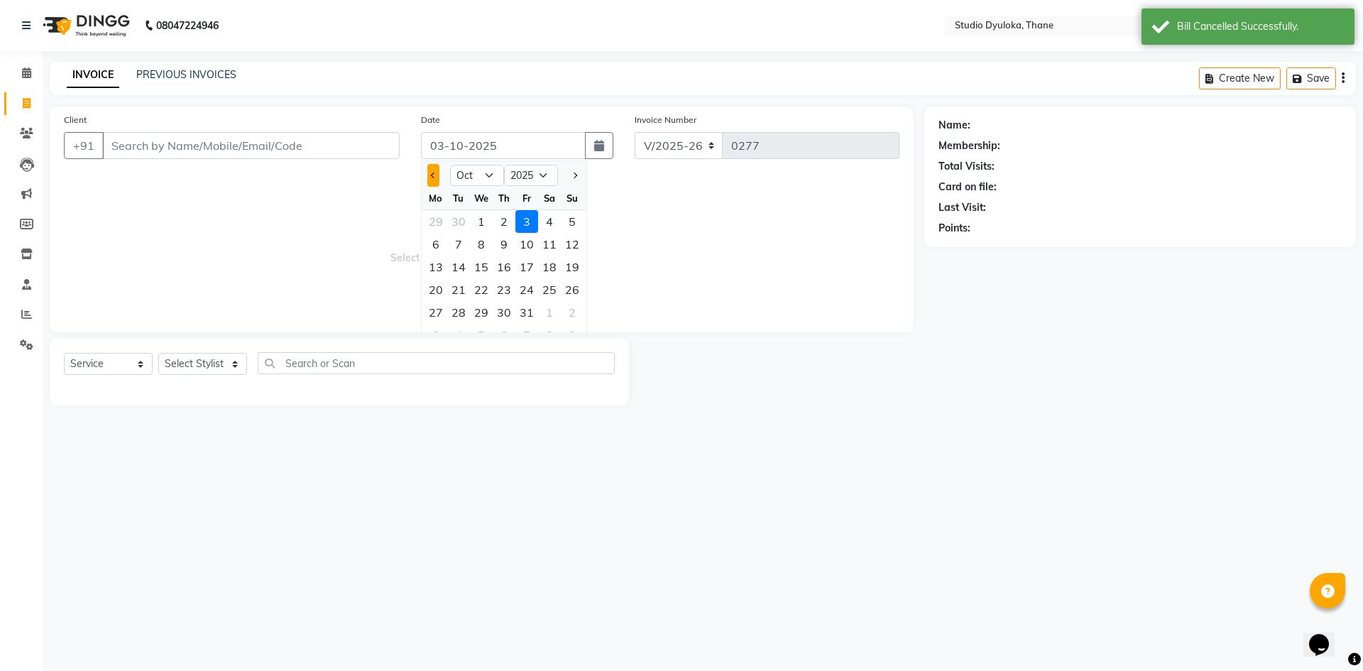
click at [432, 174] on span "Previous month" at bounding box center [434, 175] width 6 height 6
select select "9"
drag, startPoint x: 550, startPoint y: 243, endPoint x: 354, endPoint y: 158, distance: 213.6
click at [548, 243] on div "13" at bounding box center [549, 244] width 23 height 23
type input "13-09-2025"
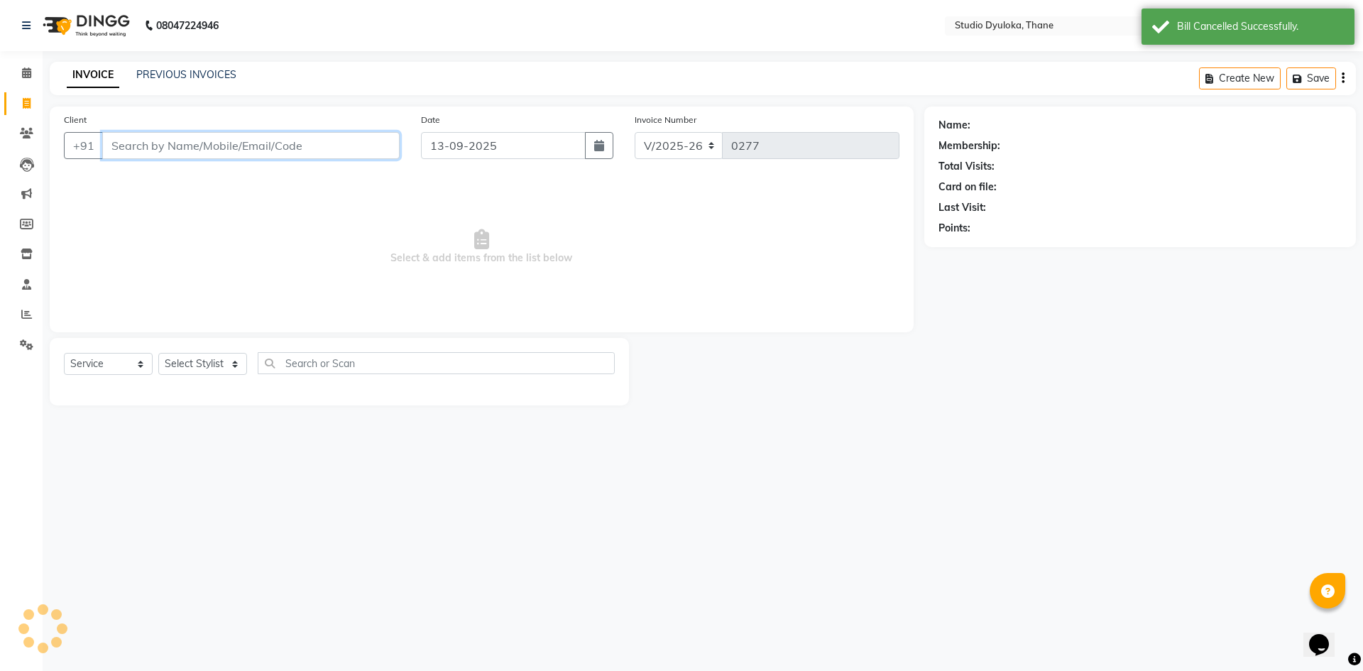
click at [327, 143] on input "Client" at bounding box center [250, 145] width 297 height 27
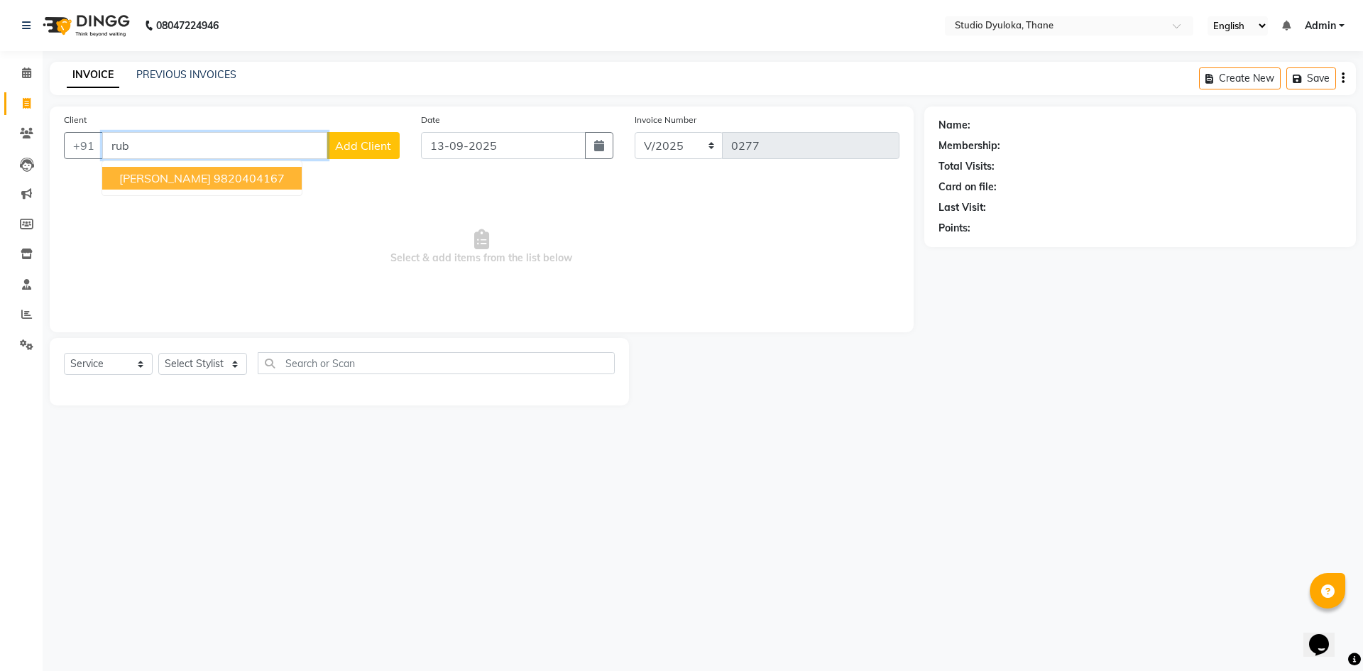
click at [155, 171] on span "[PERSON_NAME]" at bounding box center [165, 178] width 92 height 14
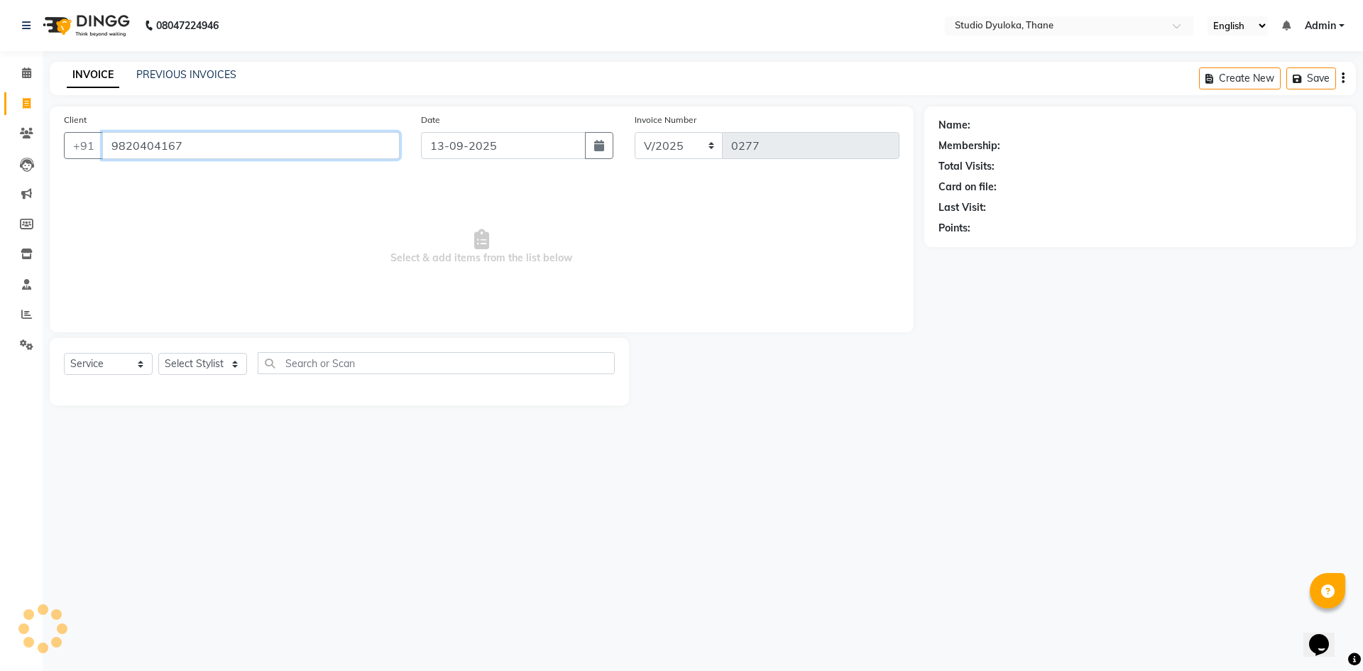
type input "9820404167"
click at [216, 361] on select "Select Stylist [PERSON_NAME] [PERSON_NAME]" at bounding box center [202, 364] width 89 height 22
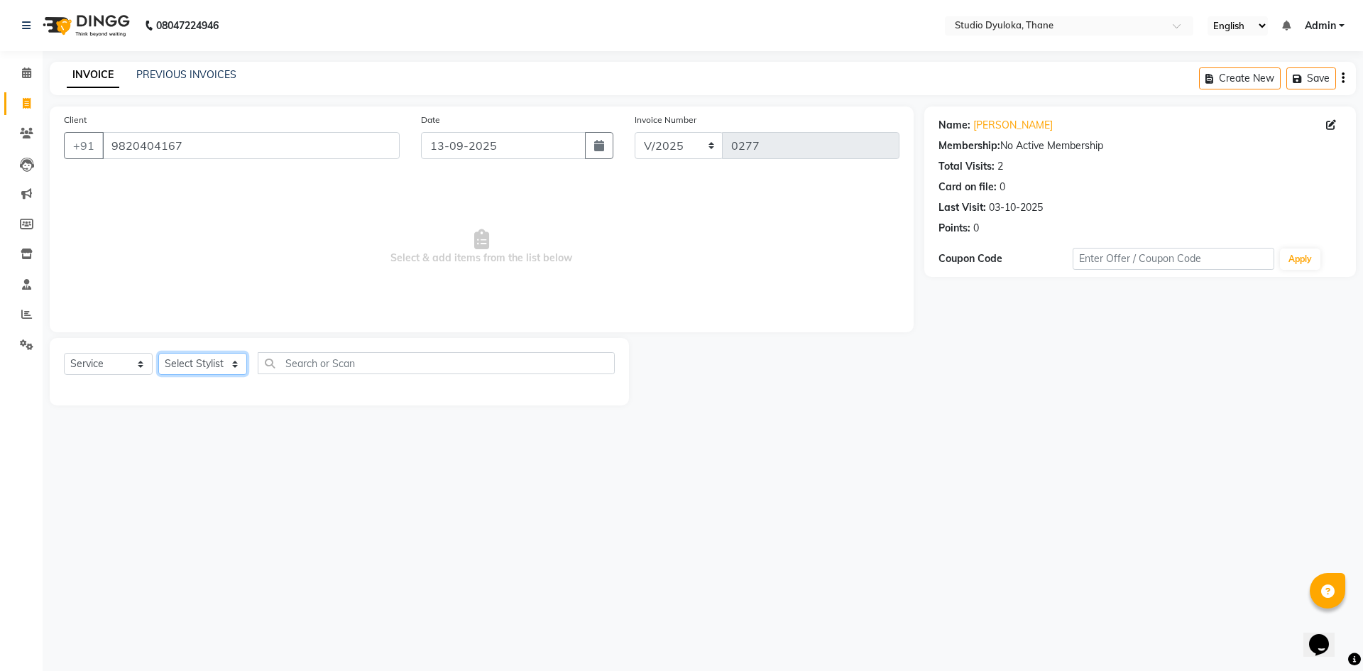
select select "50640"
click at [158, 353] on select "Select Stylist [PERSON_NAME] [PERSON_NAME]" at bounding box center [202, 364] width 89 height 22
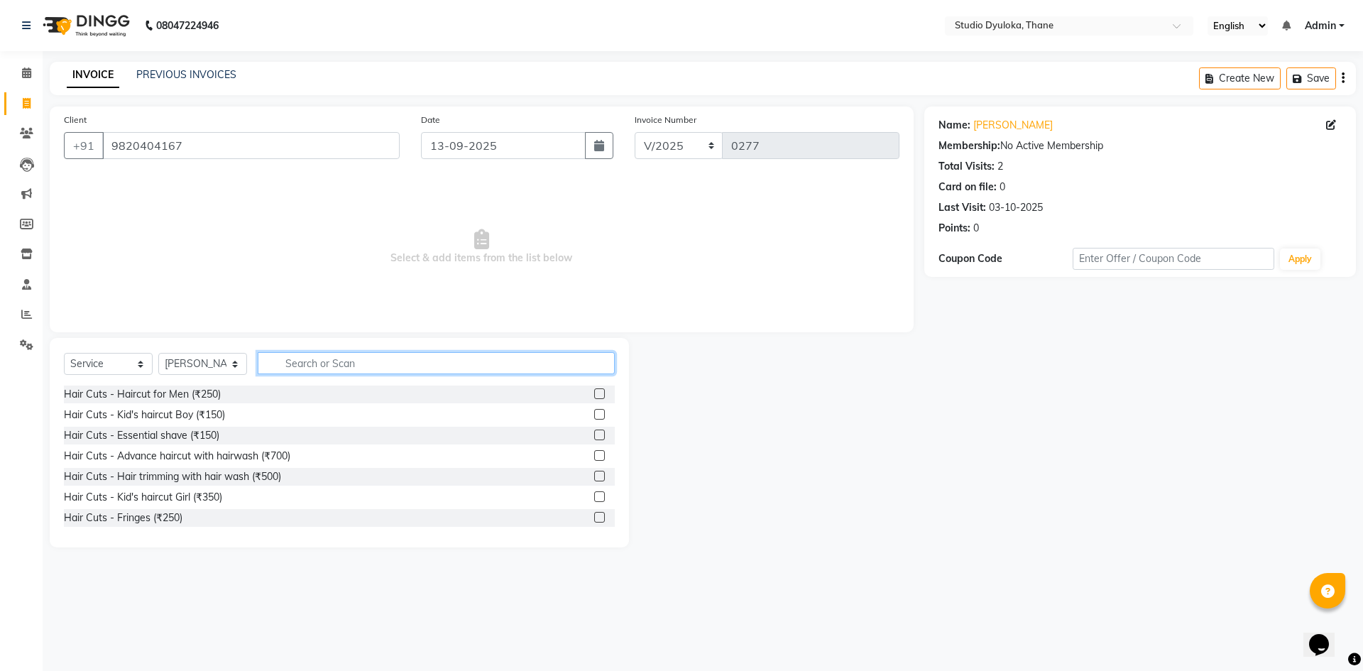
click at [278, 359] on input "text" at bounding box center [436, 363] width 357 height 22
click at [594, 456] on label at bounding box center [599, 455] width 11 height 11
click at [594, 456] on input "checkbox" at bounding box center [598, 455] width 9 height 9
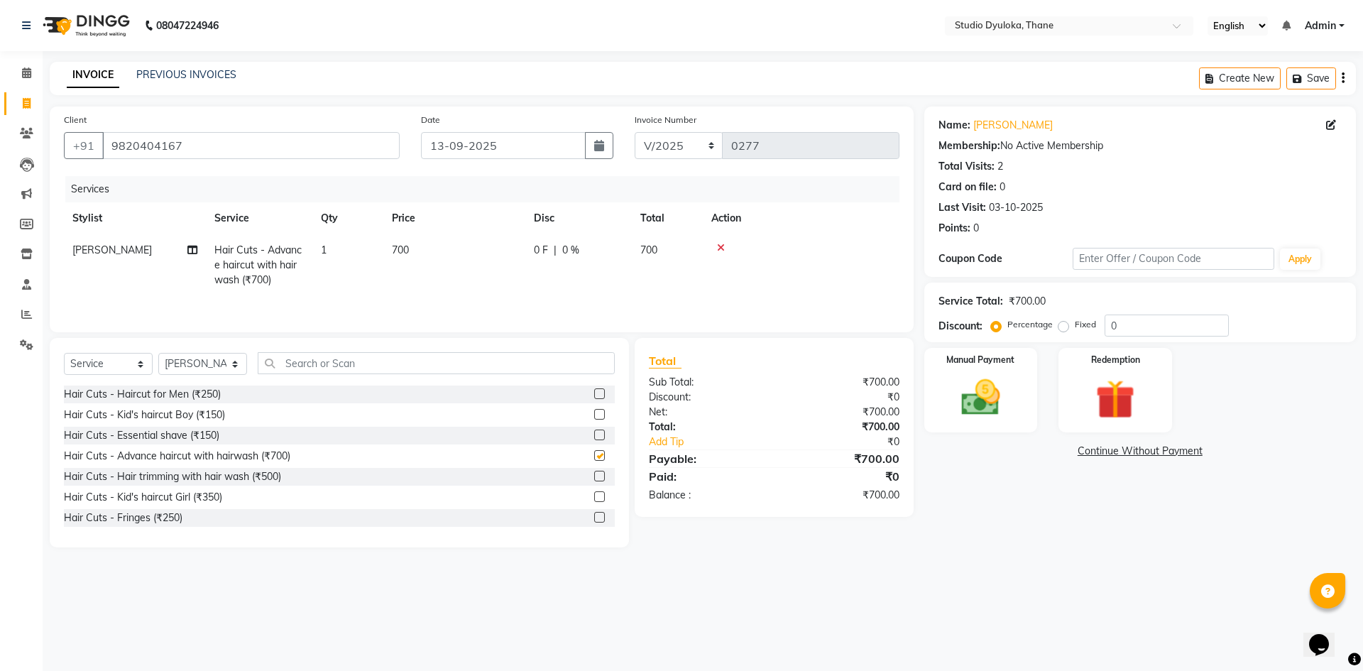
checkbox input "false"
click at [419, 361] on input "text" at bounding box center [436, 363] width 357 height 22
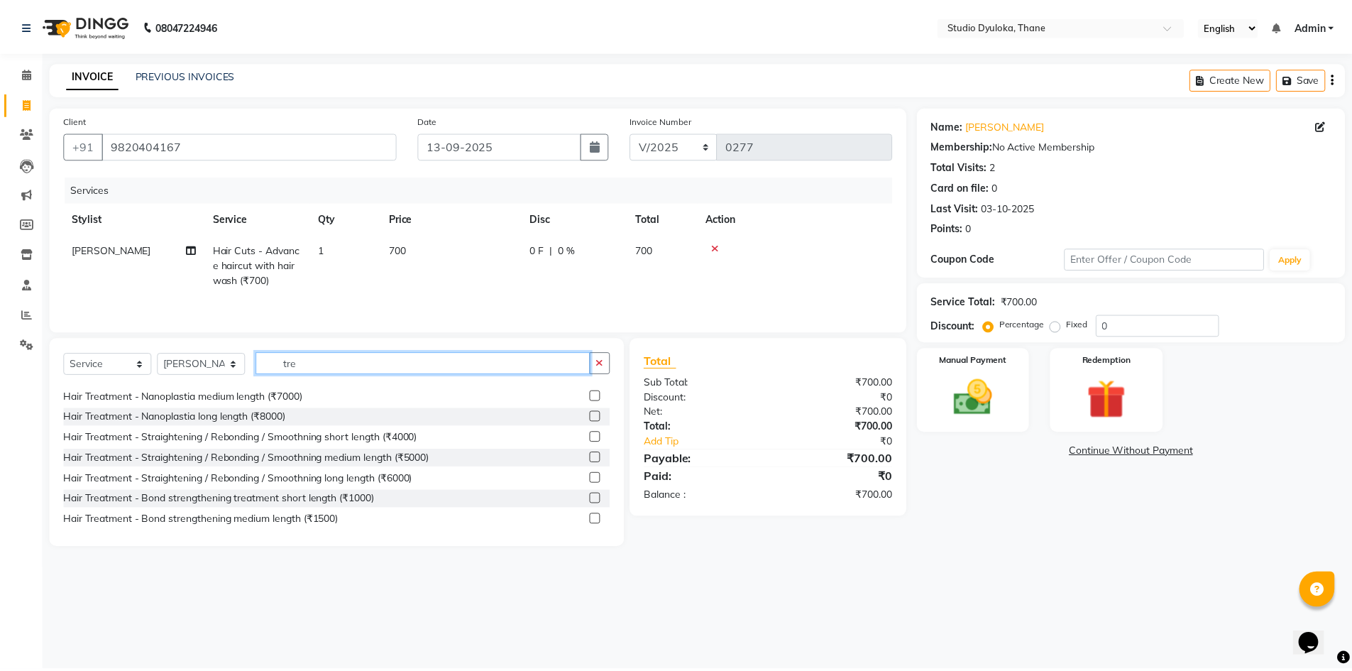
scroll to position [208, 0]
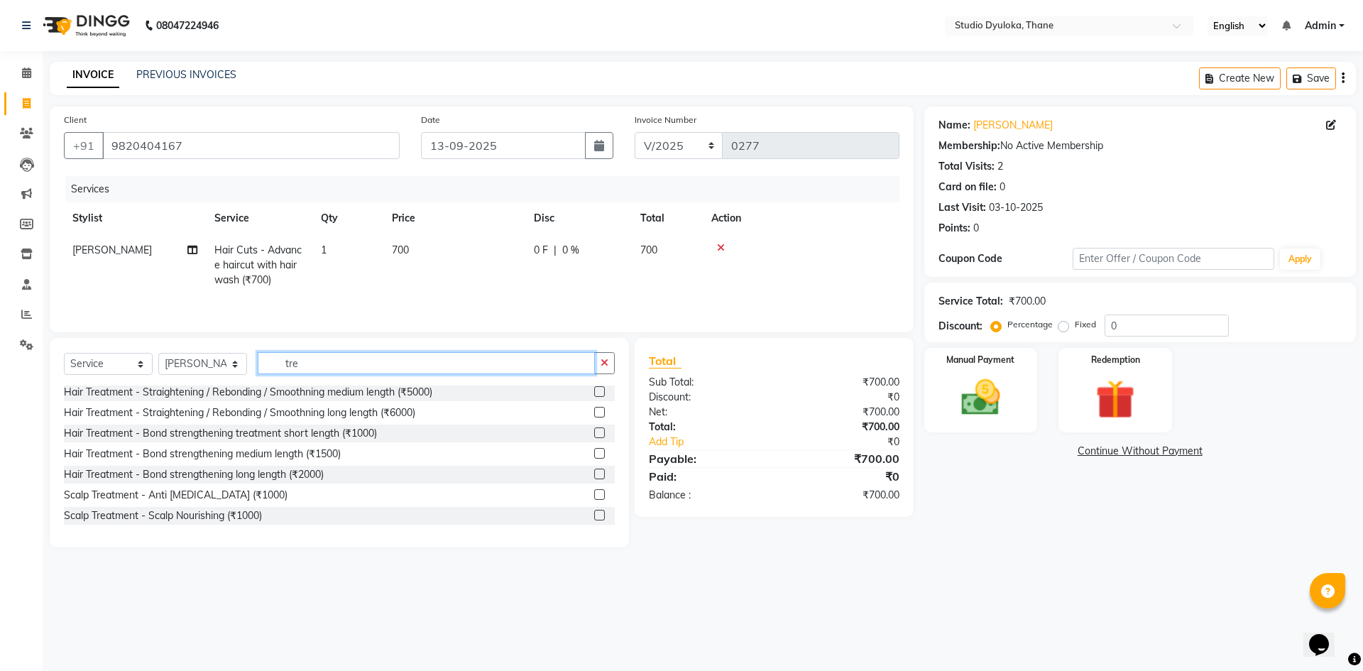
type input "tre"
click at [594, 433] on label at bounding box center [599, 432] width 11 height 11
click at [594, 433] on input "checkbox" at bounding box center [598, 433] width 9 height 9
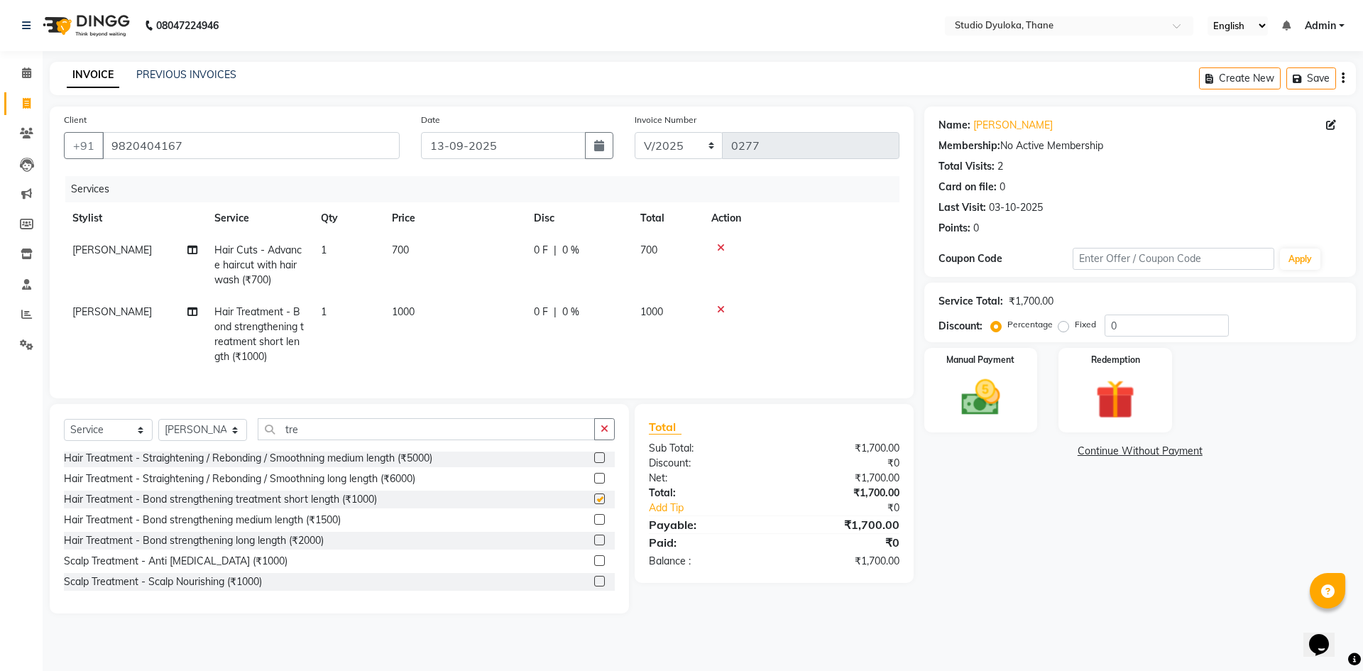
checkbox input "false"
click at [396, 242] on td "700" at bounding box center [454, 265] width 142 height 62
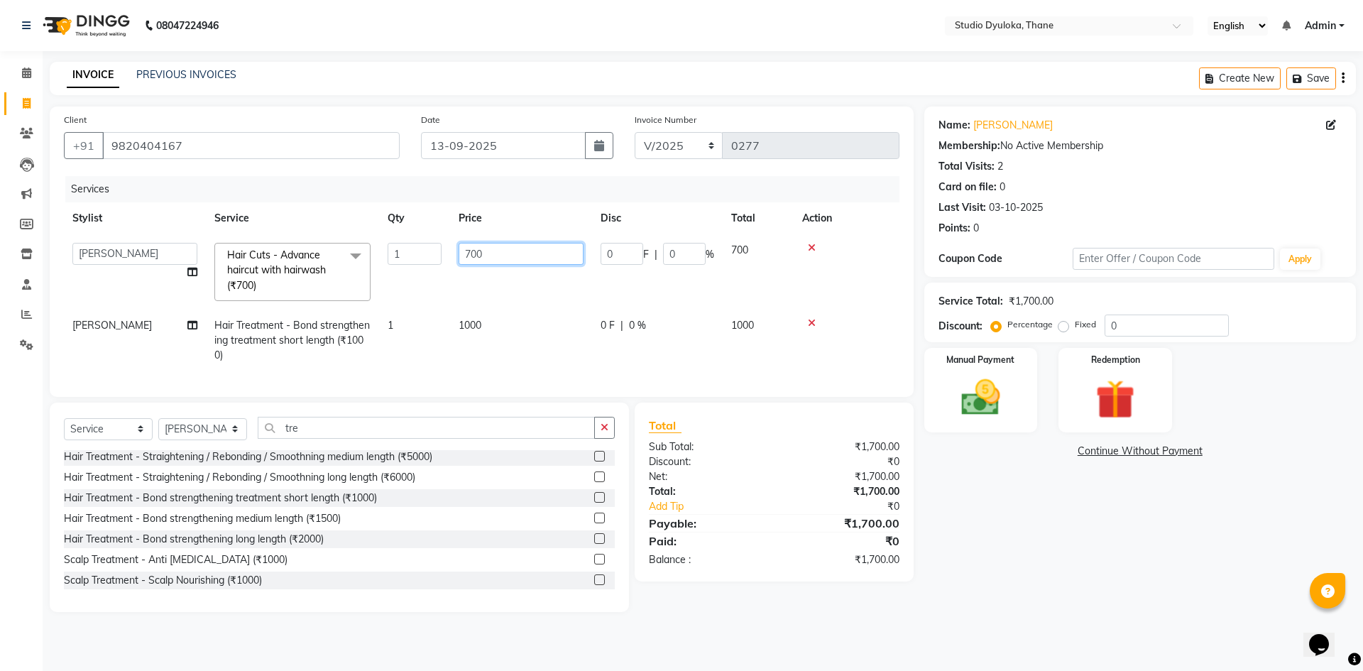
click at [469, 251] on input "700" at bounding box center [521, 254] width 125 height 22
type input "900"
click at [1014, 544] on div "Name: [PERSON_NAME] Membership: No Active Membership Total Visits: 2 Card on fi…" at bounding box center [1145, 358] width 442 height 505
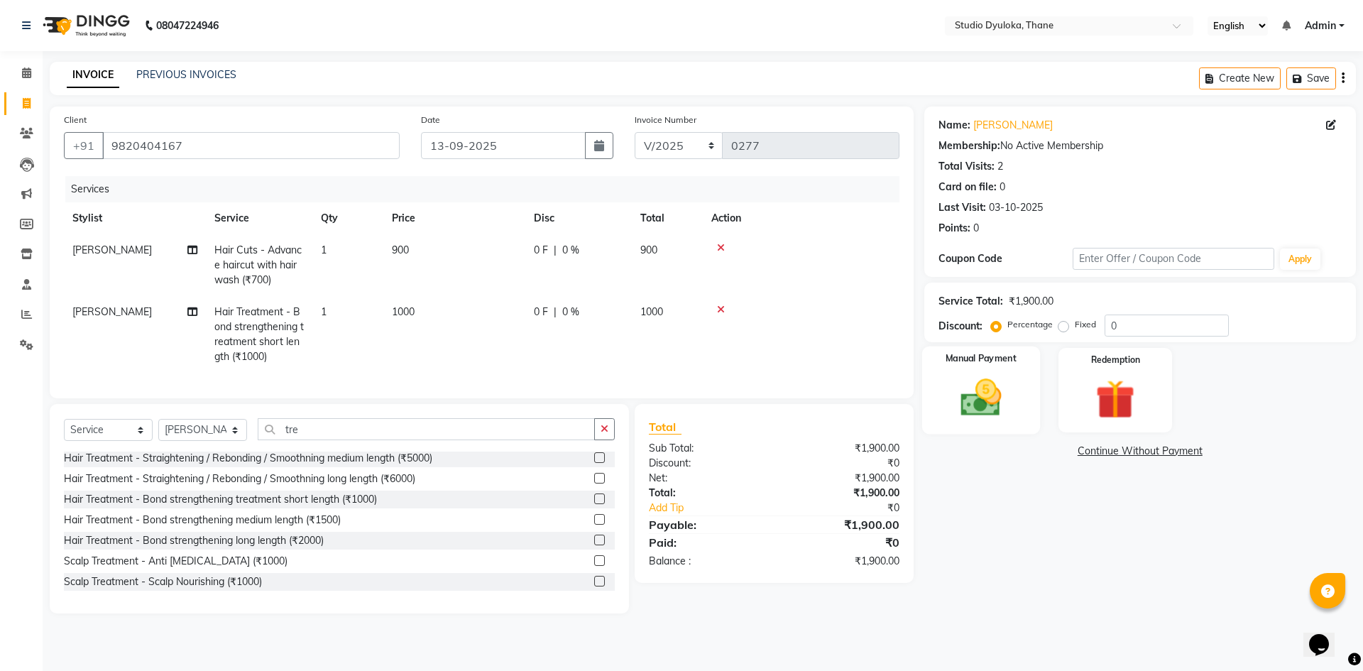
click at [1024, 381] on div "Manual Payment" at bounding box center [980, 389] width 118 height 87
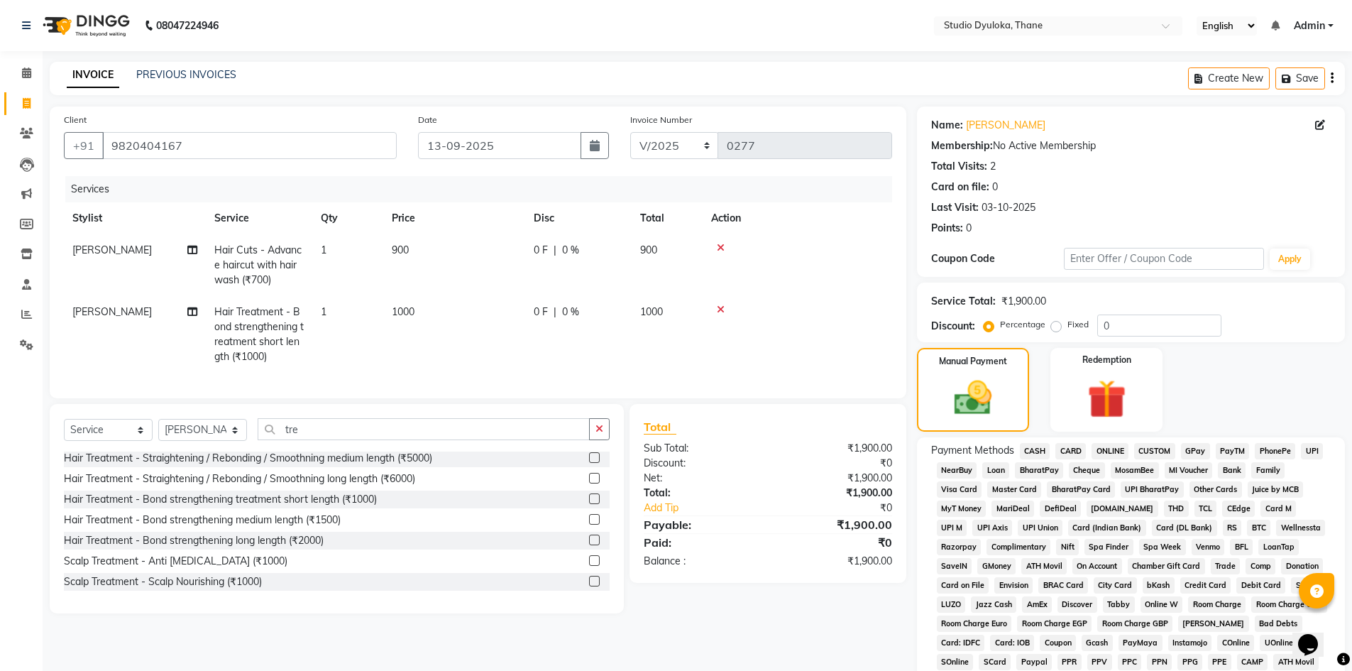
click at [1114, 451] on span "ONLINE" at bounding box center [1110, 451] width 37 height 16
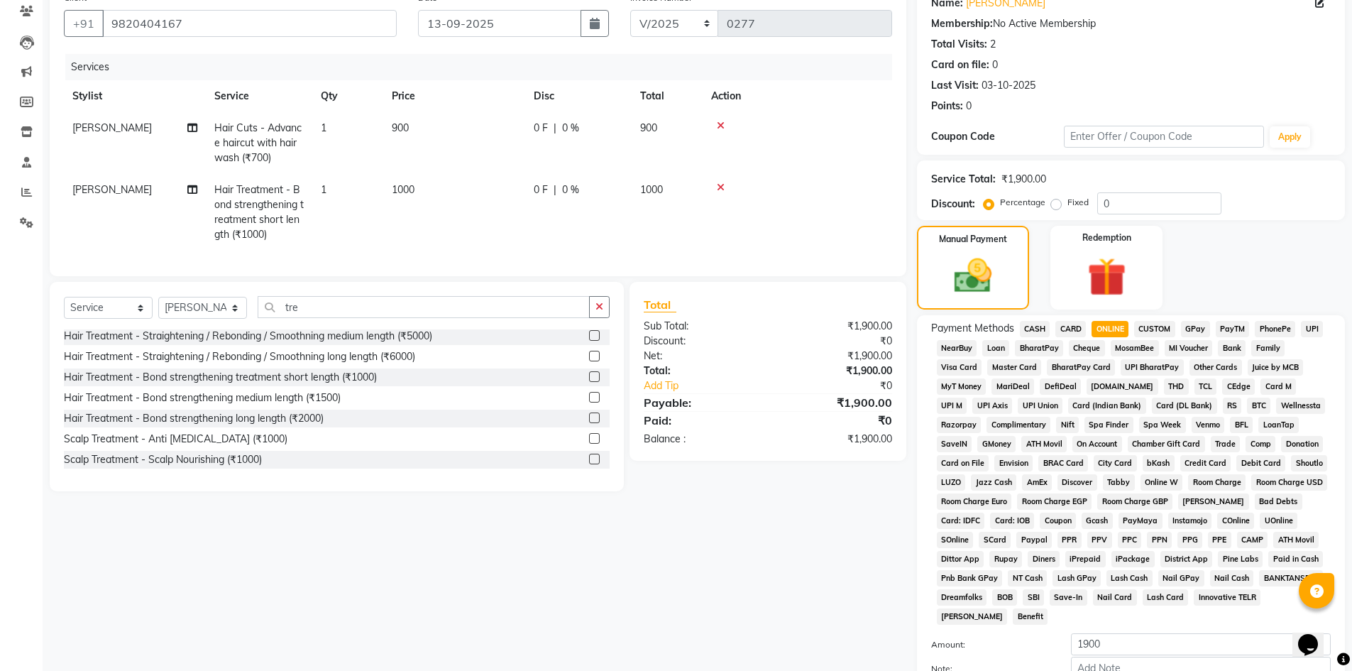
scroll to position [264, 0]
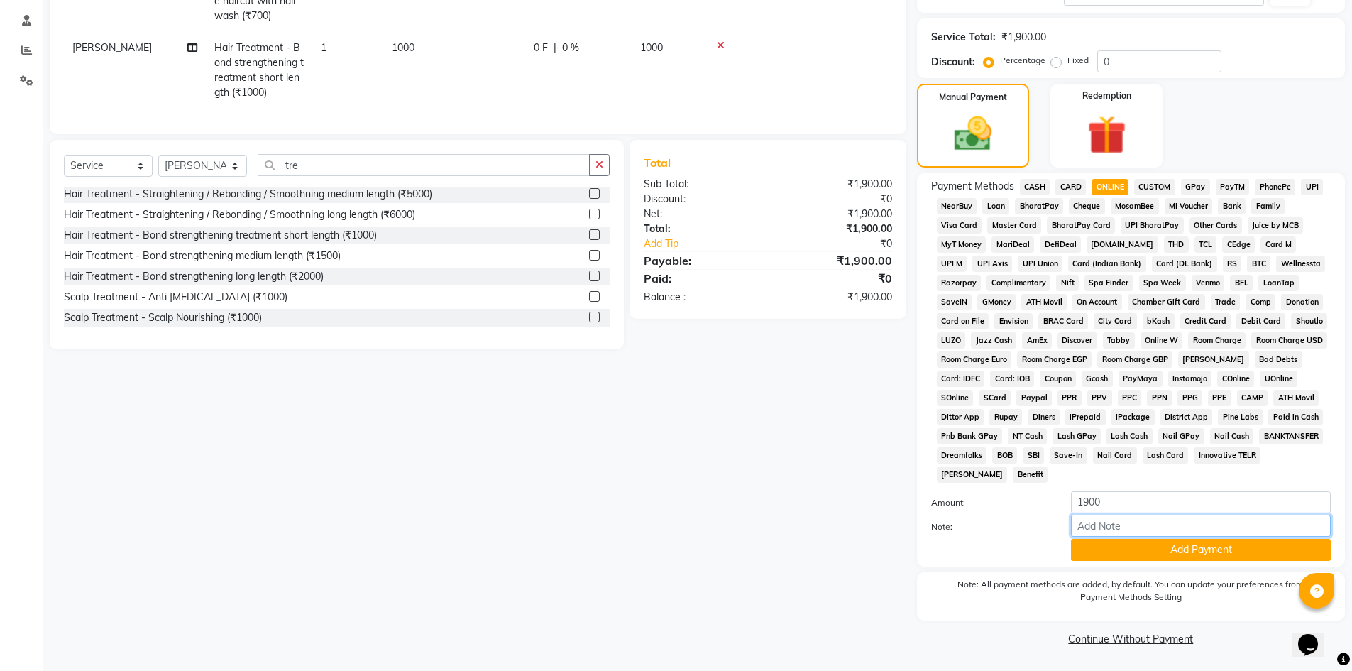
click at [1165, 527] on input "Note:" at bounding box center [1201, 526] width 260 height 22
type input "gpay"
click at [1225, 547] on button "Add Payment" at bounding box center [1201, 550] width 260 height 22
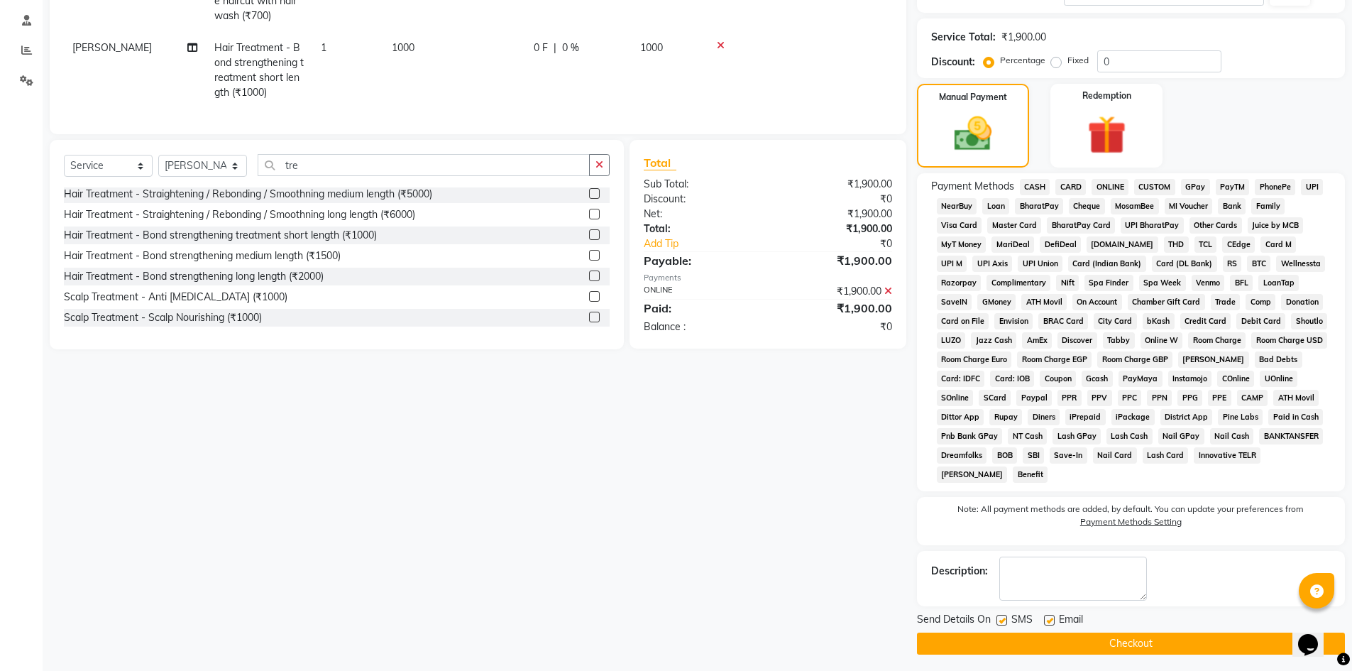
click at [1235, 649] on button "Checkout" at bounding box center [1131, 643] width 428 height 22
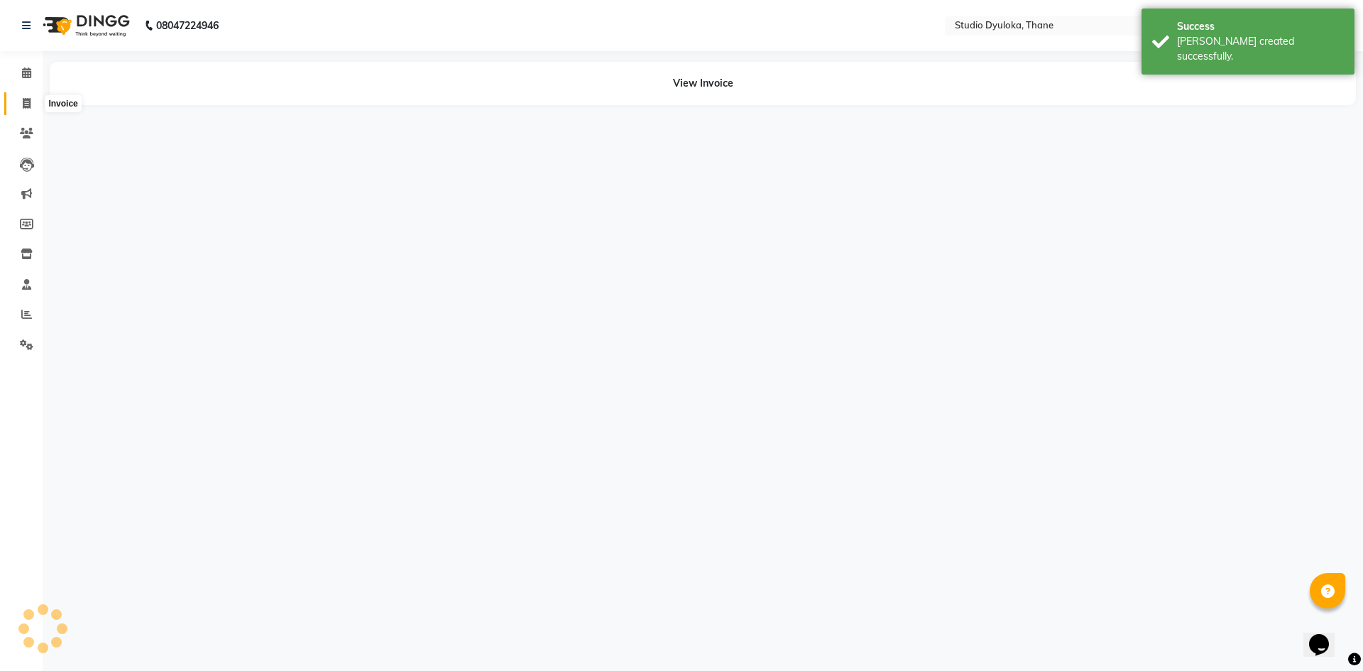
click at [21, 100] on span at bounding box center [26, 104] width 25 height 16
select select "service"
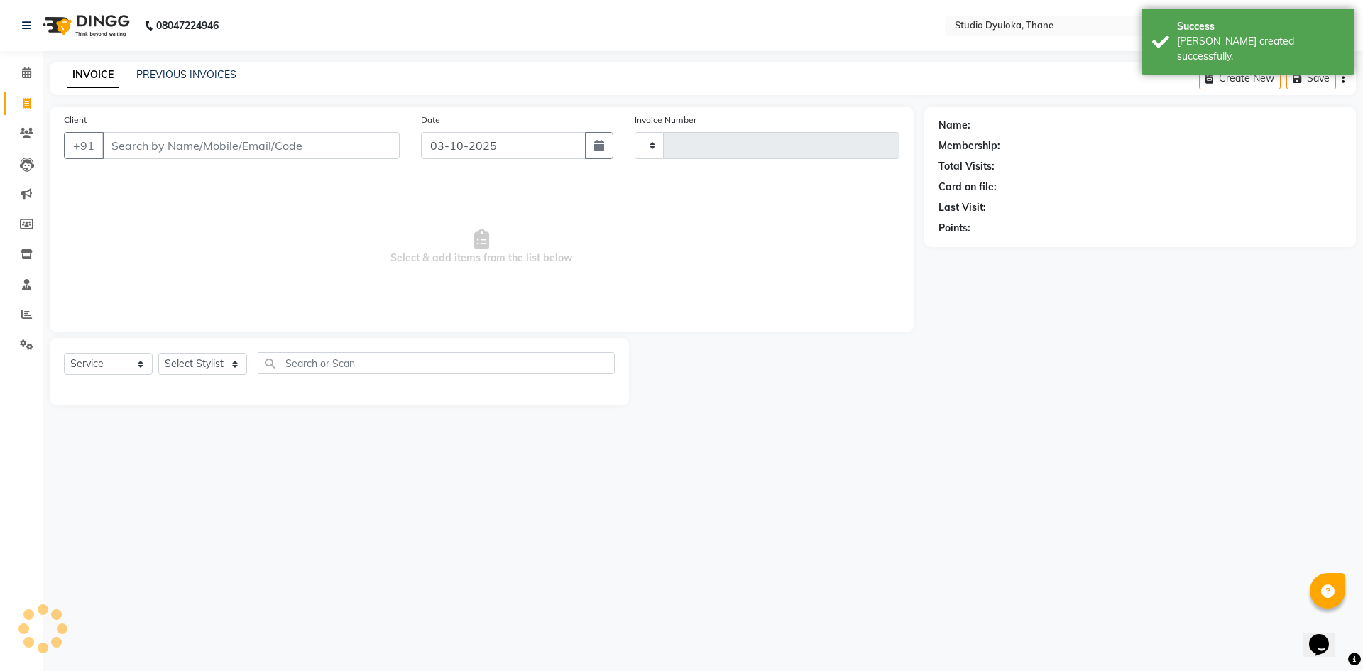
type input "0278"
select select "6575"
click at [165, 150] on input "Client" at bounding box center [250, 145] width 297 height 27
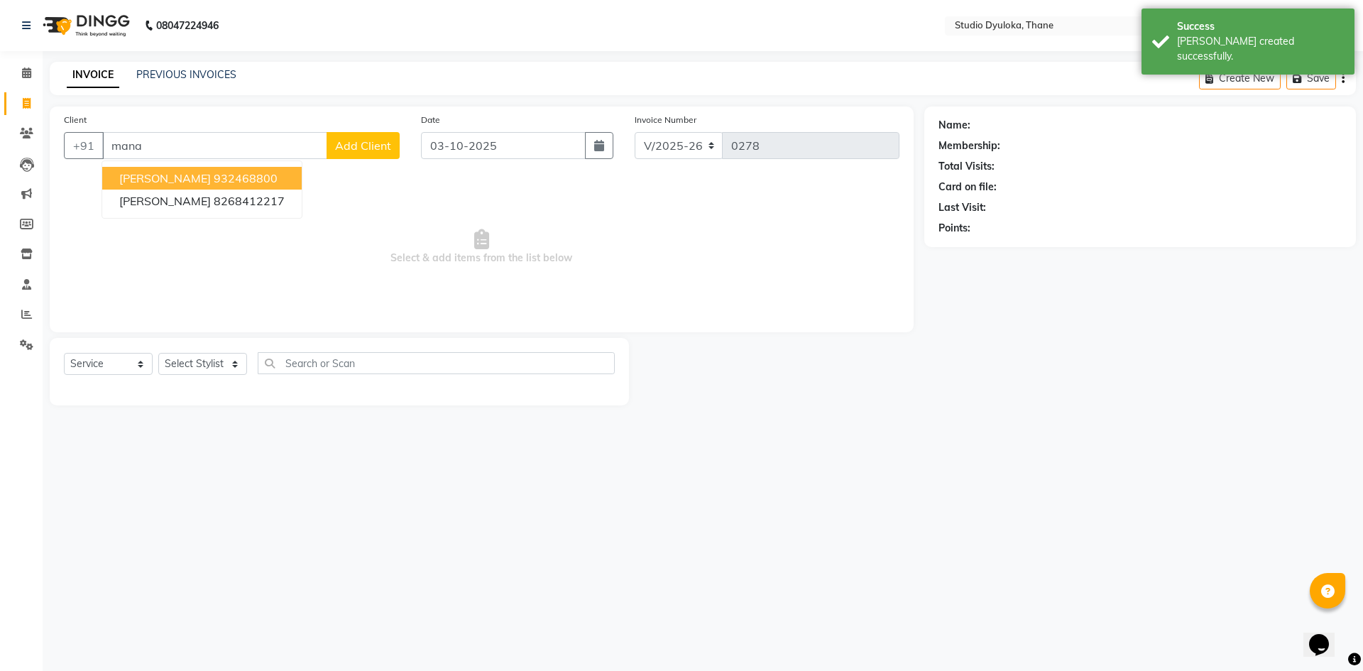
click at [214, 176] on ngb-highlight "932468800" at bounding box center [246, 178] width 64 height 14
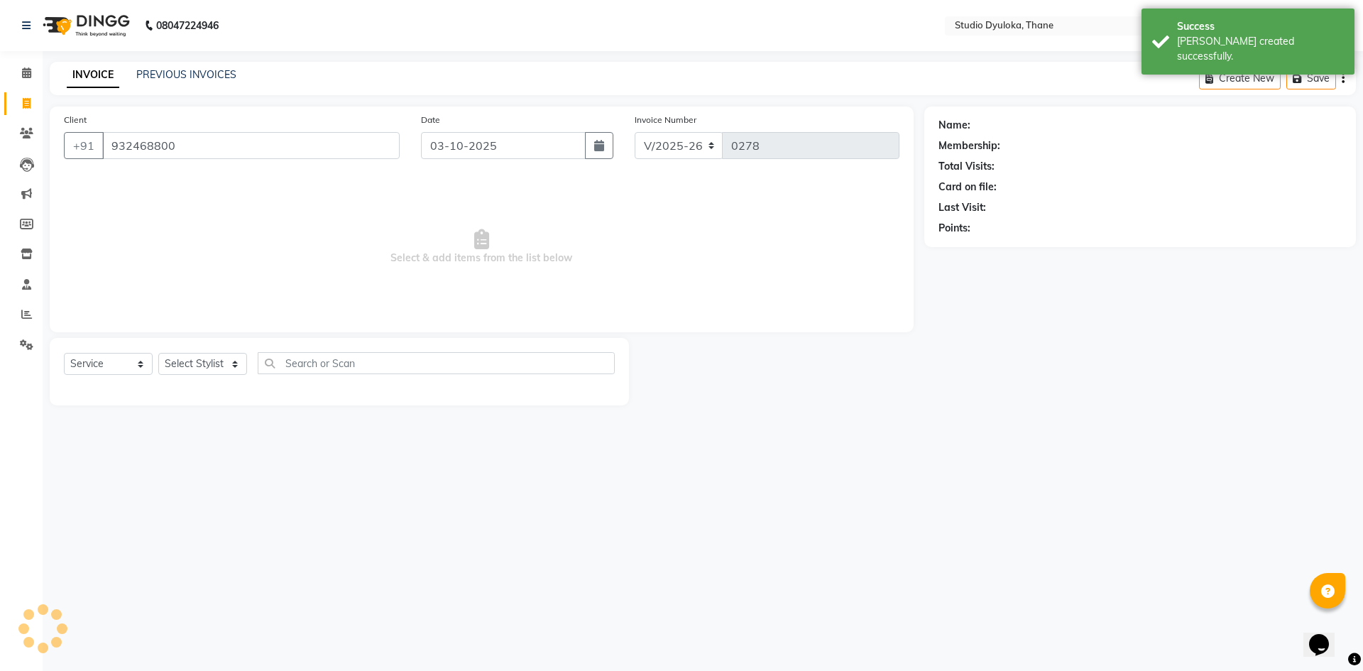
type input "932468800"
click at [202, 366] on select "Select Stylist [PERSON_NAME] [PERSON_NAME]" at bounding box center [202, 364] width 89 height 22
select select "50640"
click at [158, 353] on select "Select Stylist [PERSON_NAME] [PERSON_NAME]" at bounding box center [202, 364] width 89 height 22
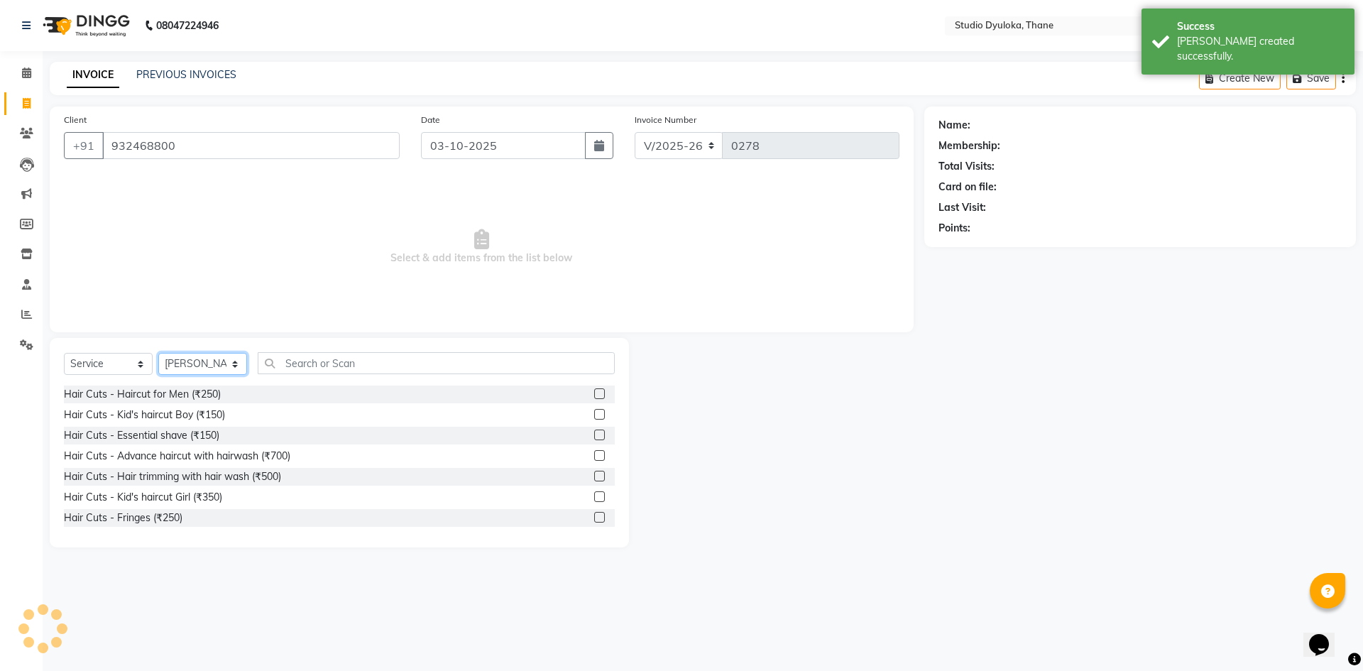
select select "1: Object"
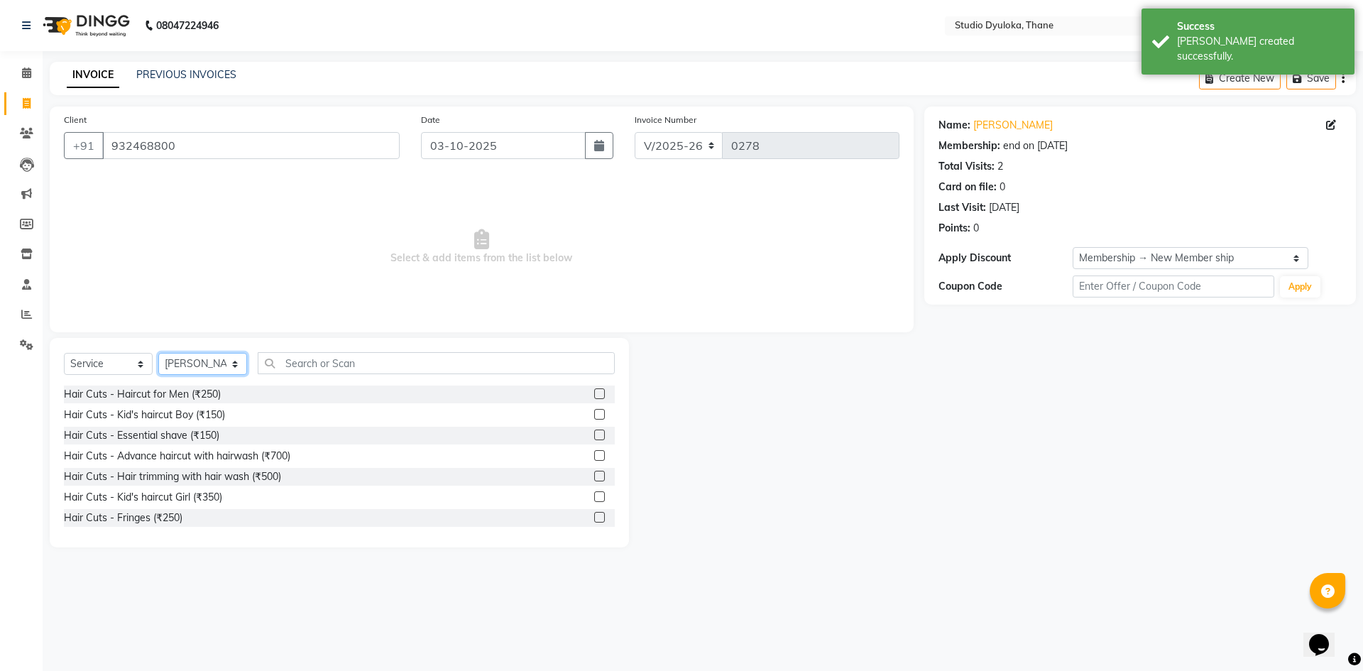
click at [204, 367] on select "Select Stylist [PERSON_NAME] [PERSON_NAME]" at bounding box center [202, 364] width 89 height 22
select select "72122"
click at [158, 353] on select "Select Stylist [PERSON_NAME] [PERSON_NAME]" at bounding box center [202, 364] width 89 height 22
click at [322, 361] on input "text" at bounding box center [436, 363] width 357 height 22
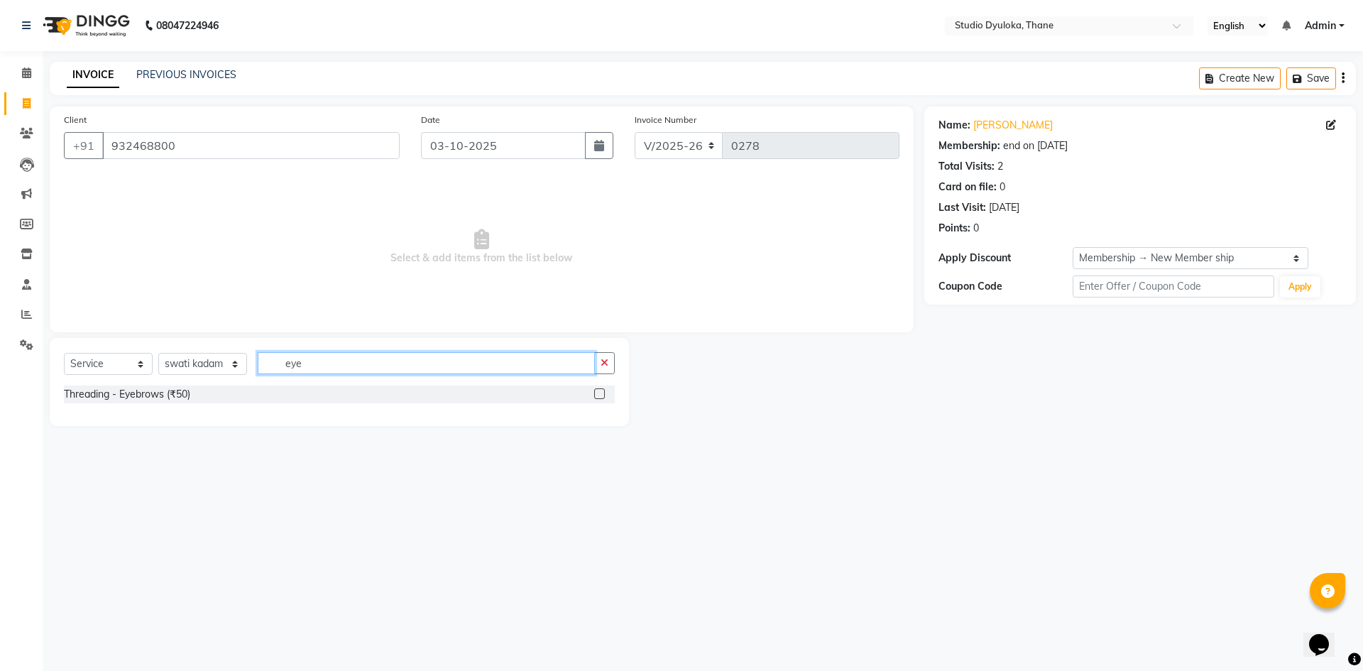
type input "eye"
click at [600, 390] on label at bounding box center [599, 393] width 11 height 11
click at [600, 390] on input "checkbox" at bounding box center [598, 394] width 9 height 9
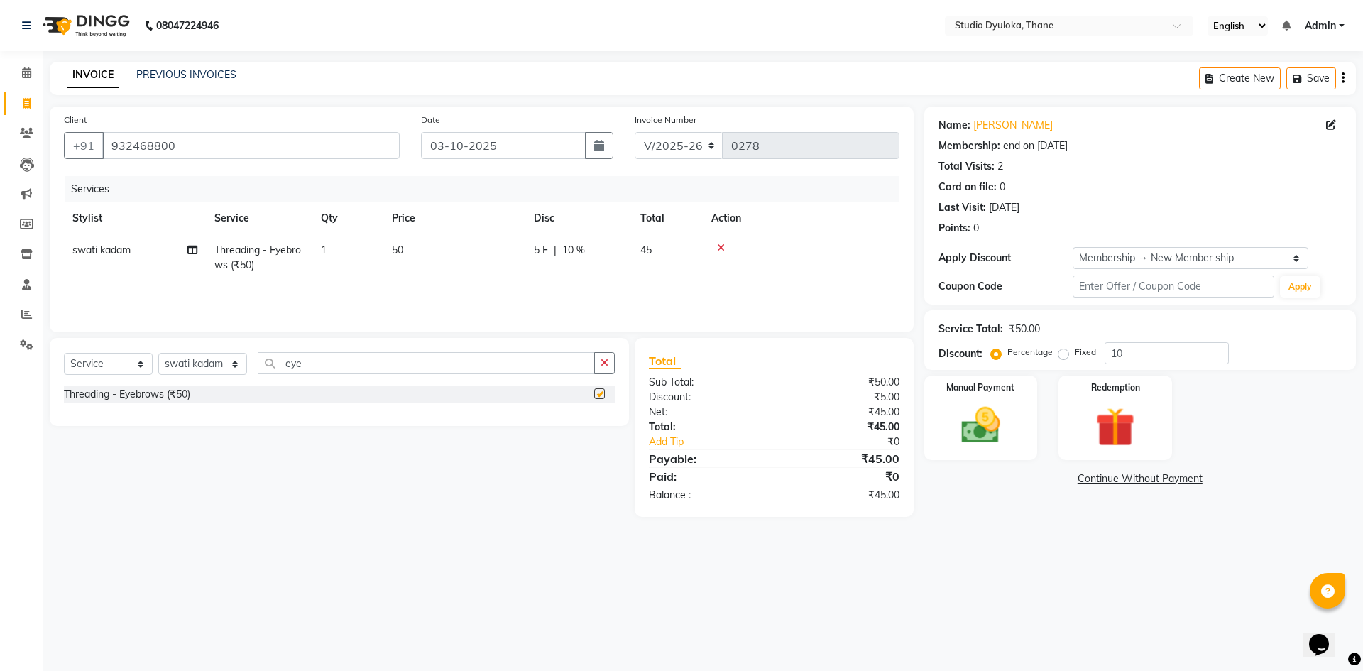
checkbox input "false"
click at [1014, 408] on img at bounding box center [981, 425] width 66 height 47
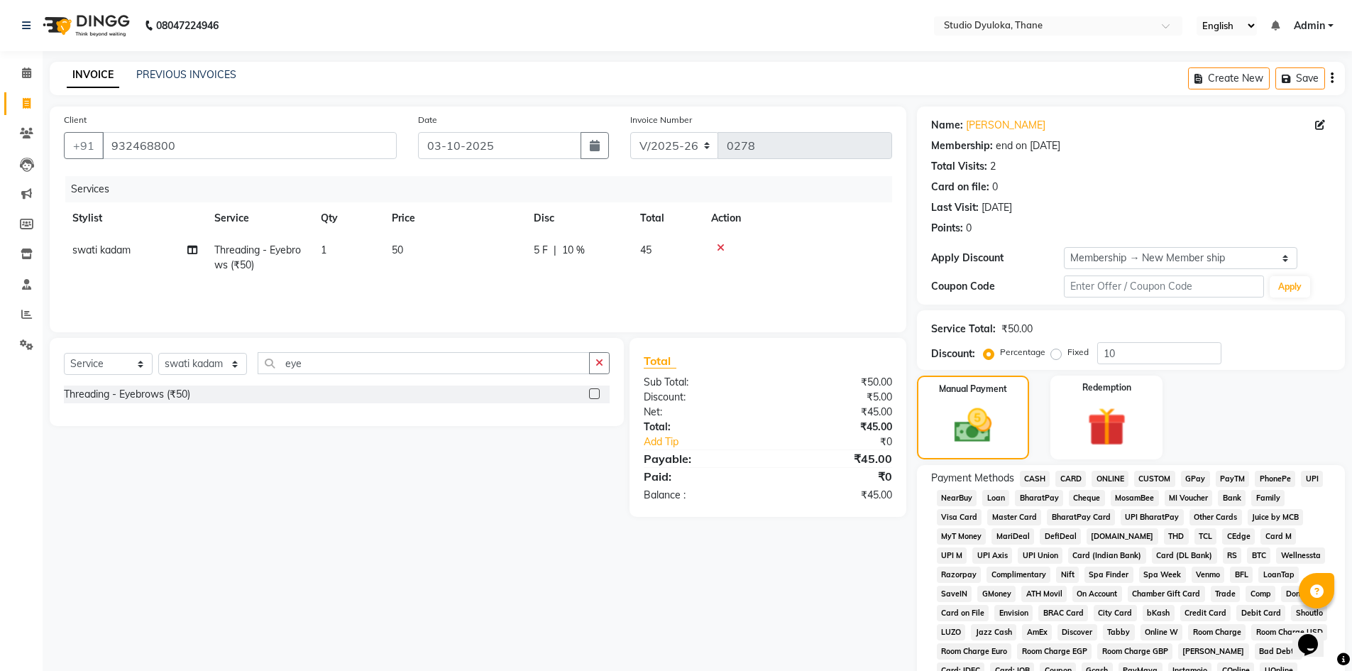
click at [1104, 480] on span "ONLINE" at bounding box center [1110, 479] width 37 height 16
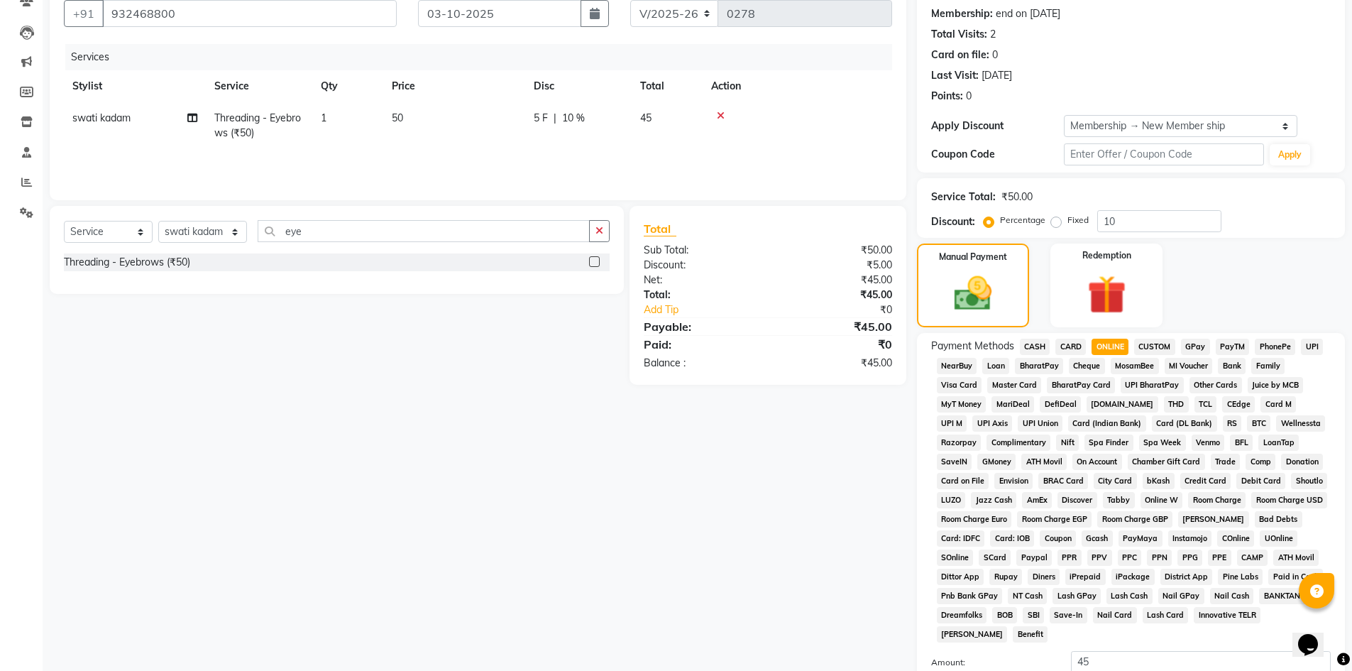
scroll to position [292, 0]
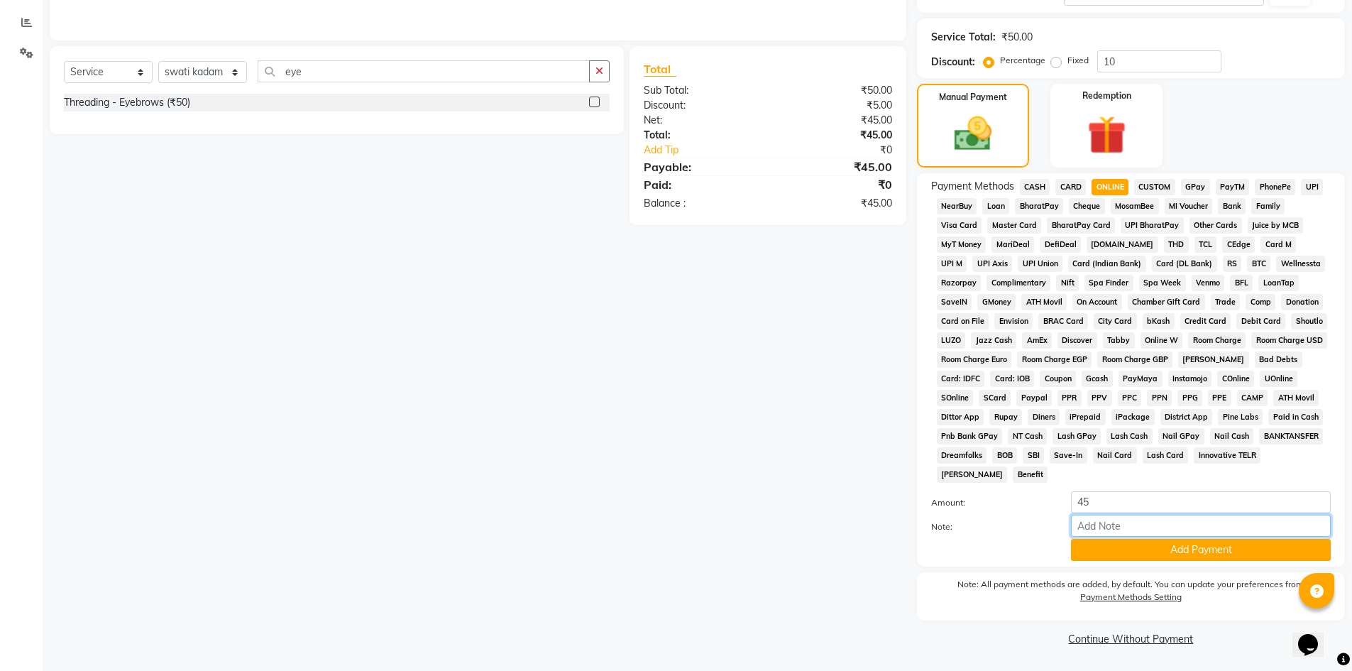
click at [1155, 522] on input "Note:" at bounding box center [1201, 526] width 260 height 22
type input "gpay"
click at [1166, 553] on button "Add Payment" at bounding box center [1201, 550] width 260 height 22
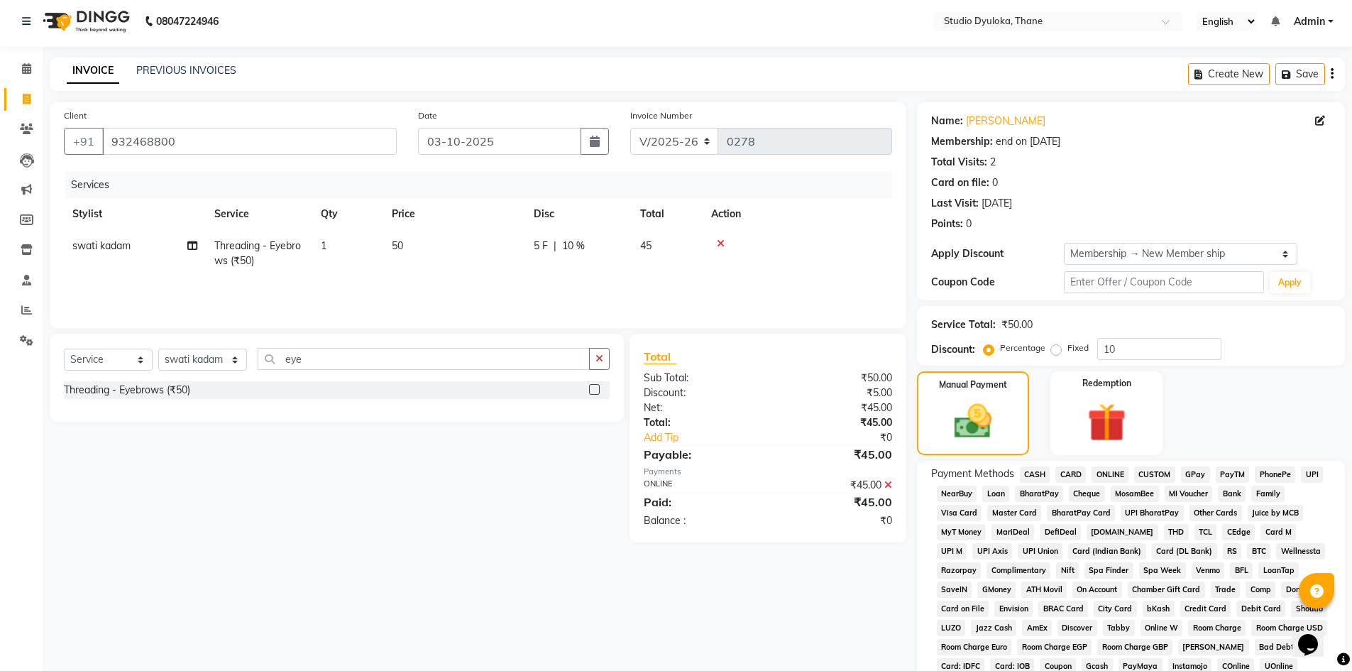
scroll to position [0, 0]
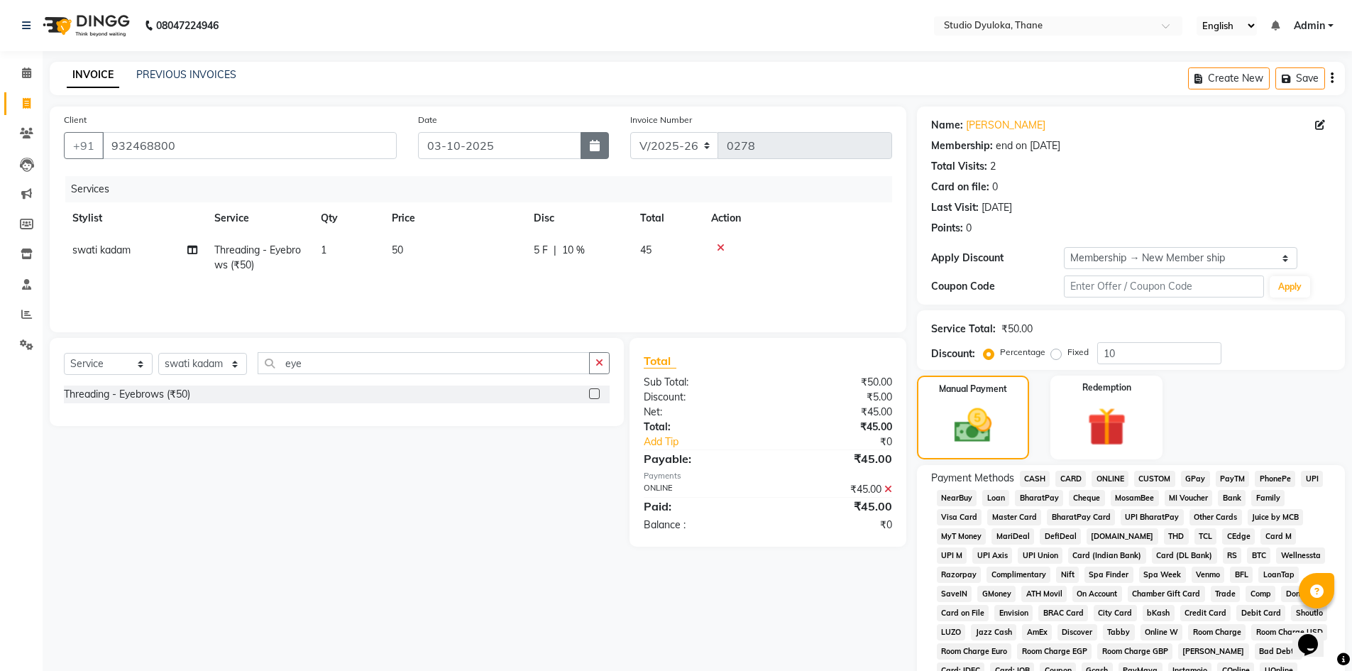
click at [592, 150] on icon "button" at bounding box center [595, 145] width 10 height 11
select select "10"
select select "2025"
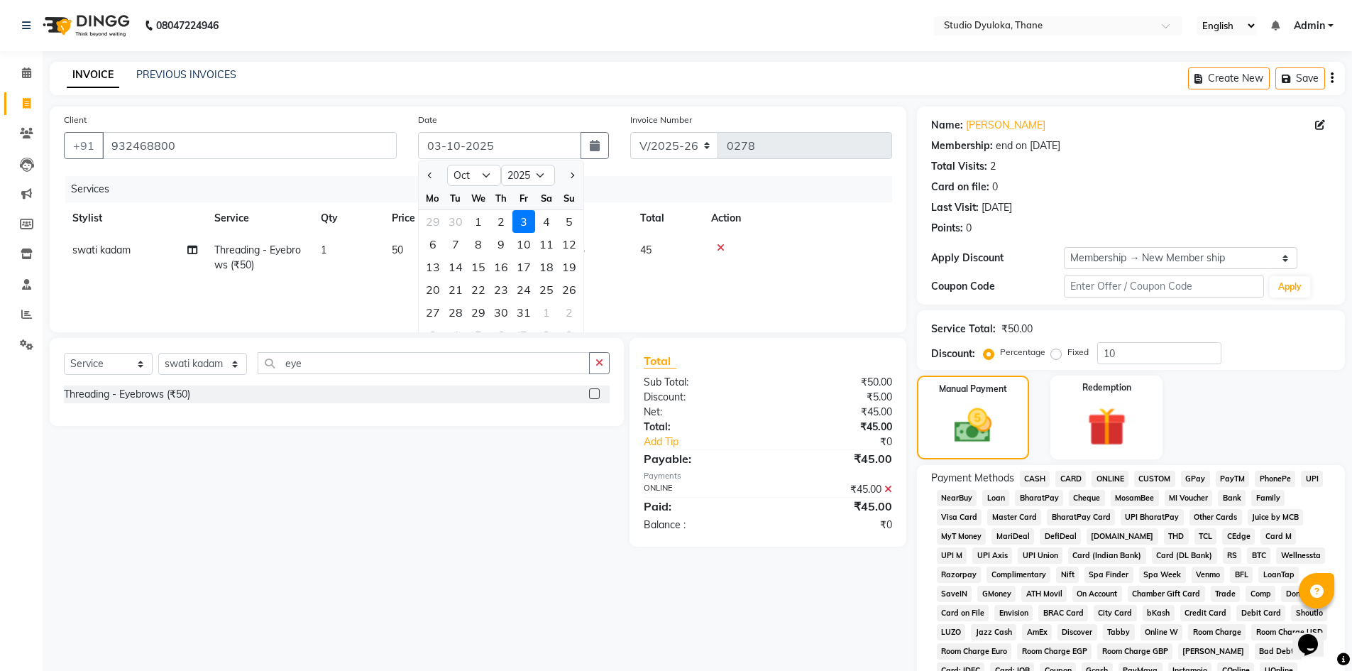
click at [441, 168] on div at bounding box center [433, 175] width 28 height 23
click at [431, 175] on span "Previous month" at bounding box center [430, 175] width 6 height 6
select select "9"
click at [547, 241] on div "13" at bounding box center [546, 244] width 23 height 23
type input "13-09-2025"
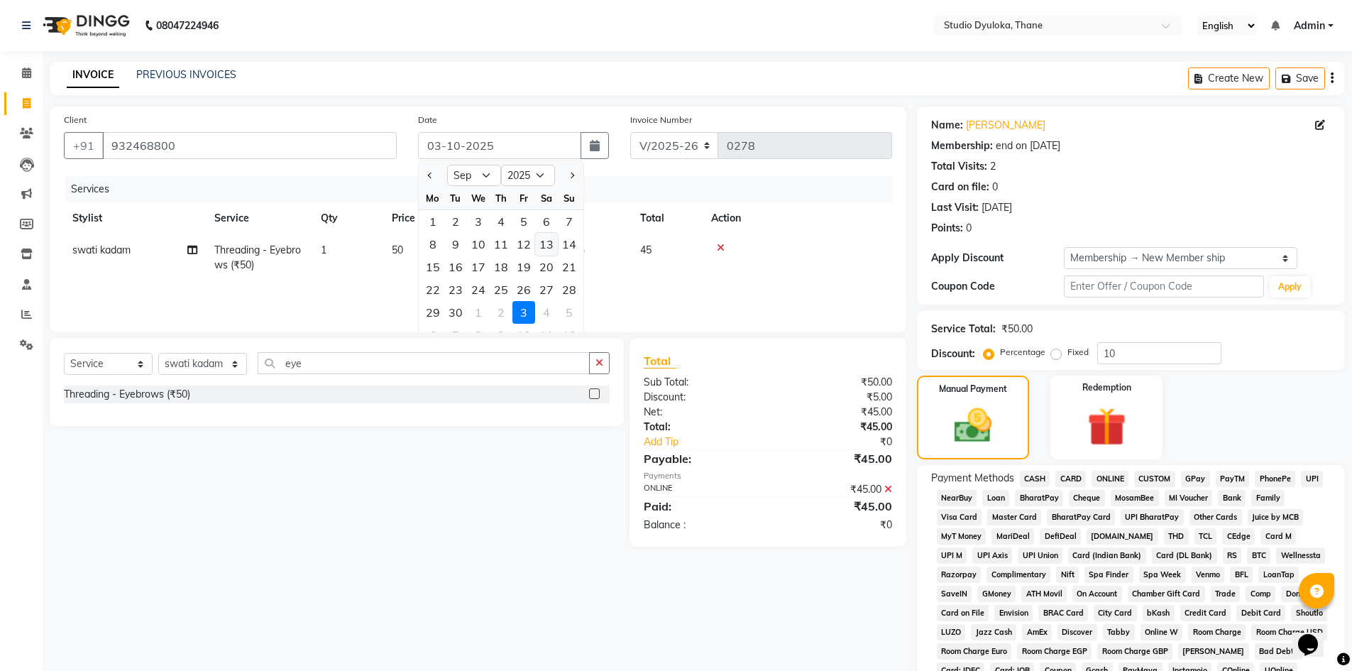
type input "0"
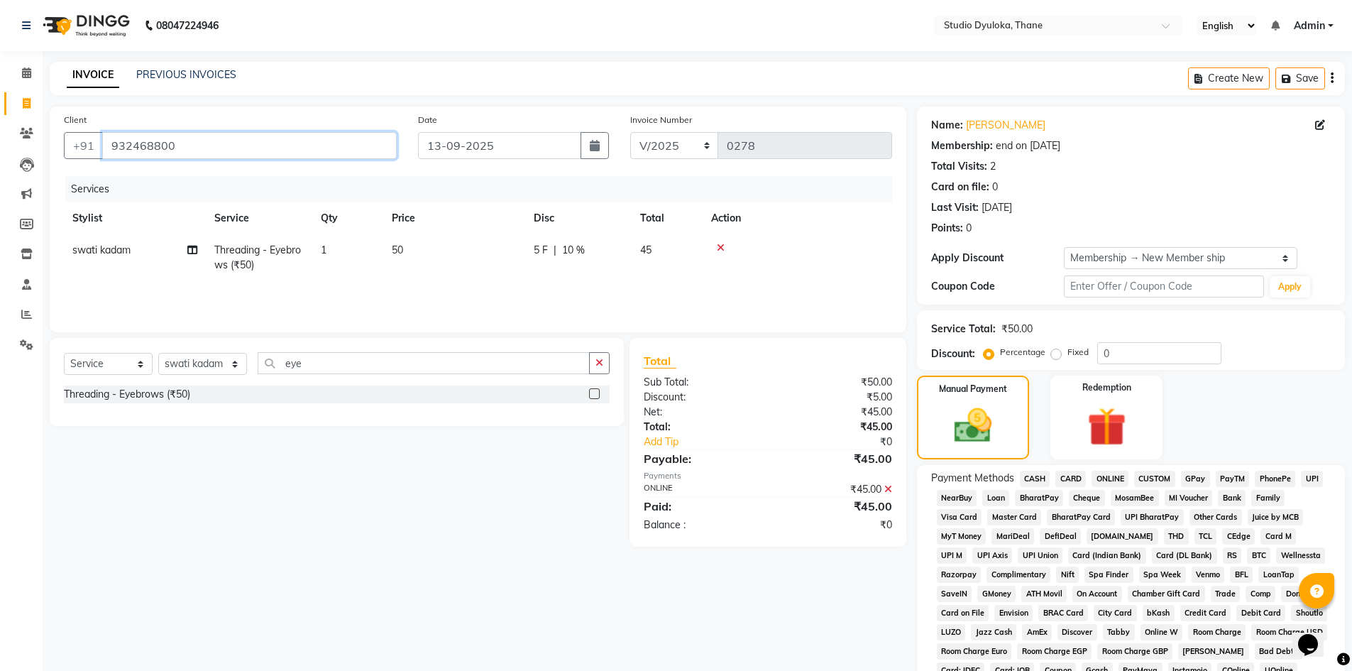
click at [241, 143] on input "932468800" at bounding box center [249, 145] width 295 height 27
drag, startPoint x: 252, startPoint y: 143, endPoint x: 57, endPoint y: 138, distance: 194.5
click at [57, 138] on div "Client [PHONE_NUMBER]" at bounding box center [230, 141] width 354 height 58
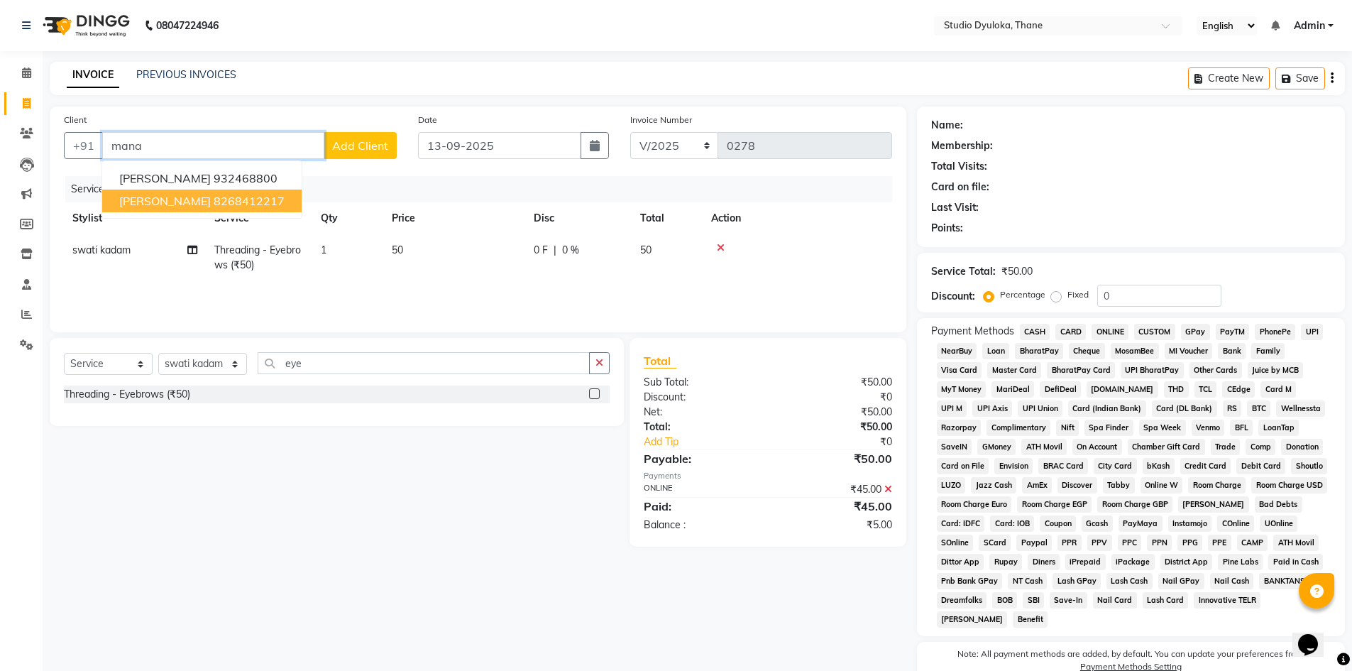
click at [221, 202] on ngb-highlight "8268412217" at bounding box center [249, 201] width 71 height 14
type input "8268412217"
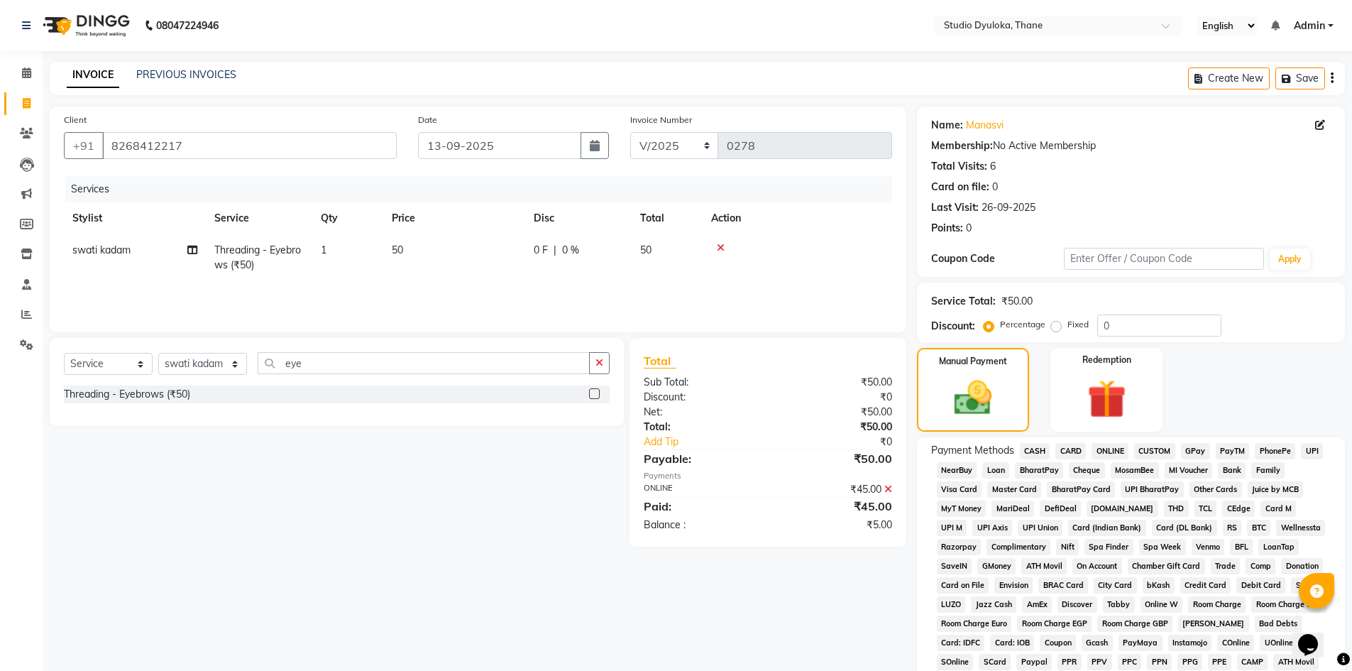
click at [590, 579] on div "Client [PHONE_NUMBER] Date [DATE] Invoice Number V/2025 V/[PHONE_NUMBER] Servic…" at bounding box center [478, 512] width 878 height 812
click at [719, 248] on icon at bounding box center [721, 248] width 8 height 10
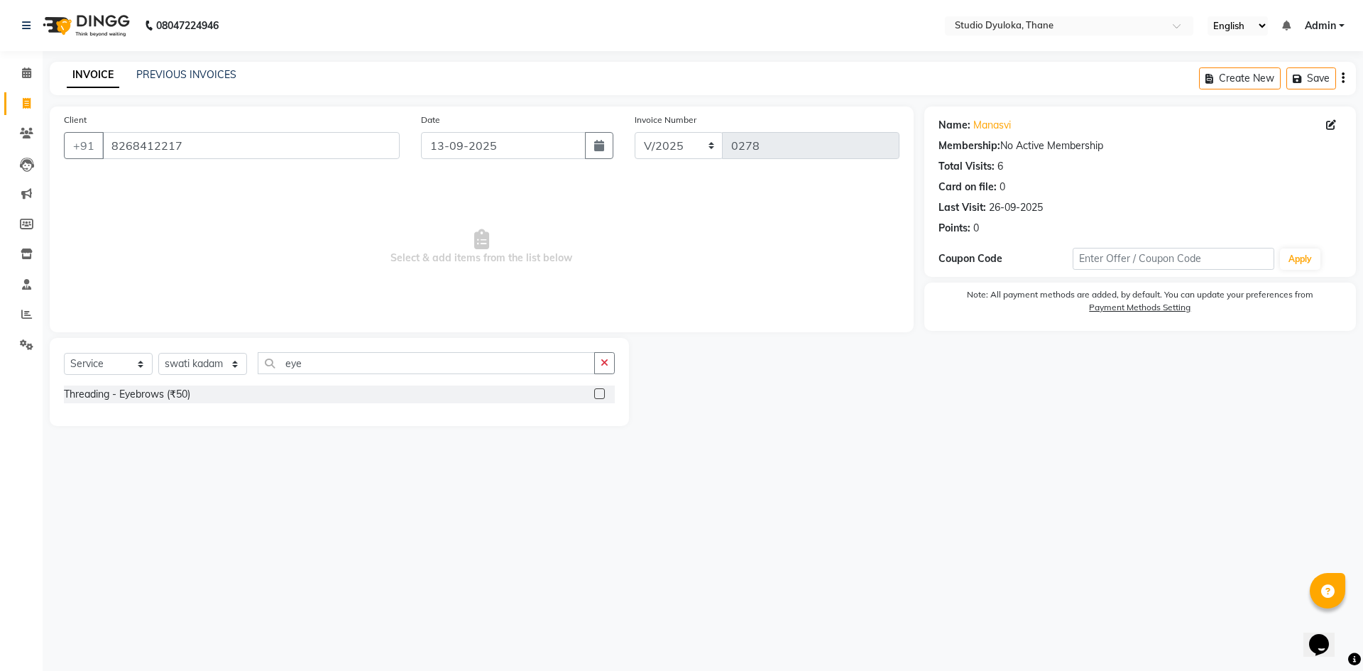
click at [599, 397] on label at bounding box center [599, 393] width 11 height 11
click at [599, 397] on input "checkbox" at bounding box center [598, 394] width 9 height 9
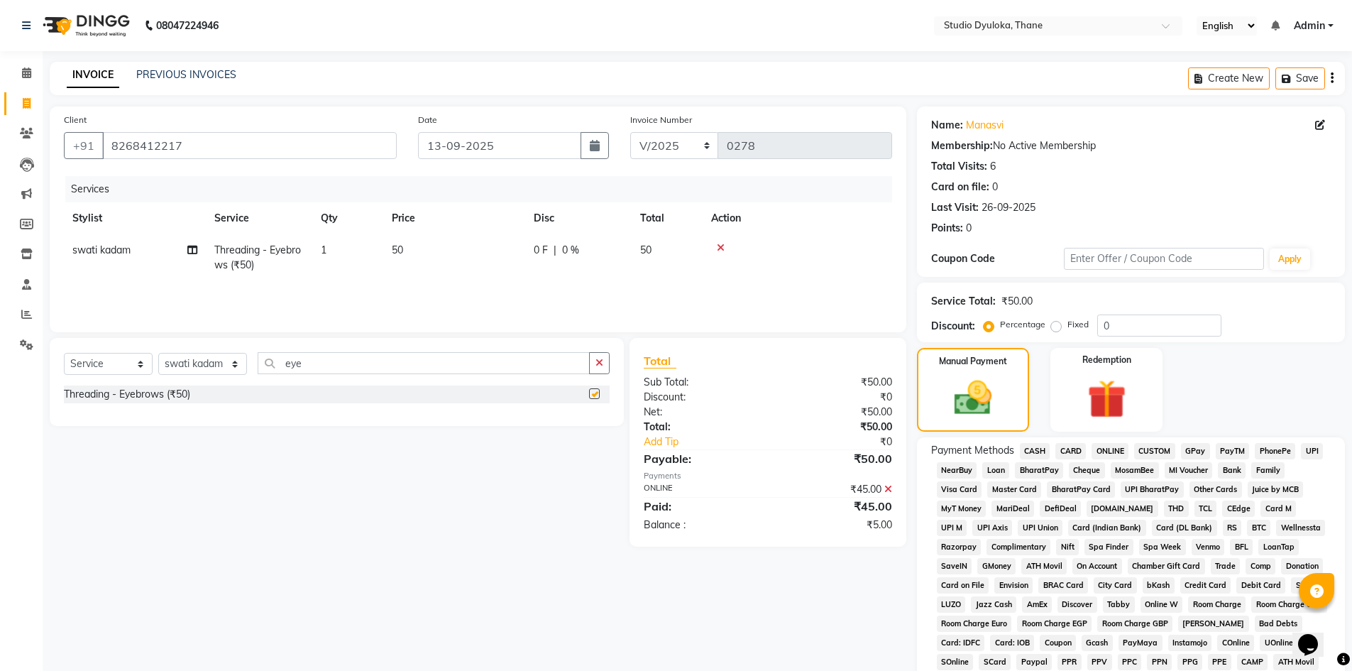
checkbox input "false"
click at [892, 491] on icon at bounding box center [888, 489] width 8 height 10
click at [865, 592] on div "Client [PHONE_NUMBER] Date [DATE] Invoice Number V/2025 V/[PHONE_NUMBER] Servic…" at bounding box center [478, 472] width 878 height 732
click at [1098, 447] on span "ONLINE" at bounding box center [1110, 451] width 37 height 16
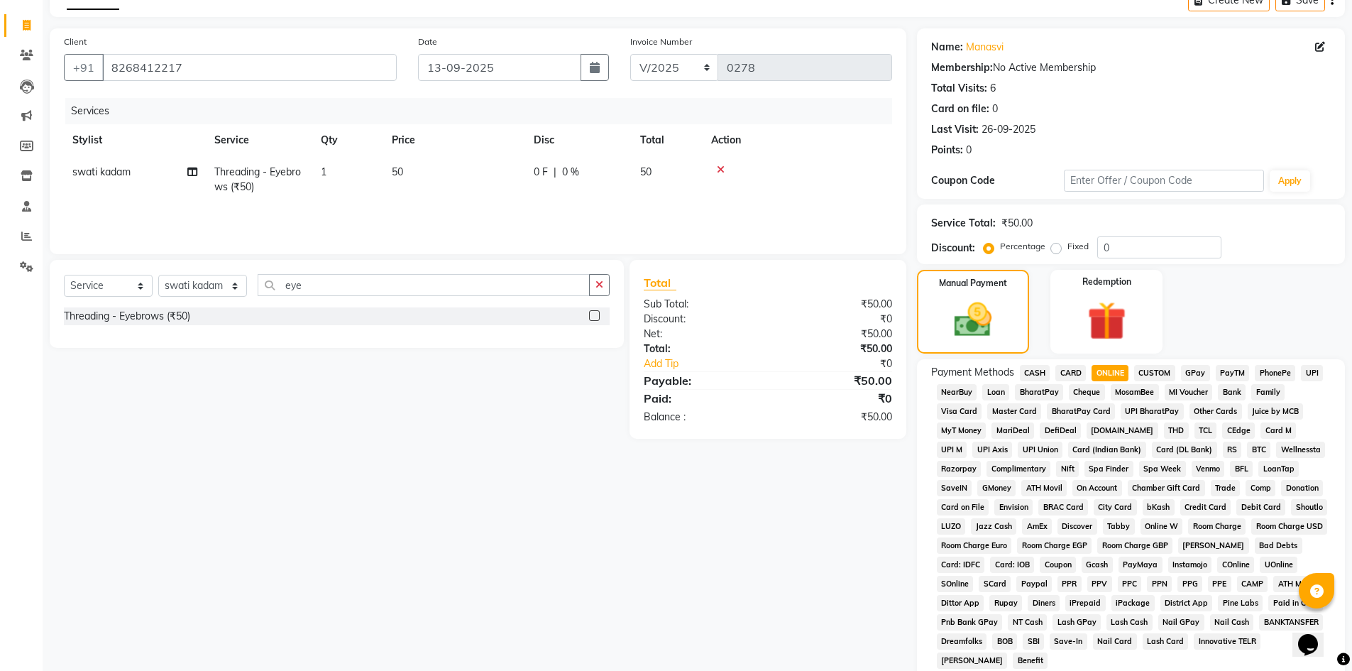
scroll to position [264, 0]
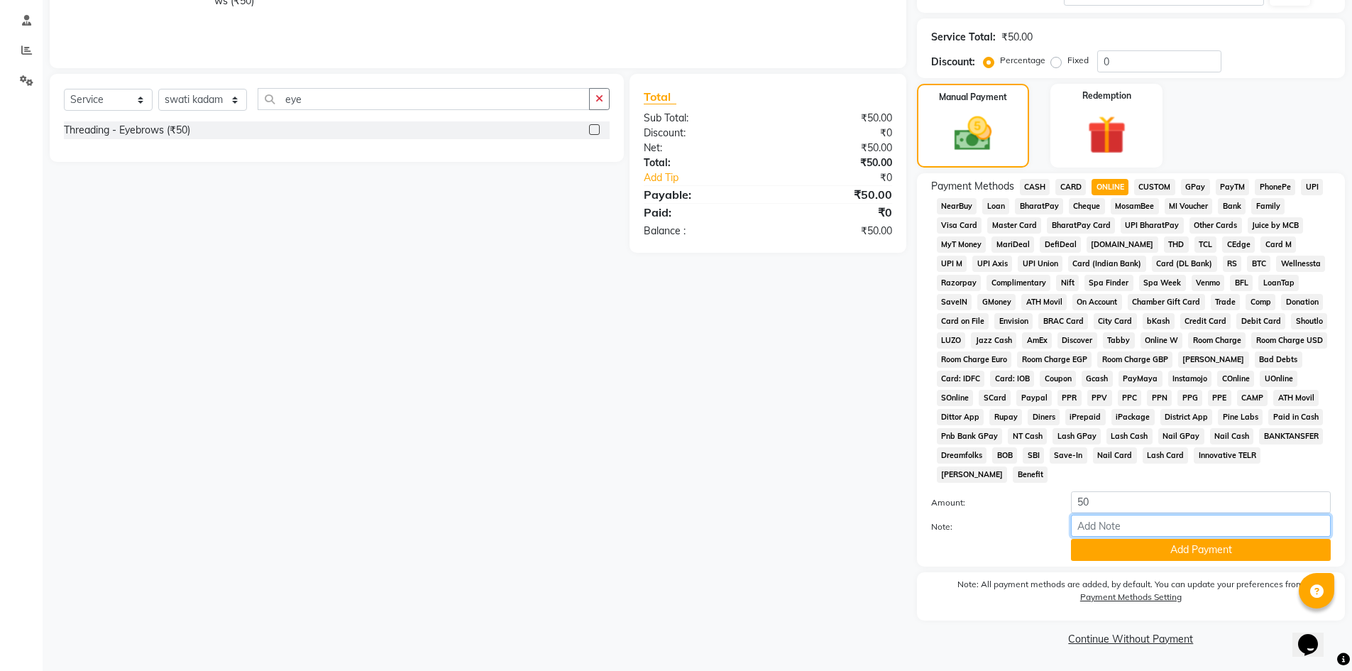
click at [1113, 532] on input "Note:" at bounding box center [1201, 526] width 260 height 22
type input "gpay"
click at [1190, 542] on button "Add Payment" at bounding box center [1201, 550] width 260 height 22
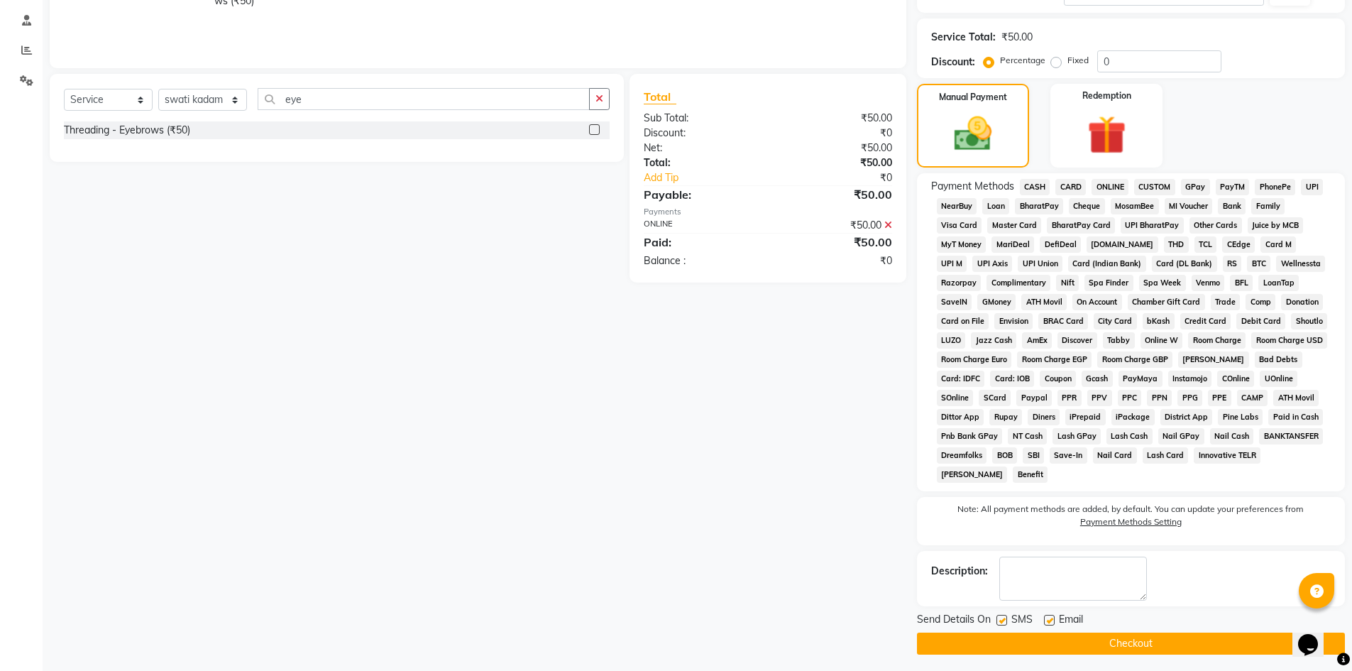
click at [1178, 638] on button "Checkout" at bounding box center [1131, 643] width 428 height 22
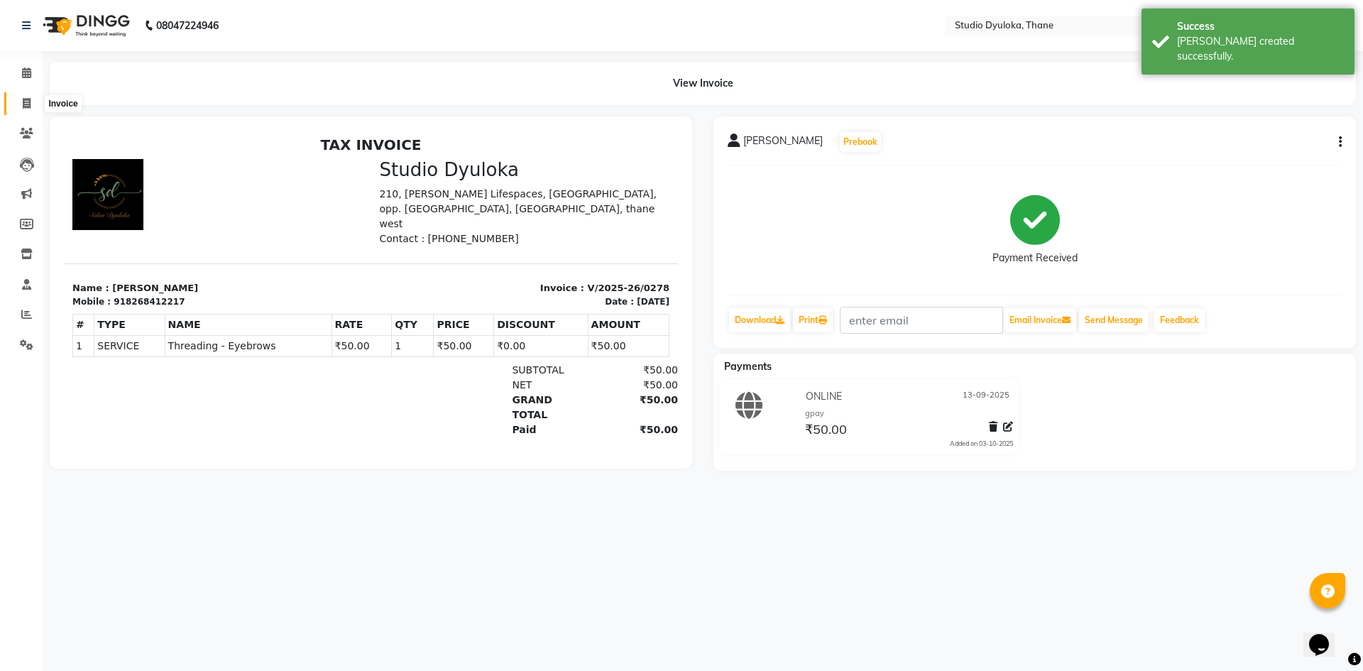
click at [31, 103] on icon at bounding box center [27, 103] width 8 height 11
select select "6575"
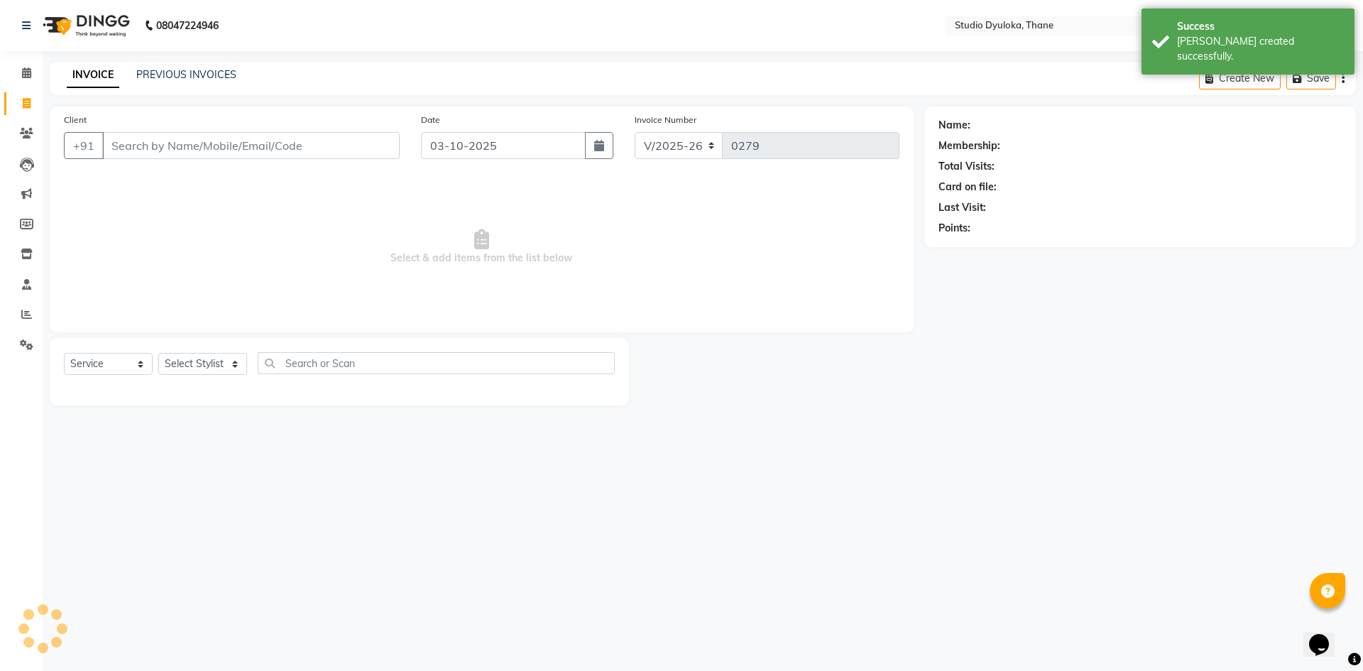
click at [177, 142] on input "Client" at bounding box center [250, 145] width 297 height 27
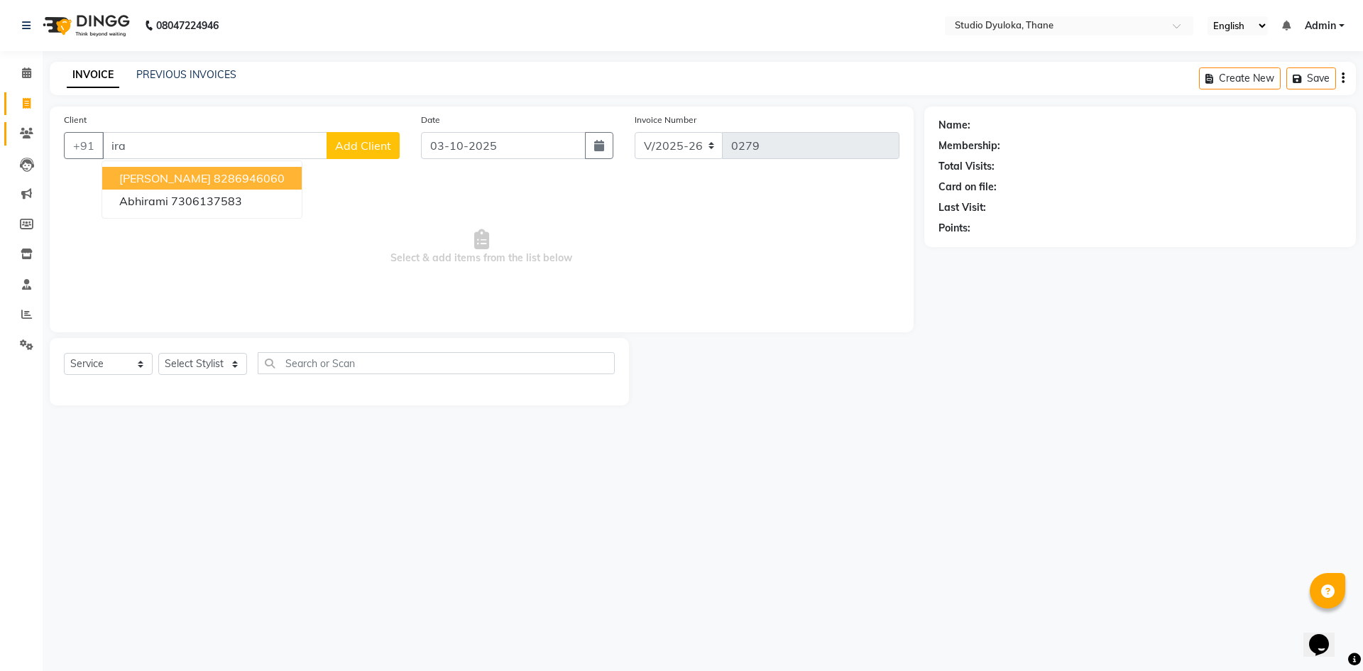
drag, startPoint x: 248, startPoint y: 136, endPoint x: 11, endPoint y: 133, distance: 237.8
click at [11, 133] on app-home "08047224946 Select Location × Studio Dyuloka, Thane English ENGLISH Español الع…" at bounding box center [681, 213] width 1363 height 427
click at [280, 150] on input "era" at bounding box center [214, 145] width 225 height 27
click at [345, 148] on span "Add Client" at bounding box center [363, 145] width 56 height 14
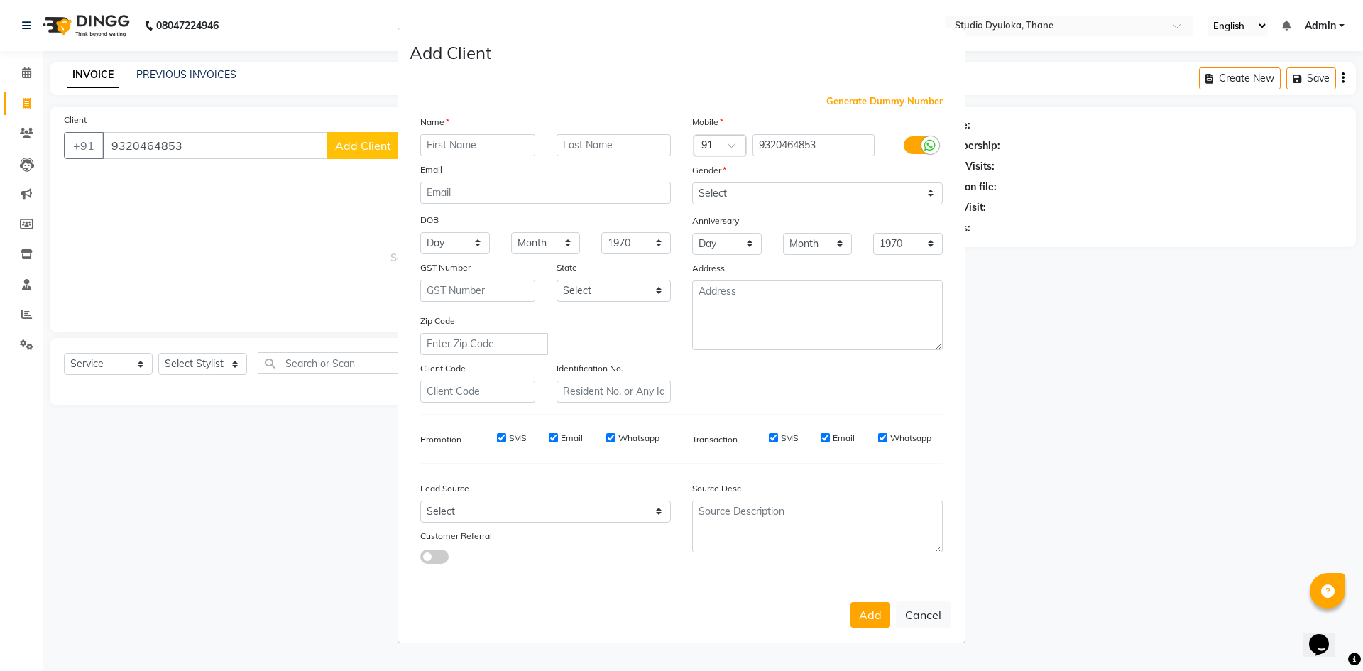
click at [522, 148] on input "text" at bounding box center [477, 145] width 115 height 22
drag, startPoint x: 823, startPoint y: 190, endPoint x: 823, endPoint y: 202, distance: 12.8
click at [823, 190] on select "Select [DEMOGRAPHIC_DATA] [DEMOGRAPHIC_DATA] Other Prefer Not To Say" at bounding box center [817, 193] width 251 height 22
click at [692, 182] on select "Select [DEMOGRAPHIC_DATA] [DEMOGRAPHIC_DATA] Other Prefer Not To Say" at bounding box center [817, 193] width 251 height 22
click at [876, 615] on button "Add" at bounding box center [870, 615] width 40 height 26
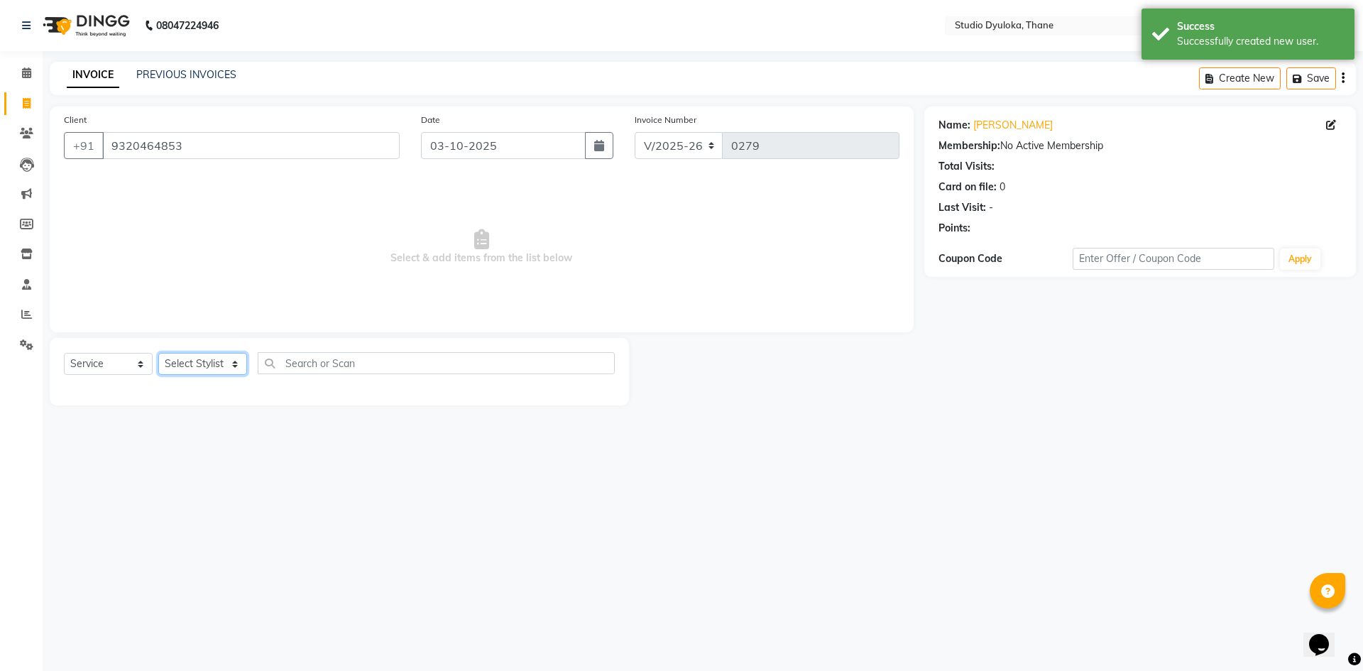
click at [185, 358] on select "Select Stylist [PERSON_NAME] [PERSON_NAME]" at bounding box center [202, 364] width 89 height 22
click at [158, 353] on select "Select Stylist [PERSON_NAME] [PERSON_NAME]" at bounding box center [202, 364] width 89 height 22
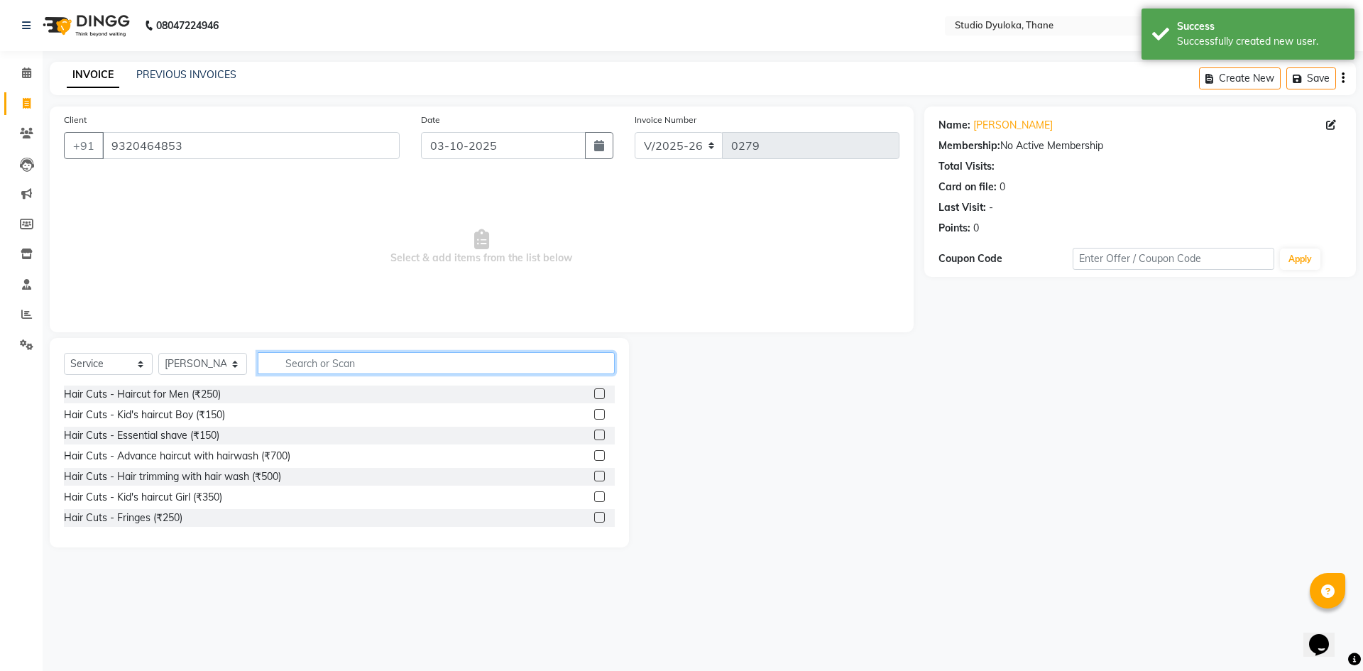
click at [279, 366] on input "text" at bounding box center [436, 363] width 357 height 22
click at [594, 457] on label at bounding box center [599, 455] width 11 height 11
click at [594, 457] on input "checkbox" at bounding box center [598, 455] width 9 height 9
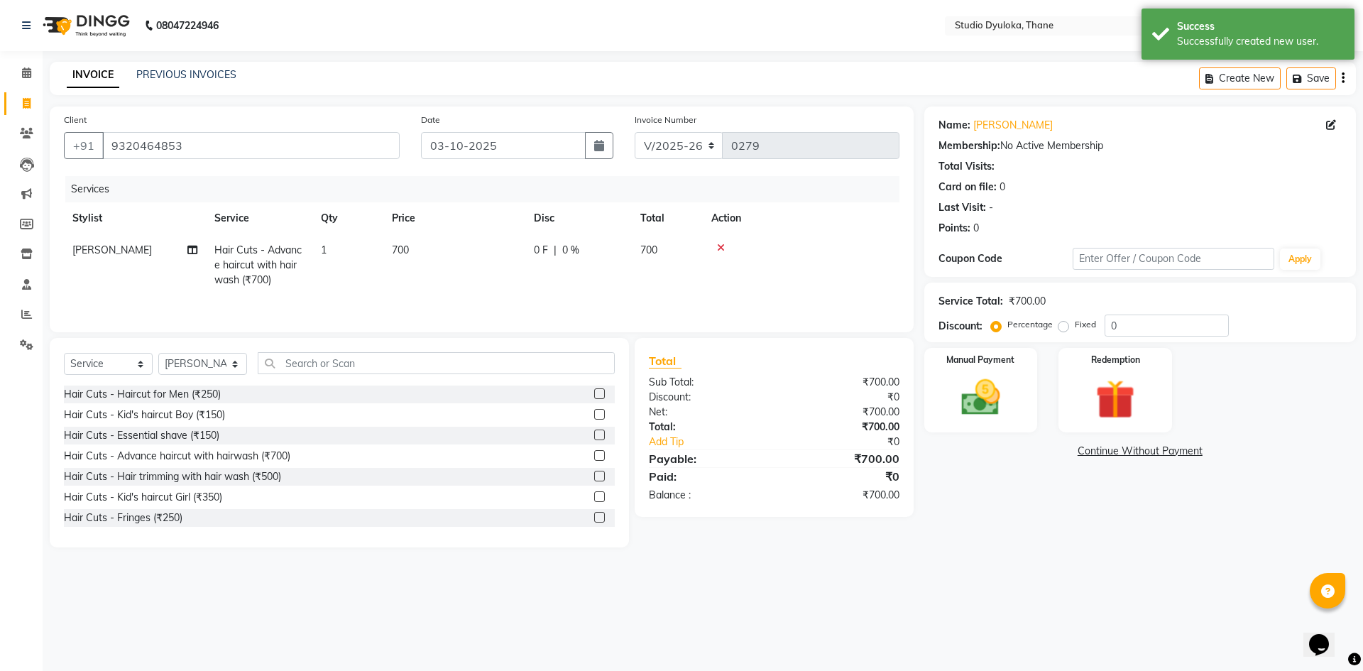
click at [409, 246] on span "700" at bounding box center [400, 249] width 17 height 13
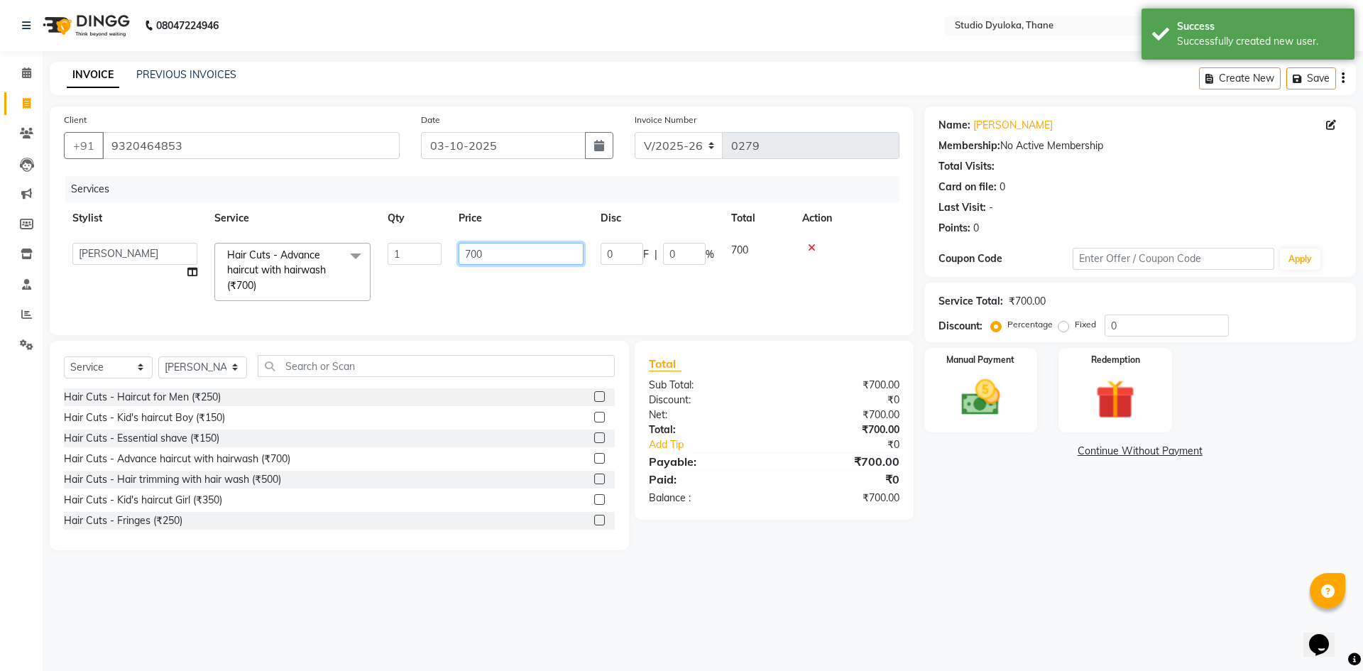
click at [472, 251] on input "700" at bounding box center [521, 254] width 125 height 22
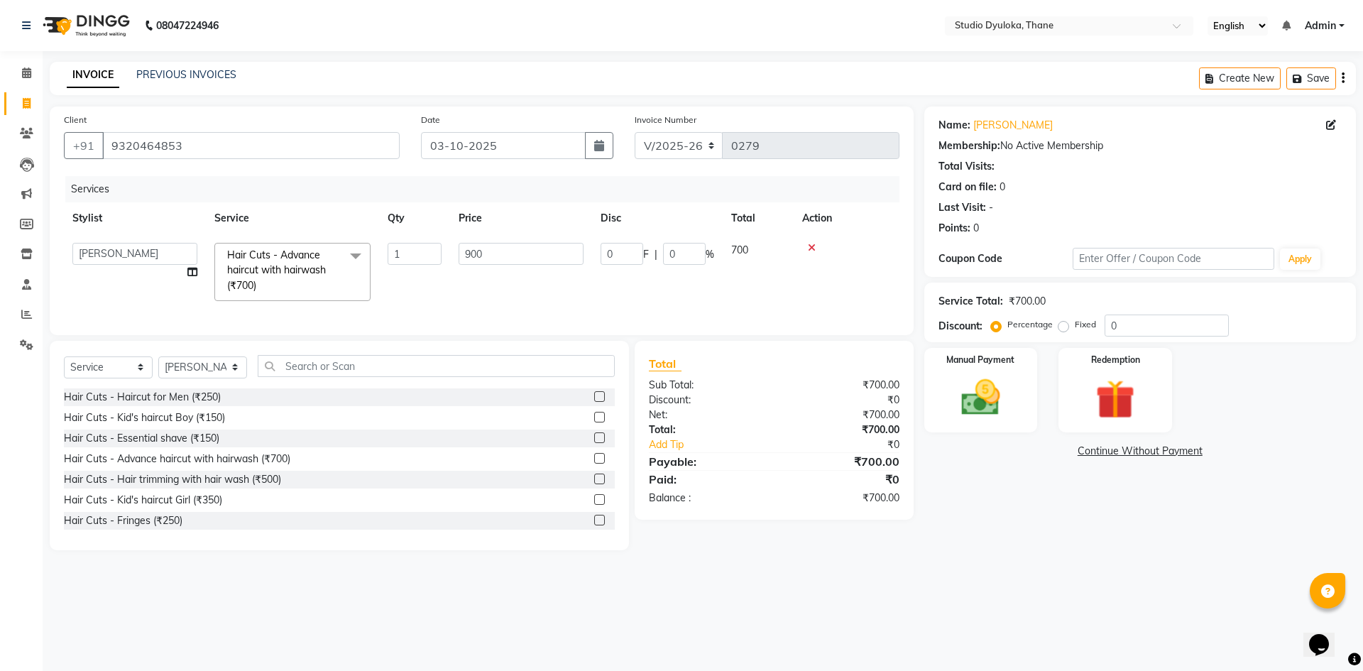
click at [1147, 608] on div "08047224946 Select Location × Studio Dyuloka, Thane English ENGLISH Español الع…" at bounding box center [681, 335] width 1363 height 671
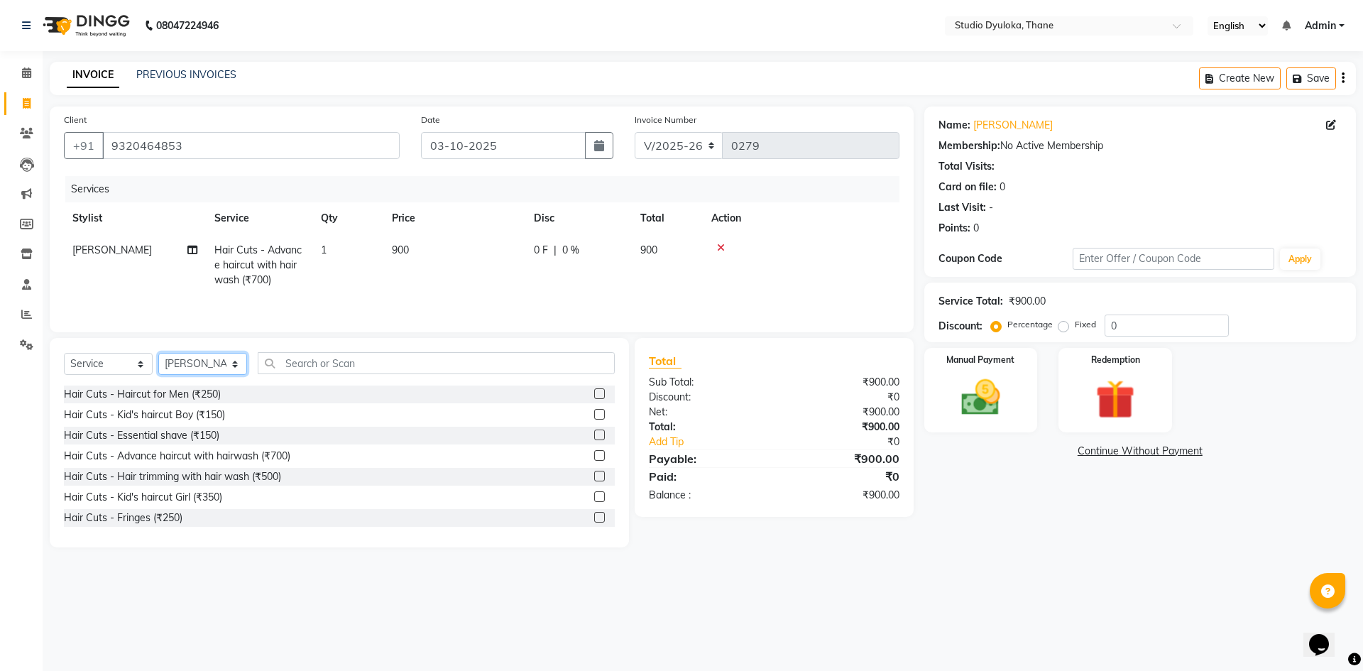
click at [241, 367] on select "Select Stylist [PERSON_NAME] [PERSON_NAME]" at bounding box center [202, 364] width 89 height 22
click at [158, 353] on select "Select Stylist [PERSON_NAME] [PERSON_NAME]" at bounding box center [202, 364] width 89 height 22
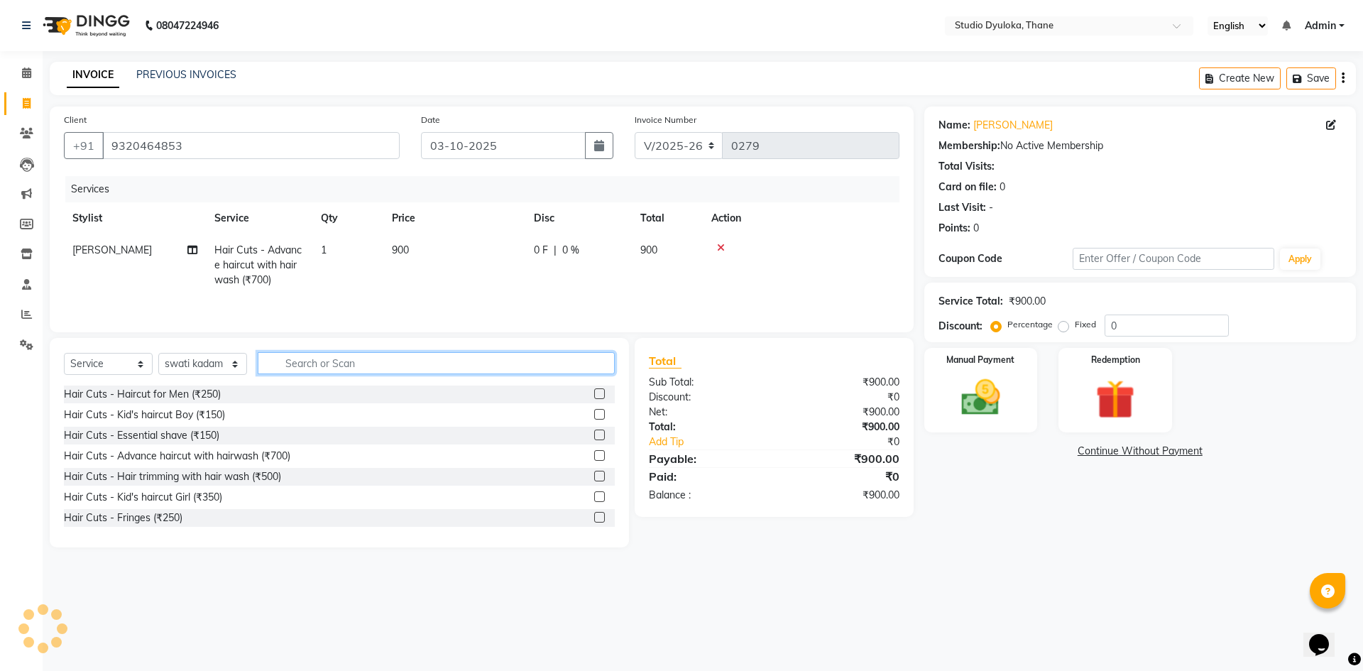
click at [316, 366] on input "text" at bounding box center [436, 363] width 357 height 22
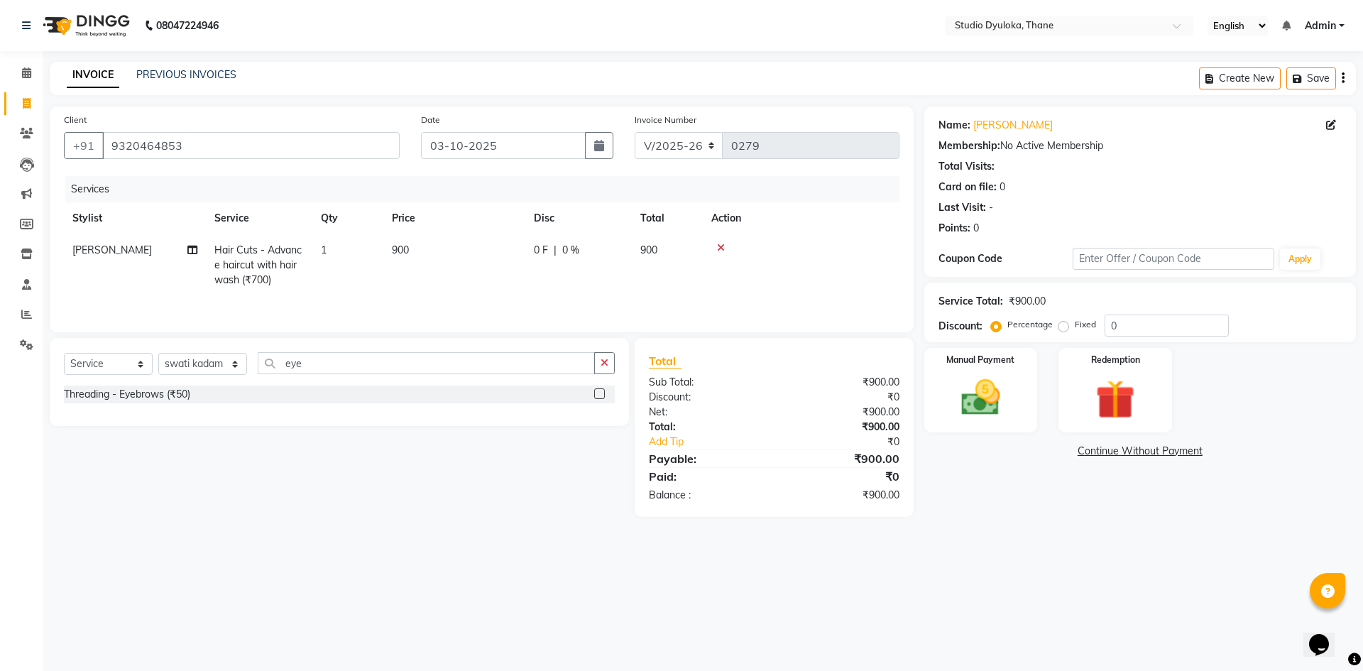
click at [601, 394] on label at bounding box center [599, 393] width 11 height 11
click at [601, 394] on input "checkbox" at bounding box center [598, 394] width 9 height 9
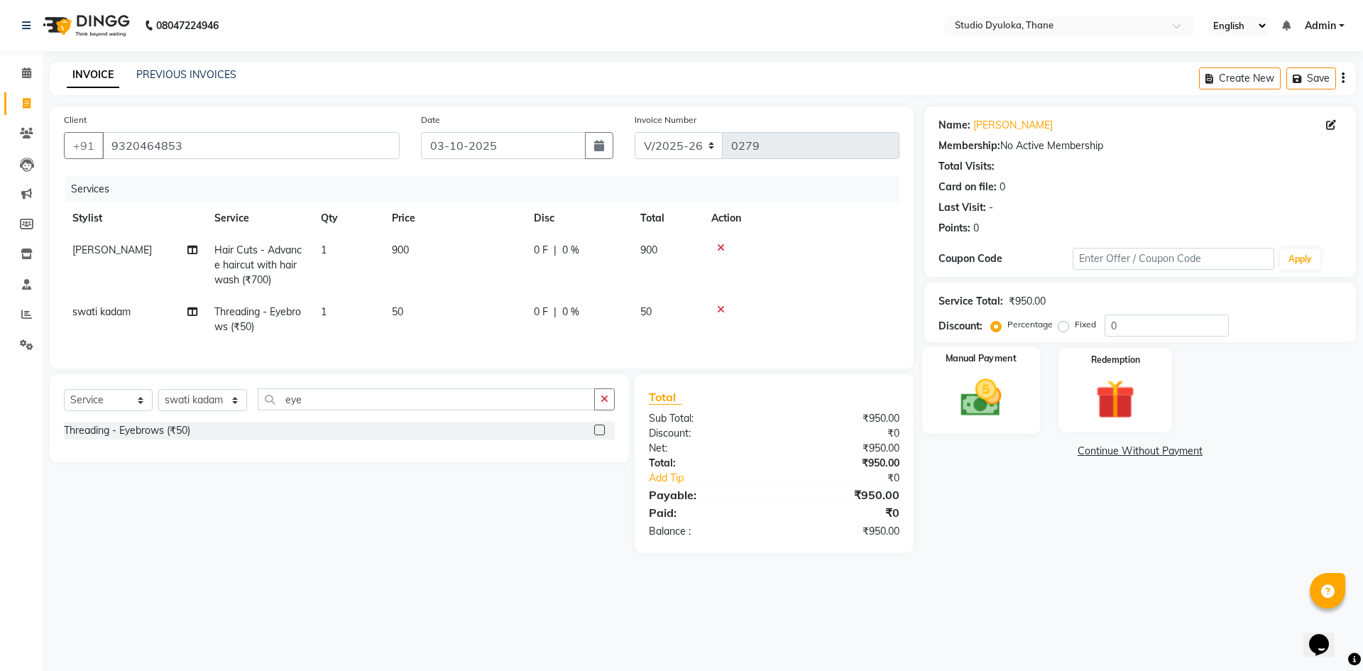
click at [989, 371] on div "Manual Payment" at bounding box center [980, 389] width 118 height 87
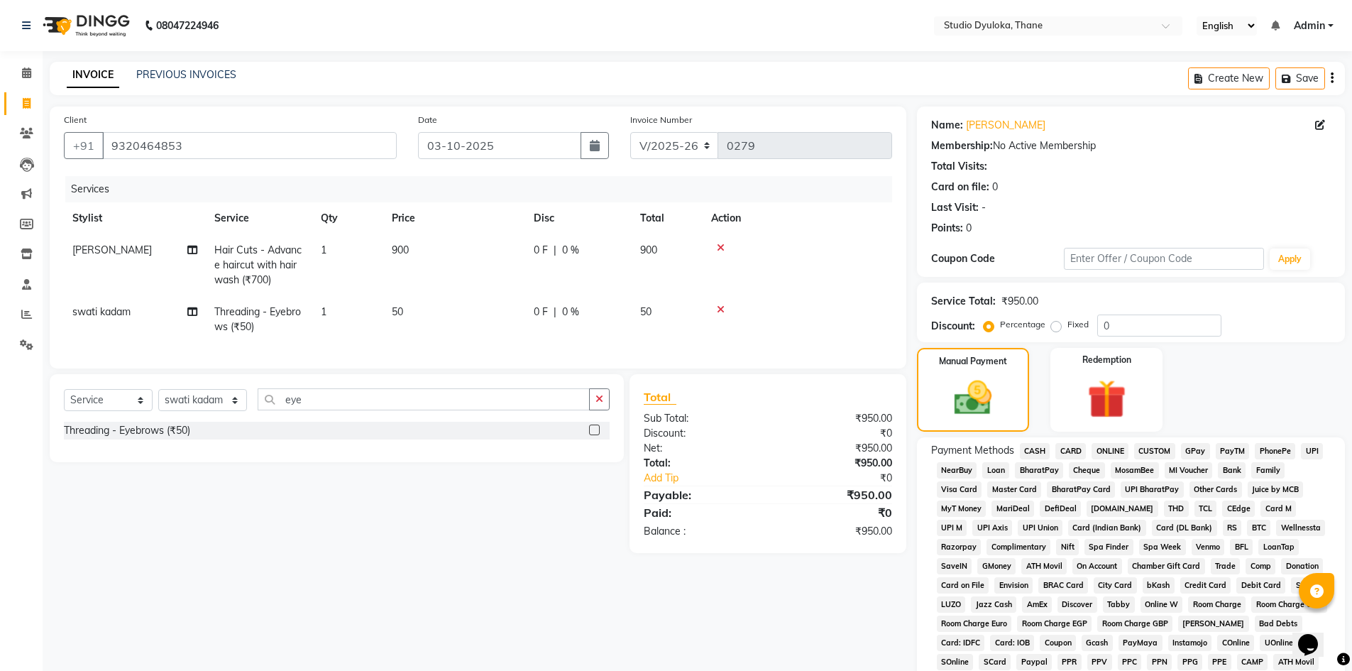
click at [1125, 449] on span "ONLINE" at bounding box center [1110, 451] width 37 height 16
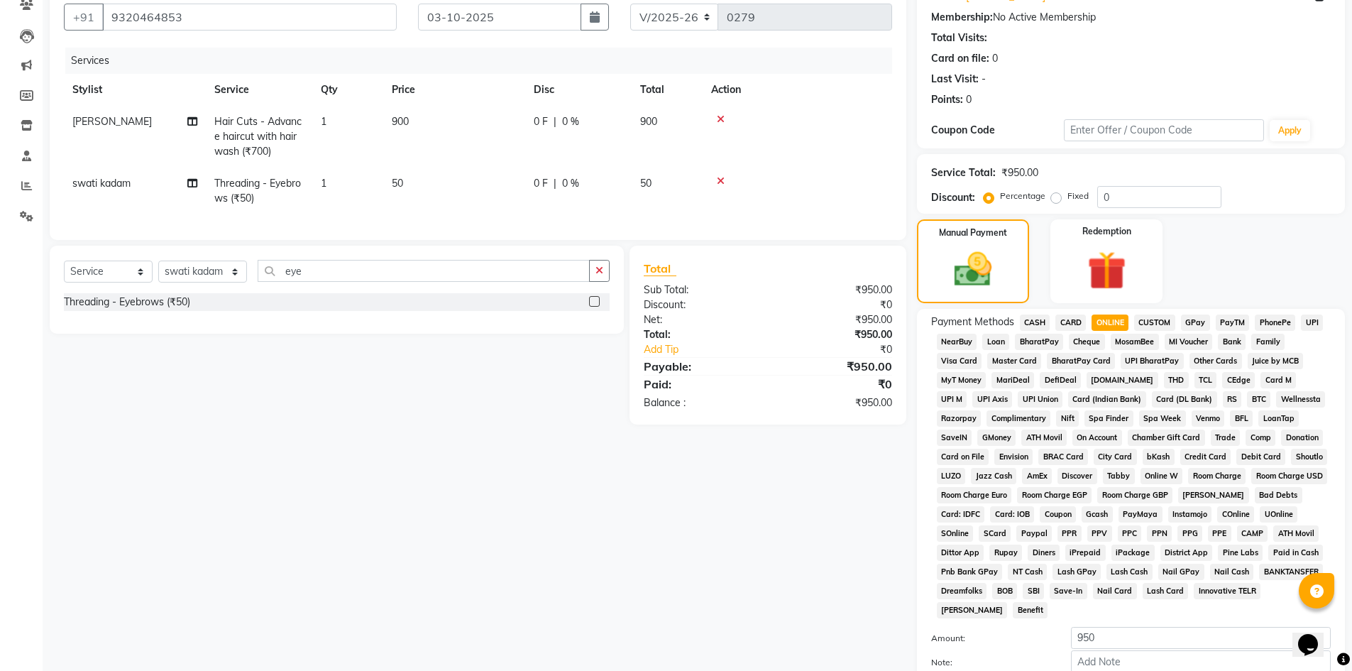
scroll to position [264, 0]
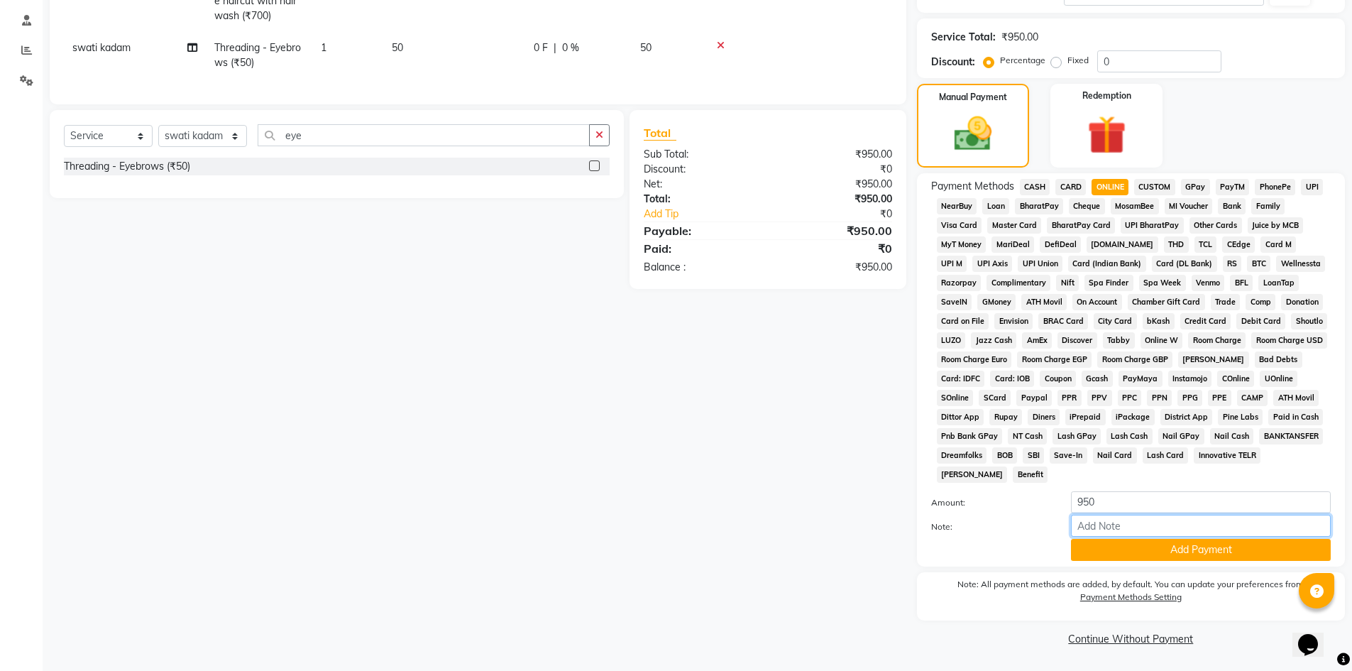
click at [1143, 519] on input "Note:" at bounding box center [1201, 526] width 260 height 22
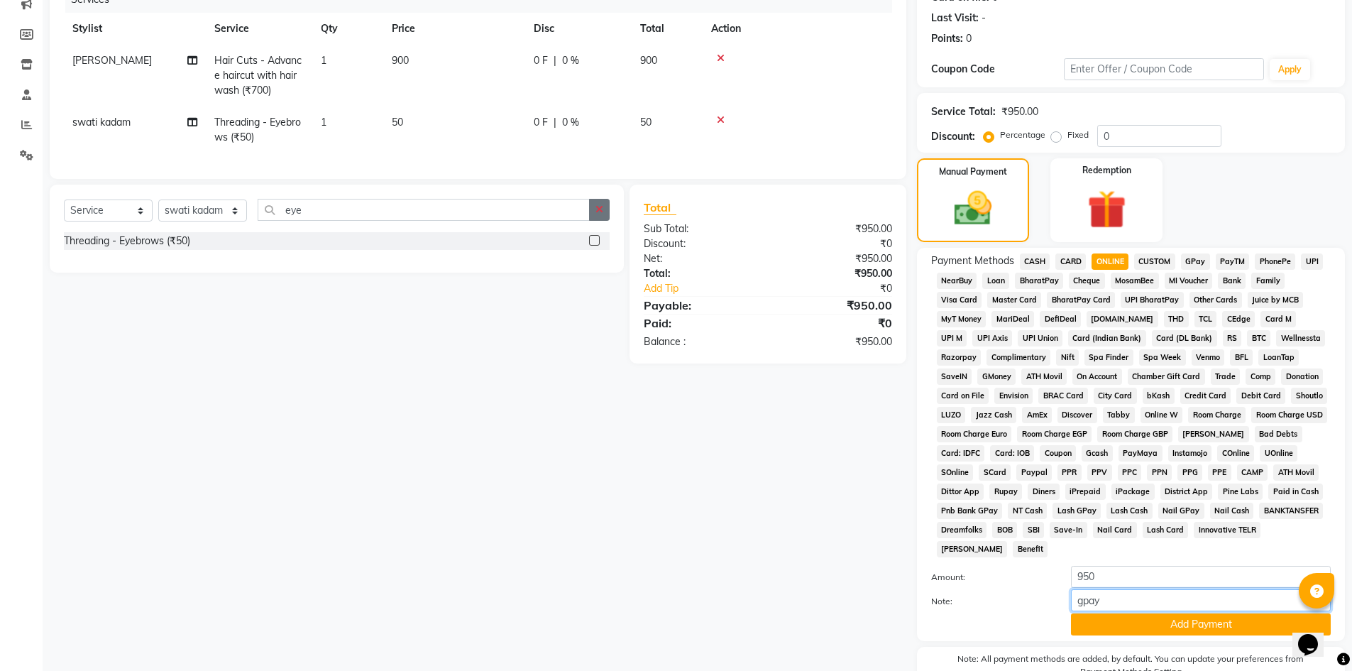
scroll to position [0, 0]
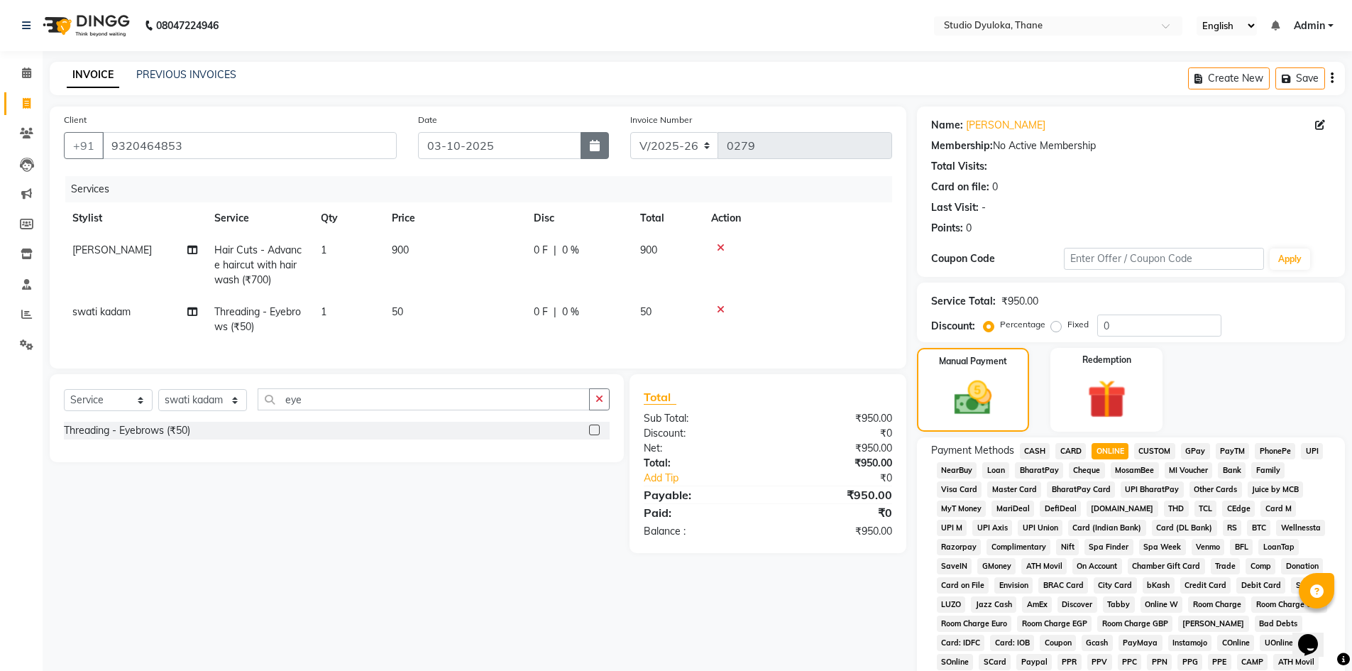
click at [593, 144] on icon "button" at bounding box center [595, 145] width 10 height 11
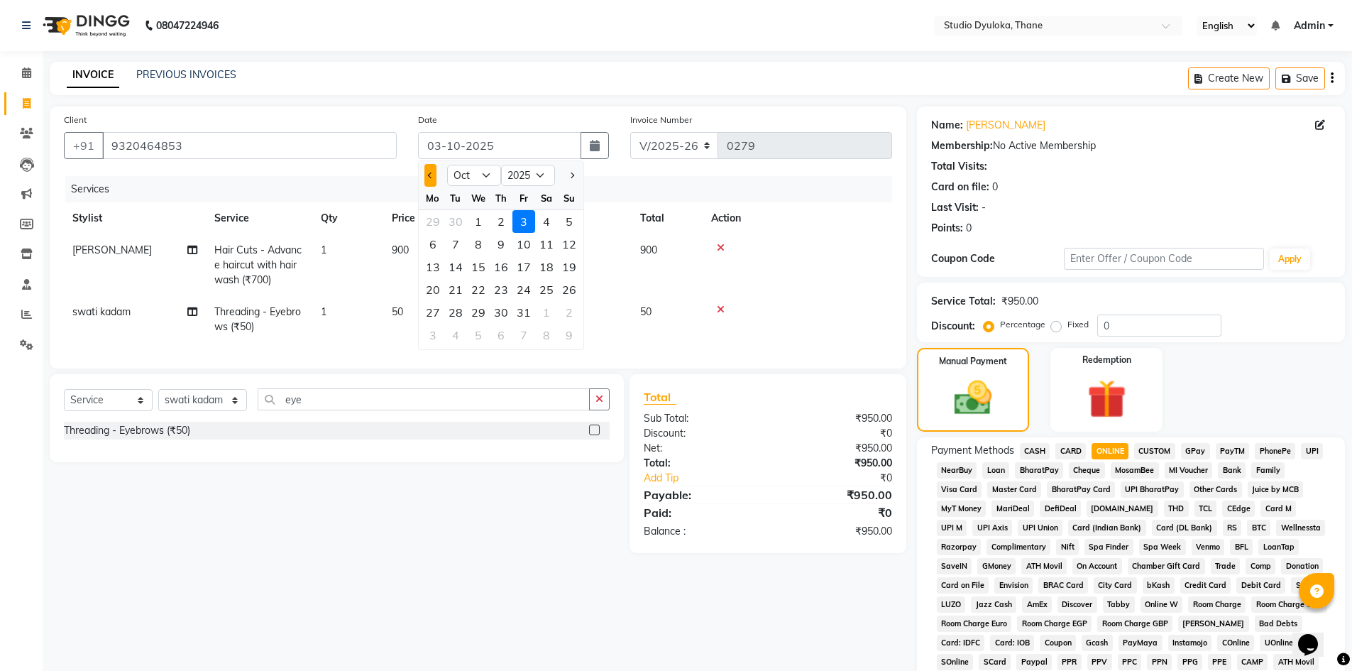
click at [432, 175] on span "Previous month" at bounding box center [430, 175] width 6 height 6
click at [555, 245] on div "13" at bounding box center [546, 244] width 23 height 23
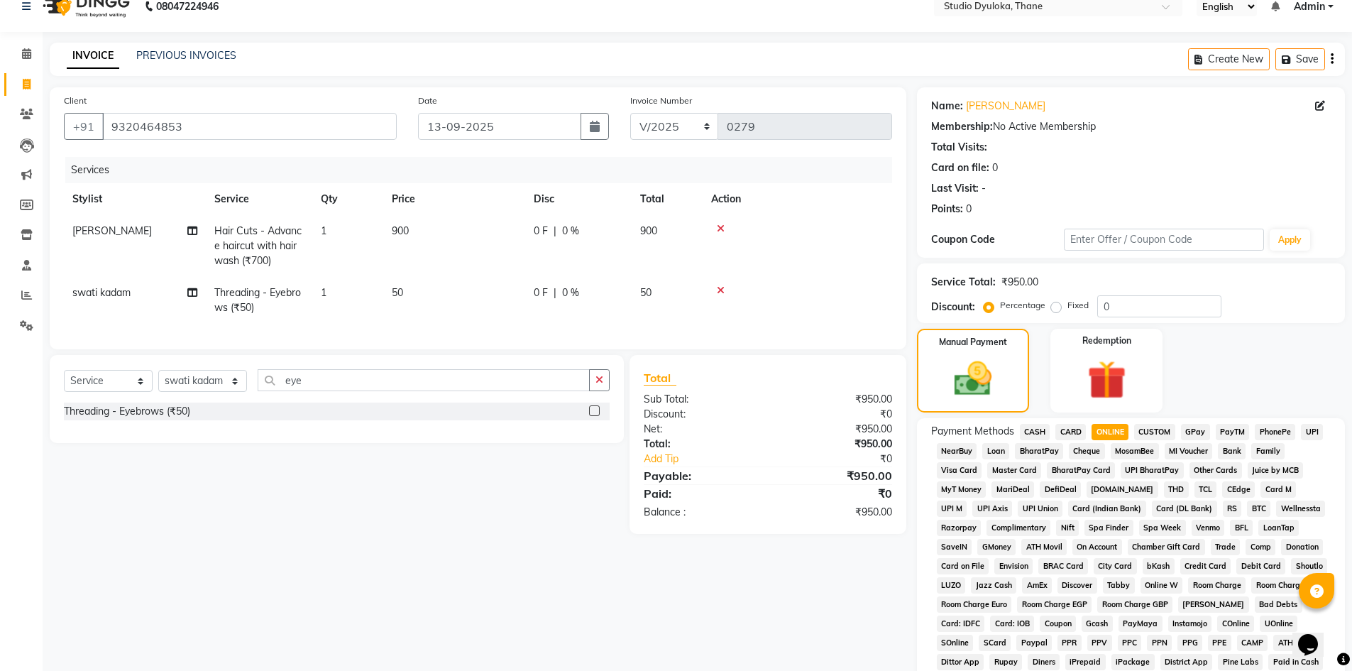
scroll to position [264, 0]
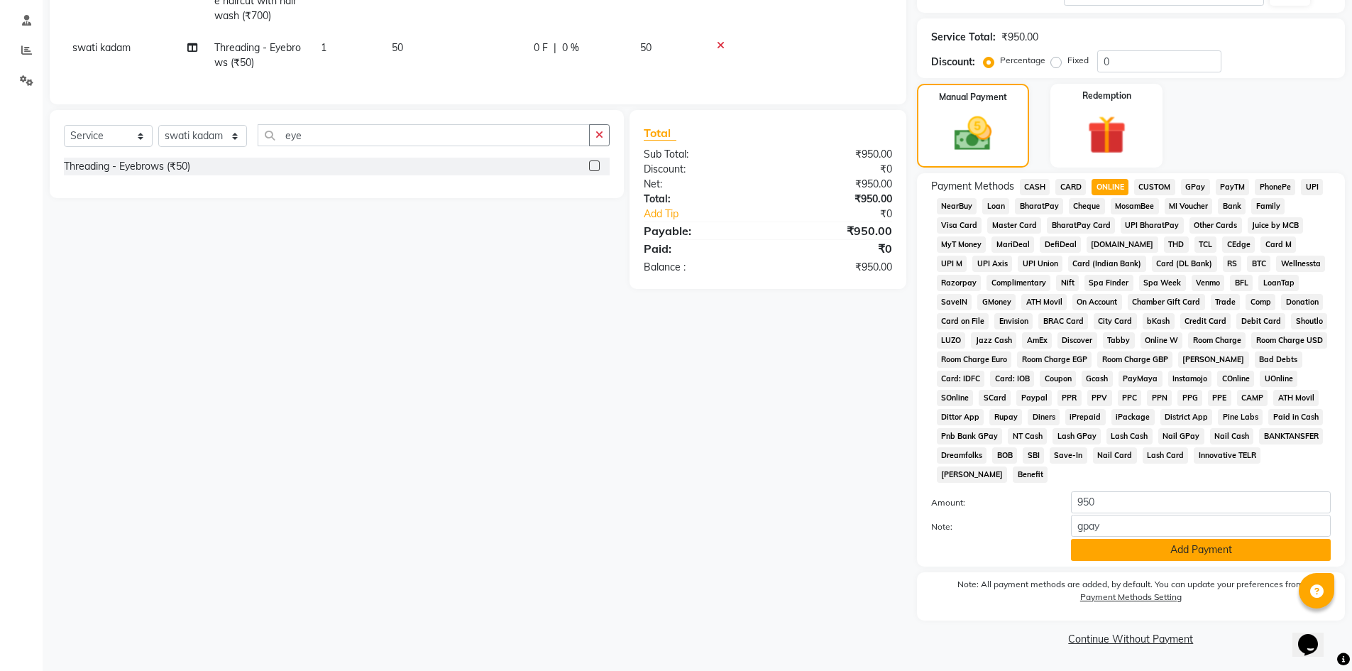
click at [1119, 548] on button "Add Payment" at bounding box center [1201, 550] width 260 height 22
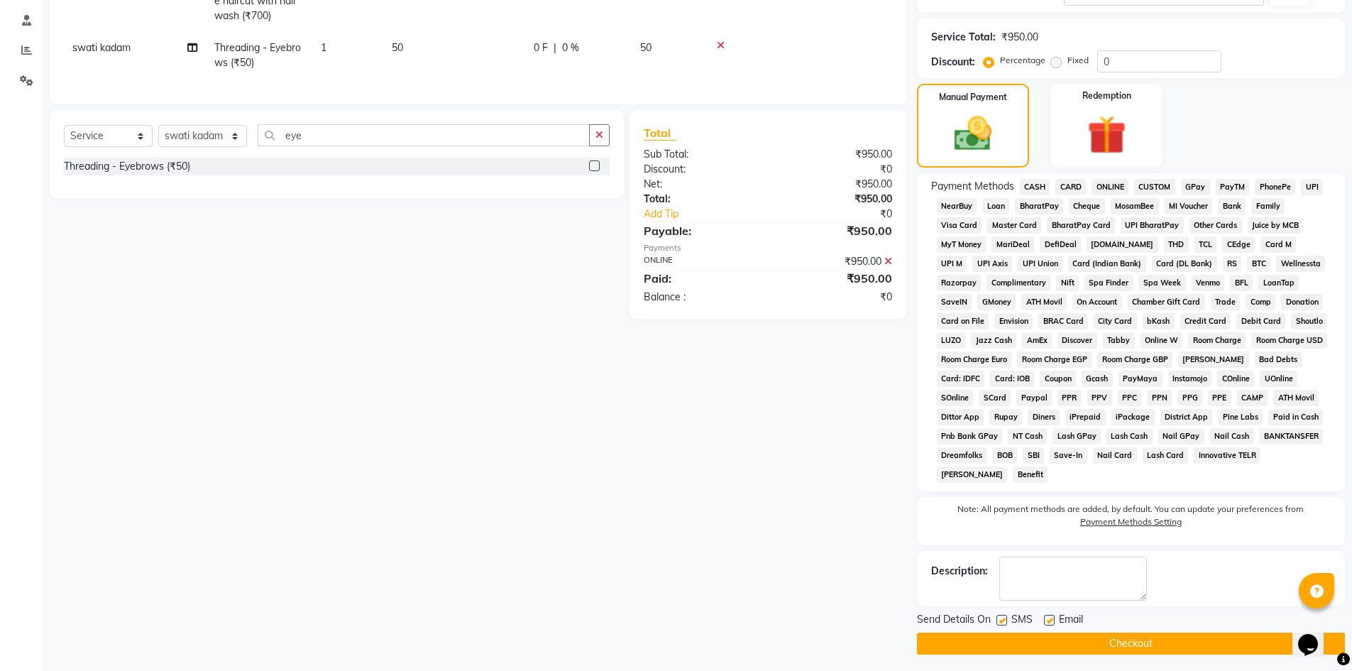
click at [1141, 647] on button "Checkout" at bounding box center [1131, 643] width 428 height 22
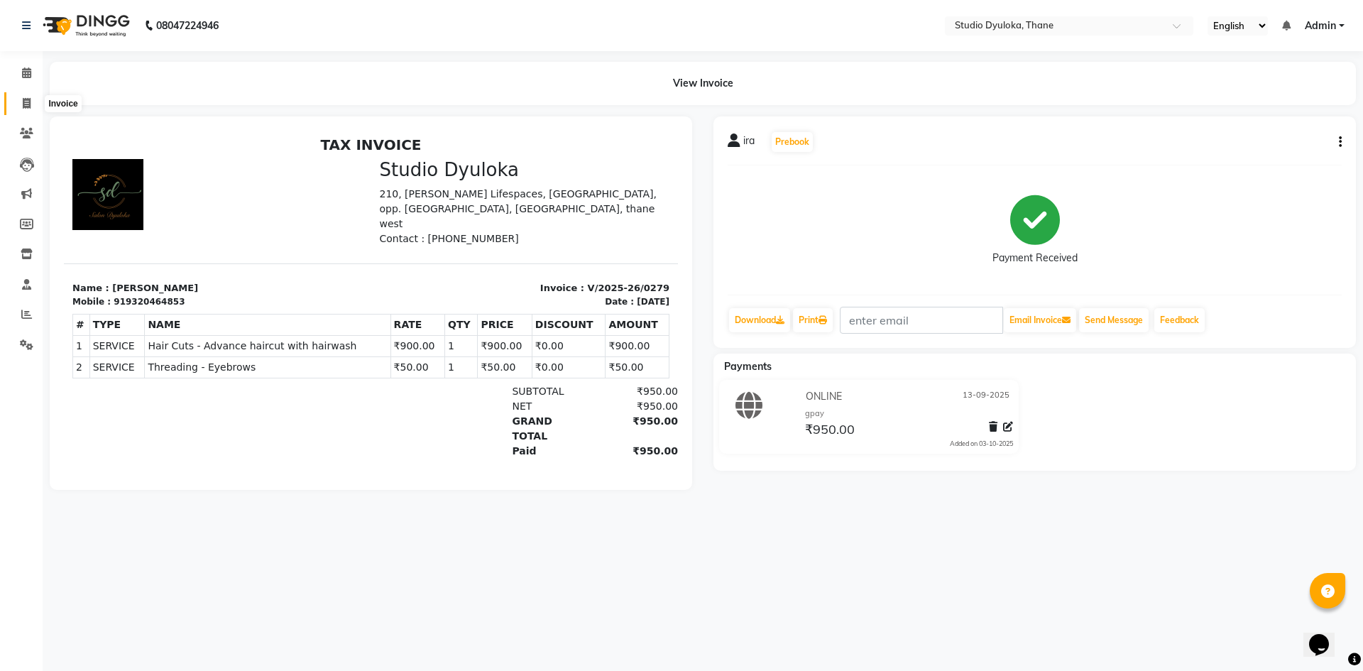
click at [21, 100] on span at bounding box center [26, 104] width 25 height 16
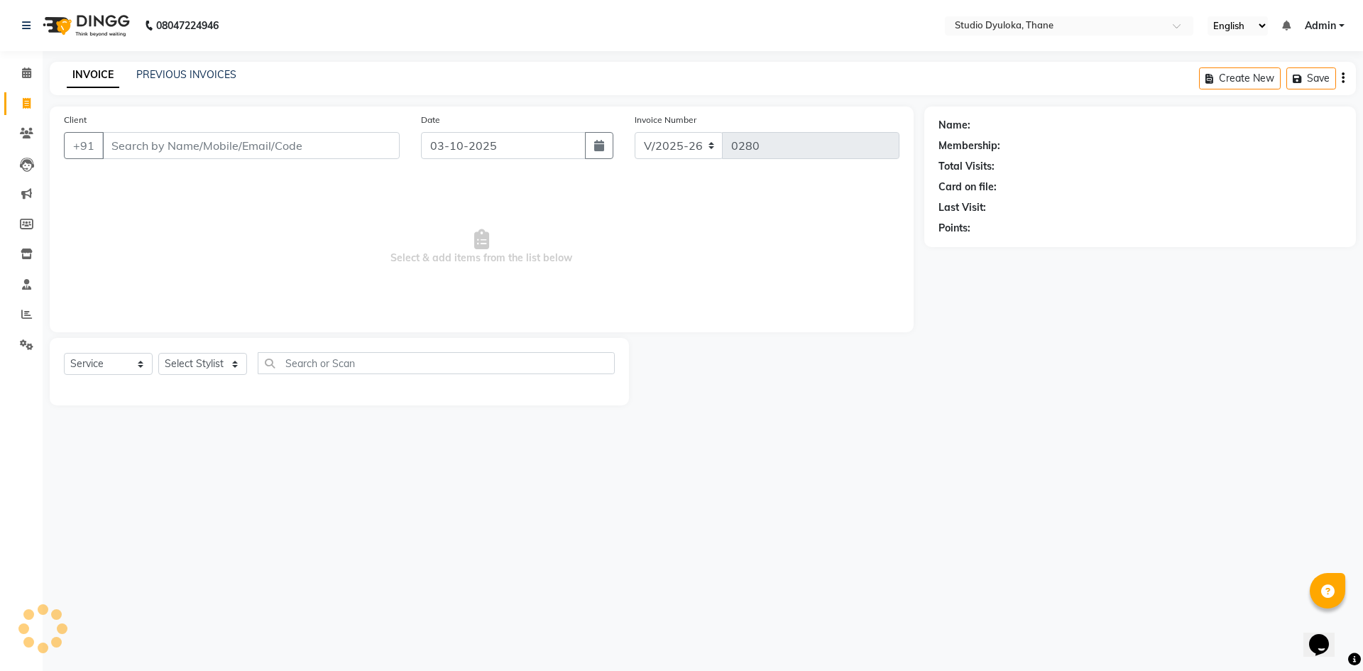
drag, startPoint x: 126, startPoint y: 150, endPoint x: 131, endPoint y: 144, distance: 8.1
click at [126, 150] on input "Client" at bounding box center [250, 145] width 297 height 27
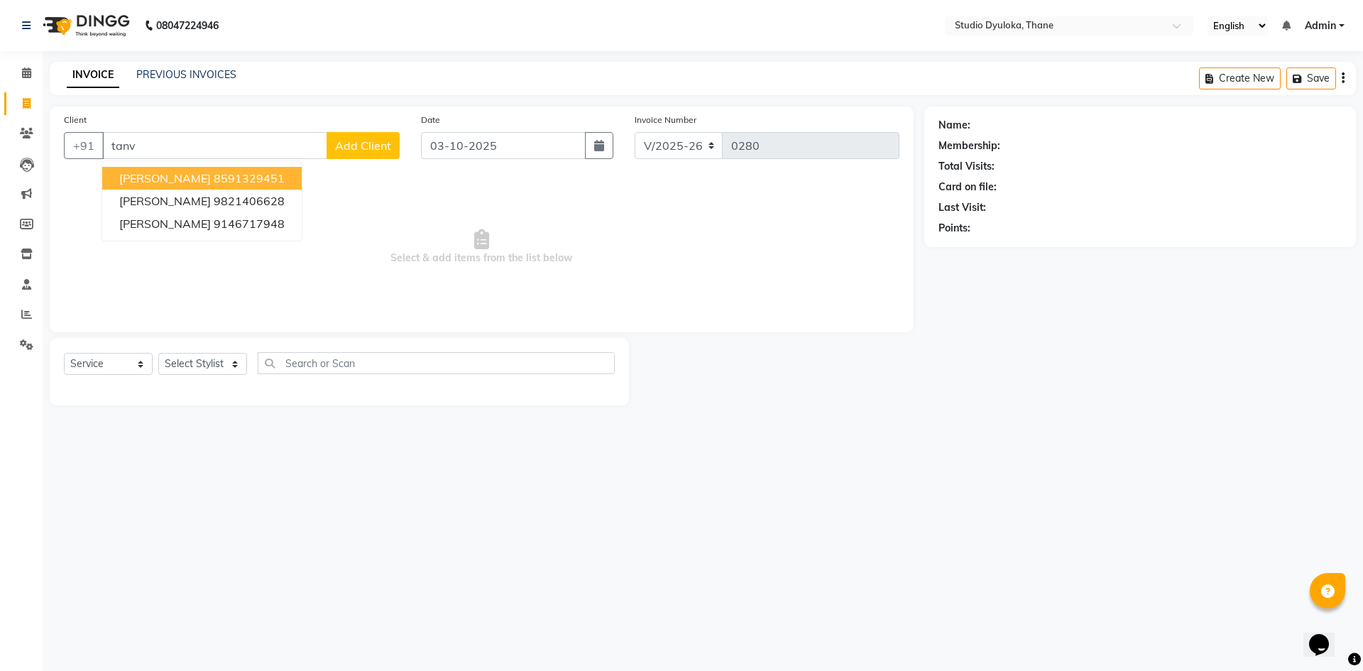
click at [273, 182] on button "[PERSON_NAME] 8591329451" at bounding box center [201, 178] width 199 height 23
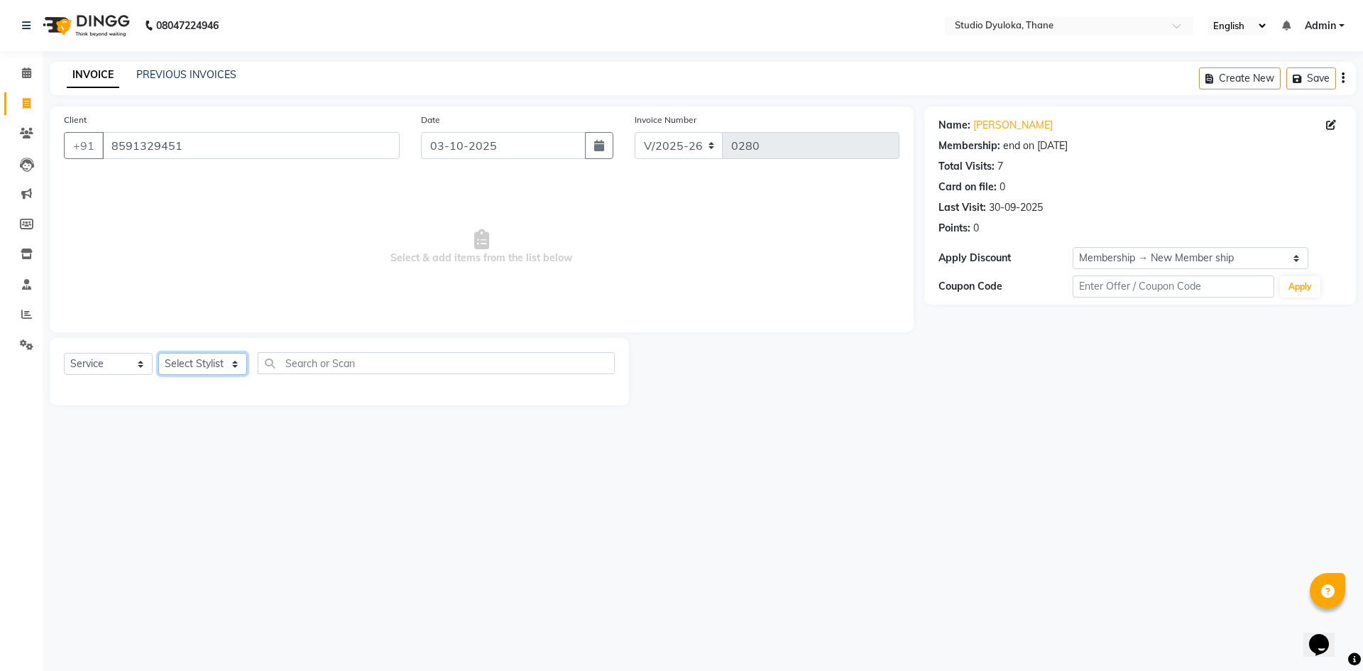
drag, startPoint x: 191, startPoint y: 361, endPoint x: 191, endPoint y: 373, distance: 12.8
click at [191, 361] on select "Select Stylist [PERSON_NAME] [PERSON_NAME]" at bounding box center [202, 364] width 89 height 22
click at [158, 353] on select "Select Stylist [PERSON_NAME] [PERSON_NAME]" at bounding box center [202, 364] width 89 height 22
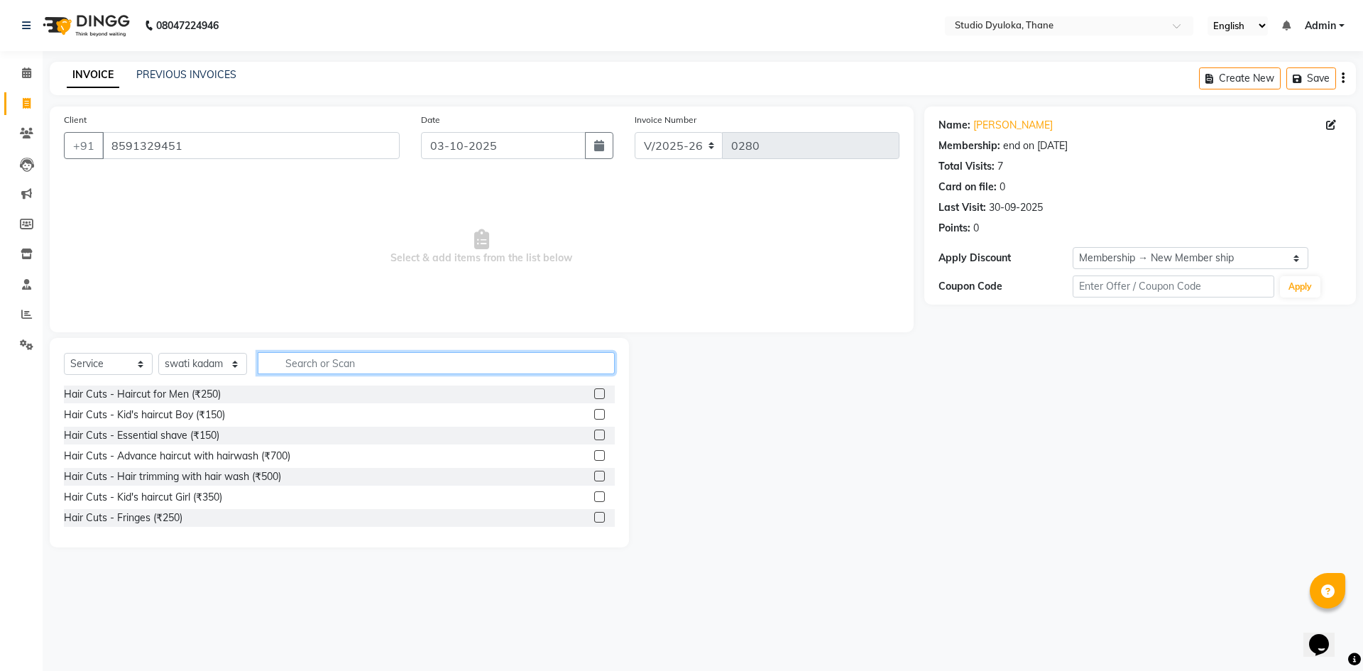
click at [300, 362] on input "text" at bounding box center [436, 363] width 357 height 22
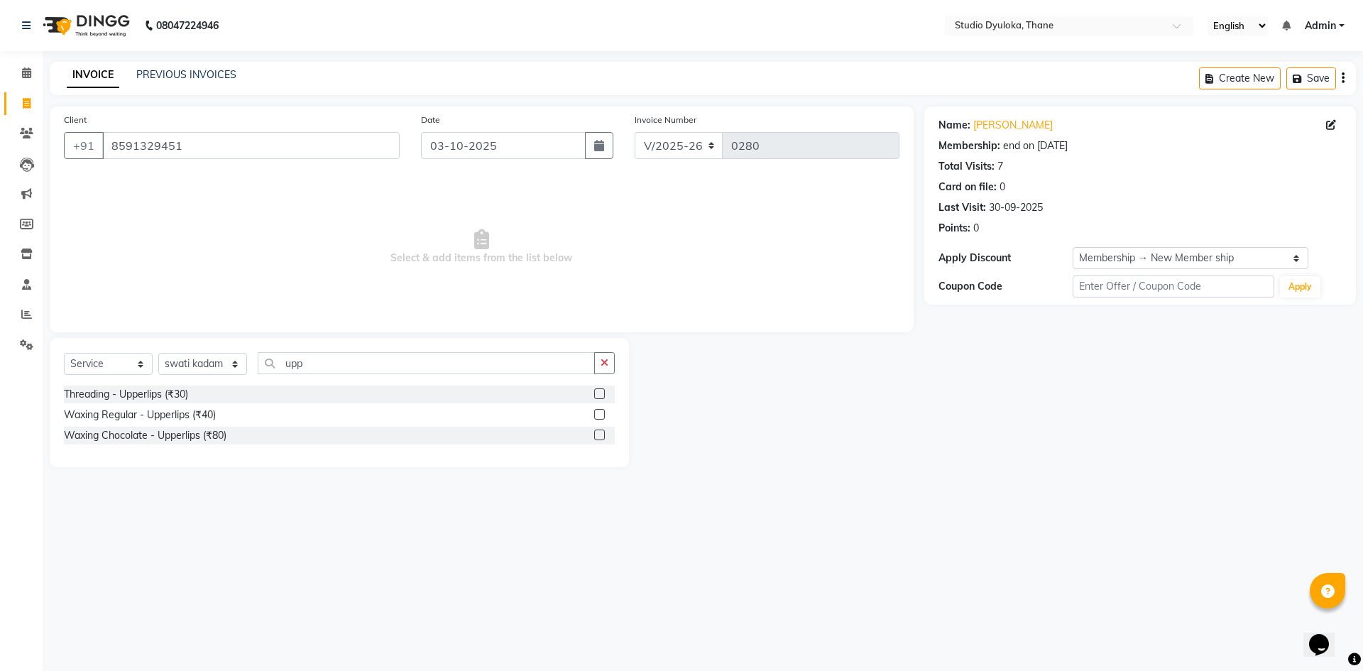
click at [596, 390] on label at bounding box center [599, 393] width 11 height 11
click at [596, 390] on input "checkbox" at bounding box center [598, 394] width 9 height 9
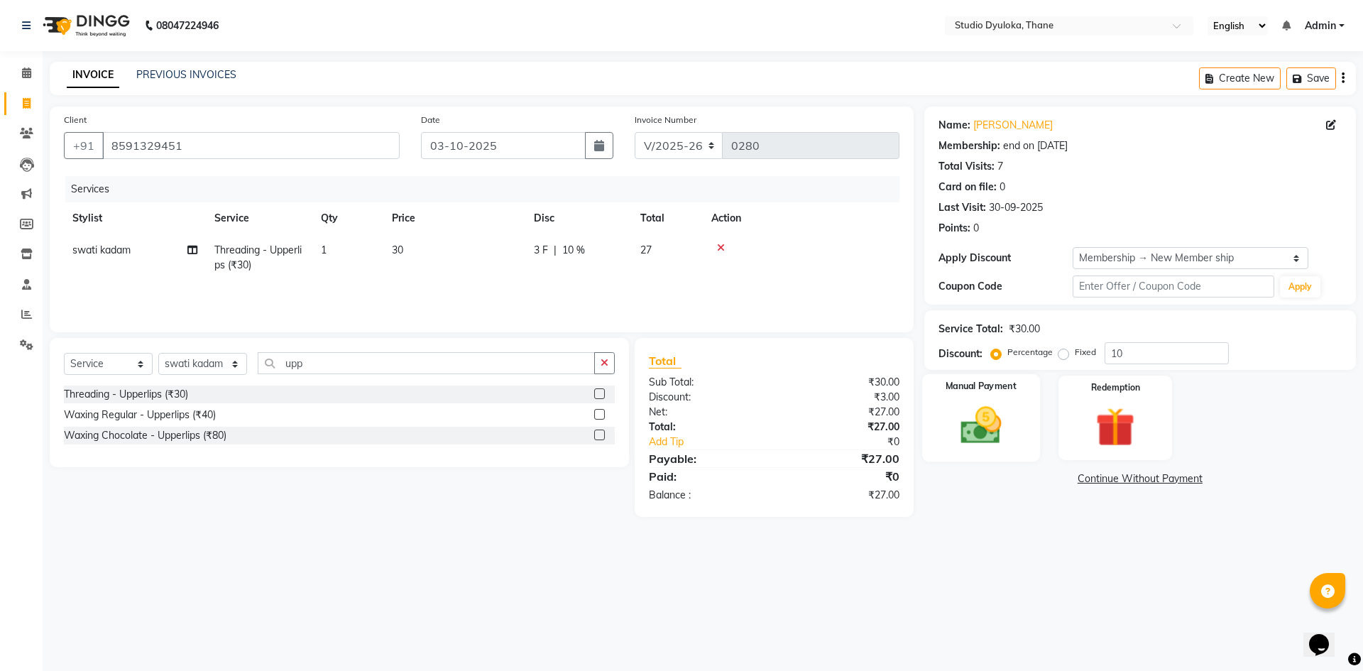
click at [1001, 429] on img at bounding box center [981, 425] width 66 height 47
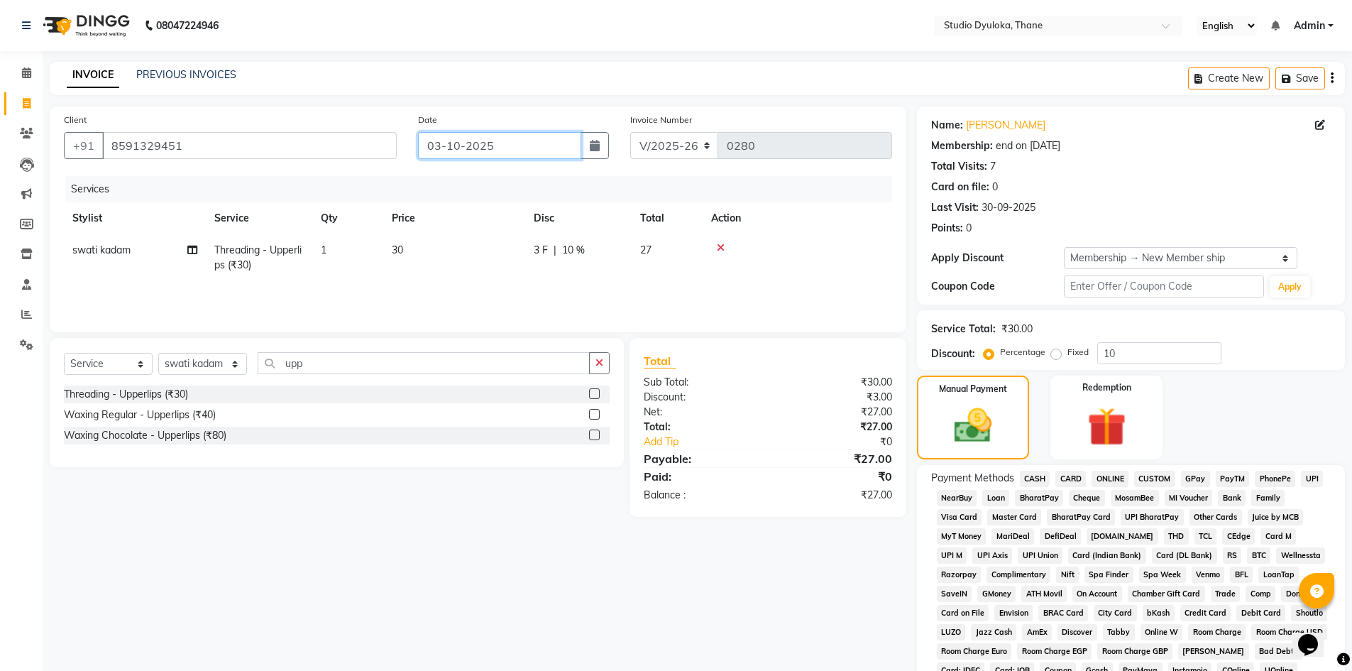
click at [559, 149] on input "03-10-2025" at bounding box center [499, 145] width 163 height 27
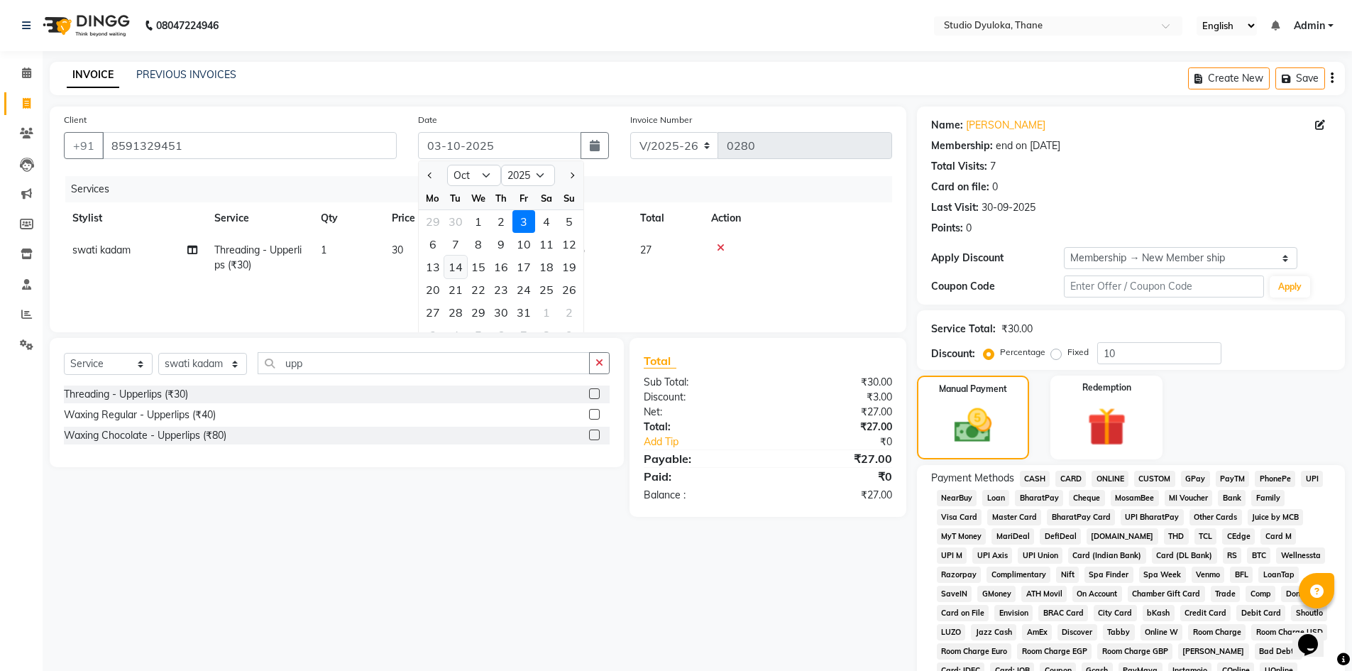
click at [462, 265] on div "14" at bounding box center [455, 267] width 23 height 23
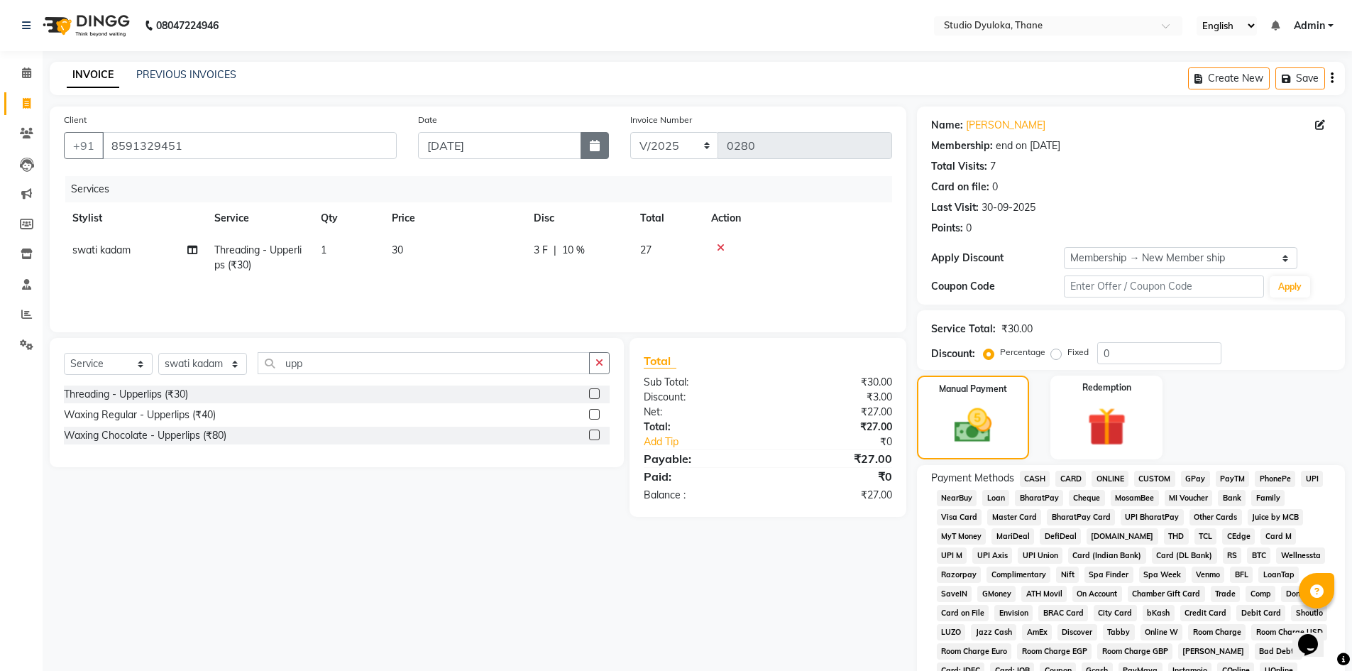
click at [597, 133] on button "button" at bounding box center [595, 145] width 28 height 27
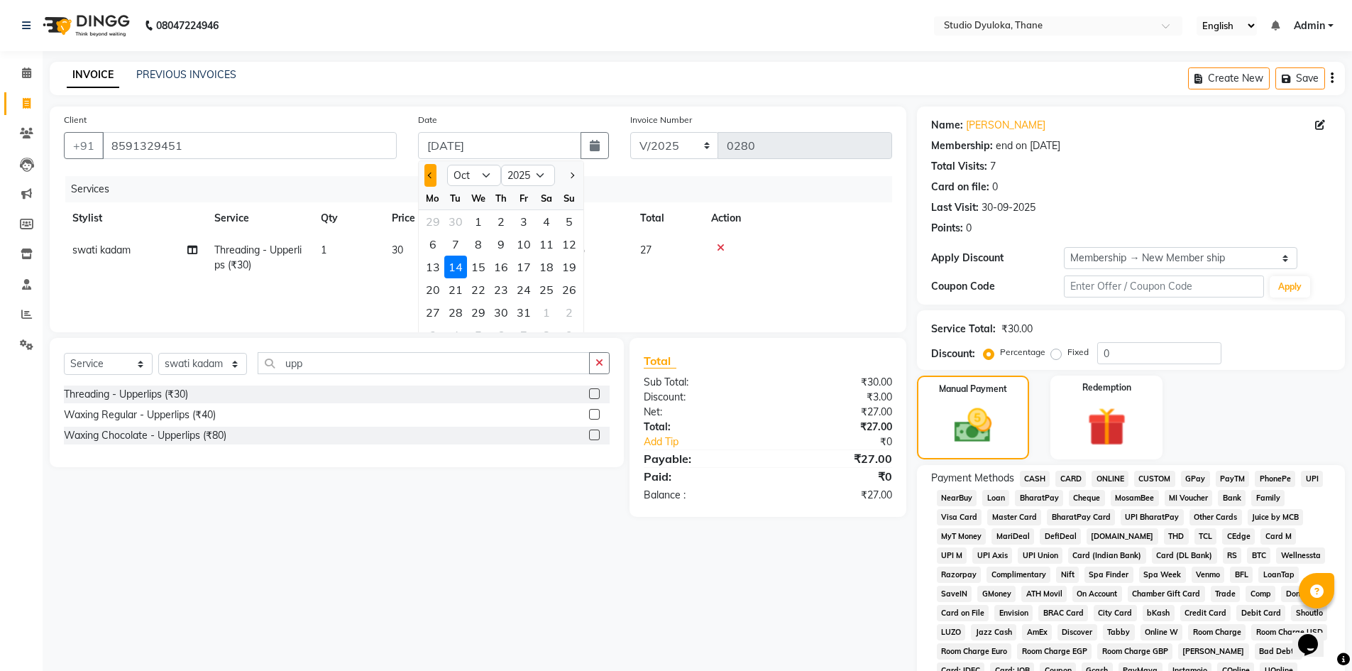
click at [429, 174] on span "Previous month" at bounding box center [430, 175] width 6 height 6
click at [559, 241] on div "14" at bounding box center [569, 244] width 23 height 23
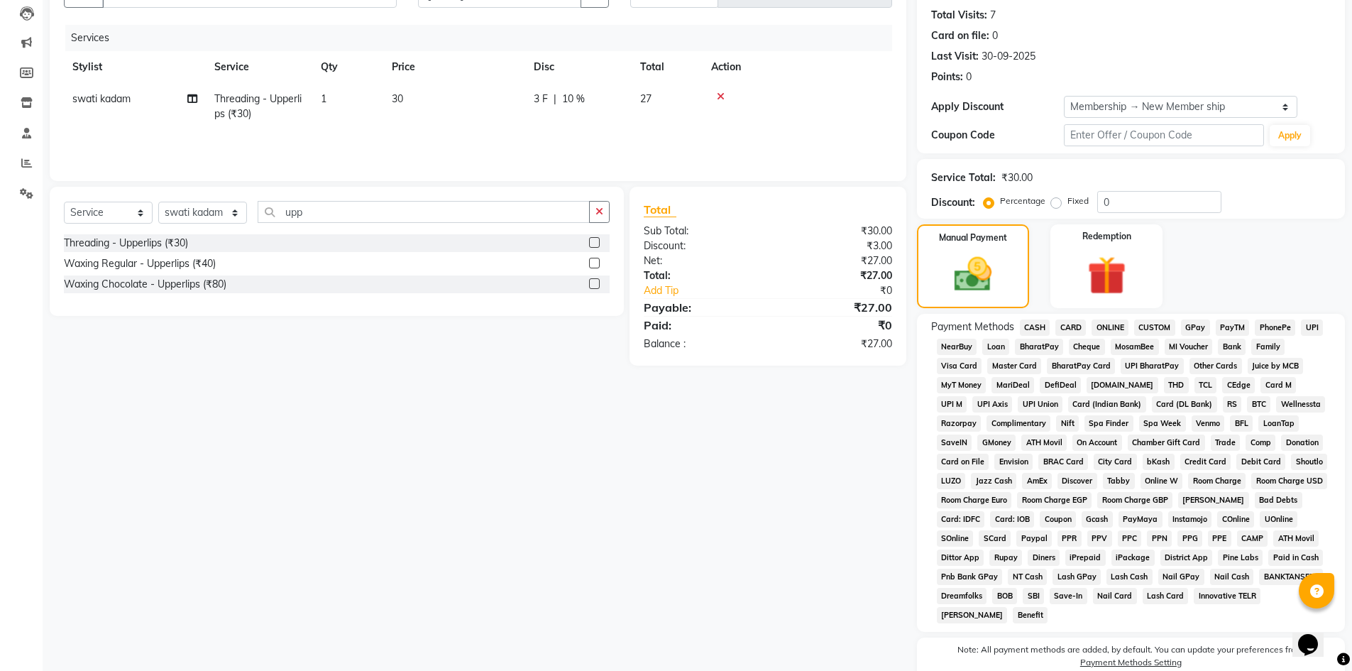
scroll to position [213, 0]
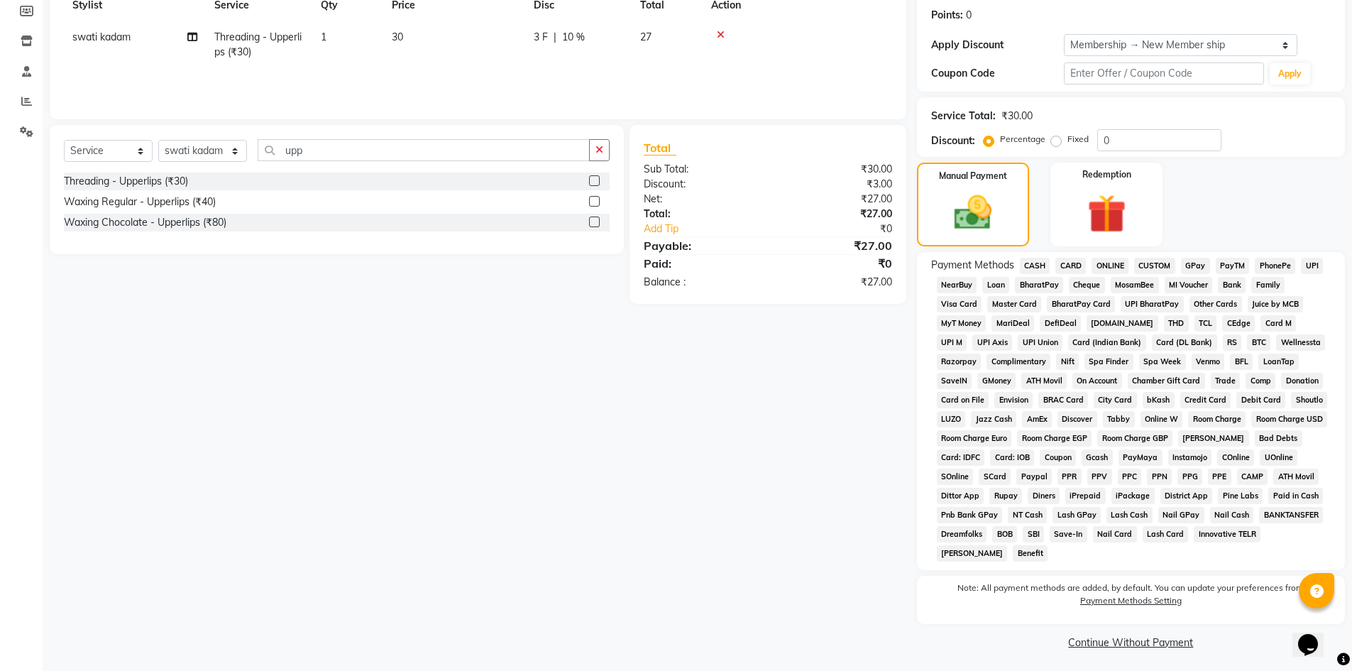
click at [1121, 258] on span "ONLINE" at bounding box center [1110, 266] width 37 height 16
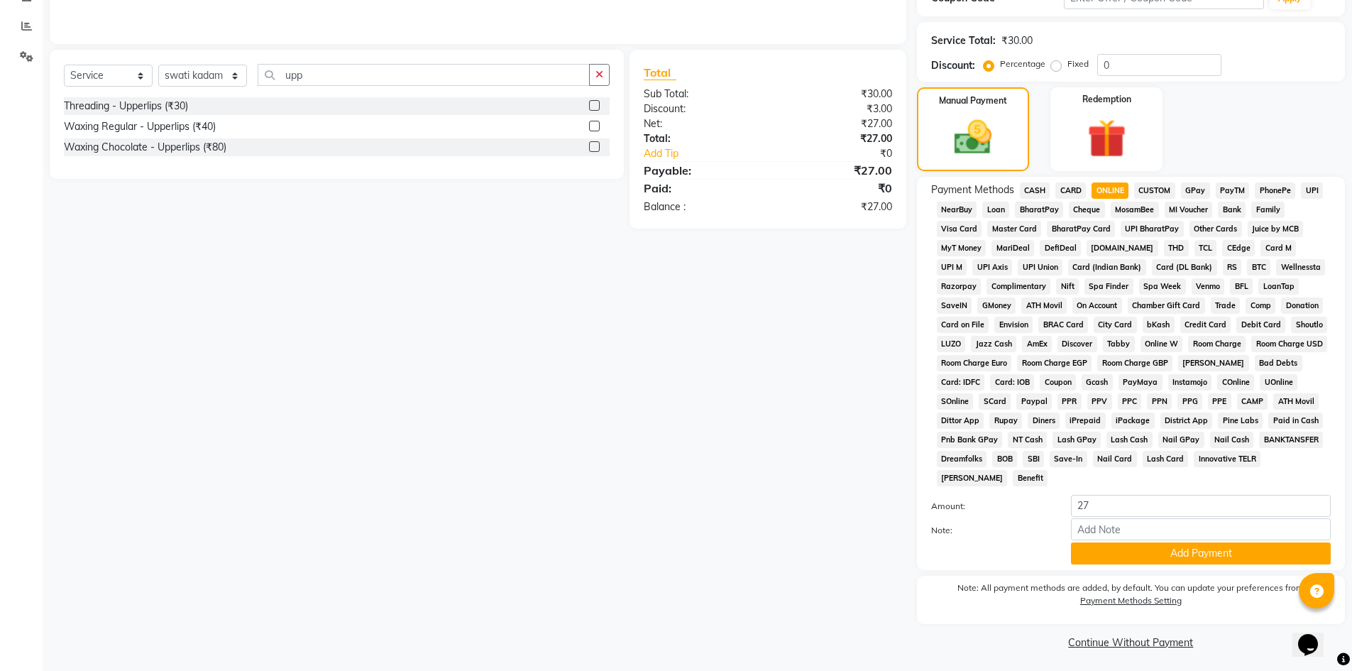
scroll to position [292, 0]
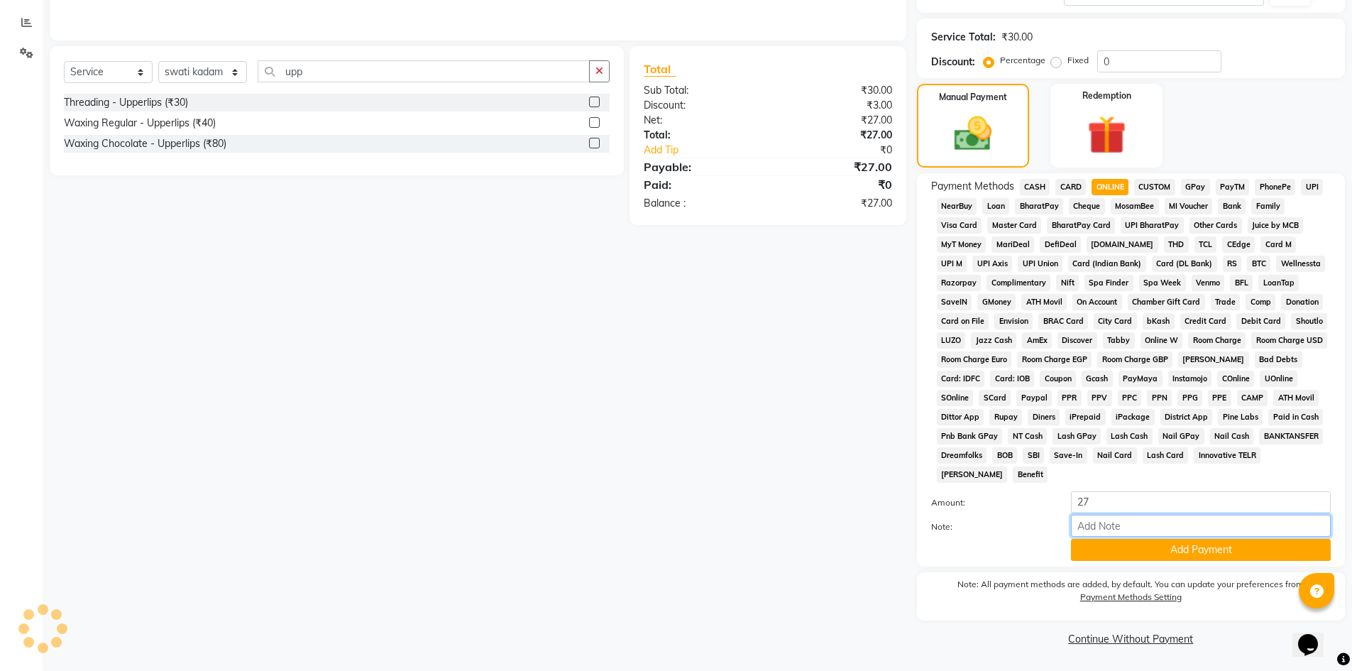
drag, startPoint x: 1107, startPoint y: 525, endPoint x: 1114, endPoint y: 532, distance: 9.0
click at [1107, 525] on input "Note:" at bounding box center [1201, 526] width 260 height 22
click at [1154, 557] on button "Add Payment" at bounding box center [1201, 550] width 260 height 22
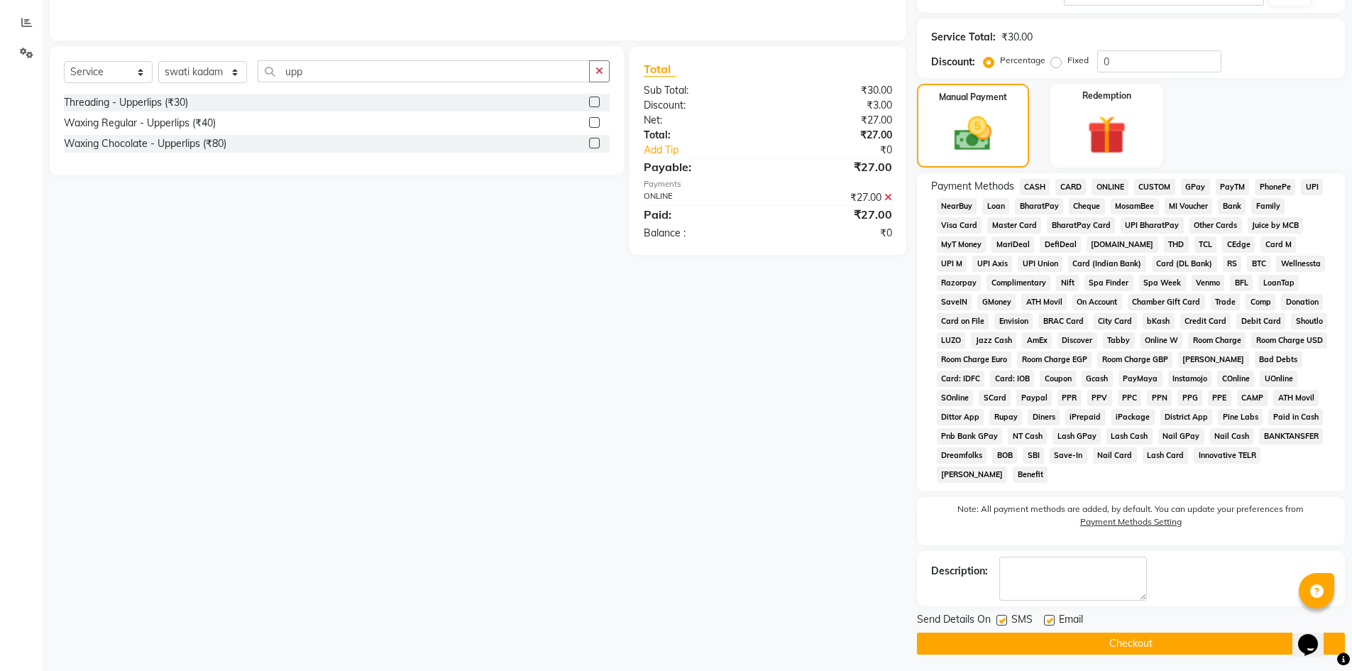
click at [1114, 649] on button "Checkout" at bounding box center [1131, 643] width 428 height 22
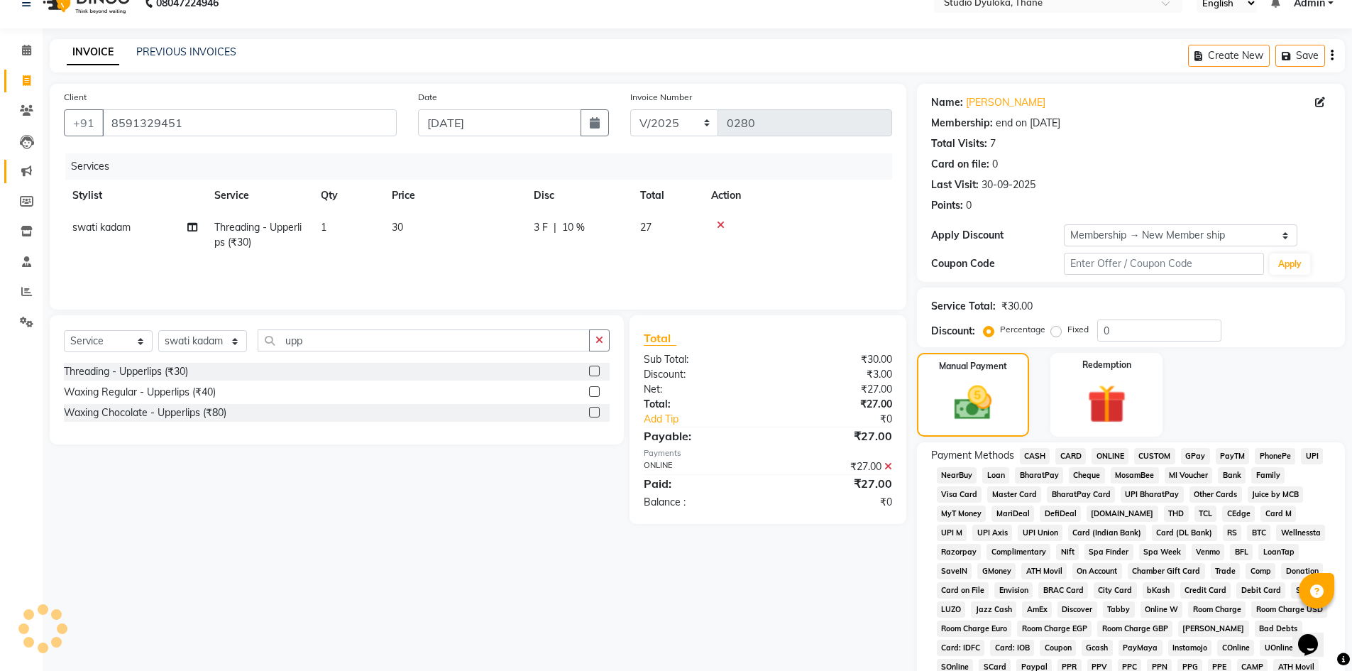
scroll to position [8, 0]
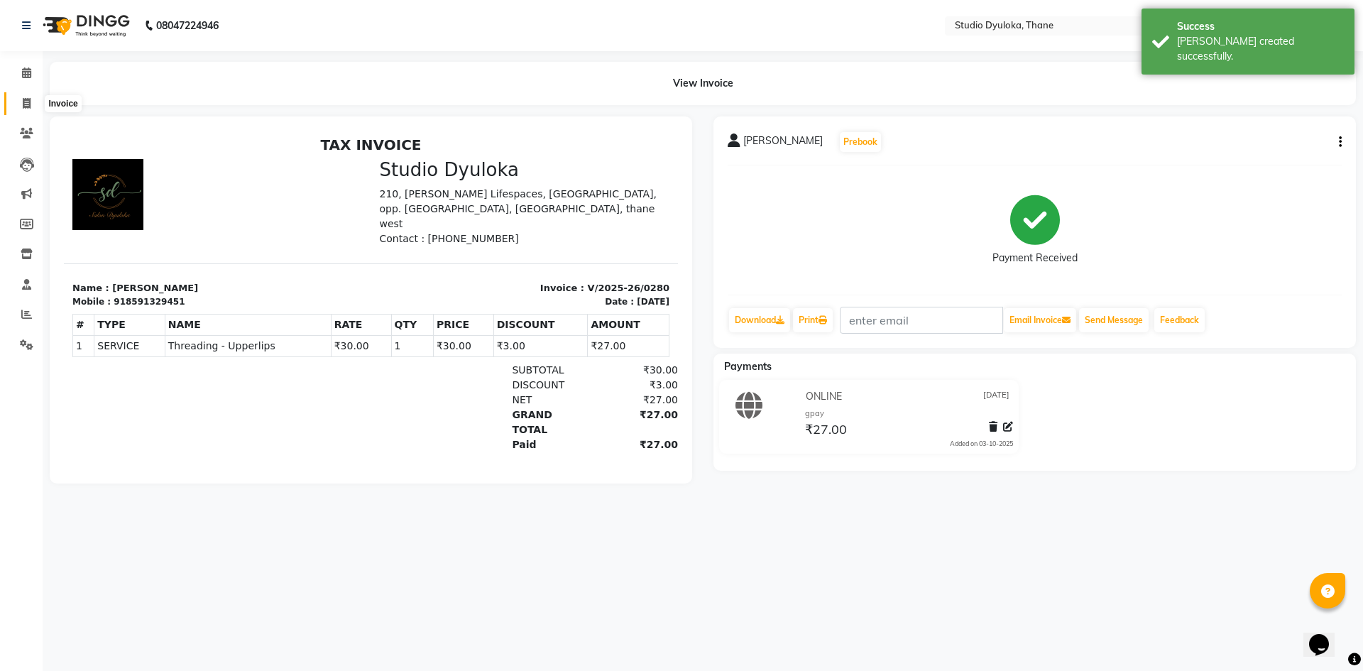
click at [26, 104] on icon at bounding box center [27, 103] width 8 height 11
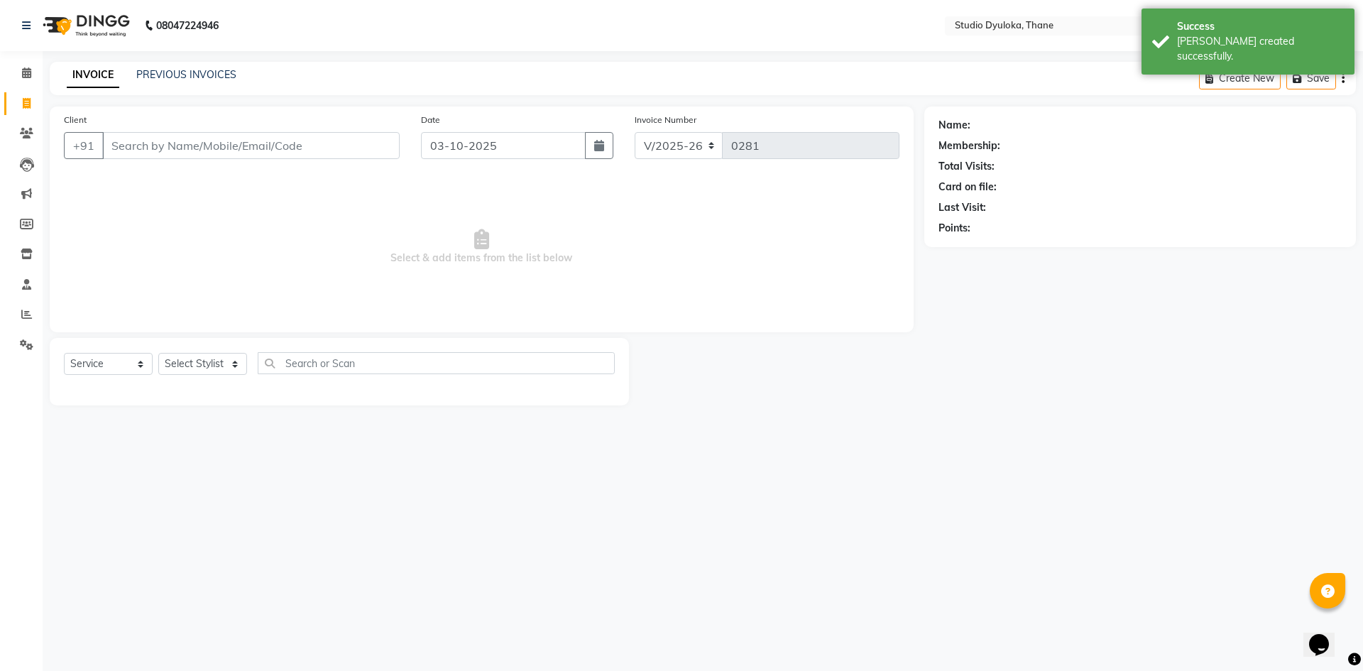
click at [152, 141] on input "Client" at bounding box center [250, 145] width 297 height 27
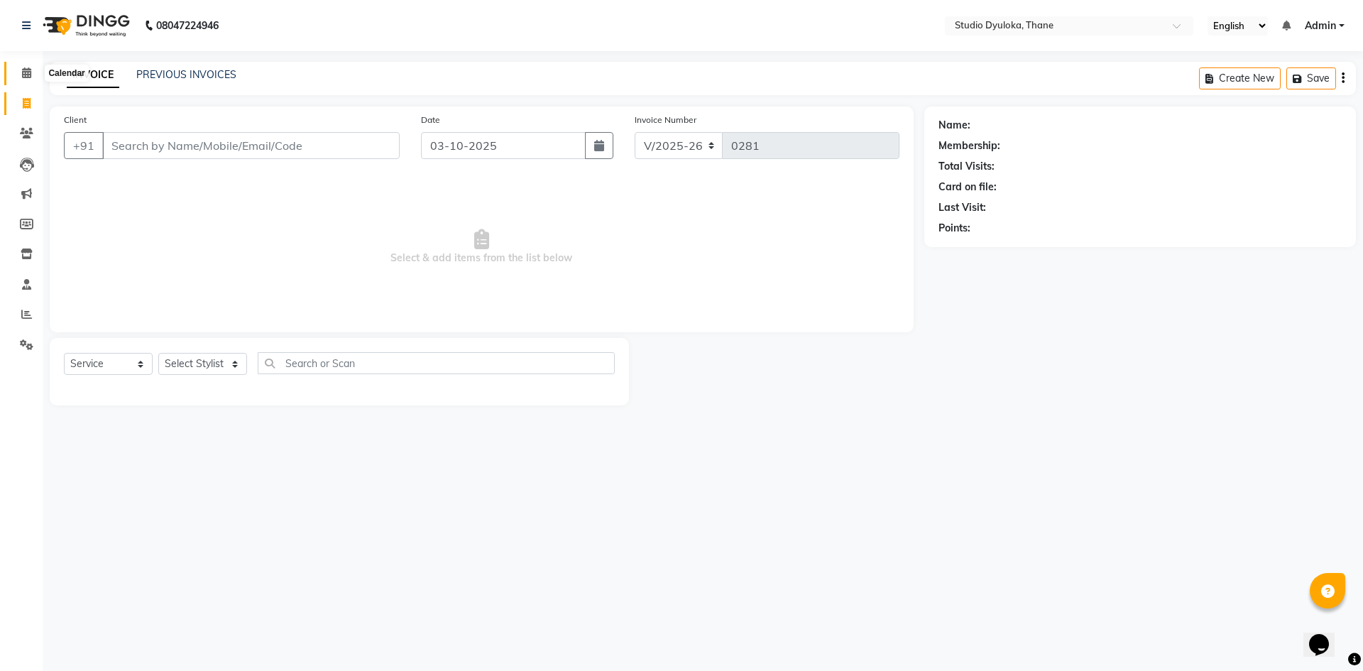
click at [21, 73] on span at bounding box center [26, 73] width 25 height 16
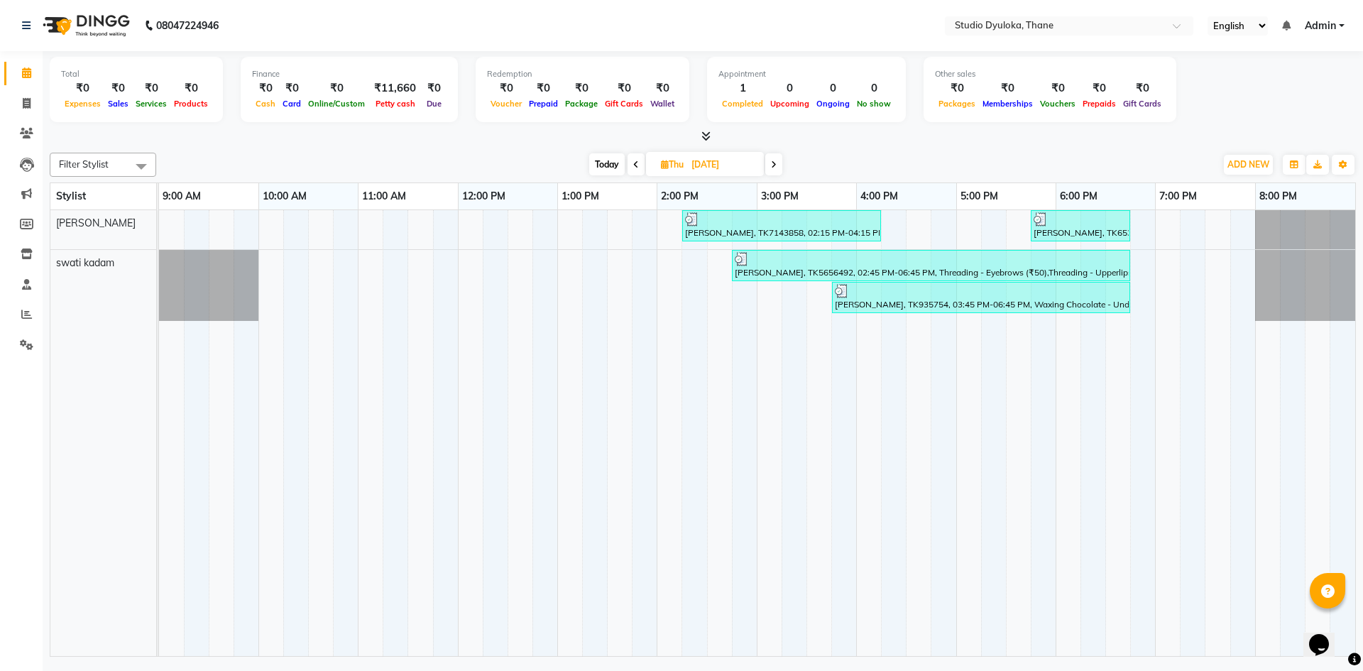
click at [779, 161] on span at bounding box center [773, 164] width 17 height 22
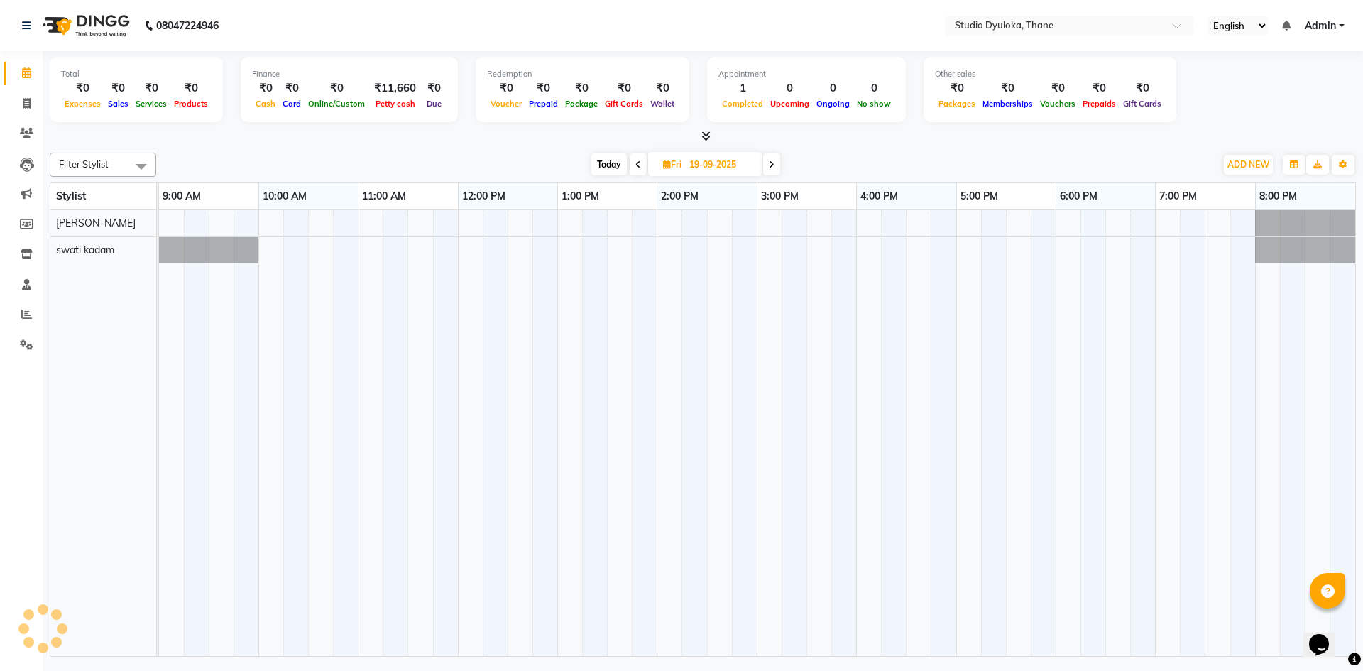
click at [779, 161] on span at bounding box center [771, 164] width 17 height 22
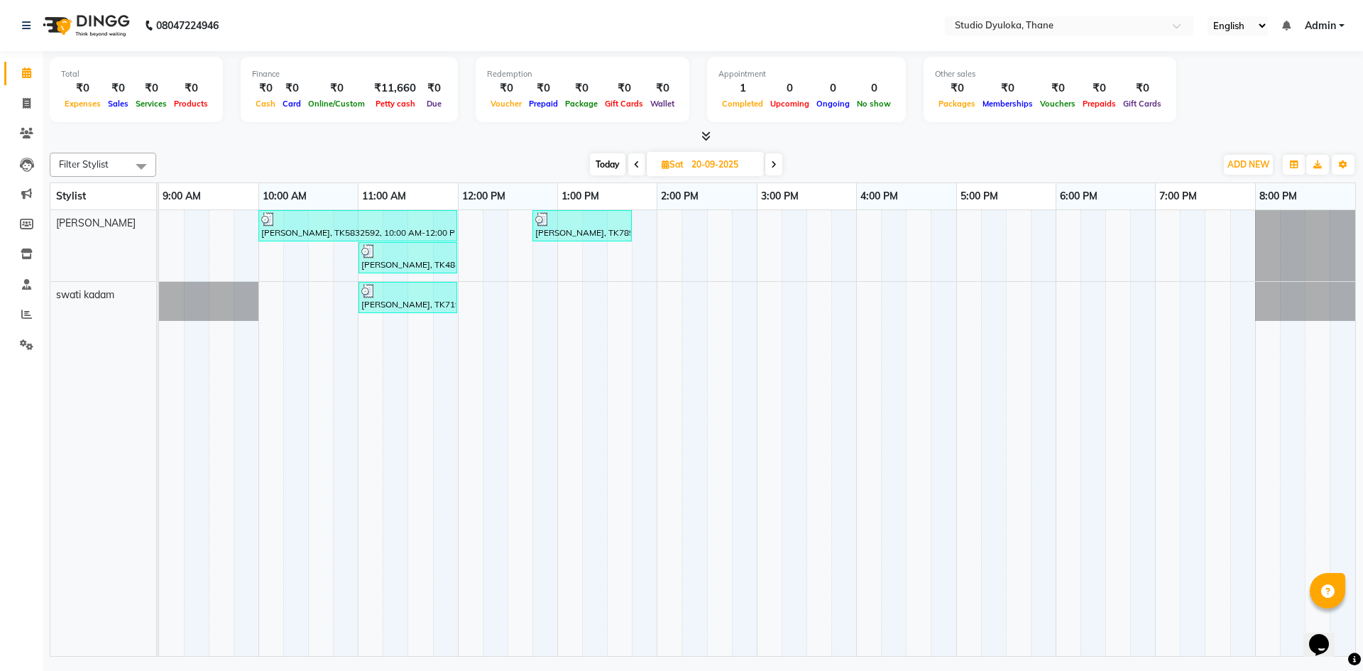
click at [779, 161] on span at bounding box center [773, 164] width 17 height 22
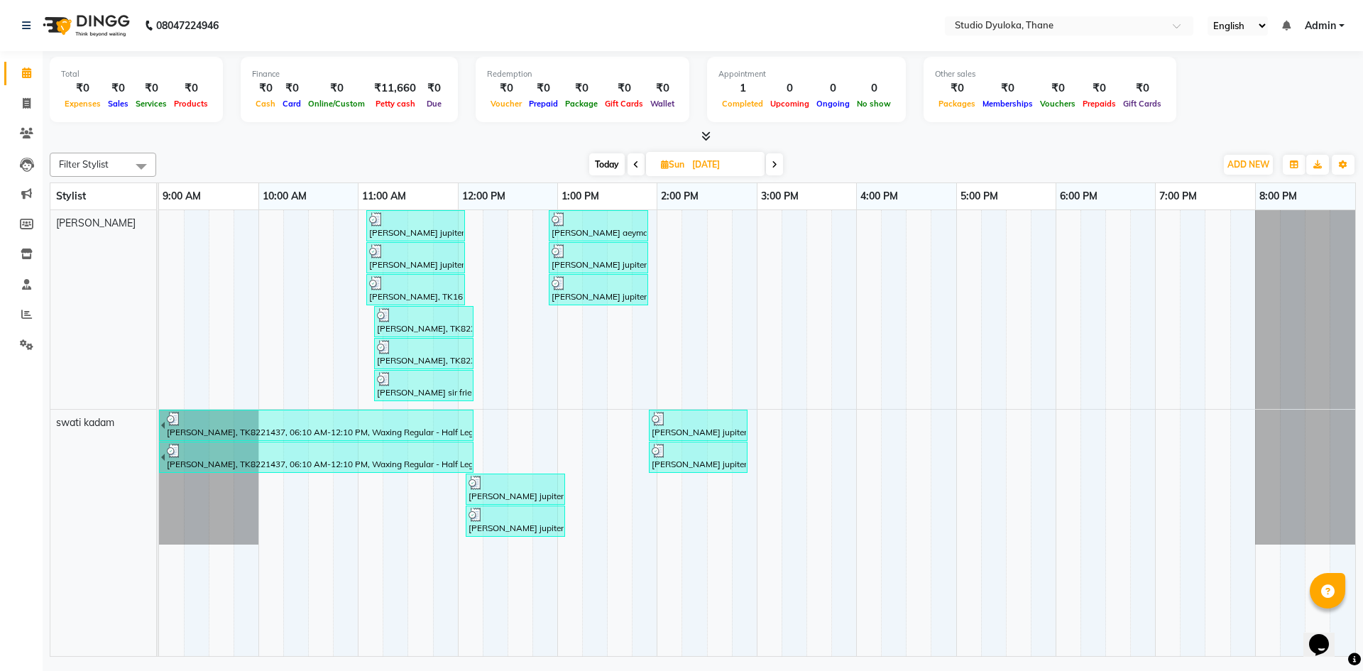
click at [395, 230] on div "[PERSON_NAME] jupiter sister, TK8308704, 11:05 AM-12:05 PM, Hair Essentials - H…" at bounding box center [416, 225] width 96 height 27
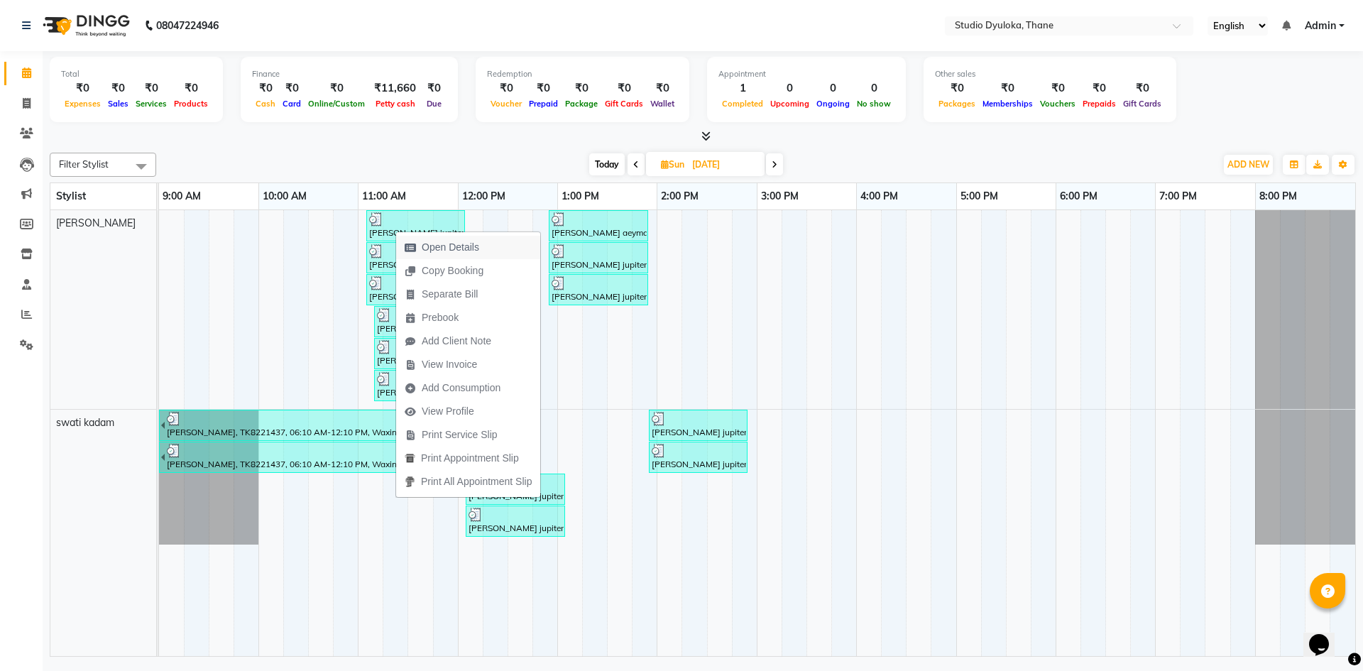
click at [452, 247] on span "Open Details" at bounding box center [450, 247] width 57 height 15
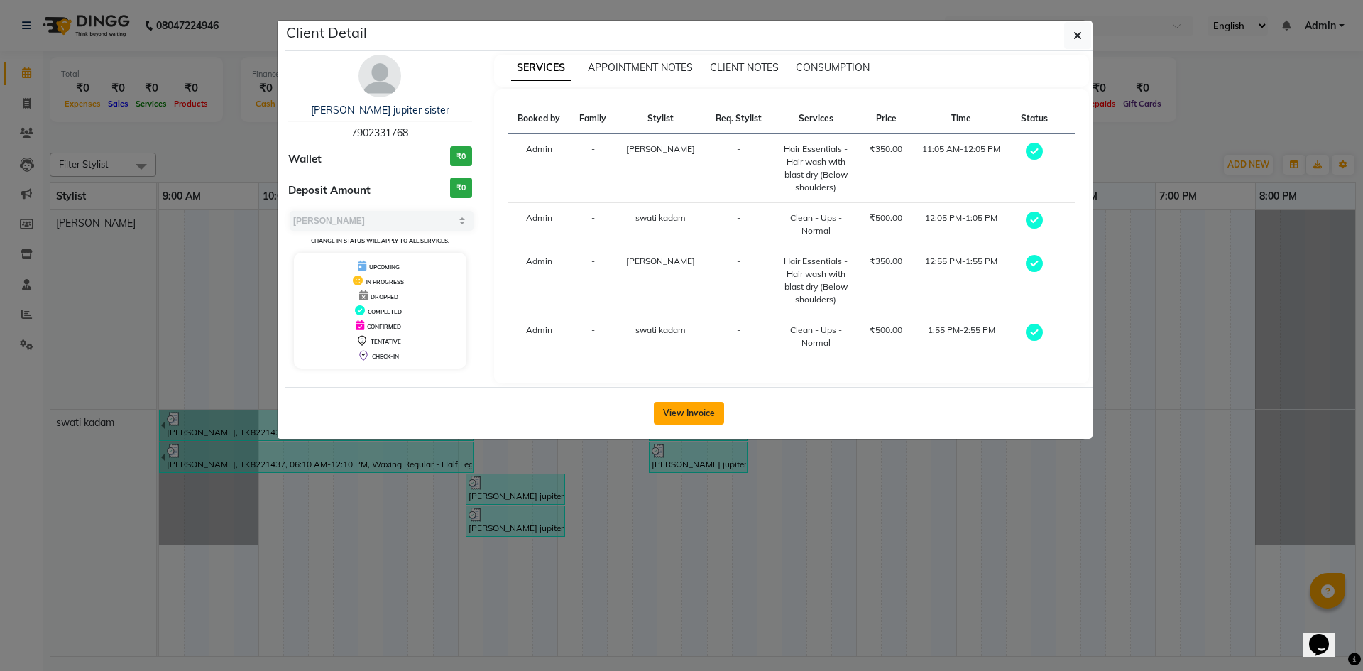
click at [692, 415] on button "View Invoice" at bounding box center [689, 413] width 70 height 23
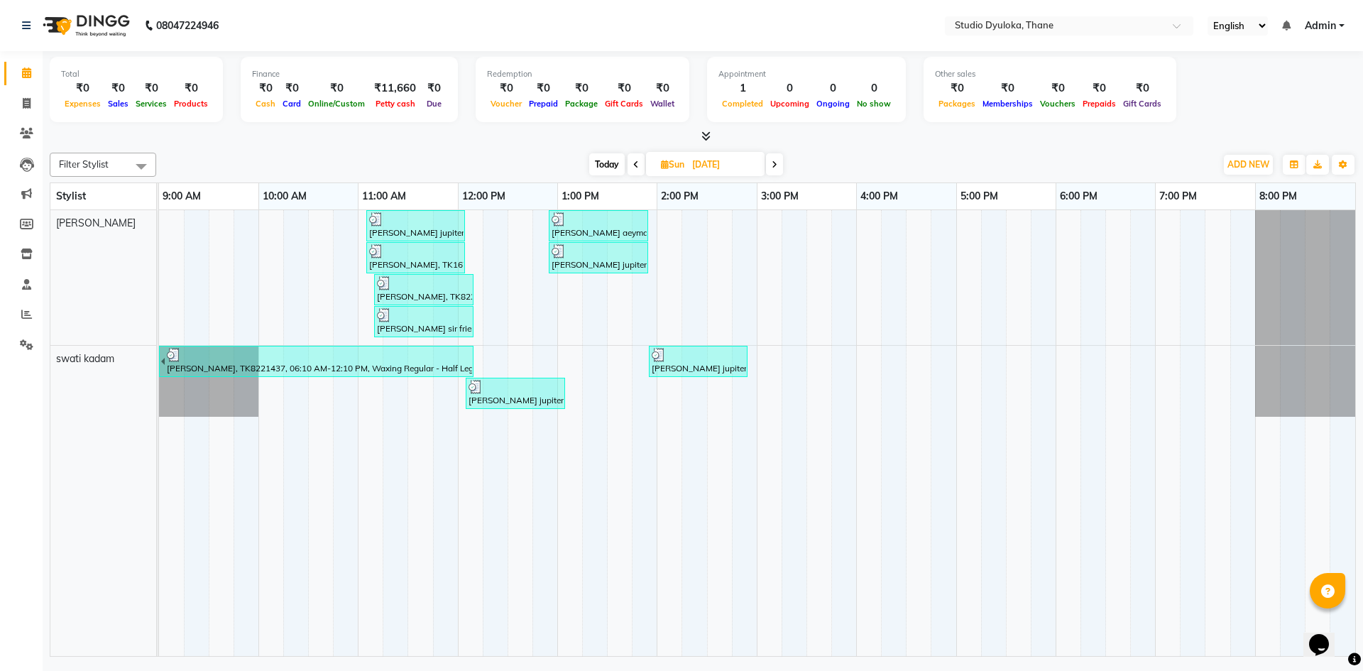
click at [419, 257] on div at bounding box center [415, 251] width 93 height 14
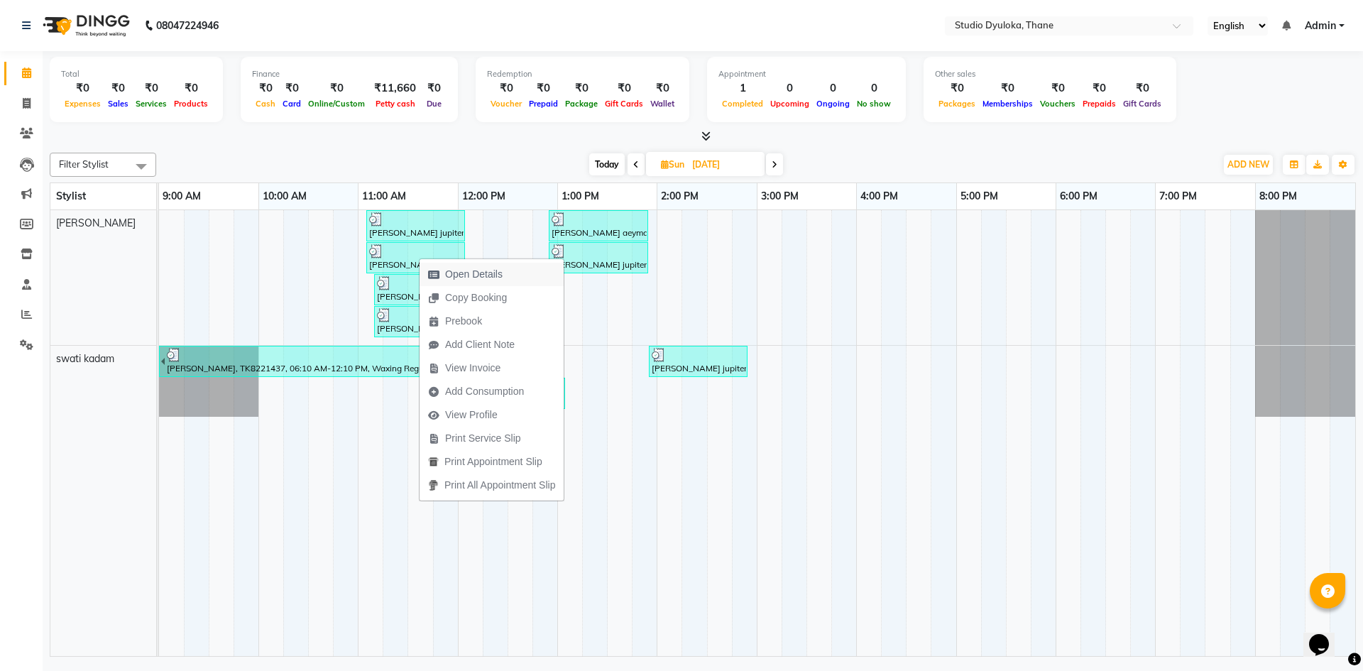
click at [451, 267] on span "Open Details" at bounding box center [473, 274] width 57 height 15
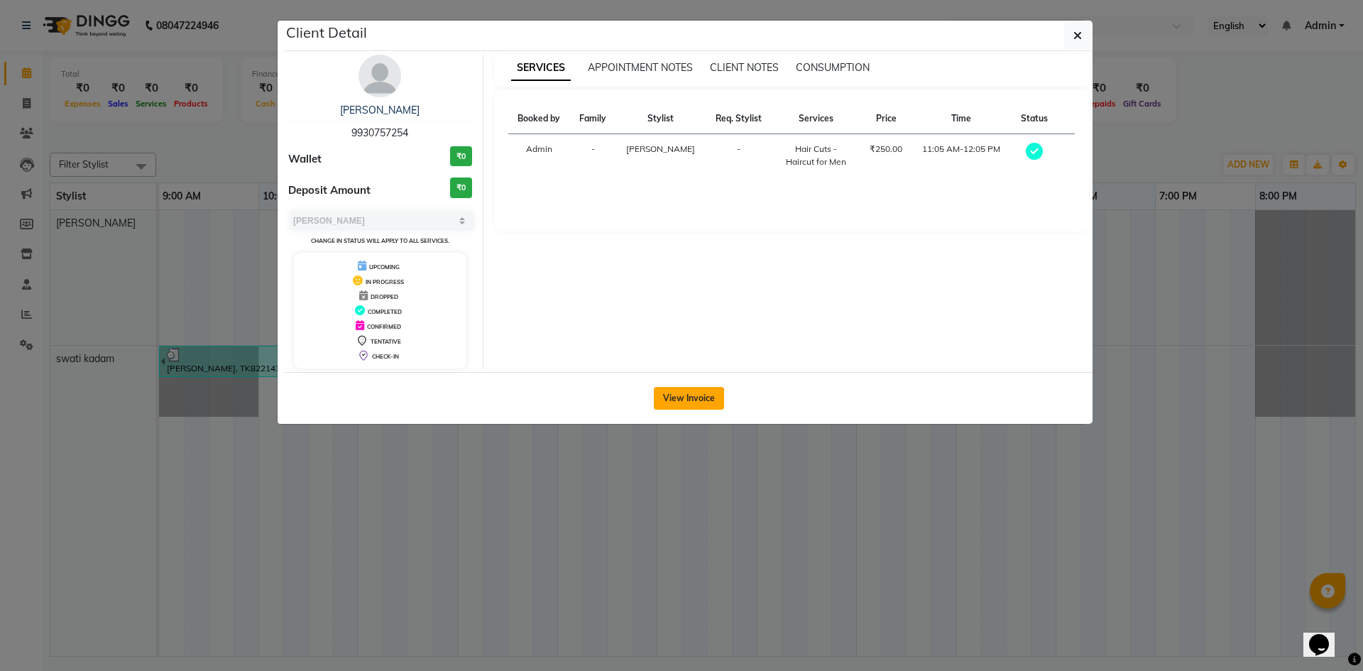
click at [685, 397] on button "View Invoice" at bounding box center [689, 398] width 70 height 23
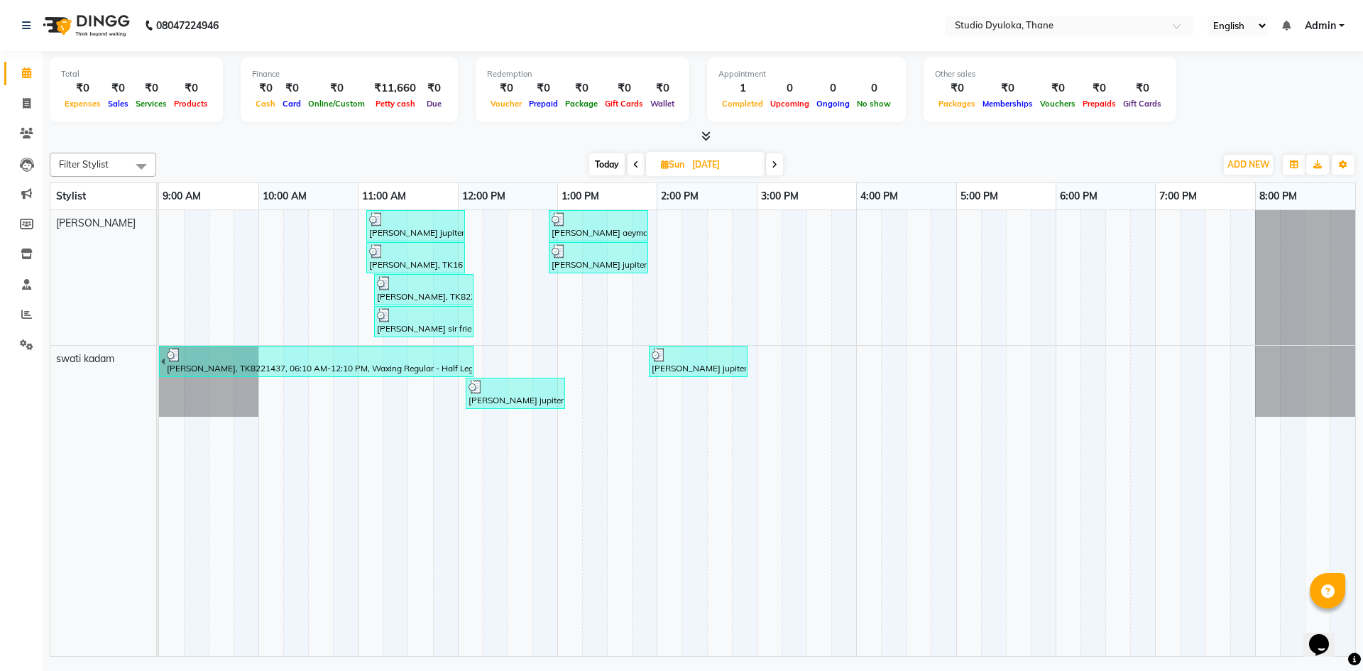
click at [427, 292] on div "[PERSON_NAME], TK8221437, 11:10 AM-12:10 PM, Hair Spa - Keratin hair spa Women …" at bounding box center [423, 289] width 97 height 27
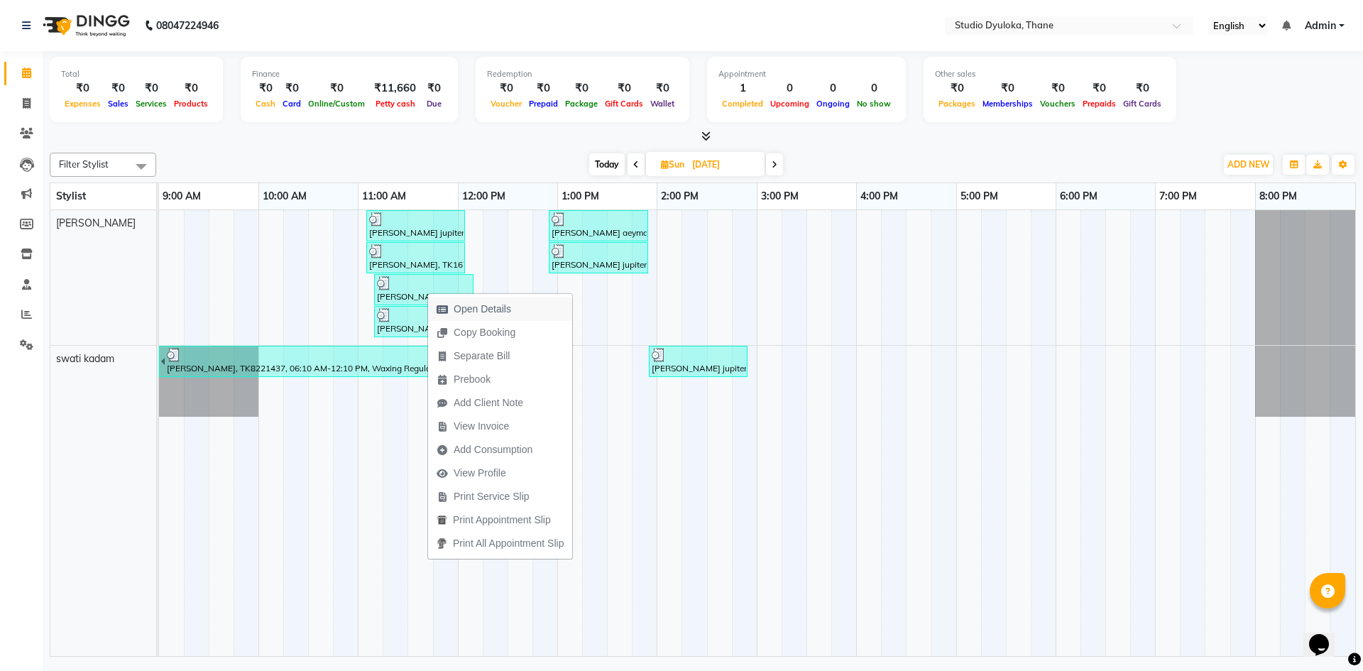
click at [456, 310] on span "Open Details" at bounding box center [482, 309] width 57 height 15
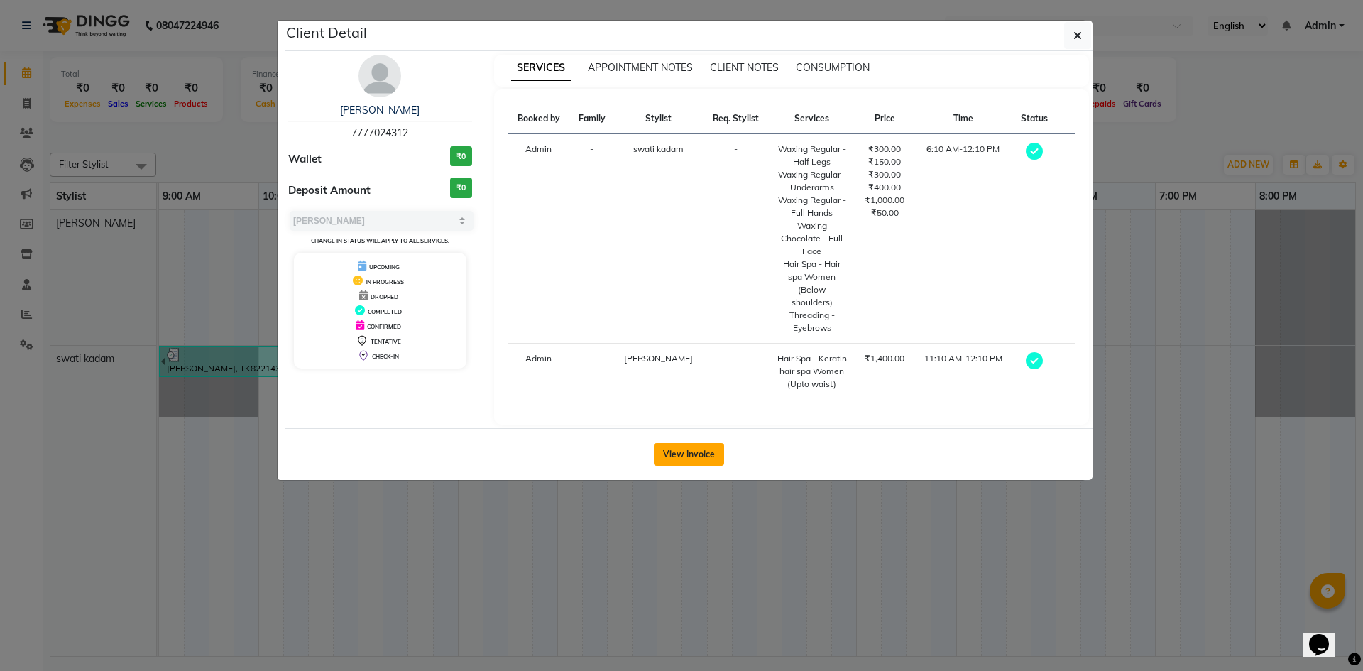
click at [713, 443] on button "View Invoice" at bounding box center [689, 454] width 70 height 23
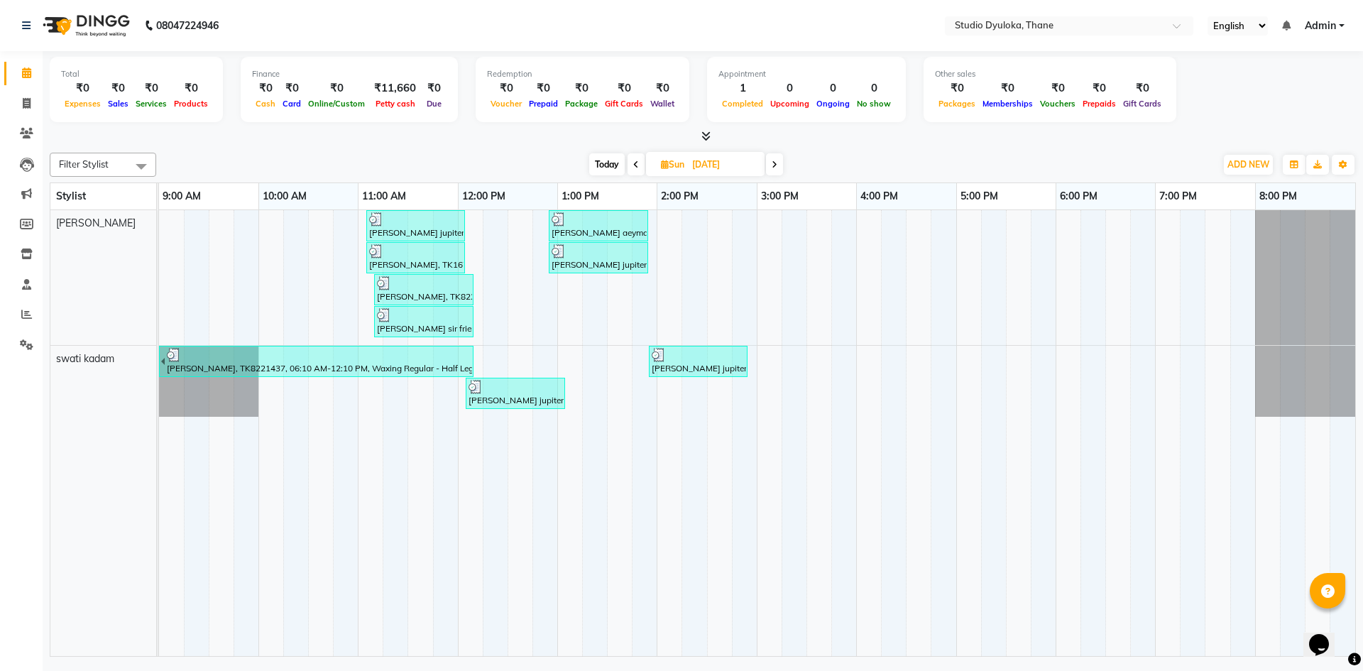
click at [659, 371] on div "[PERSON_NAME] jupiter sister, TK8308704, 01:55 PM-02:55 PM, Clean - Ups - Norma…" at bounding box center [698, 361] width 96 height 27
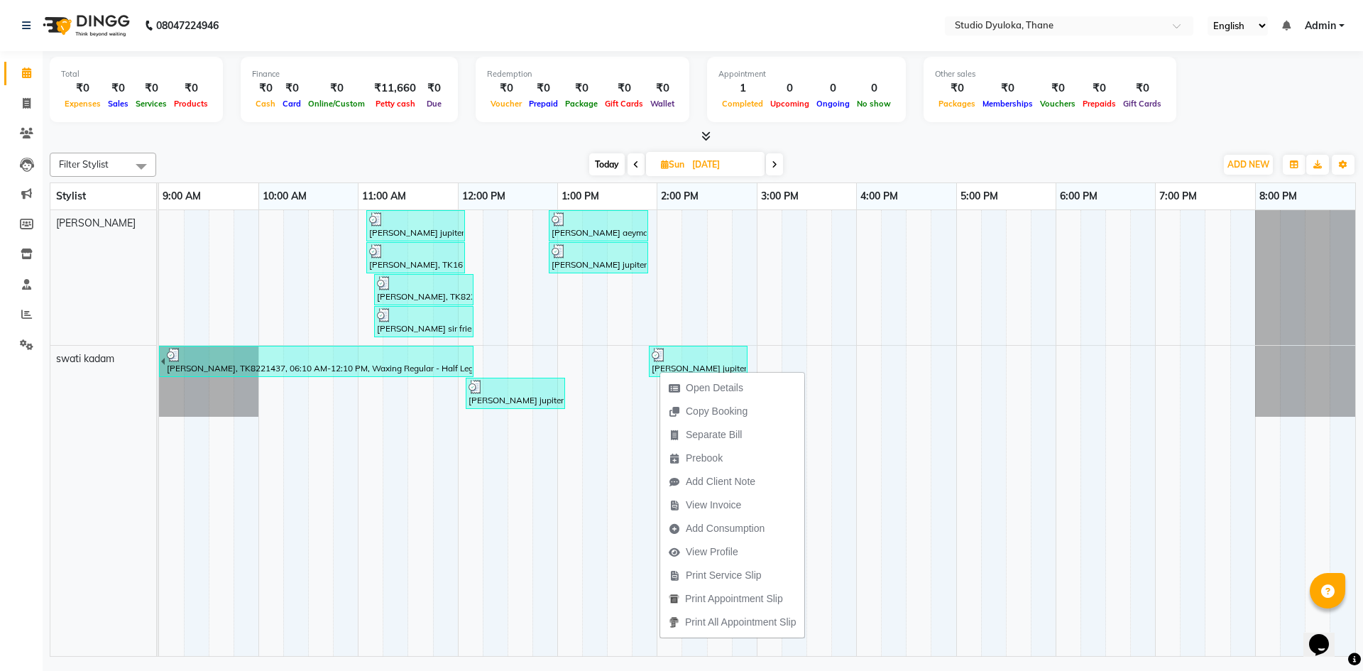
click at [289, 365] on div "[PERSON_NAME], TK8221437, 06:10 AM-12:10 PM, Waxing Regular - Half Legs (₹300),…" at bounding box center [318, 361] width 307 height 27
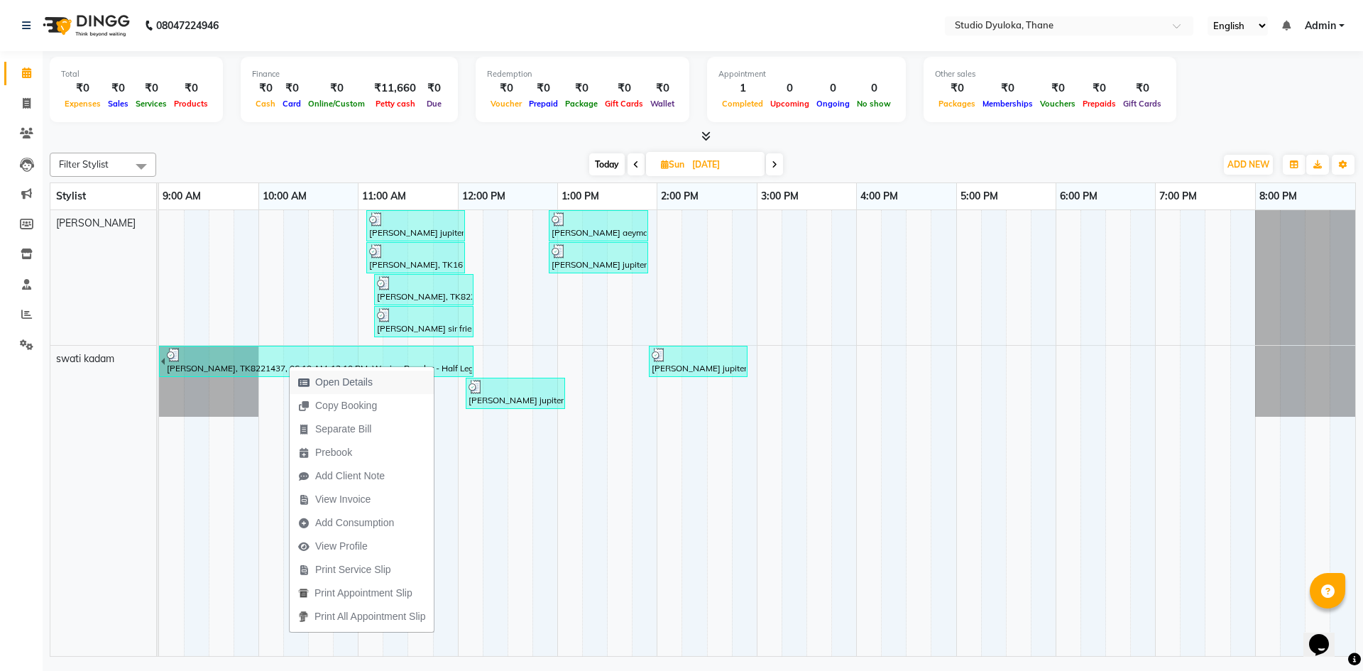
click at [314, 380] on span "Open Details" at bounding box center [336, 382] width 92 height 23
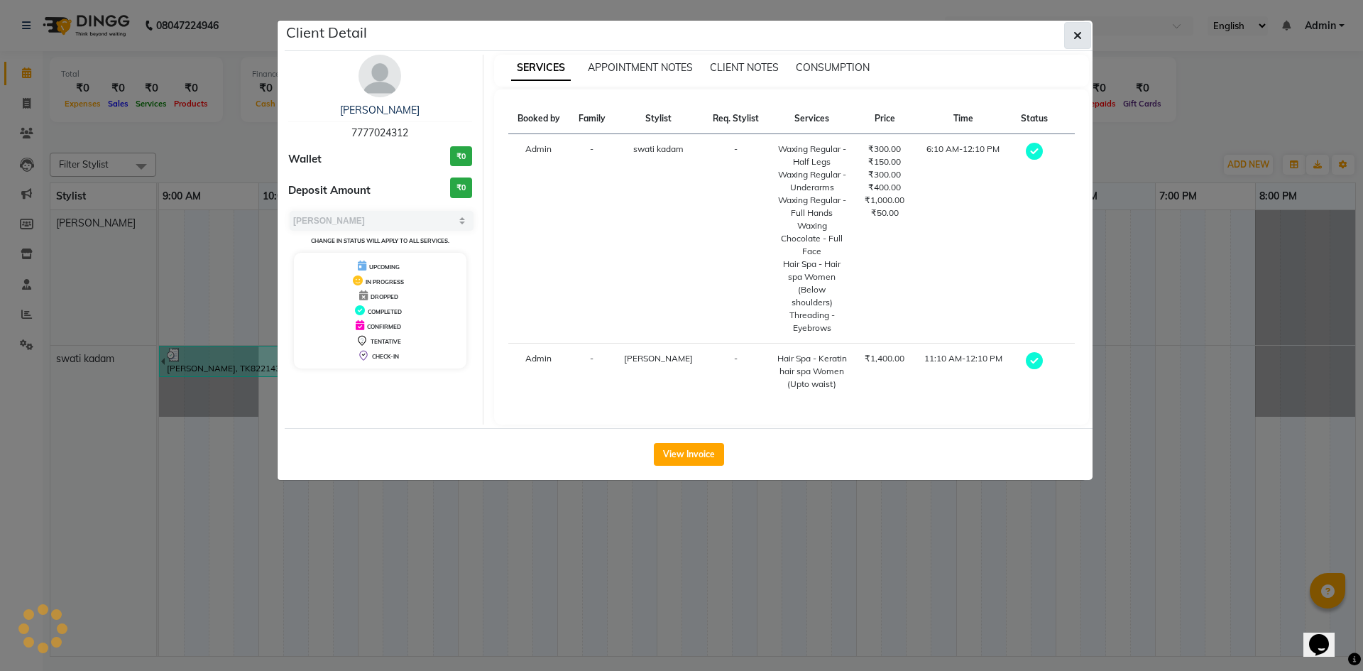
click at [1079, 29] on span "button" at bounding box center [1077, 35] width 9 height 14
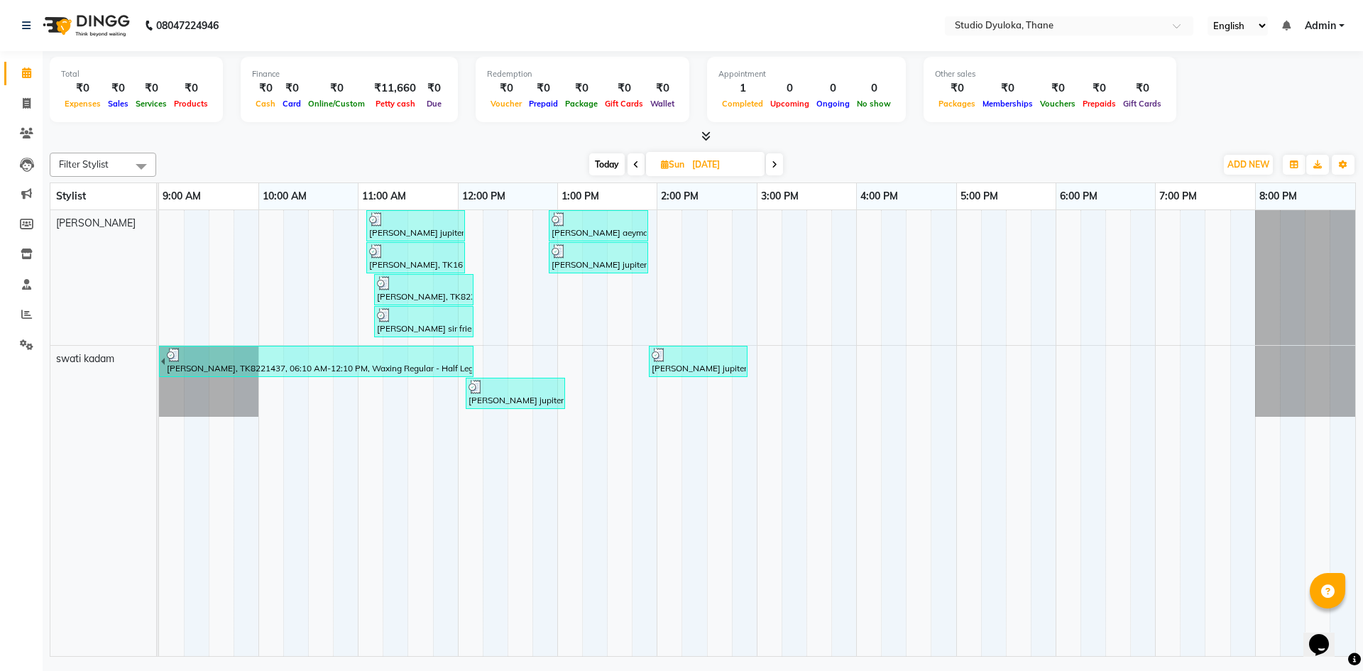
click at [395, 316] on div at bounding box center [424, 315] width 94 height 14
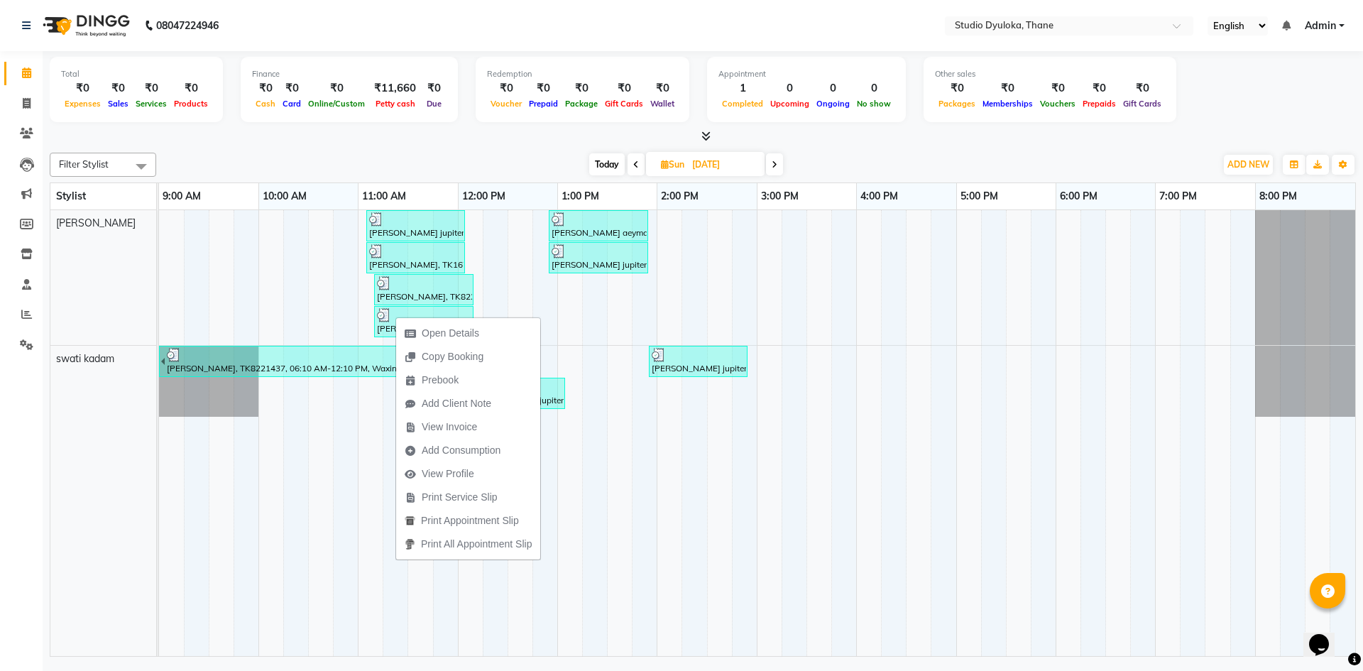
drag, startPoint x: 251, startPoint y: 281, endPoint x: 411, endPoint y: 293, distance: 160.9
click at [255, 281] on td at bounding box center [246, 433] width 25 height 446
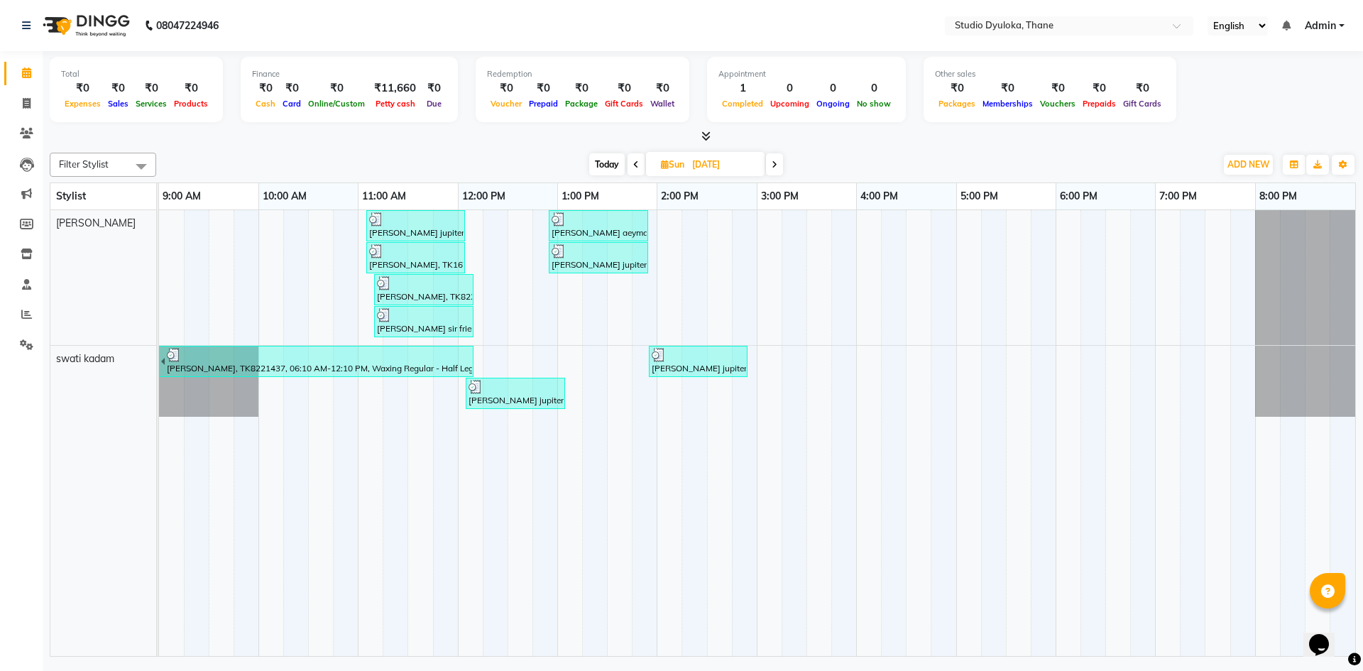
click at [411, 293] on div "[PERSON_NAME], TK8221437, 11:10 AM-12:10 PM, Hair Spa - Keratin hair spa Women …" at bounding box center [423, 289] width 97 height 27
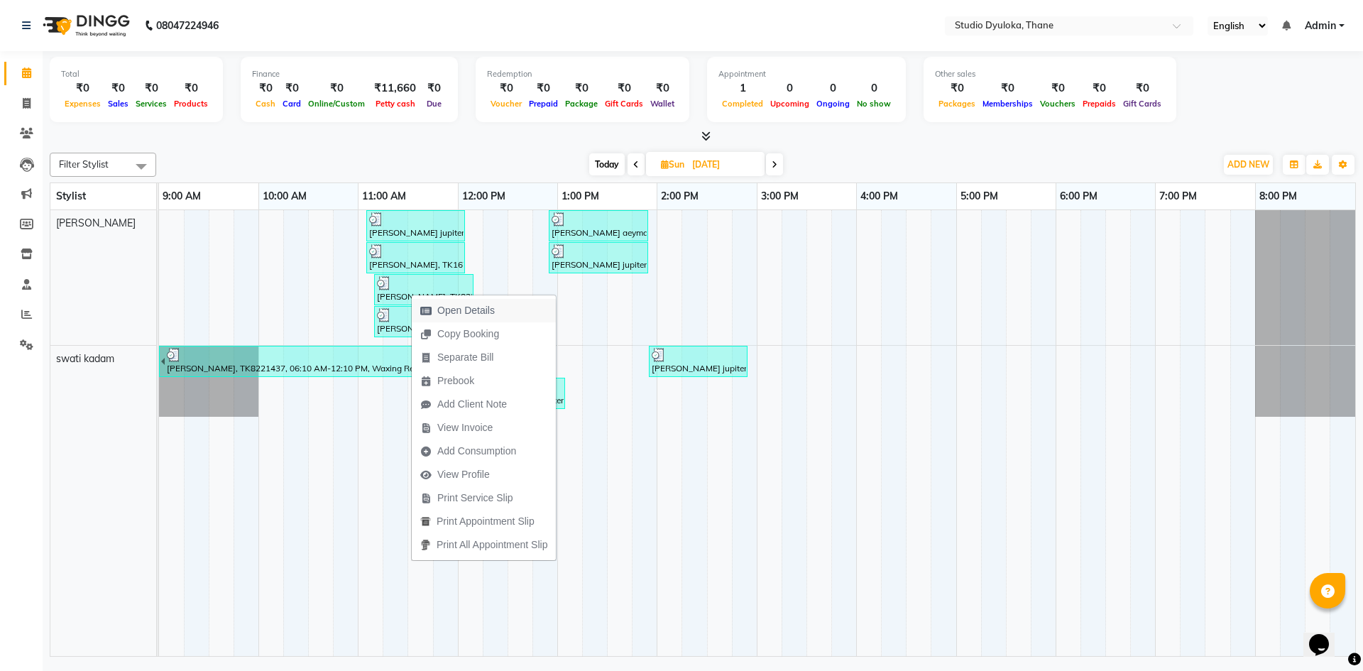
click at [433, 307] on span "Open Details" at bounding box center [458, 310] width 92 height 23
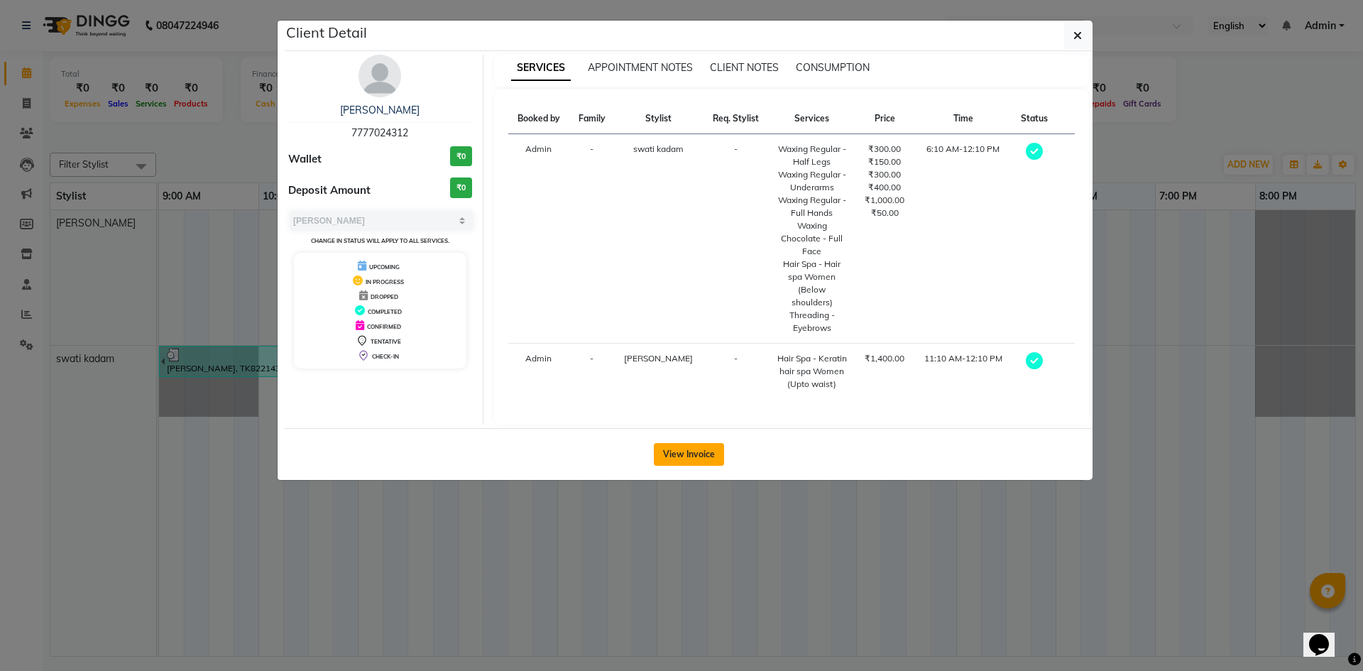
click at [694, 443] on button "View Invoice" at bounding box center [689, 454] width 70 height 23
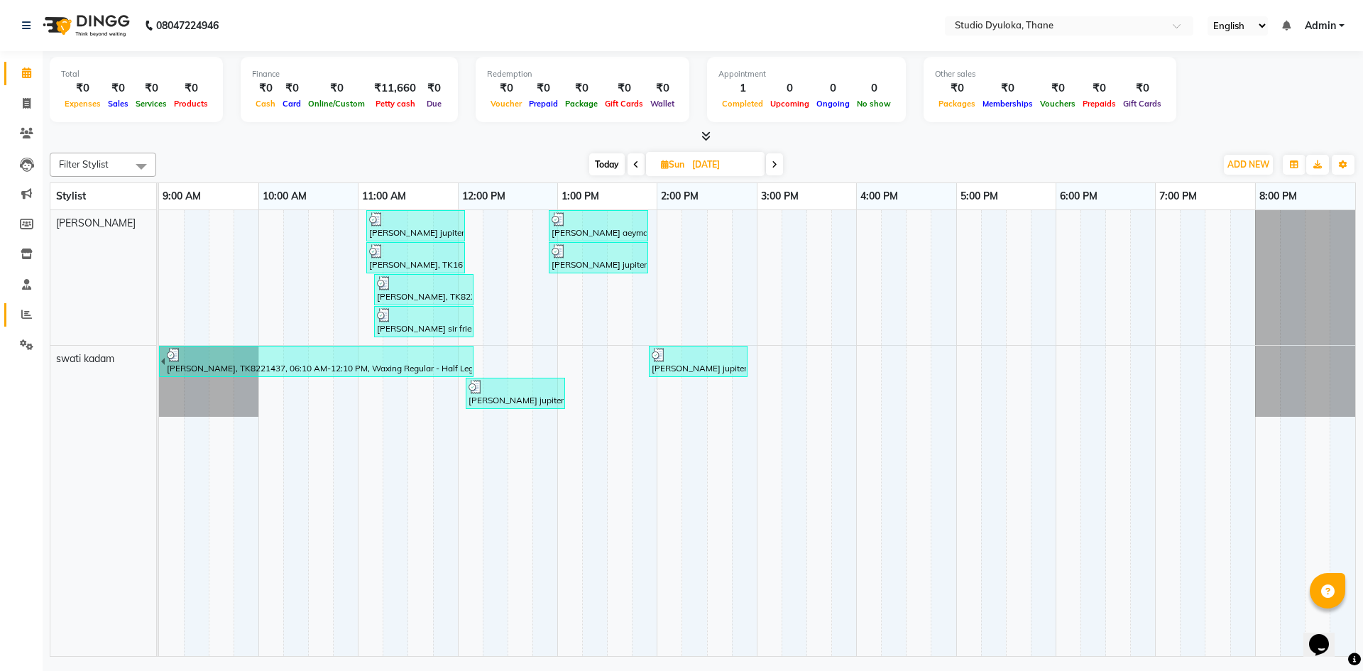
click at [26, 305] on link "Reports" at bounding box center [21, 314] width 34 height 23
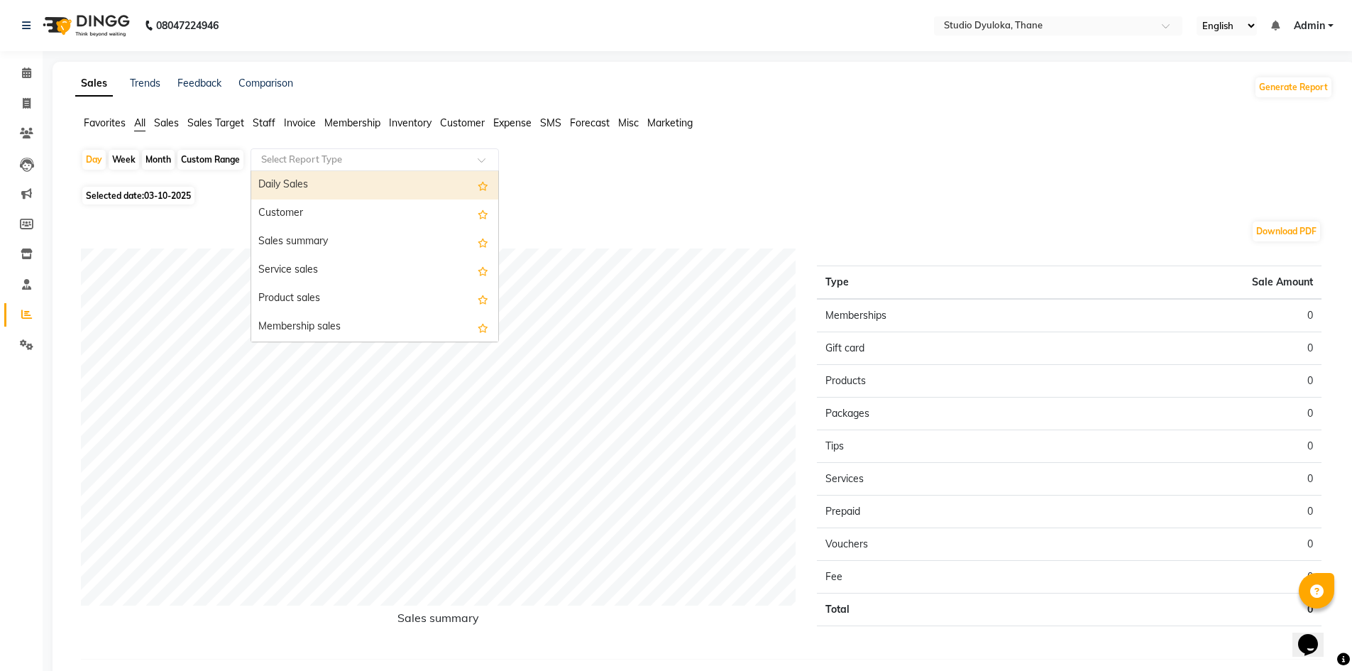
click at [275, 155] on input "text" at bounding box center [360, 160] width 204 height 14
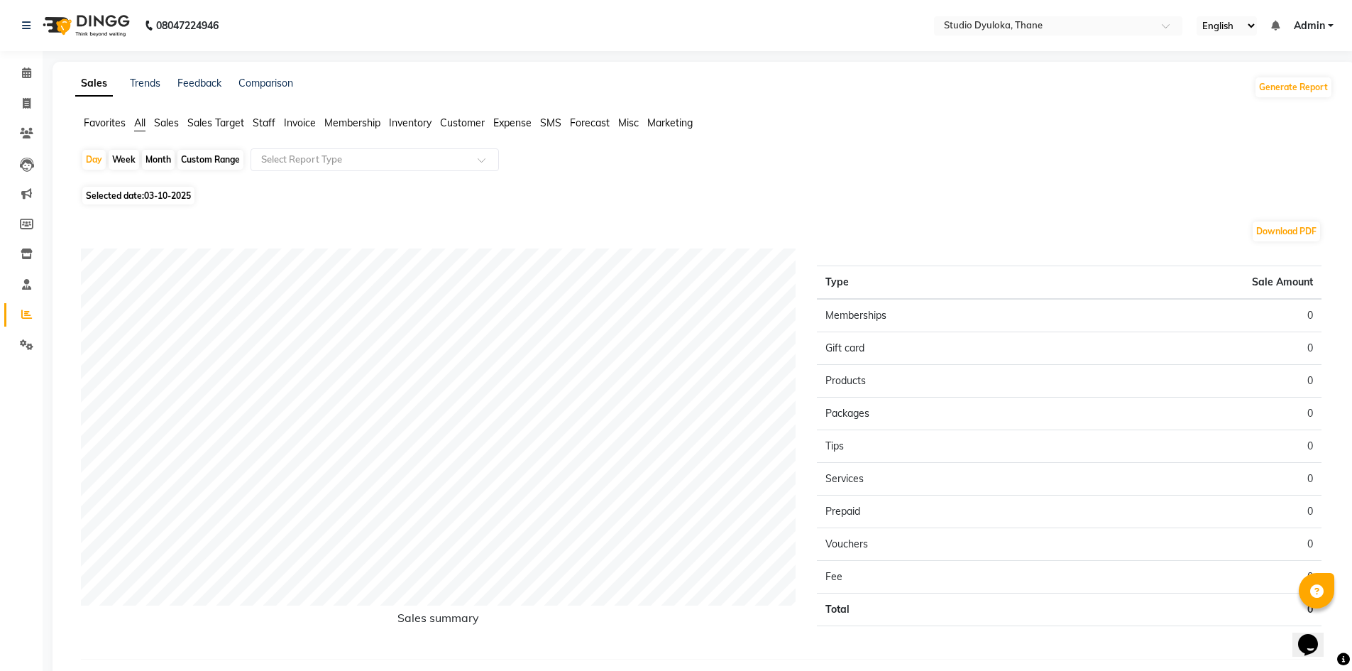
click at [193, 157] on div "Custom Range" at bounding box center [210, 160] width 66 height 20
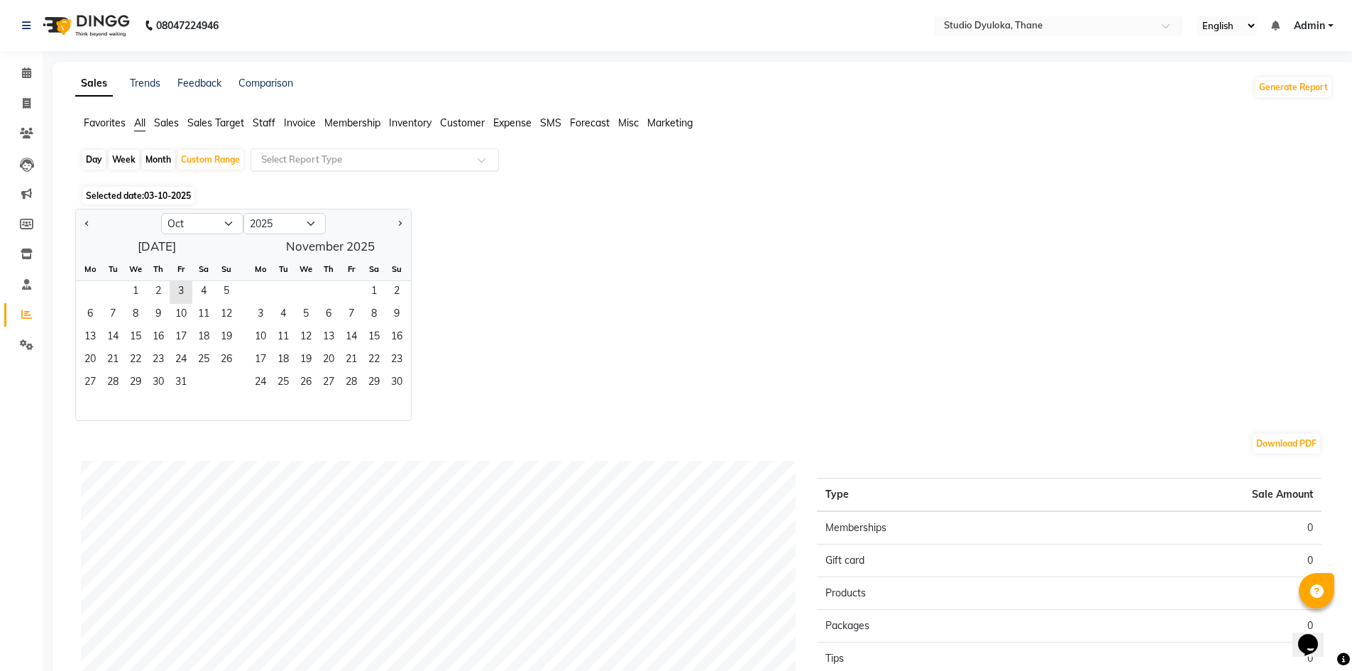
click at [273, 159] on input "text" at bounding box center [360, 160] width 204 height 14
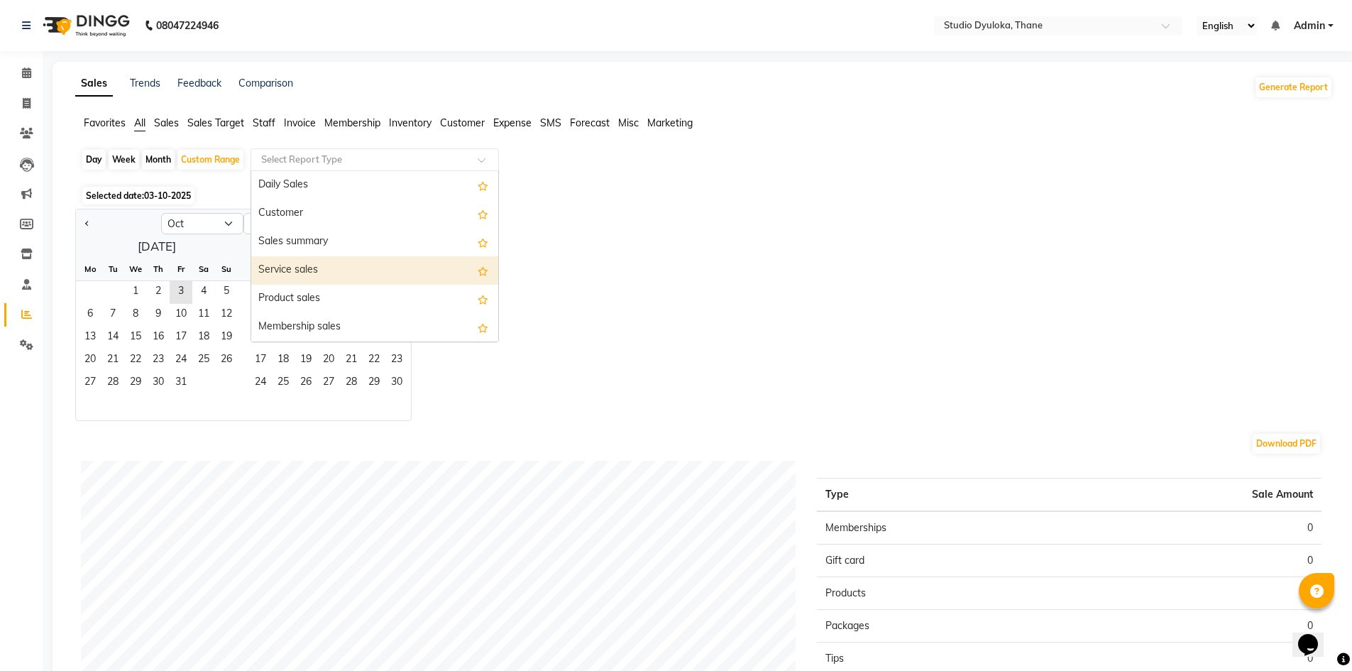
click at [292, 264] on div "Service sales" at bounding box center [374, 270] width 247 height 28
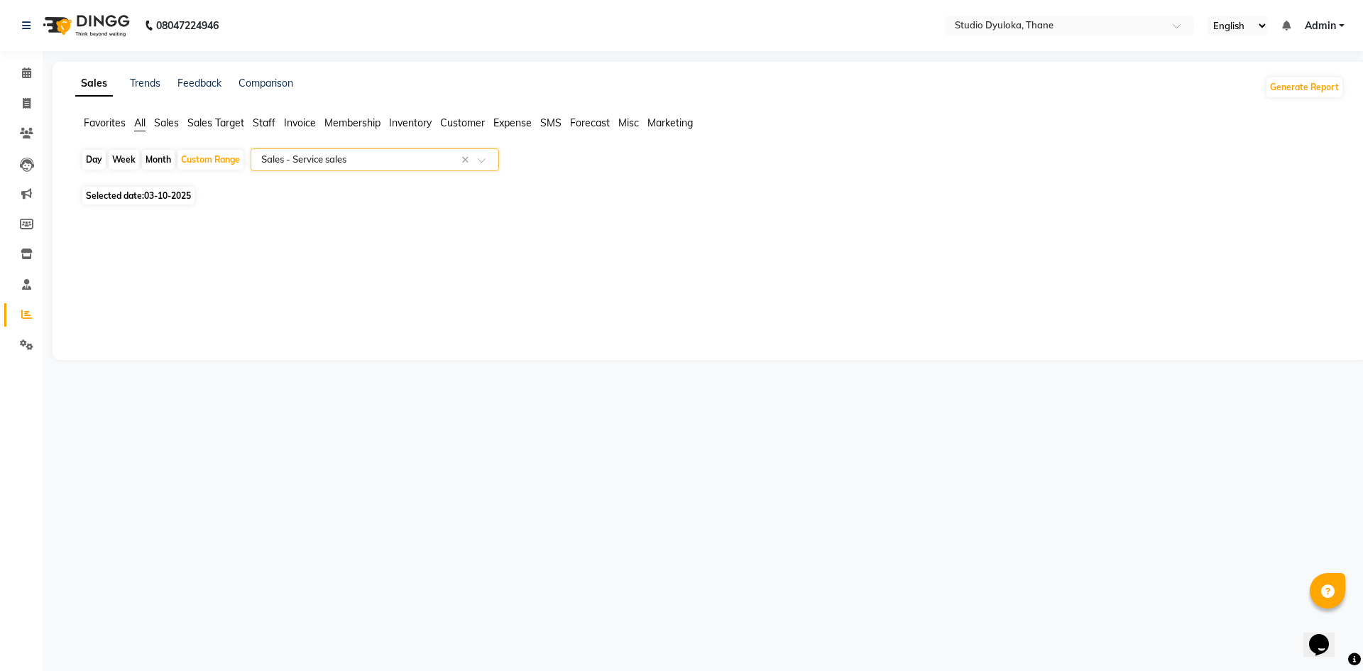
click at [301, 150] on div "Select Report Type × Sales - Service sales ×" at bounding box center [375, 159] width 248 height 23
click at [140, 192] on span "Selected date: 03-10-2025" at bounding box center [138, 196] width 112 height 18
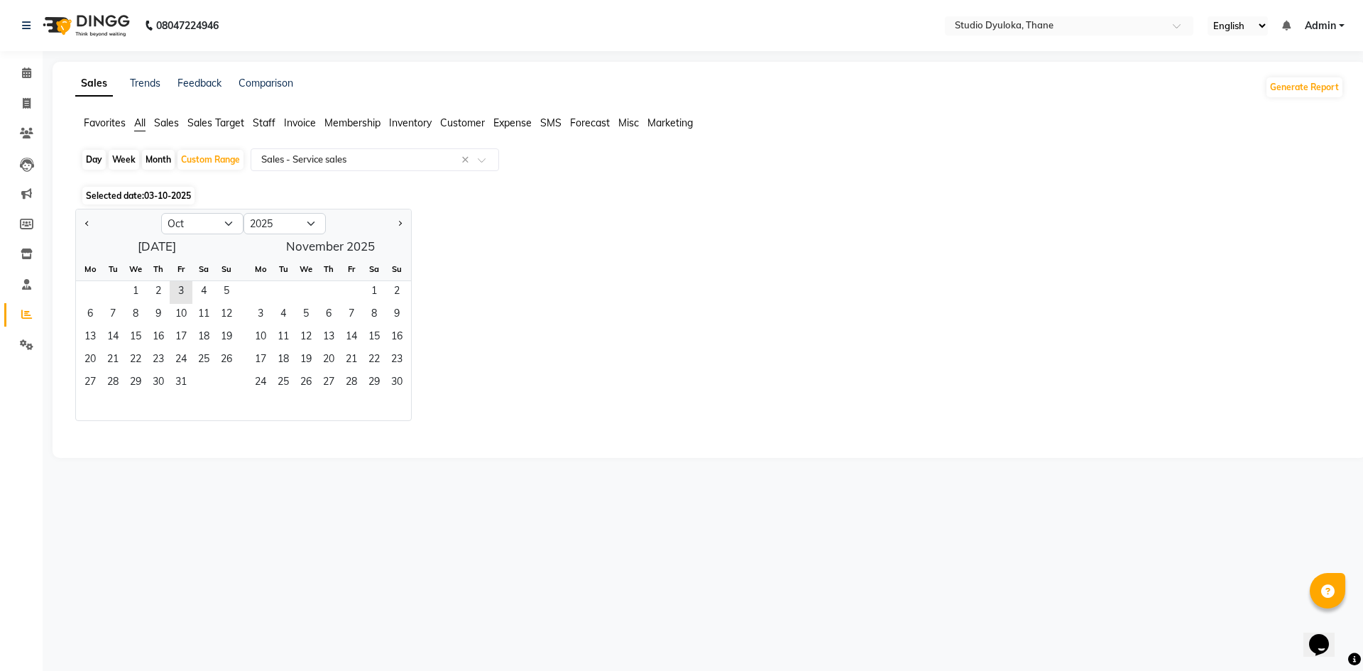
click at [94, 226] on div at bounding box center [118, 223] width 85 height 23
click at [82, 221] on button "Previous month" at bounding box center [87, 223] width 11 height 23
click at [91, 285] on span "1" at bounding box center [90, 292] width 23 height 23
click at [111, 375] on span "30" at bounding box center [113, 383] width 23 height 23
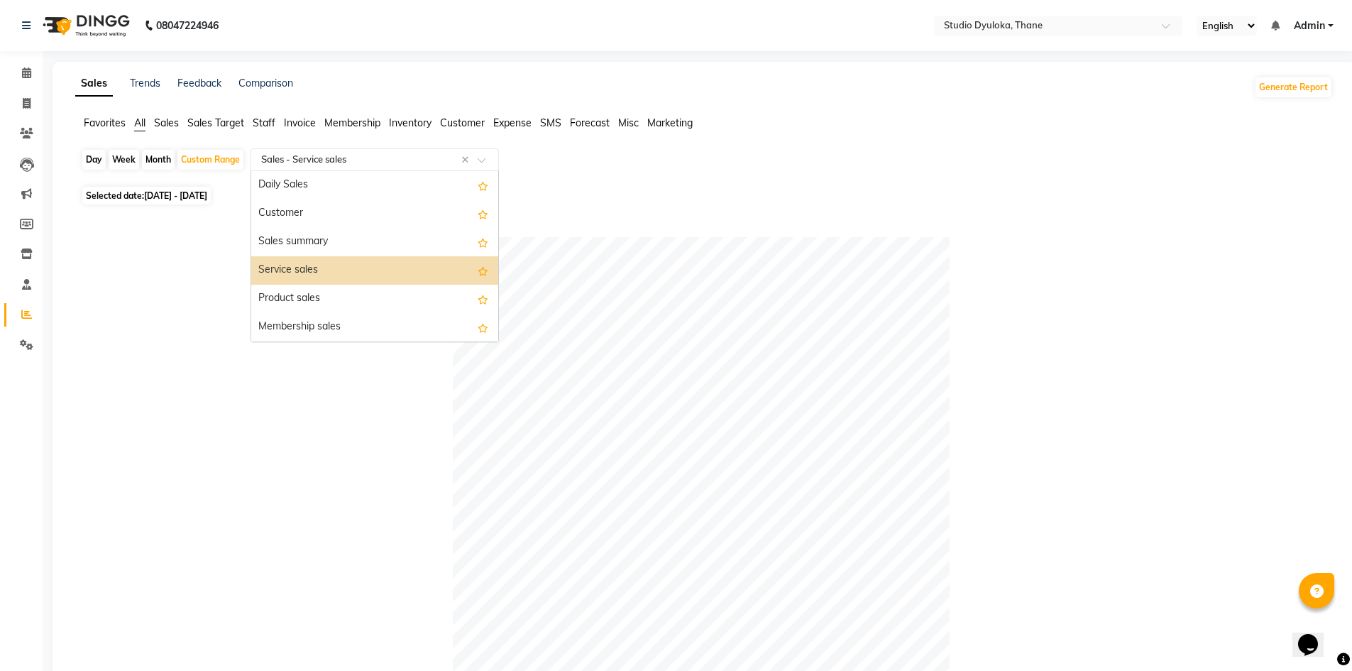
click at [432, 166] on input "text" at bounding box center [360, 160] width 204 height 14
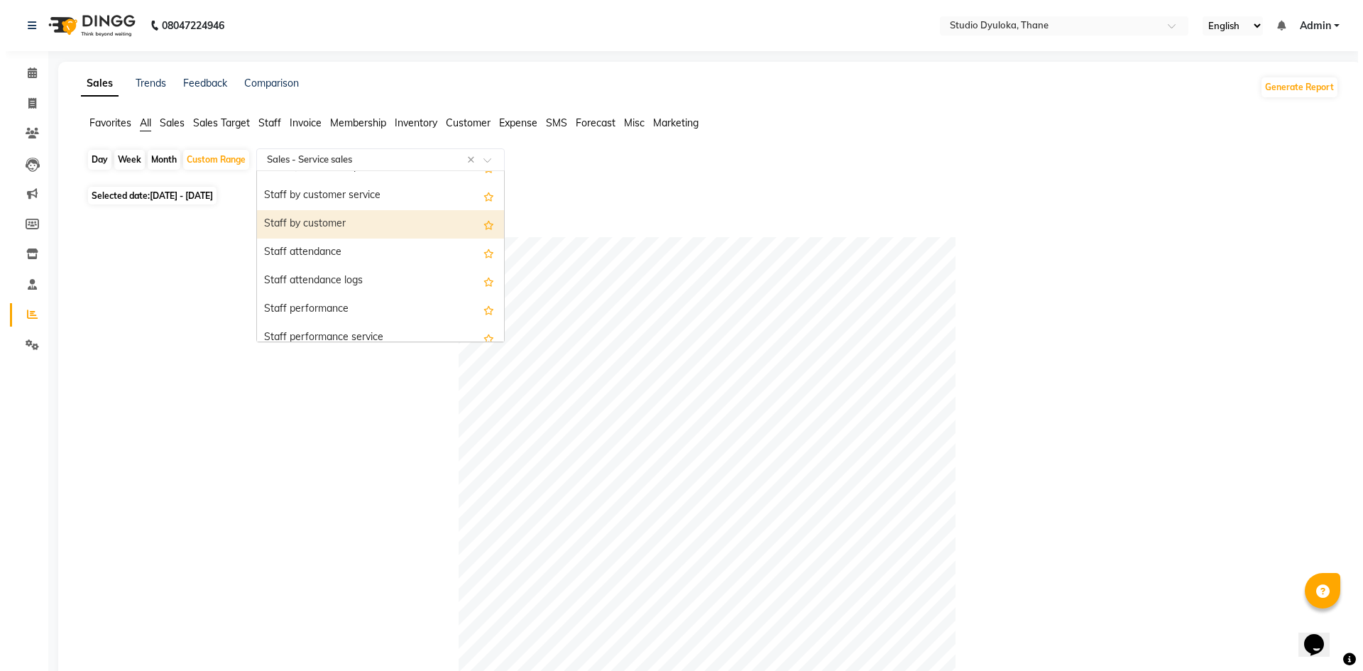
scroll to position [639, 0]
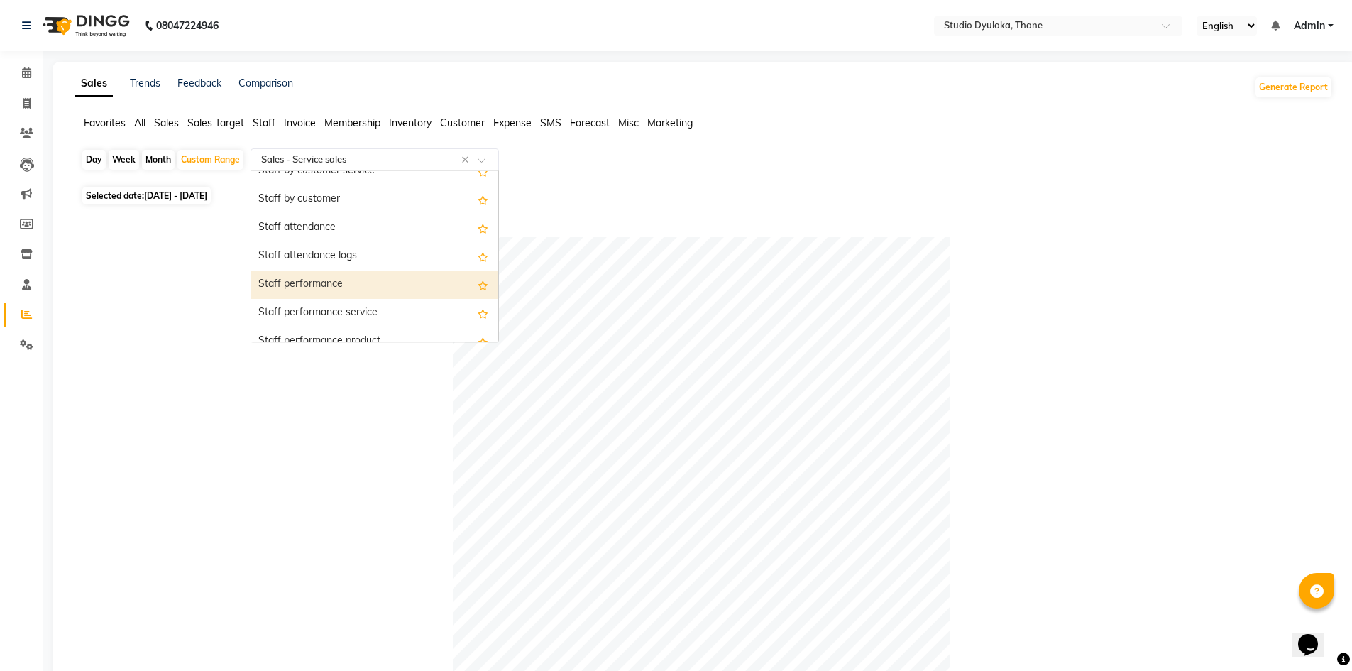
click at [317, 280] on div "Staff performance" at bounding box center [374, 284] width 247 height 28
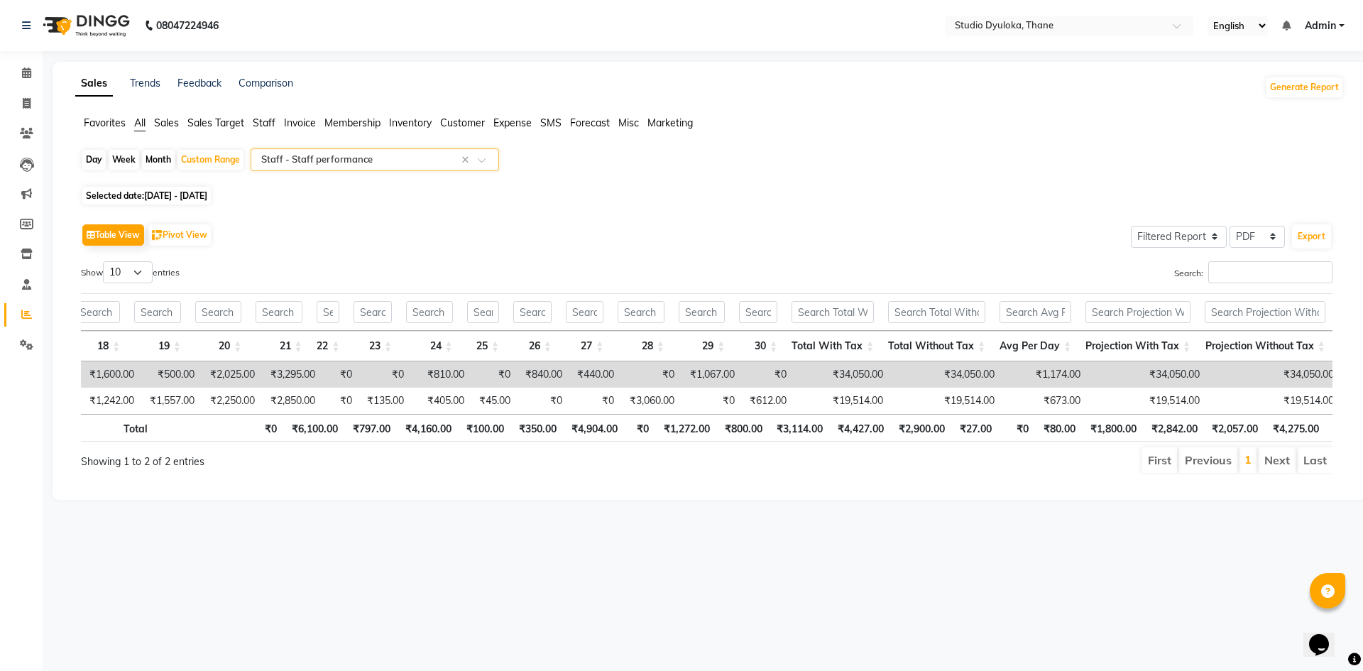
scroll to position [0, 1075]
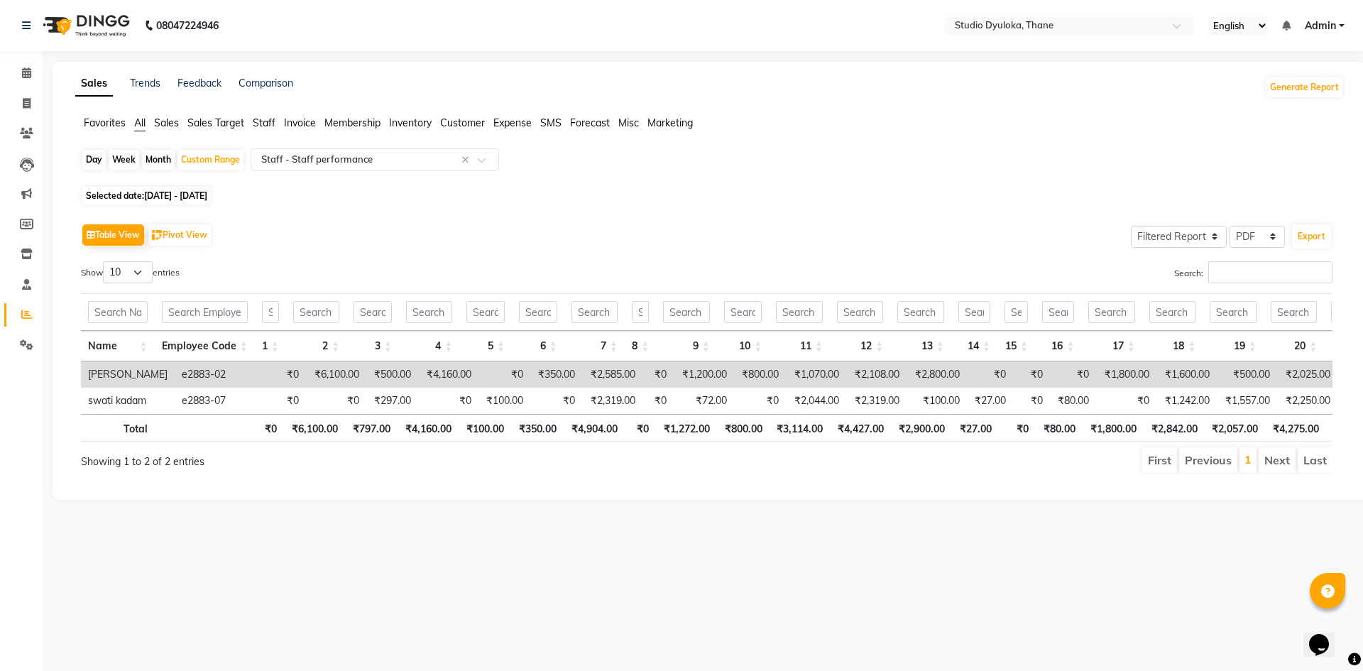
drag, startPoint x: 1000, startPoint y: 481, endPoint x: 1130, endPoint y: 500, distance: 131.3
click at [1130, 485] on div "Table View Pivot View Select Full Report Filtered Report Select CSV PDF Export …" at bounding box center [707, 347] width 1274 height 277
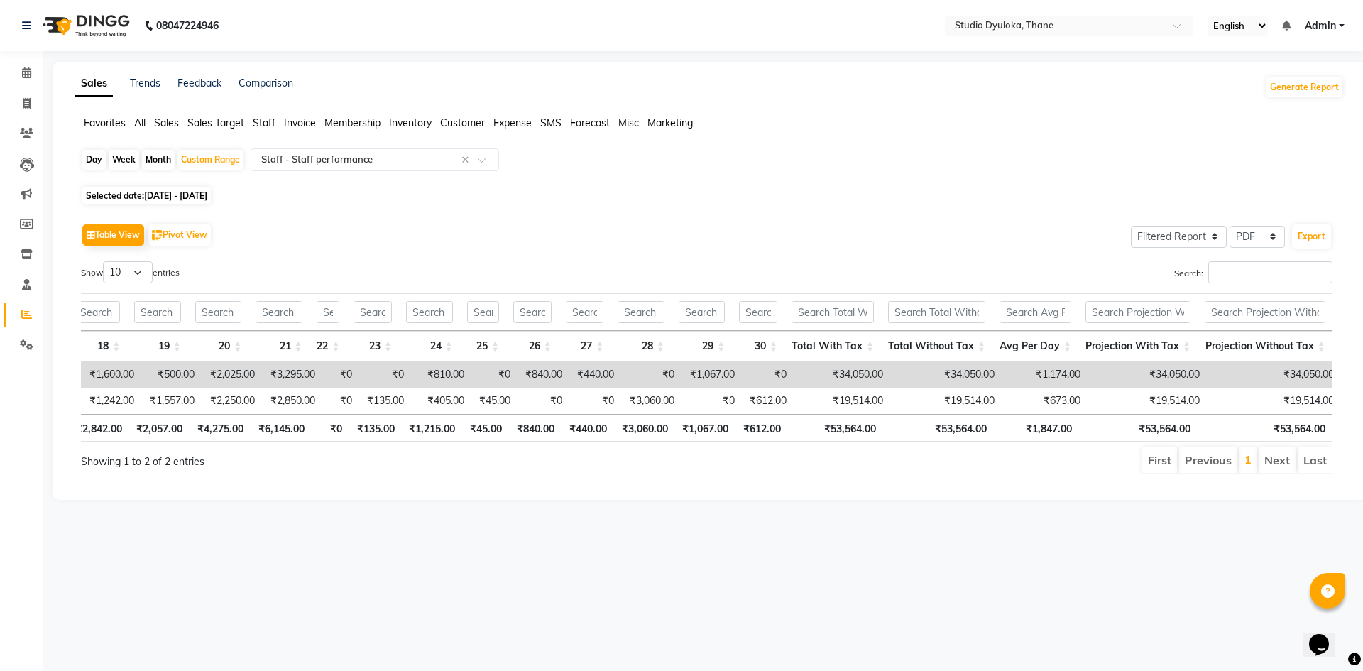
click at [1197, 456] on div "First Previous 1 Next Last" at bounding box center [971, 460] width 742 height 28
click at [26, 72] on icon at bounding box center [26, 72] width 9 height 11
